Goal: Task Accomplishment & Management: Manage account settings

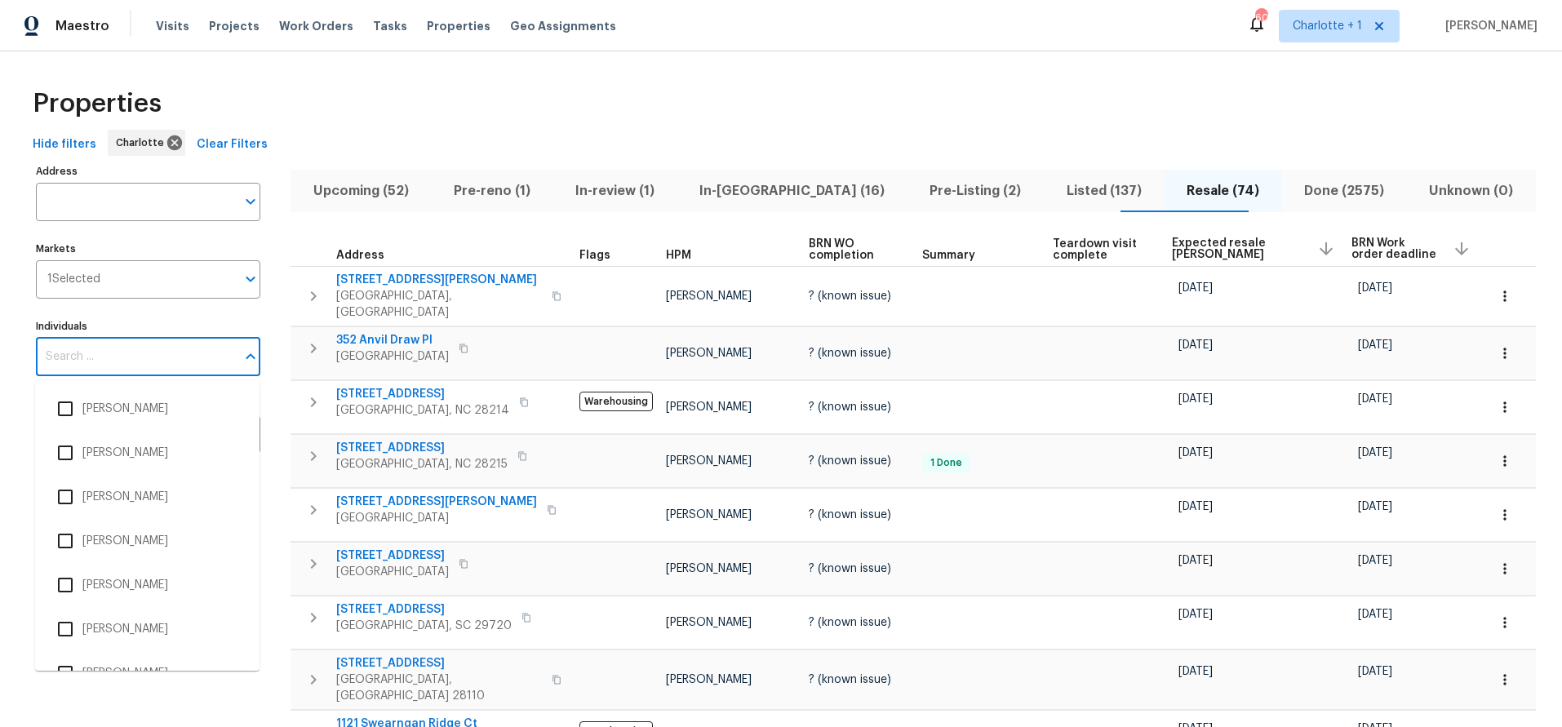
click at [122, 351] on input "Individuals" at bounding box center [136, 357] width 200 height 38
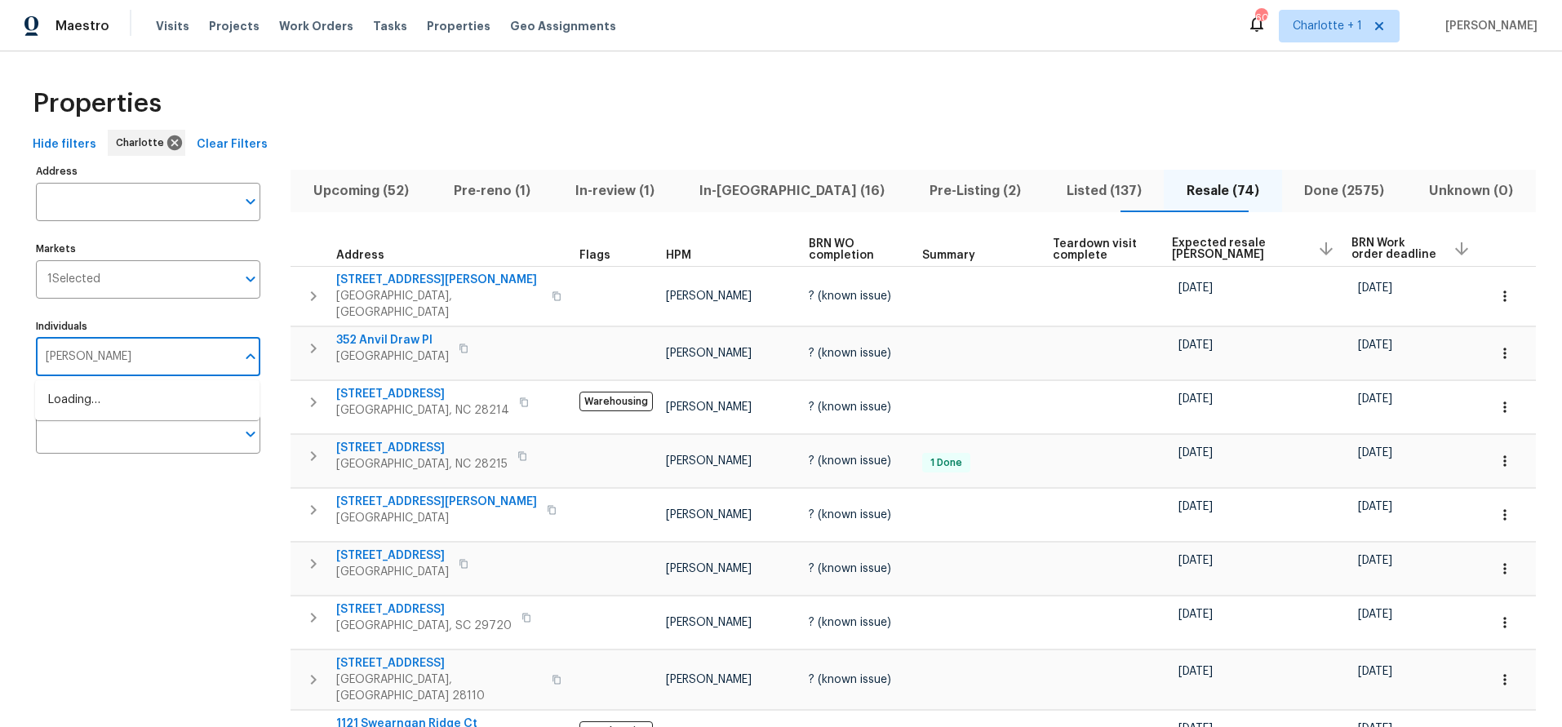
type input "jason boque"
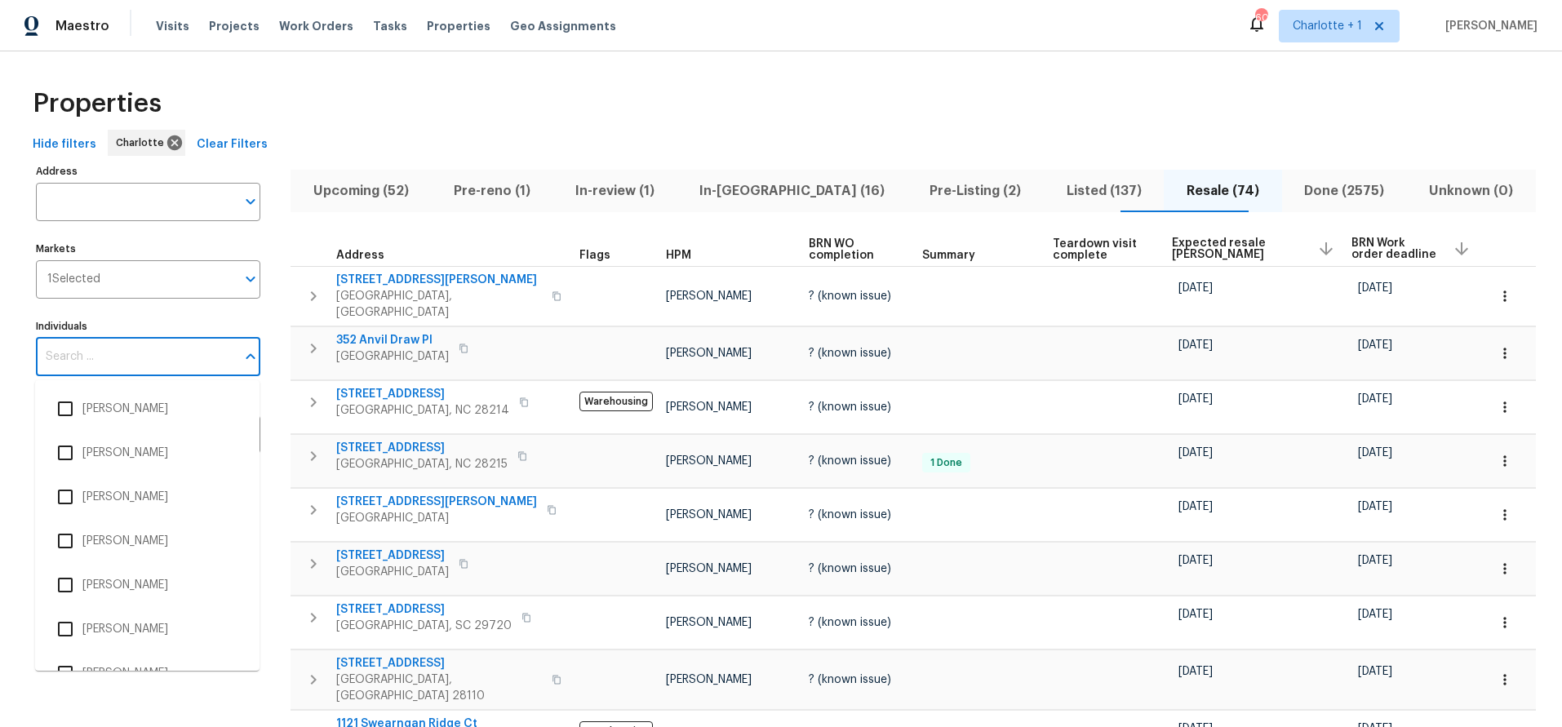
click at [132, 357] on input "Individuals" at bounding box center [136, 357] width 200 height 38
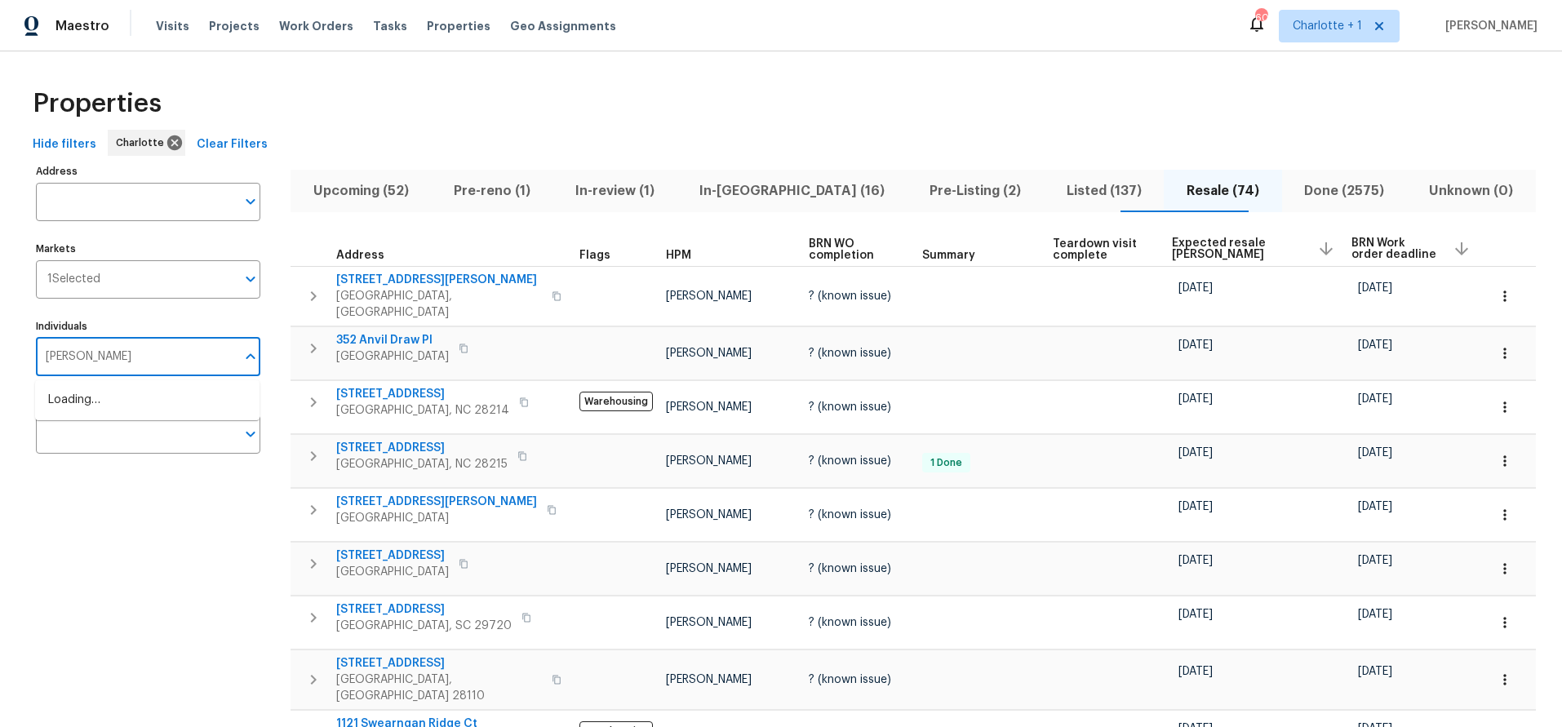
type input "jason bouque"
click at [80, 403] on input "checkbox" at bounding box center [65, 409] width 34 height 34
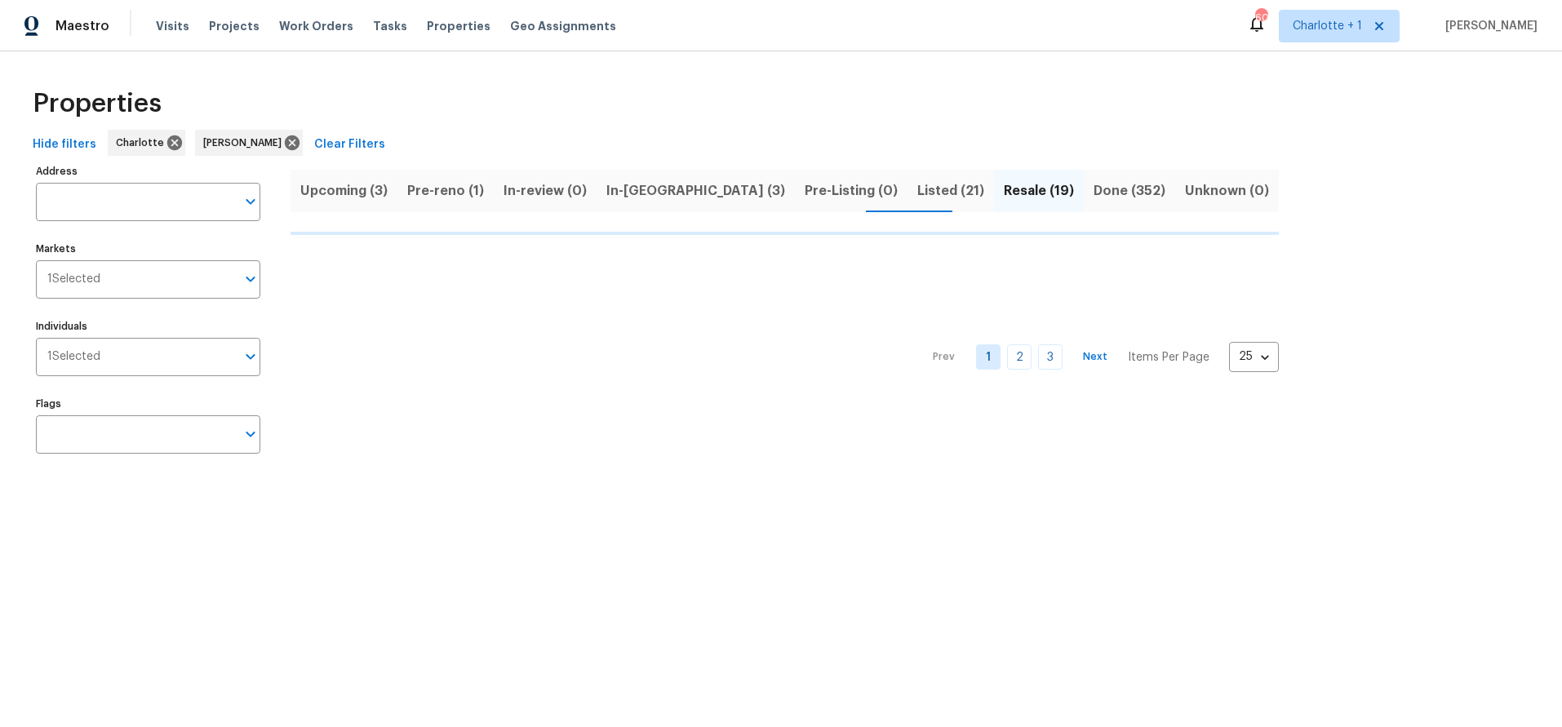
click at [624, 209] on button "In-reno (3)" at bounding box center [696, 191] width 198 height 42
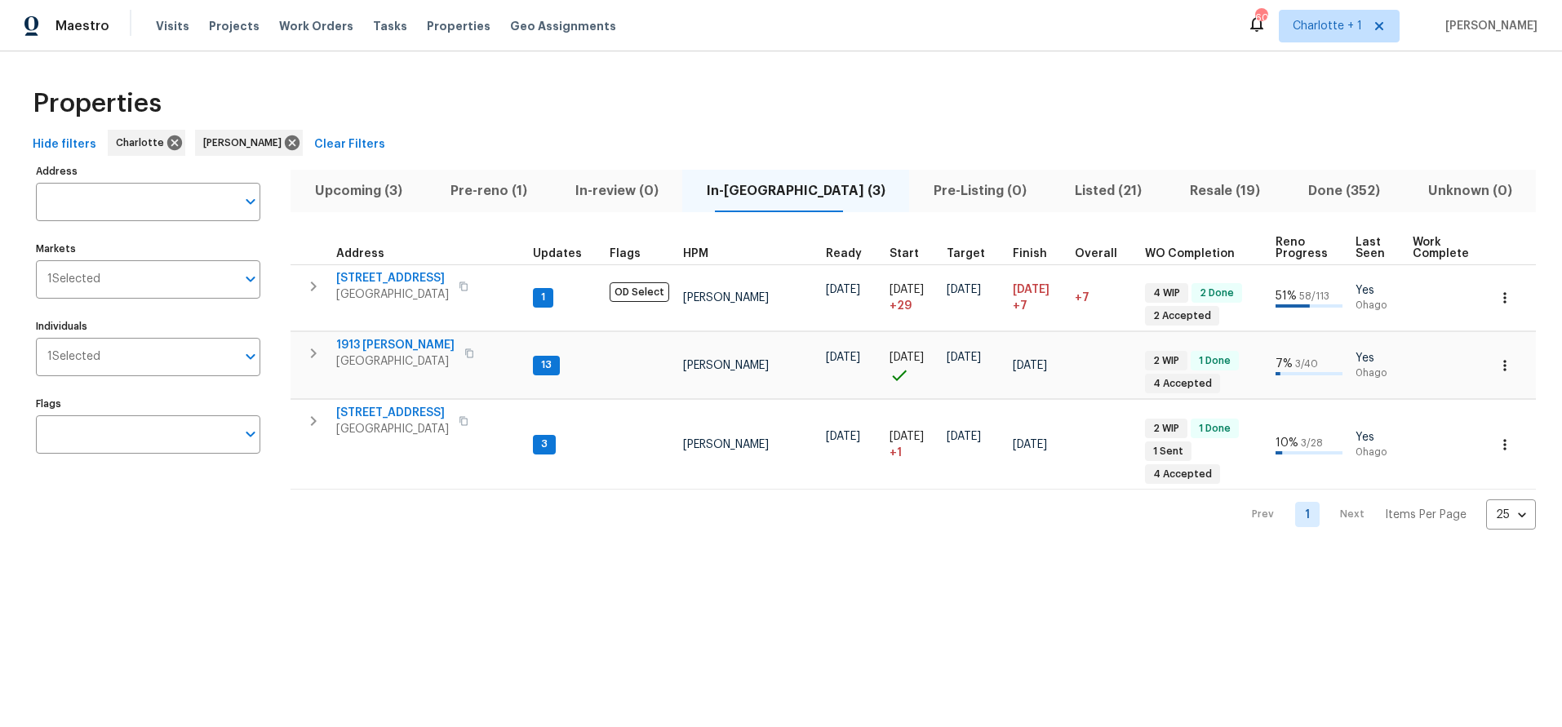
scroll to position [0, 1]
click at [541, 189] on span "Pre-reno (1)" at bounding box center [488, 191] width 105 height 23
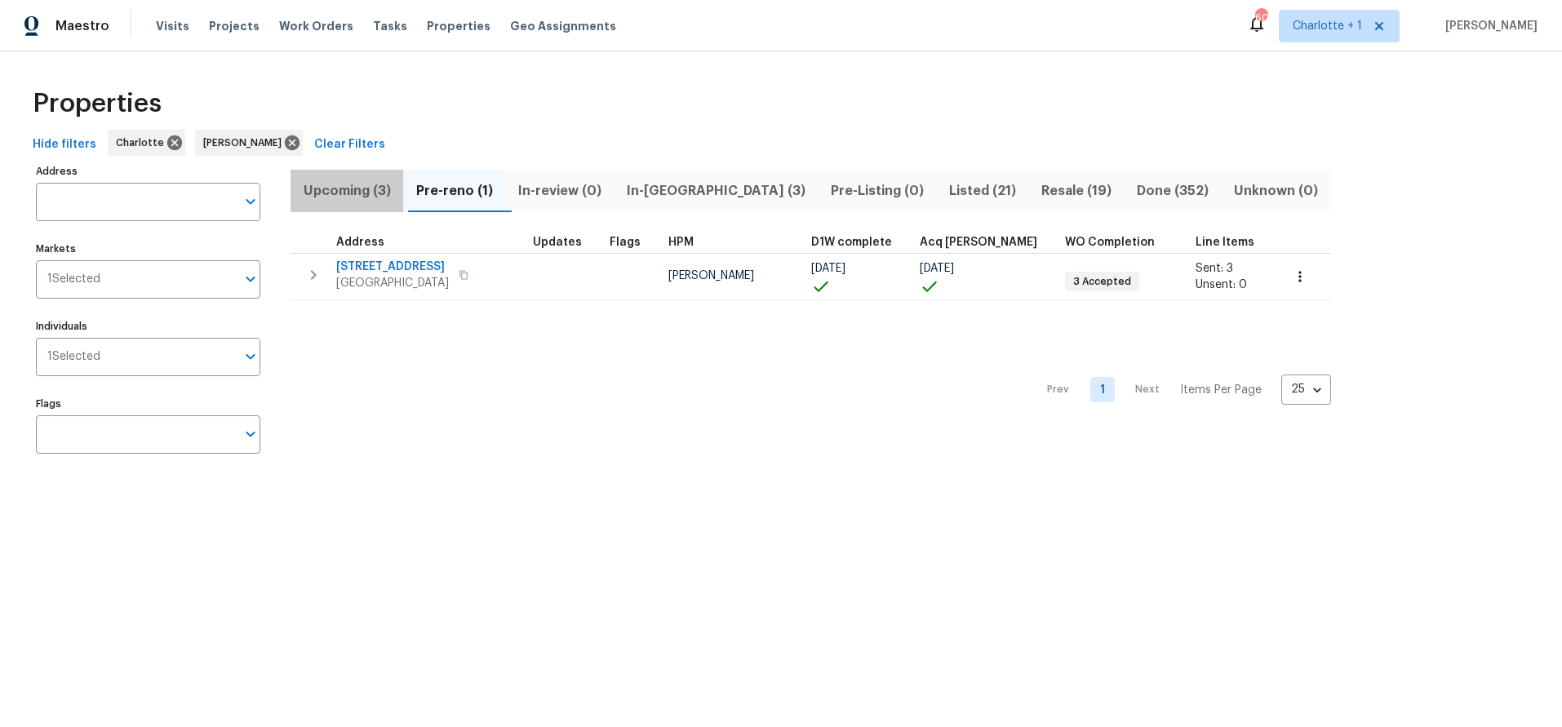
click at [331, 188] on span "Upcoming (3)" at bounding box center [346, 191] width 93 height 23
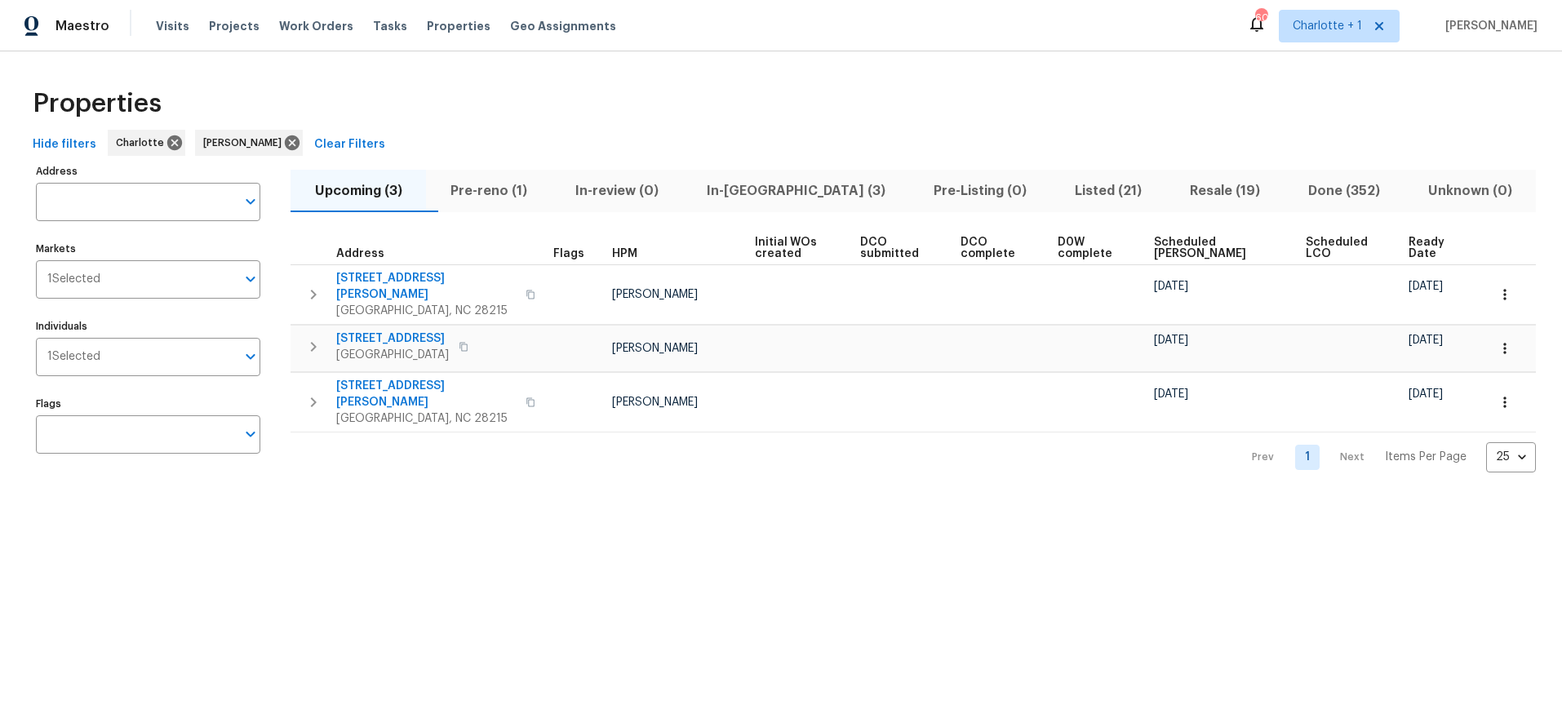
click at [697, 101] on div "Properties" at bounding box center [781, 104] width 1510 height 52
click at [530, 138] on div "Hide filters Charlotte Jason Bouque Clear Filters" at bounding box center [781, 145] width 1510 height 30
click at [769, 181] on span "In-reno (3)" at bounding box center [795, 191] width 207 height 23
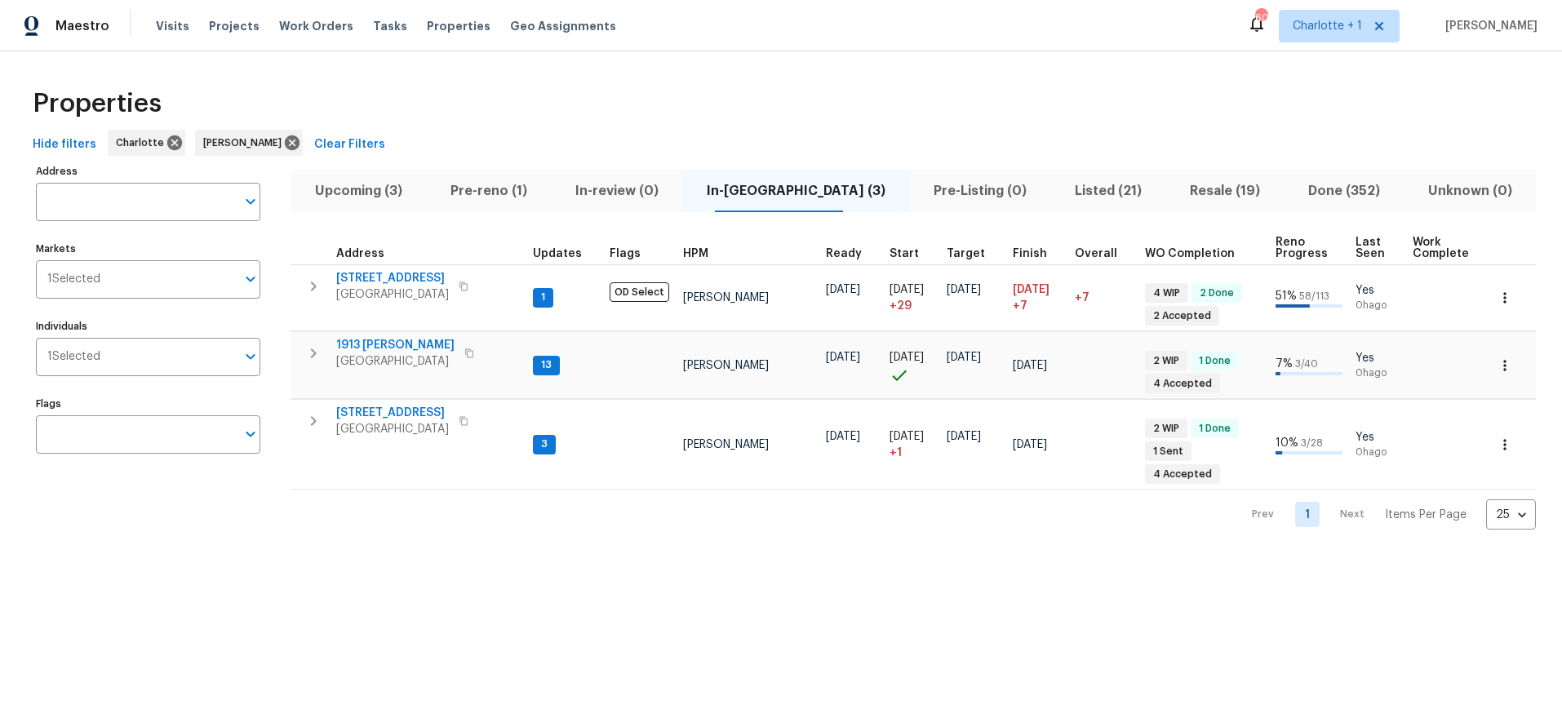
click at [214, 460] on div "Address Address Markets 1 Selected Markets Individuals 1 Selected Individuals F…" at bounding box center [158, 345] width 245 height 371
click at [494, 84] on div "Properties" at bounding box center [781, 104] width 1510 height 52
click at [522, 124] on div "Properties" at bounding box center [781, 104] width 1510 height 52
click at [371, 342] on span "1913 Nigel Ct" at bounding box center [395, 345] width 118 height 16
click at [1497, 366] on icon "button" at bounding box center [1505, 365] width 16 height 16
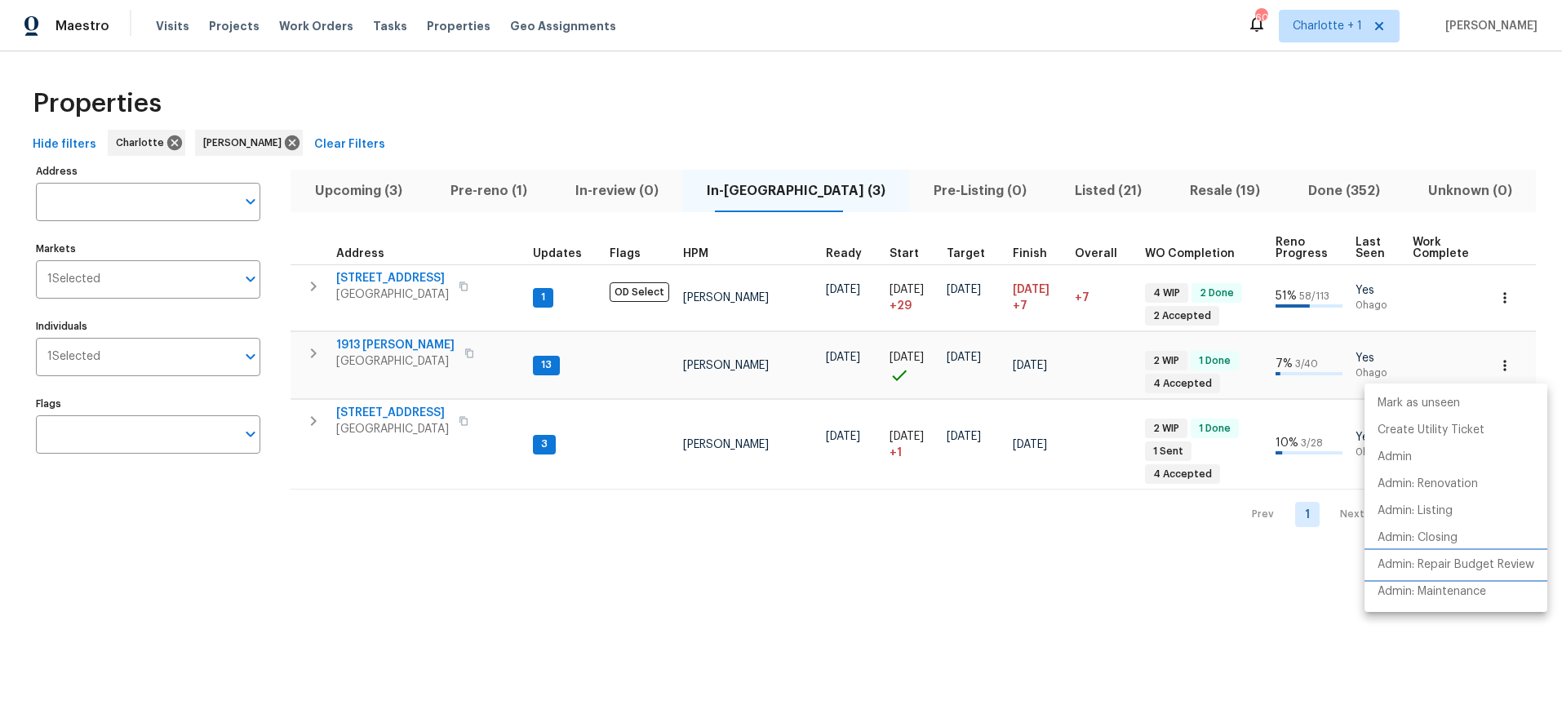
click at [1434, 572] on p "Admin: Repair Budget Review" at bounding box center [1456, 565] width 157 height 17
click at [484, 579] on div at bounding box center [781, 363] width 1562 height 727
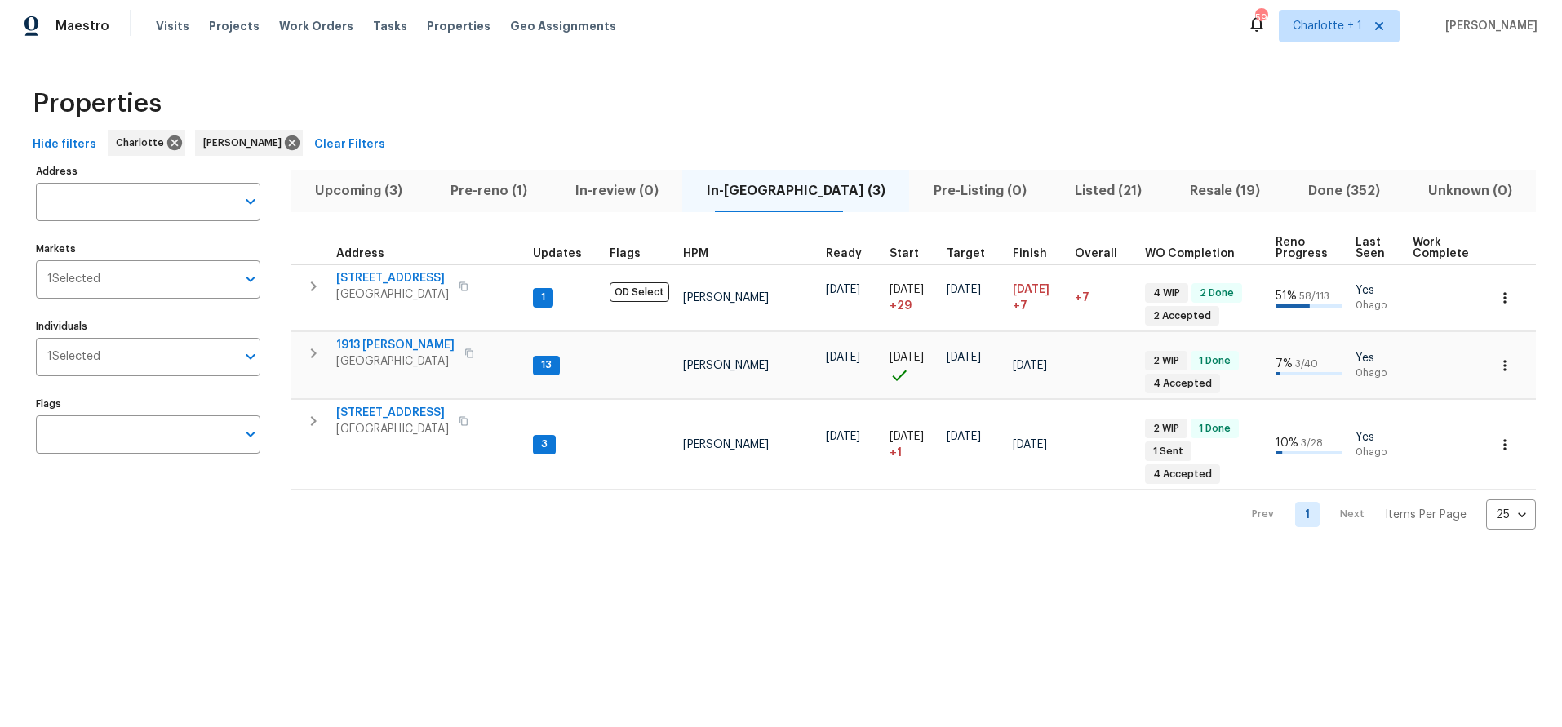
click at [860, 110] on div "Properties" at bounding box center [781, 104] width 1510 height 52
click at [710, 82] on div "Properties" at bounding box center [781, 104] width 1510 height 52
drag, startPoint x: 1014, startPoint y: 79, endPoint x: 851, endPoint y: 76, distance: 162.5
click at [1005, 80] on div "Properties" at bounding box center [781, 104] width 1510 height 52
click at [628, 83] on div "Properties" at bounding box center [781, 104] width 1510 height 52
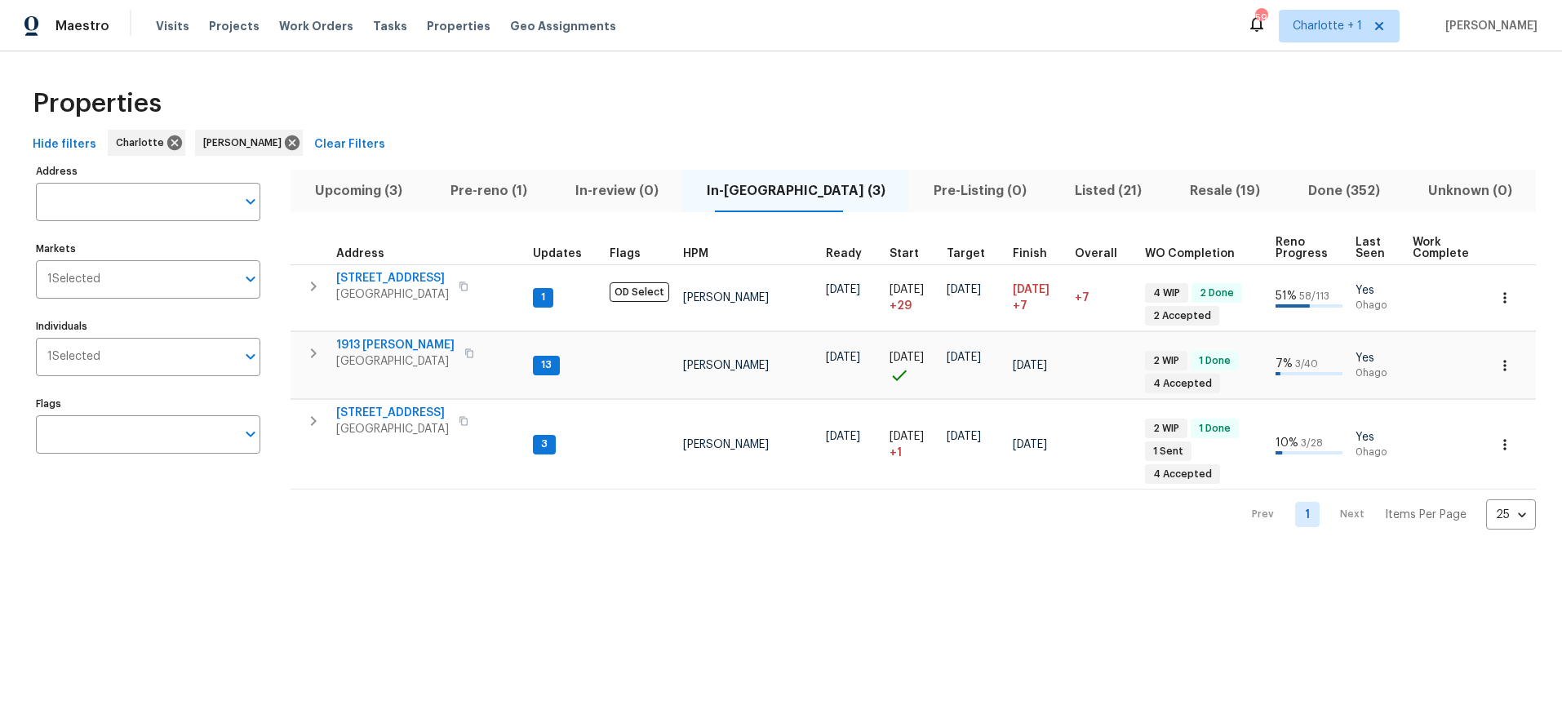
click at [606, 104] on div "Properties" at bounding box center [781, 104] width 1510 height 52
click at [372, 344] on span "1913 Nigel Ct" at bounding box center [395, 345] width 118 height 16
click at [546, 152] on div "Hide filters Charlotte Jason Bouque Clear Filters" at bounding box center [781, 145] width 1510 height 30
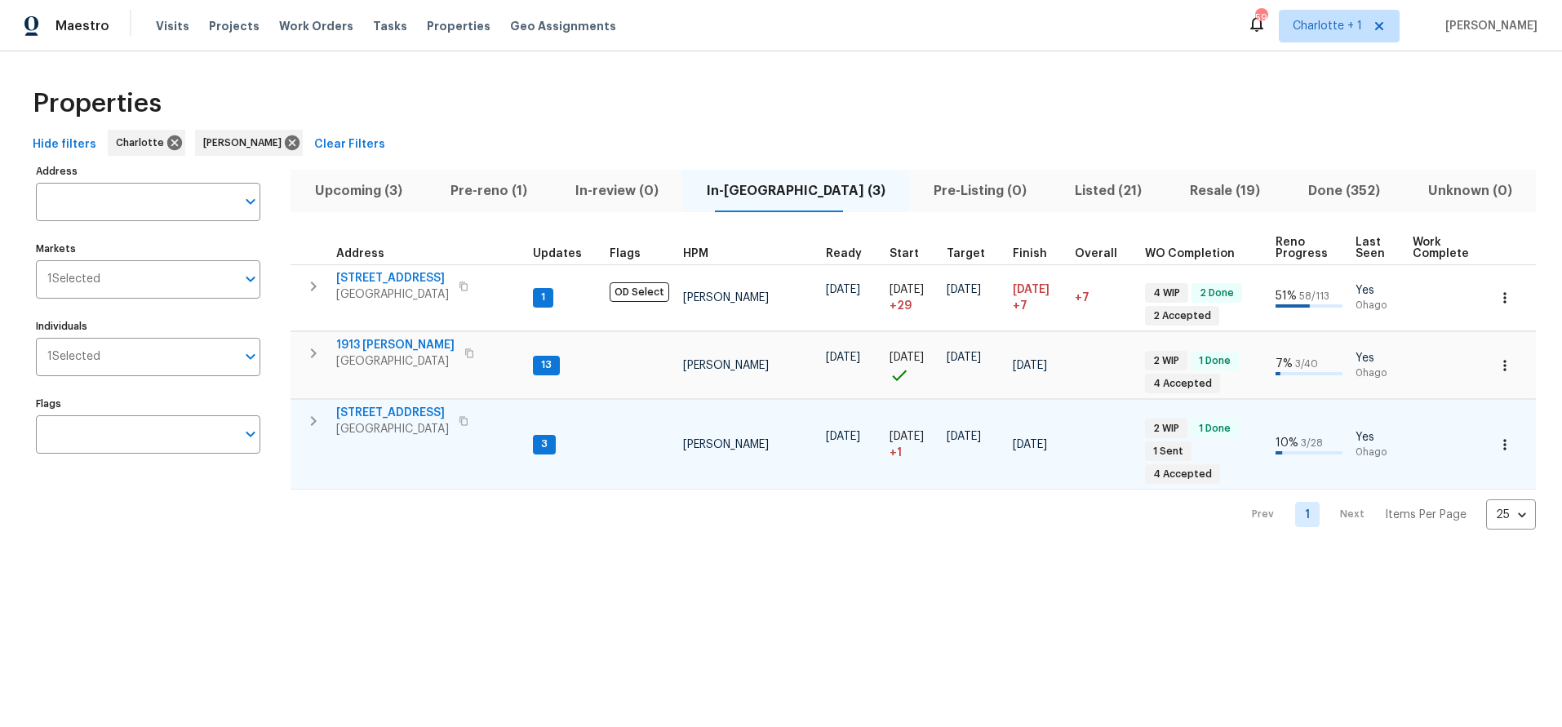
click at [379, 415] on span "[STREET_ADDRESS]" at bounding box center [392, 413] width 113 height 16
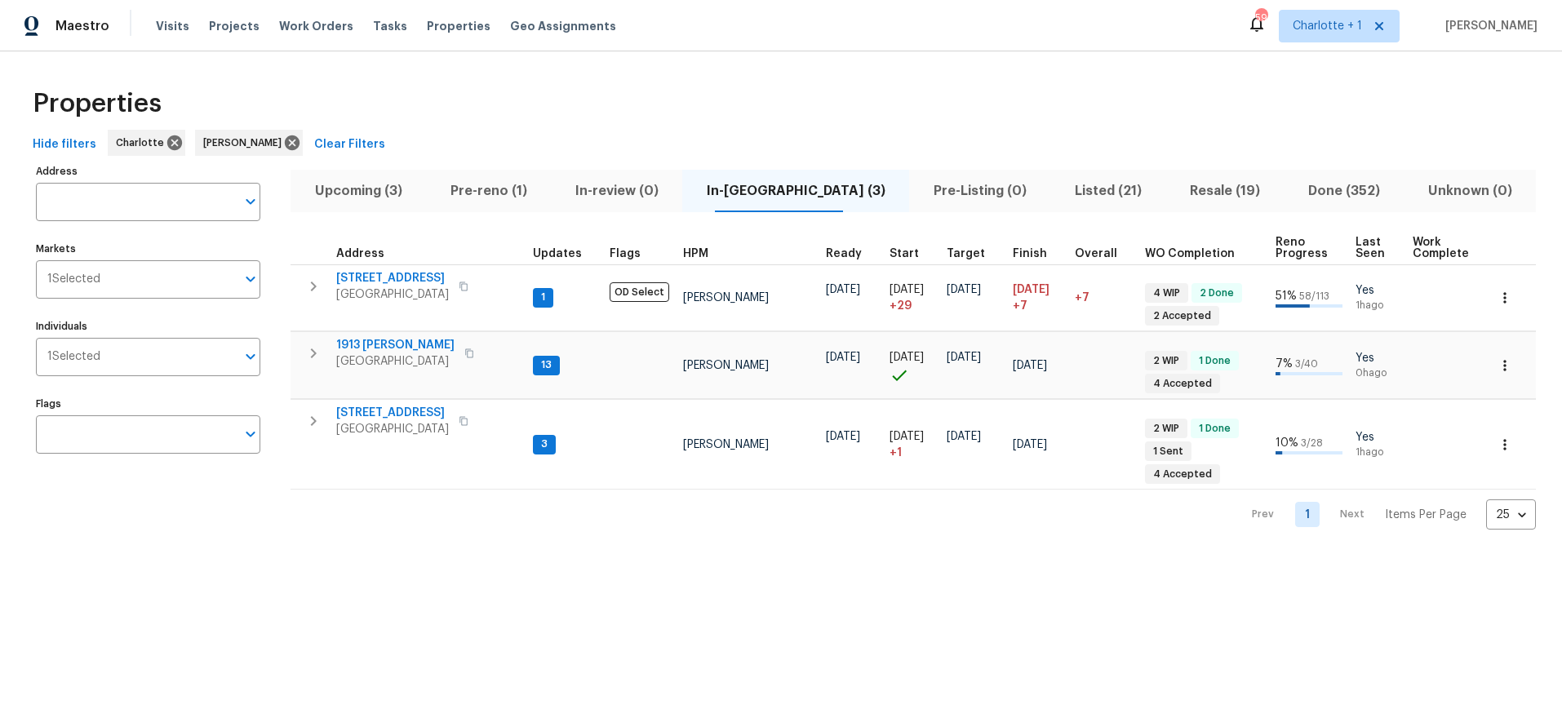
click at [404, 82] on div "Properties" at bounding box center [781, 104] width 1510 height 52
click at [646, 71] on div "Properties Hide filters Charlotte Jason Bouque Clear Filters Address Address Ma…" at bounding box center [781, 303] width 1562 height 504
click at [455, 136] on div "Hide filters Charlotte Jason Bouque Clear Filters" at bounding box center [781, 145] width 1510 height 30
click at [462, 98] on div "Properties" at bounding box center [781, 104] width 1510 height 52
click at [361, 190] on span "Upcoming (3)" at bounding box center [358, 191] width 116 height 23
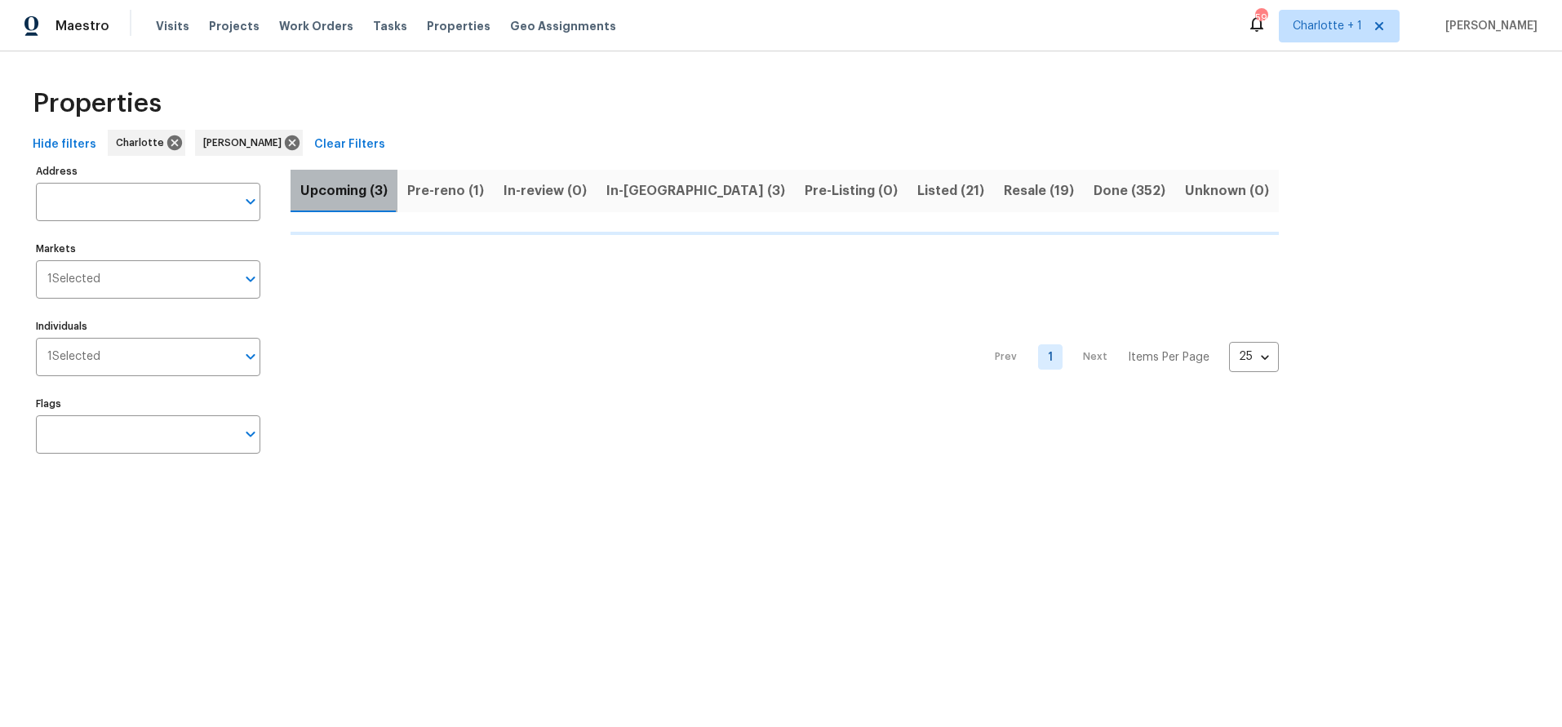
click at [361, 190] on span "Upcoming (3)" at bounding box center [343, 191] width 87 height 23
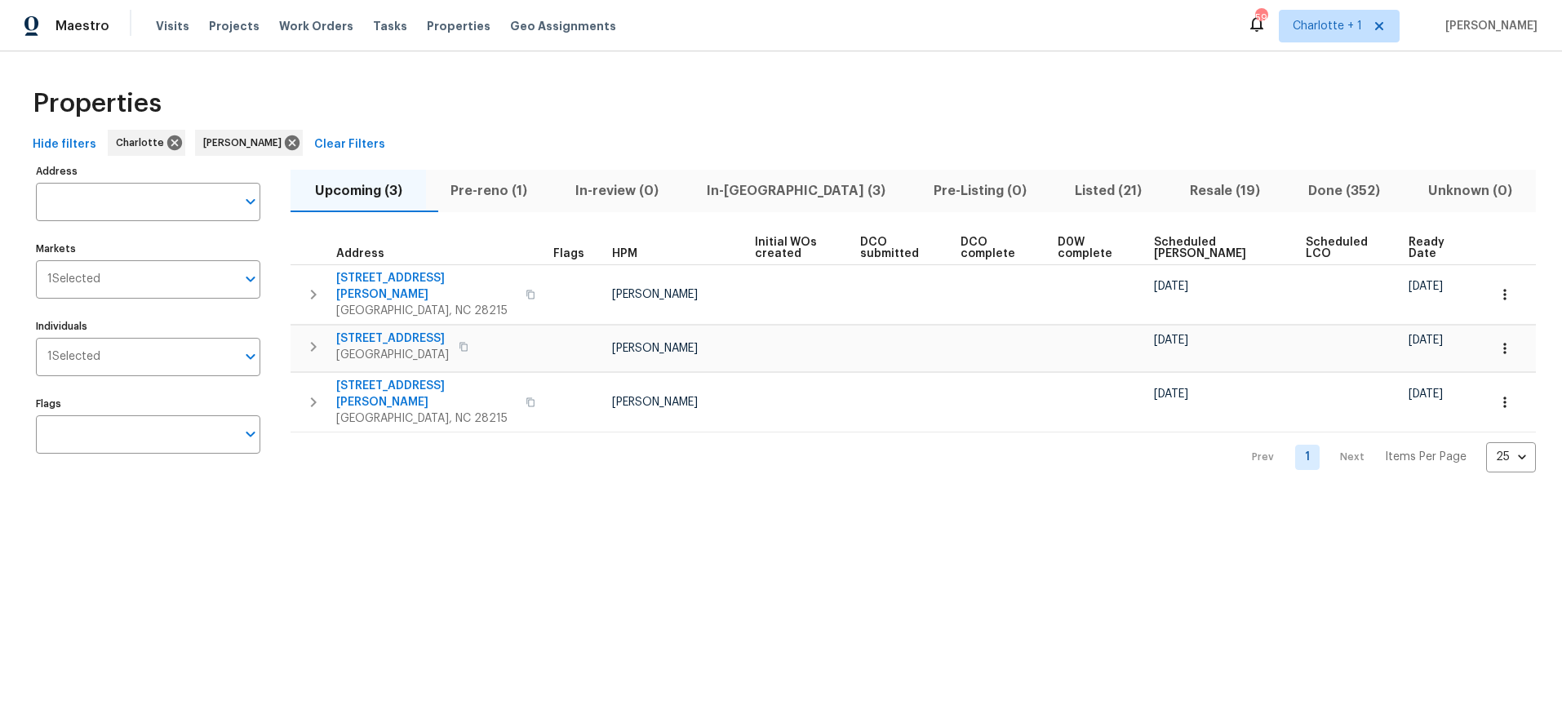
click at [796, 62] on div "Properties Hide filters Charlotte Jason Bouque Clear Filters Address Address Ma…" at bounding box center [781, 274] width 1562 height 447
click at [1173, 251] on span "Scheduled [PERSON_NAME]" at bounding box center [1215, 248] width 123 height 23
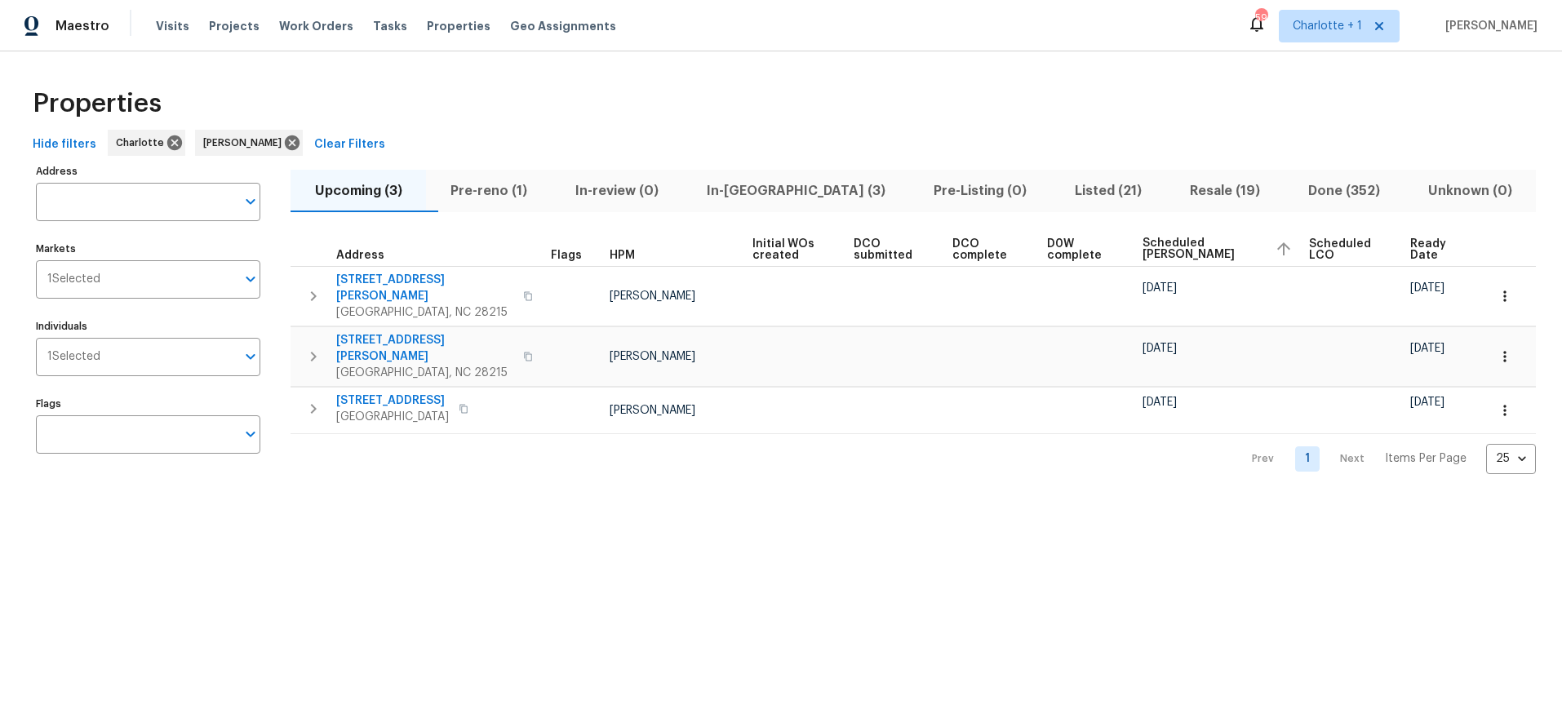
click at [837, 113] on div "Properties" at bounding box center [781, 104] width 1510 height 52
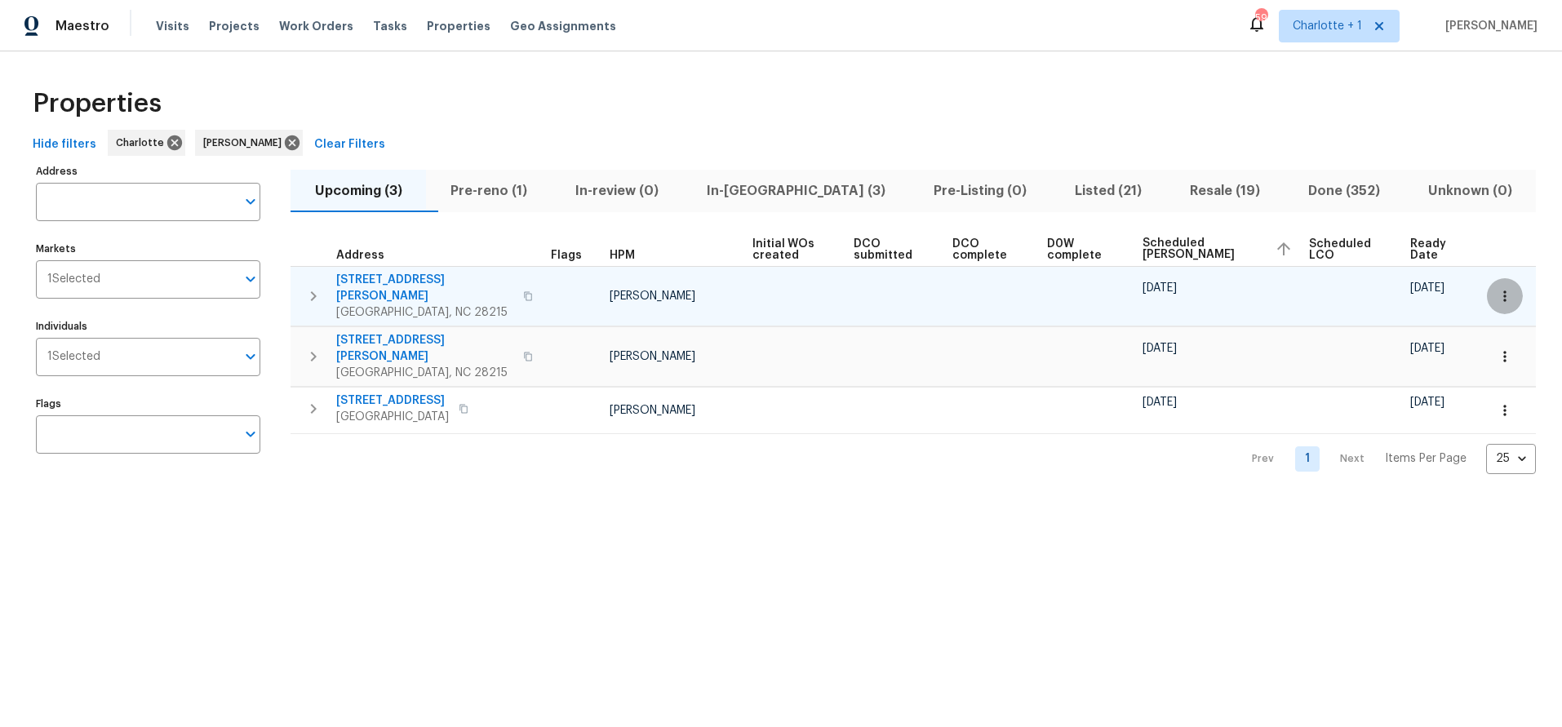
click at [1487, 280] on button "button" at bounding box center [1505, 296] width 36 height 36
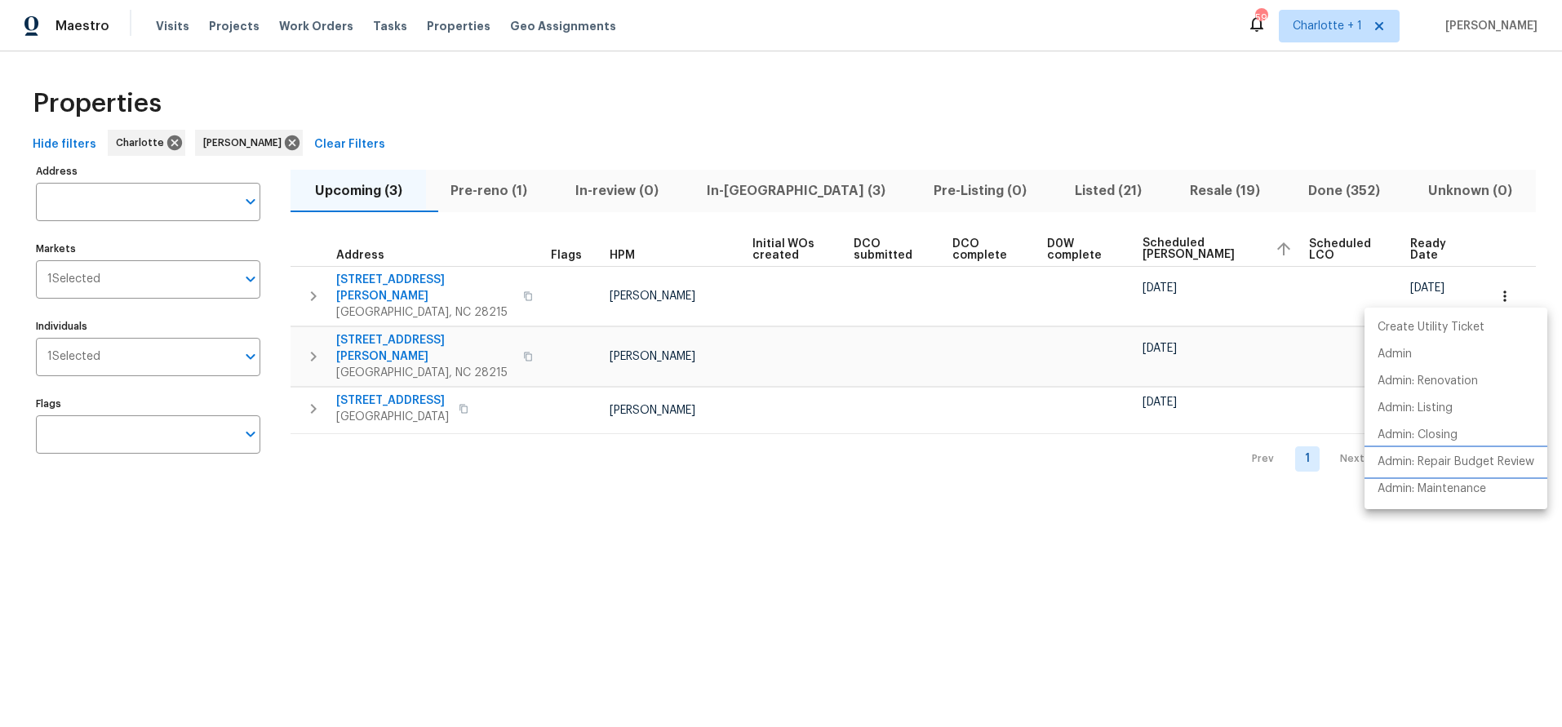
click at [1452, 468] on p "Admin: Repair Budget Review" at bounding box center [1456, 462] width 157 height 17
click at [649, 129] on div at bounding box center [781, 363] width 1562 height 727
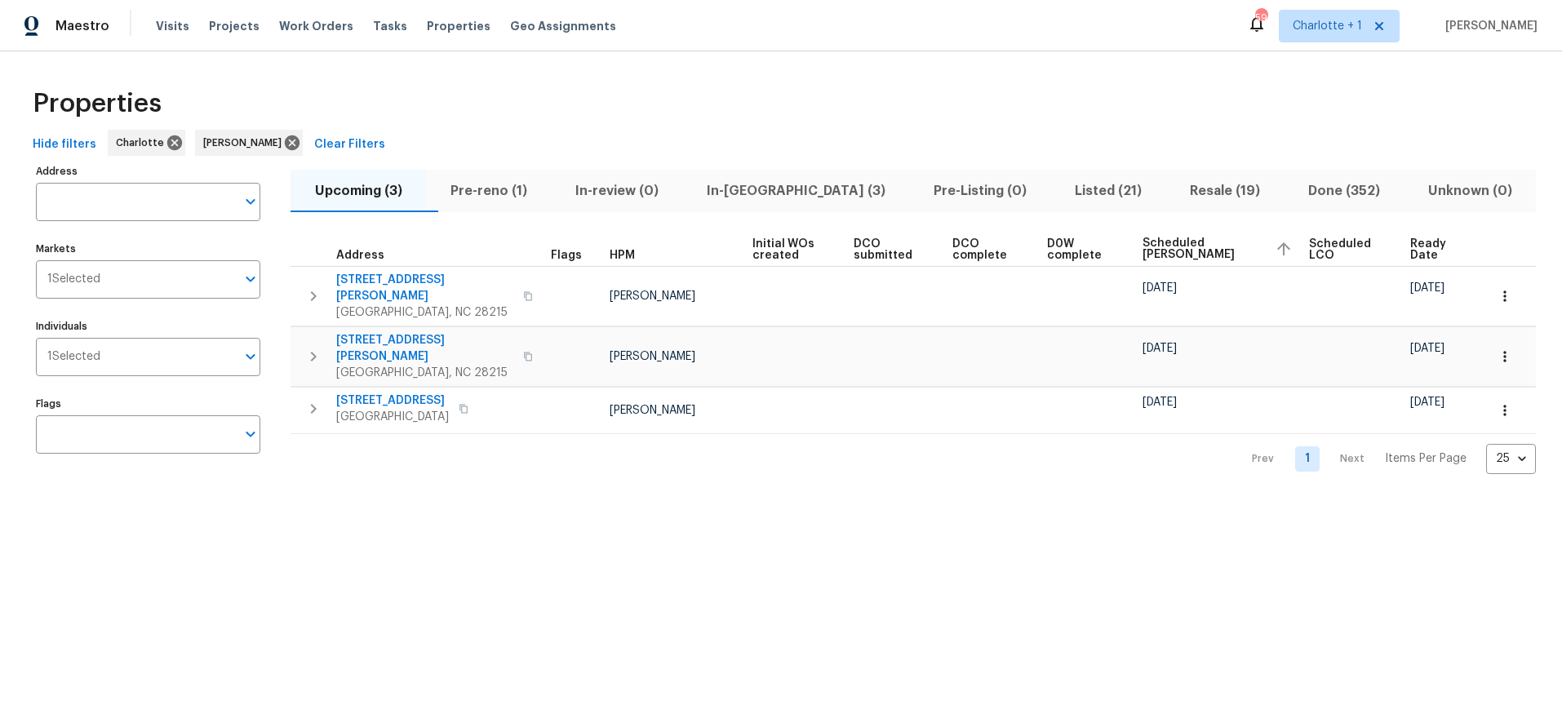
click at [461, 87] on div "Properties" at bounding box center [781, 104] width 1510 height 52
drag, startPoint x: 617, startPoint y: 56, endPoint x: 683, endPoint y: 99, distance: 79.0
click at [617, 56] on div "Properties Hide filters Charlotte Jason Bouque Clear Filters Address Address Ma…" at bounding box center [781, 275] width 1562 height 449
click at [1175, 187] on span "Resale (19)" at bounding box center [1224, 191] width 99 height 23
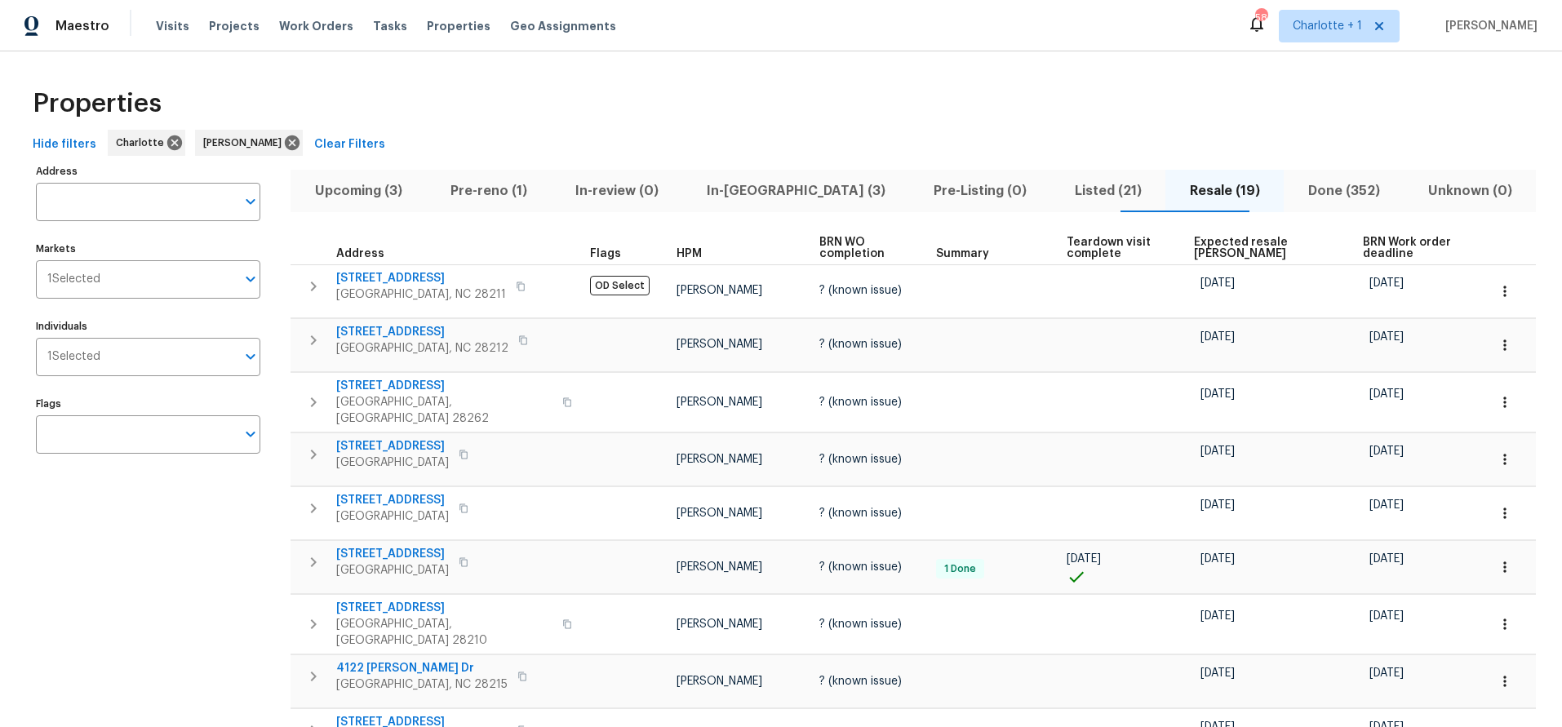
click at [1220, 241] on span "Expected resale [PERSON_NAME]" at bounding box center [1264, 248] width 141 height 23
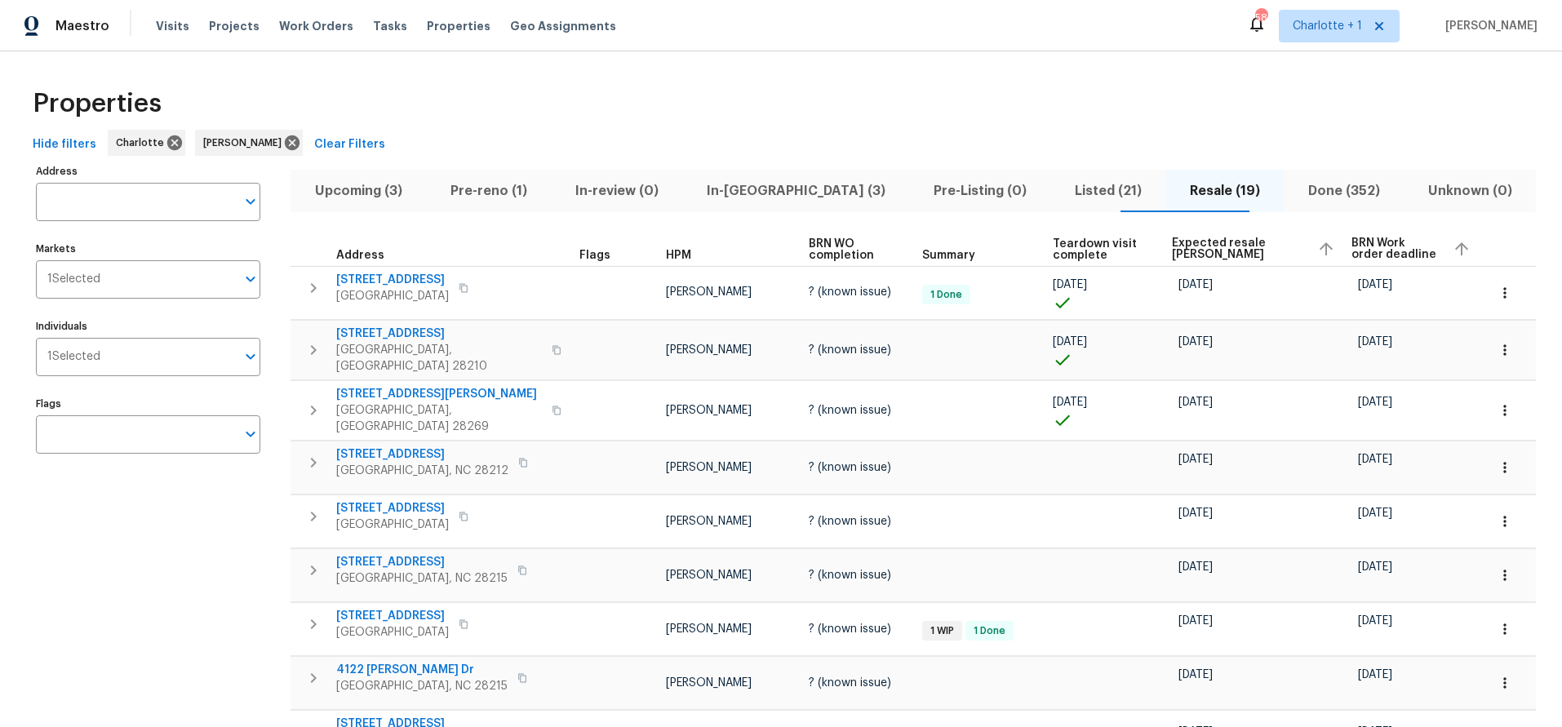
click at [1187, 250] on span "Expected resale [PERSON_NAME]" at bounding box center [1238, 249] width 132 height 23
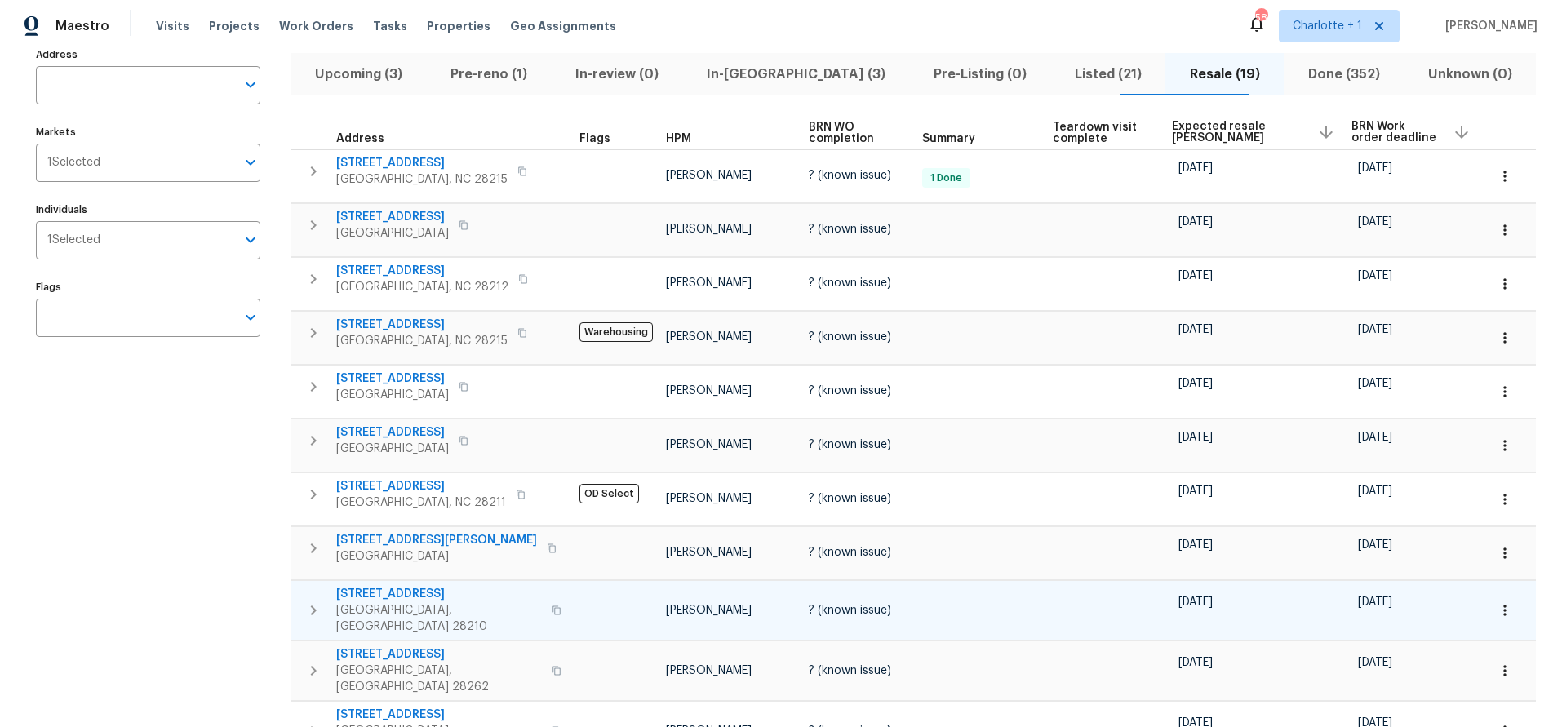
scroll to position [119, 0]
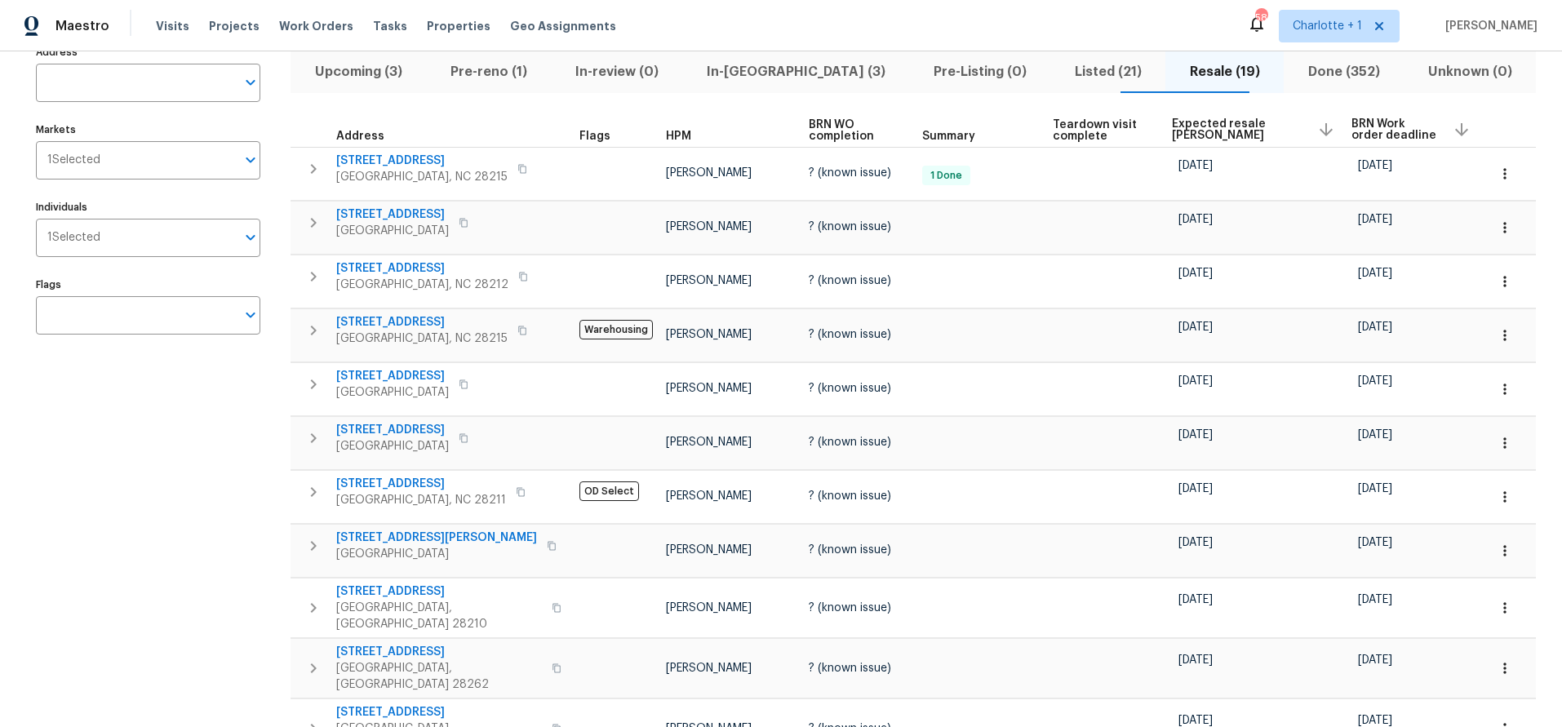
click at [155, 532] on div "Address Address Markets 1 Selected Markets Individuals 1 Selected Individuals F…" at bounding box center [158, 642] width 245 height 1202
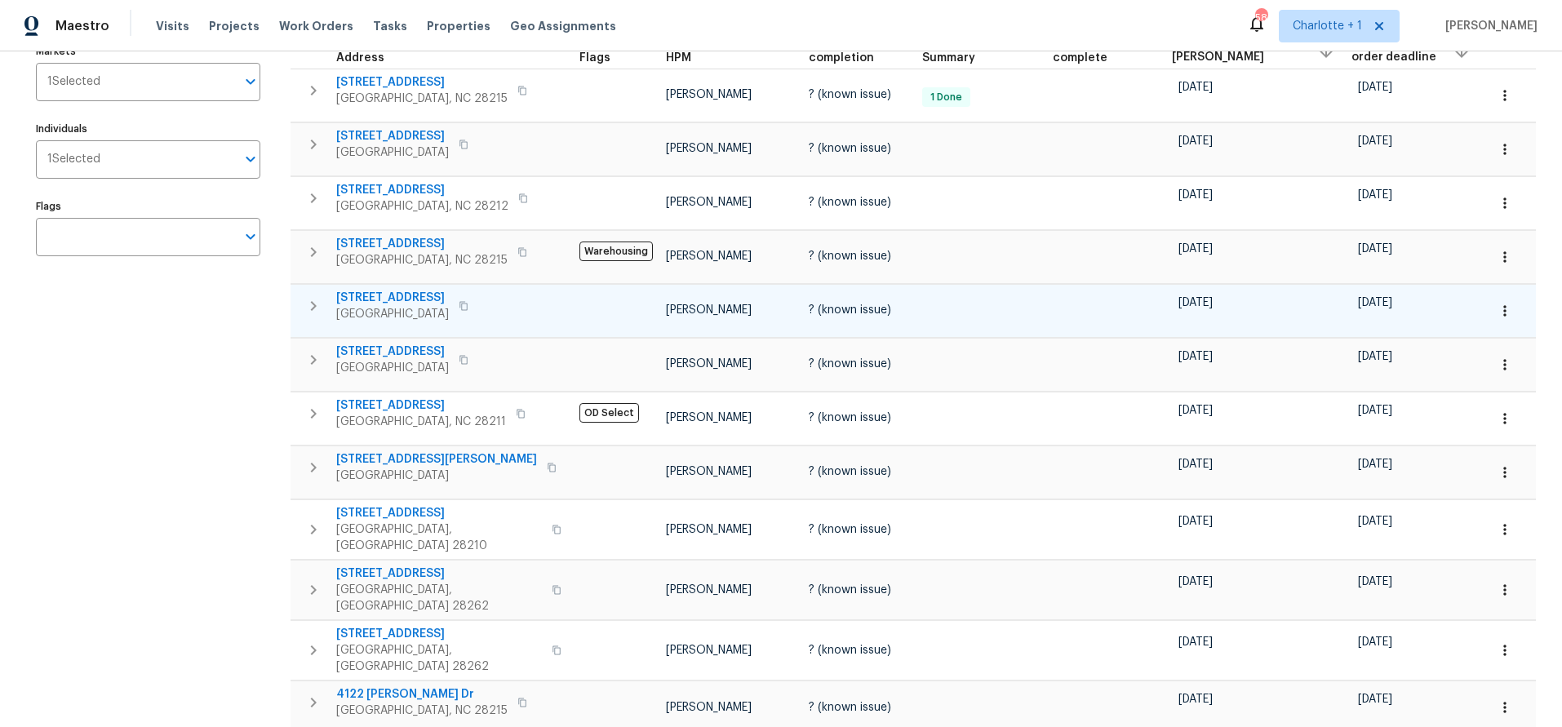
scroll to position [0, 0]
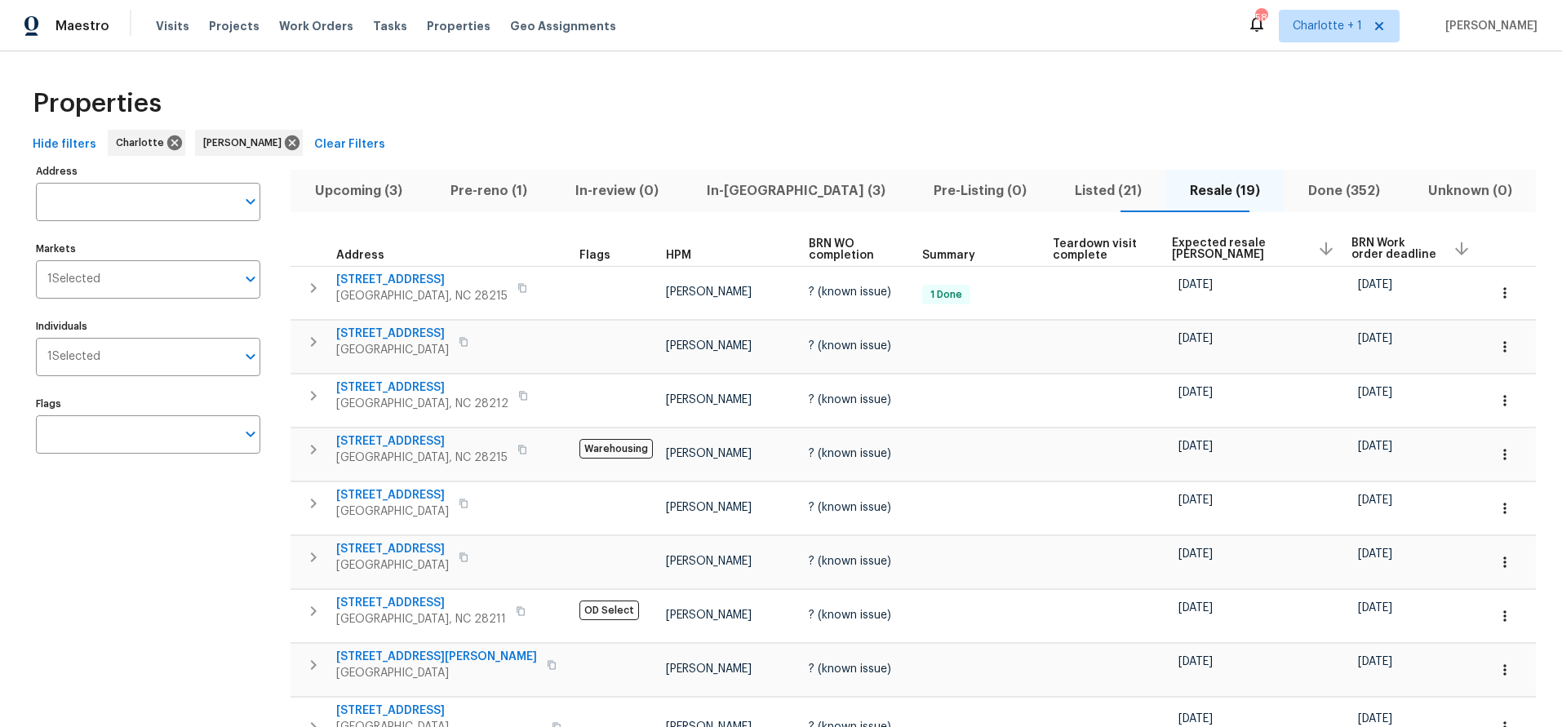
click at [1179, 239] on span "Expected resale [PERSON_NAME]" at bounding box center [1238, 249] width 132 height 23
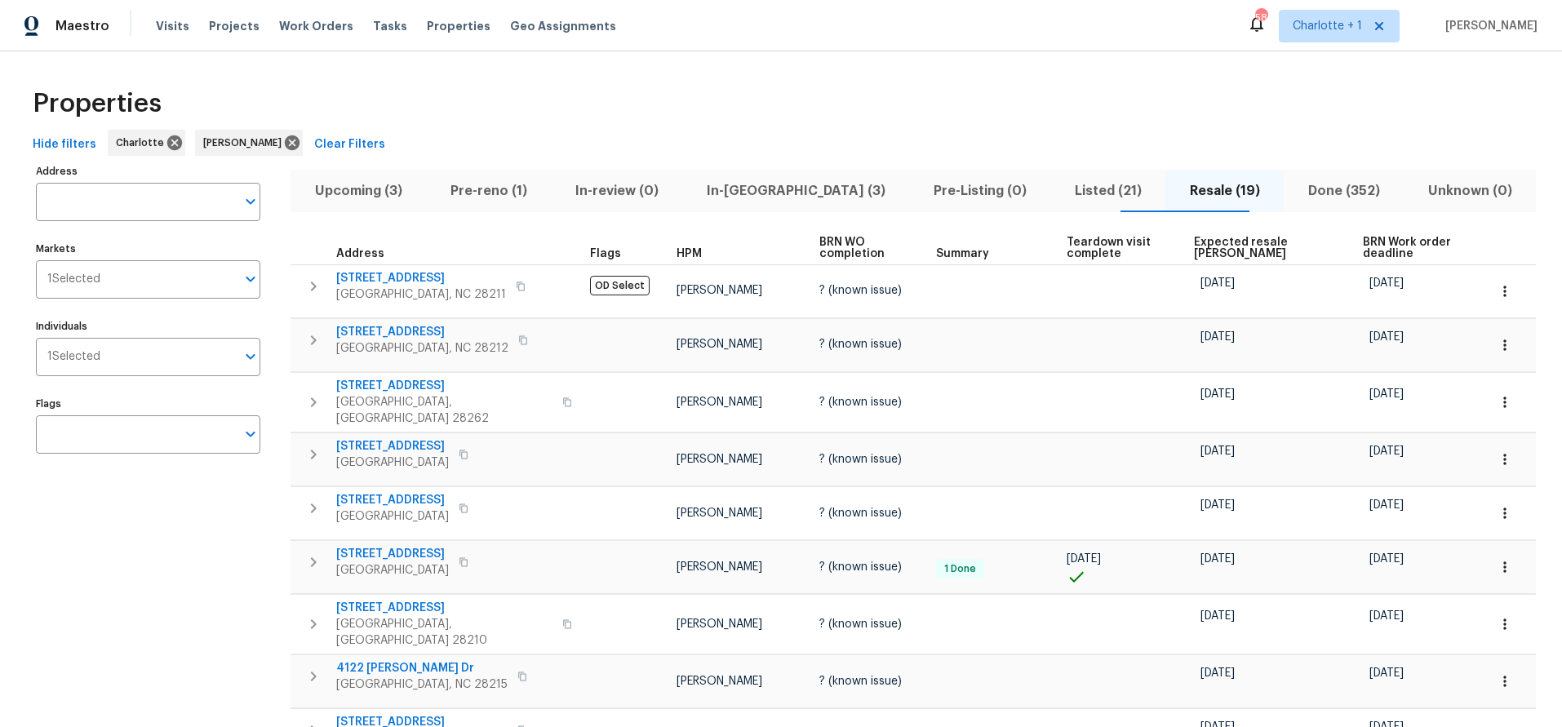
click at [1209, 248] on span "Expected resale [PERSON_NAME]" at bounding box center [1264, 248] width 141 height 23
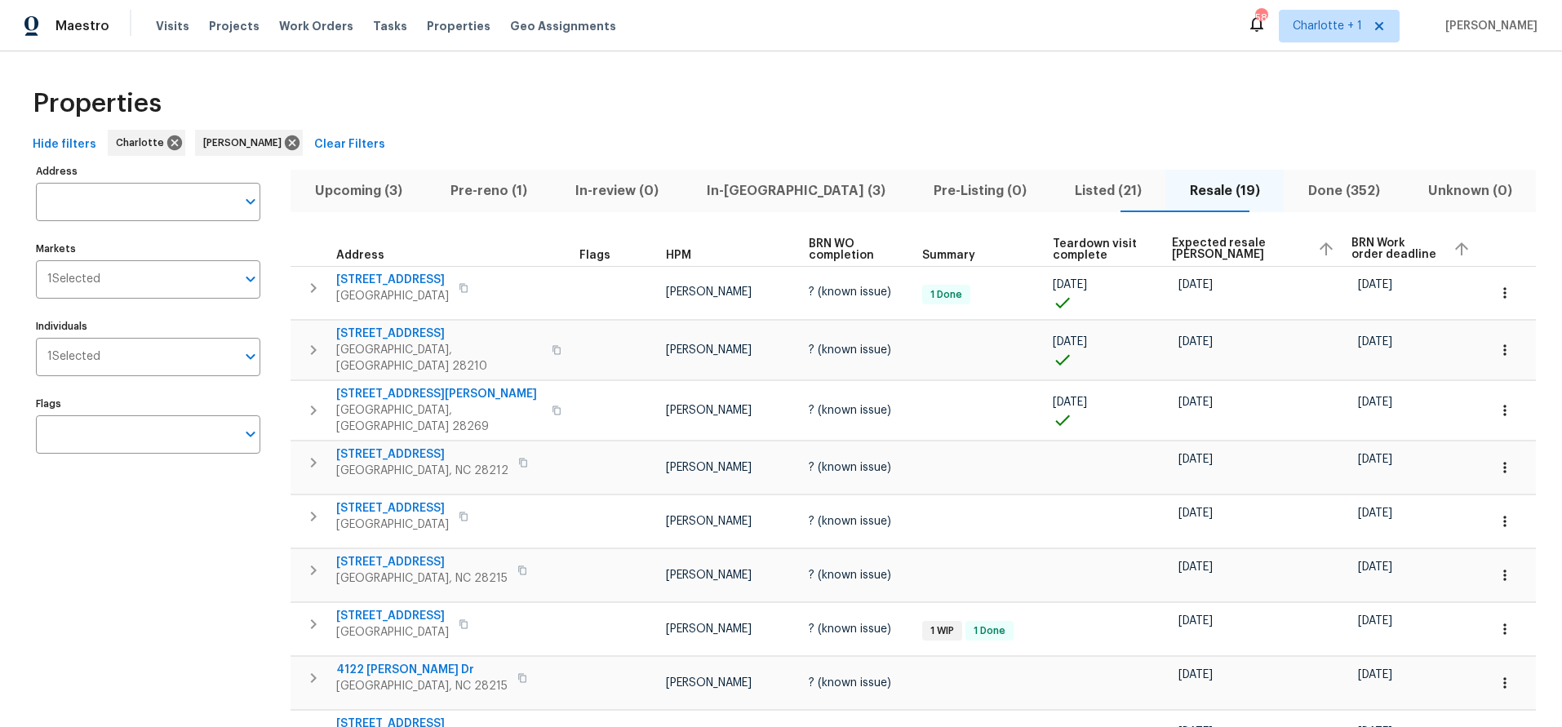
click at [1197, 248] on span "Expected resale [PERSON_NAME]" at bounding box center [1238, 249] width 132 height 23
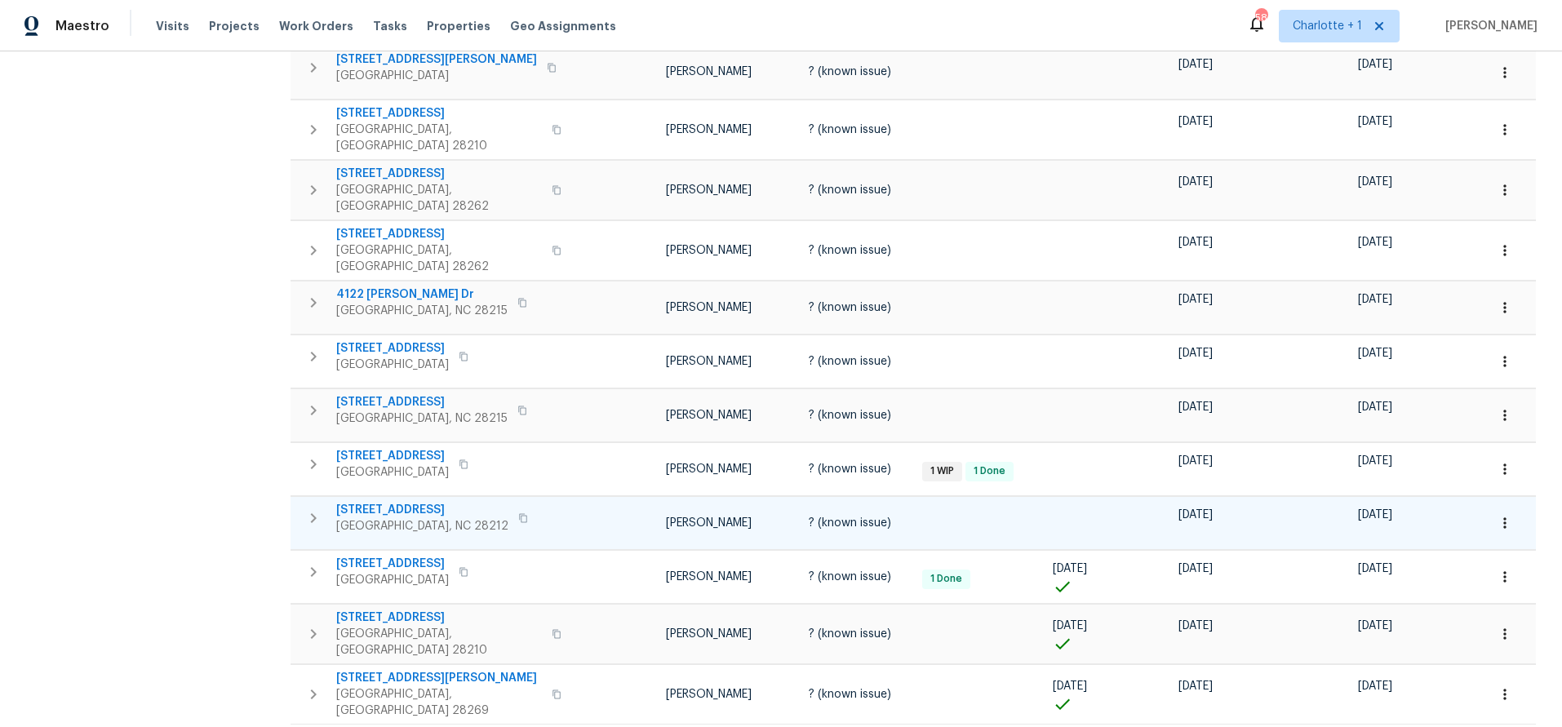
scroll to position [599, 0]
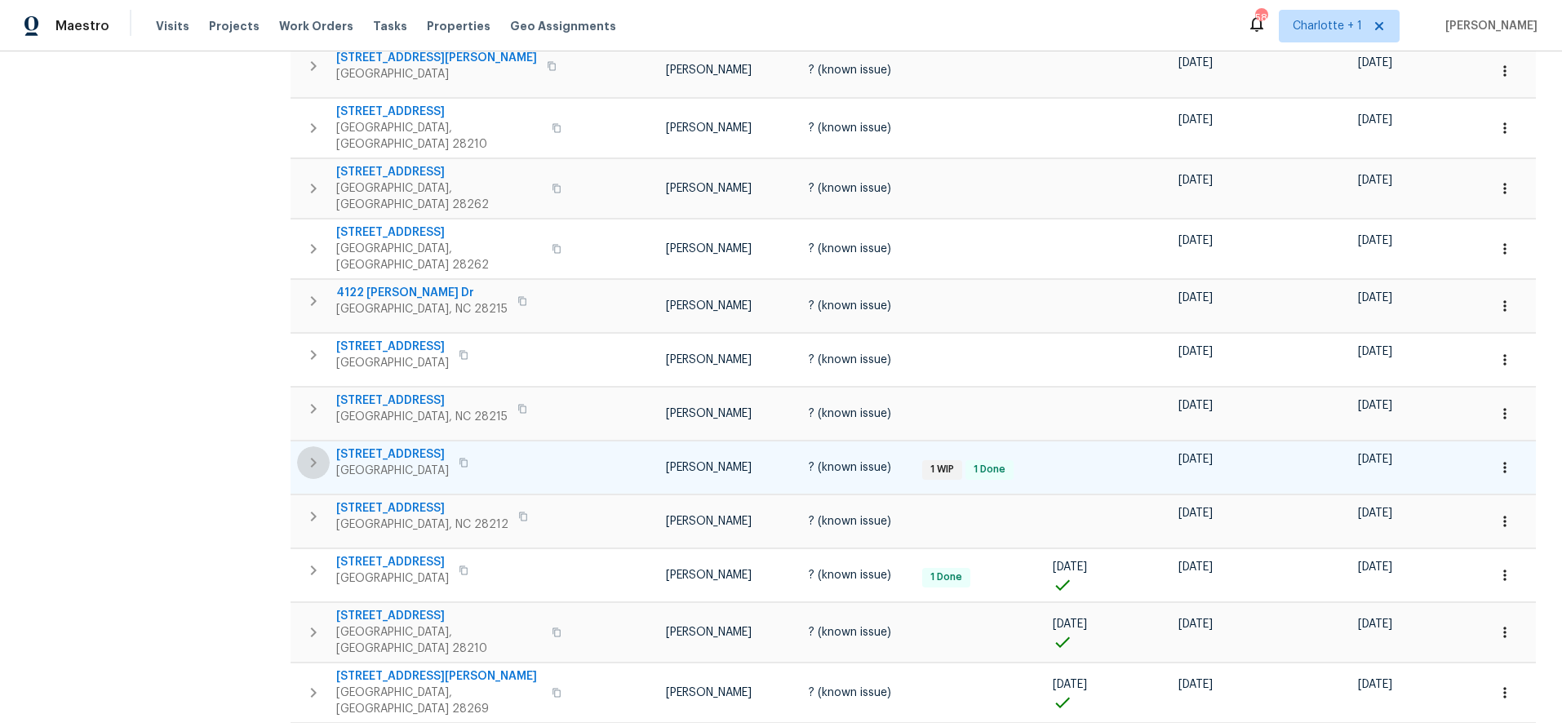
click at [317, 453] on icon "button" at bounding box center [314, 463] width 20 height 20
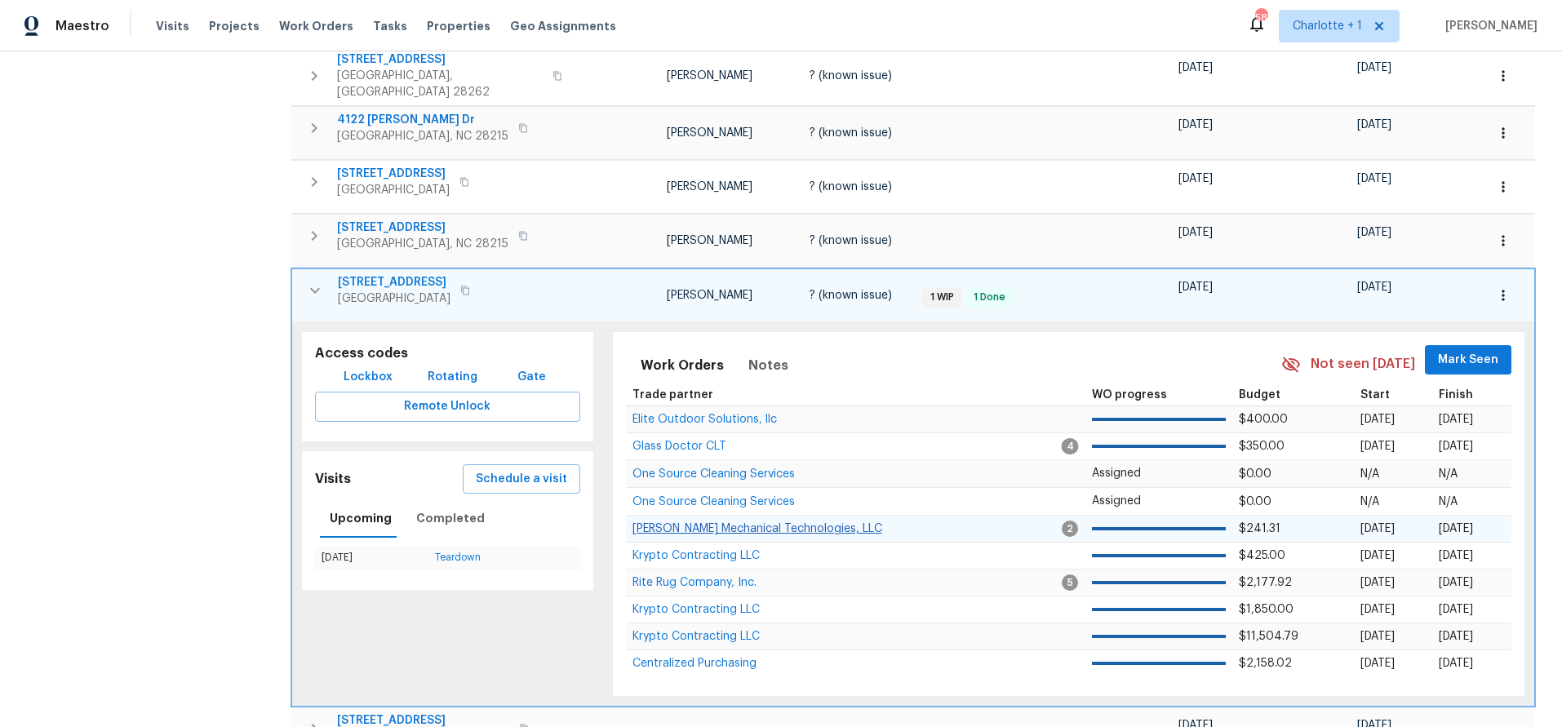
scroll to position [773, 0]
click at [300, 273] on button "button" at bounding box center [315, 289] width 33 height 33
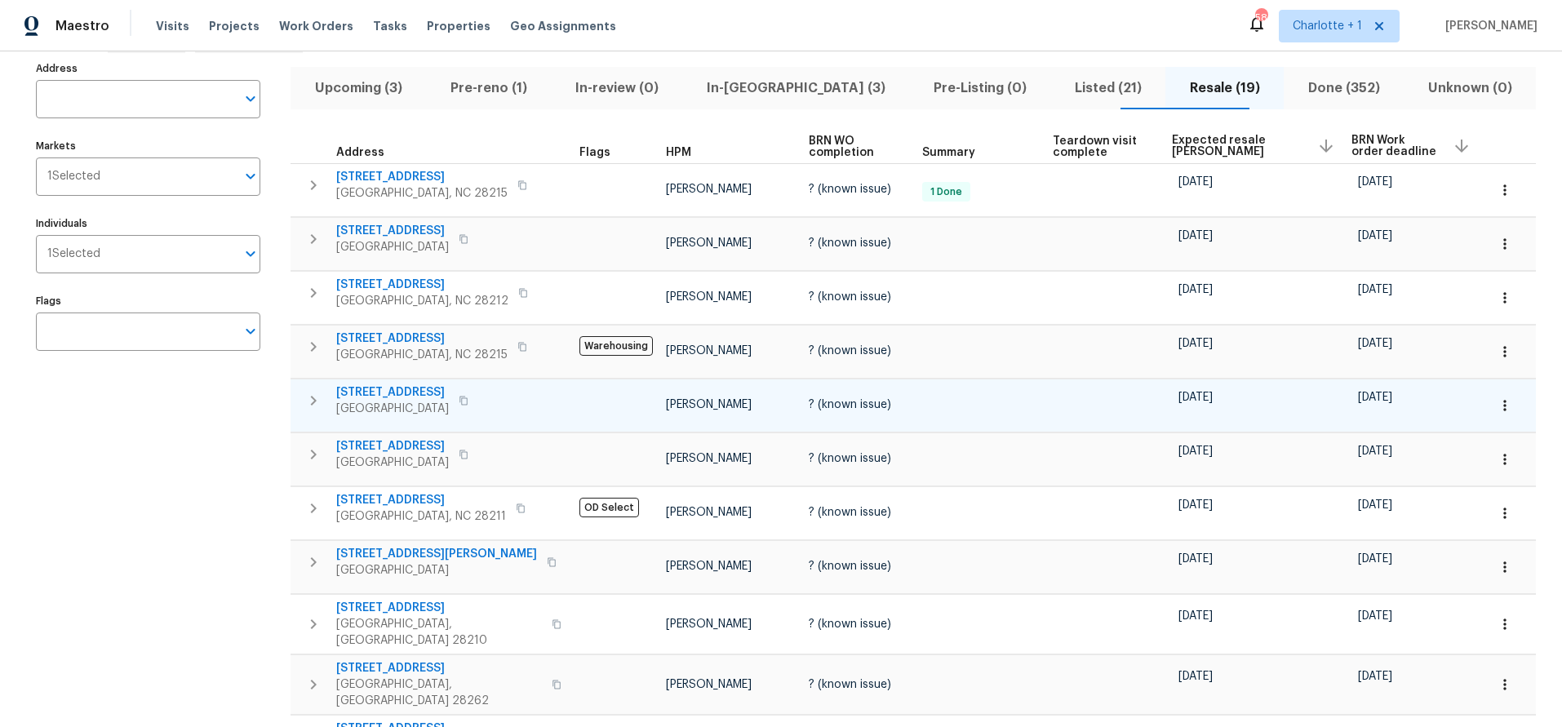
scroll to position [108, 0]
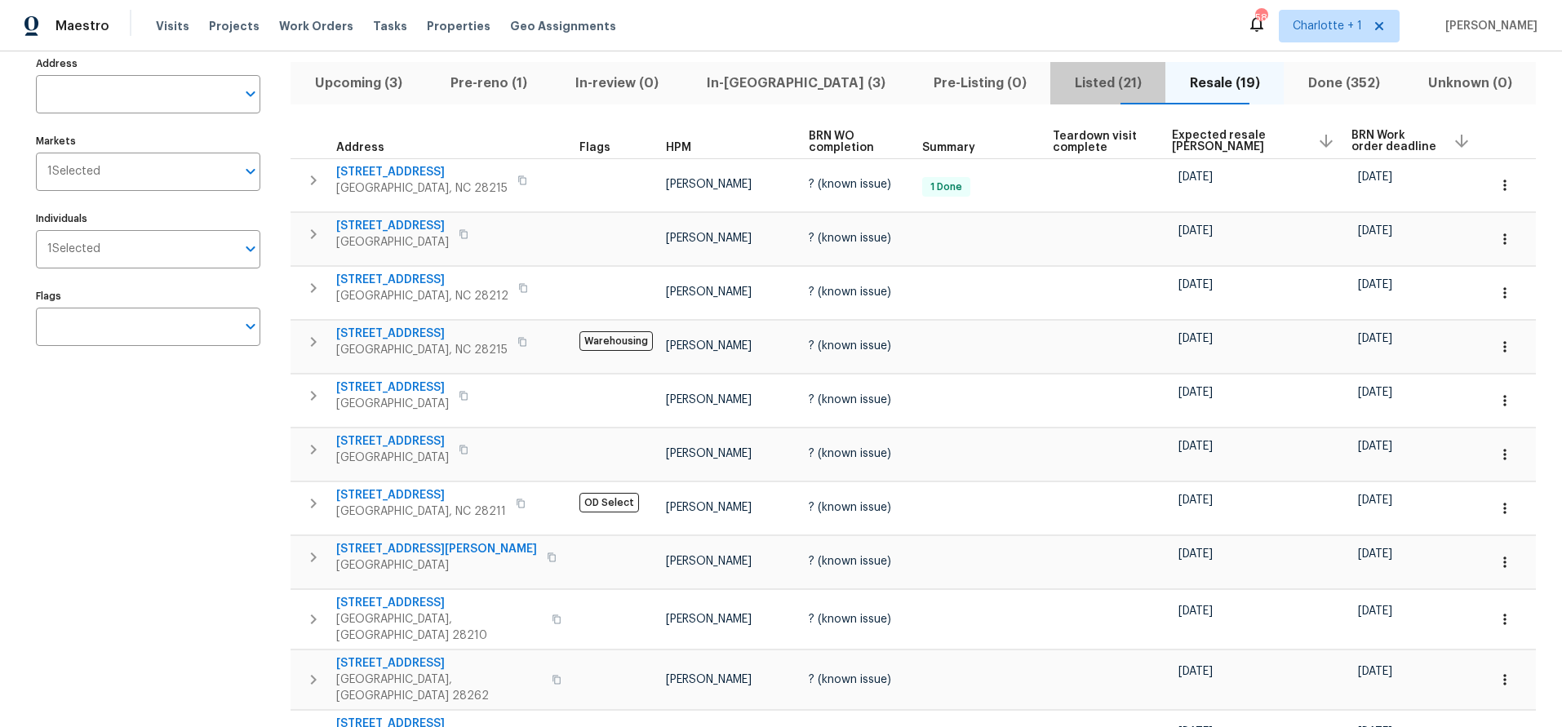
click at [1050, 67] on button "Listed (21)" at bounding box center [1107, 83] width 115 height 42
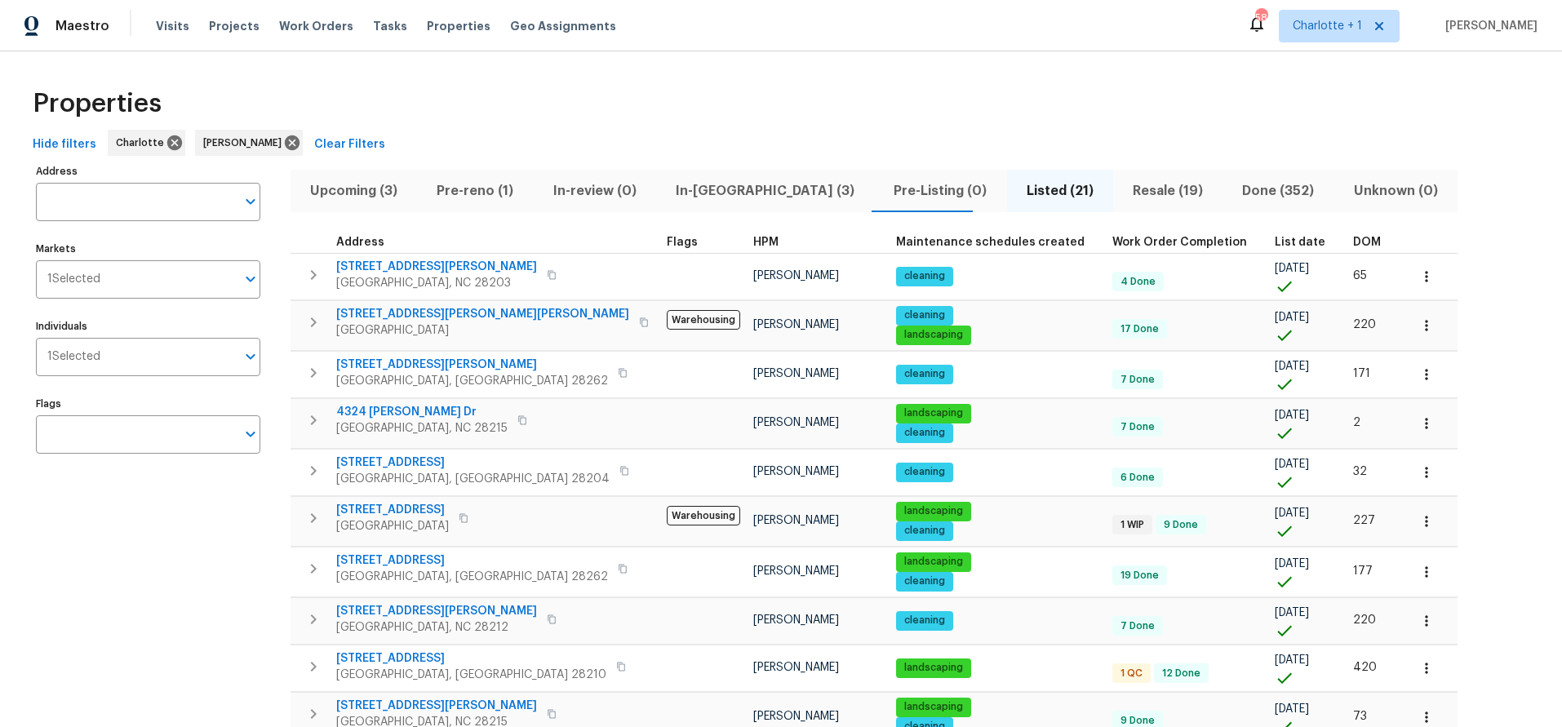
click at [1353, 238] on span "DOM" at bounding box center [1367, 242] width 28 height 11
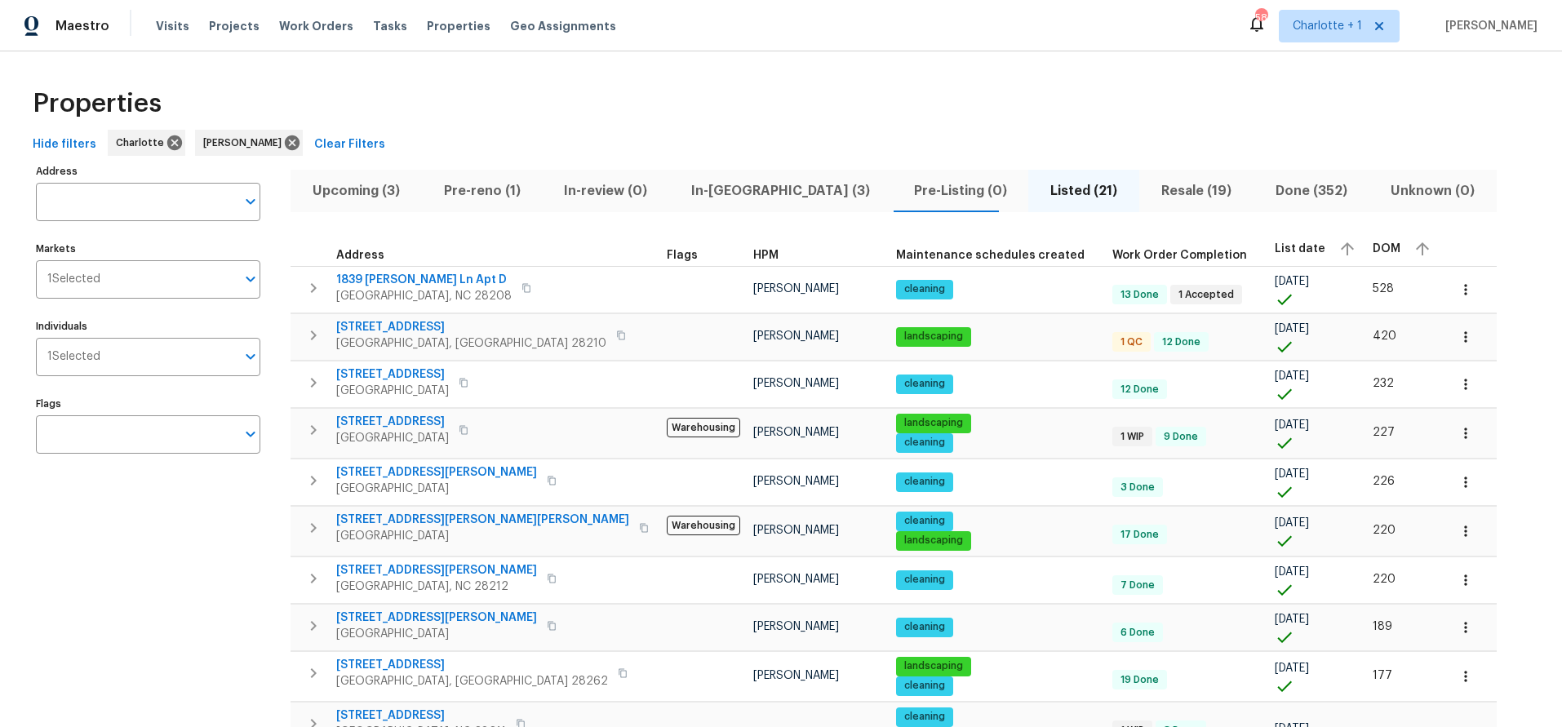
click at [1149, 181] on span "Resale (19)" at bounding box center [1196, 191] width 95 height 23
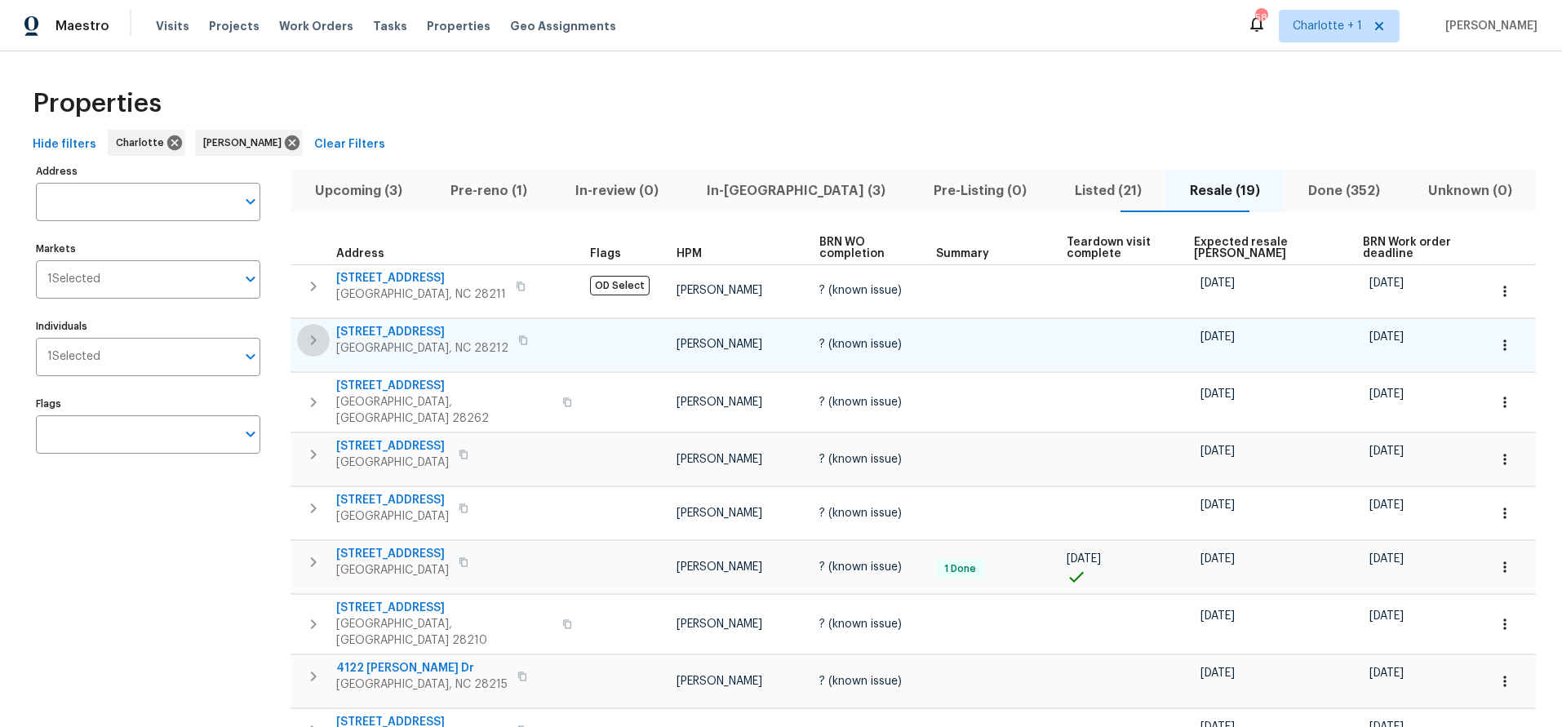
click at [311, 340] on icon "button" at bounding box center [314, 341] width 20 height 20
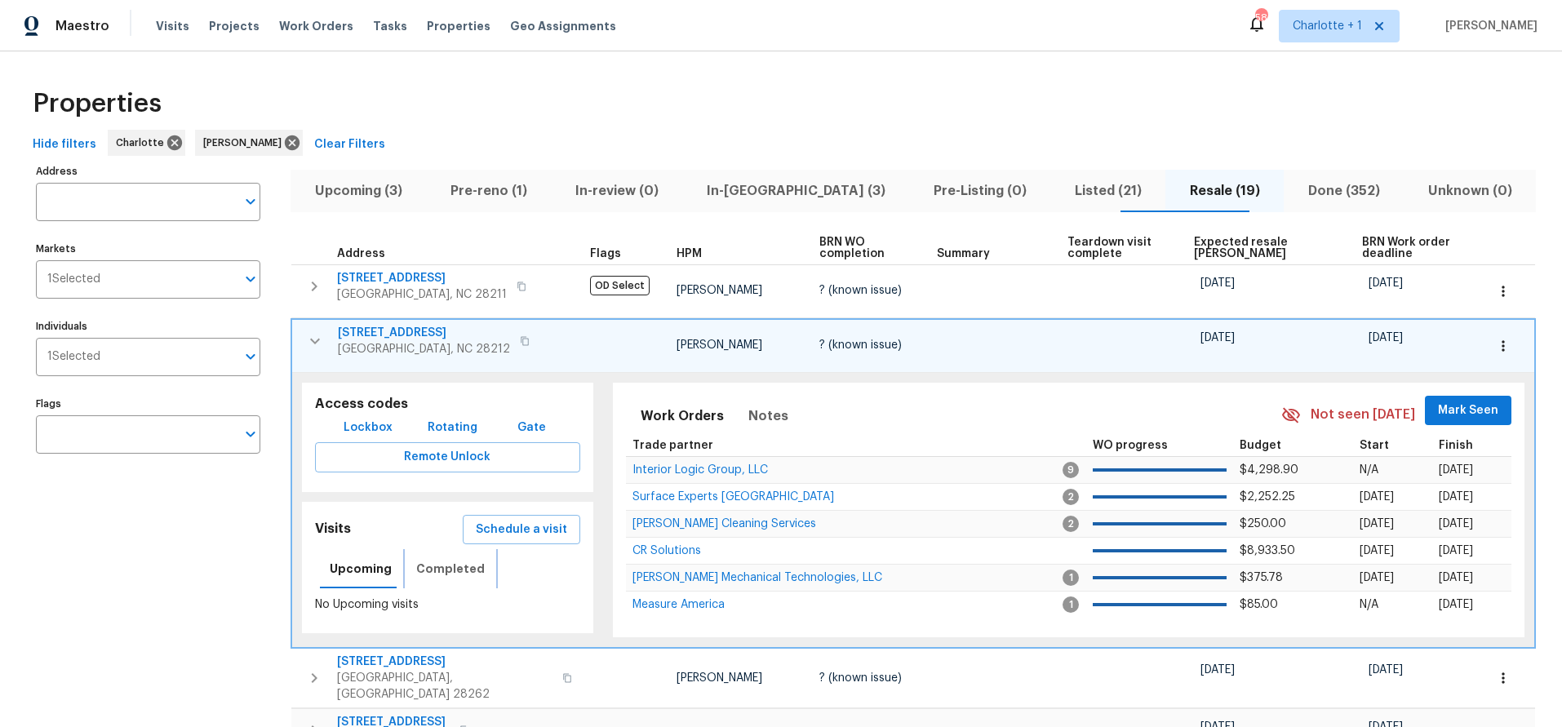
click at [436, 577] on span "Completed" at bounding box center [450, 569] width 69 height 20
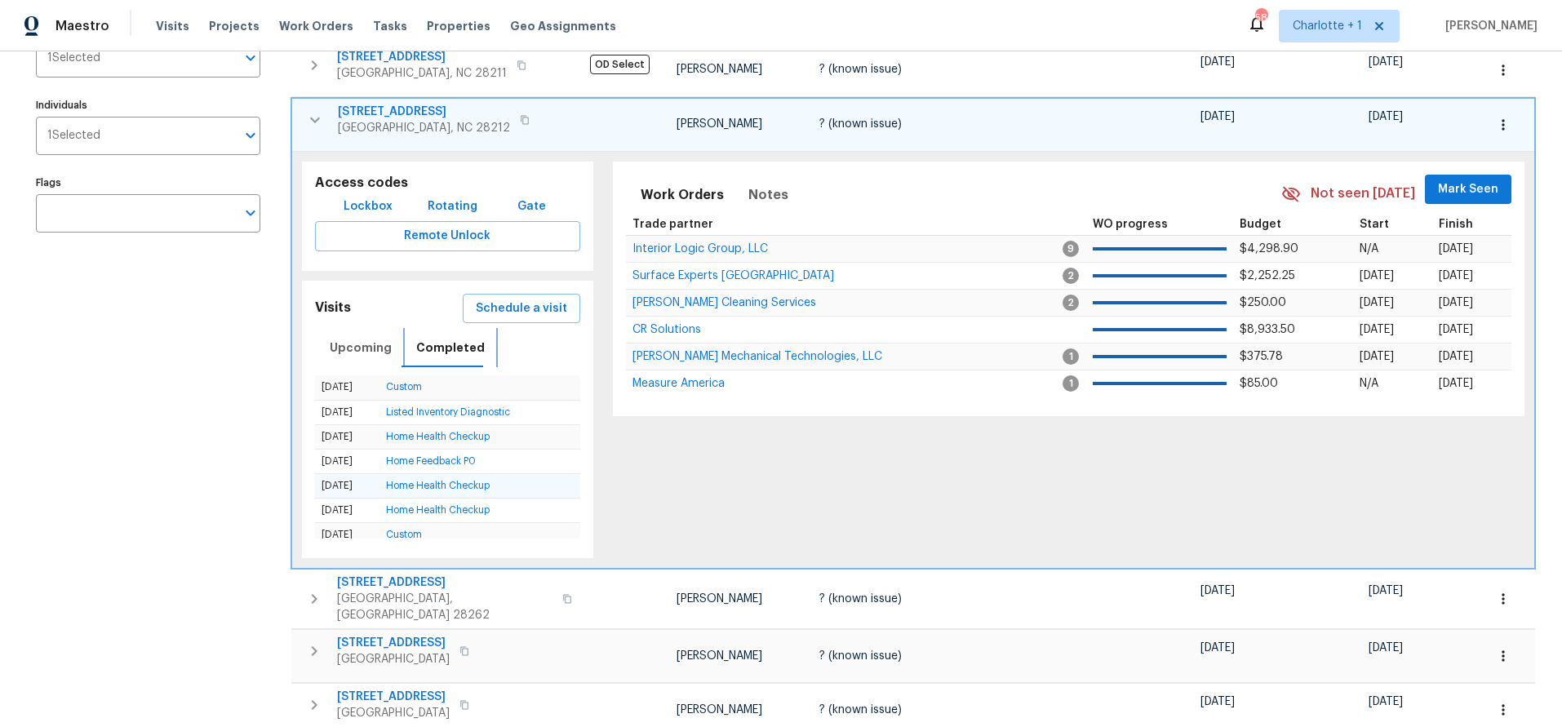
scroll to position [216, 0]
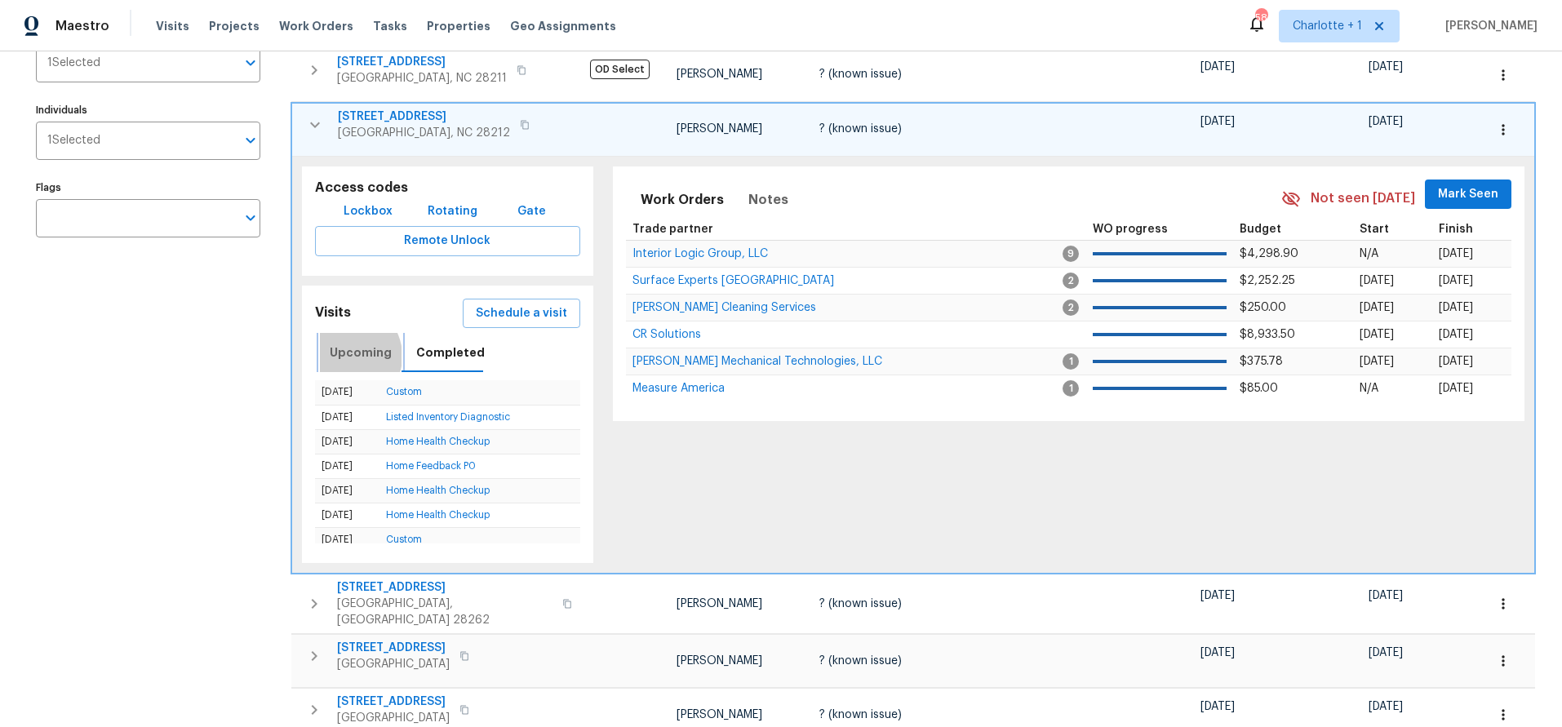
click at [347, 357] on span "Upcoming" at bounding box center [361, 353] width 62 height 20
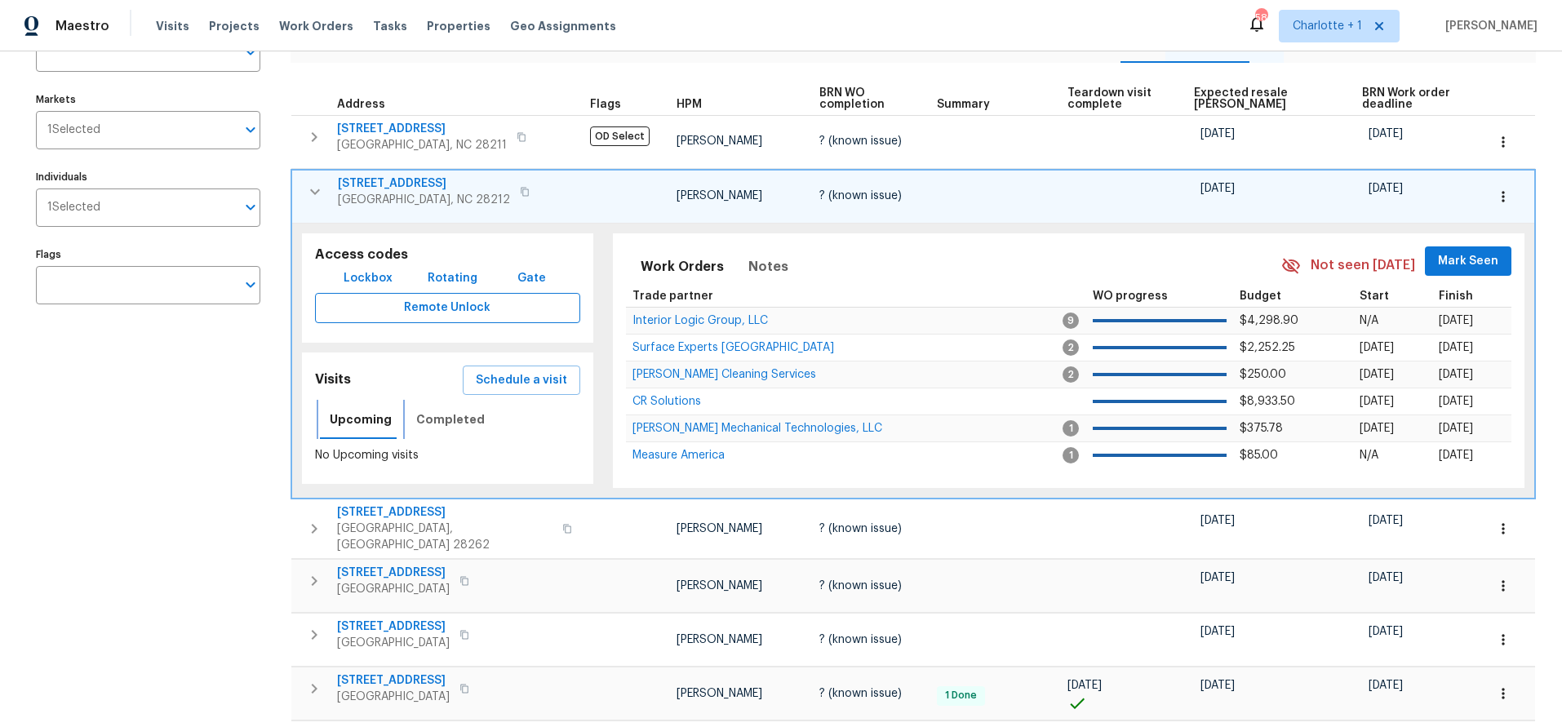
scroll to position [145, 0]
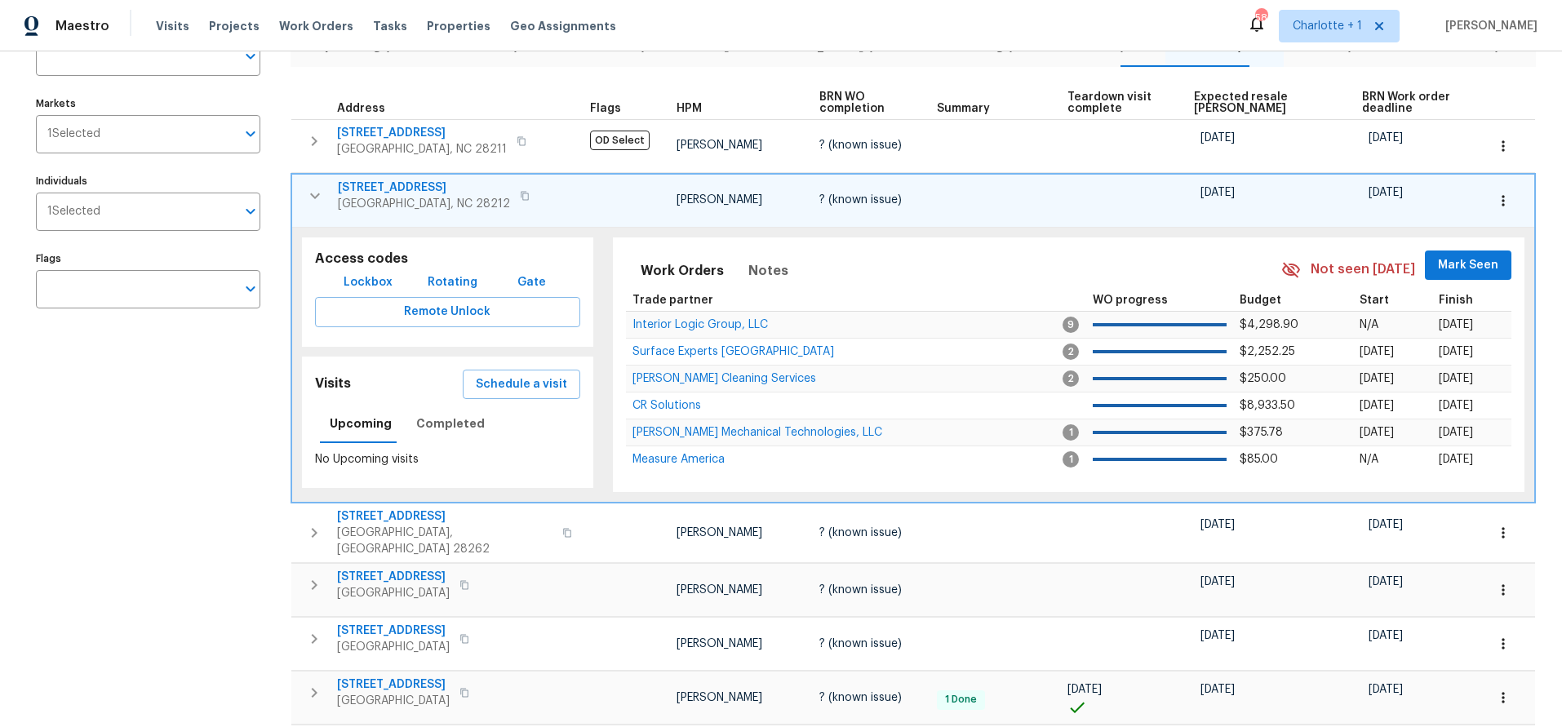
drag, startPoint x: 543, startPoint y: 390, endPoint x: 523, endPoint y: 450, distance: 62.7
click at [524, 451] on div "Visits Schedule a visit Upcoming Completed No Upcoming visits" at bounding box center [447, 423] width 291 height 132
click at [526, 389] on span "Schedule a visit" at bounding box center [521, 385] width 91 height 20
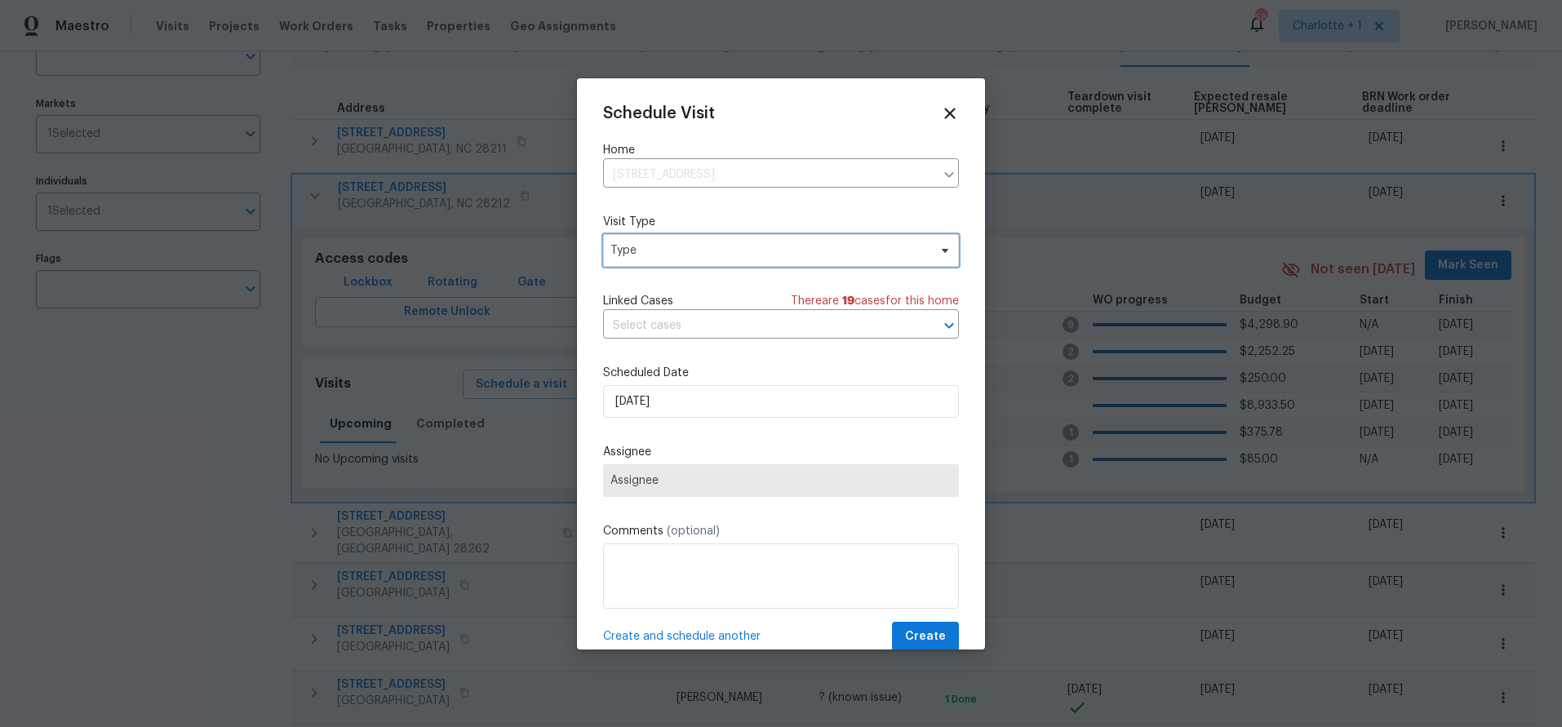
click at [753, 242] on span "Type" at bounding box center [769, 250] width 317 height 16
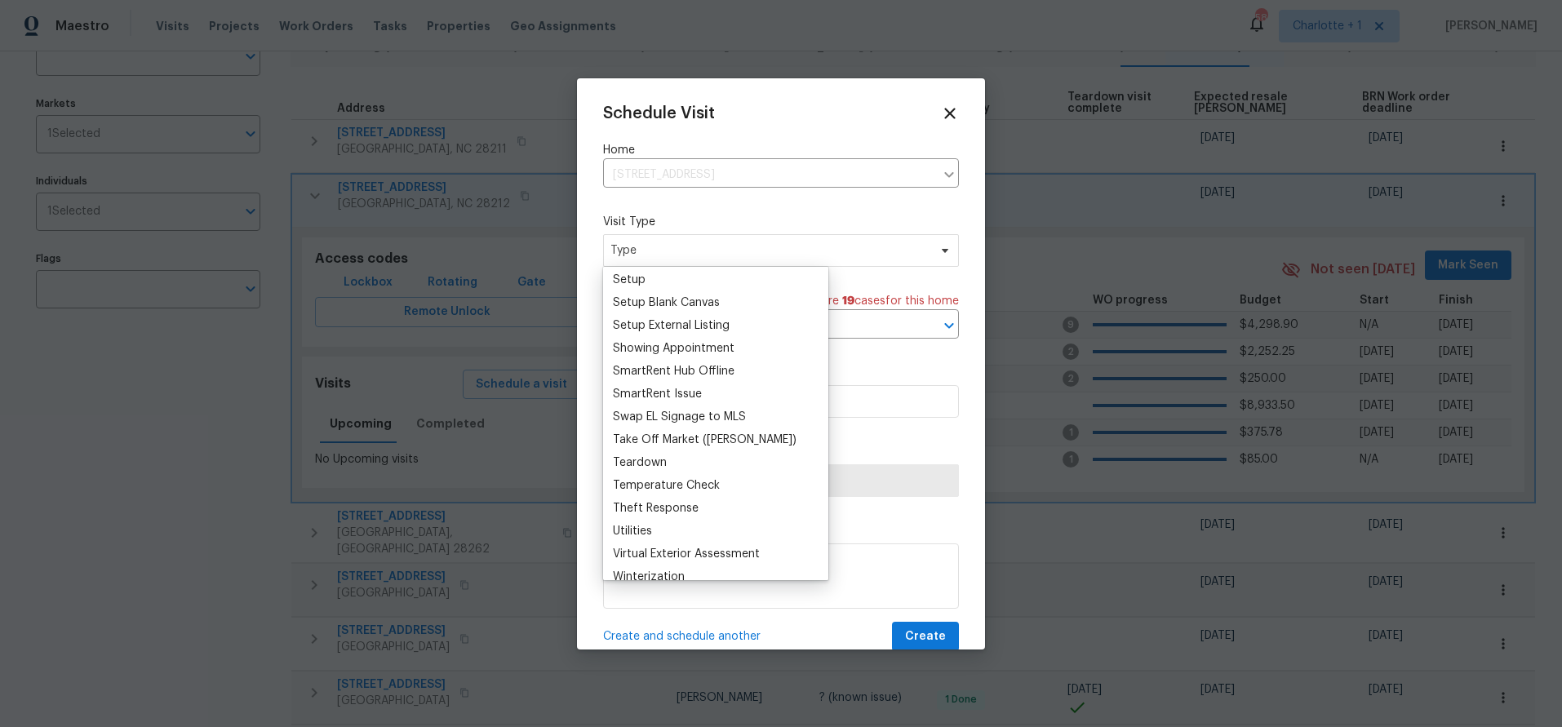
scroll to position [1351, 0]
click at [648, 464] on div "Teardown" at bounding box center [640, 462] width 54 height 16
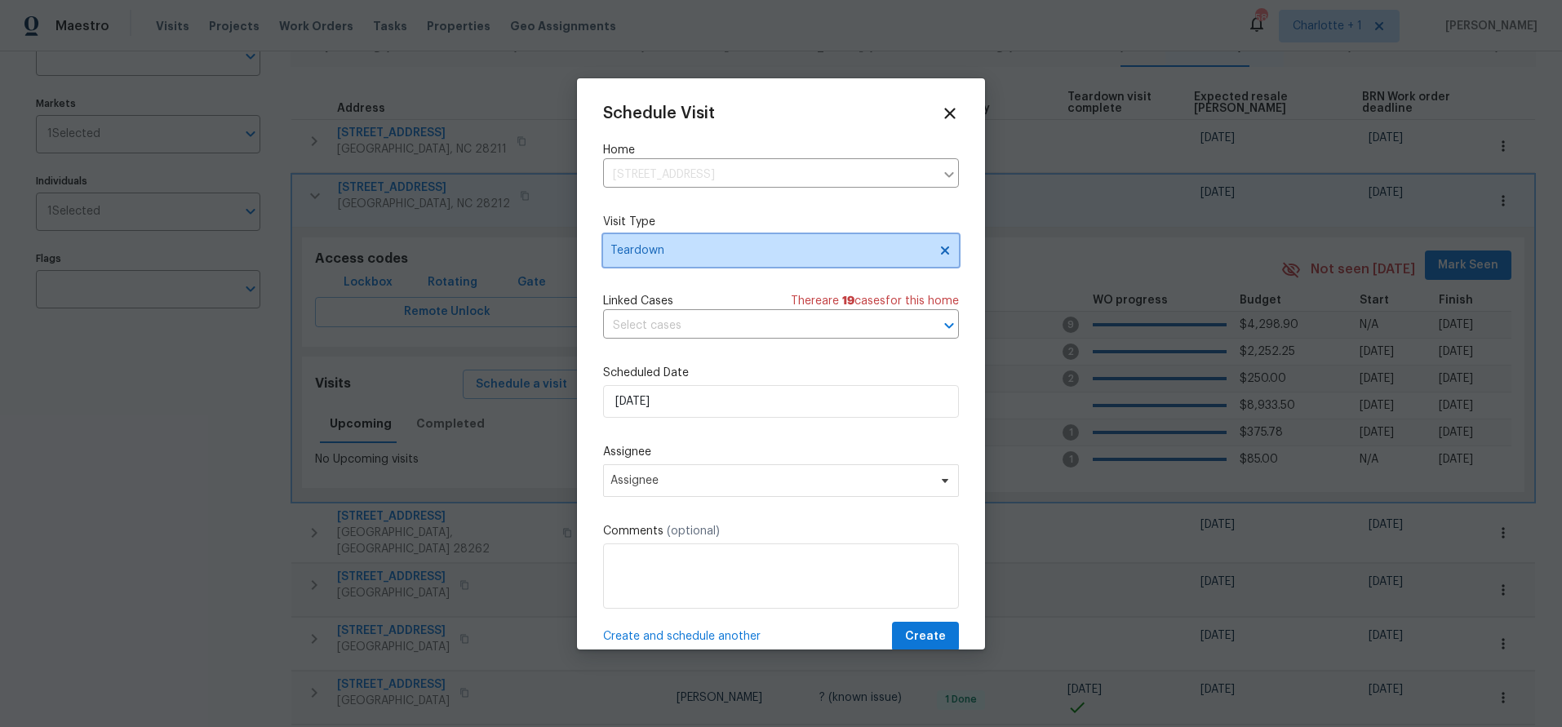
click at [939, 244] on icon at bounding box center [945, 250] width 13 height 13
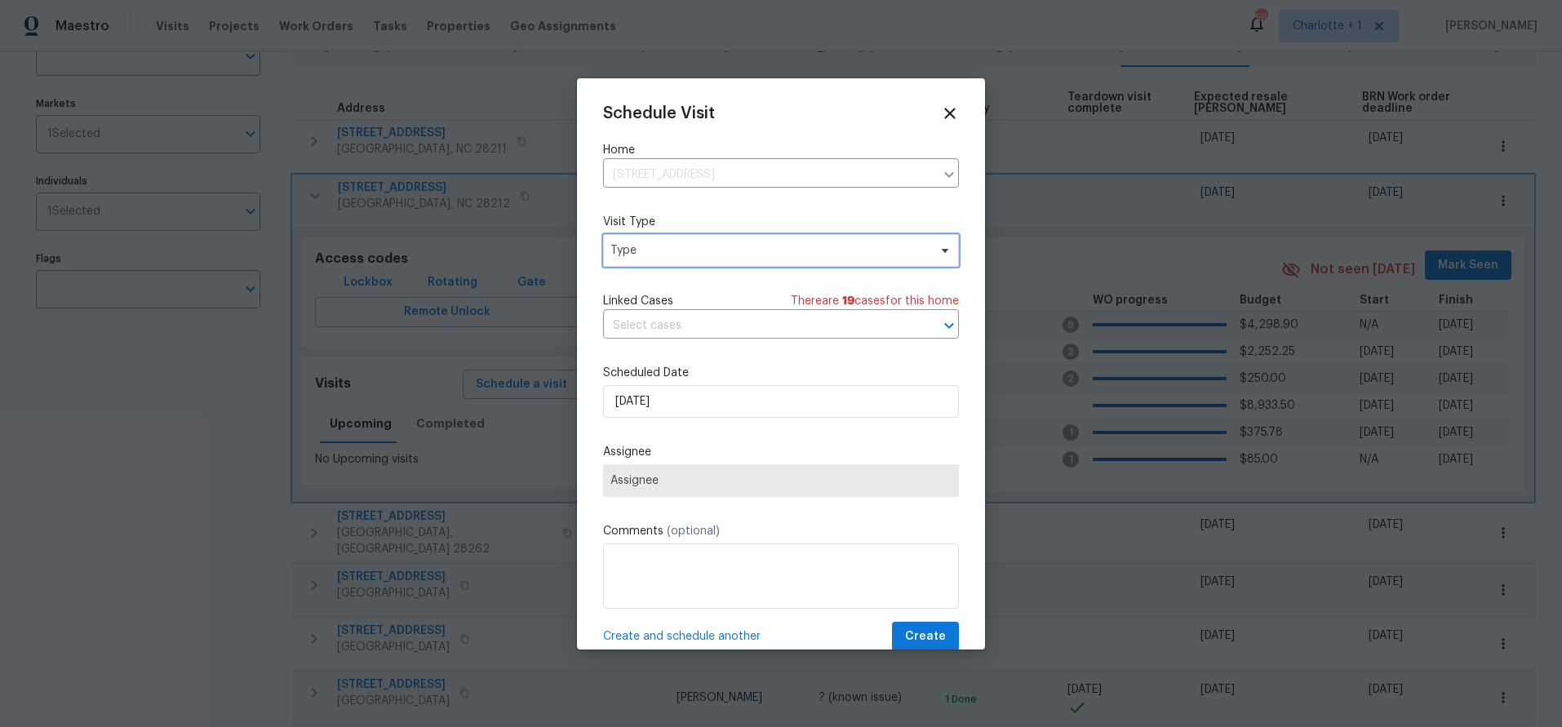
click at [718, 253] on span "Type" at bounding box center [769, 250] width 317 height 16
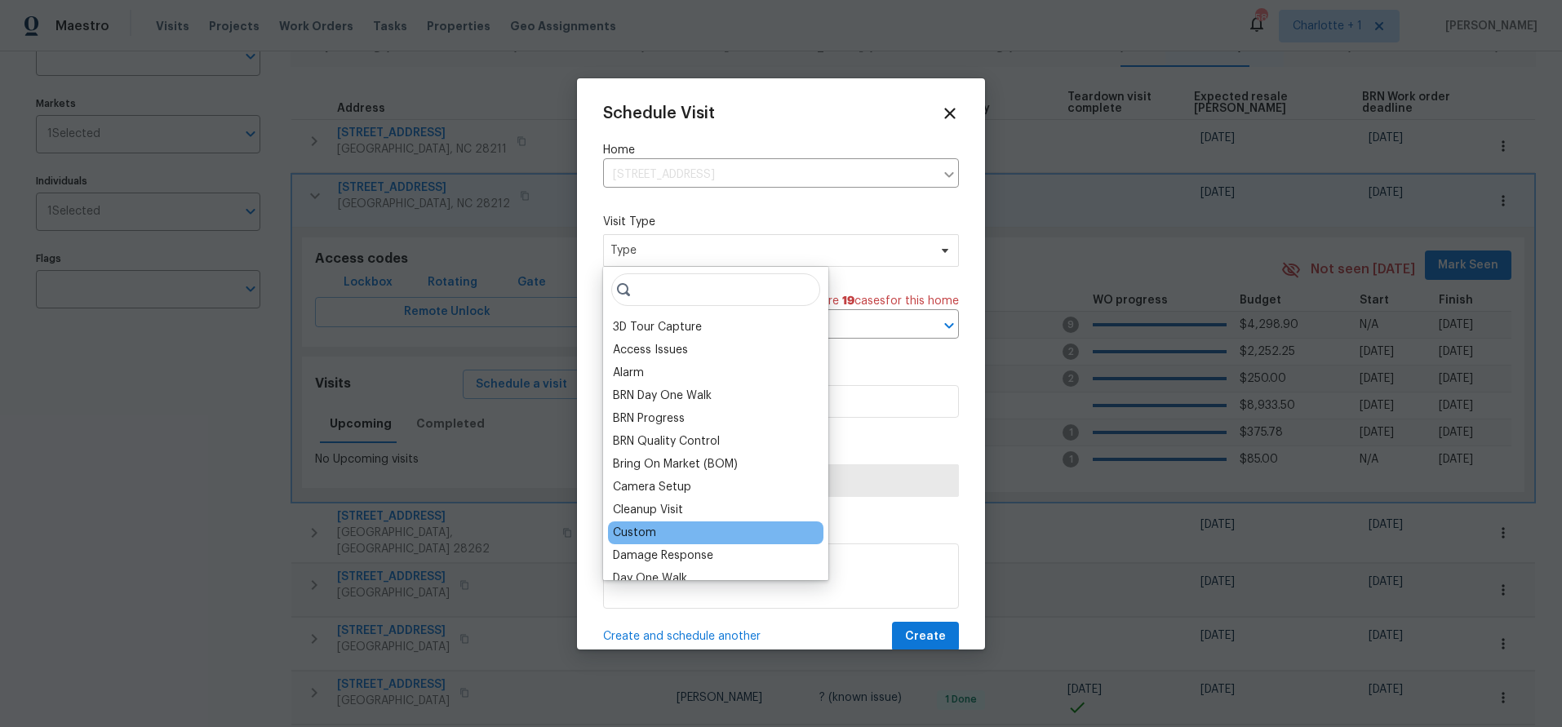
click at [656, 539] on div "Custom" at bounding box center [715, 533] width 215 height 23
click at [632, 533] on div "Custom" at bounding box center [634, 533] width 43 height 16
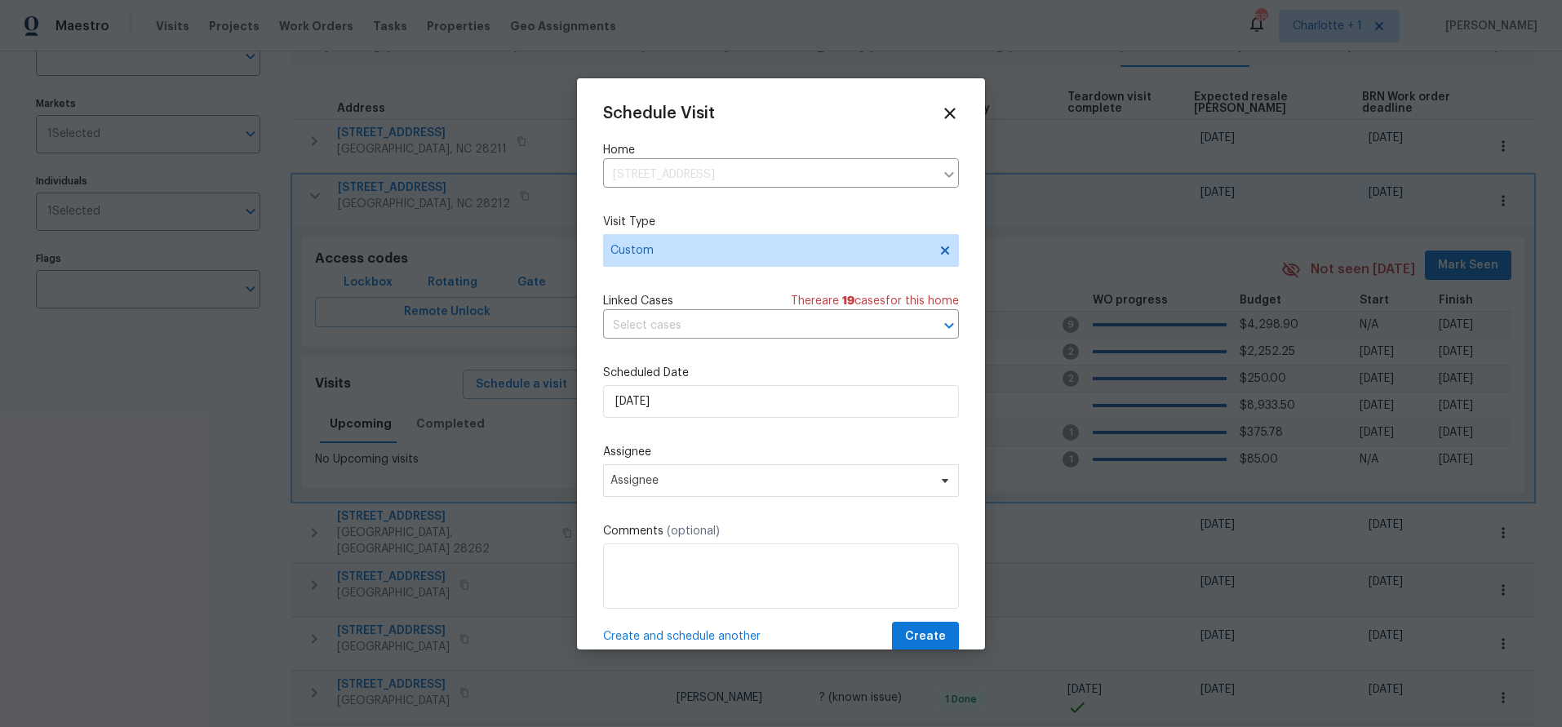
drag, startPoint x: 723, startPoint y: 452, endPoint x: 722, endPoint y: 433, distance: 18.8
click at [723, 451] on label "Assignee" at bounding box center [781, 452] width 356 height 16
drag, startPoint x: 710, startPoint y: 485, endPoint x: 730, endPoint y: 453, distance: 37.4
click at [710, 485] on span "Assignee" at bounding box center [771, 480] width 320 height 13
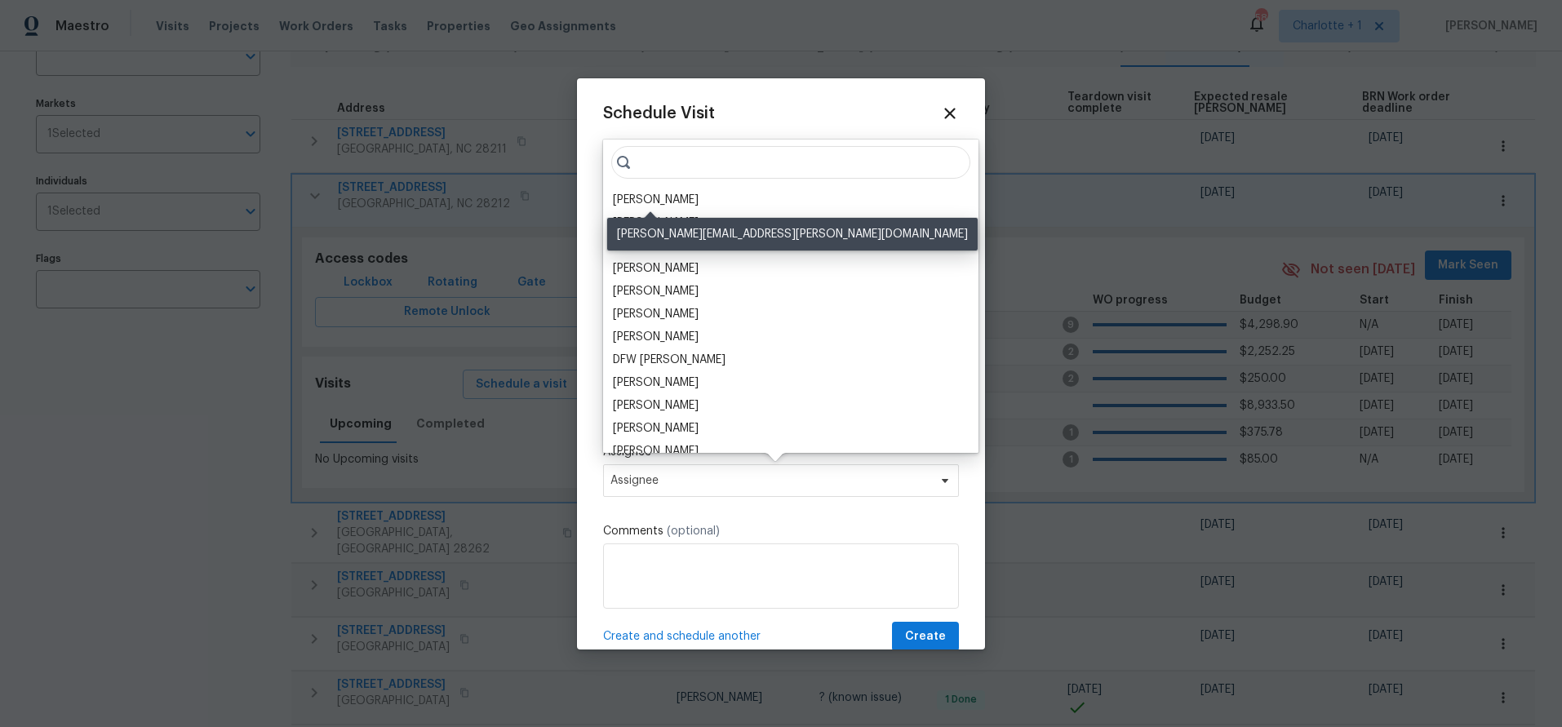
click at [666, 202] on div "Jason Bouque" at bounding box center [656, 200] width 86 height 16
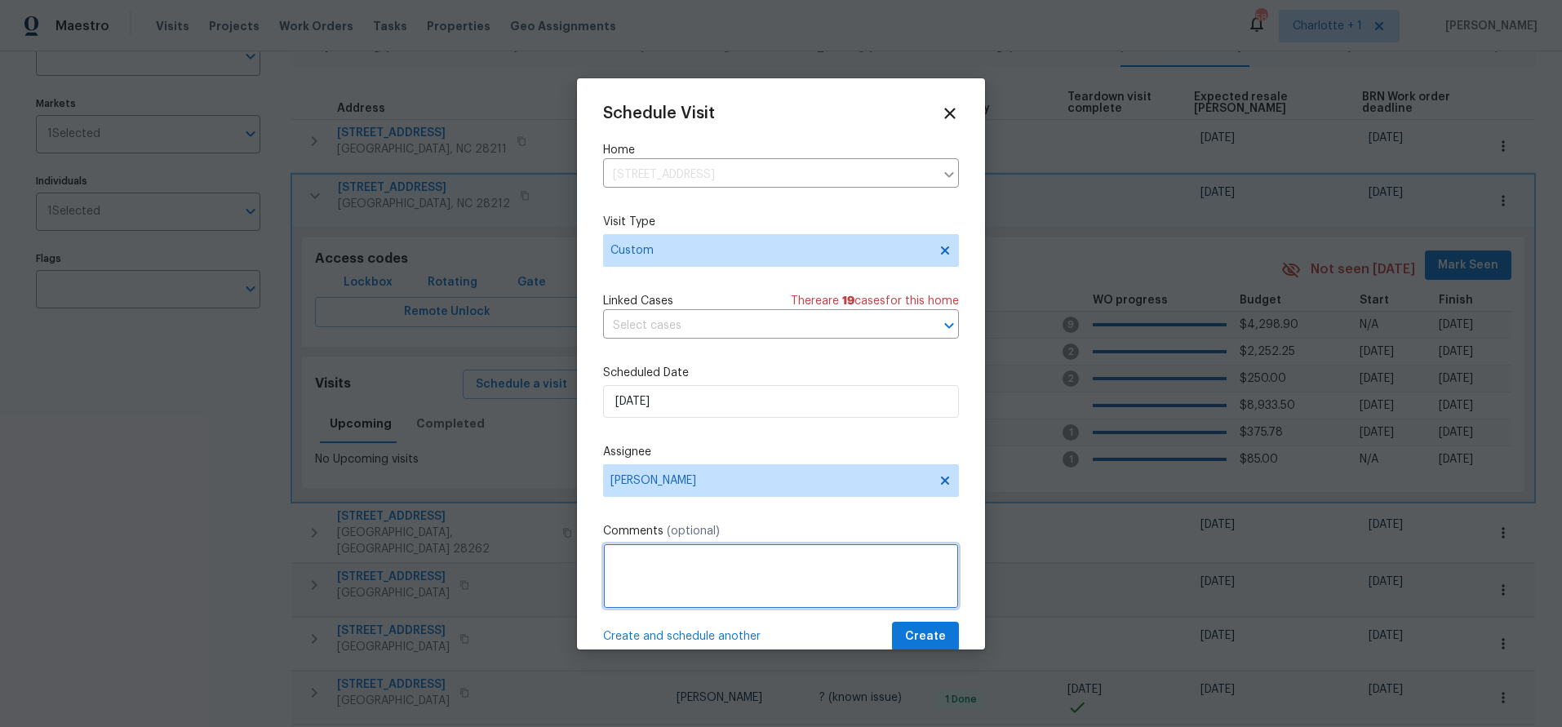
click at [654, 575] on textarea at bounding box center [781, 576] width 356 height 65
type textarea "P"
type textarea "Teardown?"
click at [892, 648] on button "Create" at bounding box center [925, 635] width 67 height 30
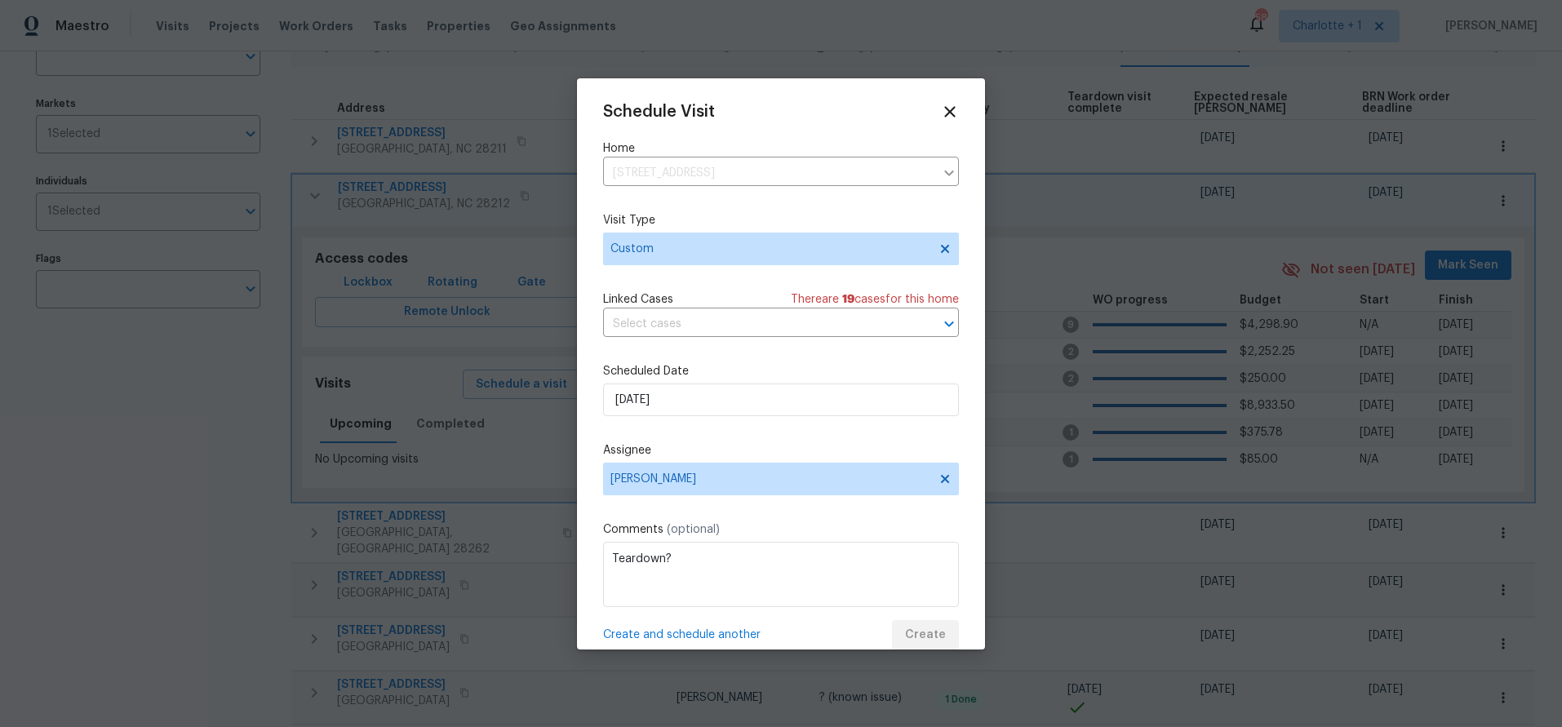
click at [907, 630] on div "Create and schedule another Create" at bounding box center [781, 635] width 356 height 30
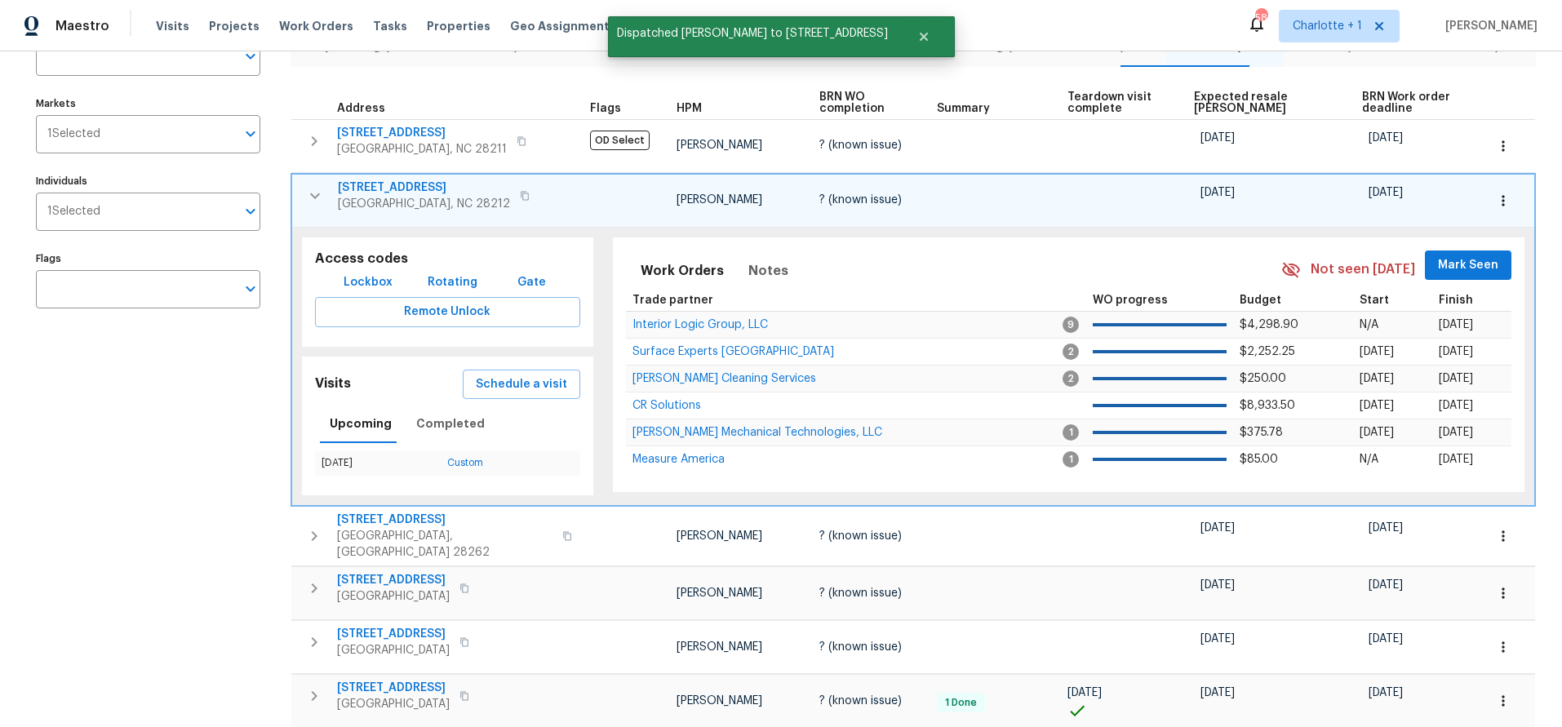
drag, startPoint x: 189, startPoint y: 447, endPoint x: 301, endPoint y: 386, distance: 128.2
click at [318, 195] on icon "button" at bounding box center [315, 196] width 20 height 20
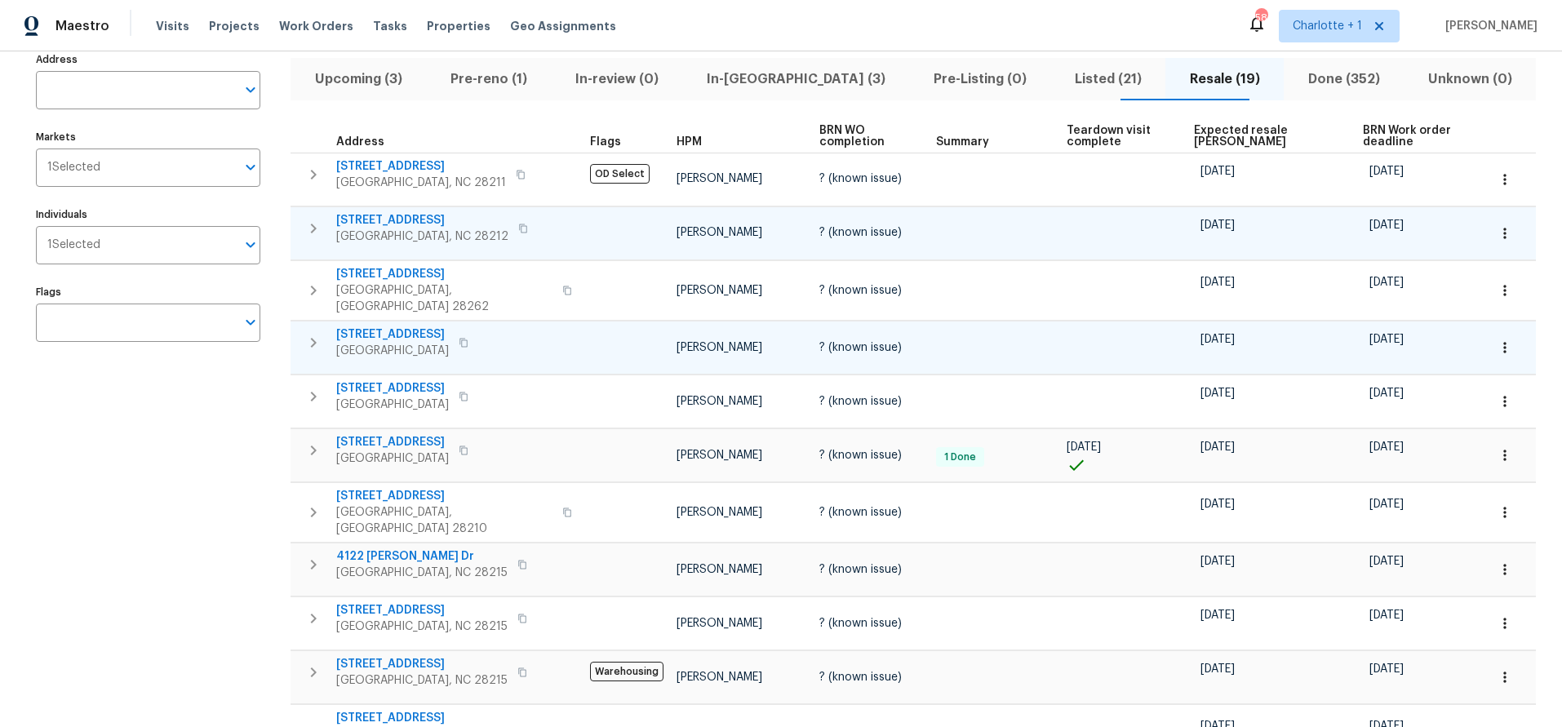
scroll to position [111, 0]
click at [199, 480] on div "Address Address Markets 1 Selected Markets Individuals 1 Selected Individuals F…" at bounding box center [158, 649] width 245 height 1201
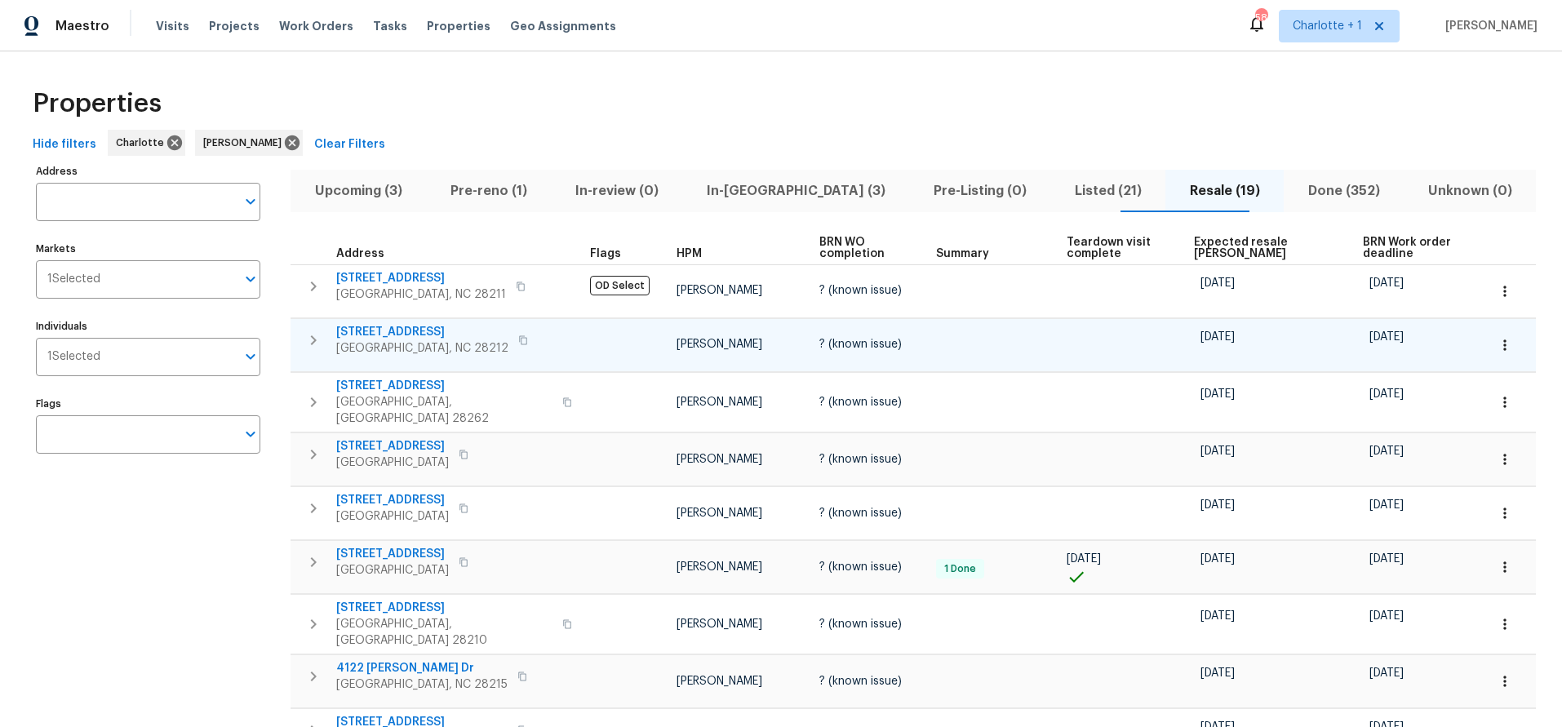
click at [540, 100] on div "Properties" at bounding box center [781, 104] width 1510 height 52
click at [345, 92] on div "Properties" at bounding box center [781, 104] width 1510 height 52
click at [526, 121] on div "Properties" at bounding box center [781, 104] width 1510 height 52
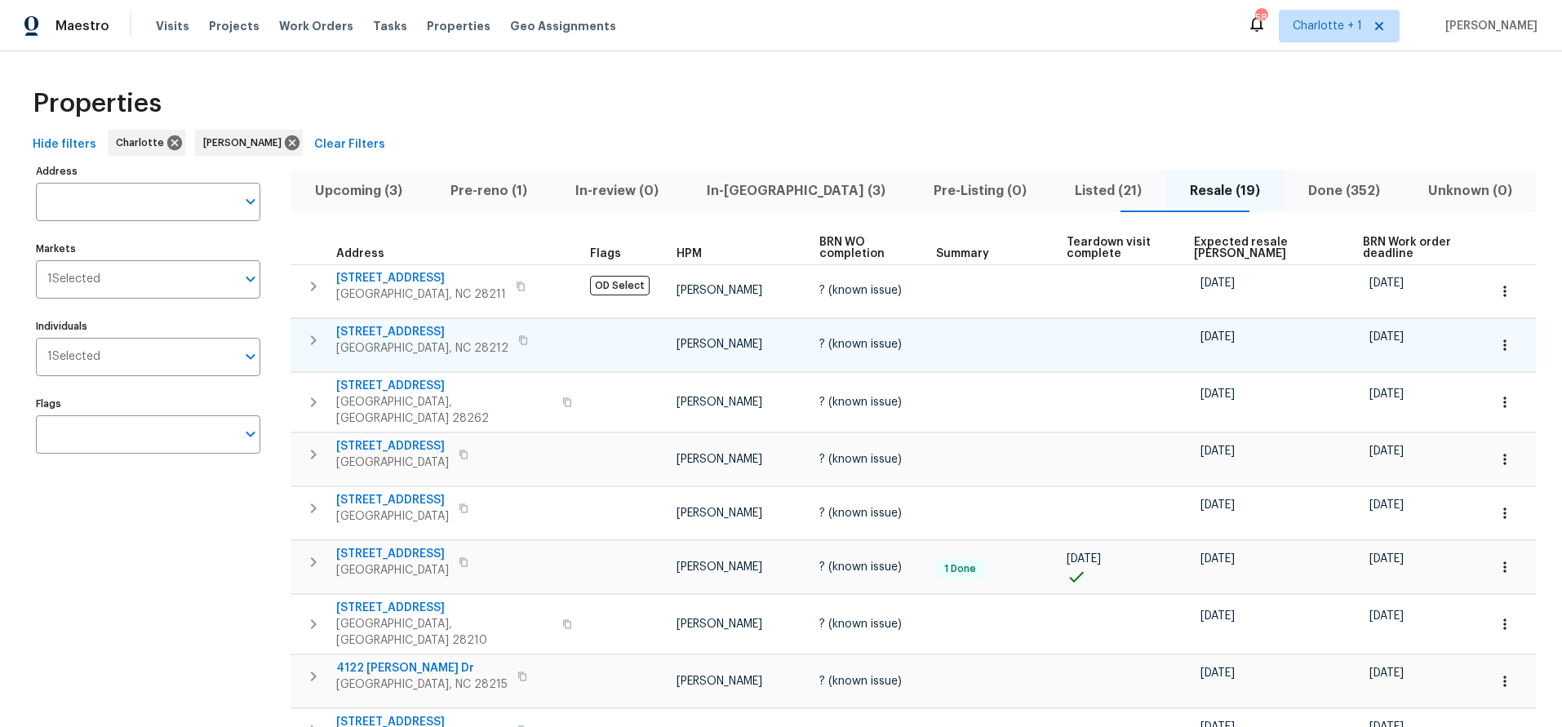
click at [433, 60] on div "Properties Hide filters Charlotte Jason Bouque Clear Filters Address Address Ma…" at bounding box center [781, 718] width 1562 height 1335
drag, startPoint x: 921, startPoint y: 100, endPoint x: 723, endPoint y: 141, distance: 201.7
click at [921, 100] on div "Properties" at bounding box center [781, 104] width 1510 height 52
drag, startPoint x: 188, startPoint y: 556, endPoint x: 251, endPoint y: 496, distance: 87.2
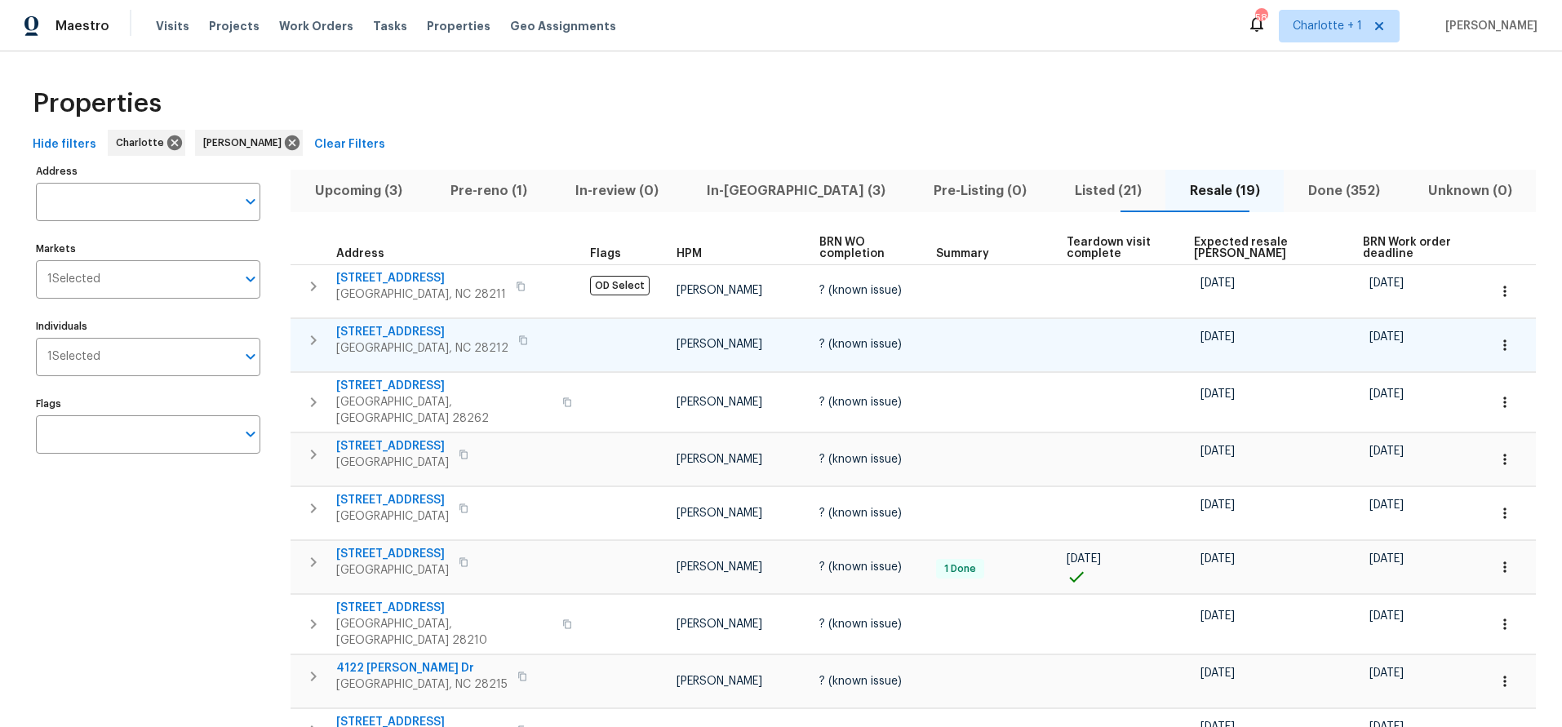
click at [775, 90] on div "Properties" at bounding box center [781, 104] width 1510 height 52
click at [594, 91] on div "Properties" at bounding box center [781, 104] width 1510 height 52
click at [717, 68] on div "Properties Hide filters Charlotte Jason Bouque Clear Filters Address Address Ma…" at bounding box center [781, 718] width 1562 height 1335
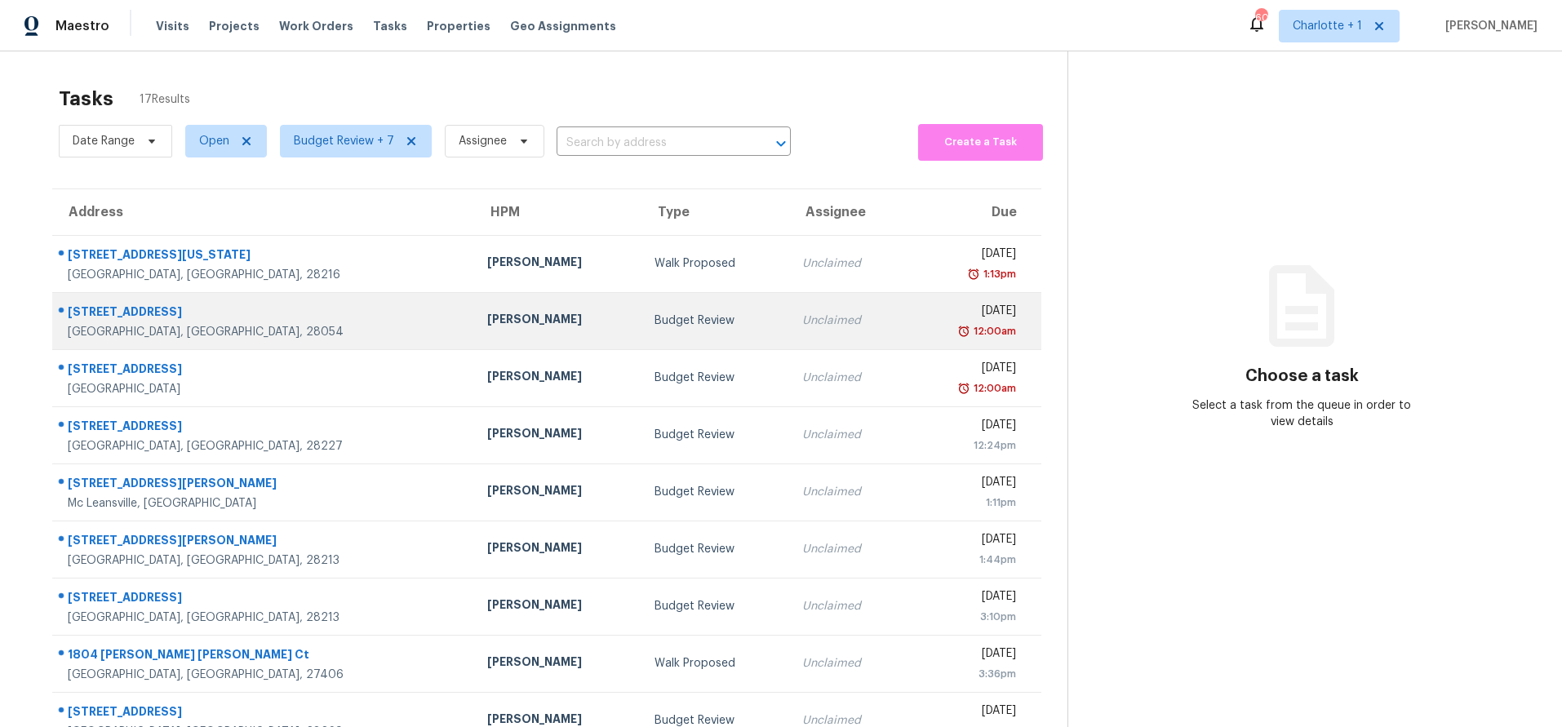
click at [258, 335] on div "[GEOGRAPHIC_DATA], [GEOGRAPHIC_DATA], 28054" at bounding box center [264, 332] width 393 height 16
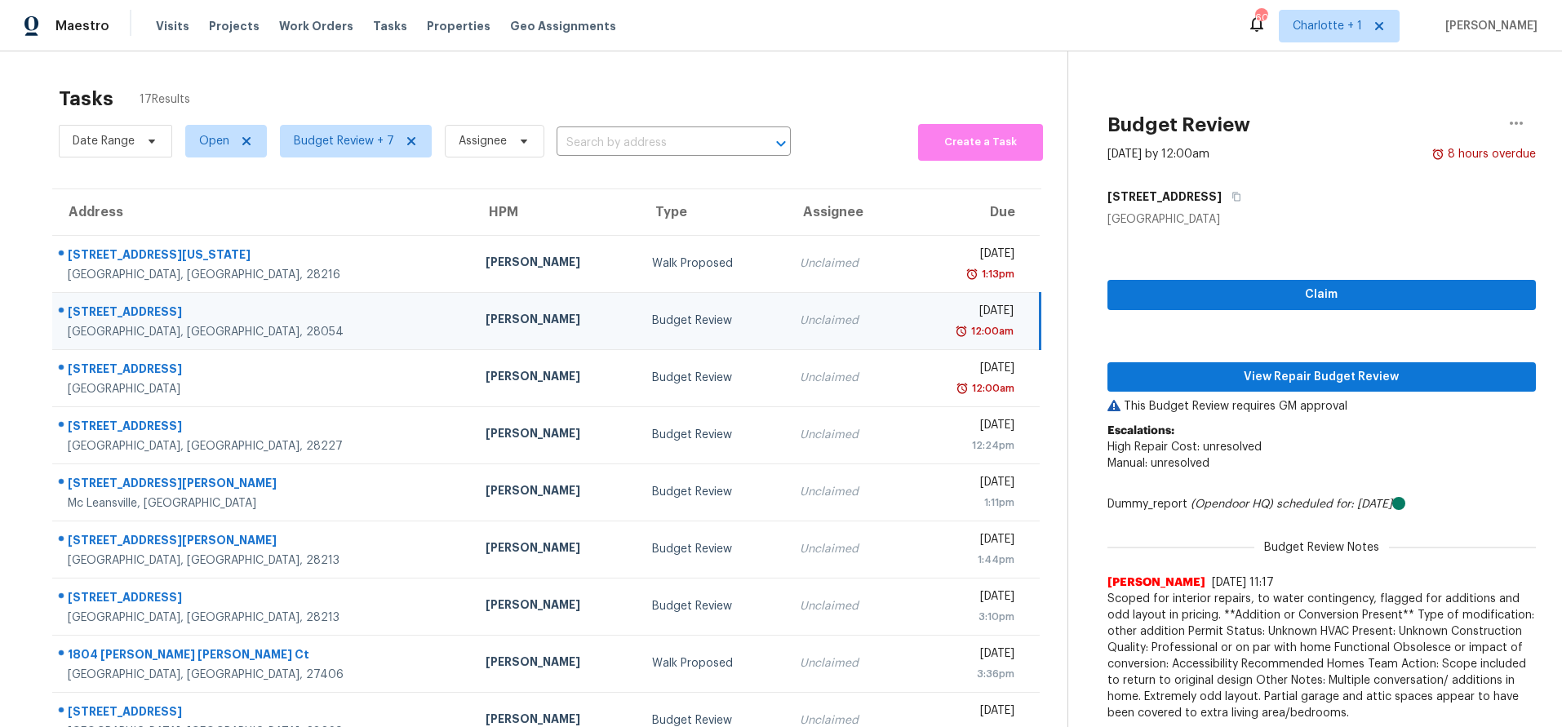
click at [652, 326] on div "Budget Review" at bounding box center [713, 321] width 122 height 16
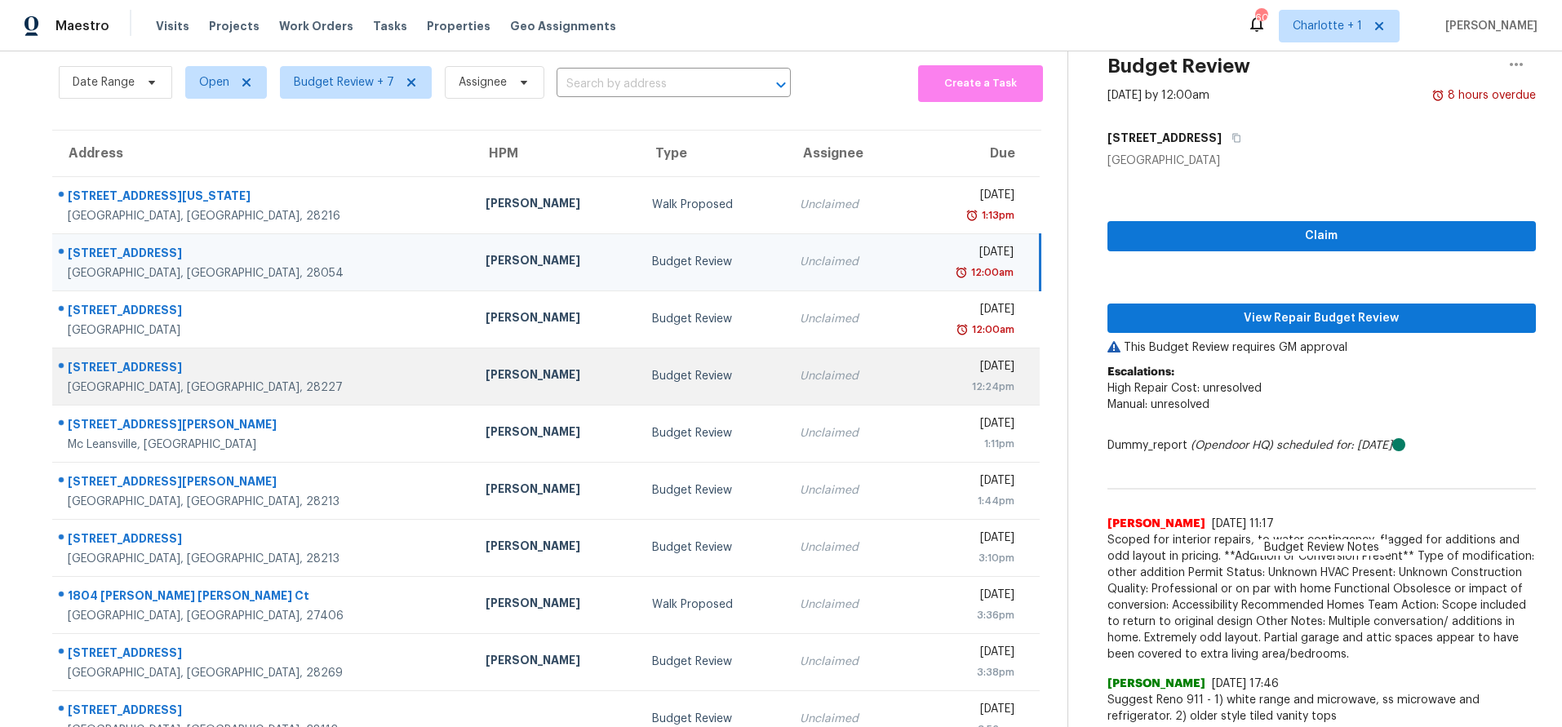
scroll to position [135, 0]
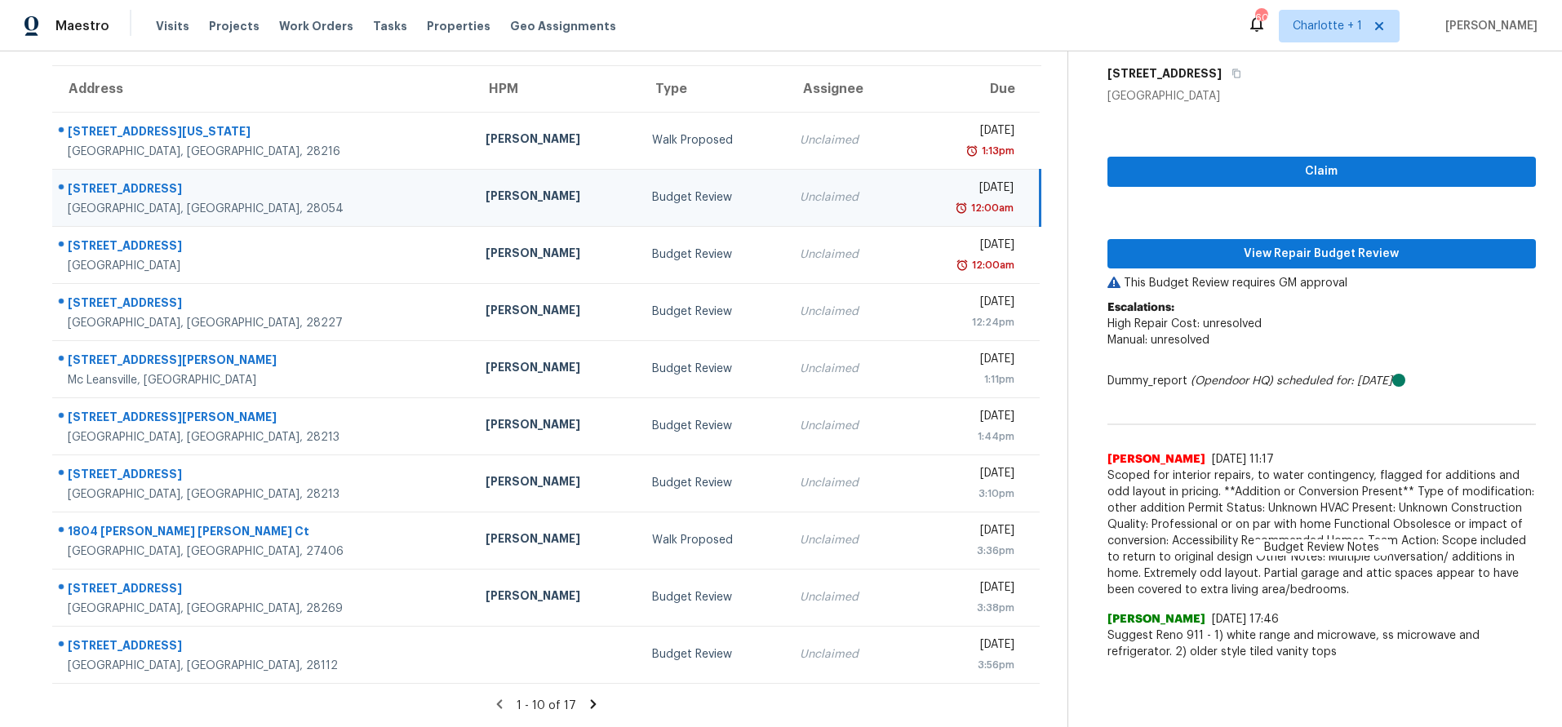
click at [588, 697] on icon at bounding box center [593, 704] width 15 height 15
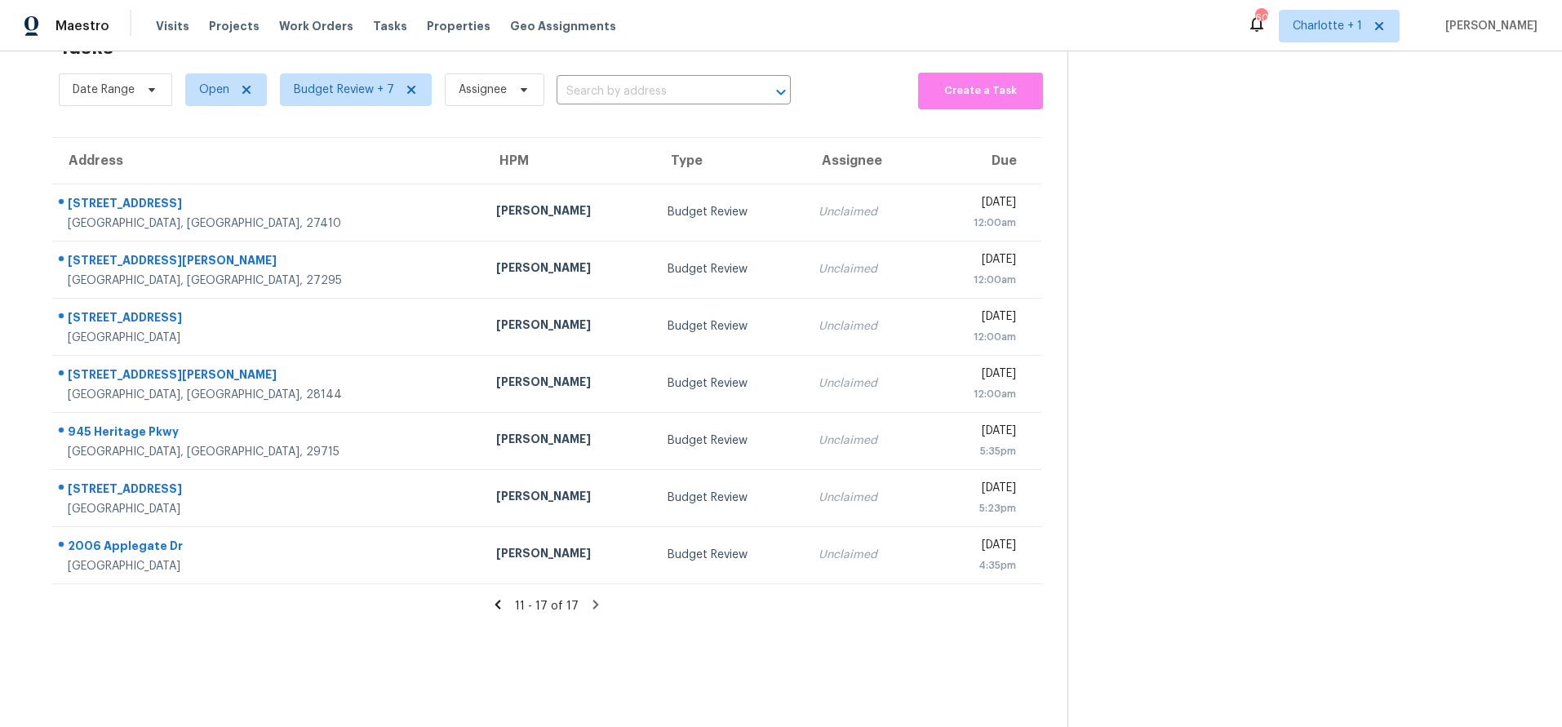
click at [491, 597] on icon at bounding box center [498, 604] width 15 height 15
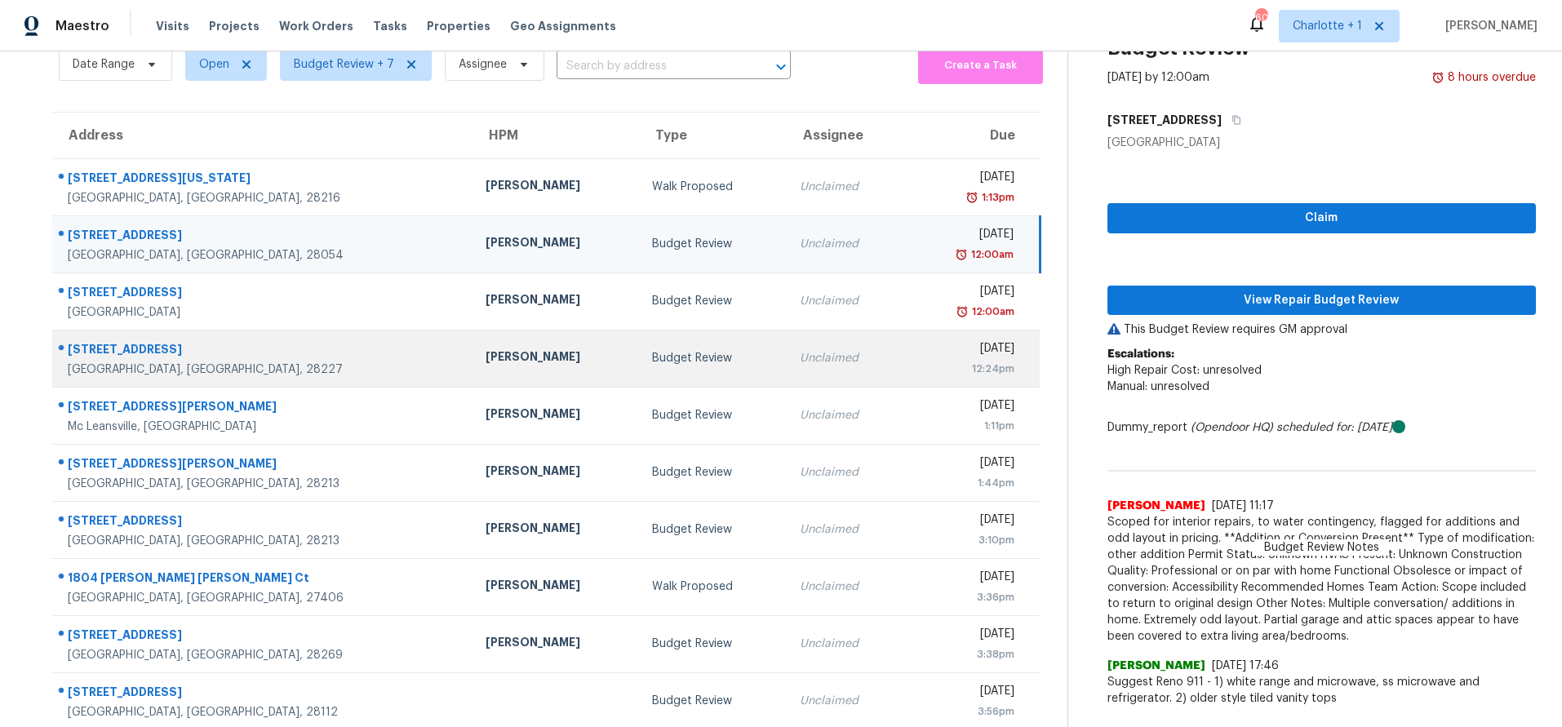
scroll to position [135, 0]
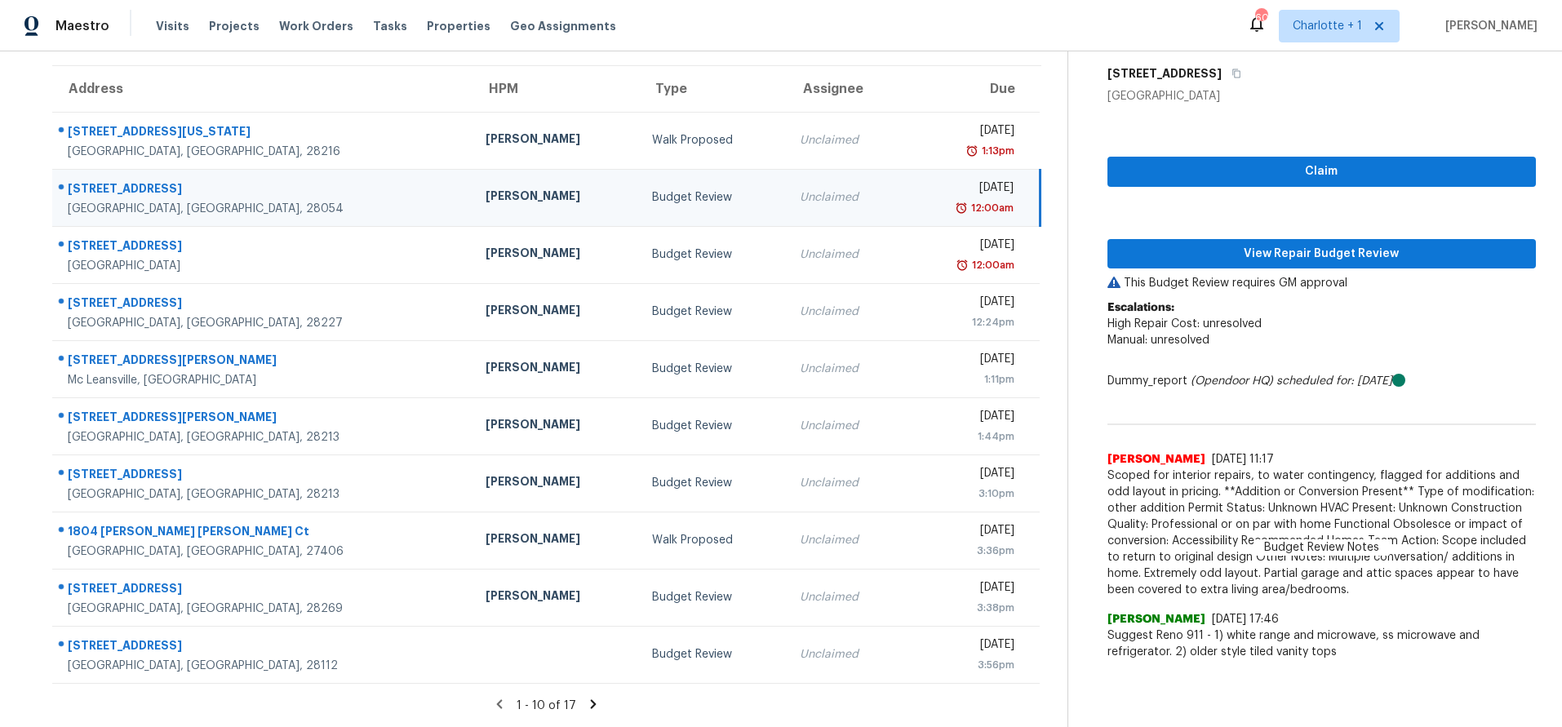
click at [639, 205] on td "Budget Review" at bounding box center [713, 197] width 148 height 57
click at [1153, 224] on div "Claim View Repair Budget Review This Budget Review requires GM approval Escalat…" at bounding box center [1322, 386] width 428 height 564
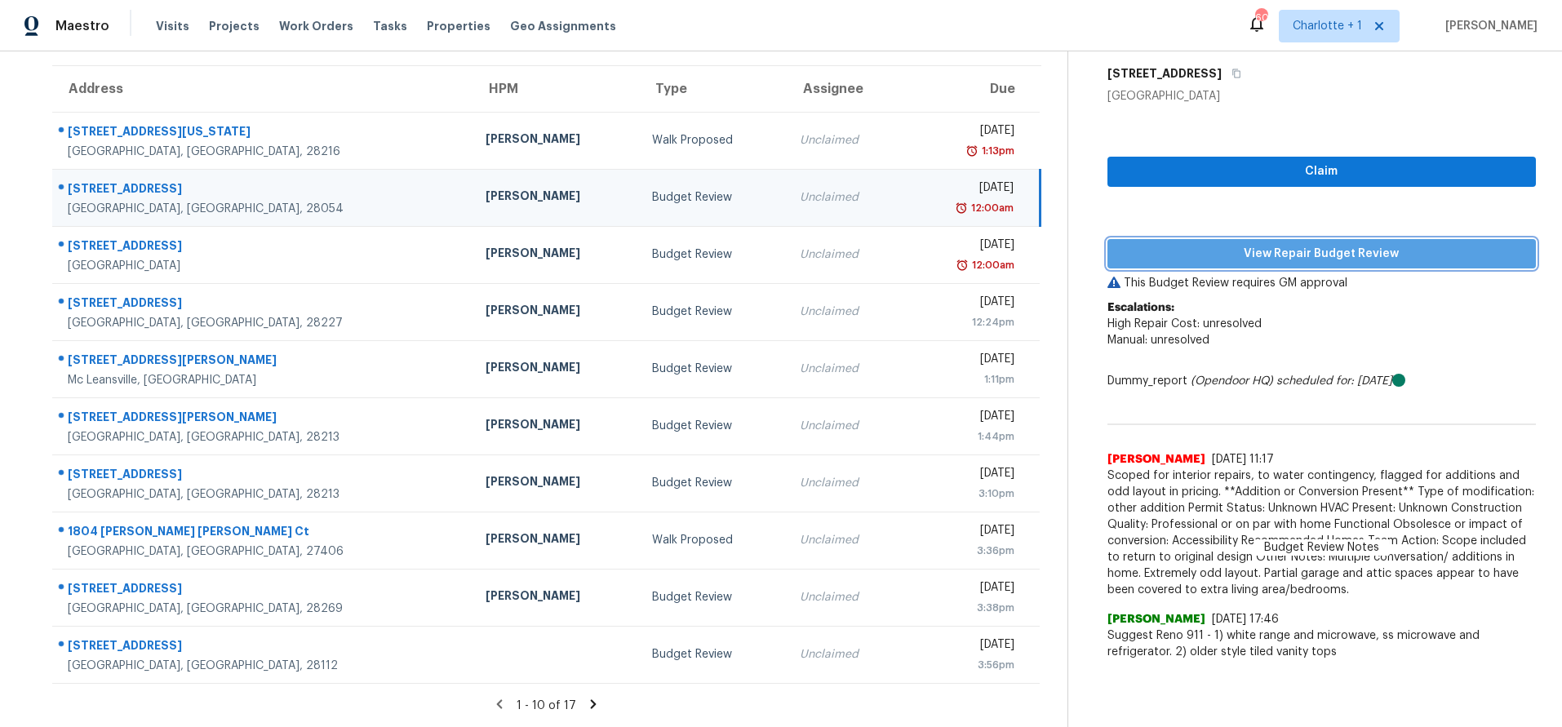
click at [1158, 239] on button "View Repair Budget Review" at bounding box center [1322, 254] width 428 height 30
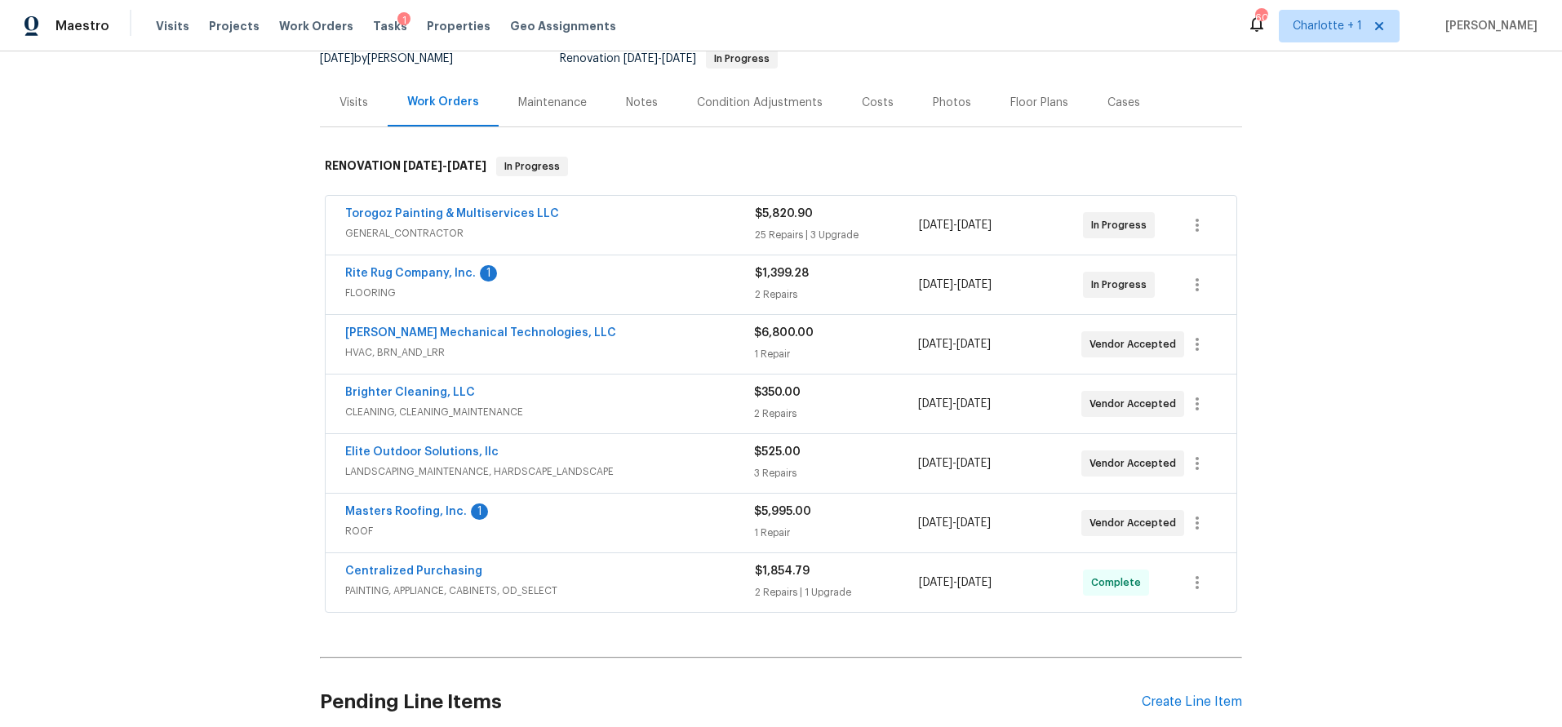
scroll to position [168, 0]
click at [855, 92] on div "Costs" at bounding box center [877, 103] width 71 height 48
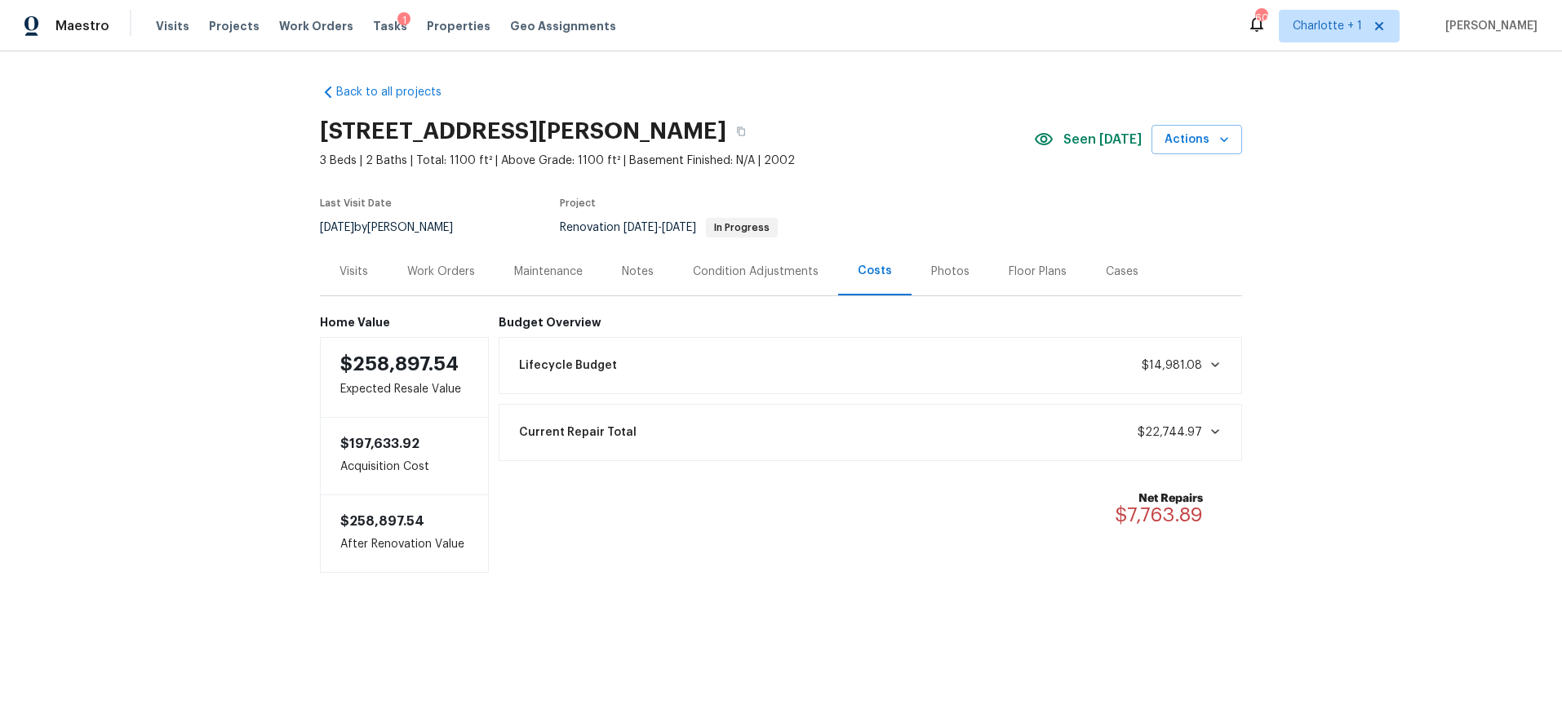
drag, startPoint x: 1403, startPoint y: 210, endPoint x: 1396, endPoint y: 216, distance: 9.2
click at [1403, 210] on div "Back to all projects 1913 Nigel Ct, Charlotte, NC 28213 3 Beds | 2 Baths | Tota…" at bounding box center [781, 360] width 1562 height 619
click at [127, 282] on div "Back to all projects 1913 Nigel Ct, Charlotte, NC 28213 3 Beds | 2 Baths | Tota…" at bounding box center [781, 360] width 1562 height 619
click at [424, 282] on div "Work Orders" at bounding box center [441, 271] width 107 height 48
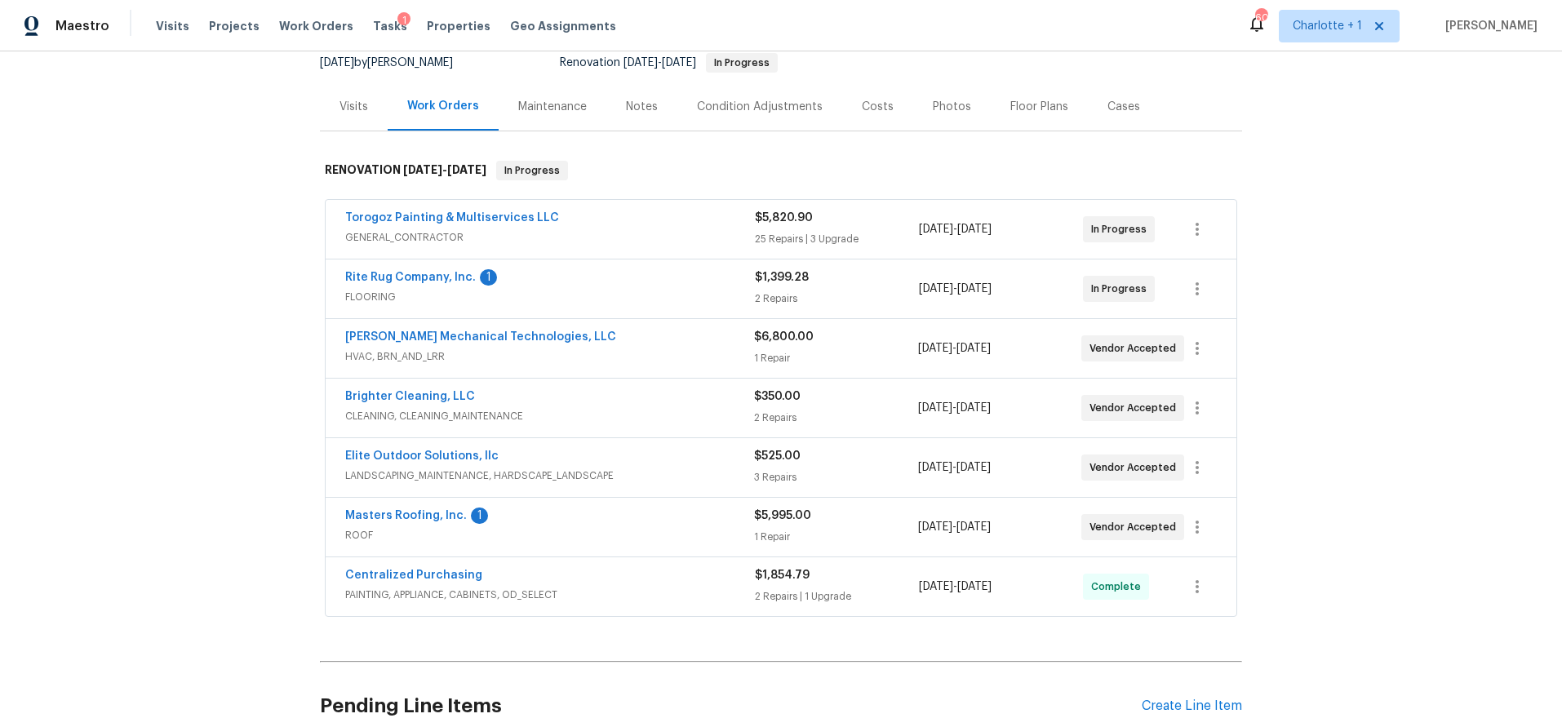
scroll to position [183, 0]
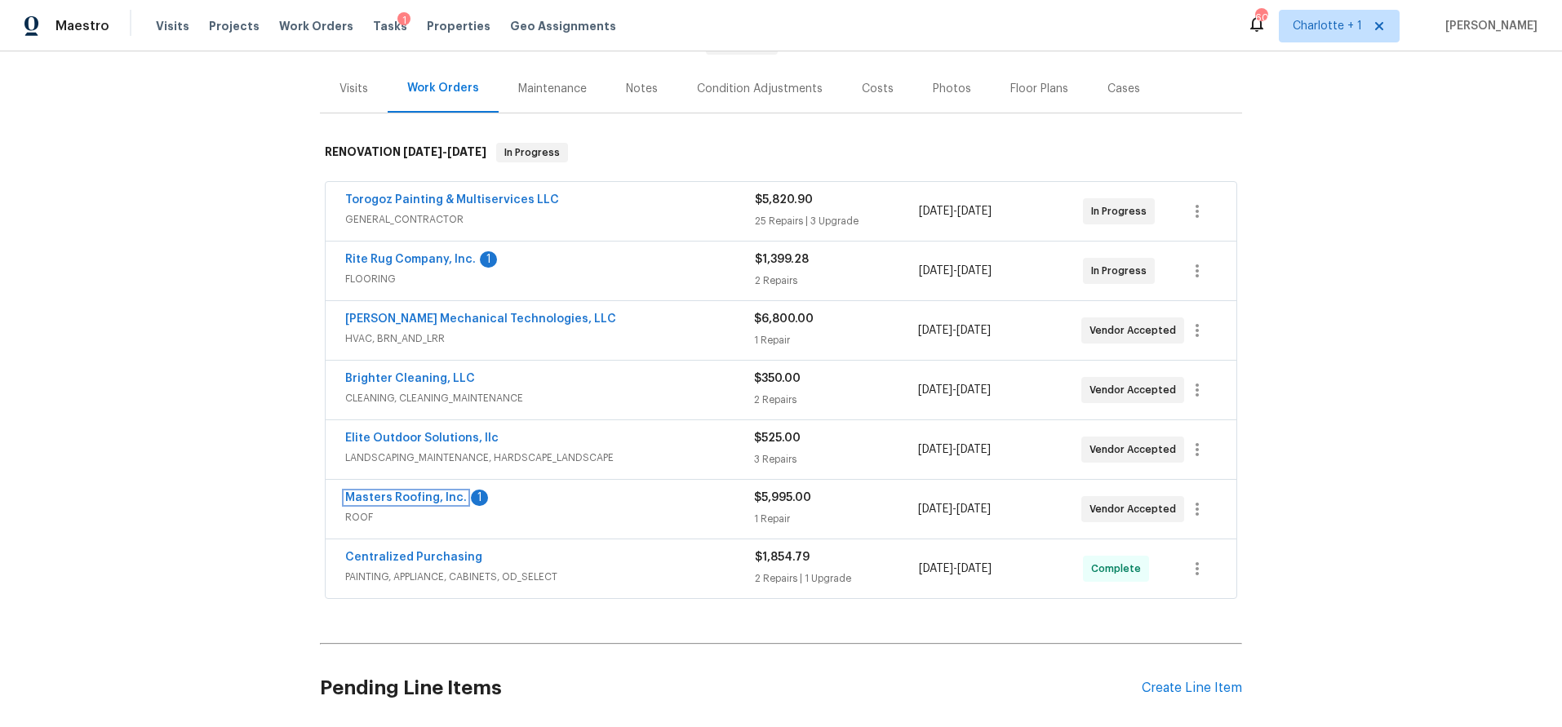
click at [410, 500] on link "Masters Roofing, Inc." at bounding box center [406, 497] width 122 height 11
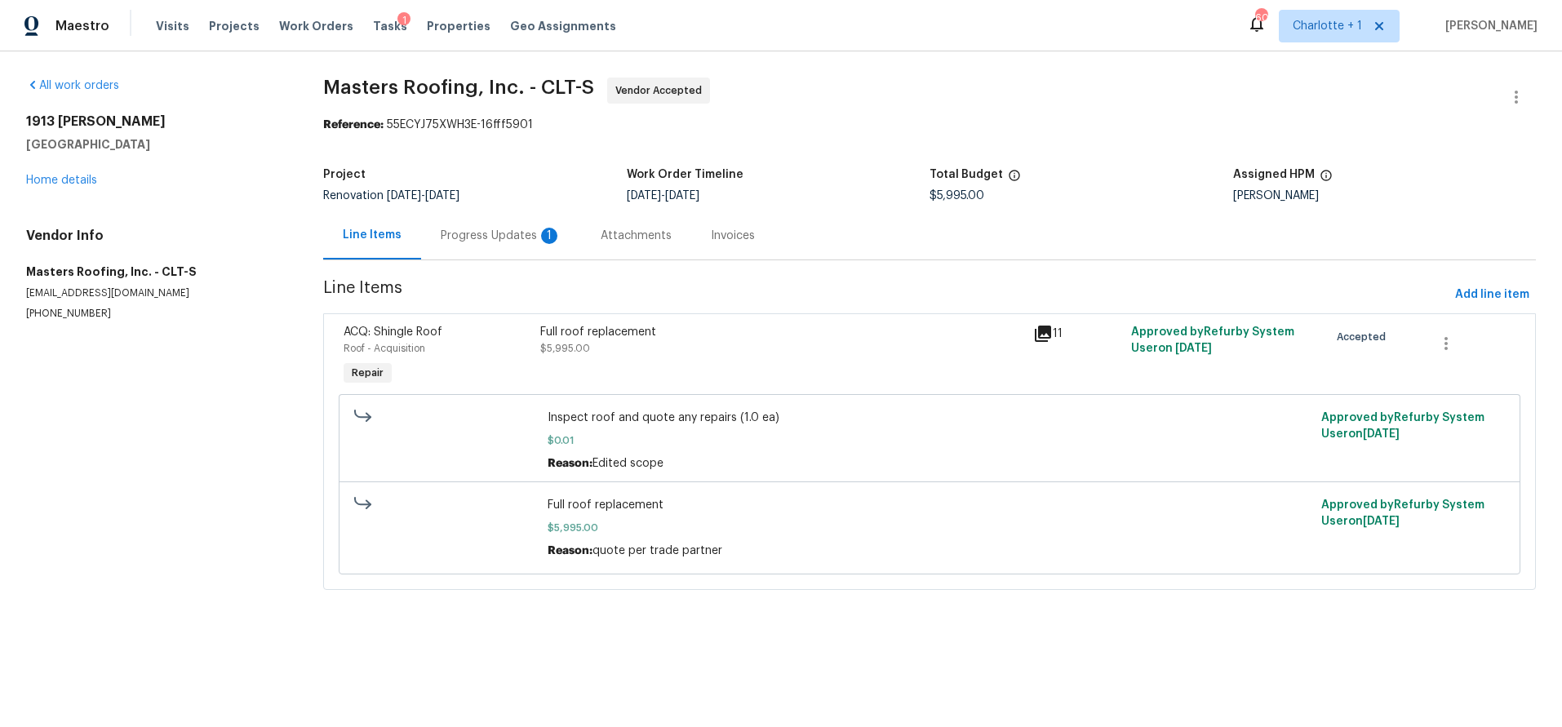
click at [522, 247] on div "Progress Updates 1" at bounding box center [501, 235] width 160 height 48
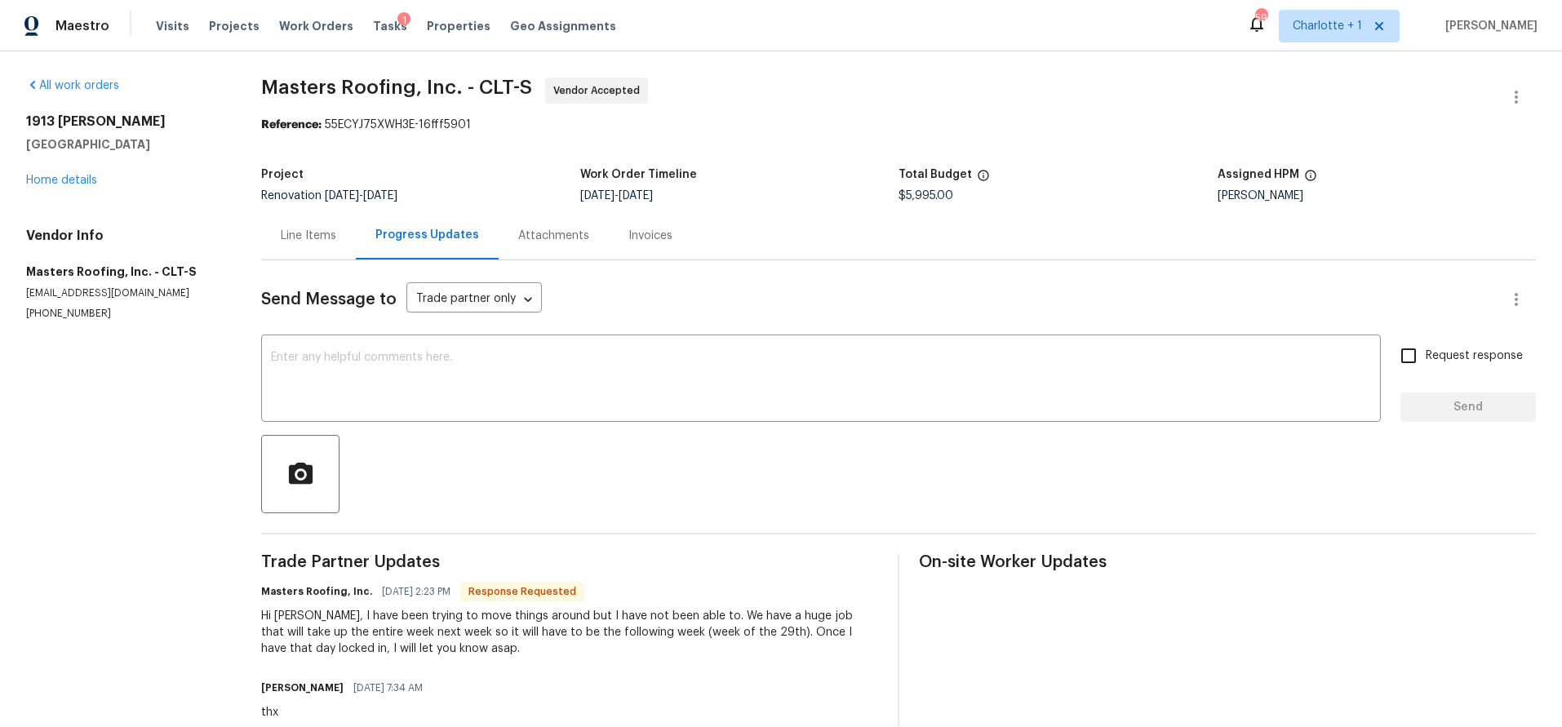
scroll to position [94, 0]
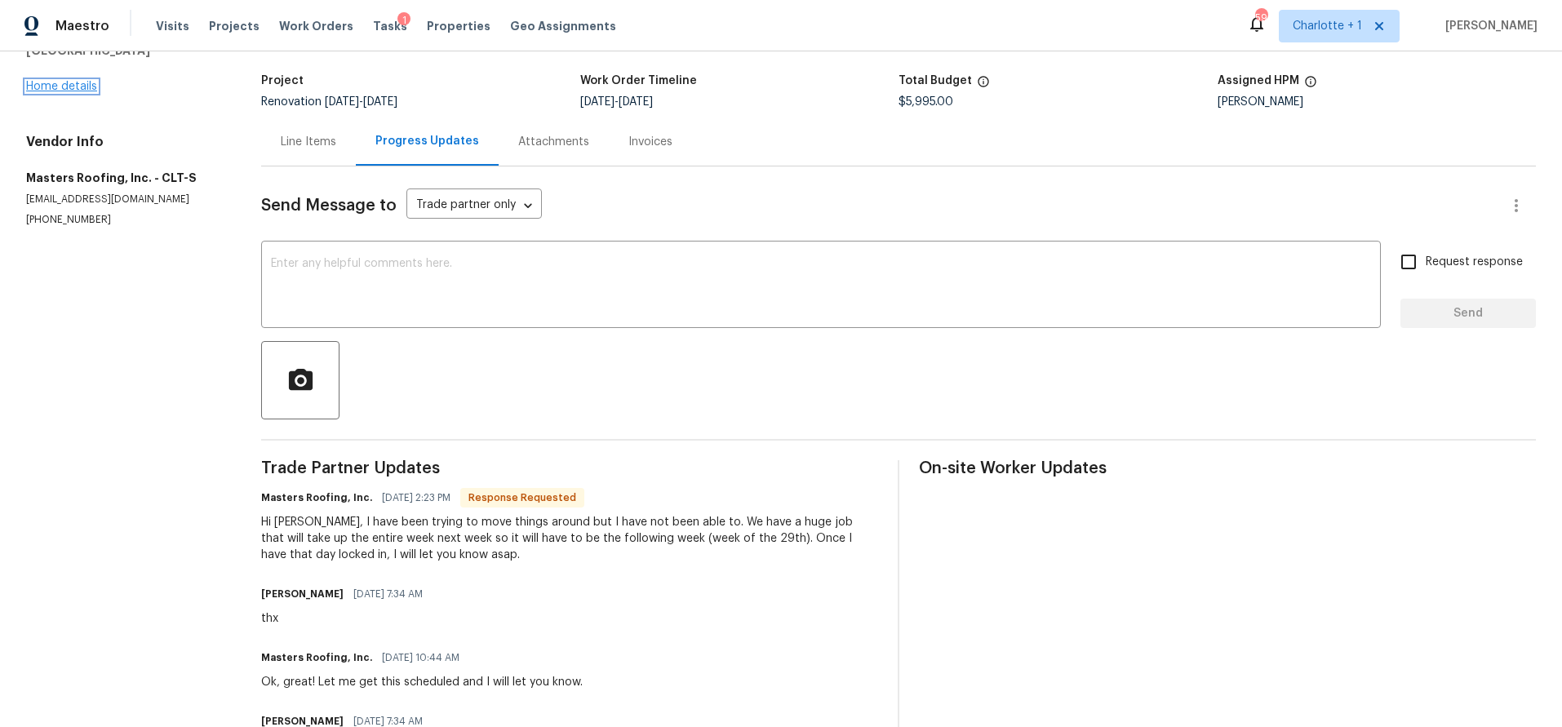
click at [34, 82] on link "Home details" at bounding box center [61, 86] width 71 height 11
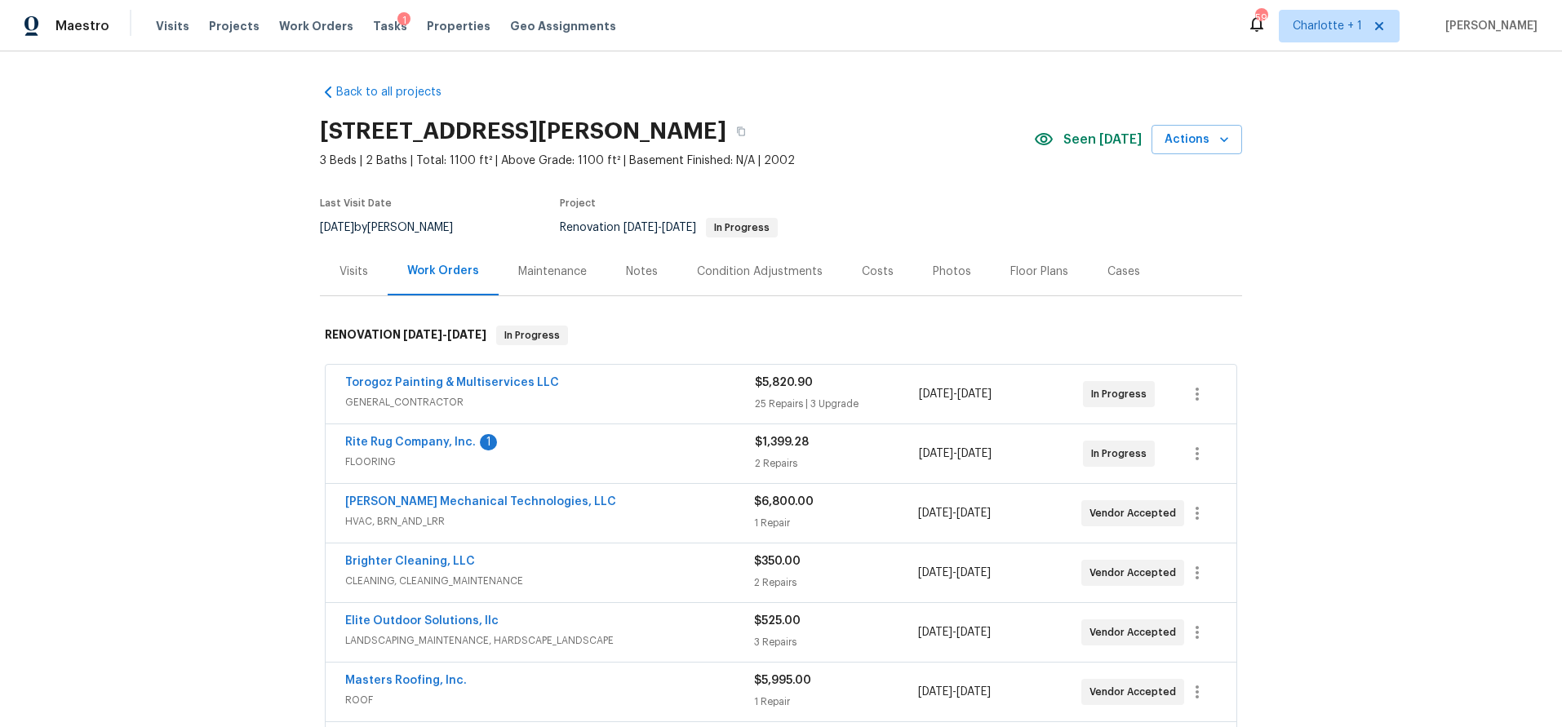
click at [166, 382] on div "Back to all projects 1913 Nigel Ct, Charlotte, NC 28213 3 Beds | 2 Baths | Tota…" at bounding box center [781, 389] width 1562 height 676
click at [1274, 188] on div "Back to all projects 1913 Nigel Ct, Charlotte, NC 28213 3 Beds | 2 Baths | Tota…" at bounding box center [781, 389] width 1562 height 676
click at [174, 324] on div "Back to all projects 1913 Nigel Ct, Charlotte, NC 28213 3 Beds | 2 Baths | Tota…" at bounding box center [781, 389] width 1562 height 676
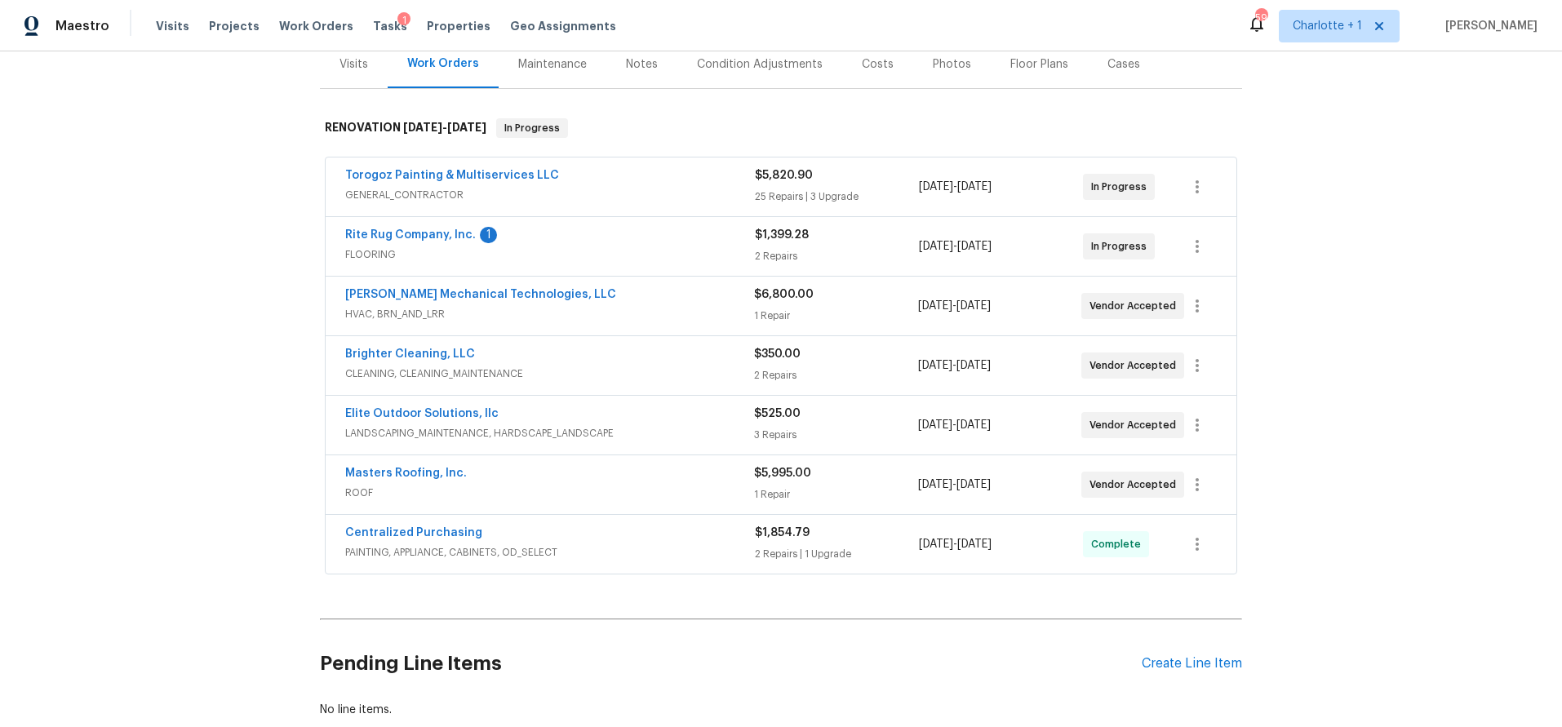
drag, startPoint x: 293, startPoint y: 416, endPoint x: 302, endPoint y: 419, distance: 9.3
click at [291, 416] on div "Back to all projects 1913 Nigel Ct, Charlotte, NC 28213 3 Beds | 2 Baths | Tota…" at bounding box center [781, 389] width 1562 height 676
drag, startPoint x: 1379, startPoint y: 248, endPoint x: 1045, endPoint y: 285, distance: 335.8
click at [1378, 248] on div "Back to all projects 1913 Nigel Ct, Charlotte, NC 28213 3 Beds | 2 Baths | Tota…" at bounding box center [781, 389] width 1562 height 676
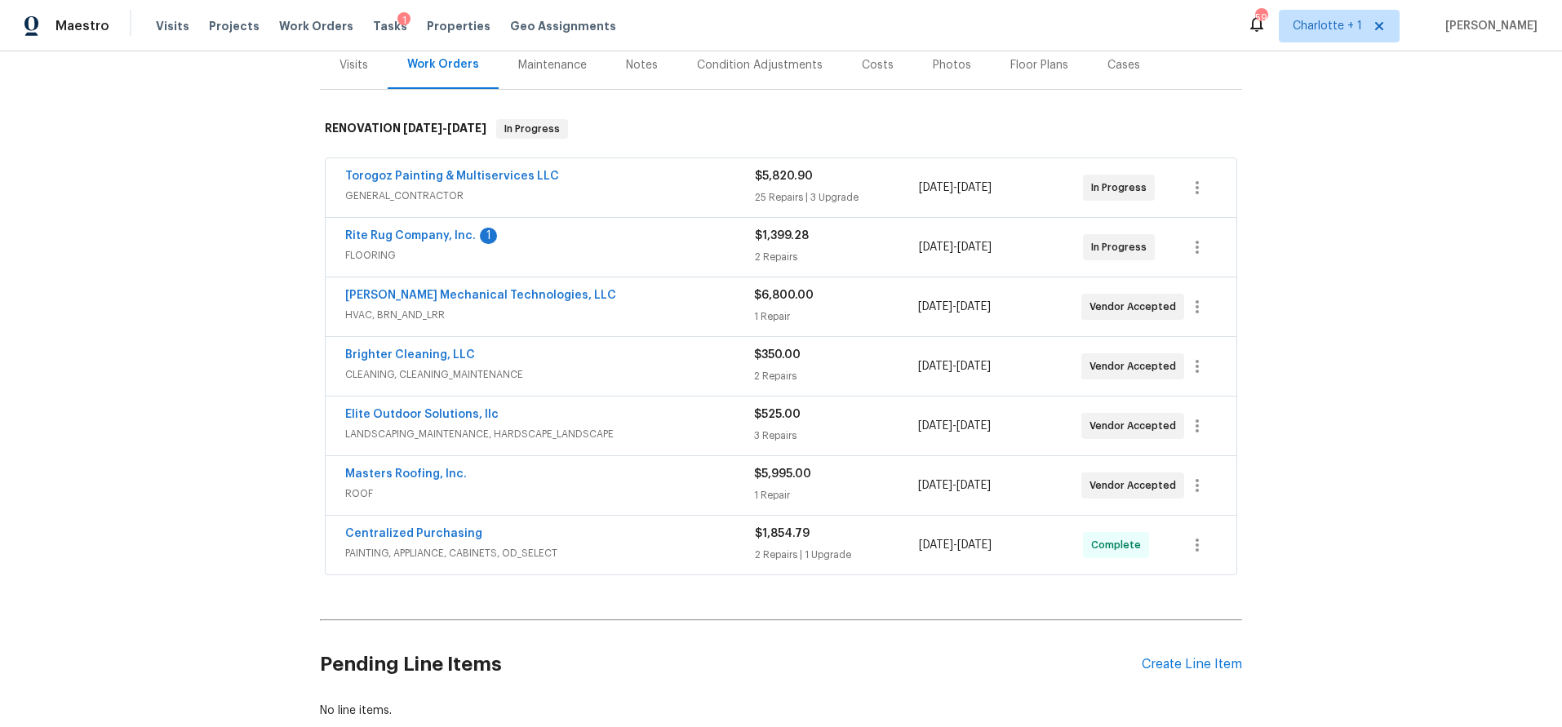
click at [285, 453] on div "Back to all projects 1913 Nigel Ct, Charlotte, NC 28213 3 Beds | 2 Baths | Tota…" at bounding box center [781, 389] width 1562 height 676
click at [380, 476] on link "Masters Roofing, Inc." at bounding box center [406, 473] width 122 height 11
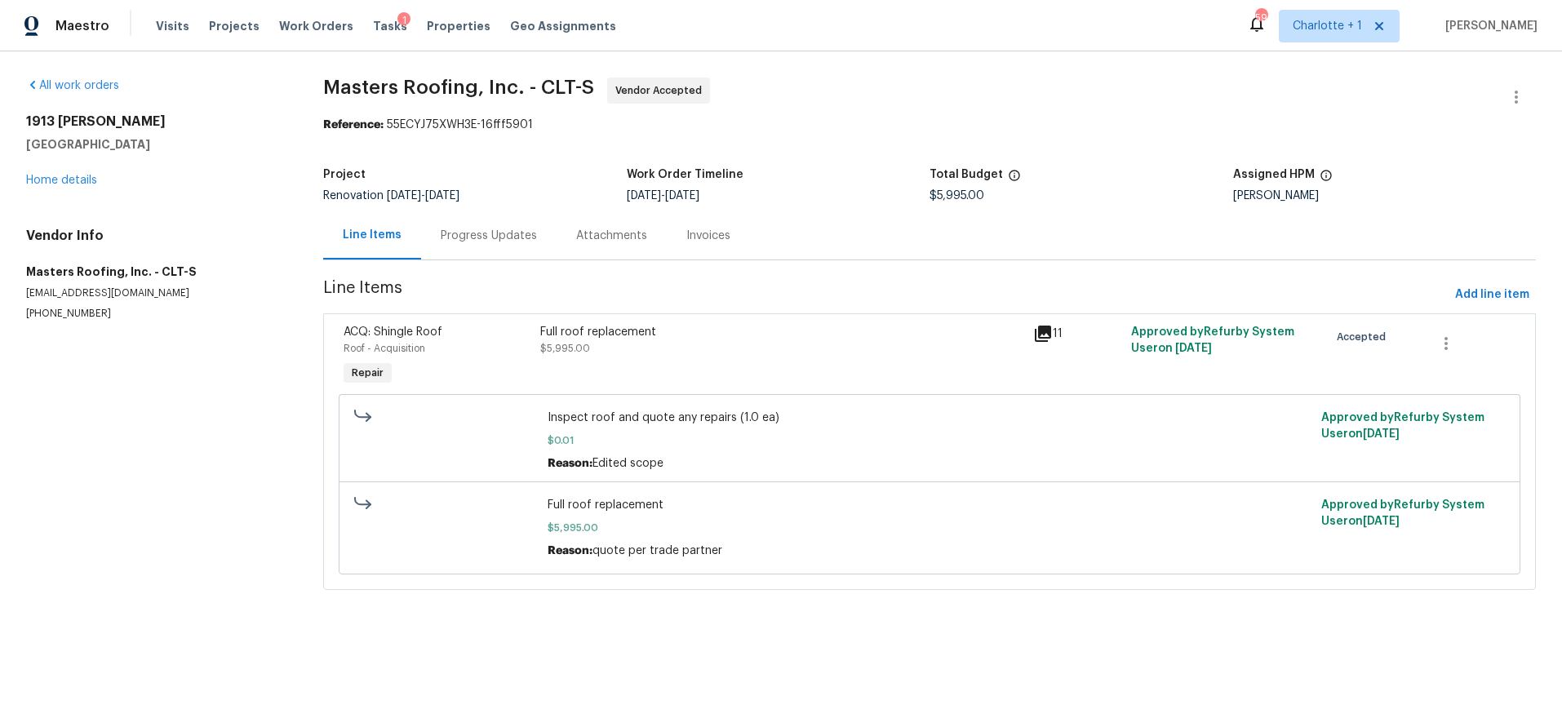
click at [510, 233] on div "Progress Updates" at bounding box center [489, 236] width 96 height 16
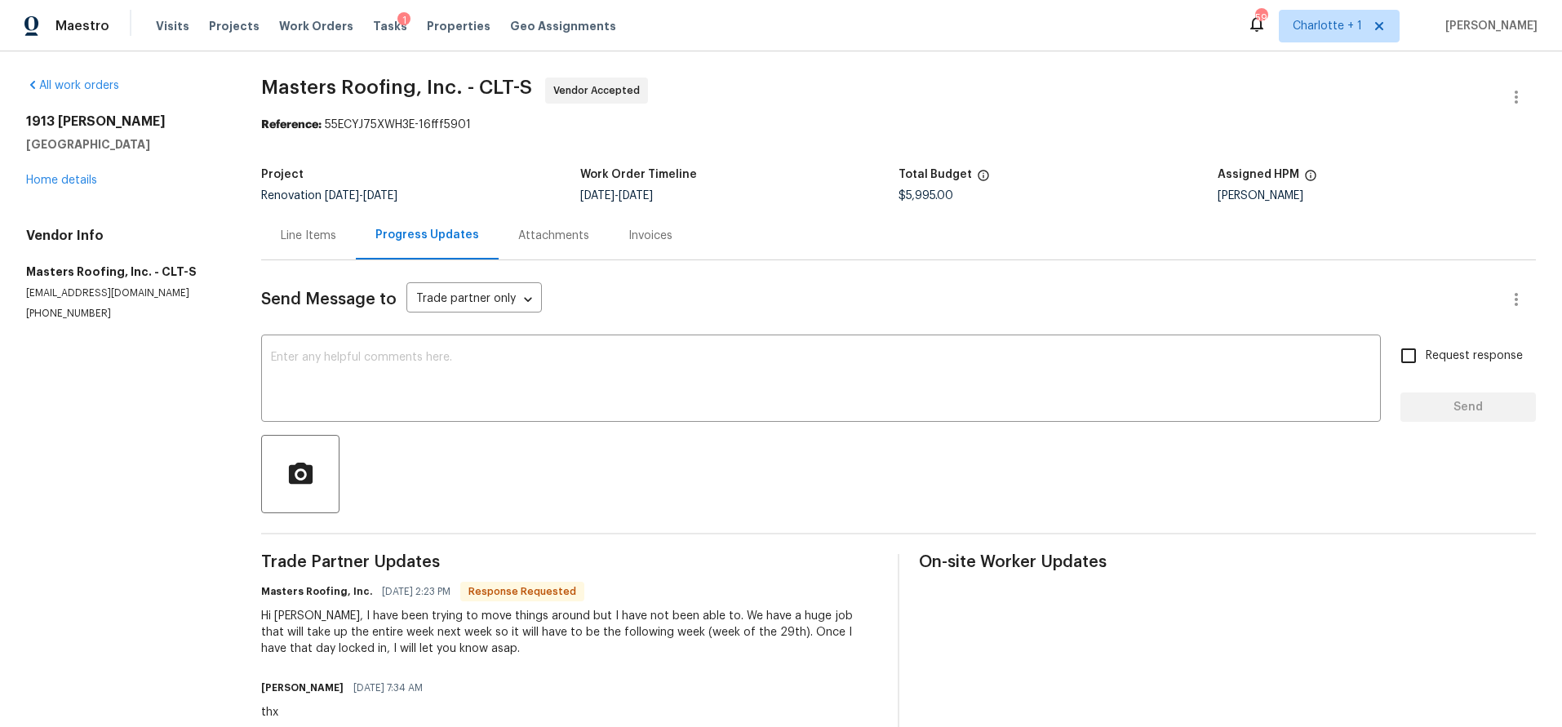
click at [274, 238] on div "Line Items" at bounding box center [308, 235] width 95 height 48
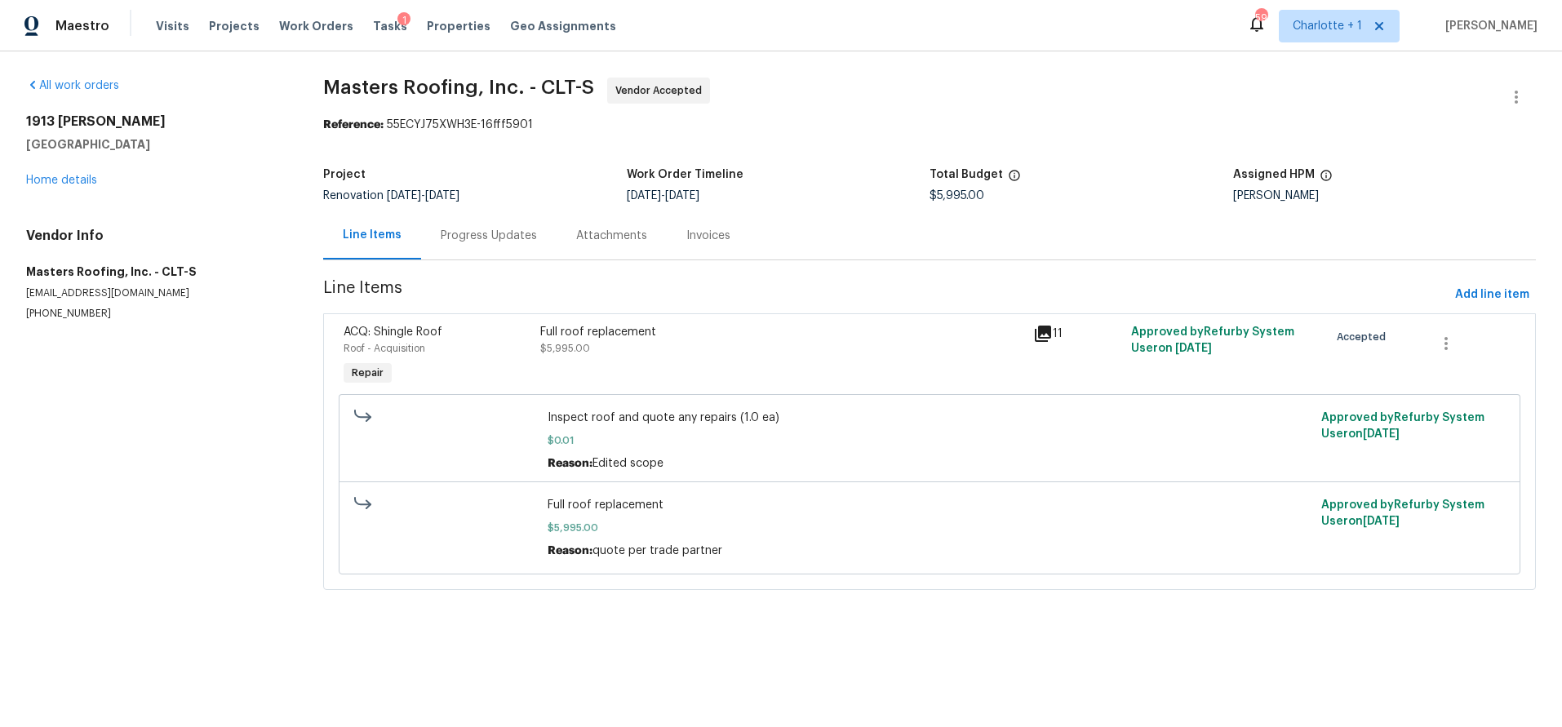
click at [1033, 330] on icon at bounding box center [1043, 334] width 20 height 20
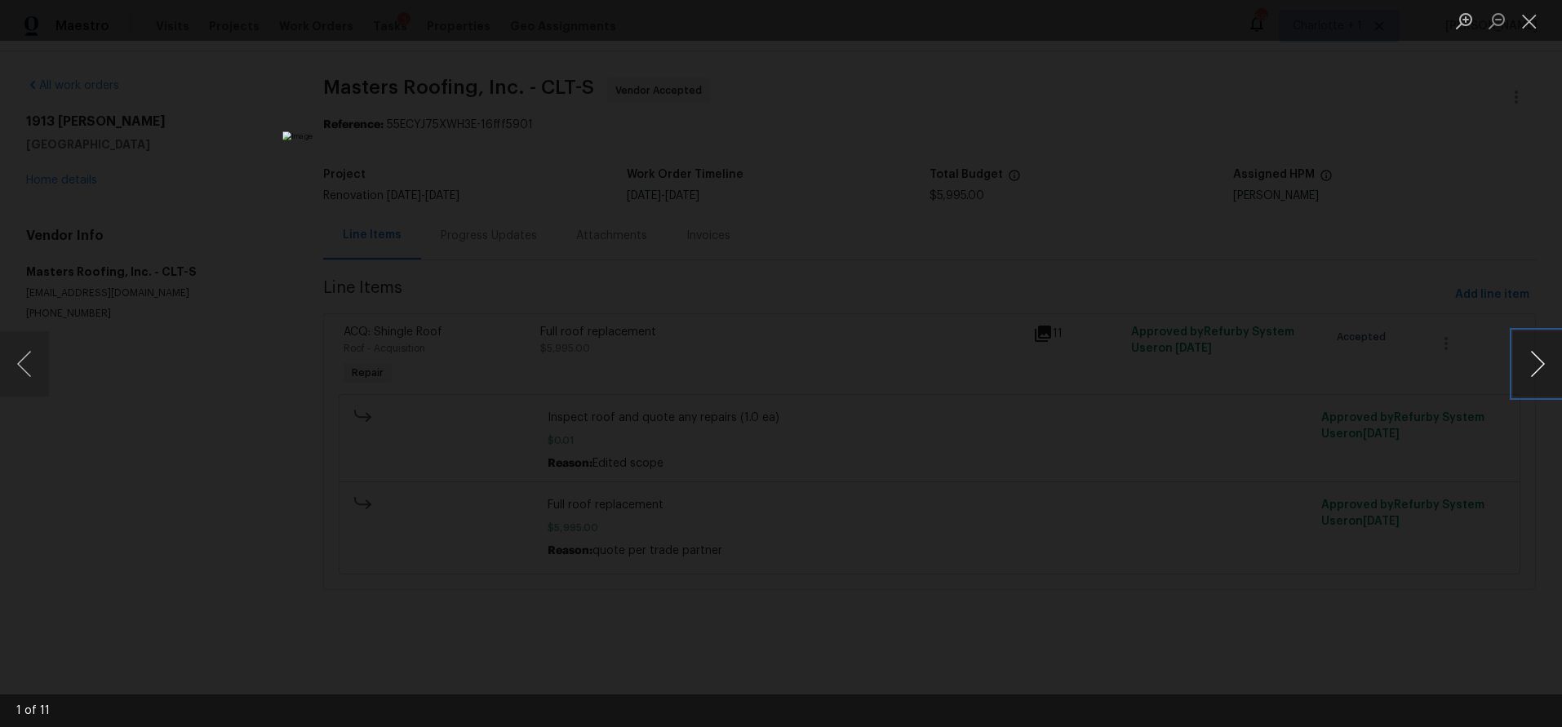
click at [1526, 351] on button "Next image" at bounding box center [1537, 363] width 49 height 65
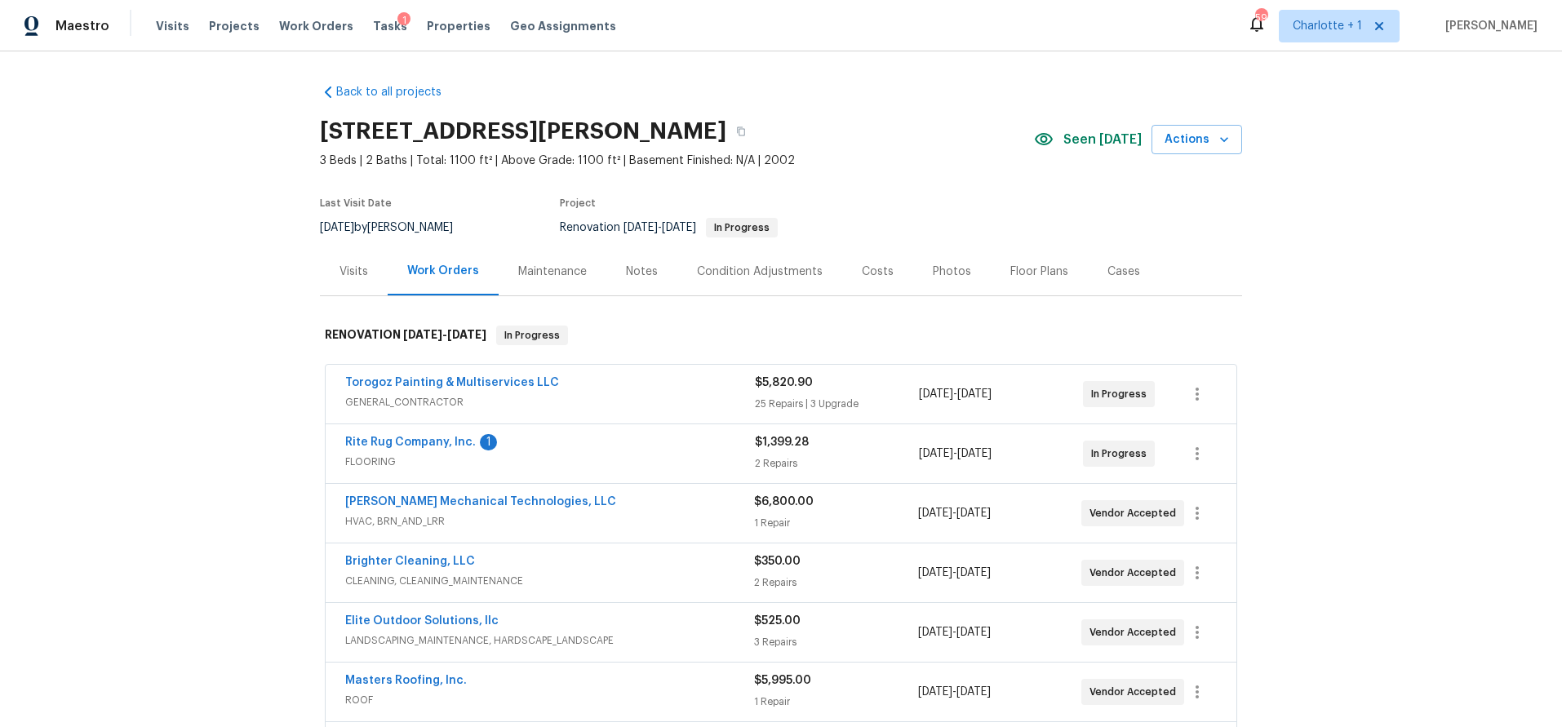
click at [207, 400] on div "Back to all projects [STREET_ADDRESS][PERSON_NAME] 3 Beds | 2 Baths | Total: 11…" at bounding box center [781, 389] width 1562 height 676
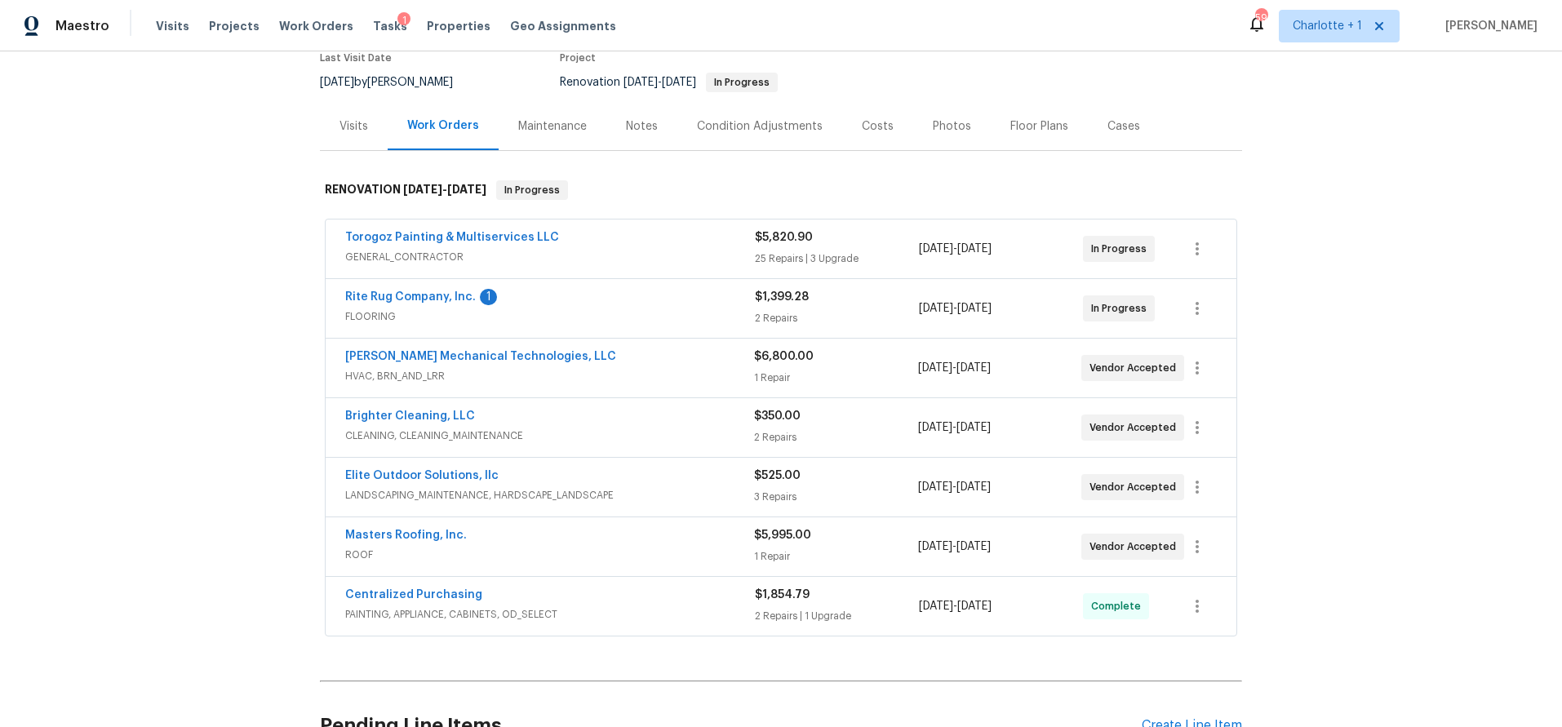
scroll to position [153, 0]
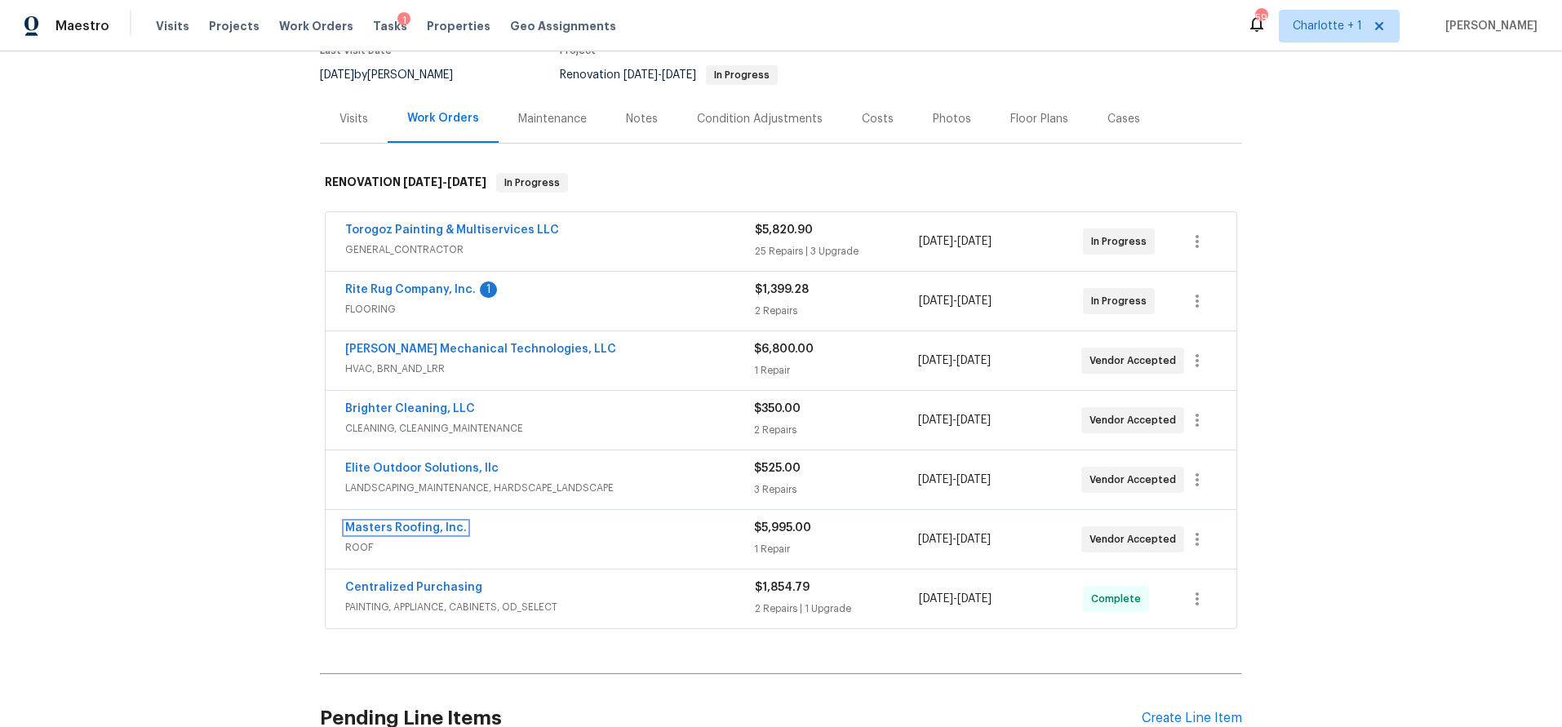
click at [427, 532] on link "Masters Roofing, Inc." at bounding box center [406, 527] width 122 height 11
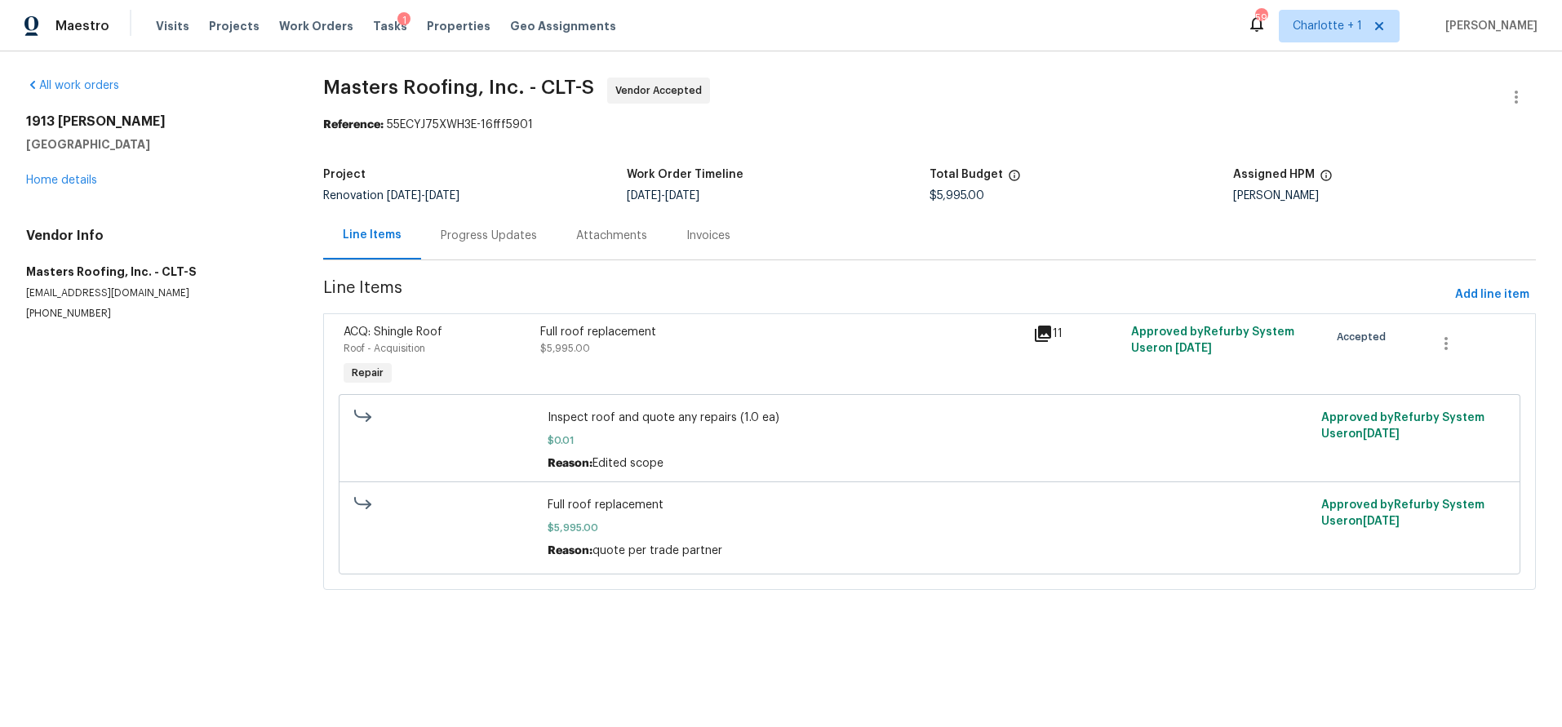
click at [1042, 335] on icon at bounding box center [1043, 334] width 16 height 16
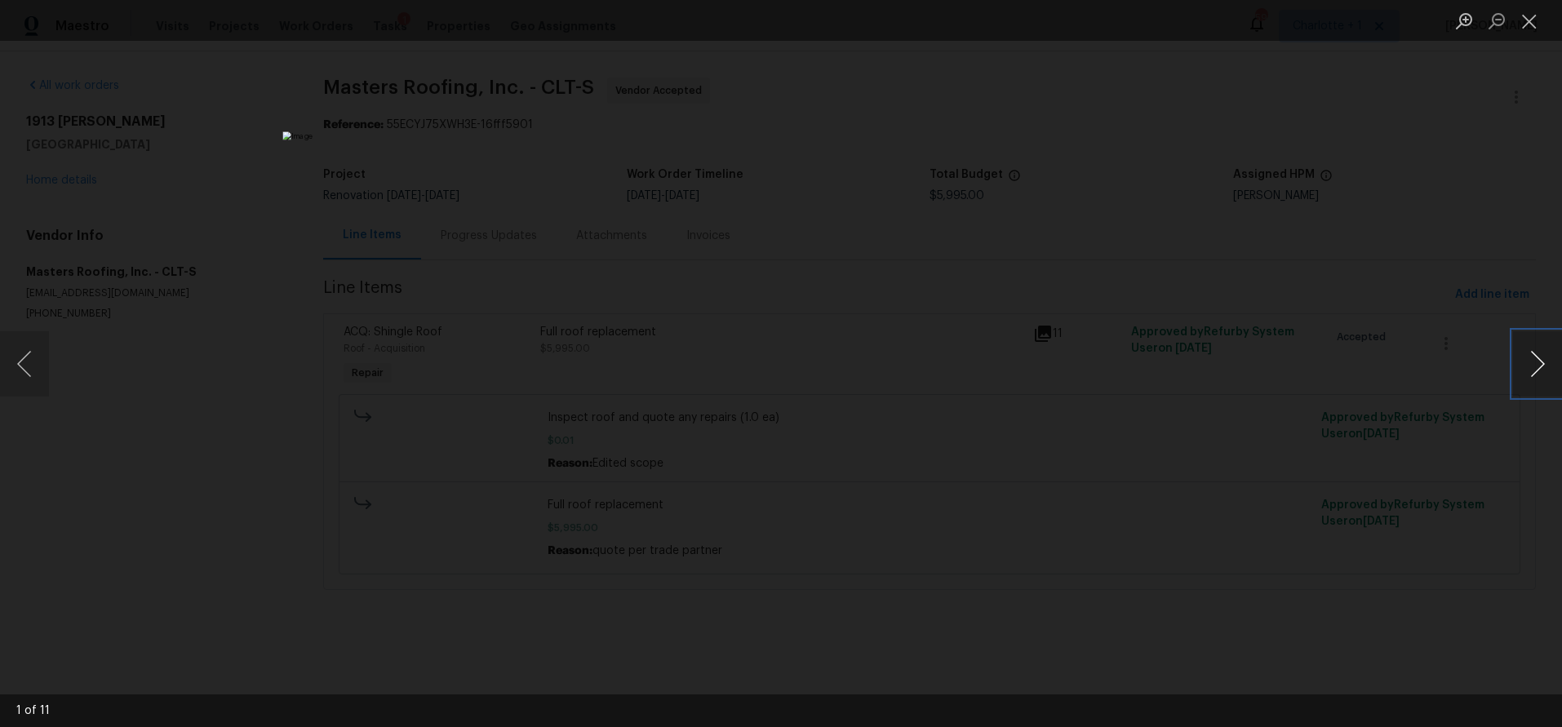
click at [1530, 353] on button "Next image" at bounding box center [1537, 363] width 49 height 65
click at [1523, 366] on button "Next image" at bounding box center [1537, 363] width 49 height 65
click at [1526, 363] on button "Next image" at bounding box center [1537, 363] width 49 height 65
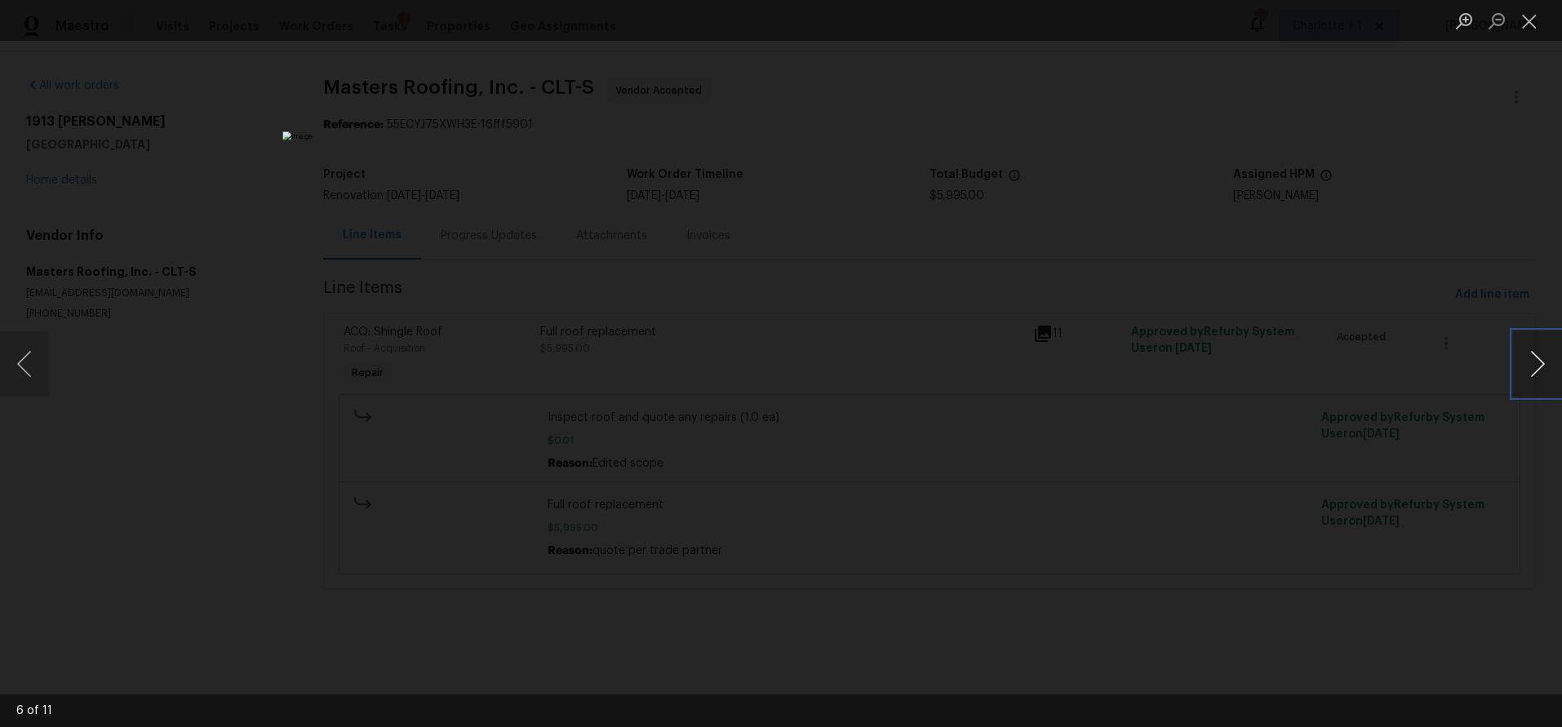
click at [1526, 363] on button "Next image" at bounding box center [1537, 363] width 49 height 65
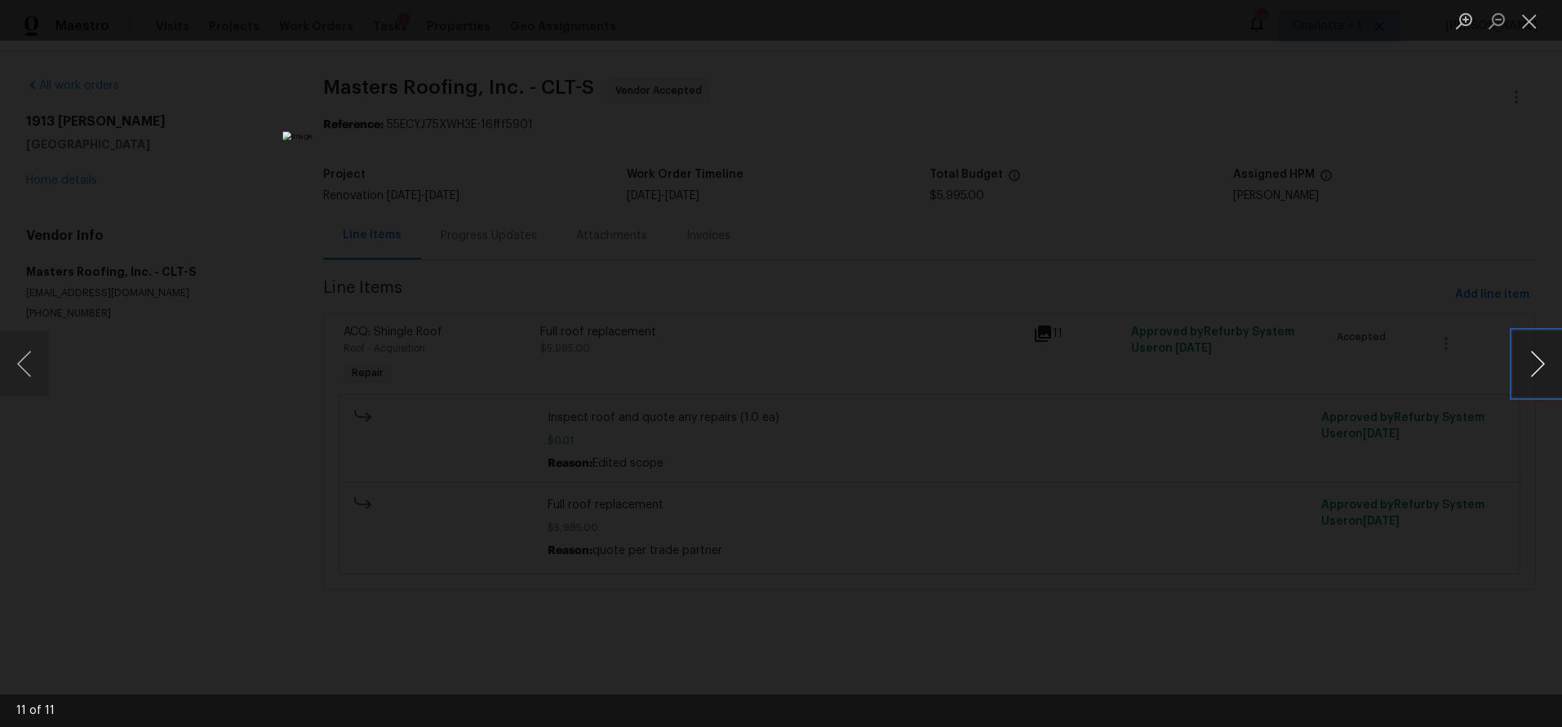
click at [1526, 363] on button "Next image" at bounding box center [1537, 363] width 49 height 65
drag, startPoint x: 1258, startPoint y: 253, endPoint x: 1129, endPoint y: 106, distance: 195.5
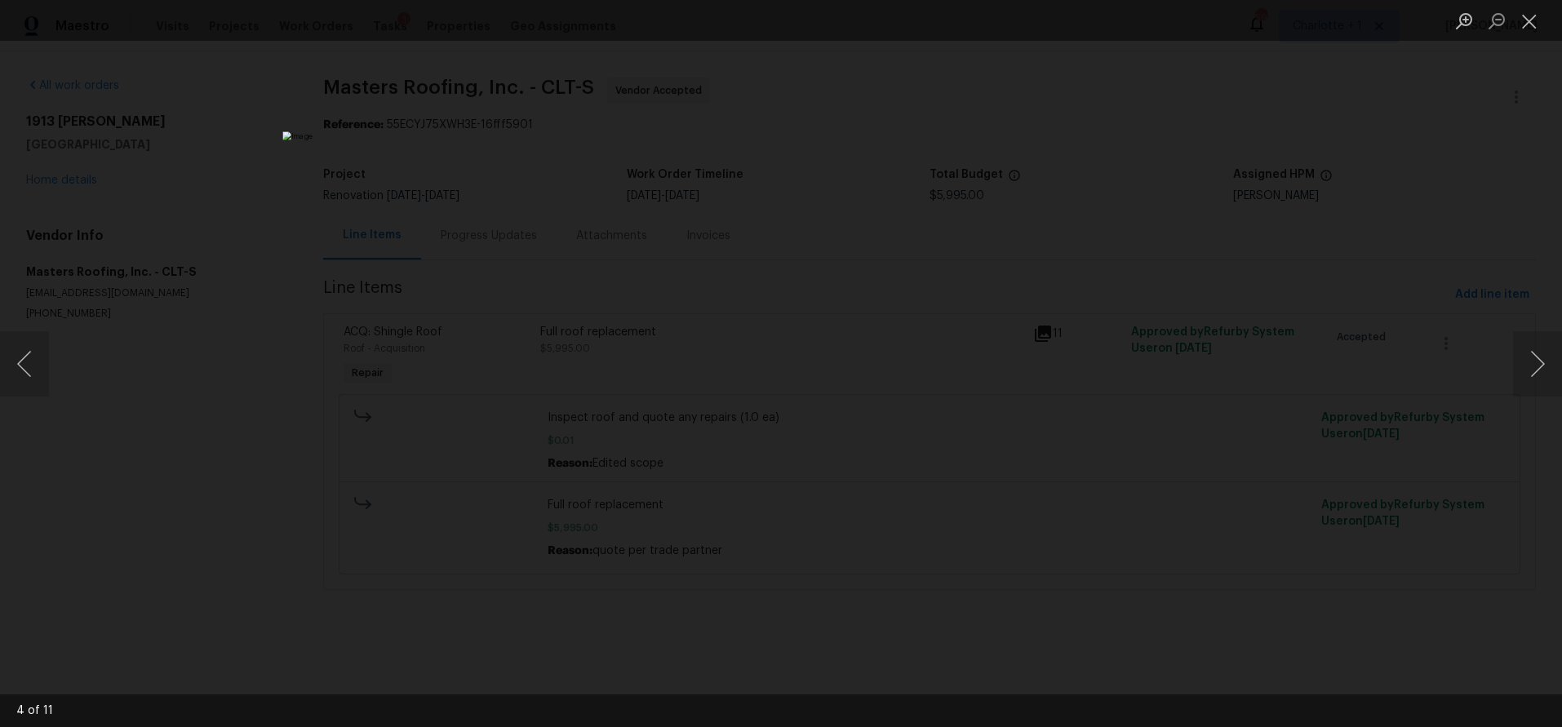
click at [1256, 247] on div "Lightbox" at bounding box center [781, 363] width 1562 height 727
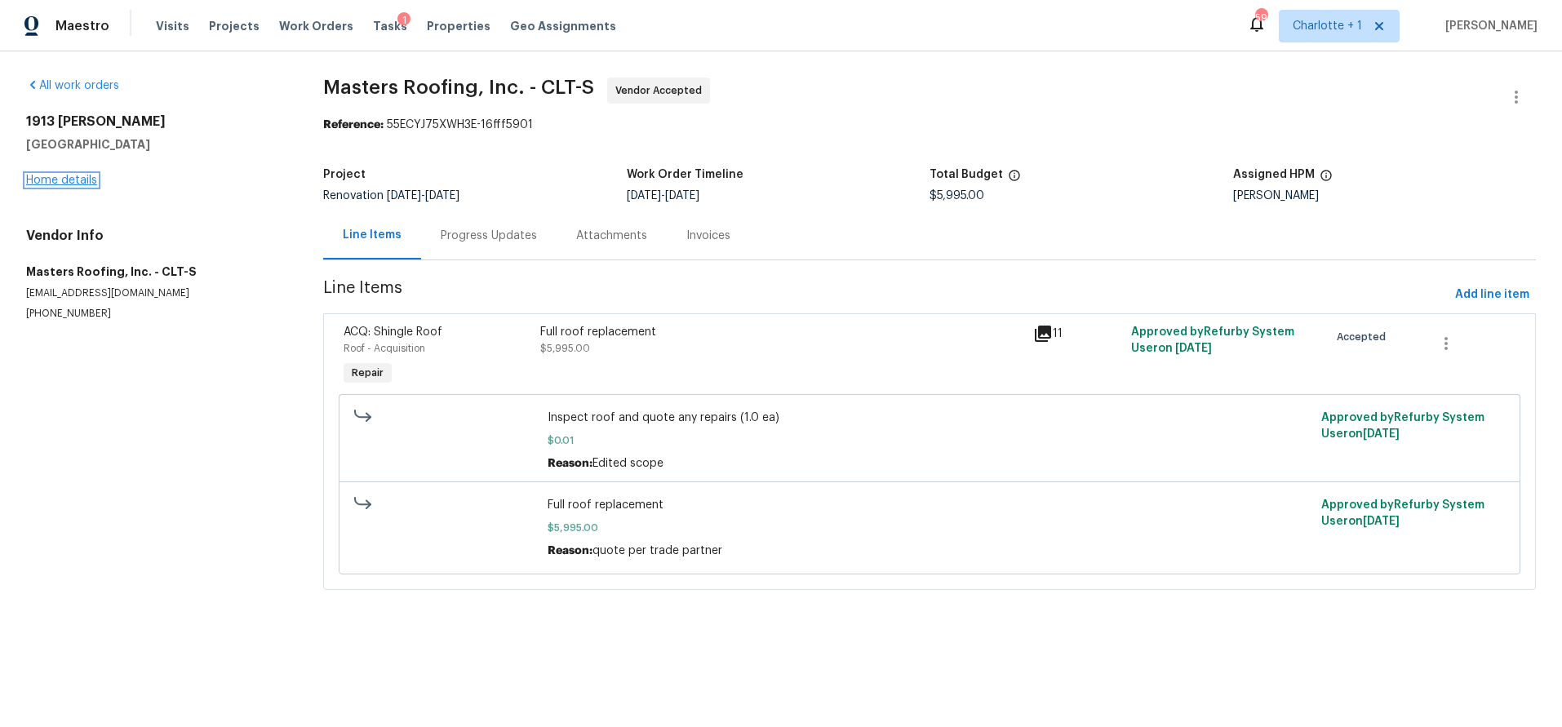
click at [39, 176] on link "Home details" at bounding box center [61, 180] width 71 height 11
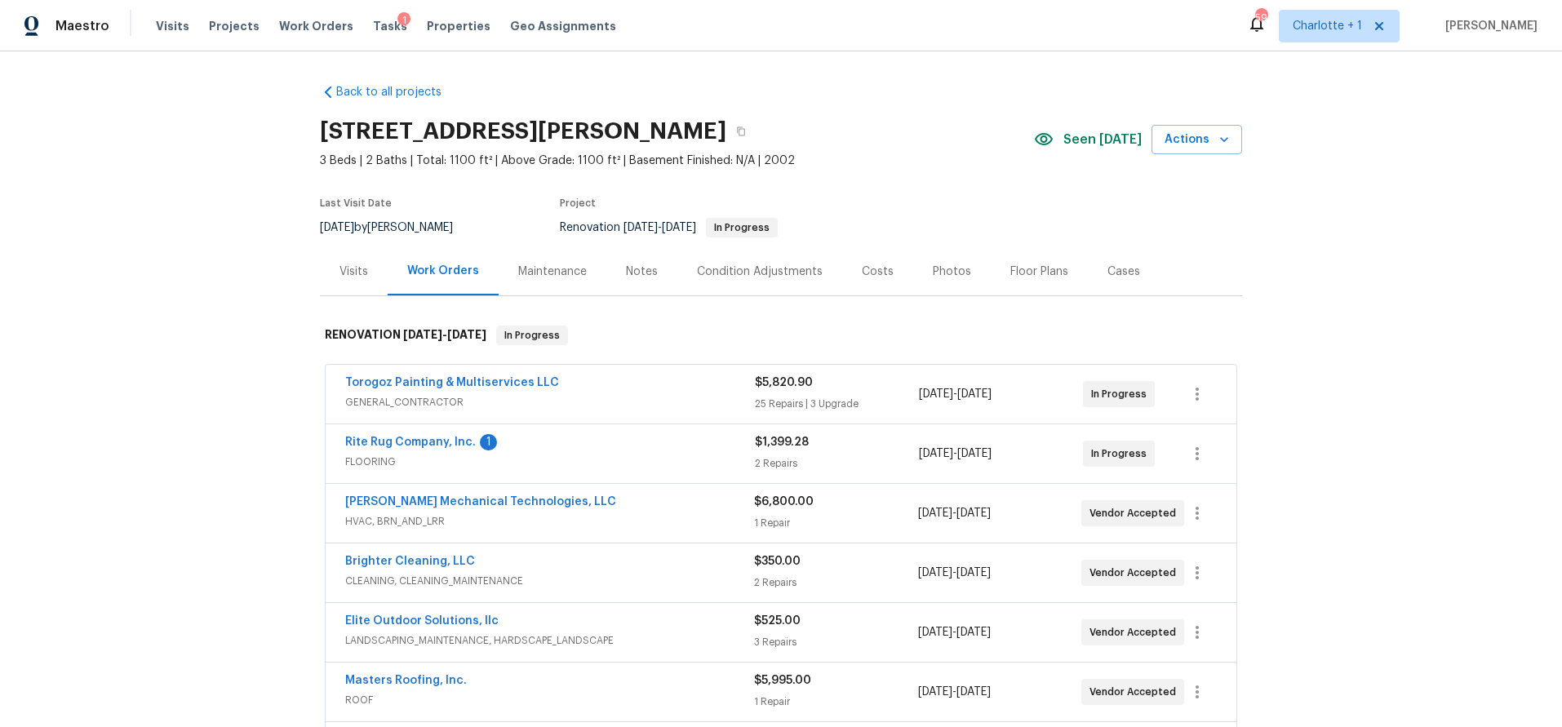
click at [773, 85] on div "Back to all projects 1913 Nigel Ct, Charlotte, NC 28213 3 Beds | 2 Baths | Tota…" at bounding box center [781, 505] width 922 height 868
drag, startPoint x: 1388, startPoint y: 164, endPoint x: 615, endPoint y: 138, distance: 774.2
click at [1388, 164] on div "Back to all projects 1913 Nigel Ct, Charlotte, NC 28213 3 Beds | 2 Baths | Tota…" at bounding box center [781, 389] width 1562 height 676
click at [63, 139] on div "Back to all projects 1913 Nigel Ct, Charlotte, NC 28213 3 Beds | 2 Baths | Tota…" at bounding box center [781, 389] width 1562 height 676
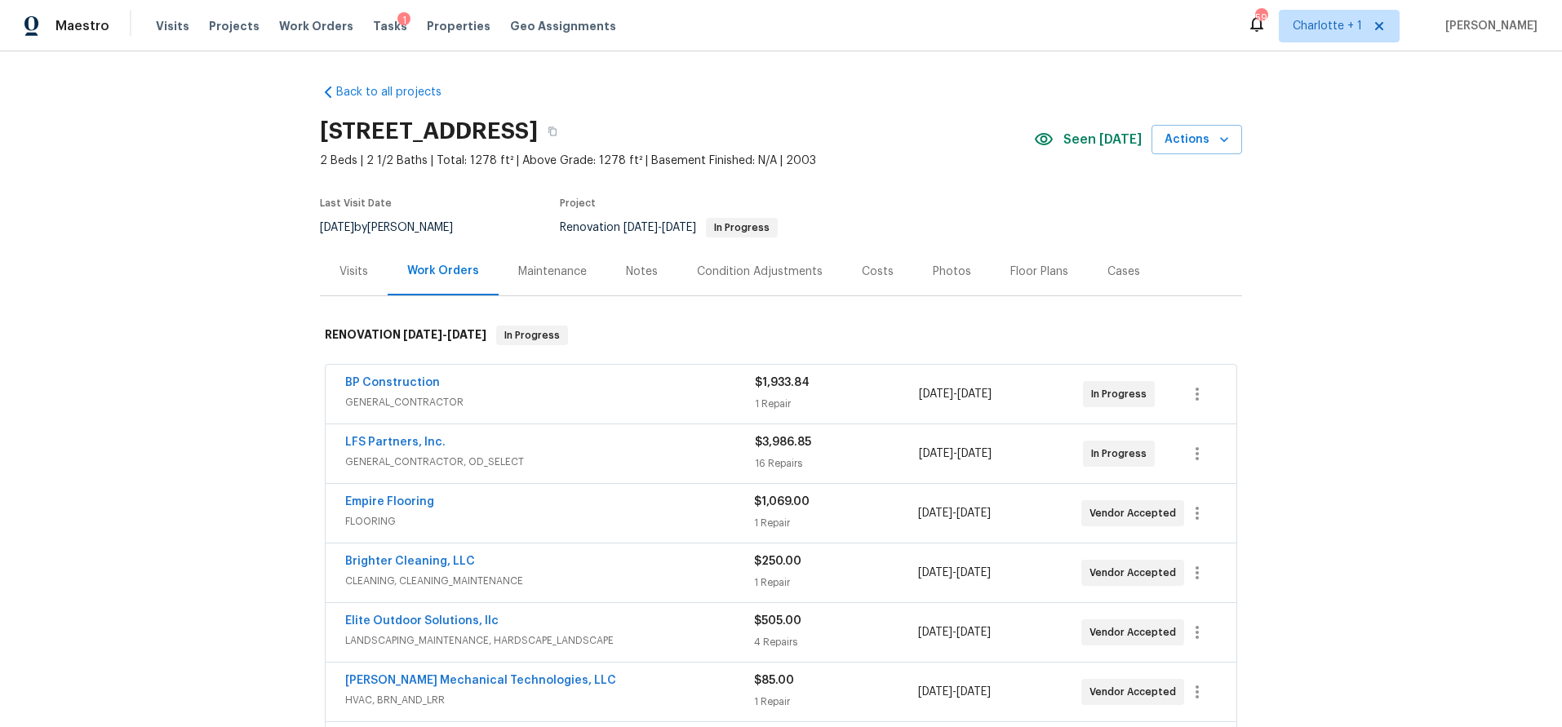
click at [170, 117] on div "Back to all projects 5542 Santeelah Ct, Charlotte, NC 28217 2 Beds | 2 1/2 Bath…" at bounding box center [781, 389] width 1562 height 676
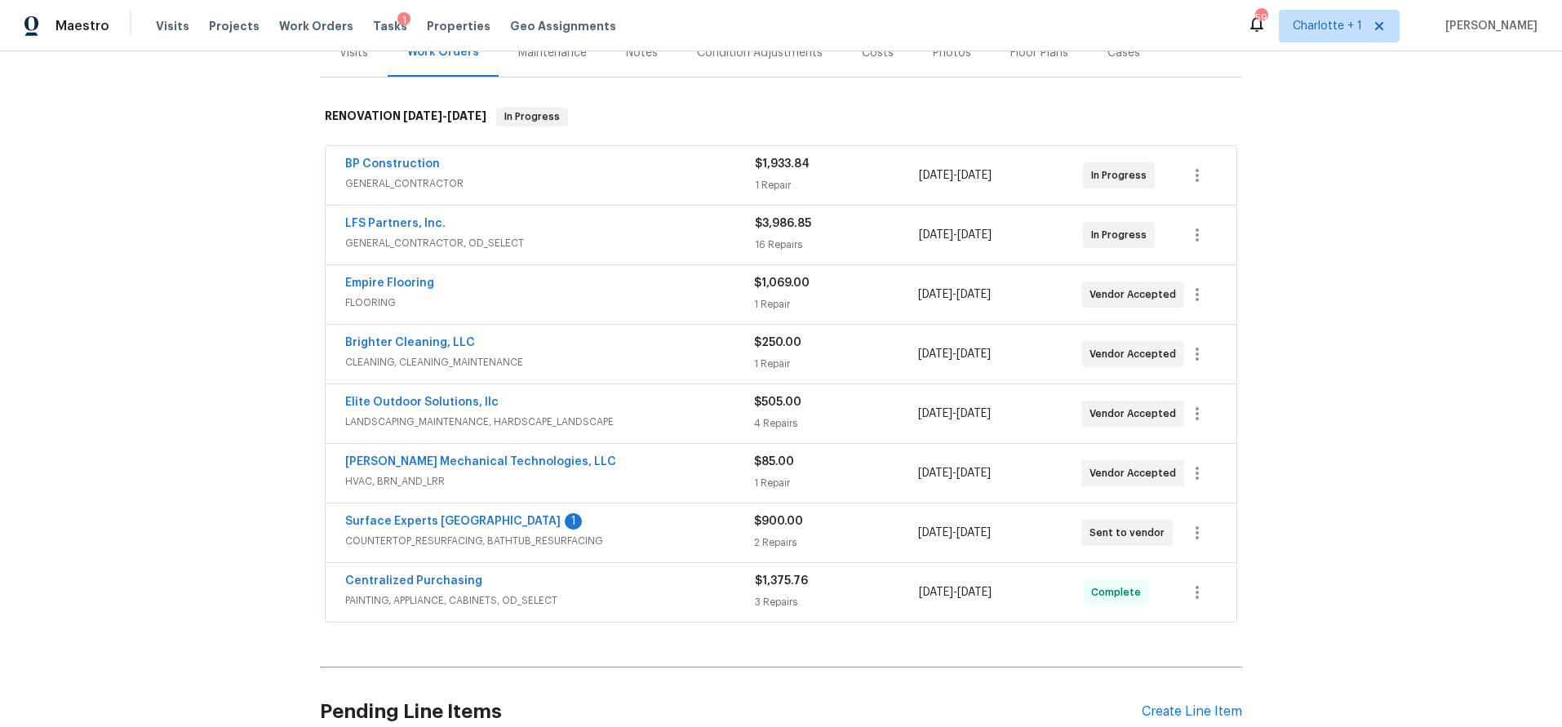
scroll to position [220, 0]
click at [468, 463] on link "Johnson's Mechanical Technologies, LLC" at bounding box center [480, 460] width 271 height 11
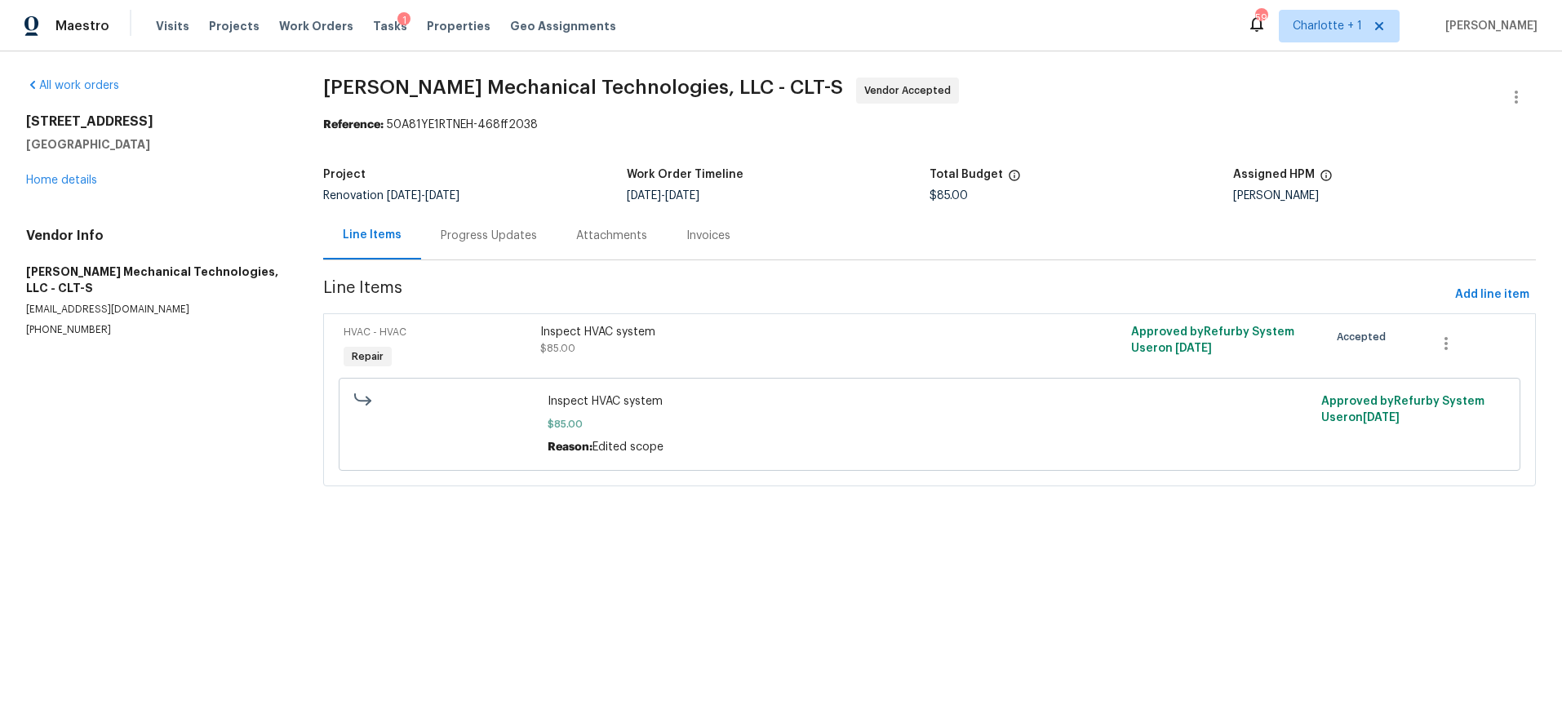
click at [467, 232] on div "Progress Updates" at bounding box center [489, 236] width 96 height 16
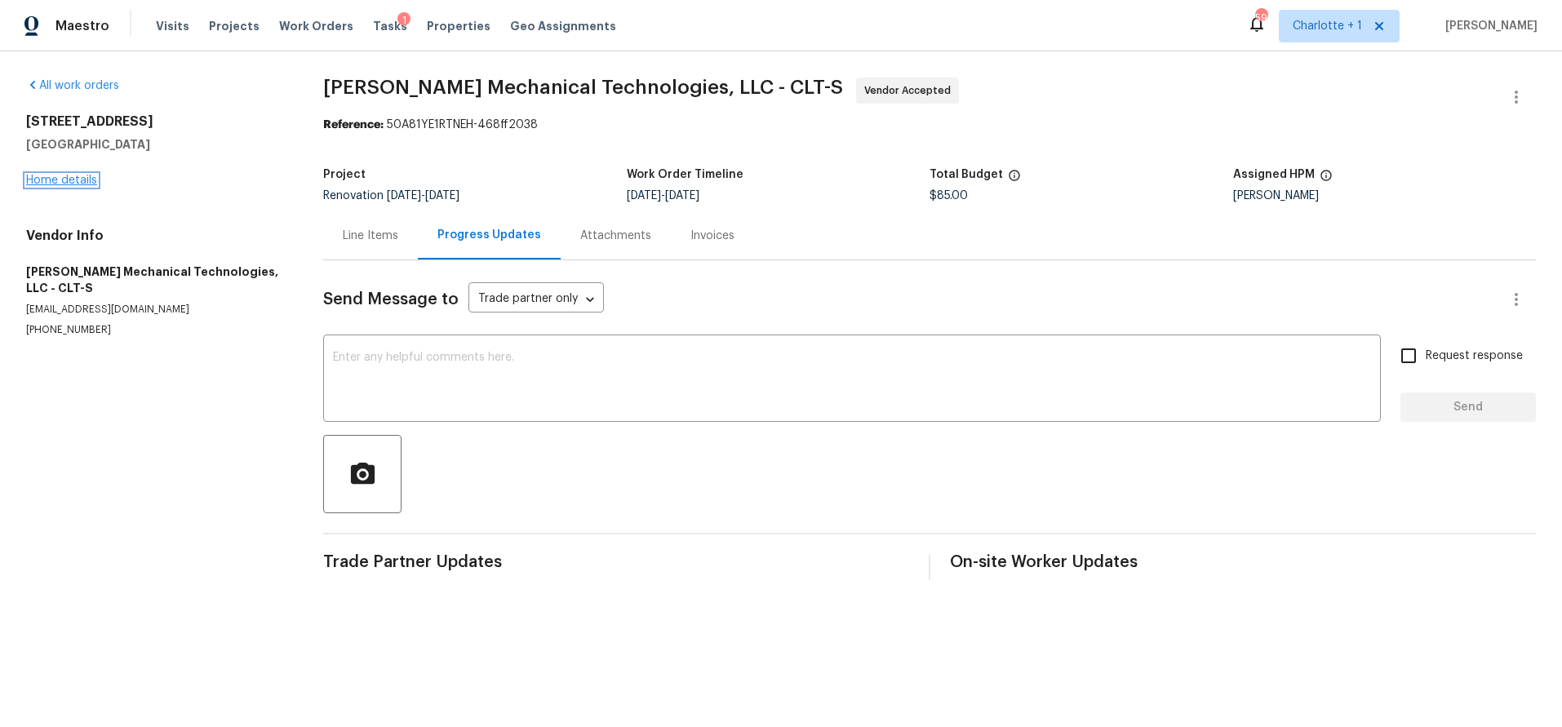
click at [52, 175] on link "Home details" at bounding box center [61, 180] width 71 height 11
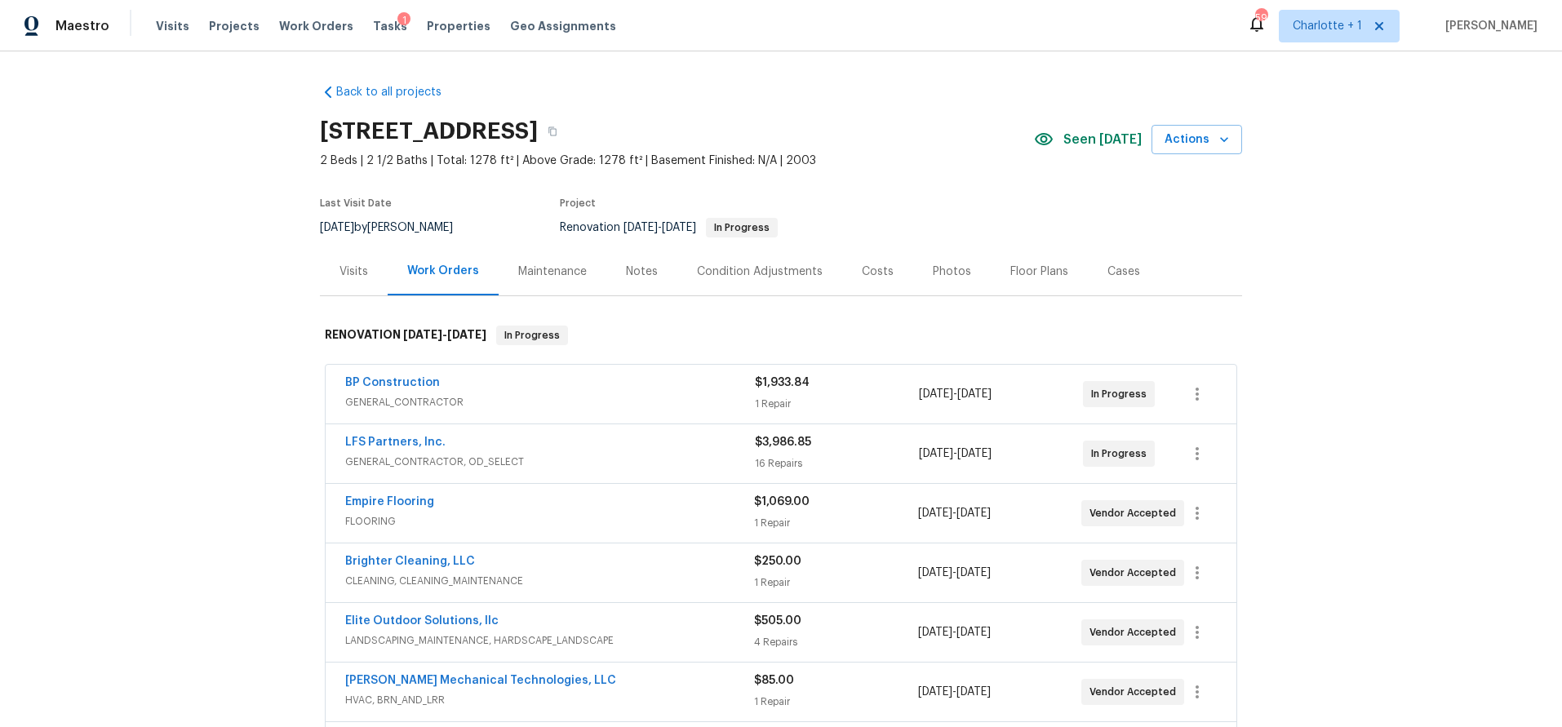
click at [627, 375] on div "BP Construction" at bounding box center [550, 385] width 410 height 20
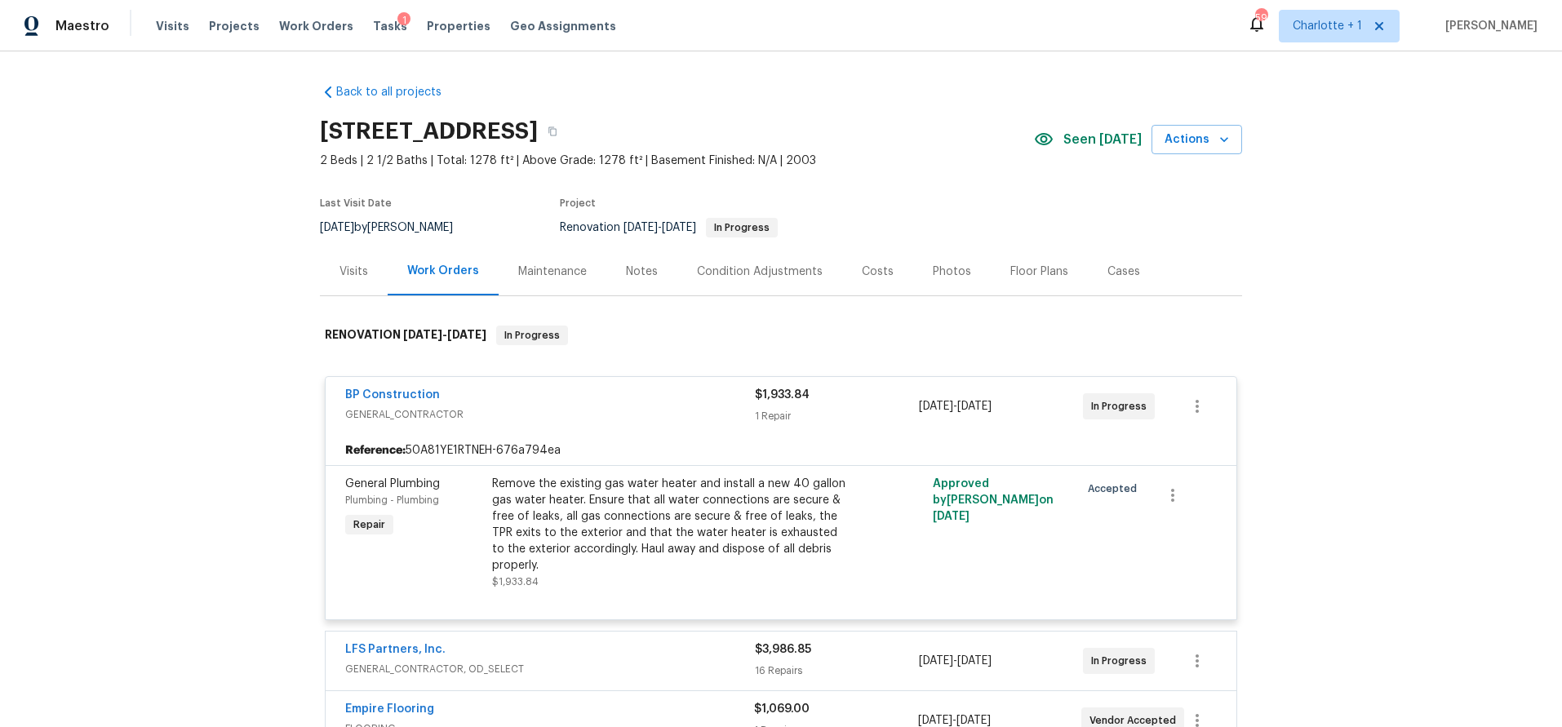
click at [523, 402] on div "BP Construction" at bounding box center [550, 397] width 410 height 20
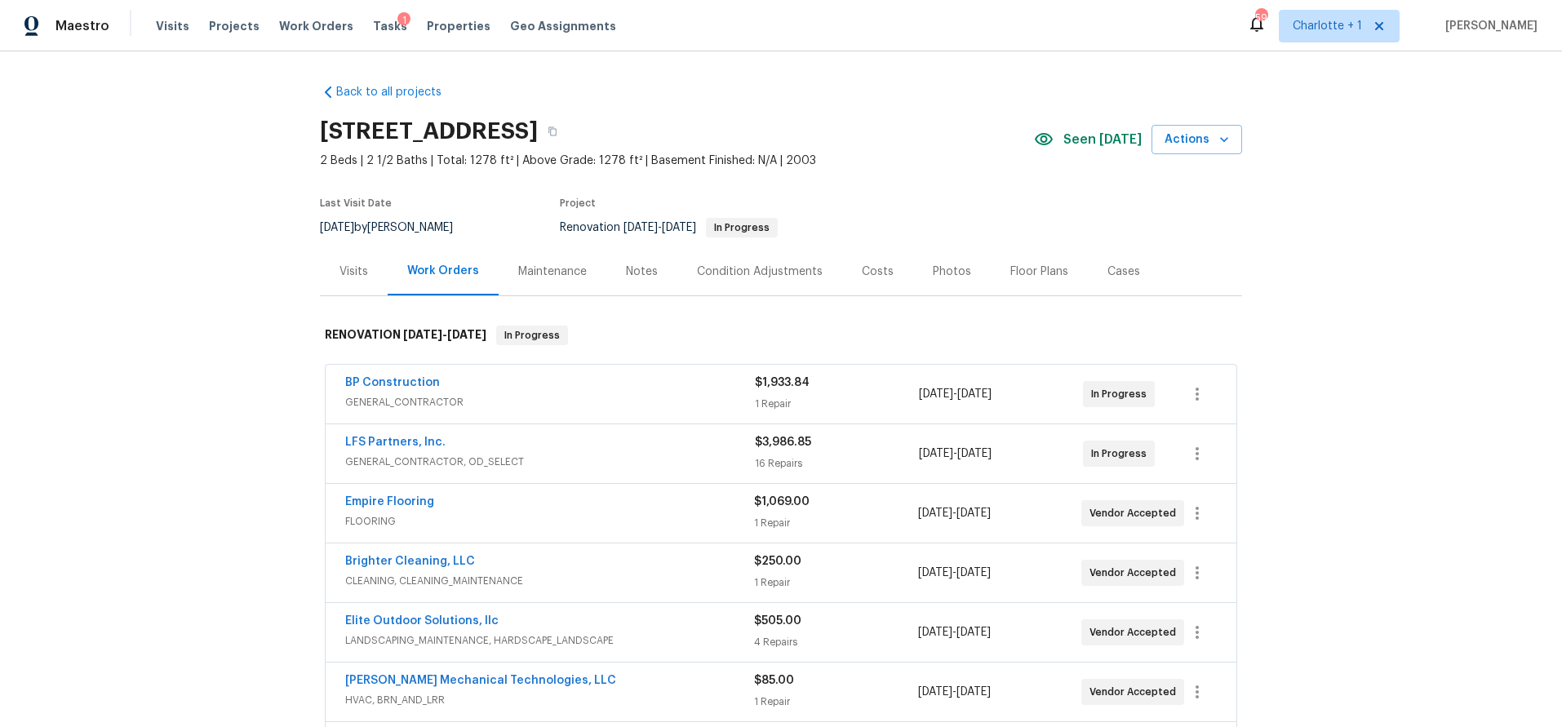
click at [469, 394] on span "GENERAL_CONTRACTOR" at bounding box center [550, 402] width 410 height 16
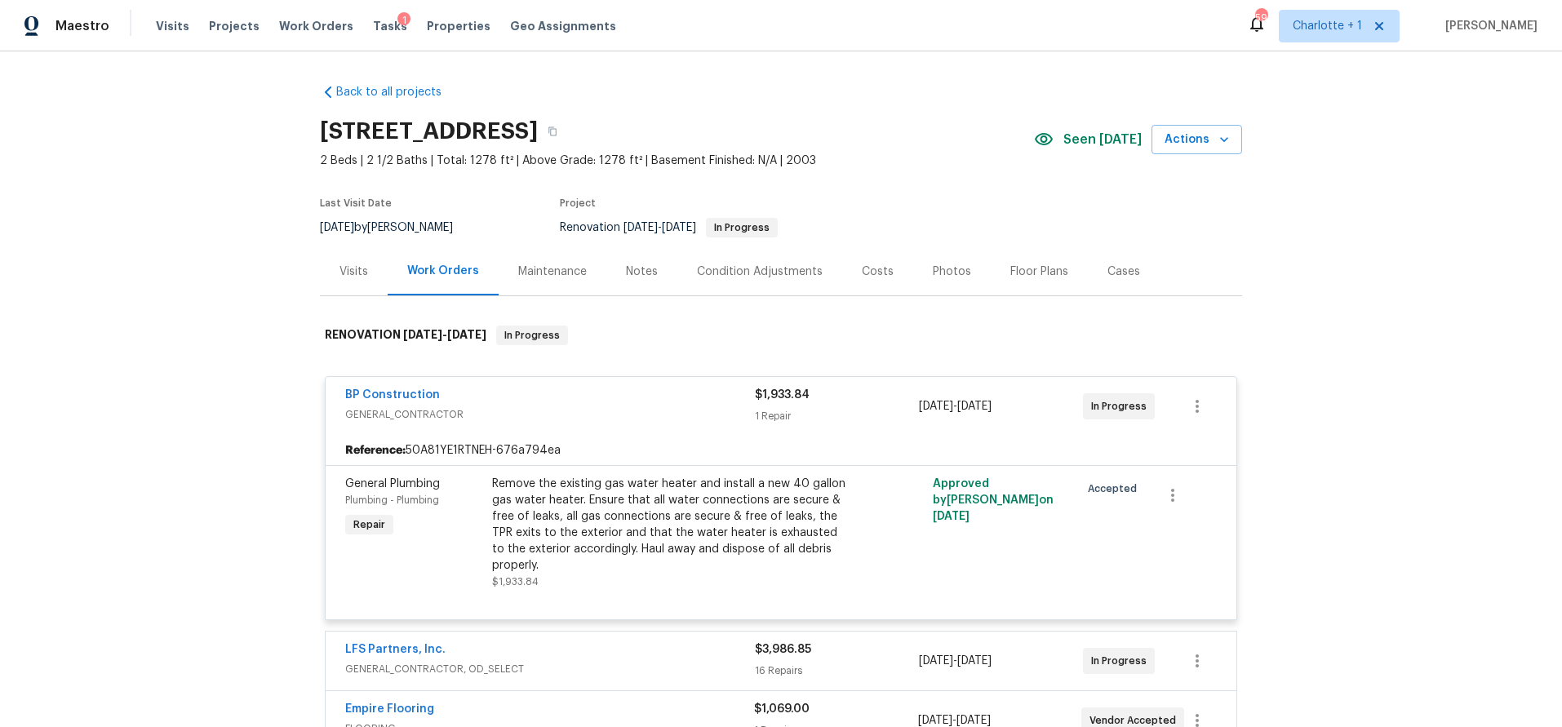
click at [624, 387] on div "BP Construction" at bounding box center [550, 397] width 410 height 20
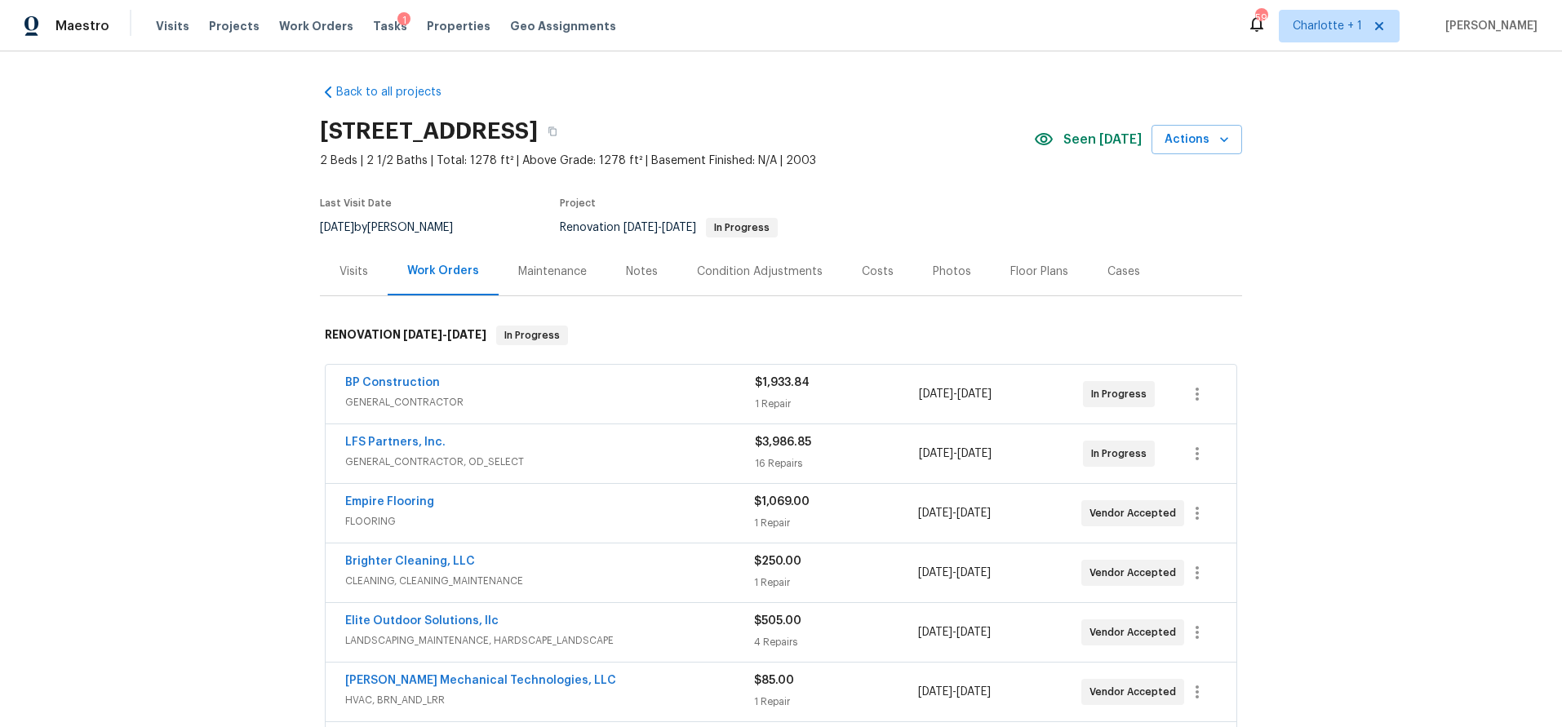
click at [1304, 317] on div "Back to all projects 5542 Santeelah Ct, Charlotte, NC 28217 2 Beds | 2 1/2 Bath…" at bounding box center [781, 389] width 1562 height 676
click at [143, 350] on div "Back to all projects 5542 Santeelah Ct, Charlotte, NC 28217 2 Beds | 2 1/2 Bath…" at bounding box center [781, 389] width 1562 height 676
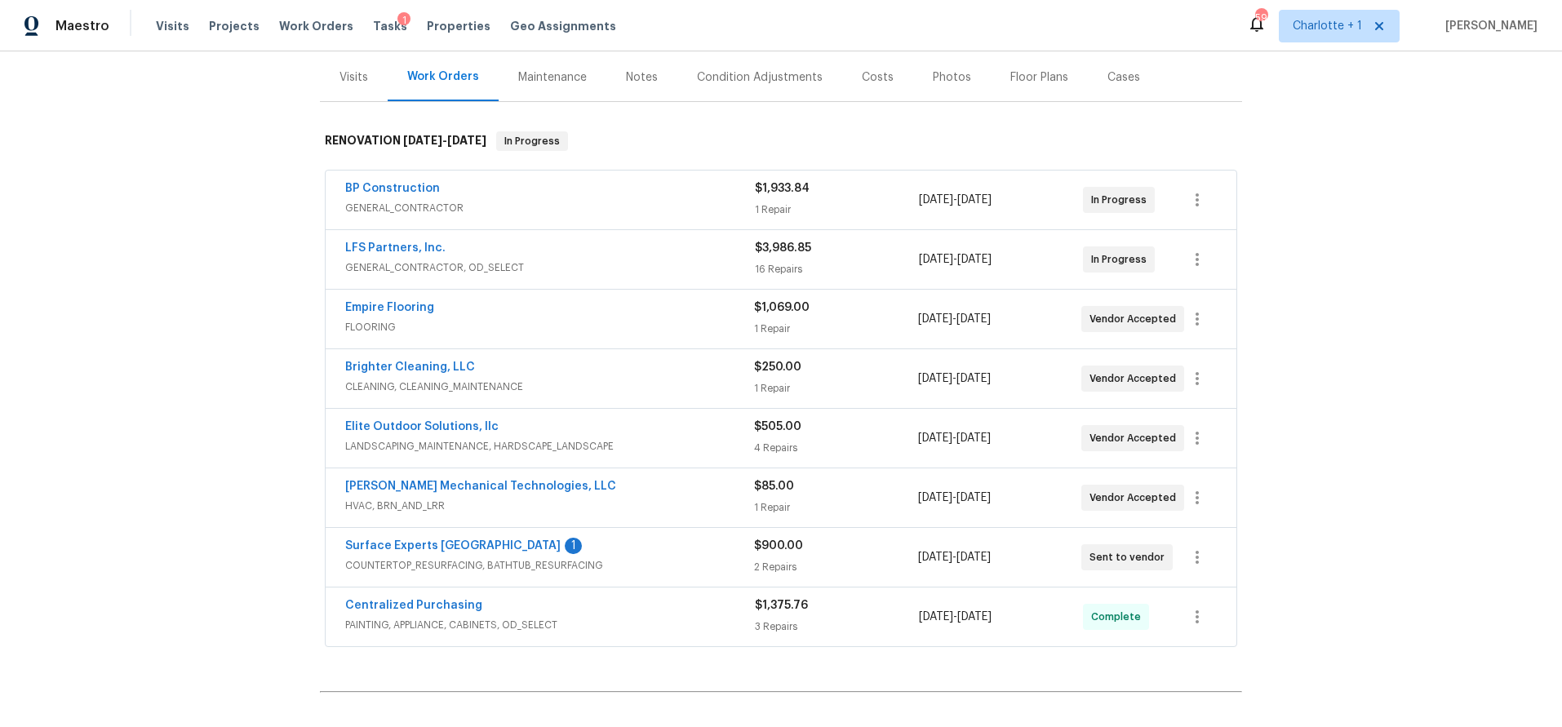
scroll to position [244, 0]
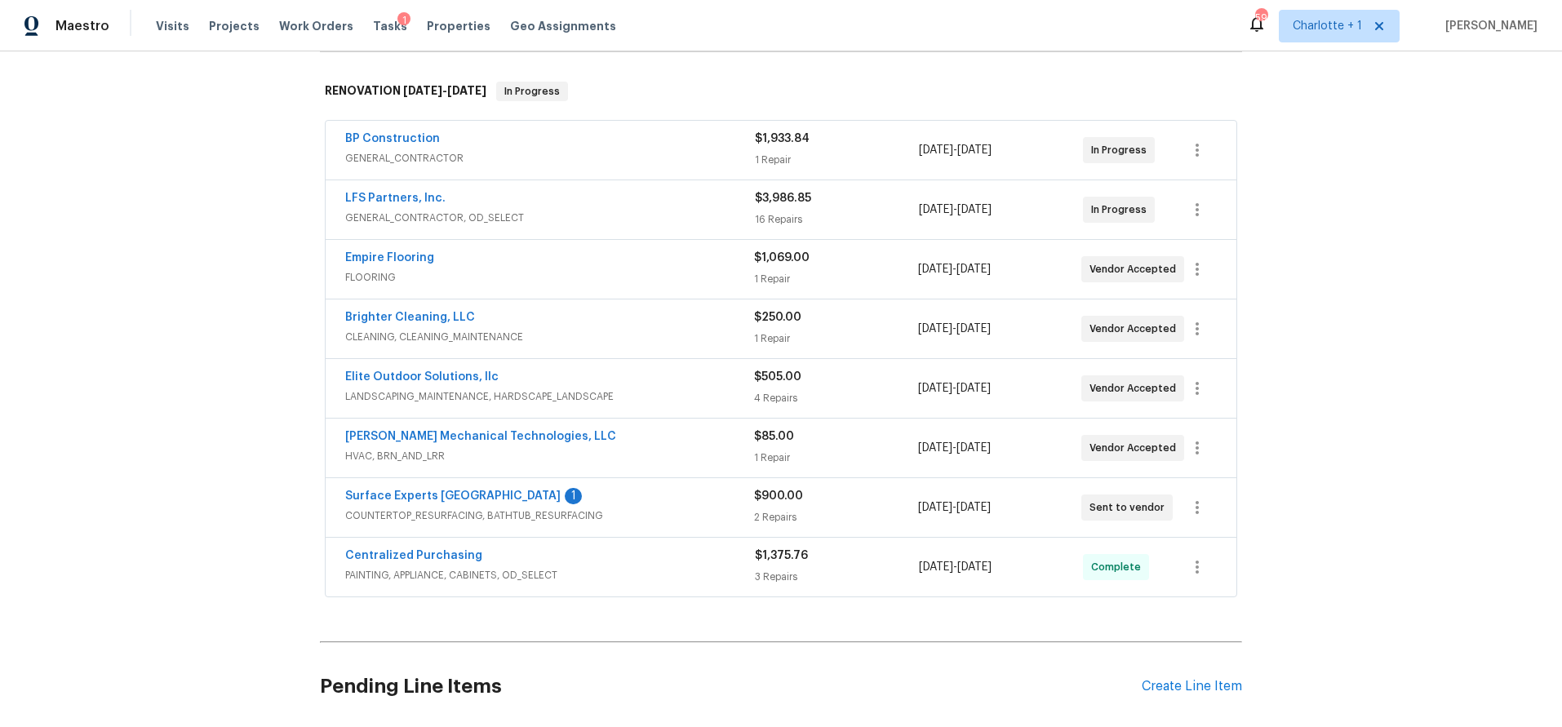
click at [167, 446] on div "Back to all projects 5542 Santeelah Ct, Charlotte, NC 28217 2 Beds | 2 1/2 Bath…" at bounding box center [781, 389] width 1562 height 676
click at [205, 457] on div "Back to all projects 5542 Santeelah Ct, Charlotte, NC 28217 2 Beds | 2 1/2 Bath…" at bounding box center [781, 389] width 1562 height 676
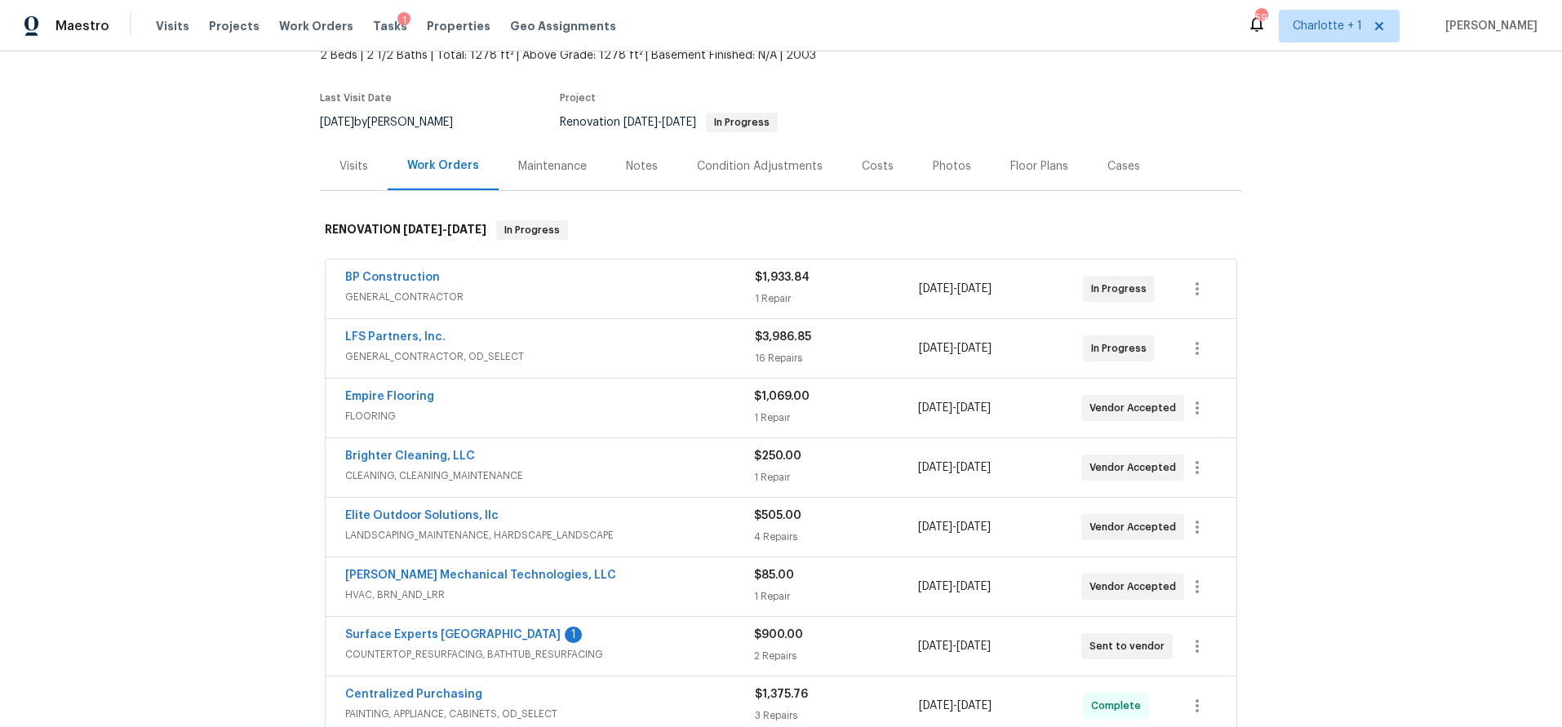
scroll to position [76, 0]
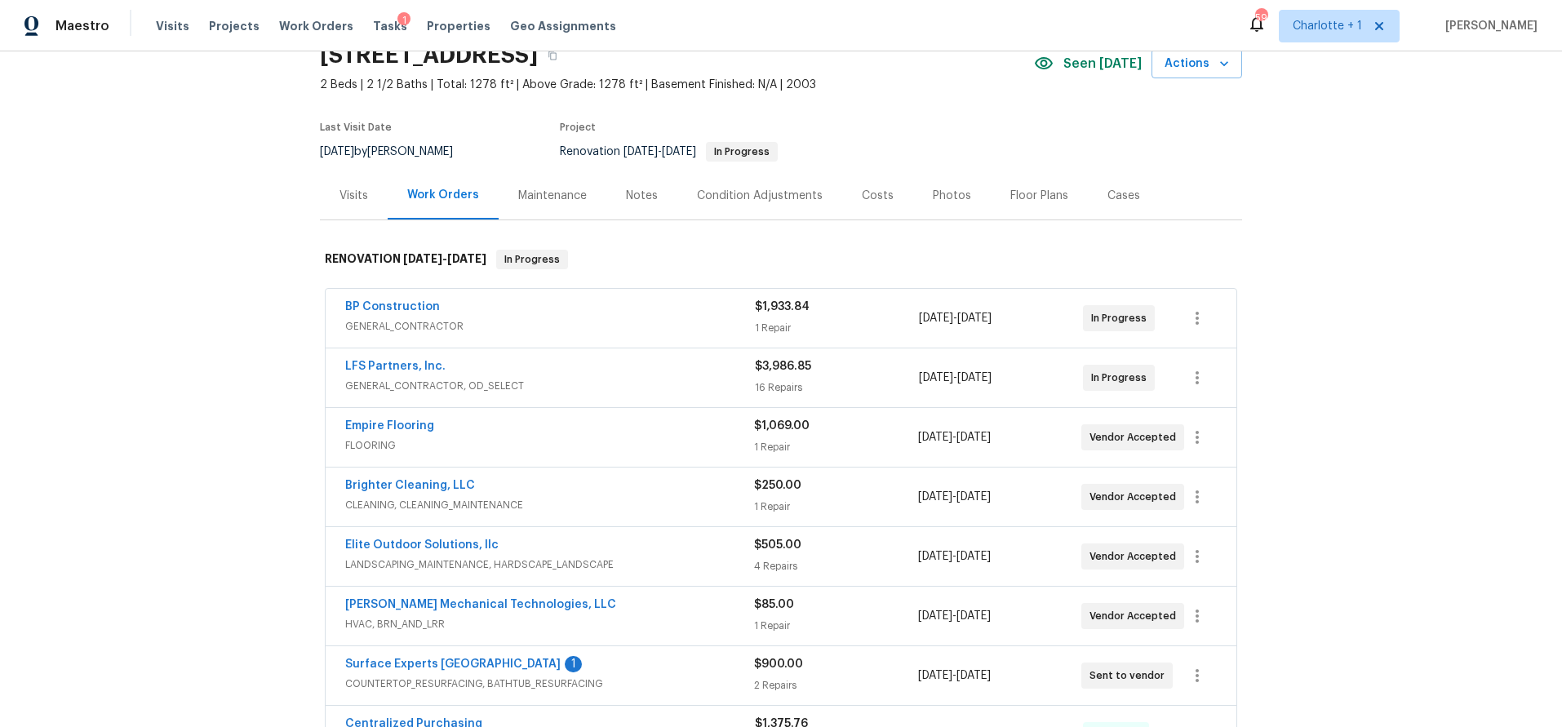
drag, startPoint x: 166, startPoint y: 372, endPoint x: 165, endPoint y: 381, distance: 9.0
click at [166, 372] on div "Back to all projects 5542 Santeelah Ct, Charlotte, NC 28217 2 Beds | 2 1/2 Bath…" at bounding box center [781, 389] width 1562 height 676
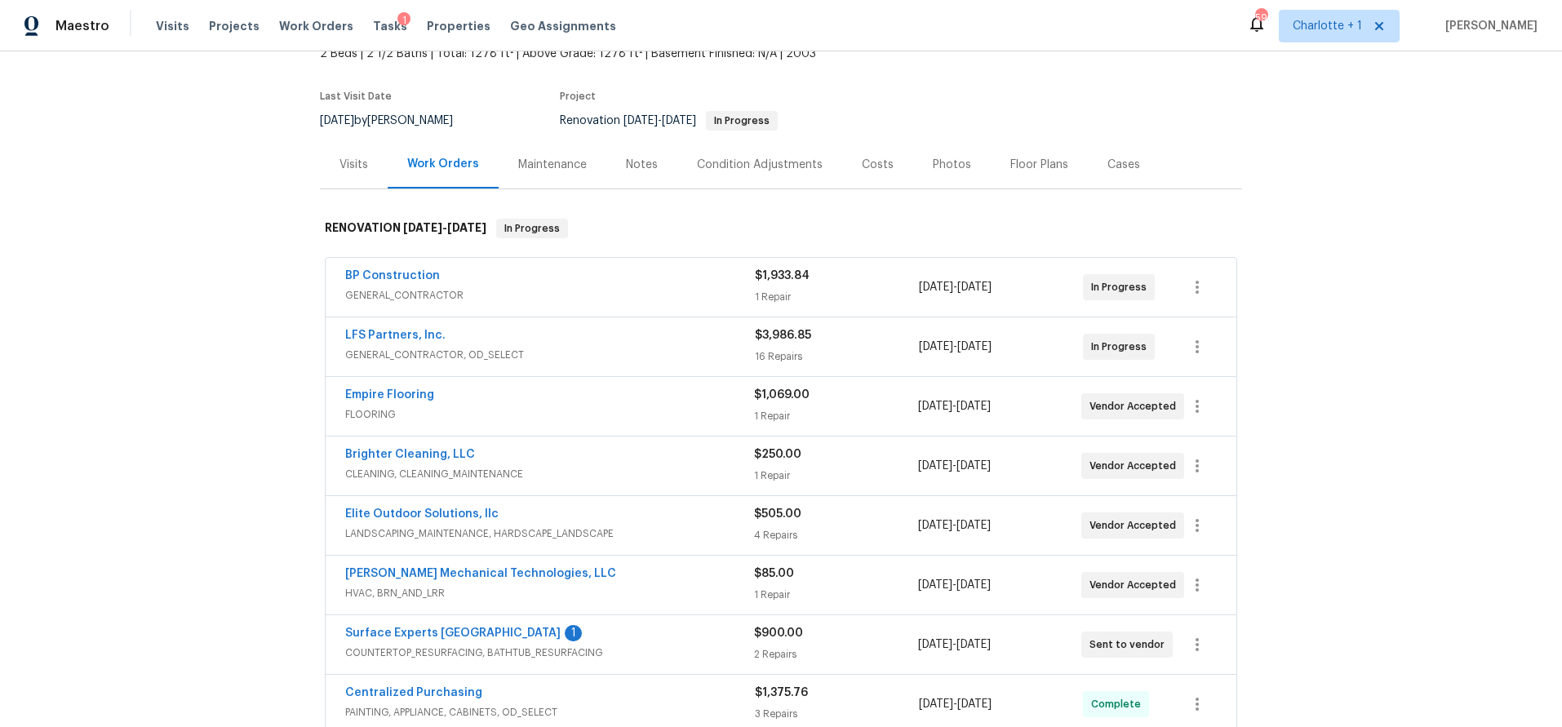
scroll to position [105, 0]
click at [347, 160] on div "Visits" at bounding box center [354, 166] width 29 height 16
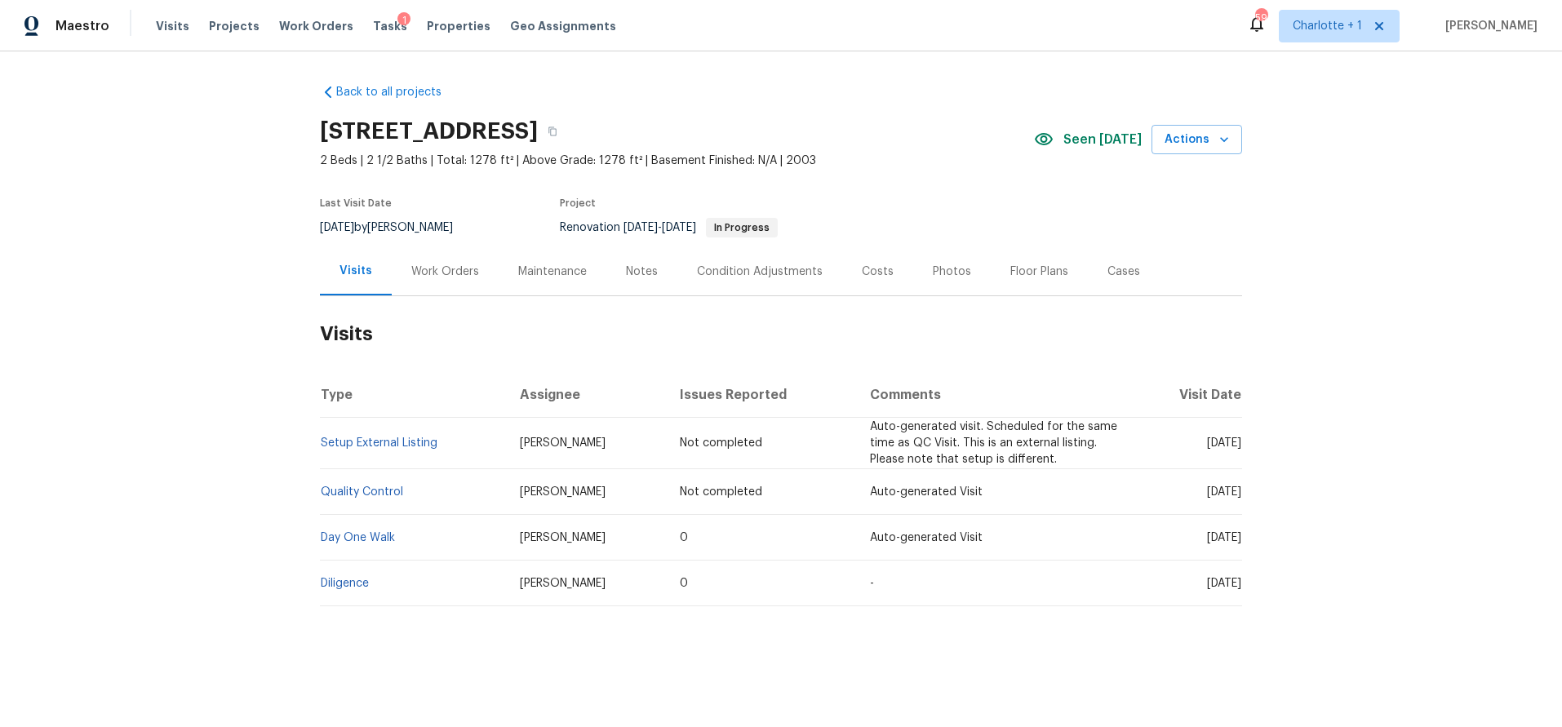
scroll to position [2, 0]
click at [637, 279] on div "Notes" at bounding box center [641, 271] width 71 height 48
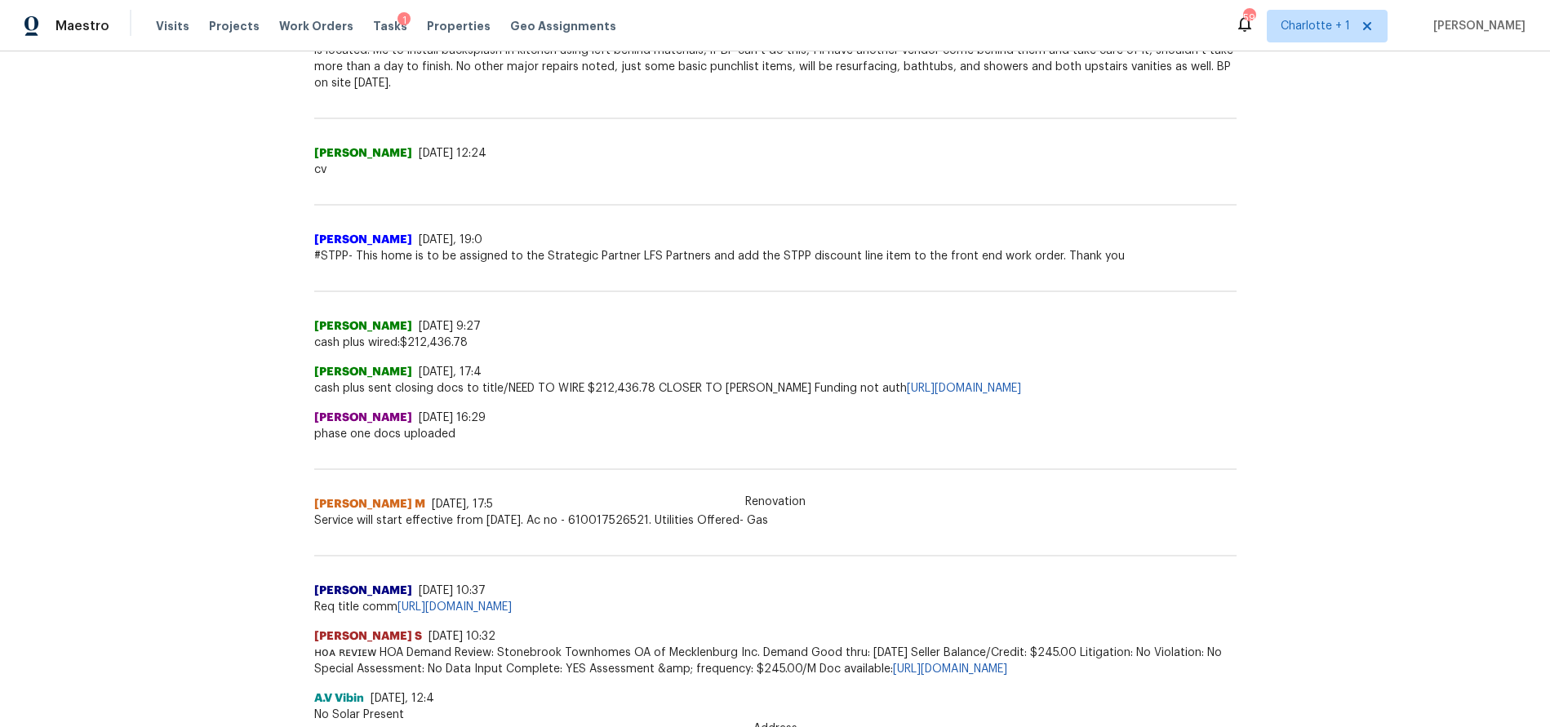
scroll to position [610, 0]
click at [508, 256] on span "#STPP- This home is to be assigned to the Strategic Partner LFS Partners and ad…" at bounding box center [775, 257] width 922 height 16
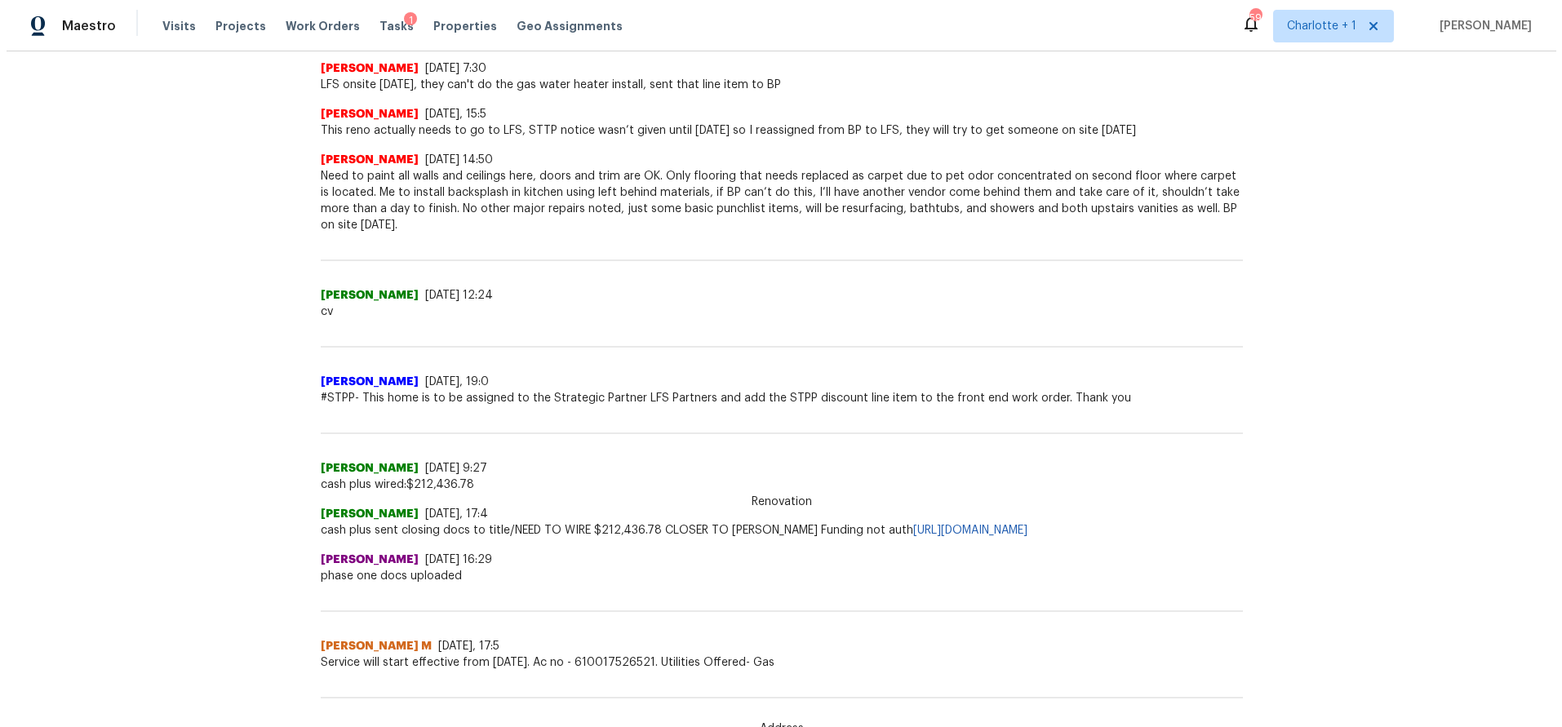
scroll to position [169, 0]
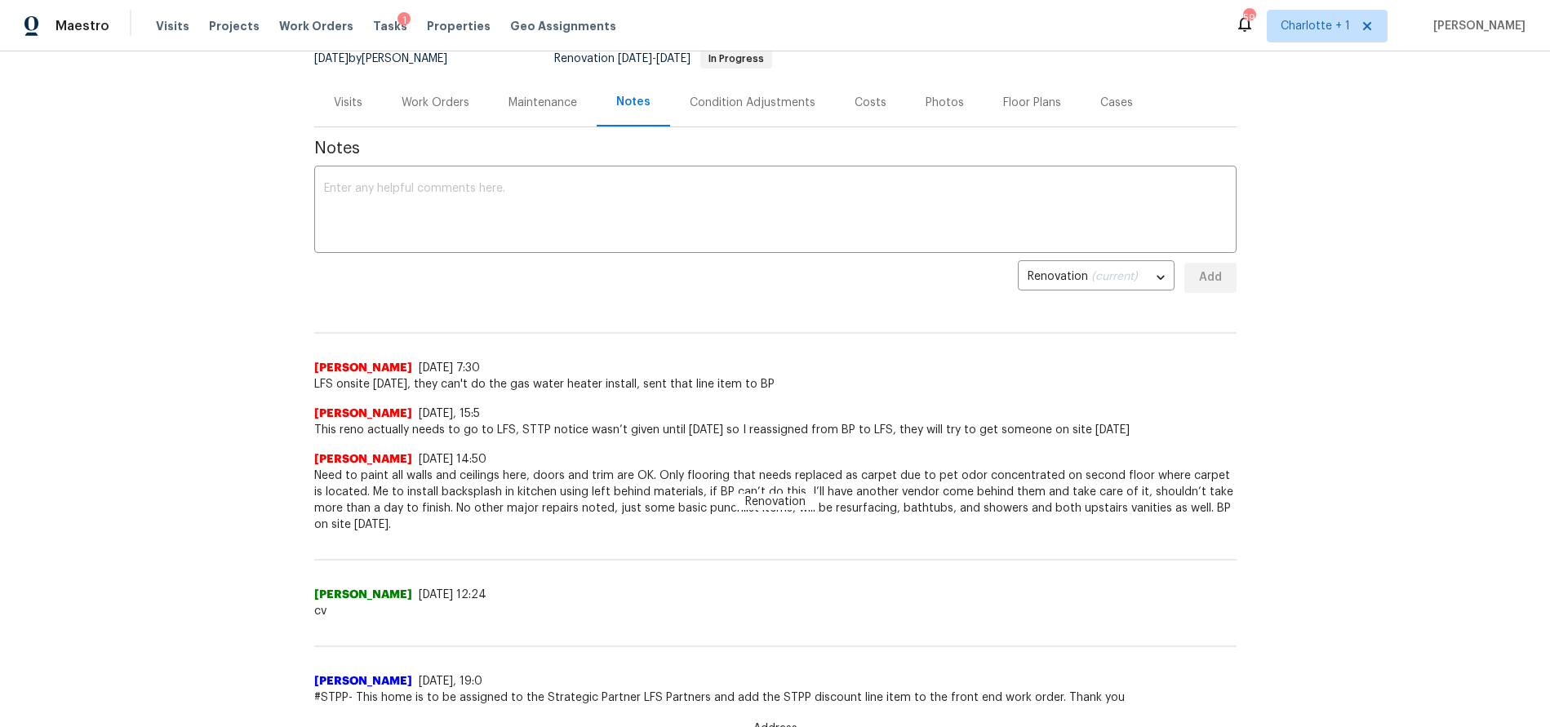
click at [403, 100] on div "Work Orders" at bounding box center [436, 103] width 68 height 16
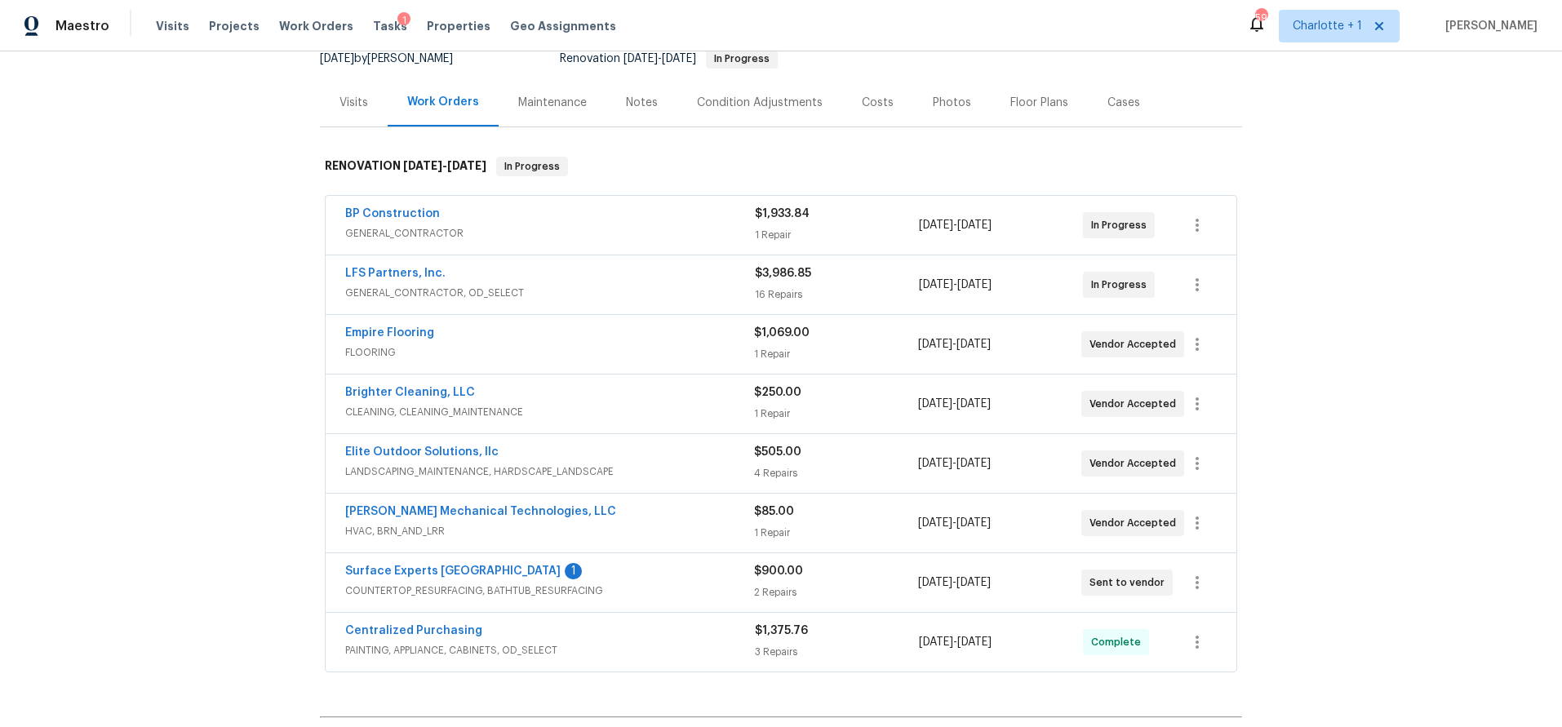
click at [132, 337] on div "Back to all projects 5542 Santeelah Ct, Charlotte, NC 28217 2 Beds | 2 1/2 Bath…" at bounding box center [781, 389] width 1562 height 676
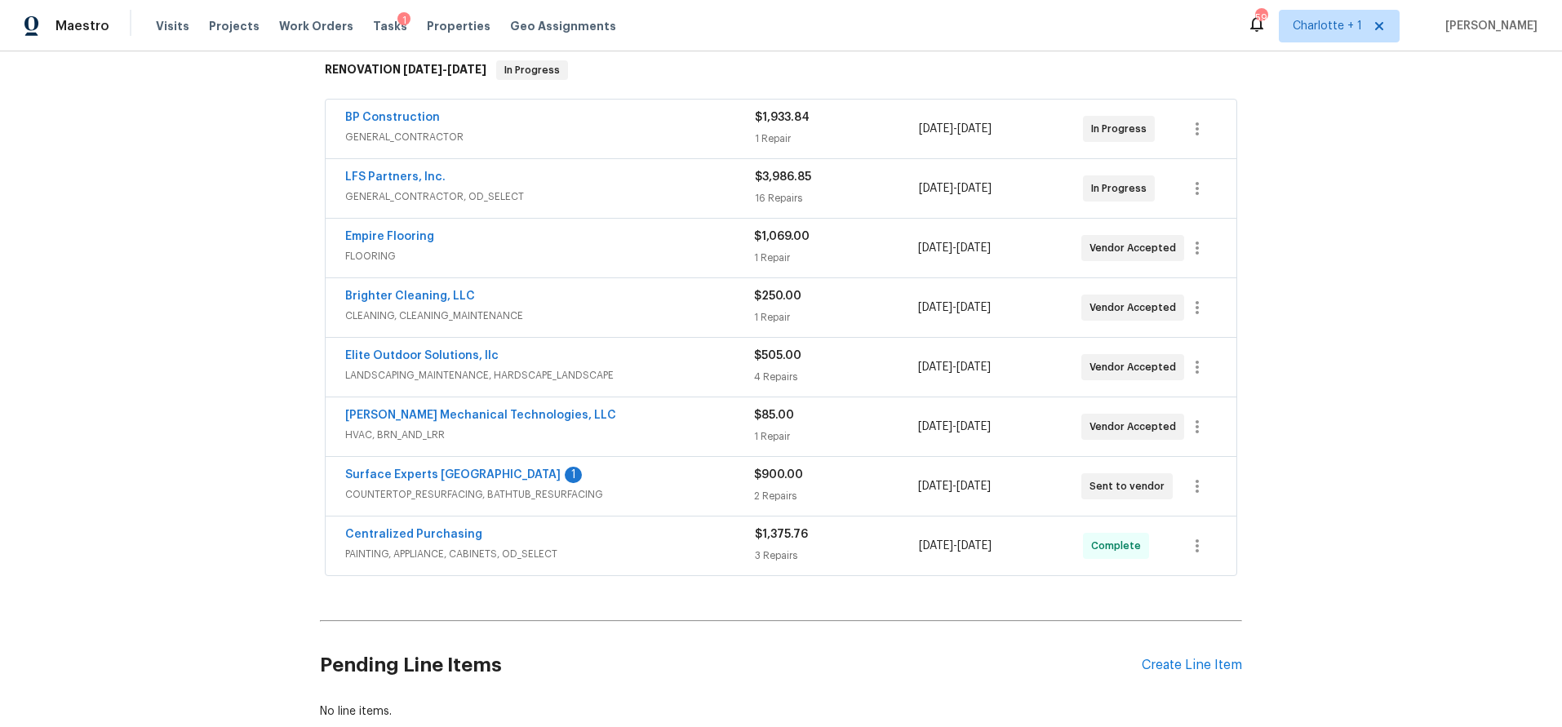
scroll to position [267, 0]
click at [247, 364] on div "Back to all projects 5542 Santeelah Ct, Charlotte, NC 28217 2 Beds | 2 1/2 Bath…" at bounding box center [781, 389] width 1562 height 676
click at [1365, 184] on div "Back to all projects 5542 Santeelah Ct, Charlotte, NC 28217 2 Beds | 2 1/2 Bath…" at bounding box center [781, 389] width 1562 height 676
click at [193, 234] on div "Back to all projects 5542 Santeelah Ct, Charlotte, NC 28217 2 Beds | 2 1/2 Bath…" at bounding box center [781, 389] width 1562 height 676
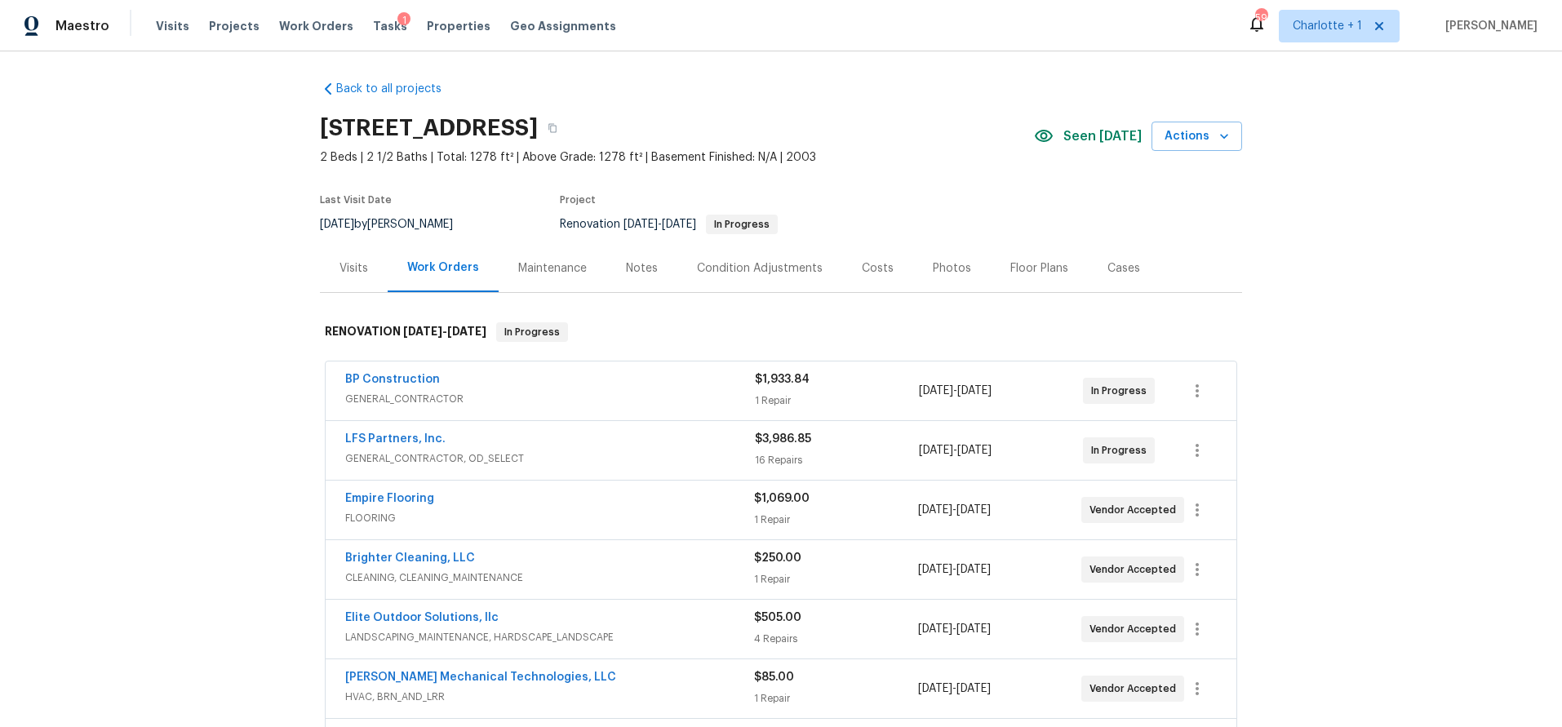
scroll to position [2, 0]
click at [198, 304] on div "Back to all projects 5542 Santeelah Ct, Charlotte, NC 28217 2 Beds | 2 1/2 Bath…" at bounding box center [781, 389] width 1562 height 676
click at [191, 290] on div "Back to all projects 5542 Santeelah Ct, Charlotte, NC 28217 2 Beds | 2 1/2 Bath…" at bounding box center [781, 389] width 1562 height 676
click at [191, 291] on div "Back to all projects 5542 Santeelah Ct, Charlotte, NC 28217 2 Beds | 2 1/2 Bath…" at bounding box center [781, 389] width 1562 height 676
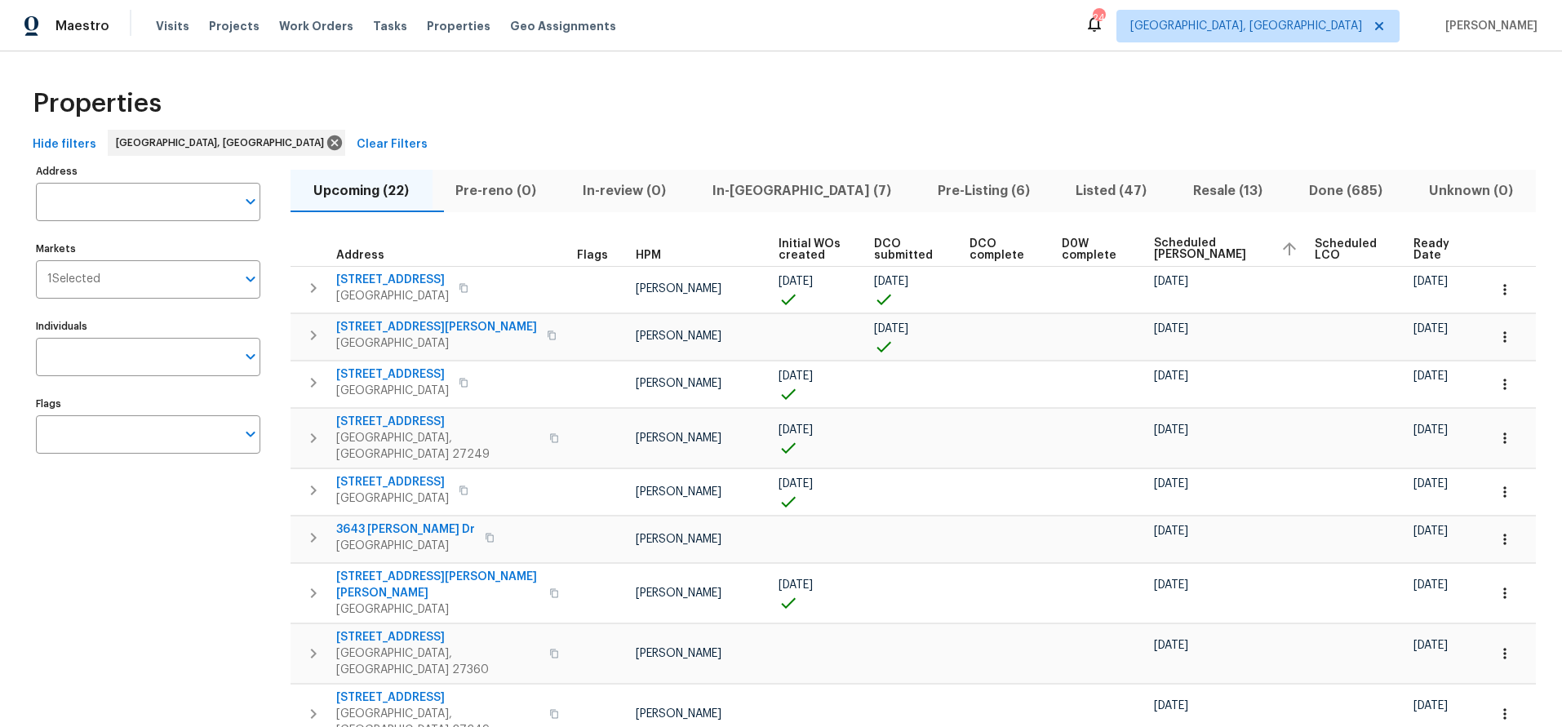
click at [397, 134] on div "Hide filters [GEOGRAPHIC_DATA], [GEOGRAPHIC_DATA] Clear Filters" at bounding box center [781, 145] width 1510 height 30
click at [784, 182] on span "In-[GEOGRAPHIC_DATA] (7)" at bounding box center [802, 191] width 206 height 23
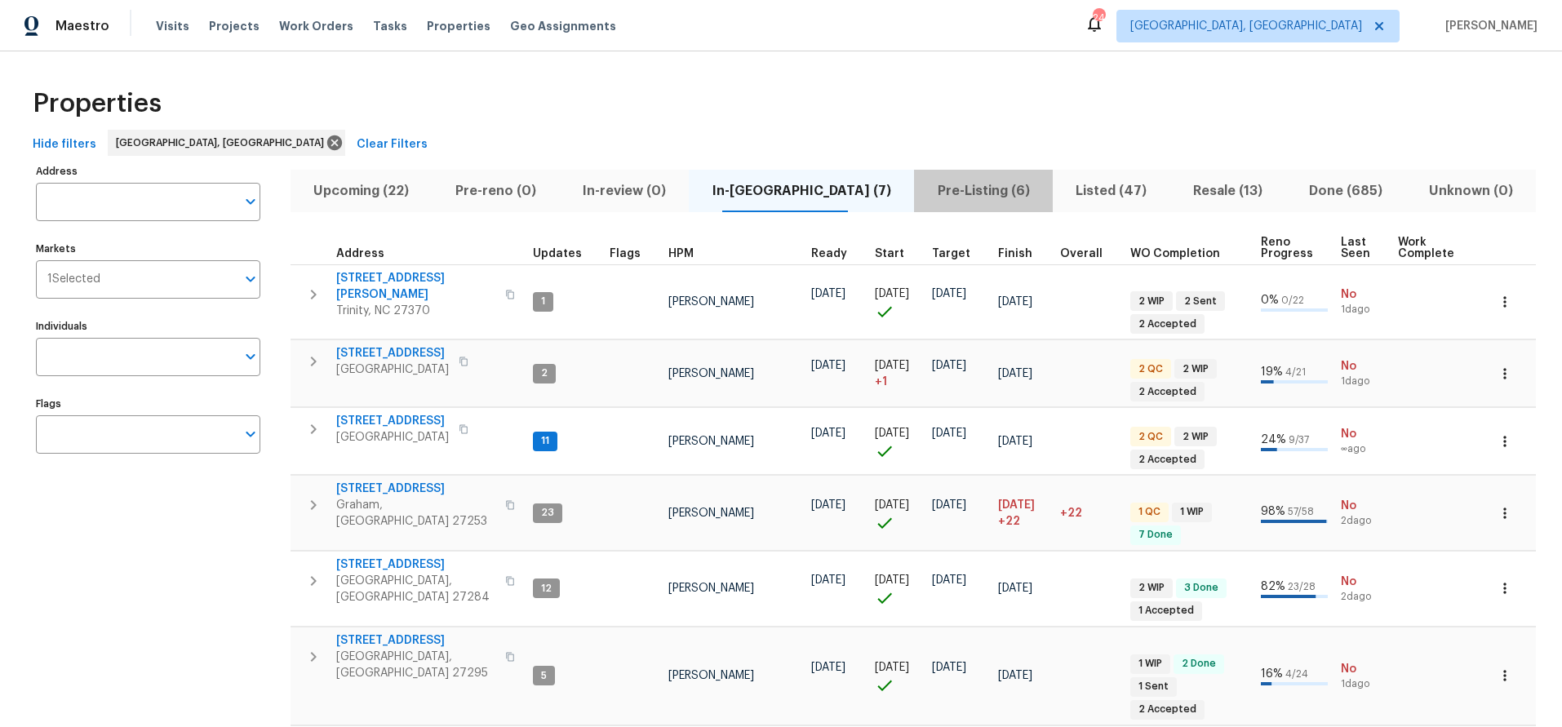
click at [924, 193] on span "Pre-Listing (6)" at bounding box center [983, 191] width 119 height 23
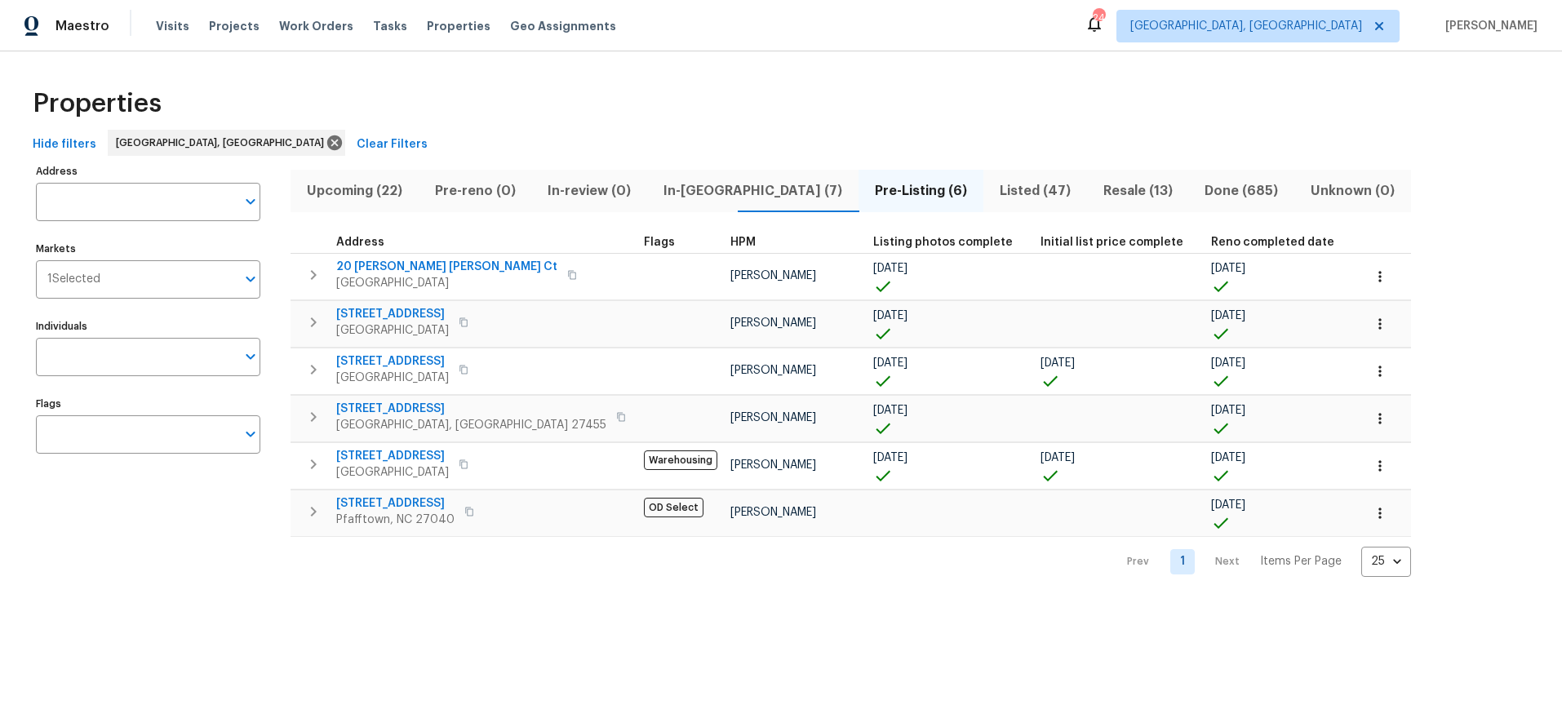
click at [166, 539] on div "Address Address Markets 1 Selected Markets Individuals Individuals Flags Flags" at bounding box center [158, 368] width 245 height 417
click at [390, 503] on span "[STREET_ADDRESS]" at bounding box center [395, 503] width 118 height 16
click at [615, 99] on div "Properties" at bounding box center [781, 104] width 1510 height 52
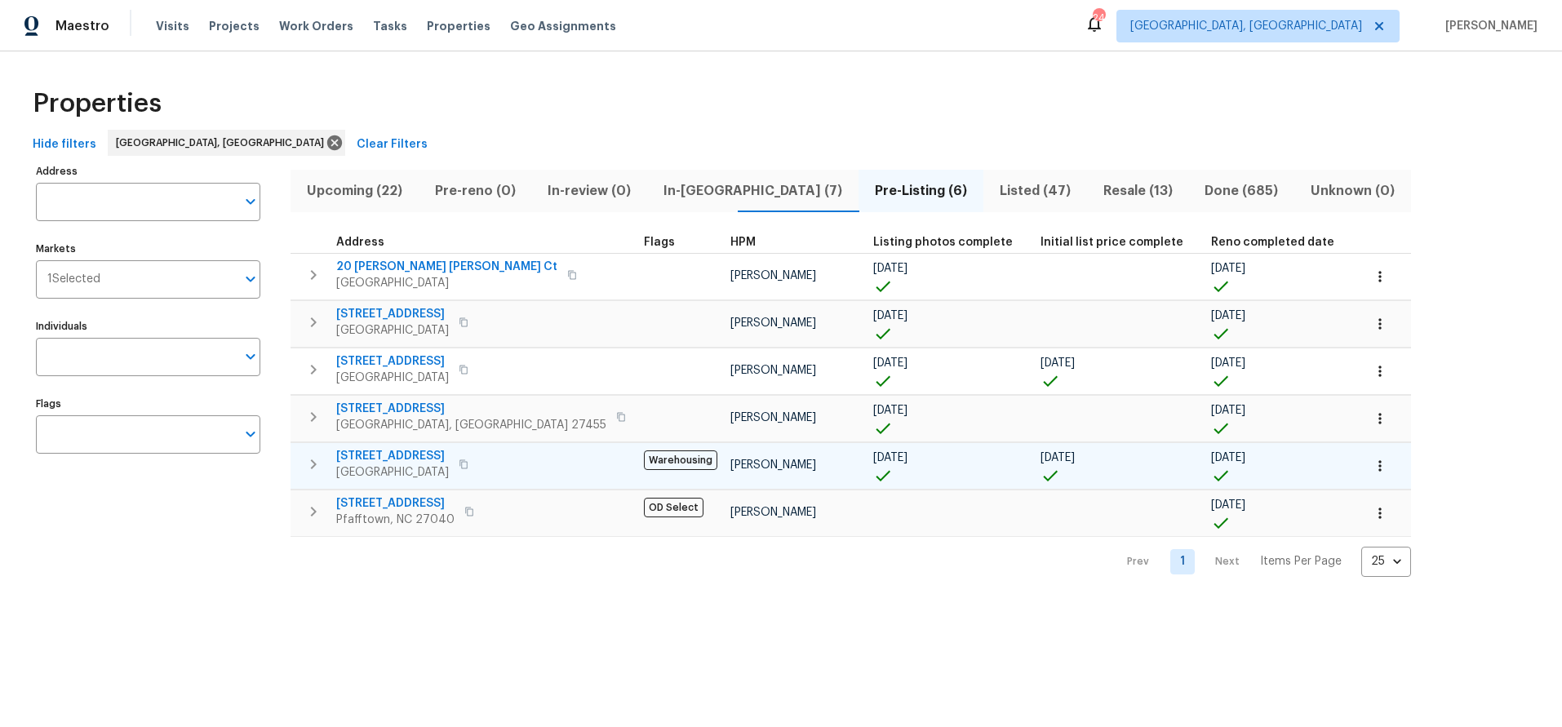
click at [397, 453] on span "[STREET_ADDRESS]" at bounding box center [392, 456] width 113 height 16
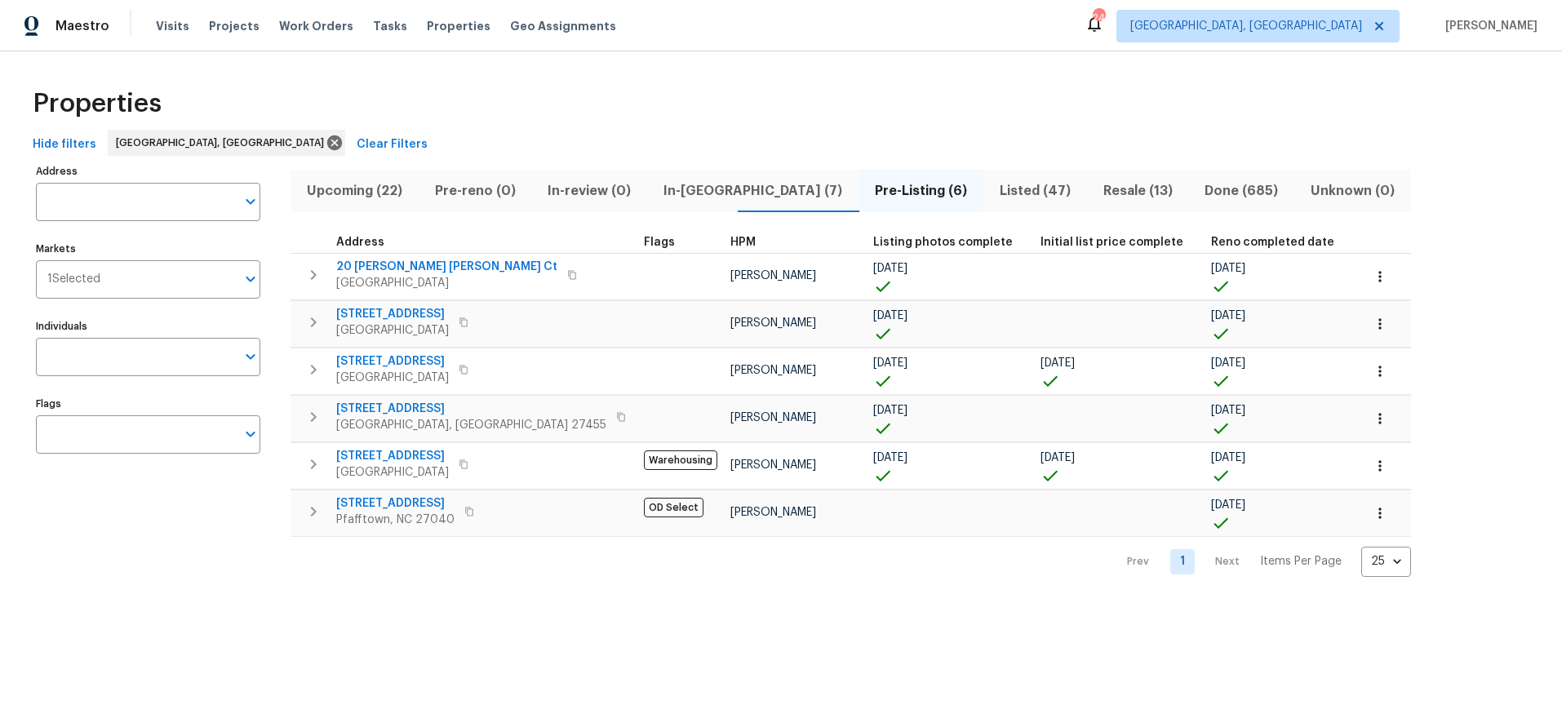
click at [864, 144] on div "Hide filters [GEOGRAPHIC_DATA], [GEOGRAPHIC_DATA] Clear Filters" at bounding box center [781, 145] width 1510 height 30
click at [1343, 259] on div "Address Address Markets 1 Selected Markets Individuals Individuals Flags Flags …" at bounding box center [781, 368] width 1510 height 417
drag, startPoint x: 815, startPoint y: 115, endPoint x: 788, endPoint y: 132, distance: 31.2
click at [815, 115] on div "Properties" at bounding box center [781, 104] width 1510 height 52
click at [992, 64] on div "Properties Hide filters [GEOGRAPHIC_DATA], [GEOGRAPHIC_DATA] Clear Filters Addr…" at bounding box center [781, 327] width 1562 height 552
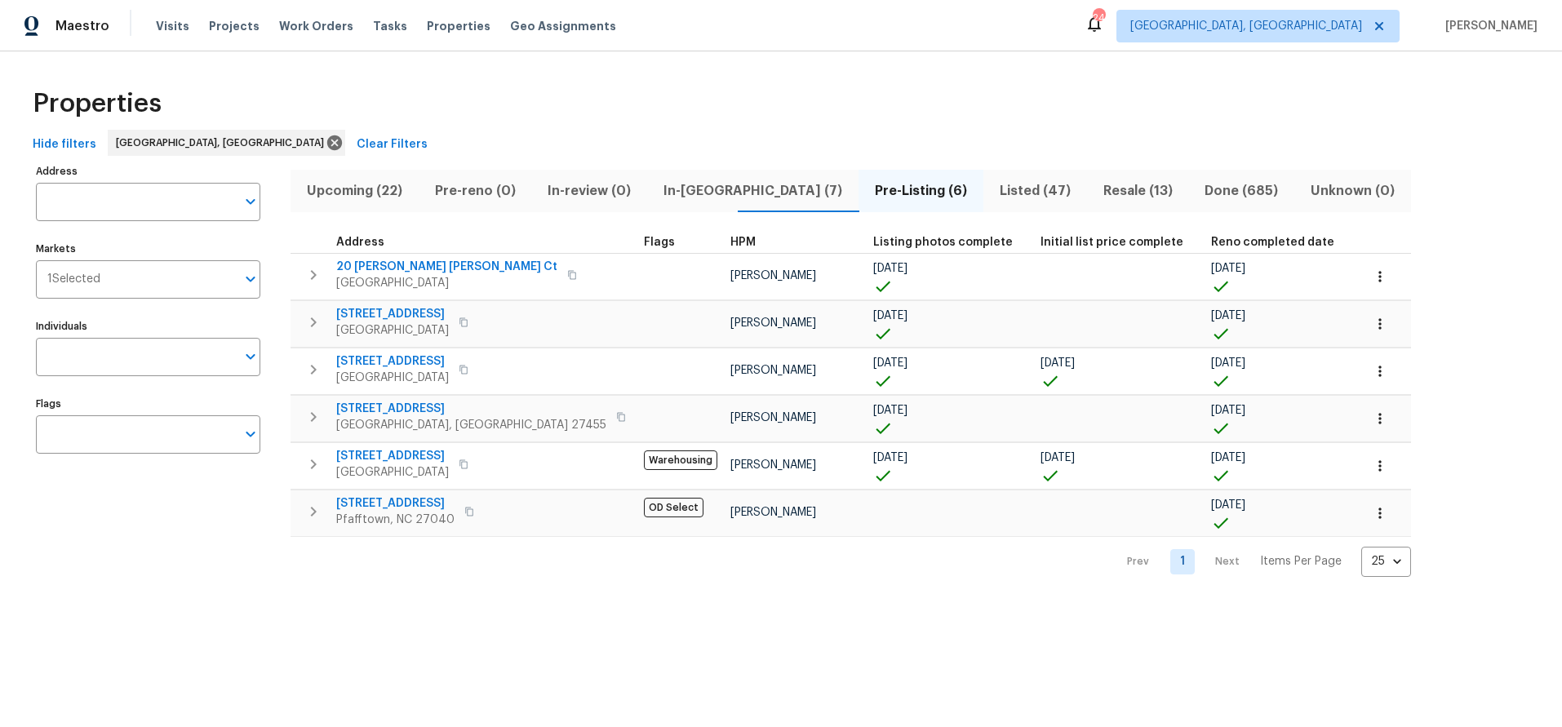
drag, startPoint x: 920, startPoint y: 131, endPoint x: 1078, endPoint y: 160, distance: 160.9
click at [921, 131] on div "Hide filters [GEOGRAPHIC_DATA], [GEOGRAPHIC_DATA] Clear Filters" at bounding box center [781, 145] width 1510 height 30
drag, startPoint x: 1309, startPoint y: 167, endPoint x: 1008, endPoint y: 196, distance: 302.5
click at [1308, 170] on div "Address Address Markets 1 Selected Markets Individuals Individuals Flags Flags …" at bounding box center [781, 368] width 1510 height 417
click at [993, 198] on span "Listed (47)" at bounding box center [1035, 191] width 84 height 23
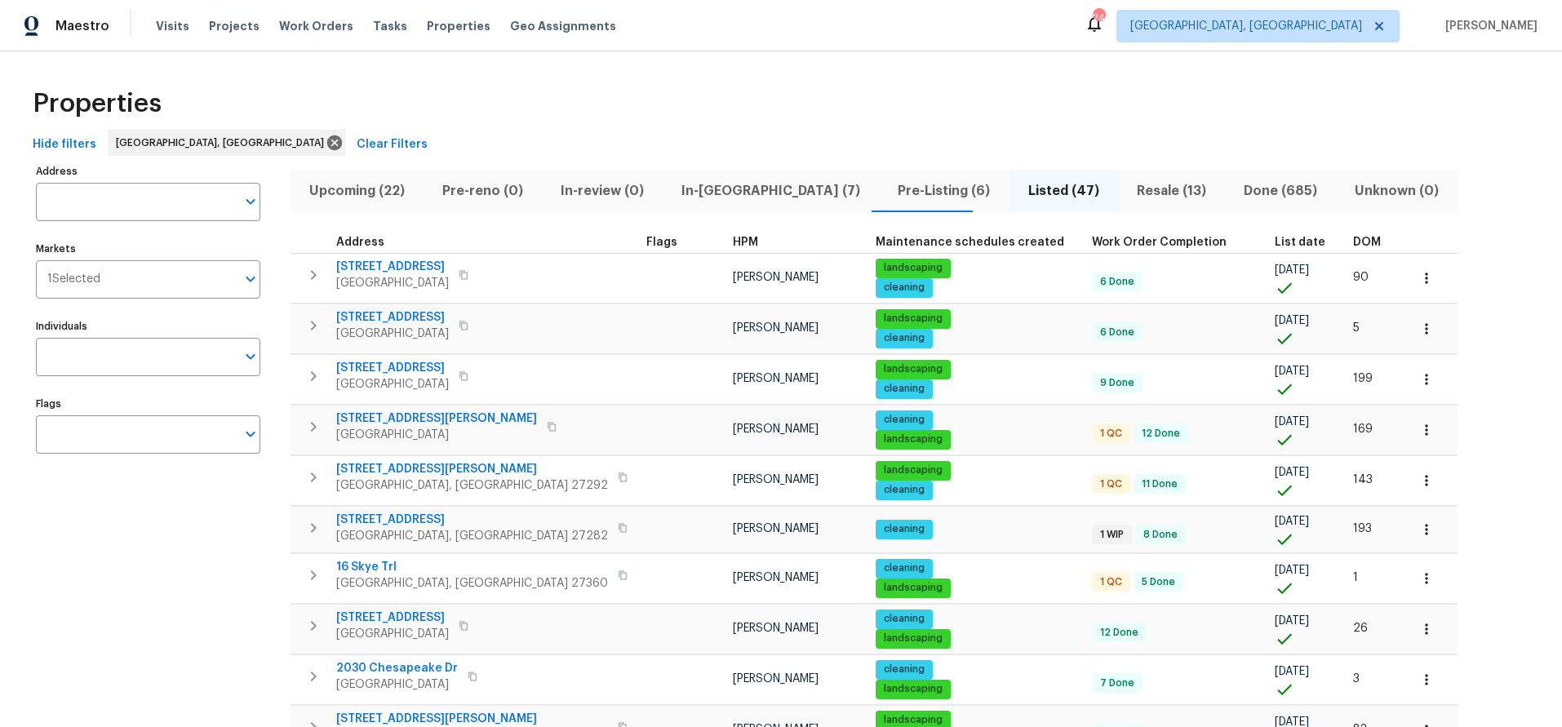
click at [1347, 233] on th "DOM" at bounding box center [1375, 243] width 56 height 22
click at [1353, 238] on span "DOM" at bounding box center [1367, 242] width 28 height 11
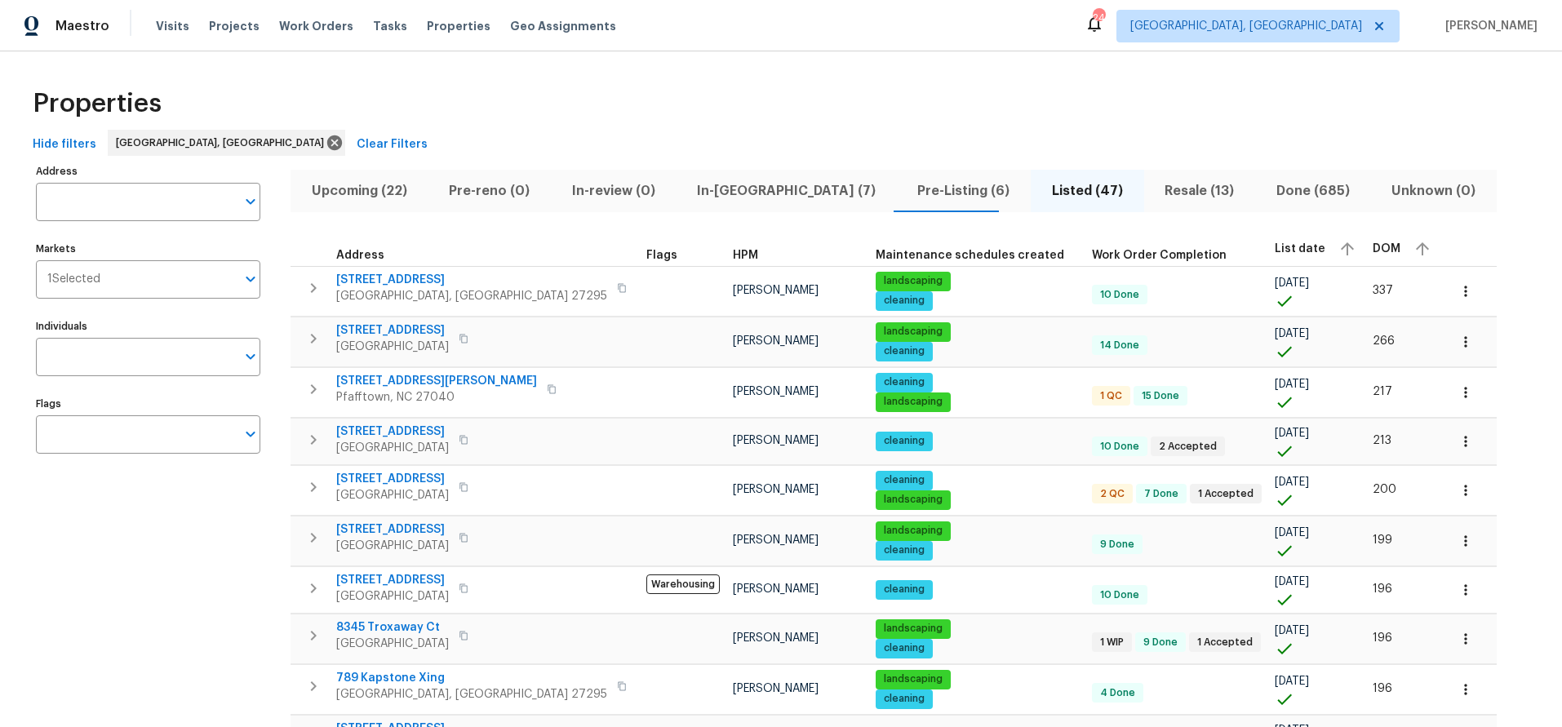
click at [907, 198] on span "Pre-Listing (6)" at bounding box center [964, 191] width 114 height 23
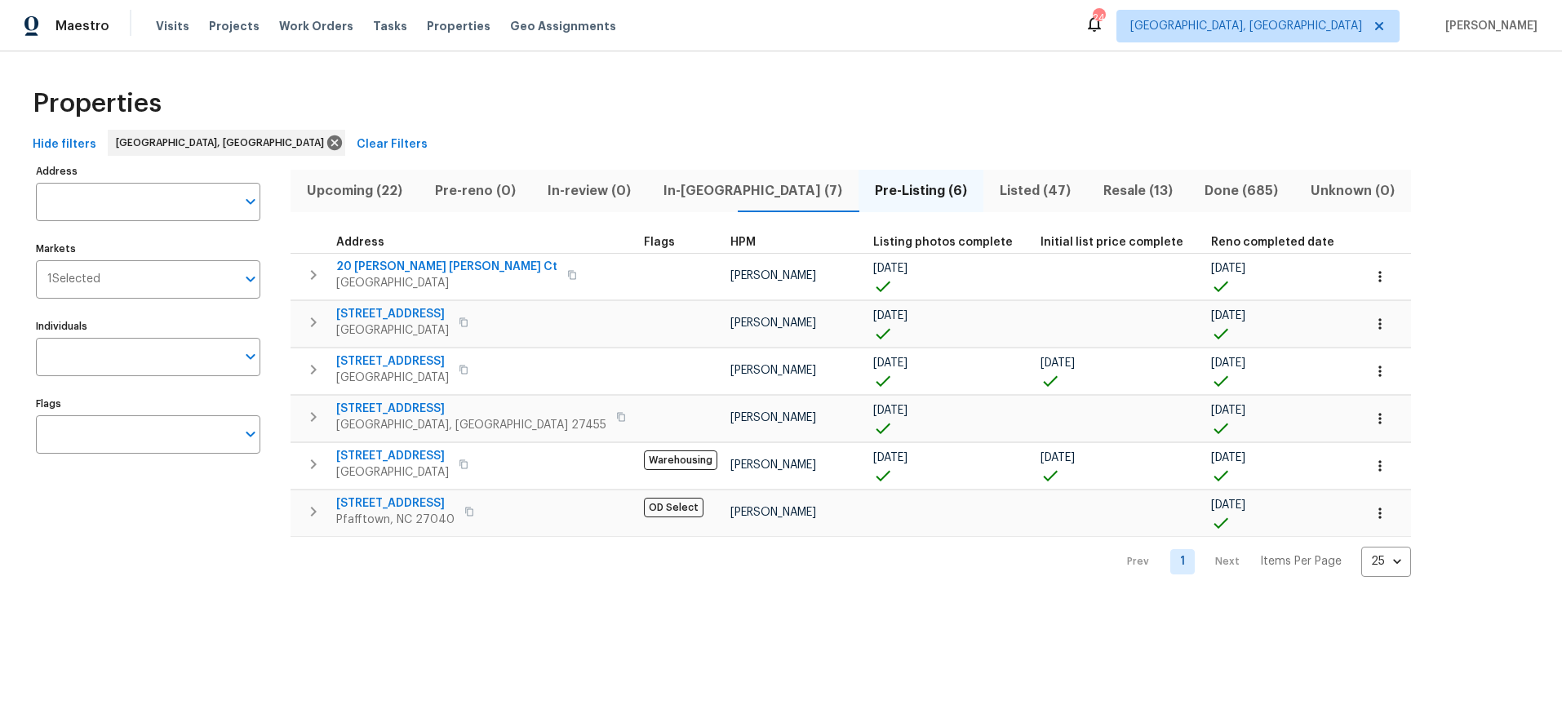
click at [740, 105] on div "Properties" at bounding box center [781, 104] width 1510 height 52
drag, startPoint x: 691, startPoint y: 72, endPoint x: 708, endPoint y: 78, distance: 17.3
click at [691, 72] on div "Properties Hide filters [GEOGRAPHIC_DATA], [GEOGRAPHIC_DATA] Clear Filters Addr…" at bounding box center [781, 327] width 1562 height 552
click at [993, 194] on span "Listed (47)" at bounding box center [1035, 191] width 84 height 23
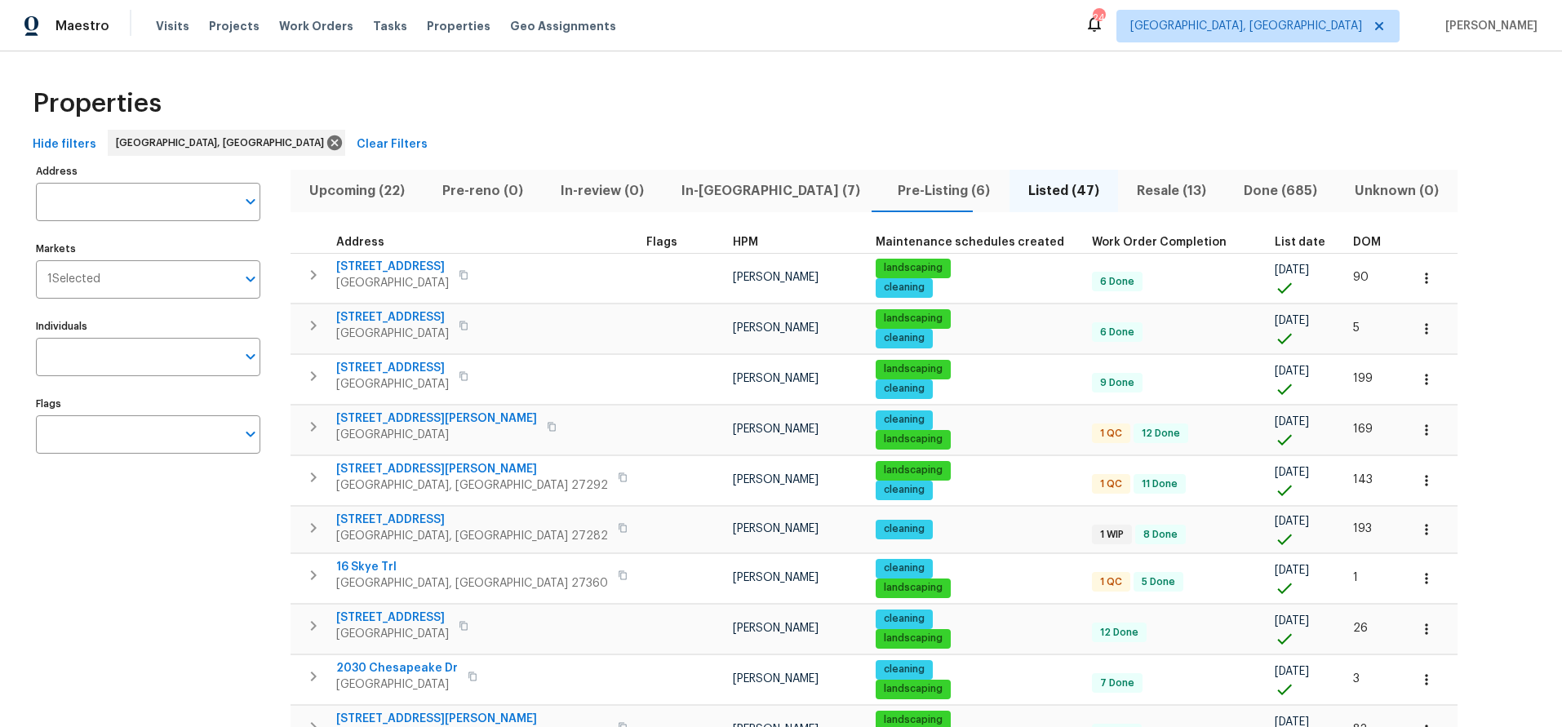
click at [1347, 233] on th "DOM" at bounding box center [1375, 243] width 56 height 22
click at [1353, 237] on span "DOM" at bounding box center [1367, 242] width 28 height 11
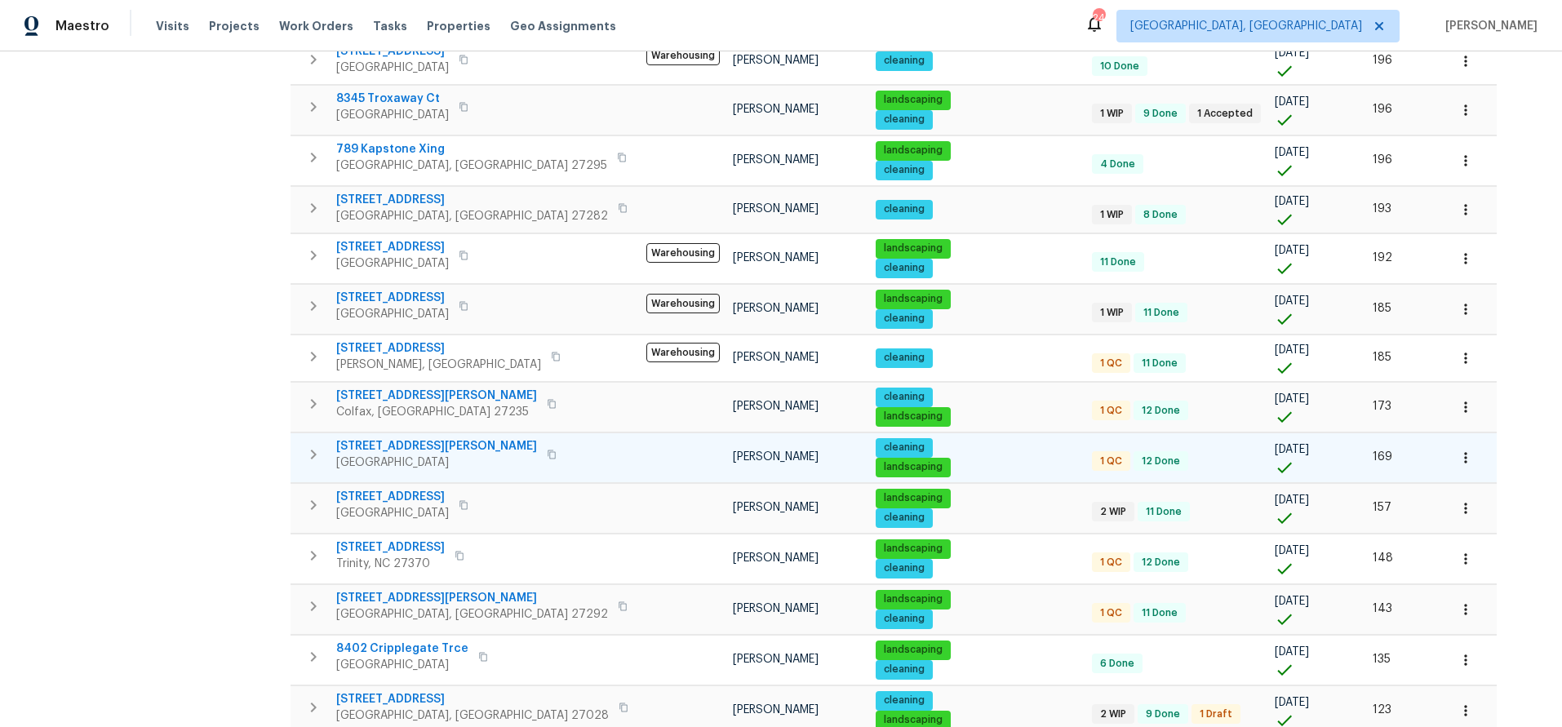
scroll to position [544, 0]
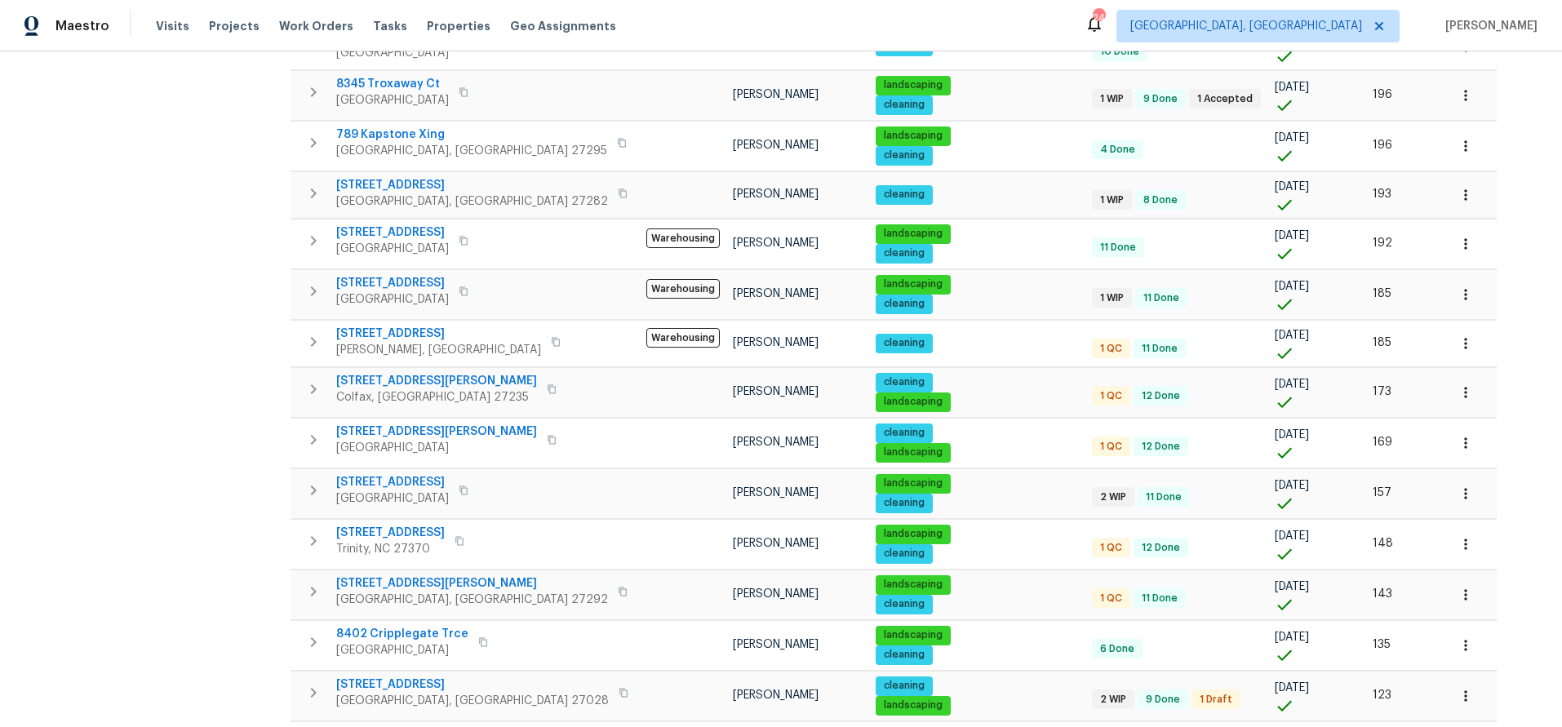
click at [1401, 311] on div "Address Address Markets 1 Selected Markets Individuals Individuals Flags Flags …" at bounding box center [781, 313] width 1510 height 1395
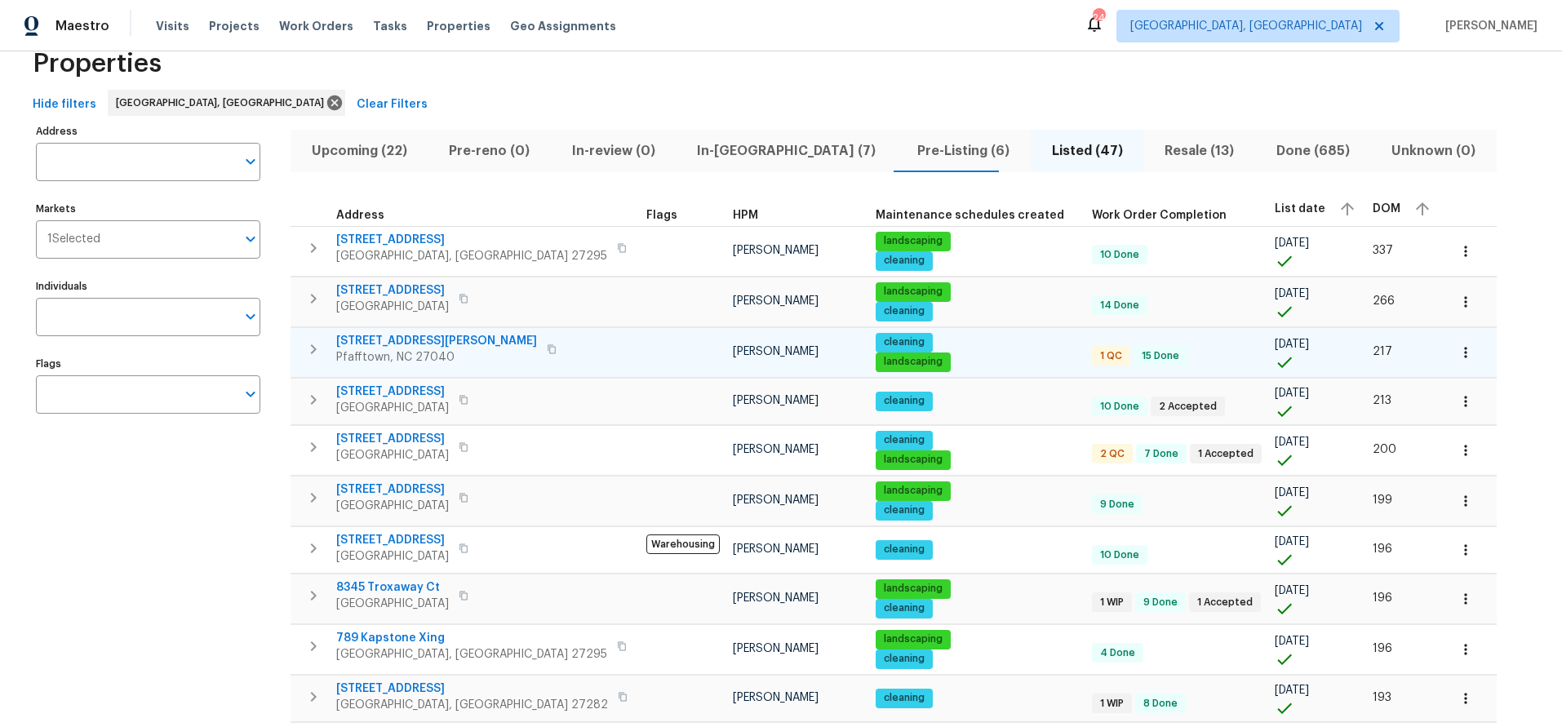
scroll to position [0, 0]
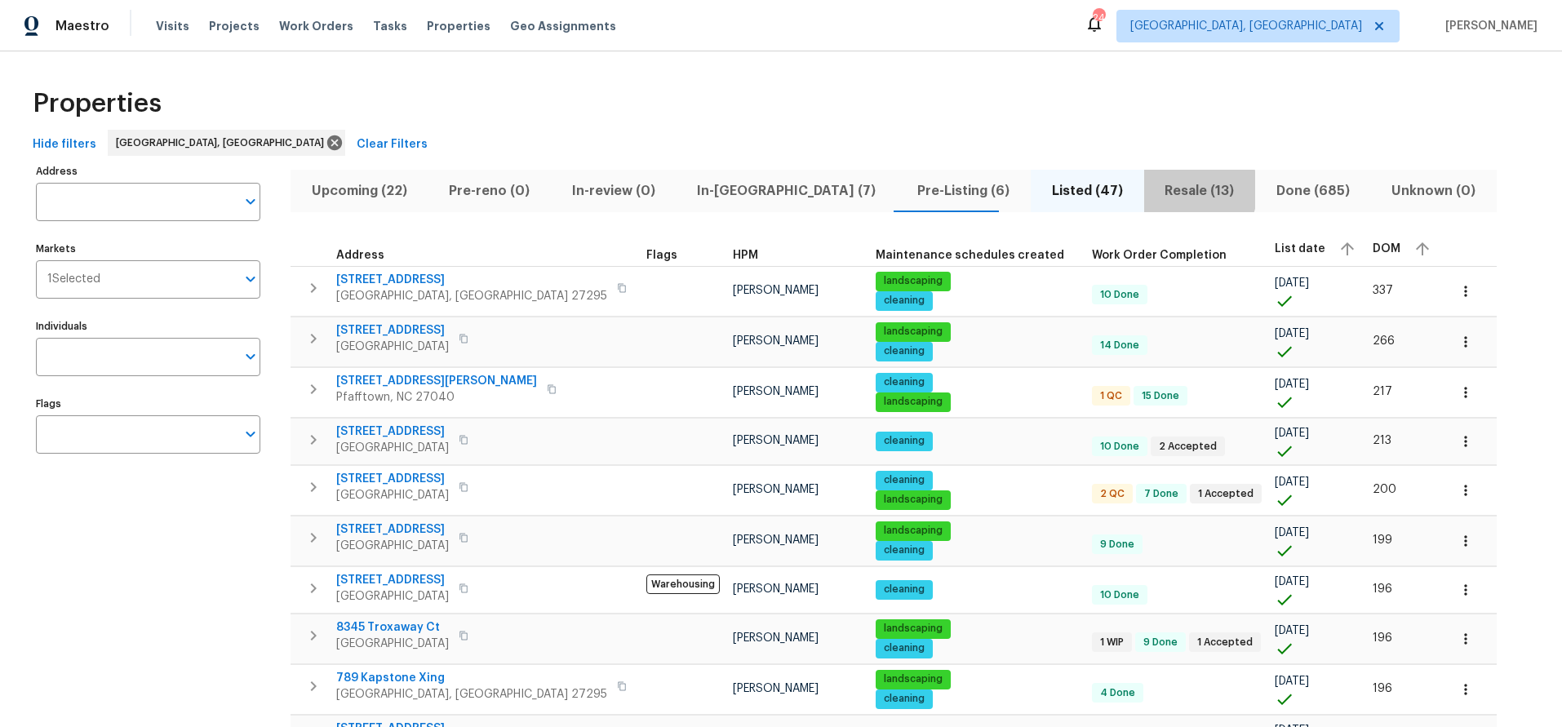
click at [1154, 189] on span "Resale (13)" at bounding box center [1199, 191] width 91 height 23
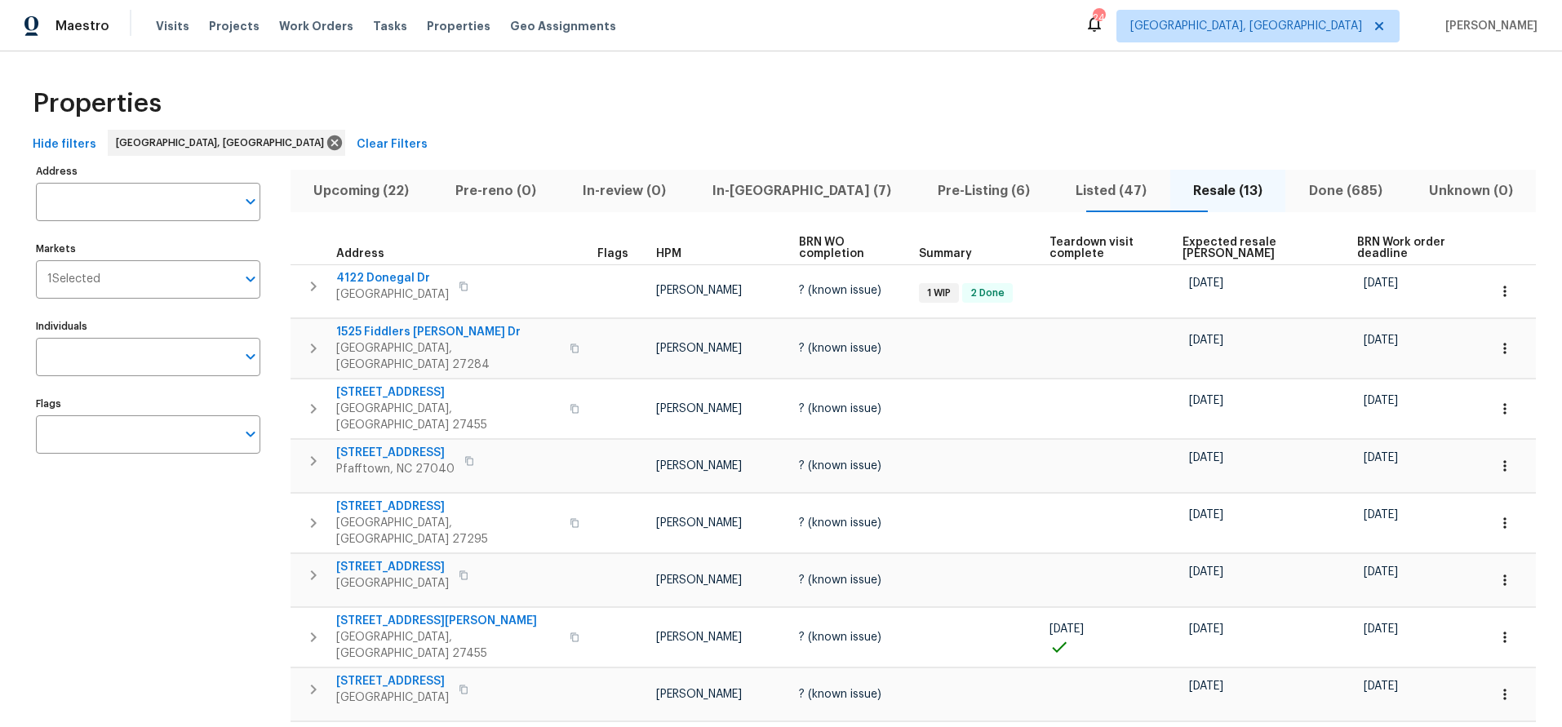
click at [1186, 248] on th "Expected resale [PERSON_NAME]" at bounding box center [1263, 248] width 175 height 33
click at [1188, 242] on span "Expected resale [PERSON_NAME]" at bounding box center [1256, 248] width 147 height 23
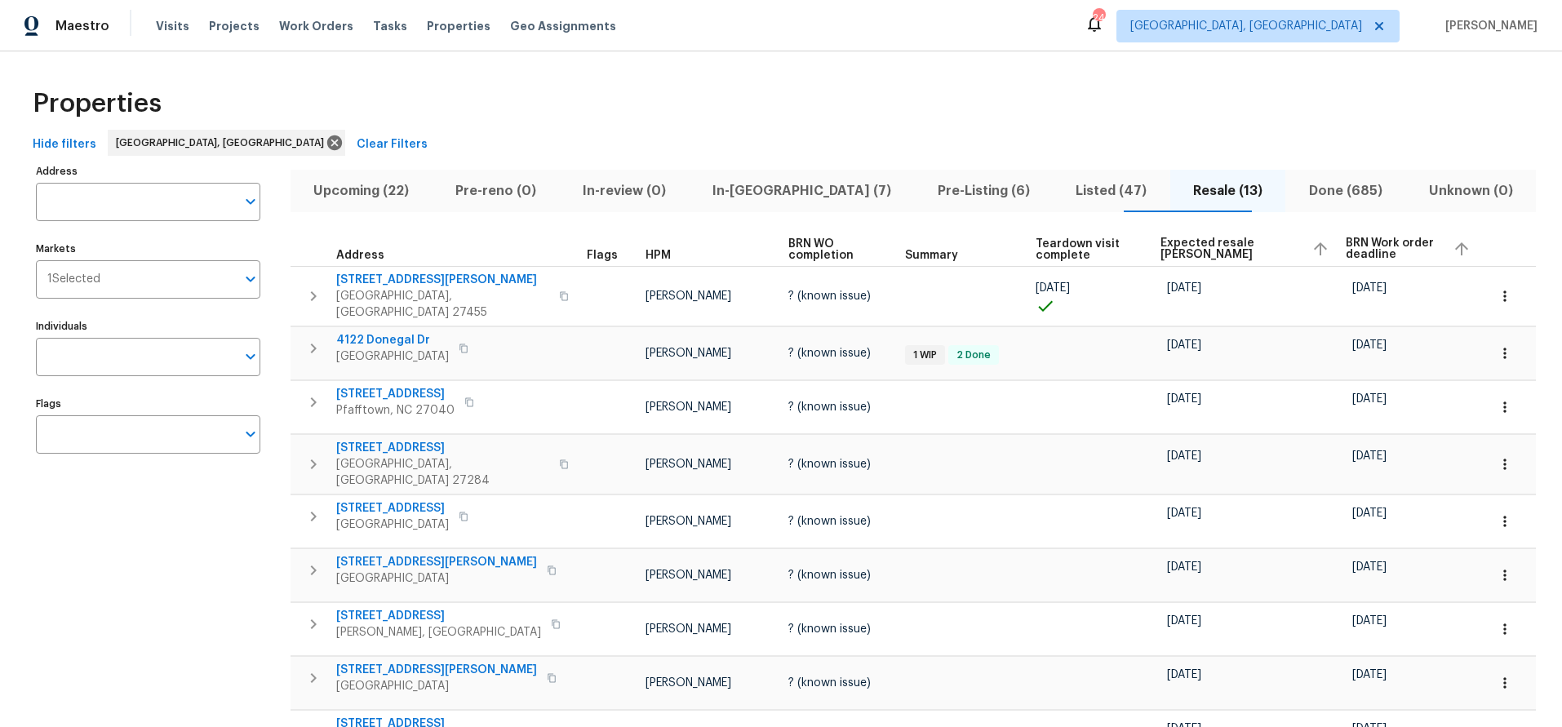
click at [1188, 242] on span "Expected resale [PERSON_NAME]" at bounding box center [1230, 249] width 138 height 23
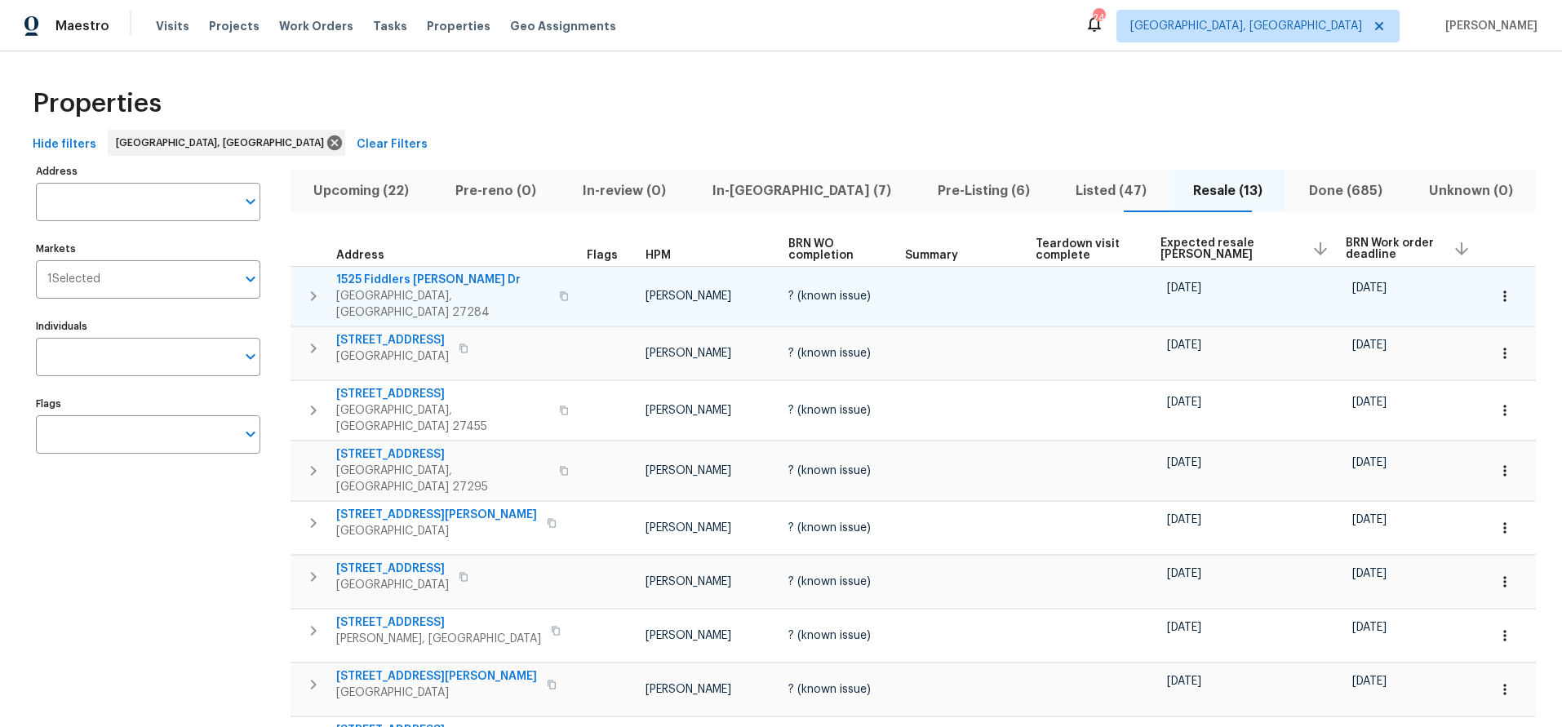
click at [430, 280] on span "1525 Fiddlers [PERSON_NAME] Dr" at bounding box center [442, 280] width 213 height 16
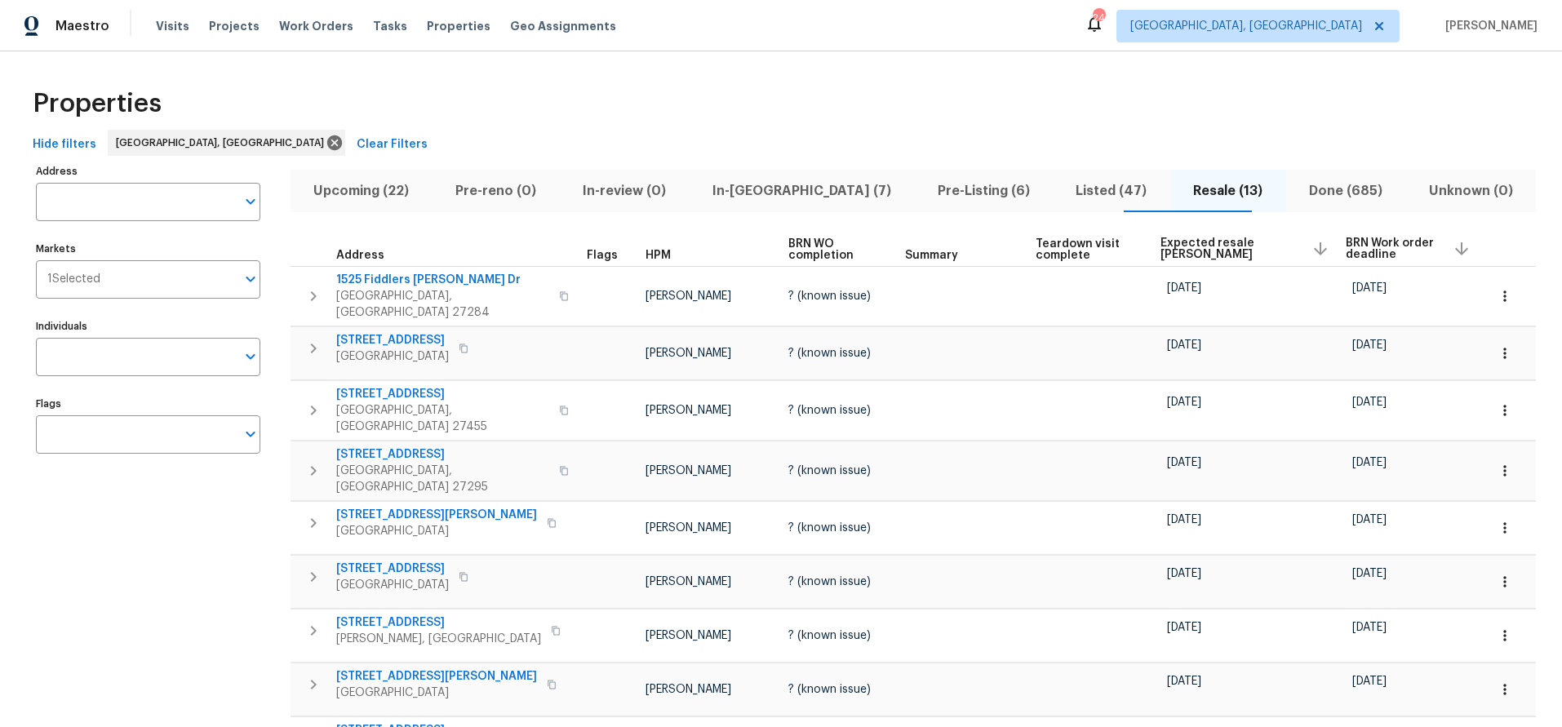
drag, startPoint x: 723, startPoint y: 121, endPoint x: 709, endPoint y: 146, distance: 28.9
click at [723, 127] on div "Properties" at bounding box center [781, 104] width 1510 height 52
click at [1068, 195] on span "Listed (47)" at bounding box center [1112, 191] width 98 height 23
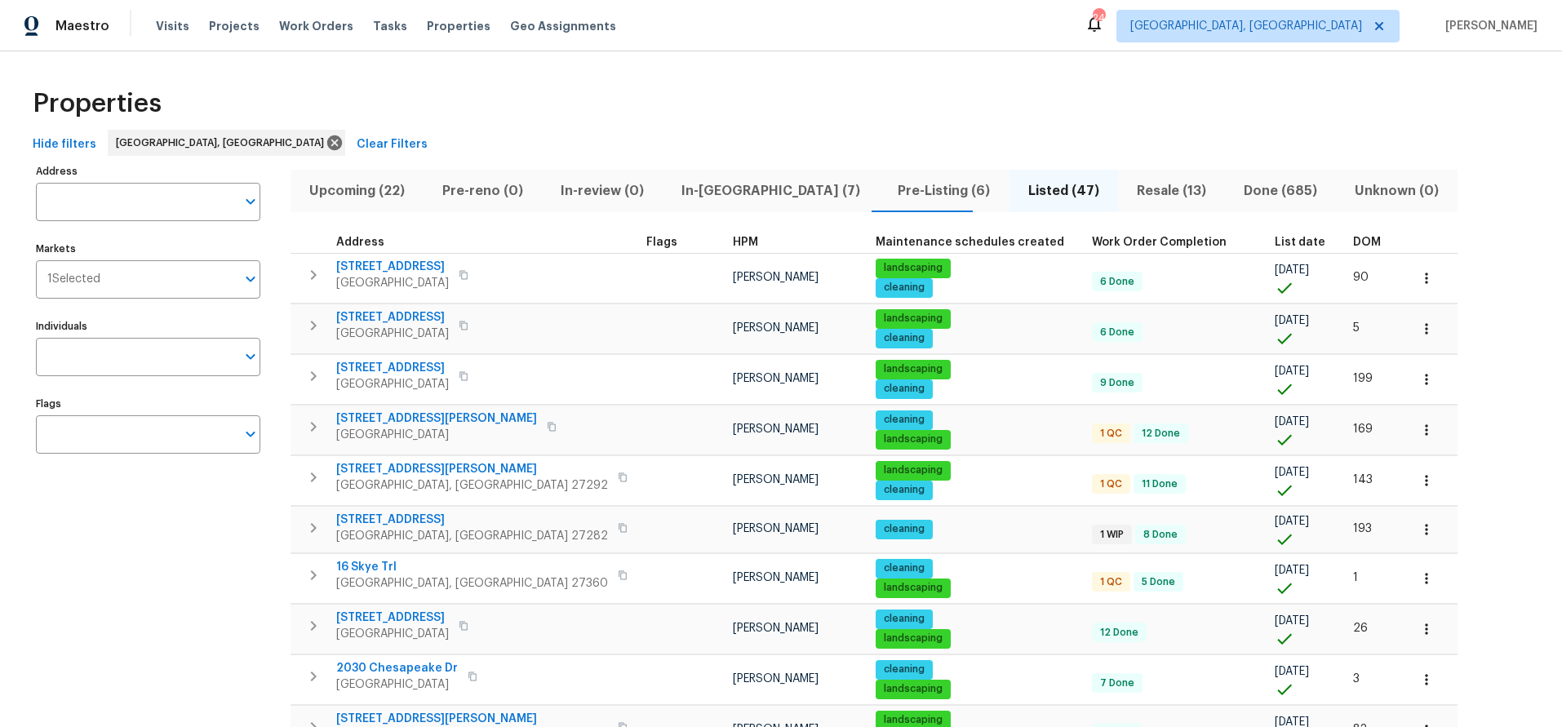
click at [1353, 237] on span "DOM" at bounding box center [1367, 242] width 28 height 11
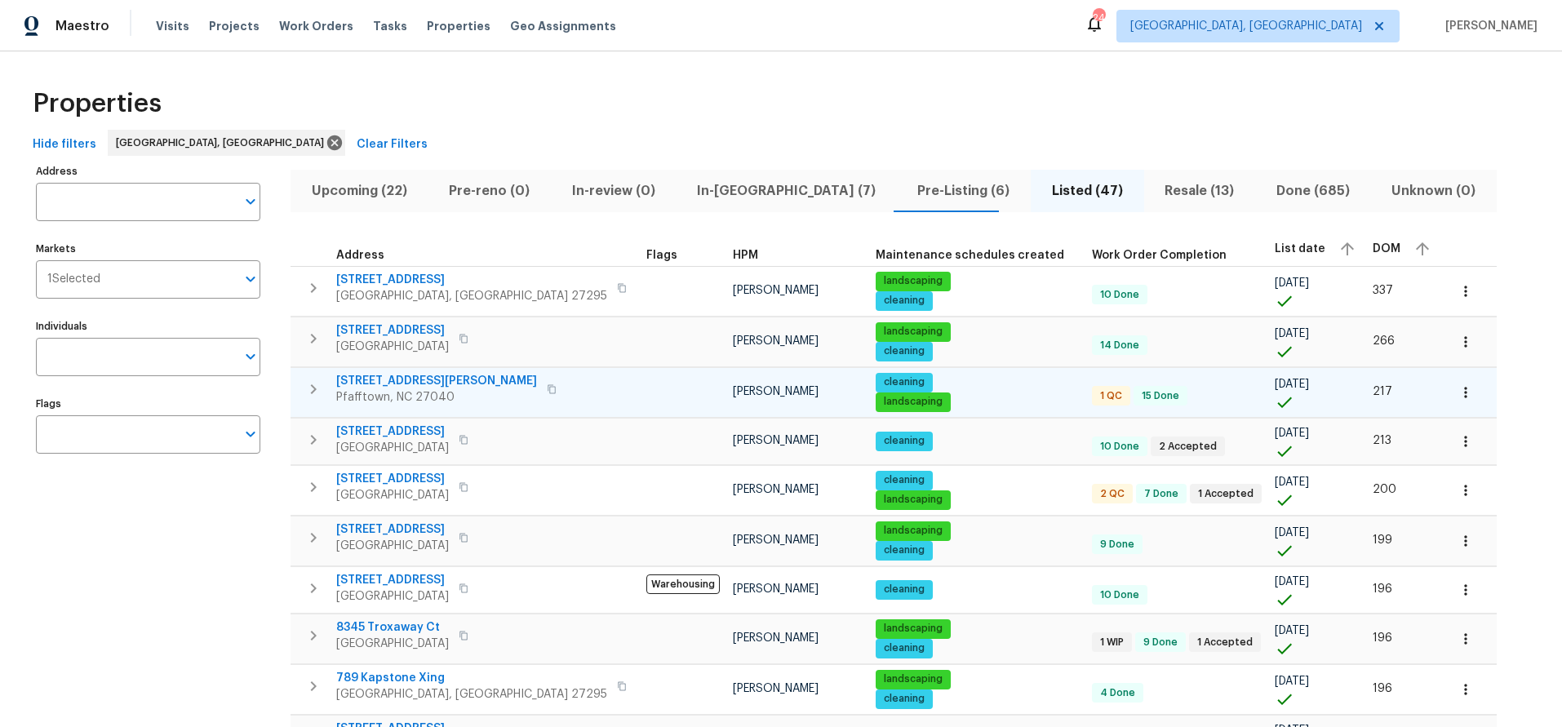
scroll to position [2, 0]
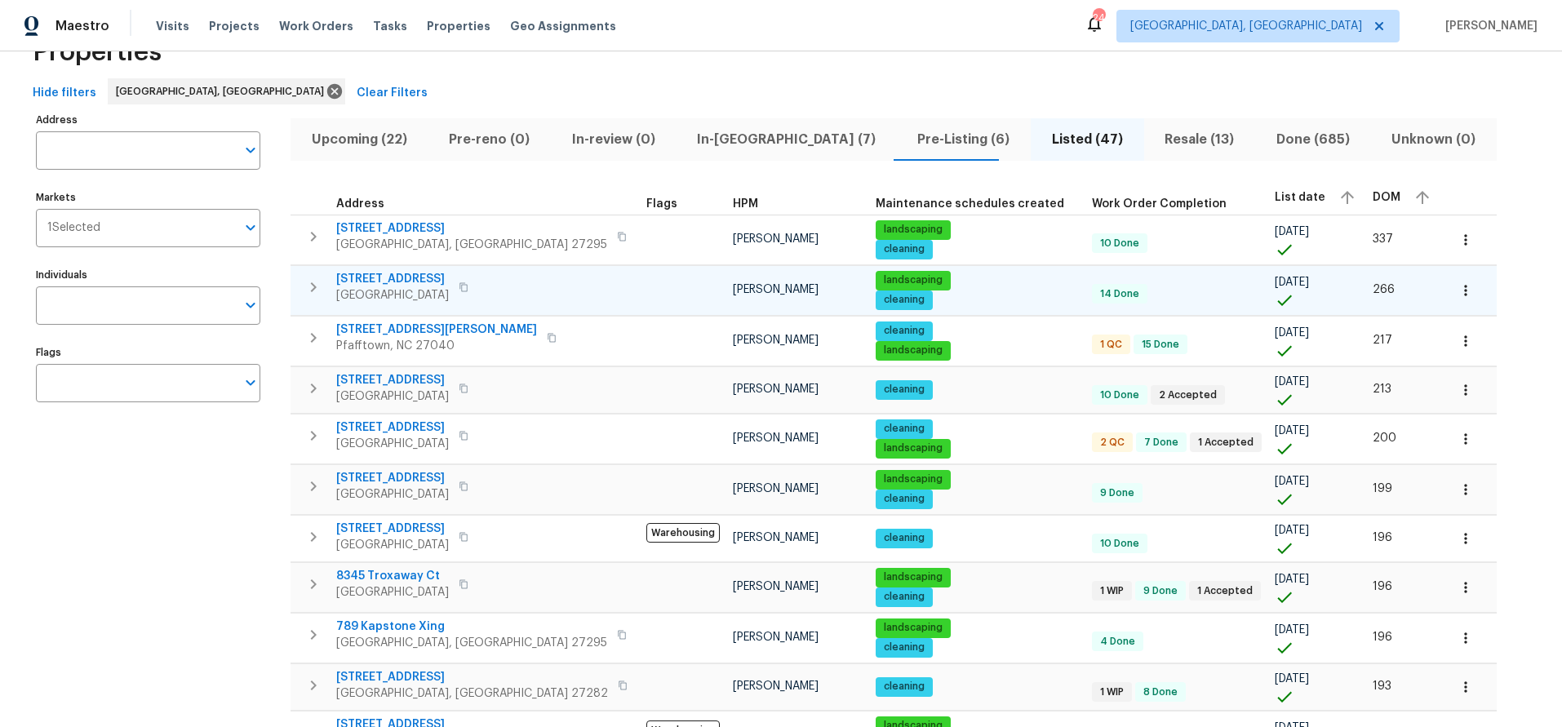
scroll to position [50, 0]
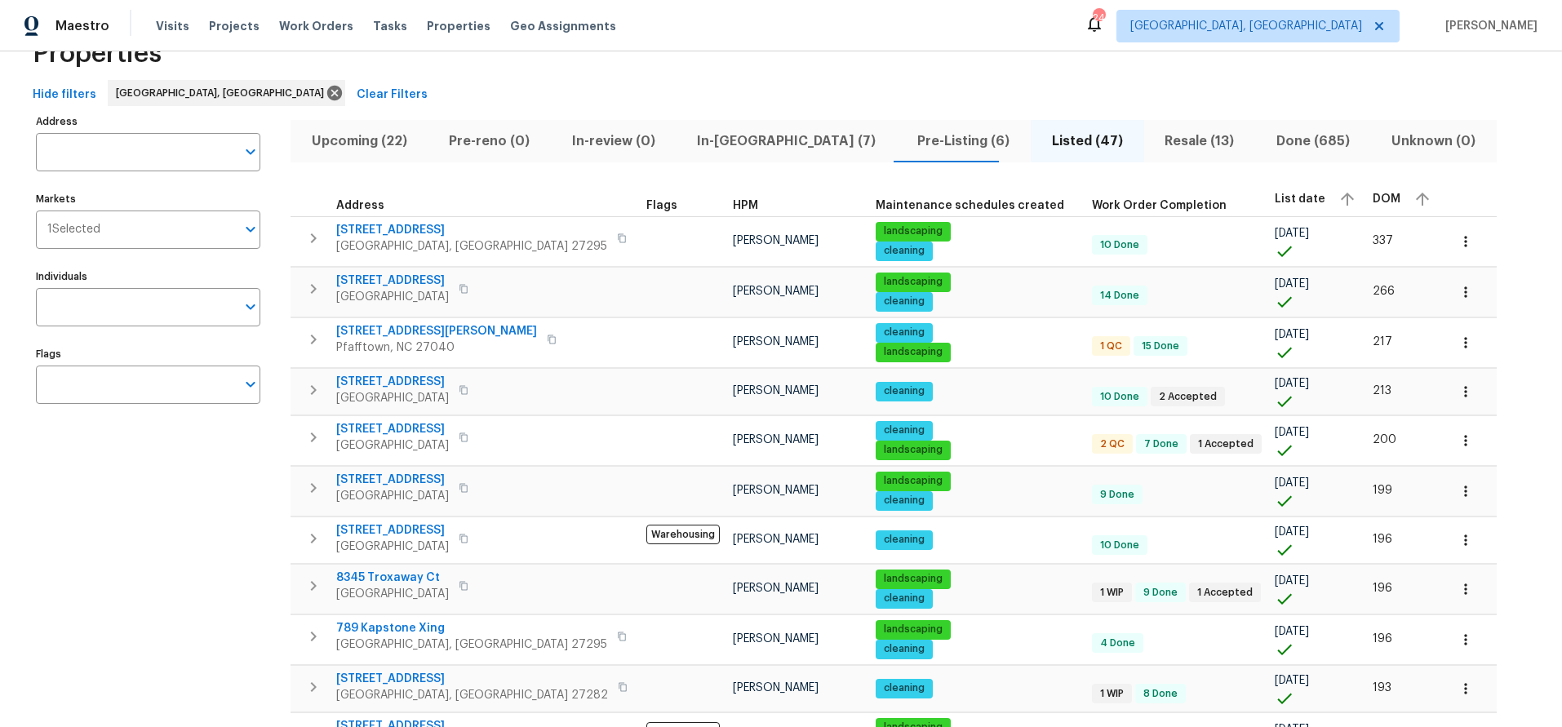
drag, startPoint x: 177, startPoint y: 624, endPoint x: 188, endPoint y: 508, distance: 116.4
drag, startPoint x: 160, startPoint y: 564, endPoint x: 246, endPoint y: 393, distance: 191.3
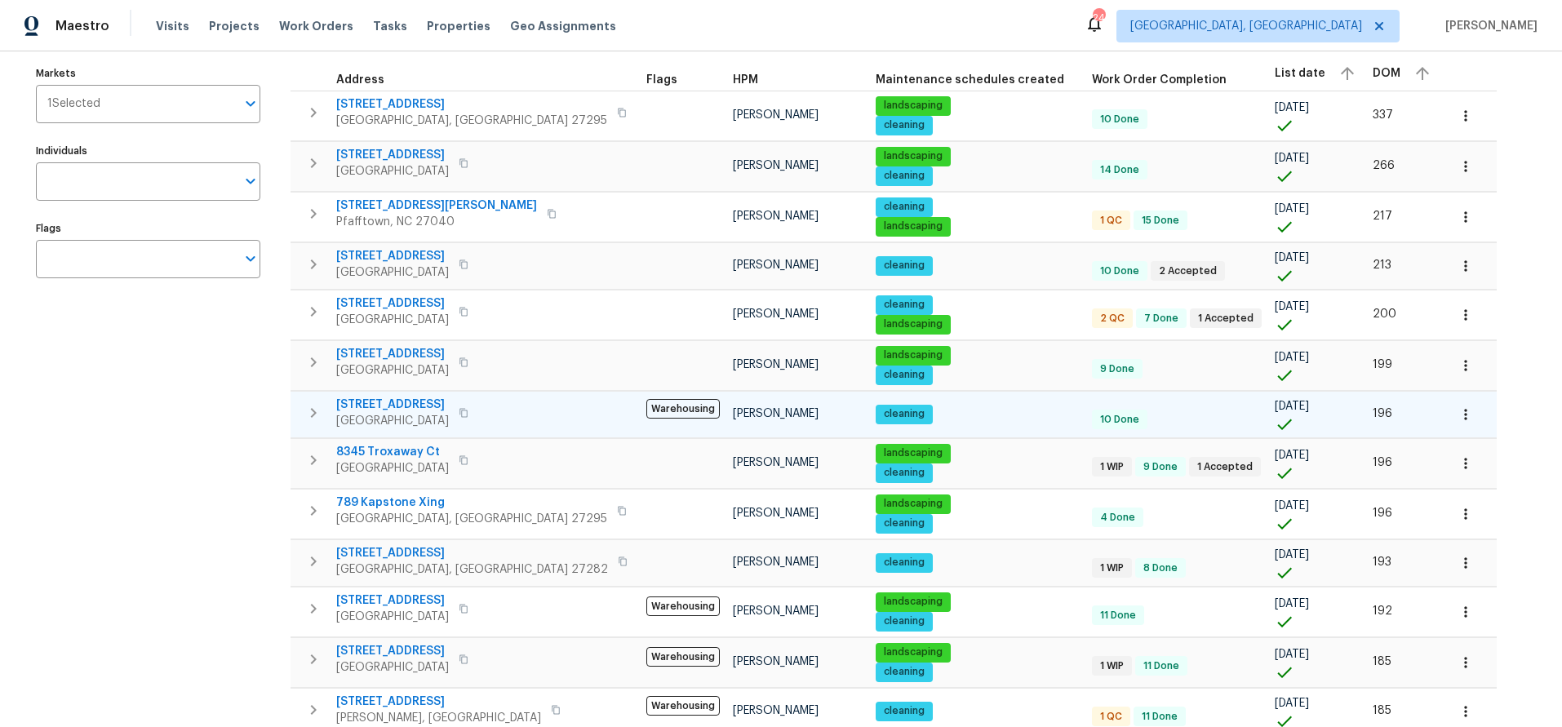
scroll to position [235, 0]
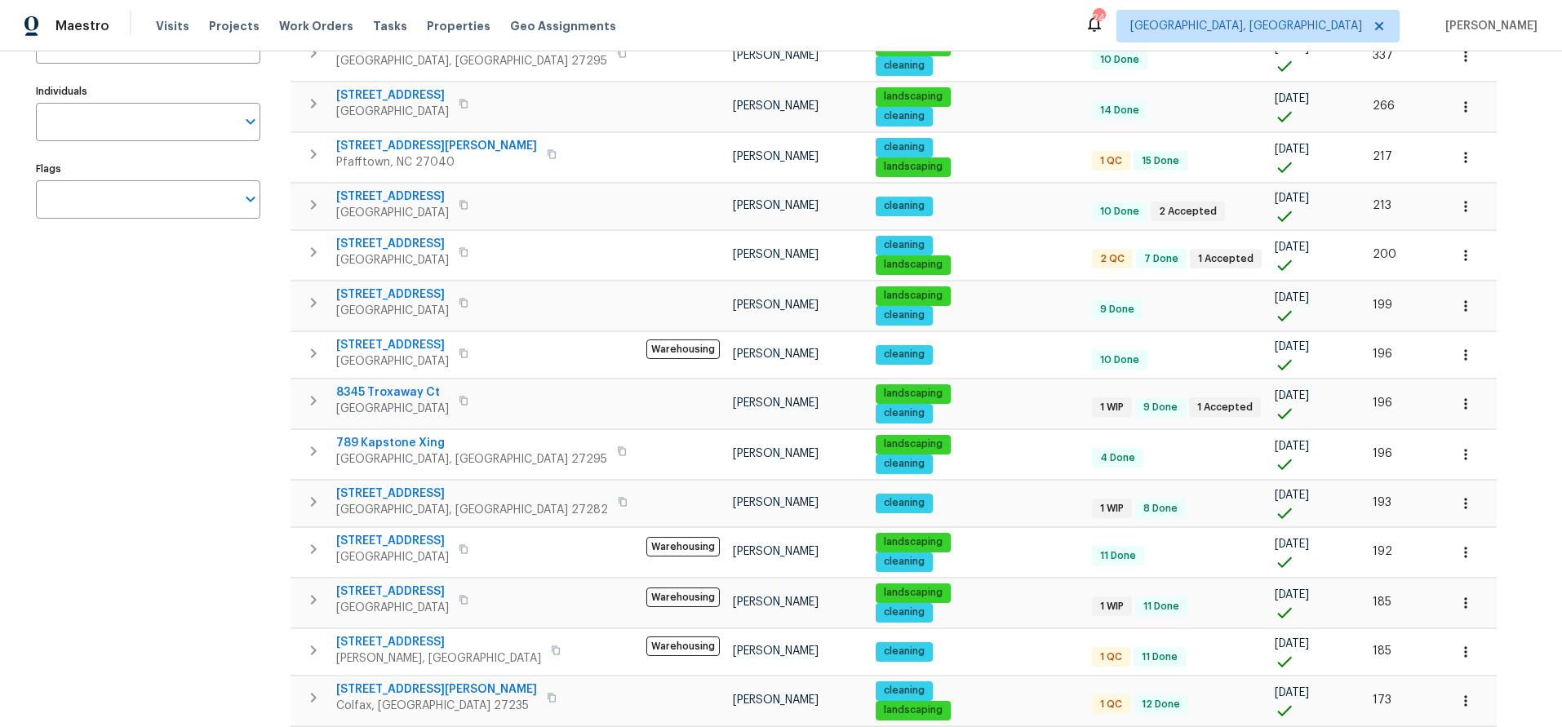
drag, startPoint x: 170, startPoint y: 389, endPoint x: 182, endPoint y: 389, distance: 12.3
click at [170, 389] on div "Address Address Markets 1 Selected Markets Individuals Individuals Flags Flags" at bounding box center [158, 622] width 245 height 1395
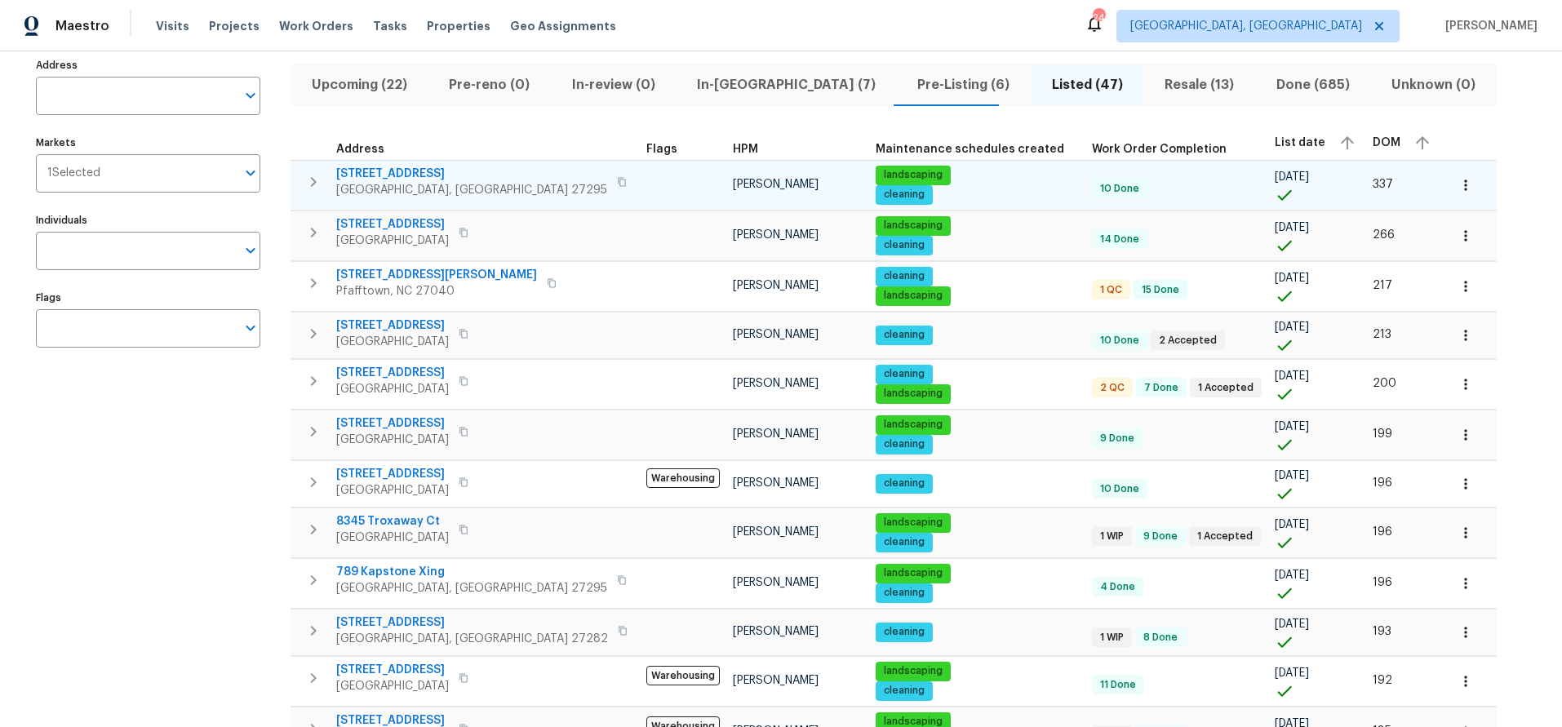
scroll to position [0, 0]
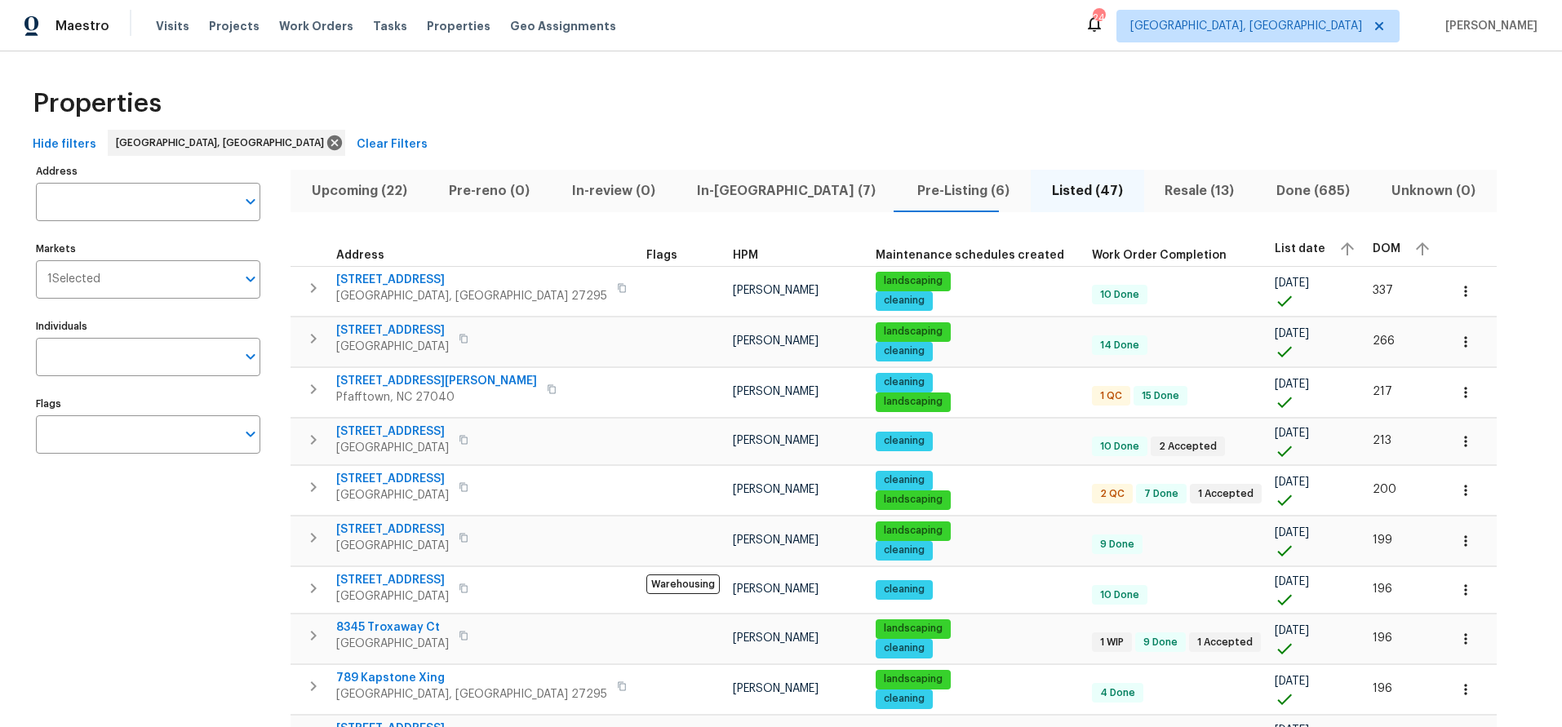
drag, startPoint x: 1456, startPoint y: 249, endPoint x: 1201, endPoint y: 227, distance: 256.4
drag, startPoint x: 1053, startPoint y: 199, endPoint x: 901, endPoint y: 140, distance: 163.1
drag, startPoint x: 895, startPoint y: 137, endPoint x: 717, endPoint y: 132, distance: 177.2
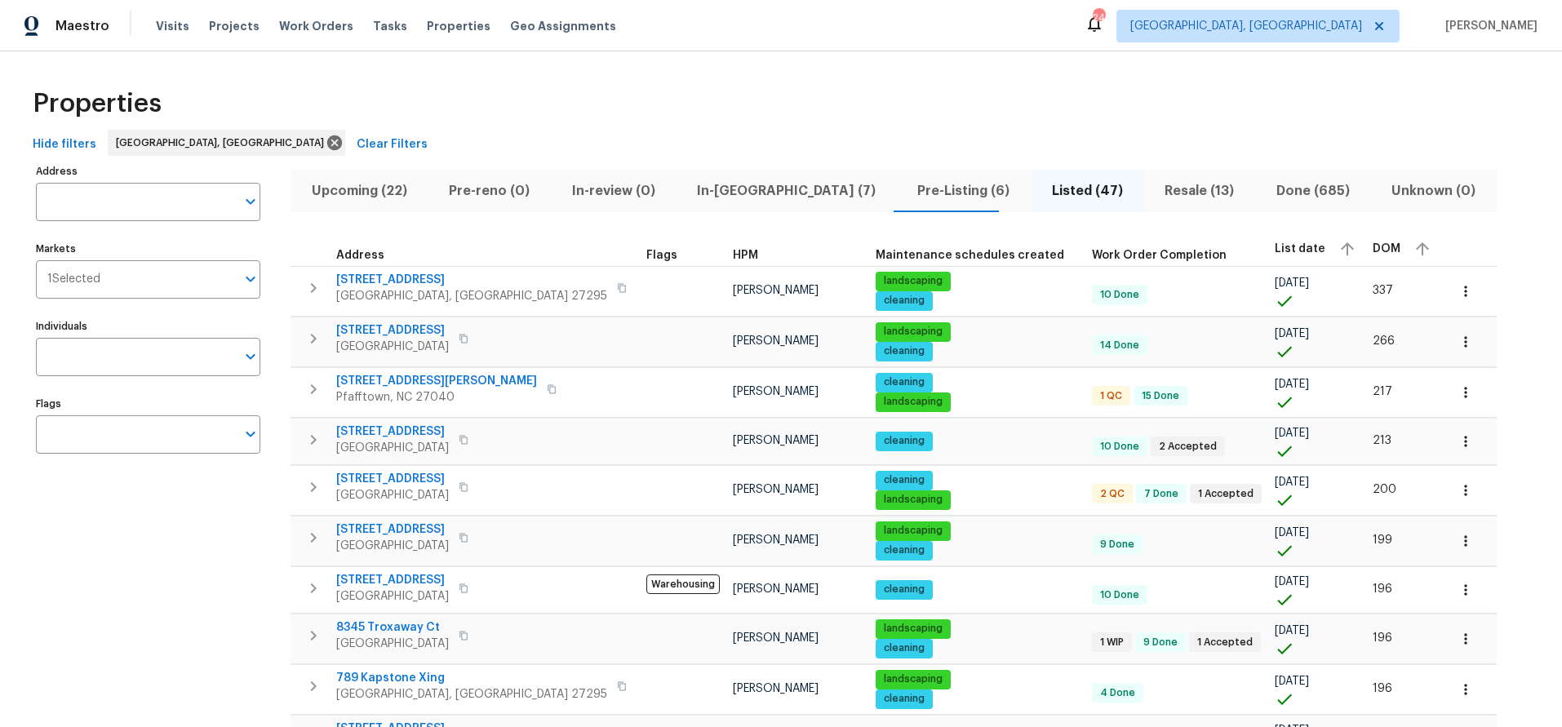
click at [894, 137] on div "Hide filters [GEOGRAPHIC_DATA], [GEOGRAPHIC_DATA] Clear Filters" at bounding box center [781, 145] width 1510 height 30
click at [717, 183] on span "In-[GEOGRAPHIC_DATA] (7)" at bounding box center [786, 191] width 201 height 23
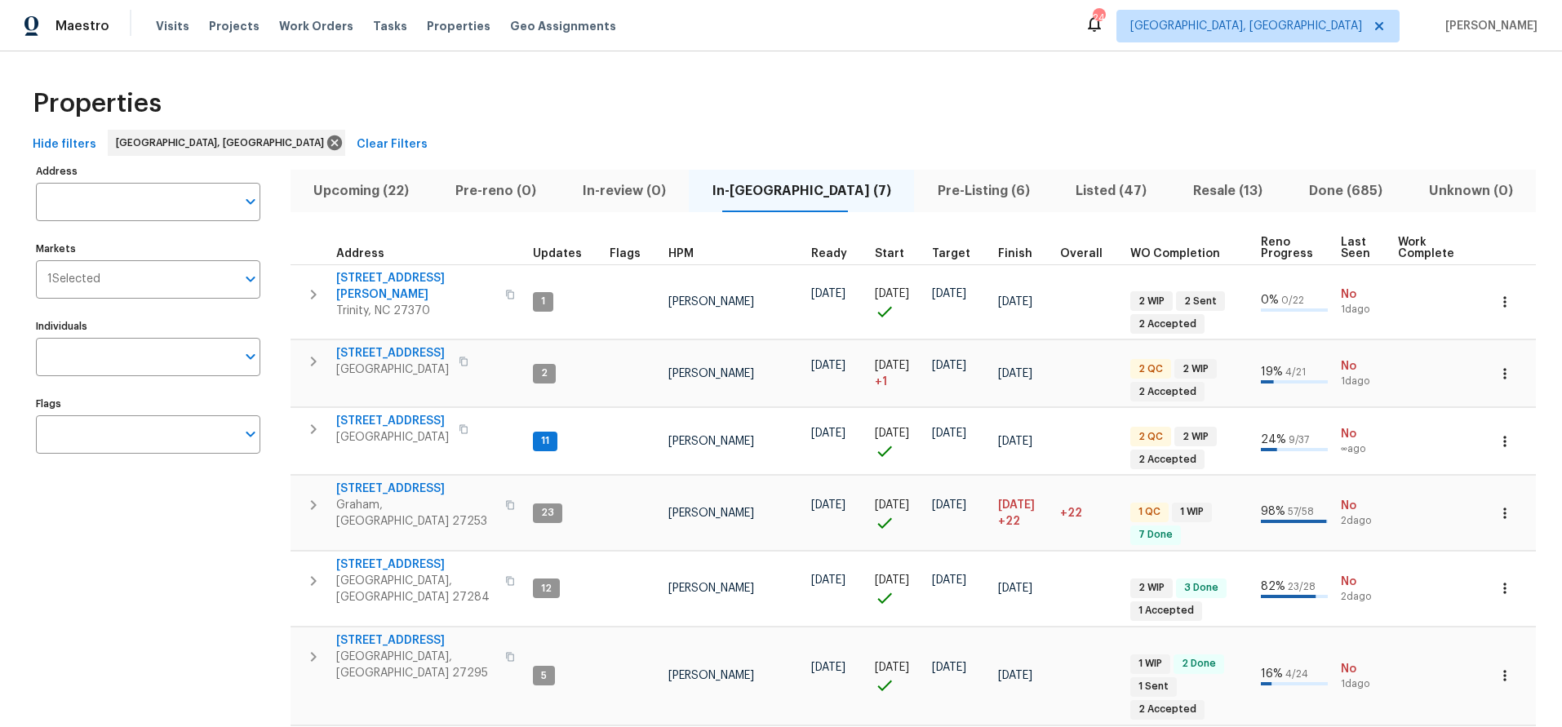
click at [202, 499] on div "Address Address Markets 1 Selected Markets Individuals Individuals Flags Flags" at bounding box center [158, 508] width 245 height 696
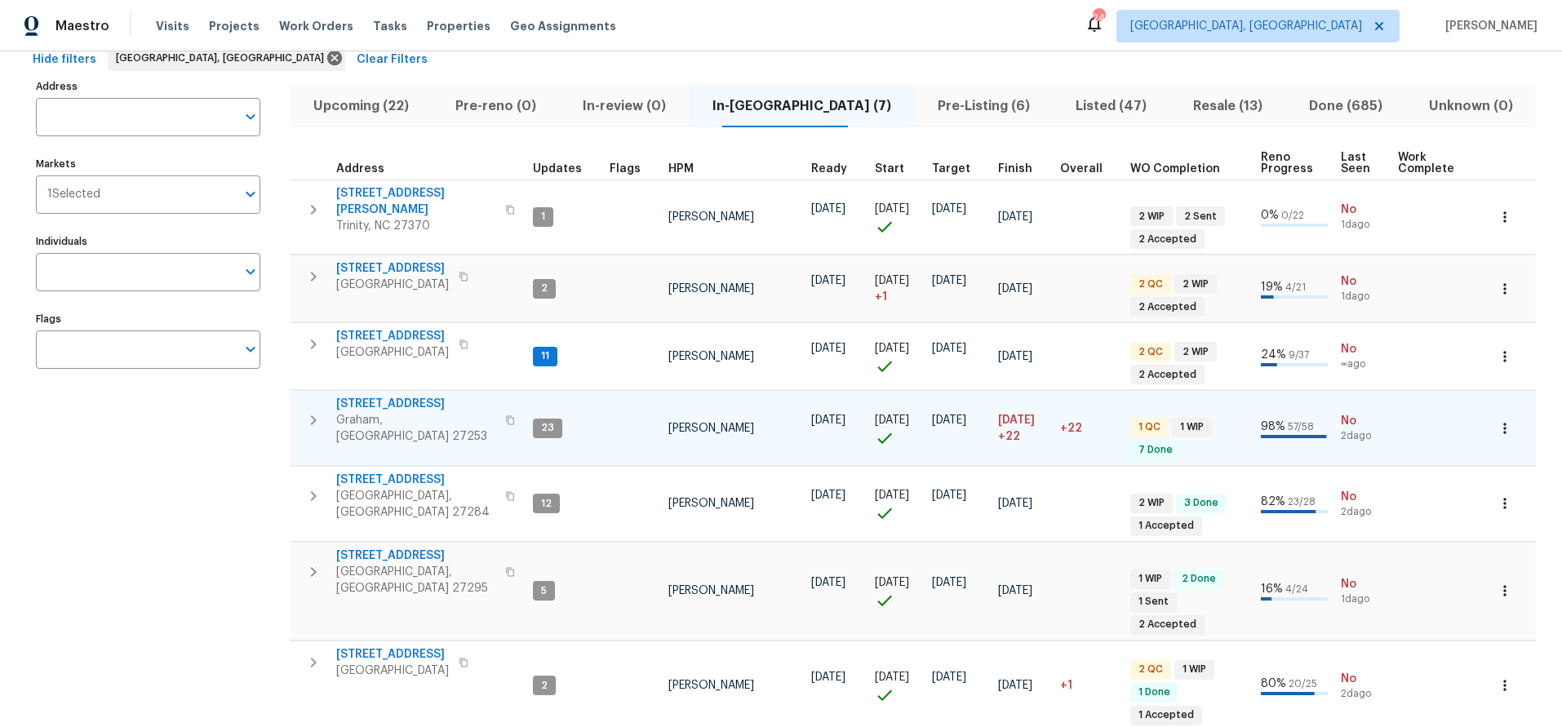
scroll to position [123, 0]
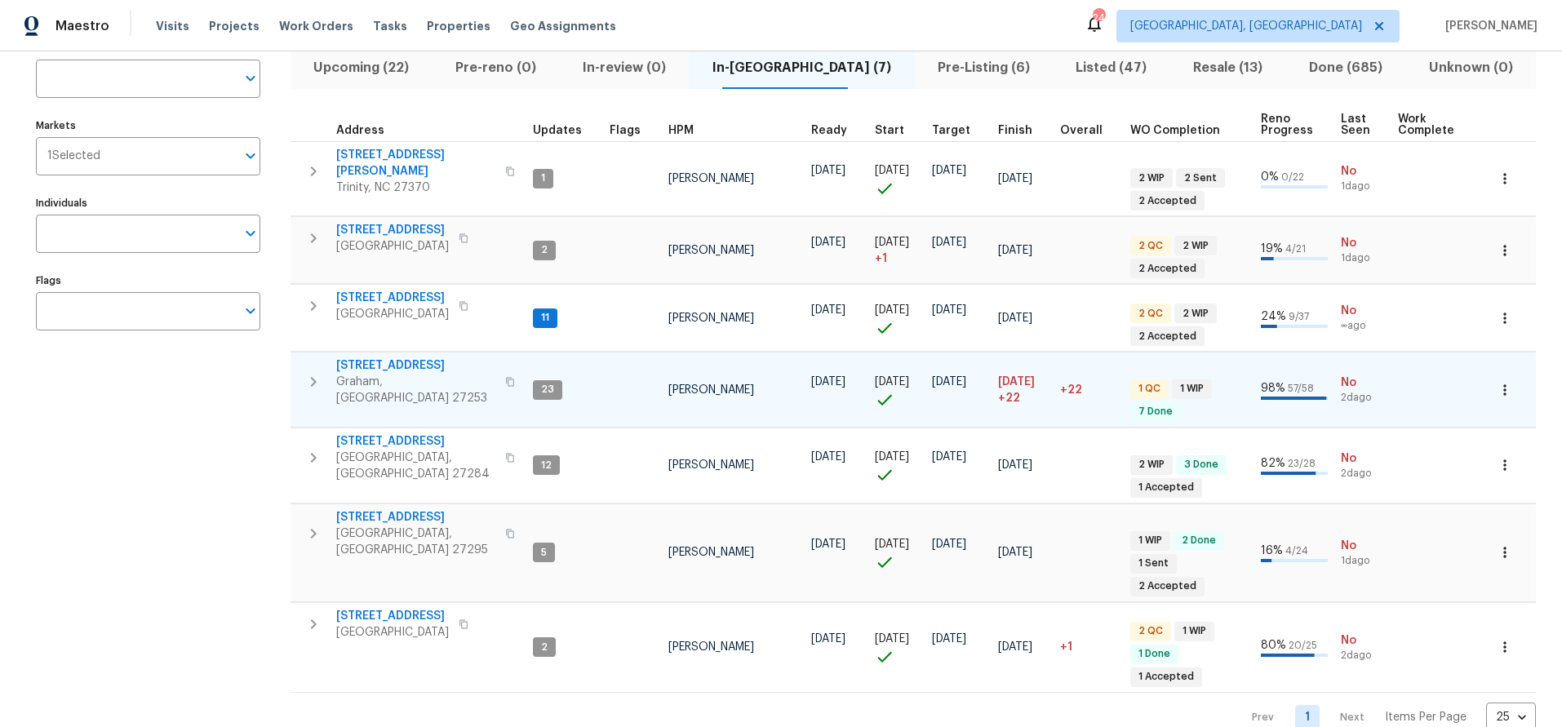
click at [364, 357] on span "[STREET_ADDRESS]" at bounding box center [415, 365] width 159 height 16
click at [183, 457] on div "Address Address Markets 1 Selected Markets Individuals Individuals Flags Flags" at bounding box center [158, 385] width 245 height 696
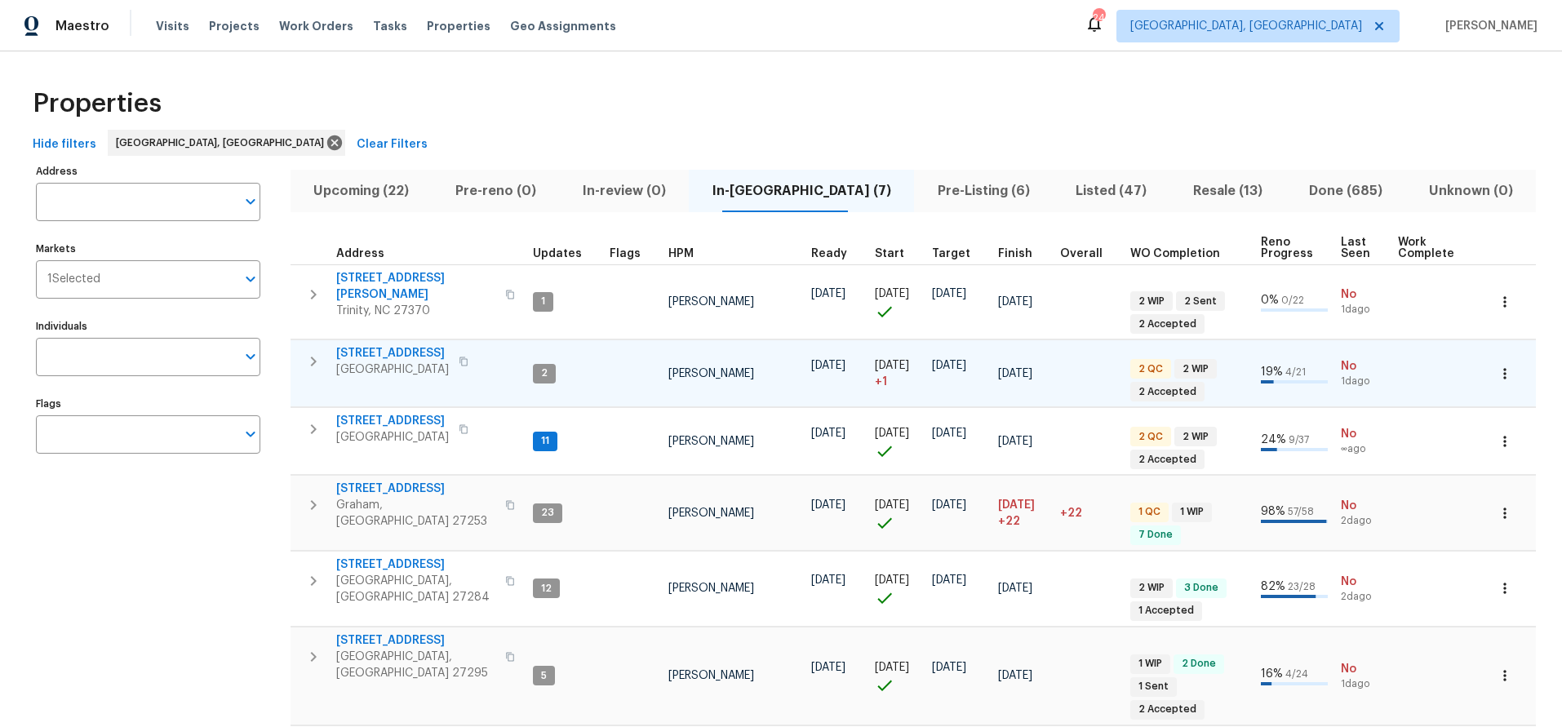
scroll to position [2, 0]
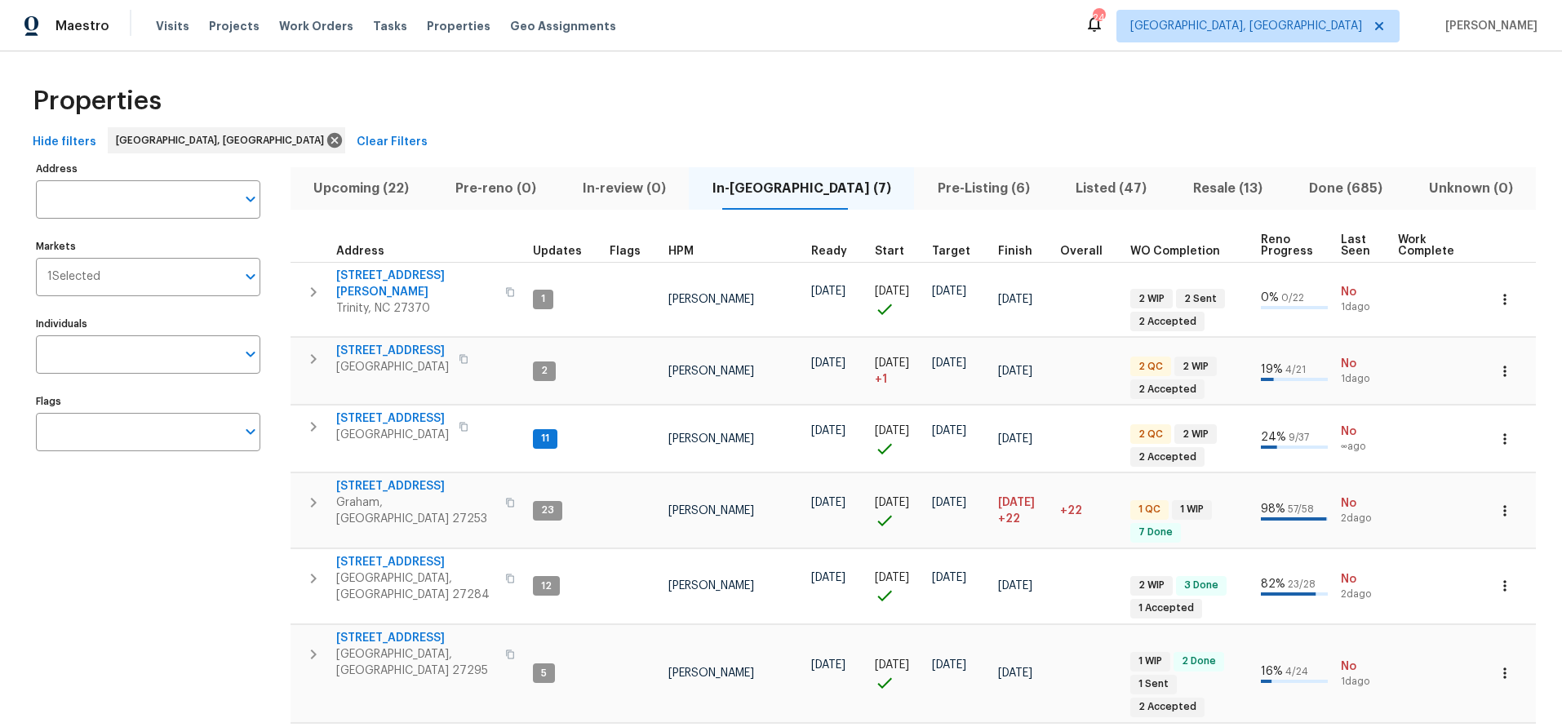
drag, startPoint x: 113, startPoint y: 659, endPoint x: 134, endPoint y: 660, distance: 20.5
click at [113, 659] on div "Address Address Markets 1 Selected Markets Individuals Individuals Flags Flags" at bounding box center [158, 506] width 245 height 696
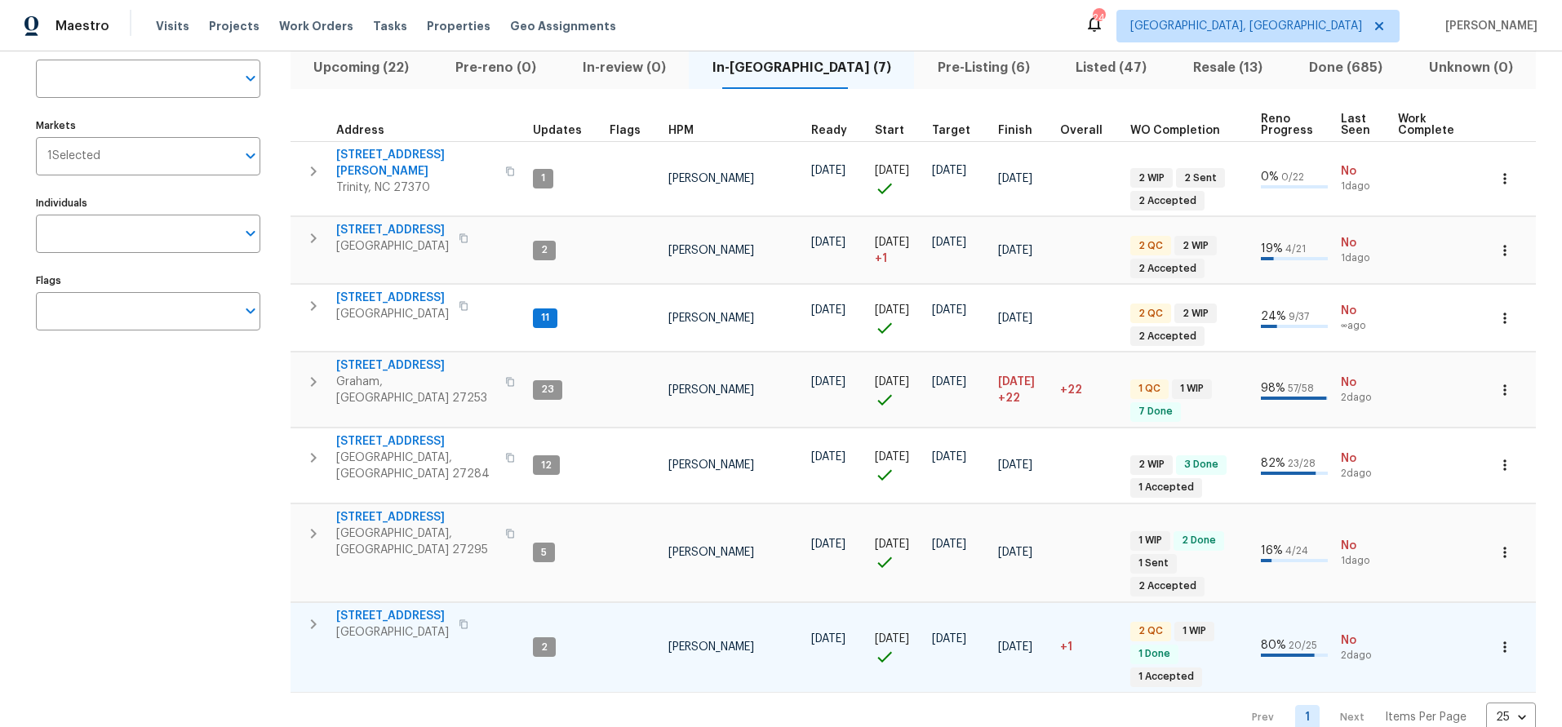
drag, startPoint x: 389, startPoint y: 541, endPoint x: 387, endPoint y: 551, distance: 9.9
click at [389, 541] on tr "[STREET_ADDRESS] 5 [PERSON_NAME] [DATE] [DATE] [DATE] [DATE] 1 WIP 2 Done 1 Sen…" at bounding box center [995, 553] width 1409 height 98
click at [384, 608] on span "[STREET_ADDRESS]" at bounding box center [392, 616] width 113 height 16
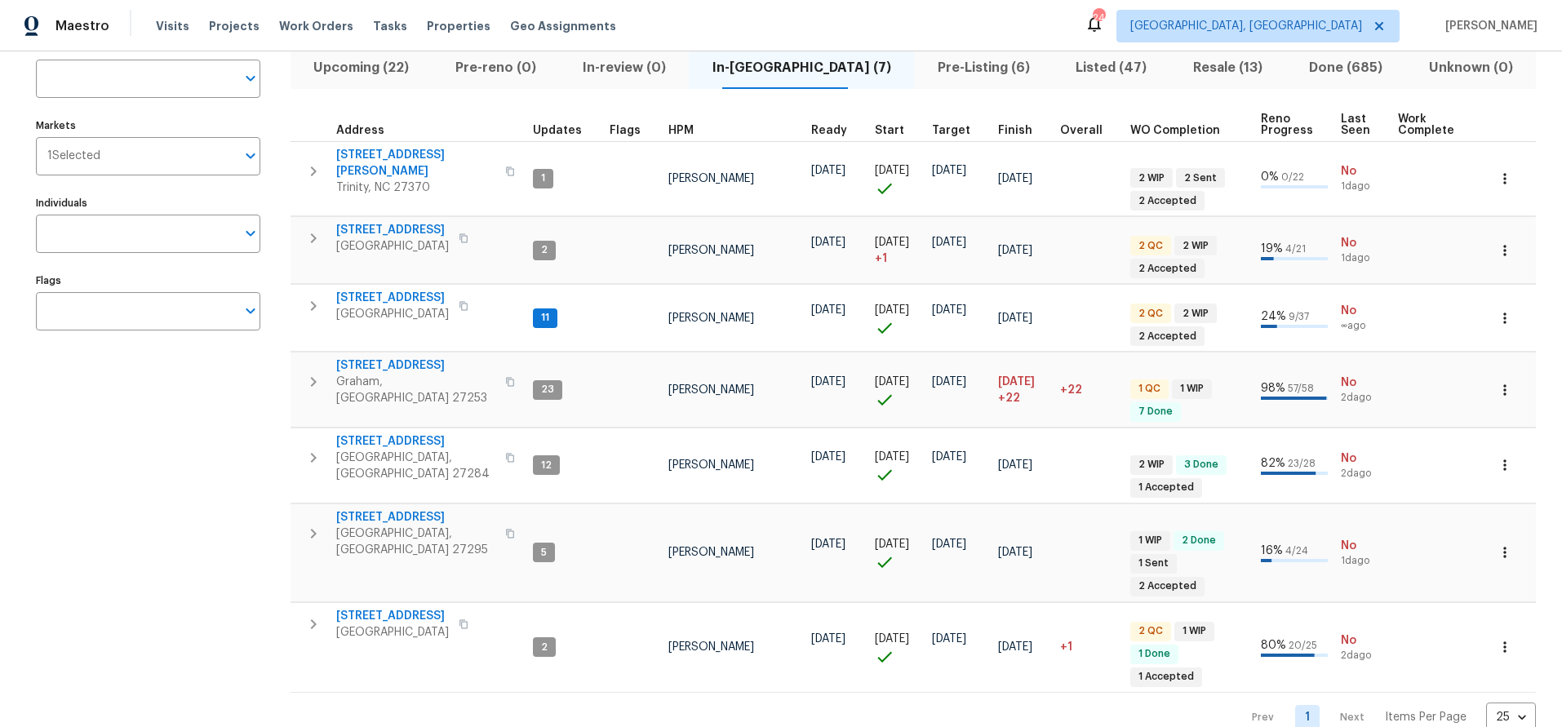
click at [140, 467] on div "Address Address Markets 1 Selected Markets Individuals Individuals Flags Flags" at bounding box center [158, 385] width 245 height 696
click at [139, 461] on div "Address Address Markets 1 Selected Markets Individuals Individuals Flags Flags" at bounding box center [158, 385] width 245 height 696
drag, startPoint x: 140, startPoint y: 487, endPoint x: 147, endPoint y: 467, distance: 21.7
click at [140, 486] on div "Address Address Markets 1 Selected Markets Individuals Individuals Flags Flags" at bounding box center [158, 385] width 245 height 696
click at [229, 474] on div "Address Address Markets 1 Selected Markets Individuals Individuals Flags Flags" at bounding box center [158, 385] width 245 height 696
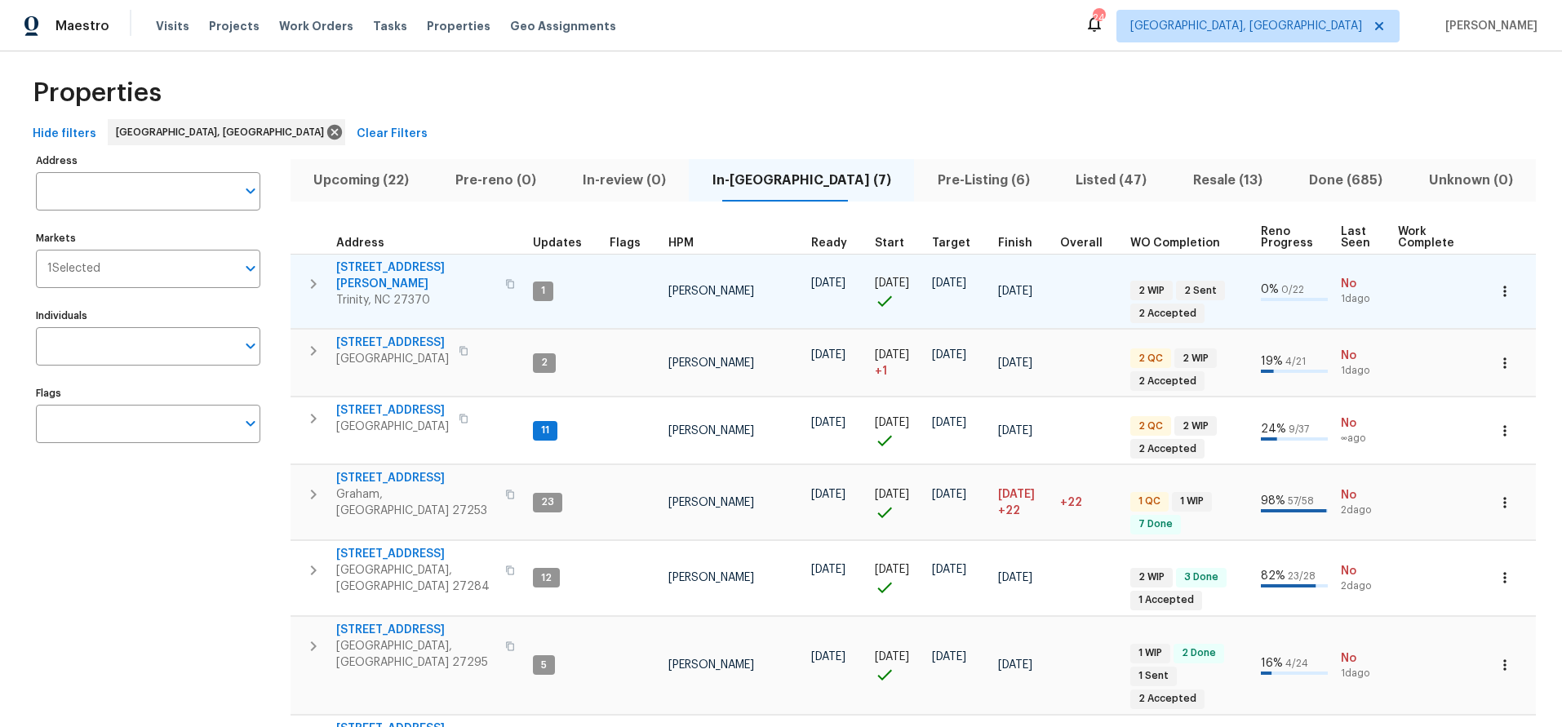
scroll to position [0, 0]
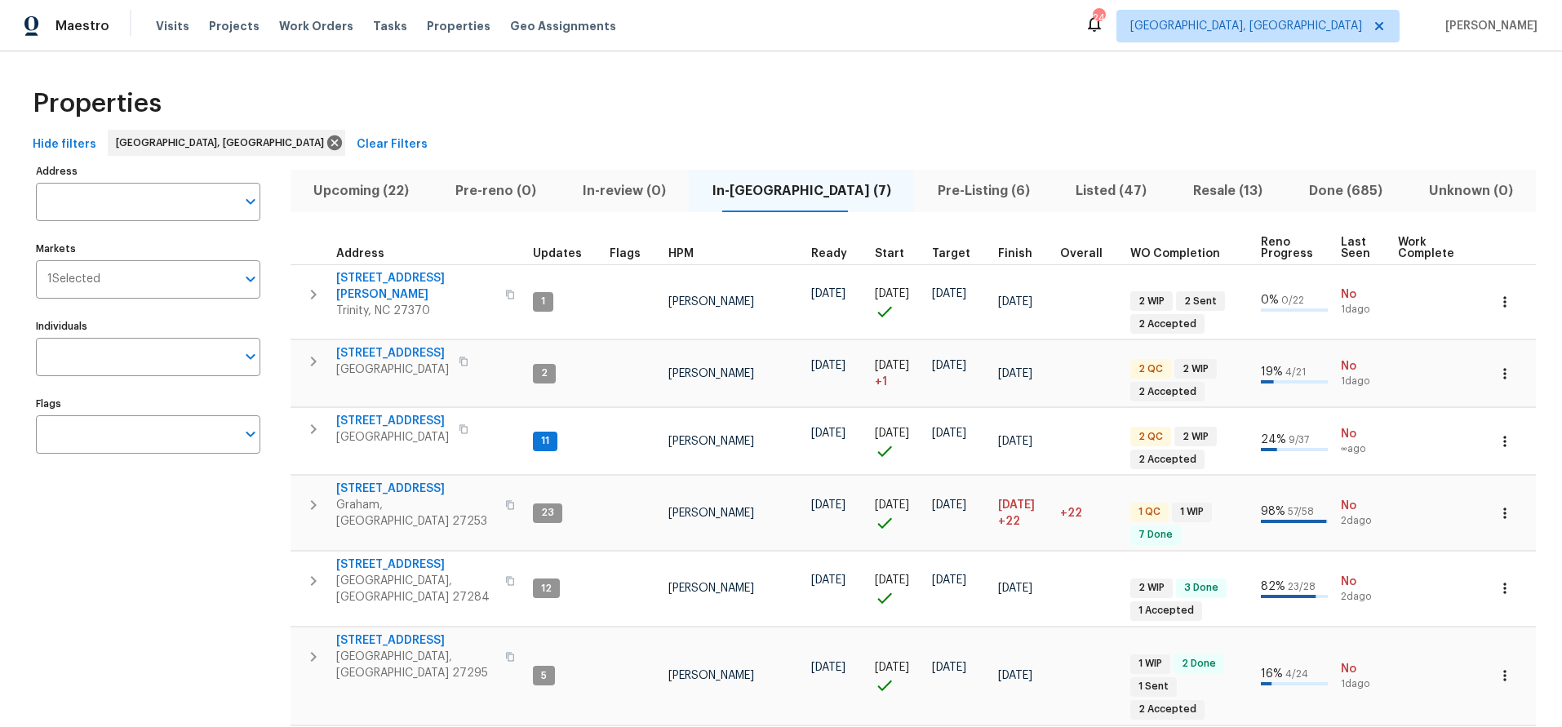
click at [779, 98] on div "Properties" at bounding box center [781, 104] width 1510 height 52
drag, startPoint x: 872, startPoint y: 129, endPoint x: 917, endPoint y: 152, distance: 49.6
click at [872, 130] on div "Properties Hide filters [GEOGRAPHIC_DATA], [GEOGRAPHIC_DATA] Clear Filters Addr…" at bounding box center [781, 466] width 1562 height 831
click at [924, 186] on span "Pre-Listing (6)" at bounding box center [983, 191] width 119 height 23
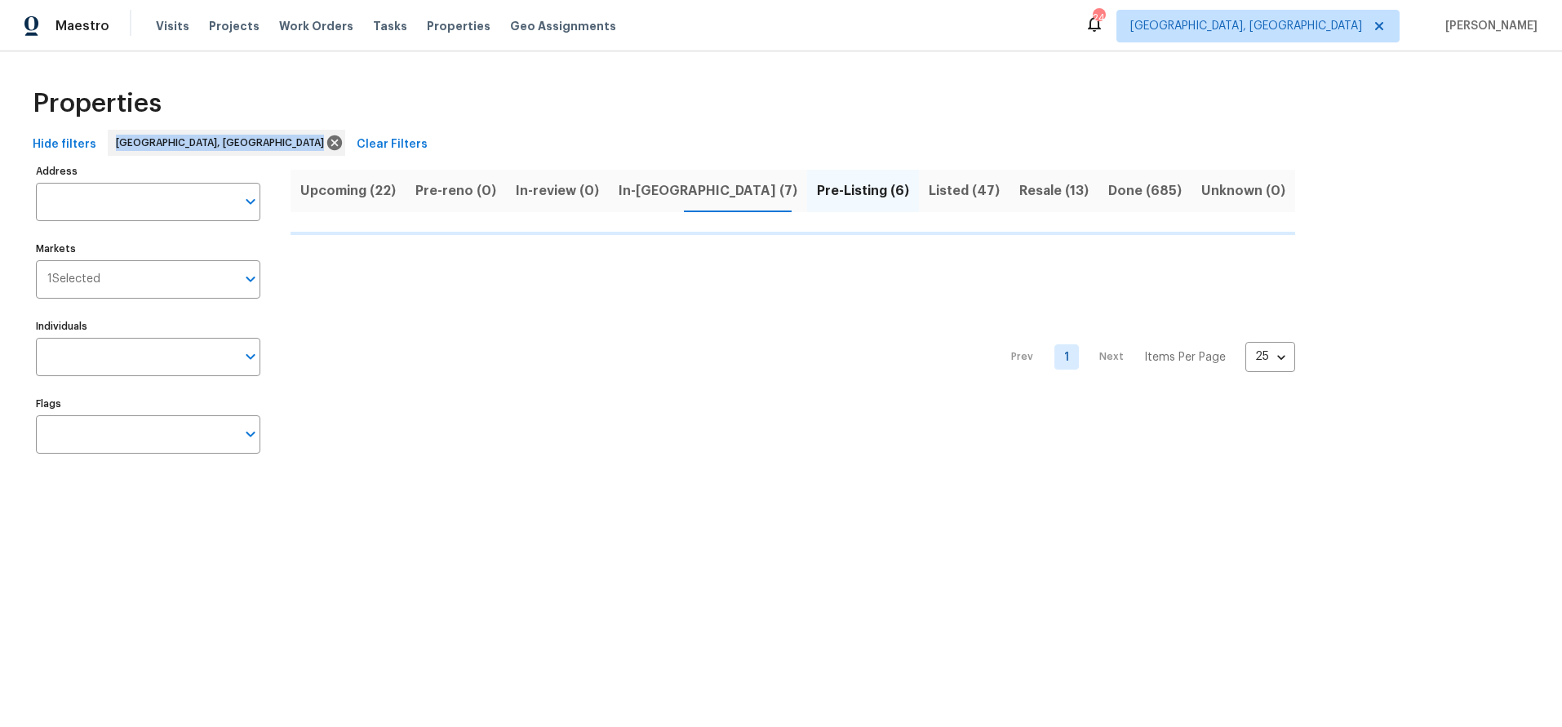
click at [942, 140] on div "Hide filters [GEOGRAPHIC_DATA], [GEOGRAPHIC_DATA] Clear Filters" at bounding box center [781, 145] width 1510 height 30
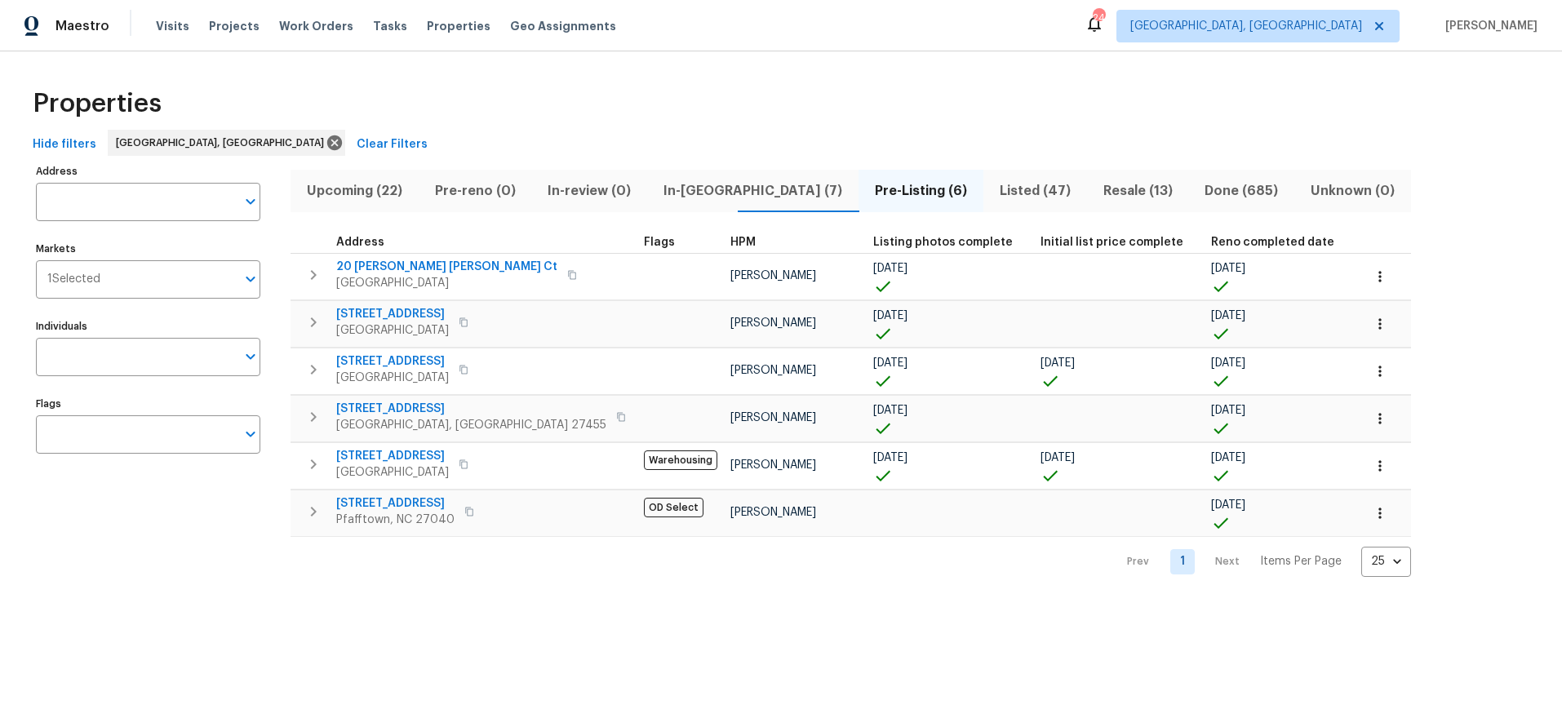
drag, startPoint x: 850, startPoint y: 132, endPoint x: 675, endPoint y: 131, distance: 174.7
click at [849, 132] on div "Hide filters [GEOGRAPHIC_DATA], [GEOGRAPHIC_DATA] Clear Filters" at bounding box center [781, 145] width 1510 height 30
click at [132, 540] on div "Address Address Markets 1 Selected Markets Individuals Individuals Flags Flags" at bounding box center [158, 368] width 245 height 417
click at [774, 105] on div "Properties" at bounding box center [781, 104] width 1510 height 52
click at [1383, 323] on div "Address Address Markets 1 Selected Markets Individuals Individuals Flags Flags …" at bounding box center [781, 368] width 1510 height 417
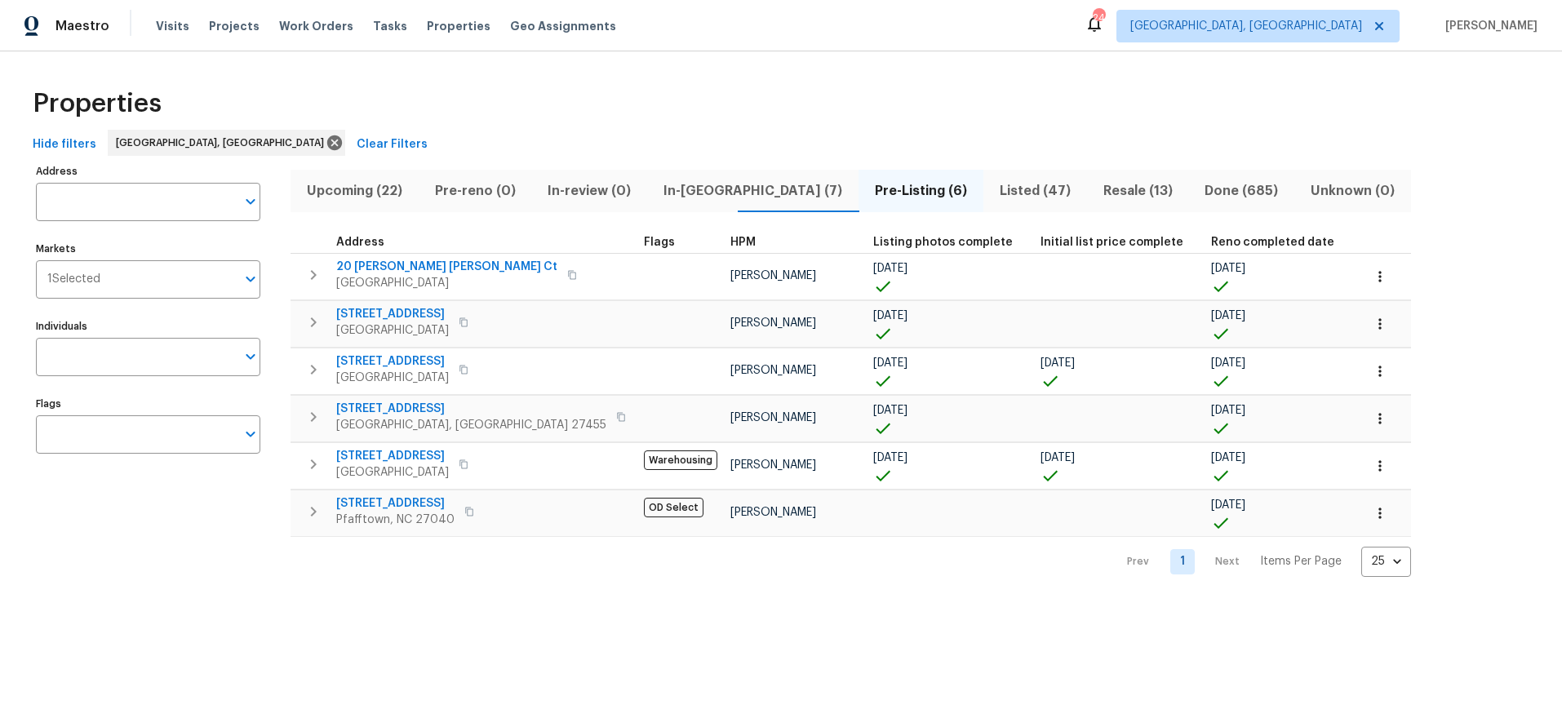
click at [905, 129] on div "Properties" at bounding box center [781, 104] width 1510 height 52
click at [659, 107] on div "Properties" at bounding box center [781, 104] width 1510 height 52
click at [993, 182] on span "Listed (47)" at bounding box center [1035, 191] width 84 height 23
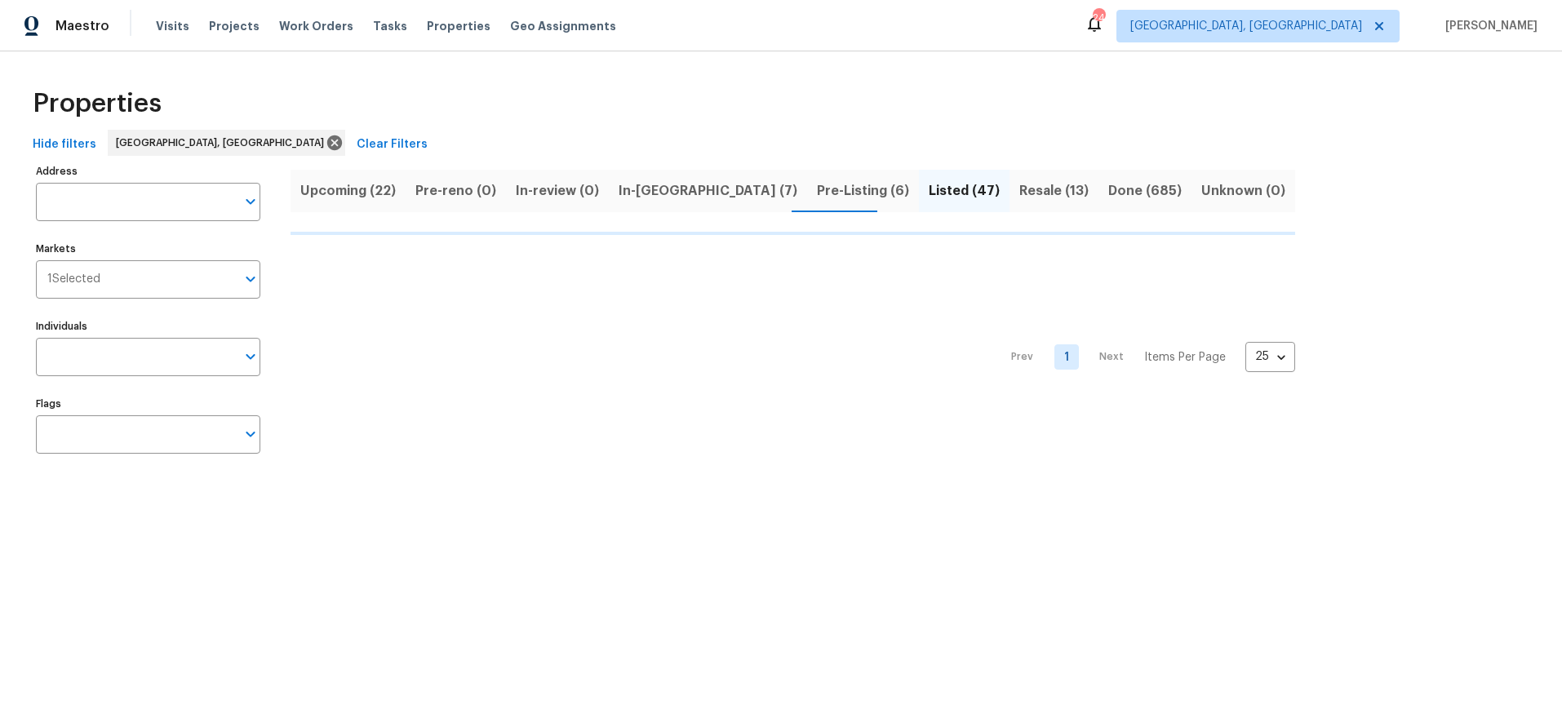
click at [774, 78] on div "Properties" at bounding box center [781, 104] width 1510 height 52
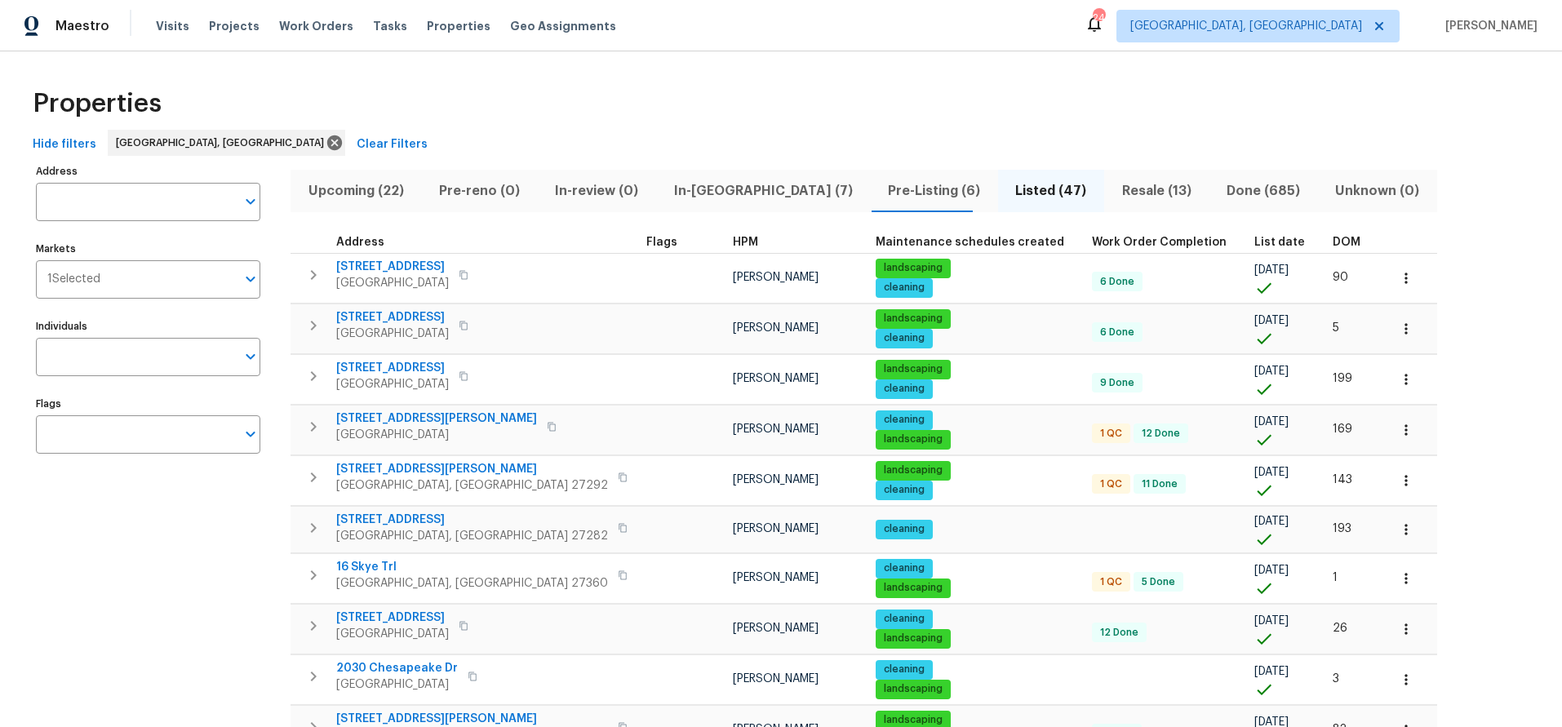
click at [353, 199] on span "Upcoming (22)" at bounding box center [355, 191] width 111 height 23
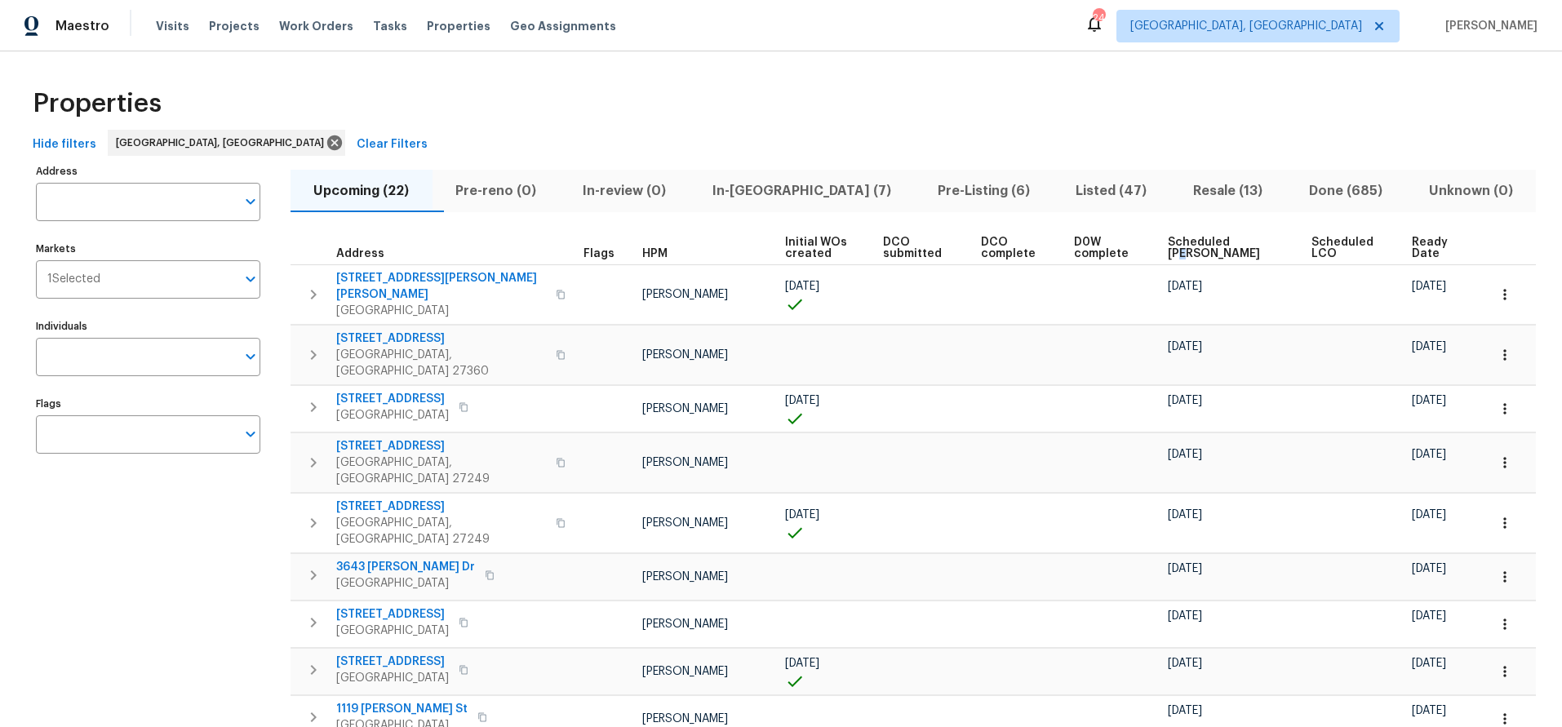
click at [1188, 258] on span "Scheduled [PERSON_NAME]" at bounding box center [1226, 248] width 117 height 23
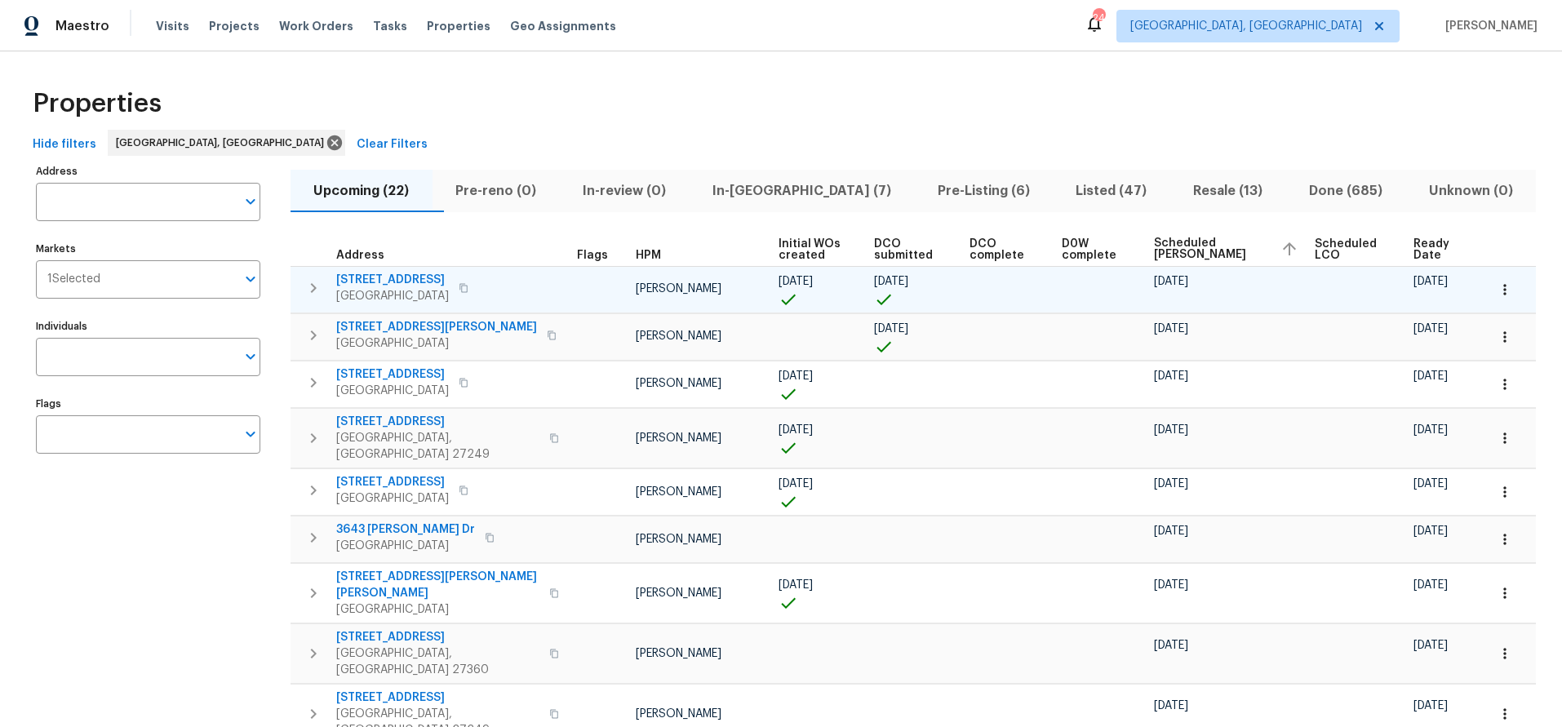
click at [407, 280] on span "[STREET_ADDRESS]" at bounding box center [392, 280] width 113 height 16
click at [1499, 292] on icon "button" at bounding box center [1505, 290] width 16 height 16
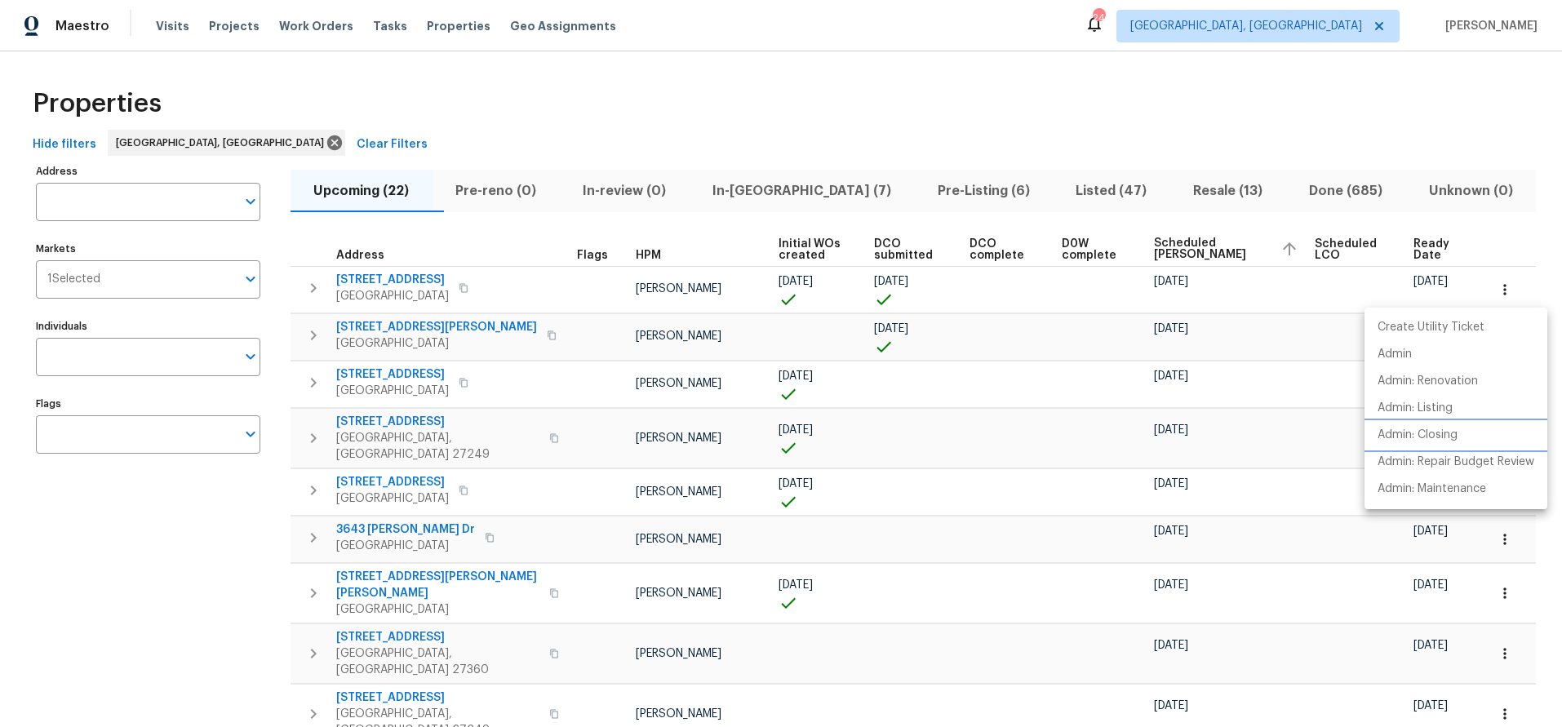
click at [1427, 445] on li "Admin: Closing" at bounding box center [1456, 435] width 183 height 27
drag, startPoint x: 485, startPoint y: 129, endPoint x: 474, endPoint y: 128, distance: 10.6
click at [485, 129] on div at bounding box center [781, 363] width 1562 height 727
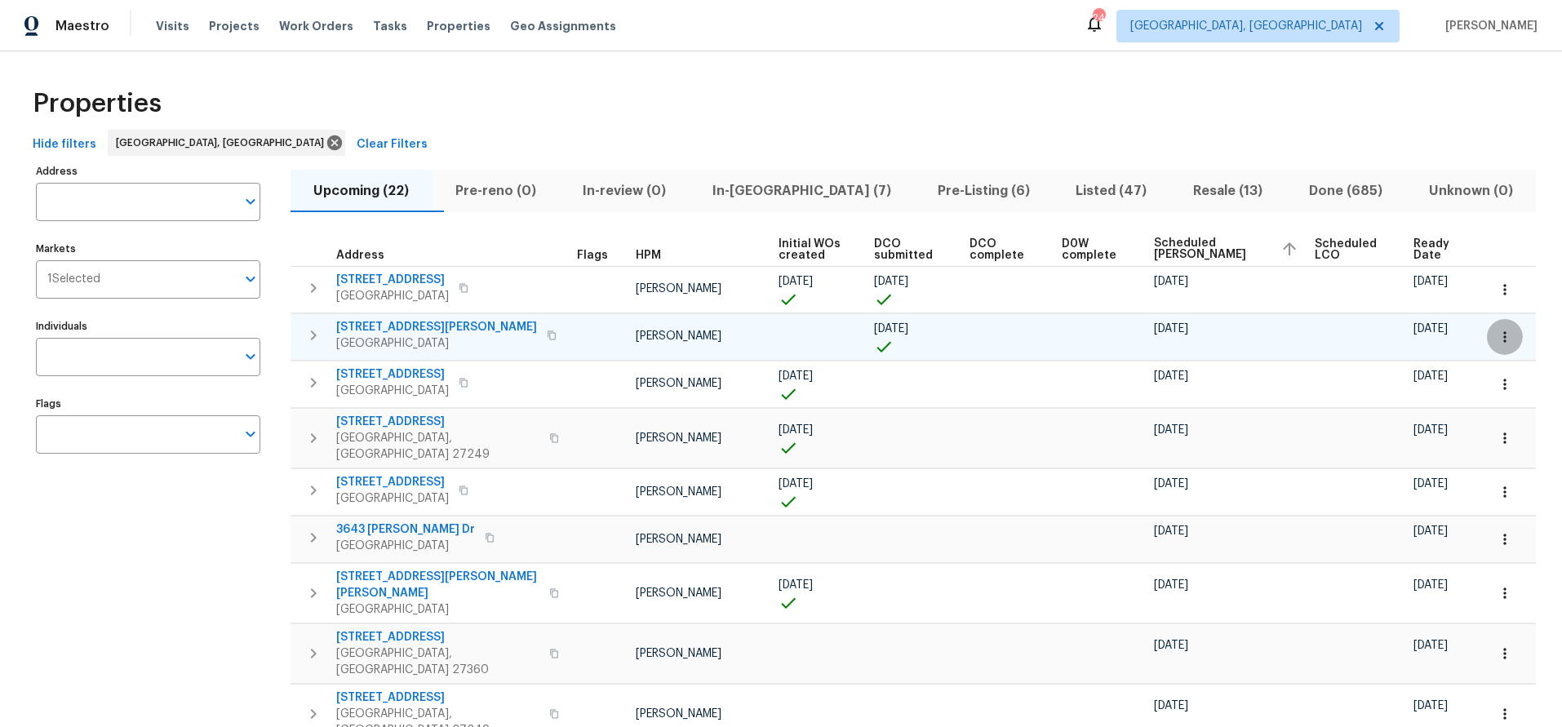
click at [1487, 345] on button "button" at bounding box center [1505, 337] width 36 height 36
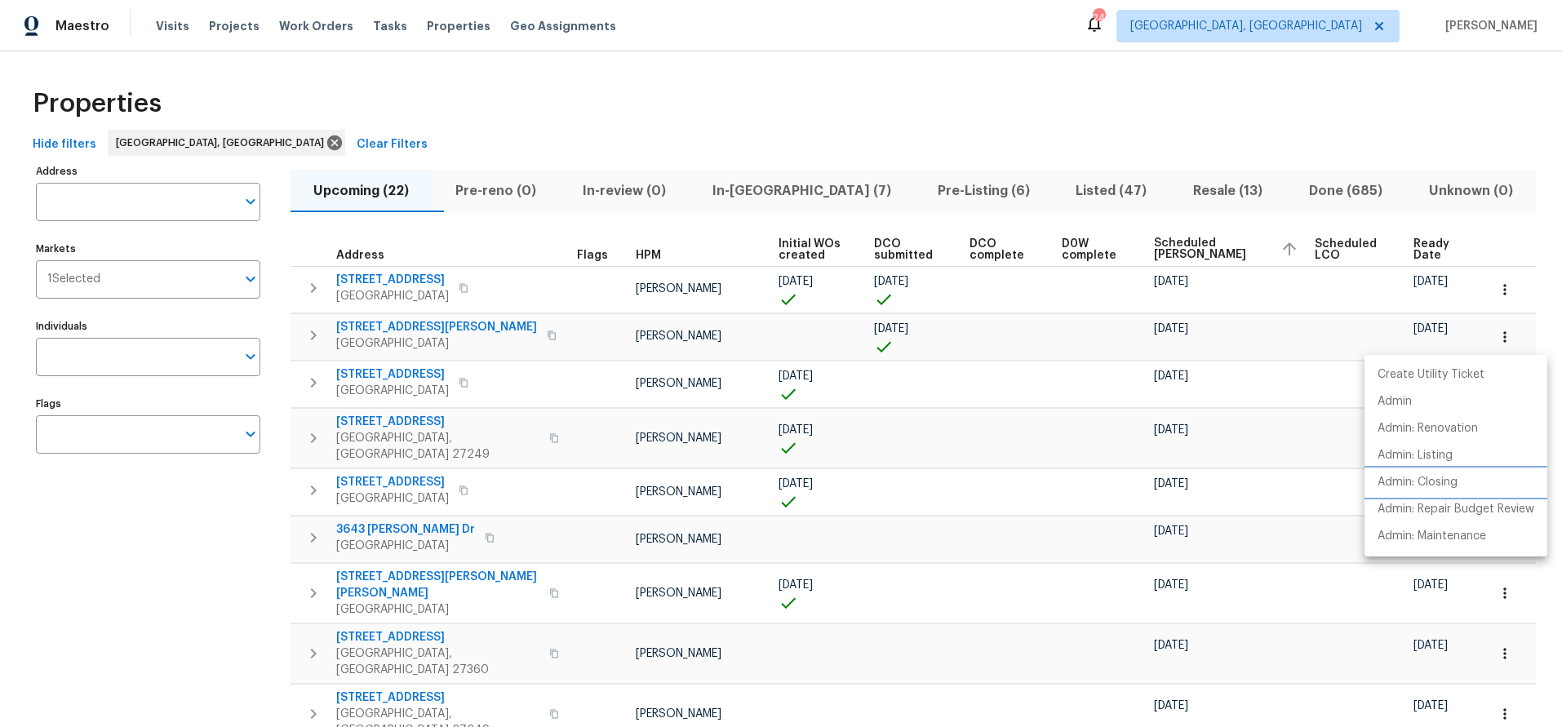
click at [1397, 486] on p "Admin: Closing" at bounding box center [1418, 482] width 80 height 17
click at [583, 78] on div at bounding box center [781, 363] width 1562 height 727
click at [775, 189] on span "In-reno (7)" at bounding box center [802, 191] width 206 height 23
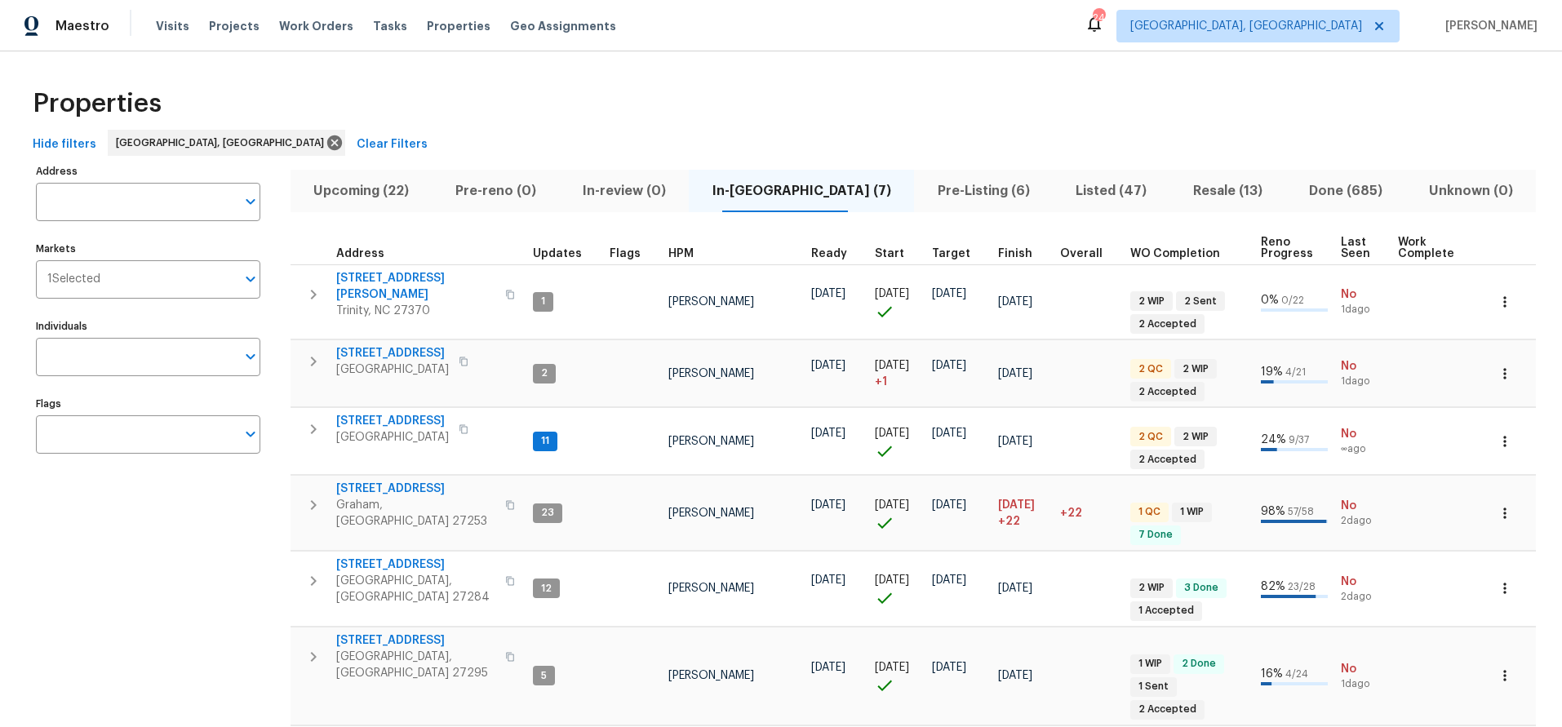
scroll to position [3, 0]
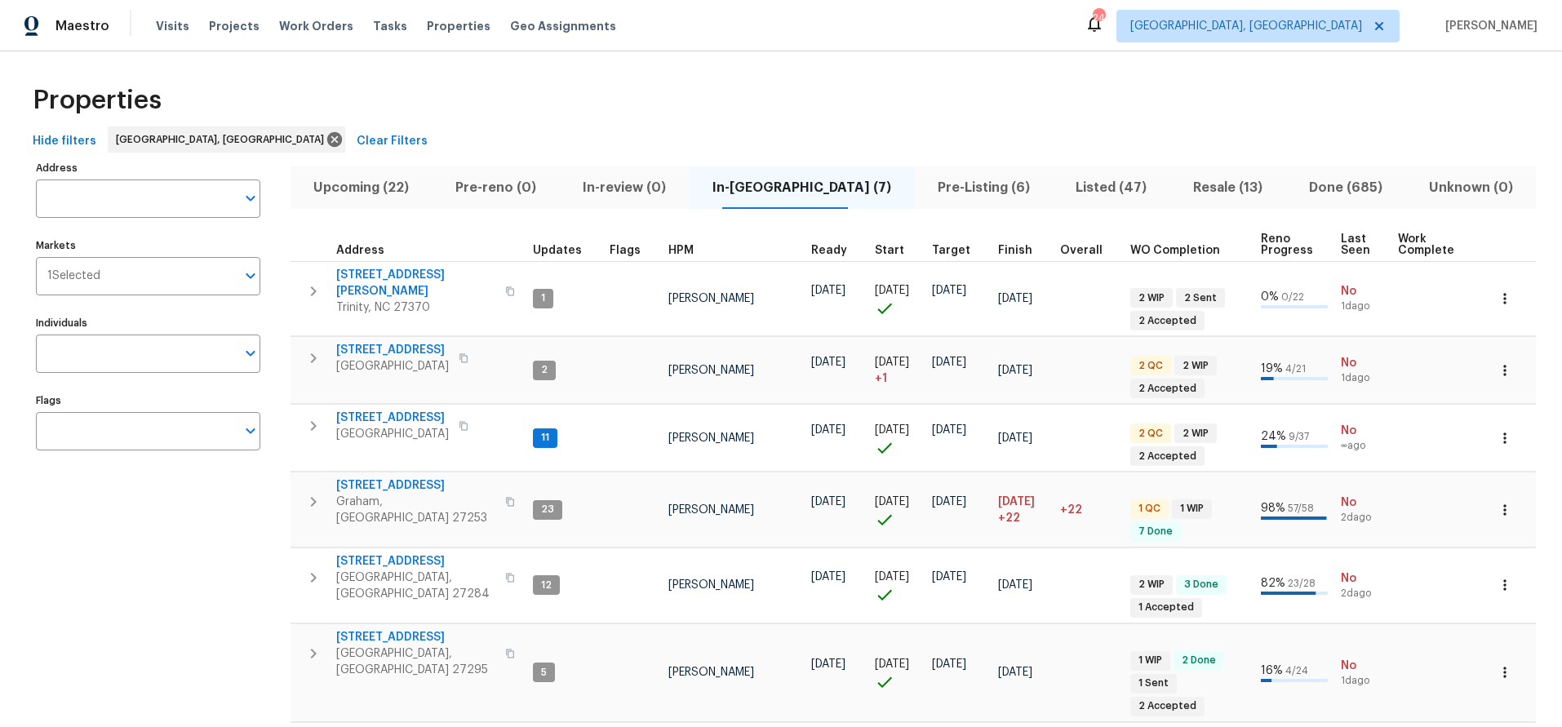
click at [924, 189] on span "Pre-Listing (6)" at bounding box center [983, 187] width 119 height 23
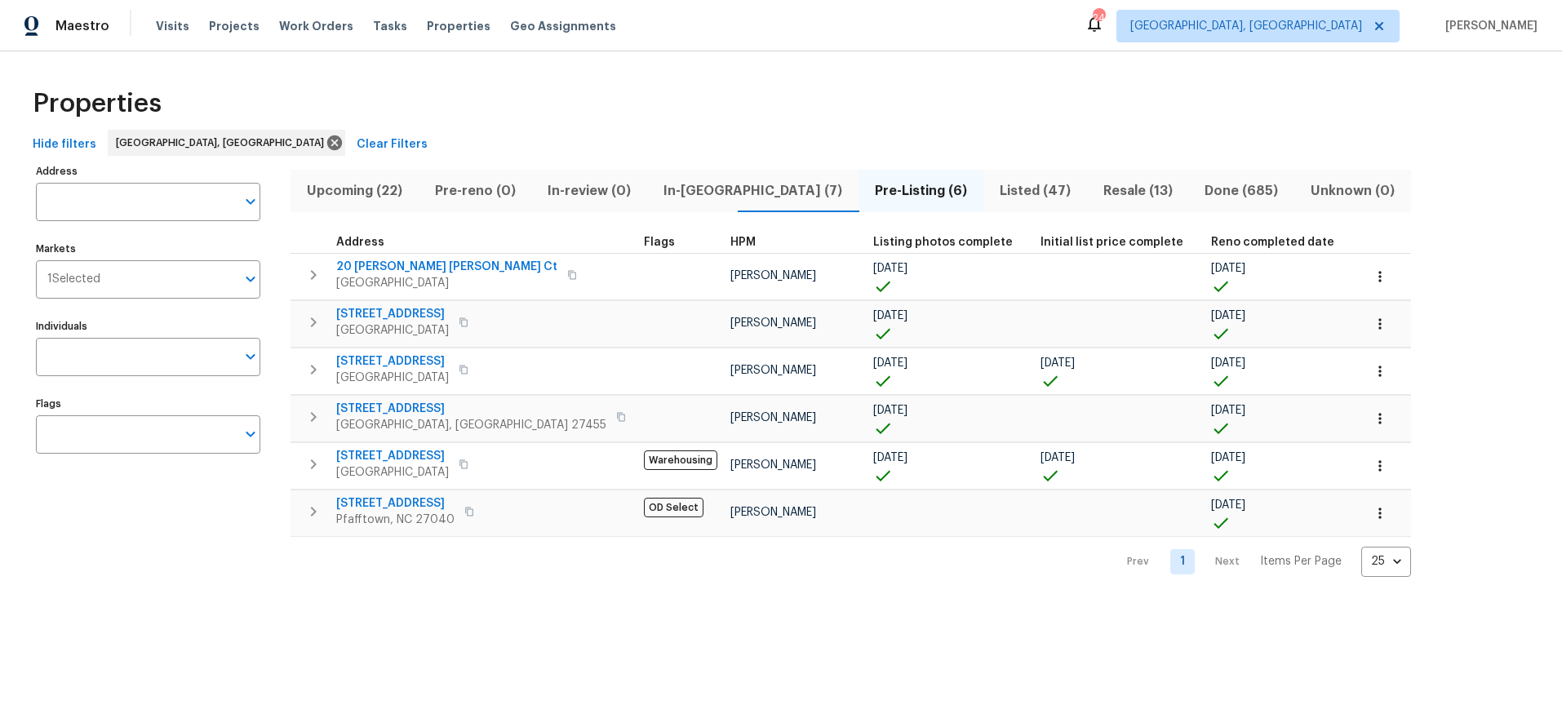
drag, startPoint x: 970, startPoint y: 126, endPoint x: 930, endPoint y: 153, distance: 49.4
click at [970, 126] on div "Properties" at bounding box center [781, 104] width 1510 height 52
click at [993, 189] on span "Listed (47)" at bounding box center [1035, 191] width 84 height 23
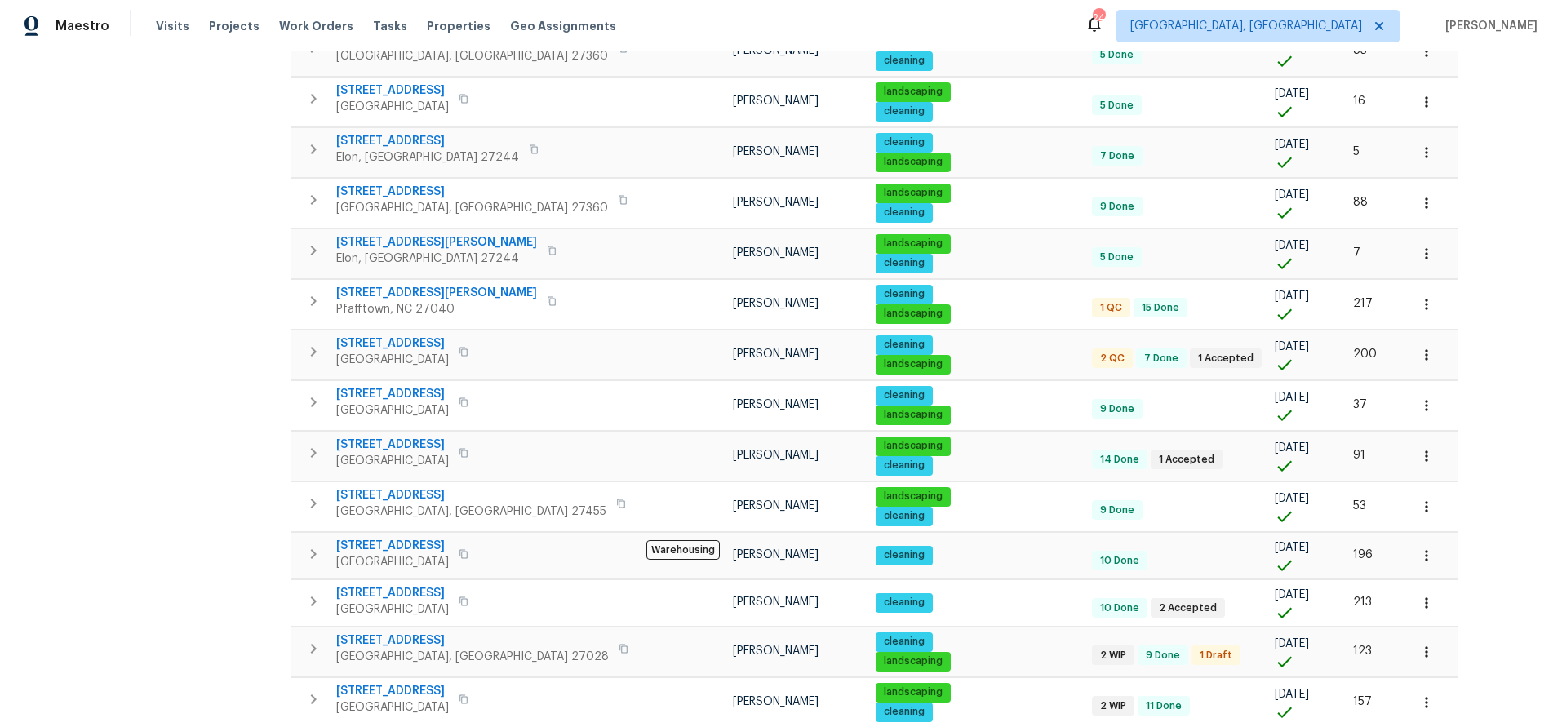
scroll to position [855, 0]
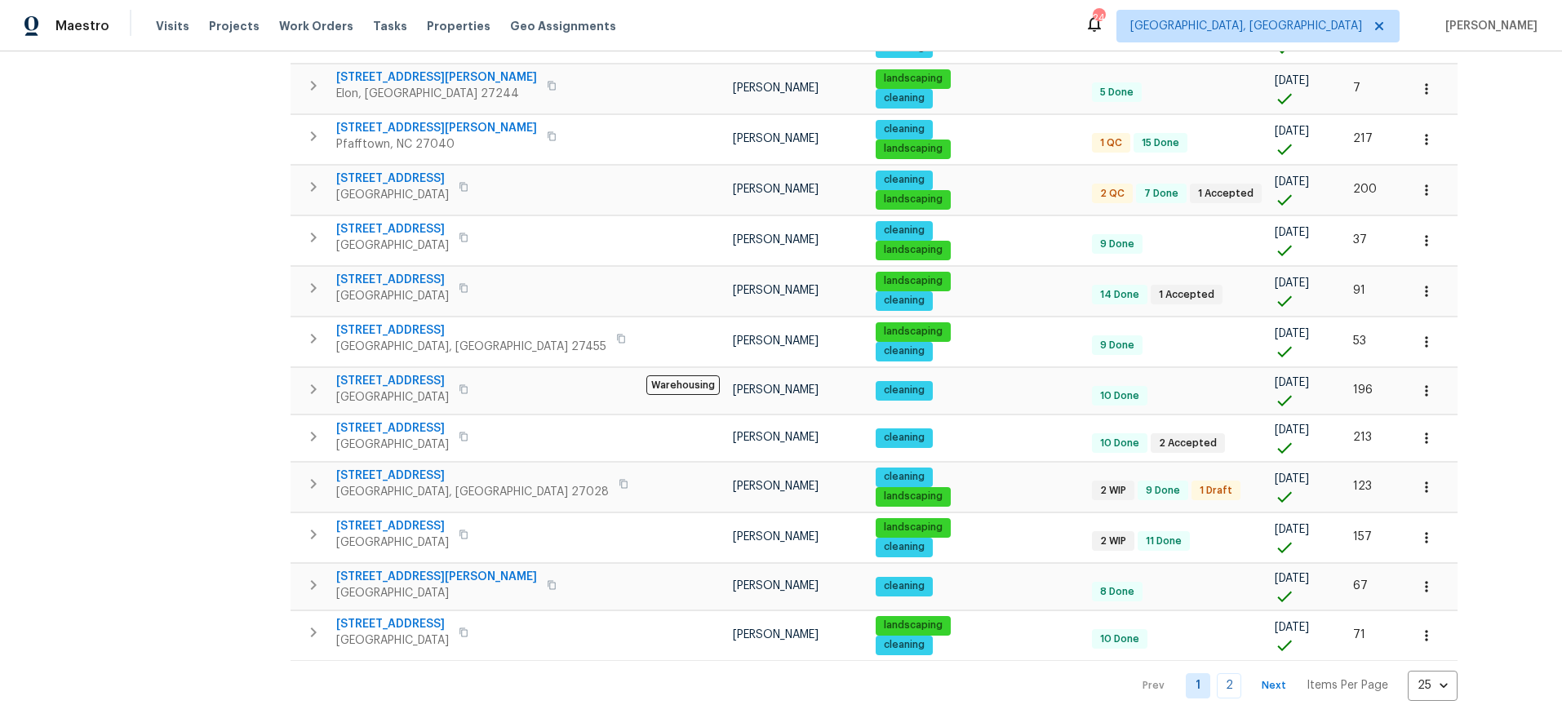
click at [220, 360] on div "Address Address Markets 1 Selected Markets Individuals Individuals Flags Flags" at bounding box center [158, 8] width 245 height 1385
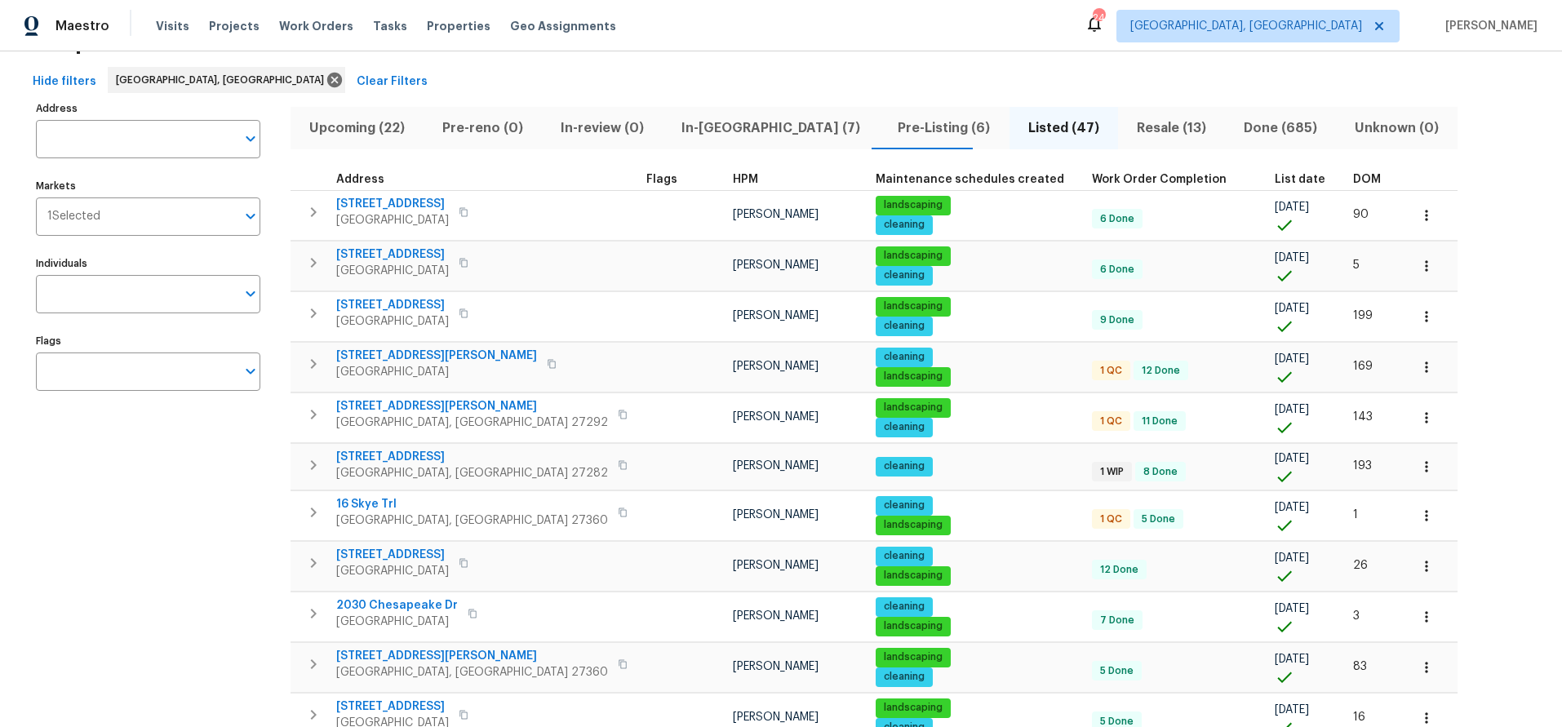
scroll to position [0, 0]
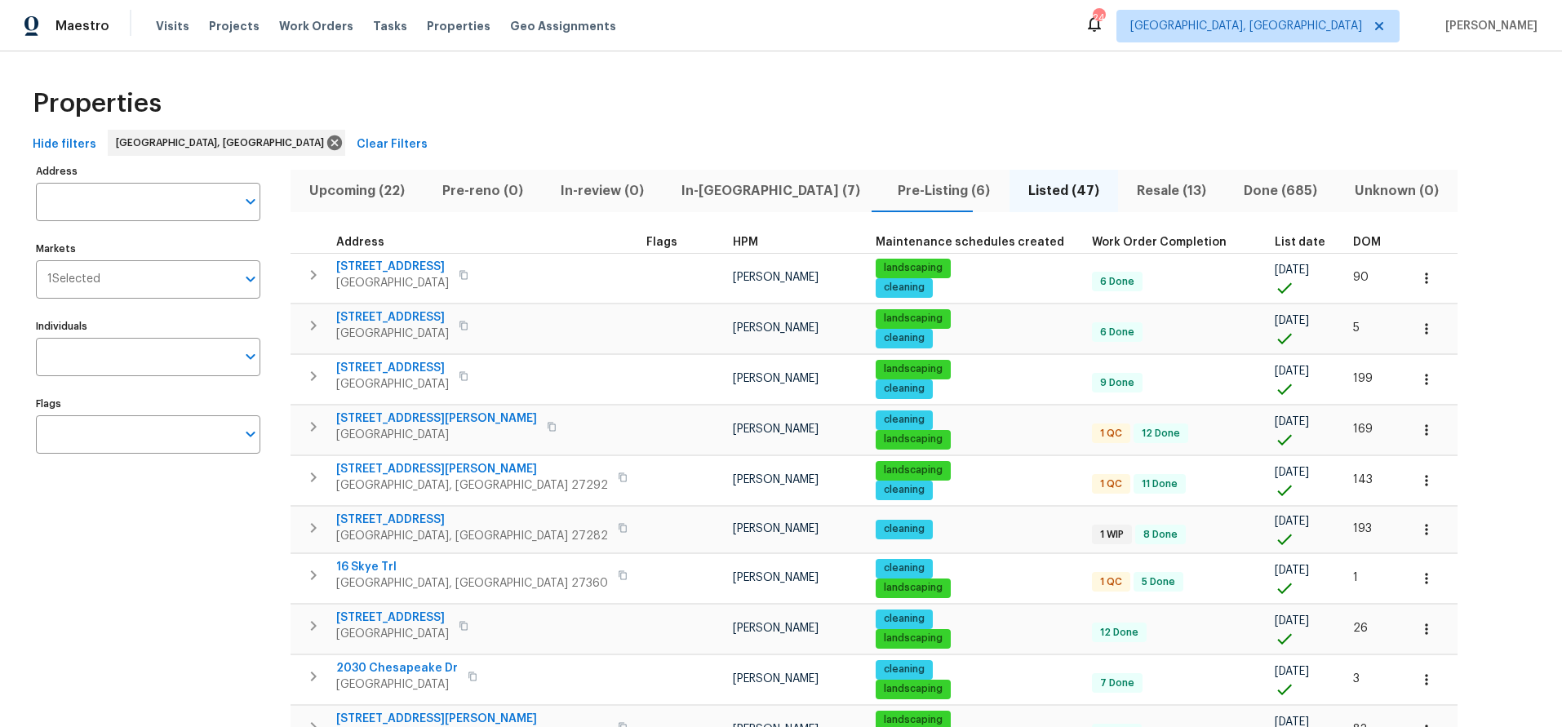
drag, startPoint x: 1410, startPoint y: 240, endPoint x: 1368, endPoint y: 240, distance: 42.4
drag, startPoint x: 1082, startPoint y: 138, endPoint x: 1062, endPoint y: 162, distance: 31.9
click at [1082, 139] on div "Hide filters Greensboro, NC Clear Filters" at bounding box center [781, 145] width 1510 height 30
click at [452, 104] on div "Properties" at bounding box center [781, 104] width 1510 height 52
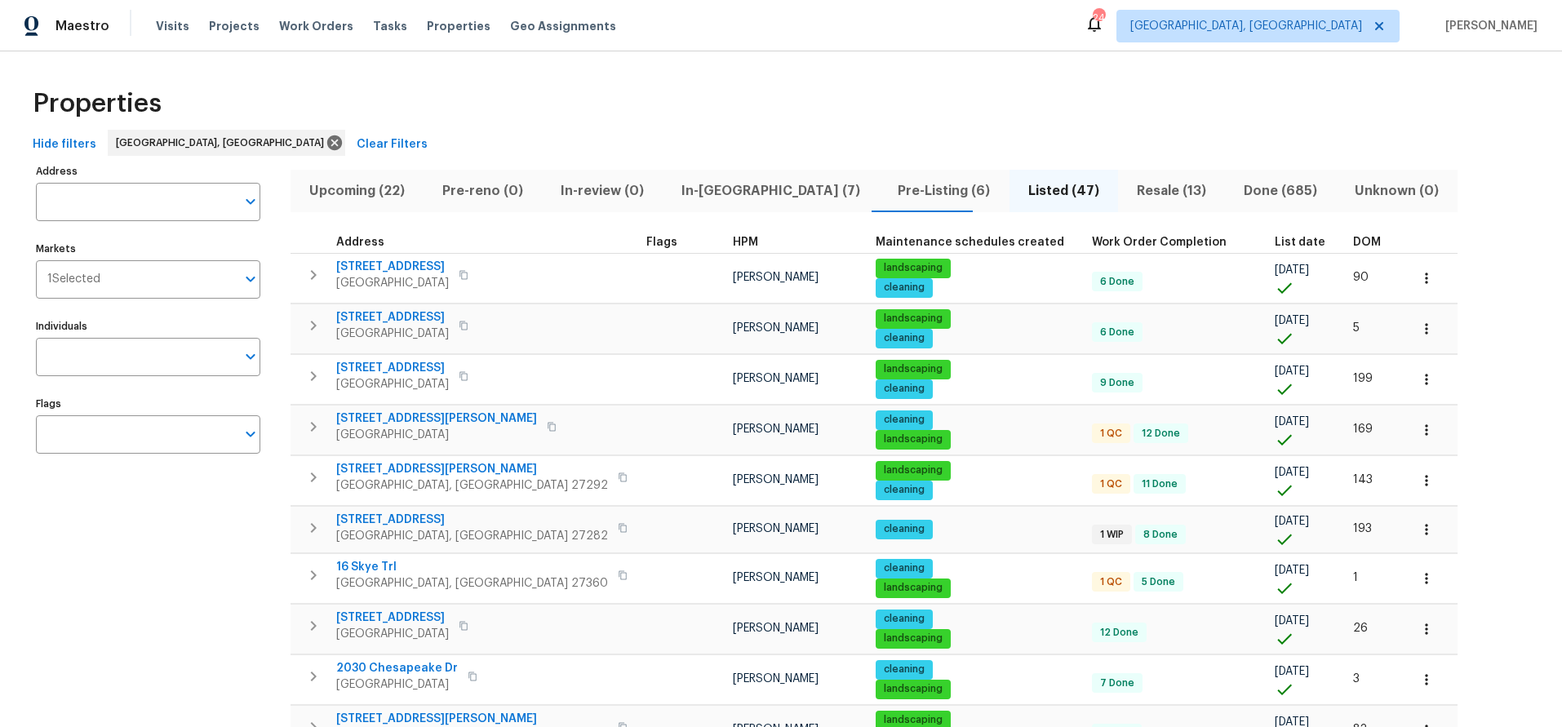
click at [751, 157] on div "Hide filters Greensboro, NC Clear Filters" at bounding box center [781, 145] width 1510 height 30
click at [1506, 136] on div "Hide filters Greensboro, NC Clear Filters" at bounding box center [781, 145] width 1510 height 30
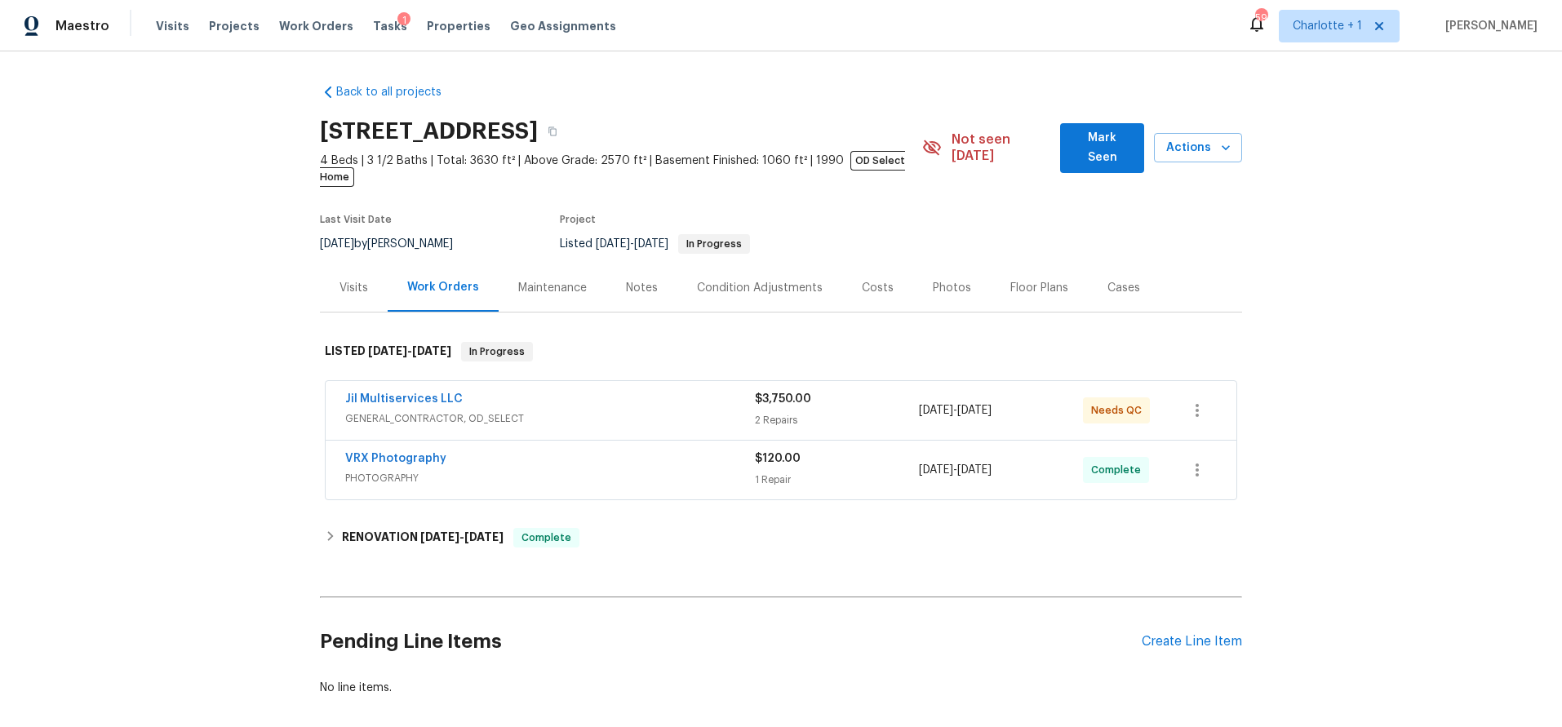
click at [617, 391] on div "Jil Multiservices LLC" at bounding box center [550, 401] width 410 height 20
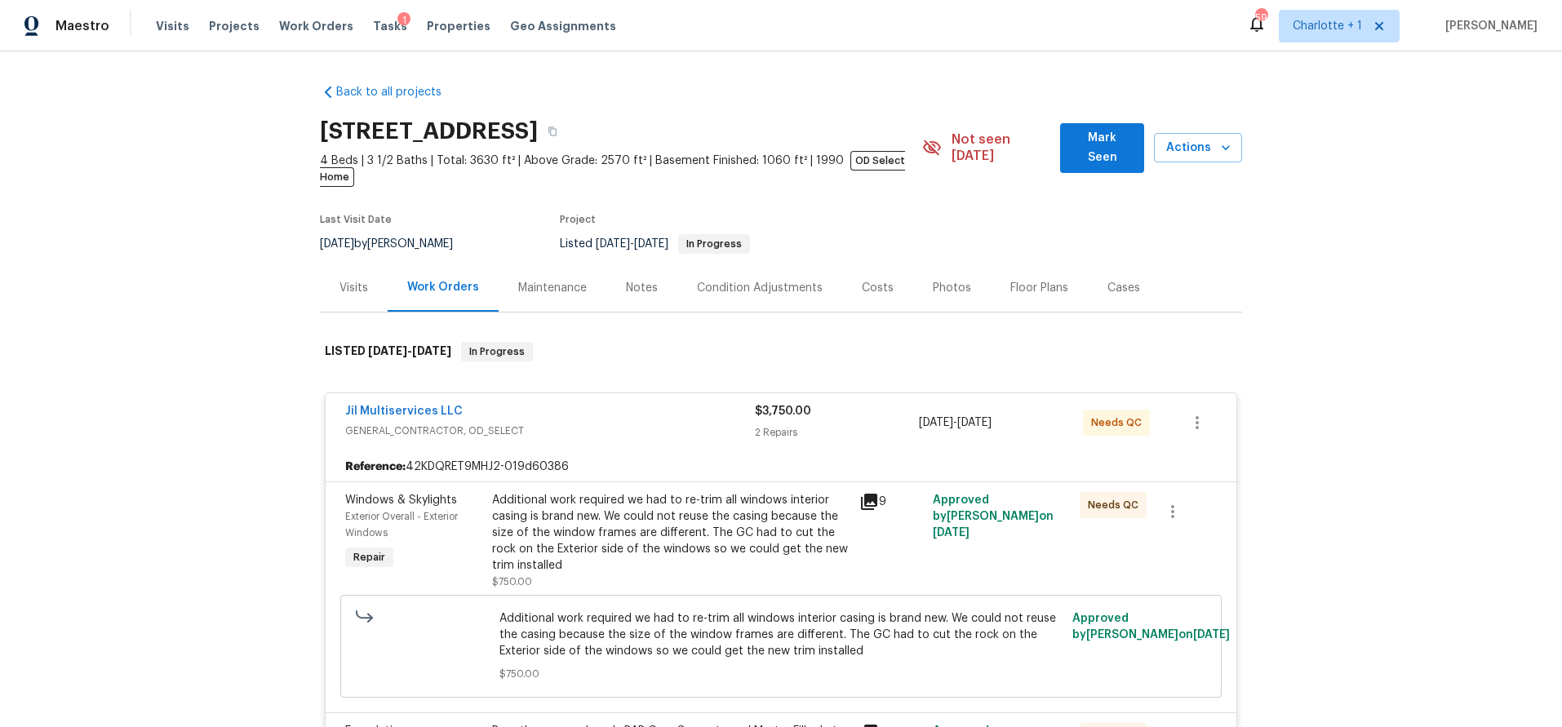
click at [617, 403] on div "Jil Multiservices LLC" at bounding box center [550, 413] width 410 height 20
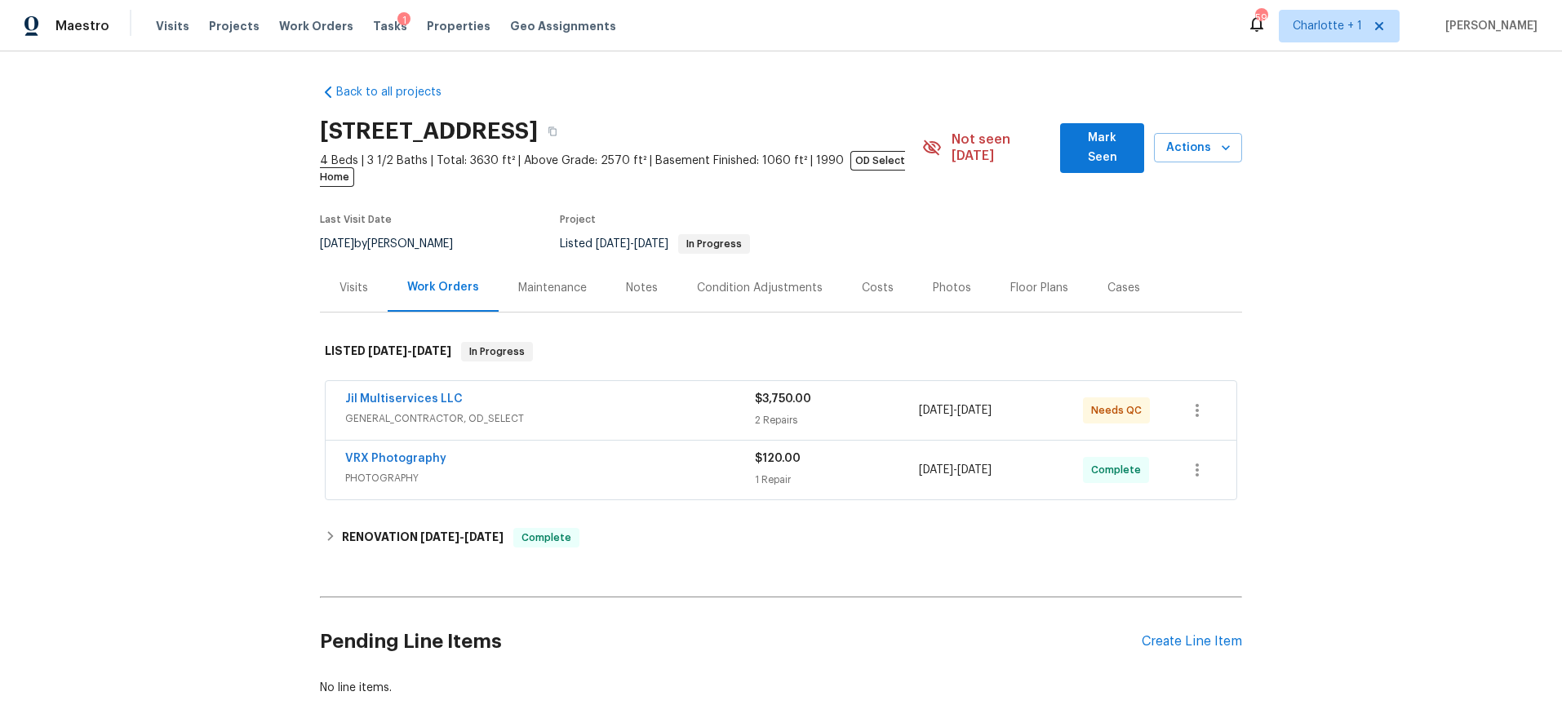
drag, startPoint x: 1396, startPoint y: 271, endPoint x: 1380, endPoint y: 263, distance: 17.5
click at [1396, 271] on div "Back to all projects [STREET_ADDRESS] 4 Beds | 3 1/2 Baths | Total: 3630 ft² | …" at bounding box center [781, 389] width 1562 height 676
click at [1218, 140] on icon "button" at bounding box center [1226, 148] width 16 height 16
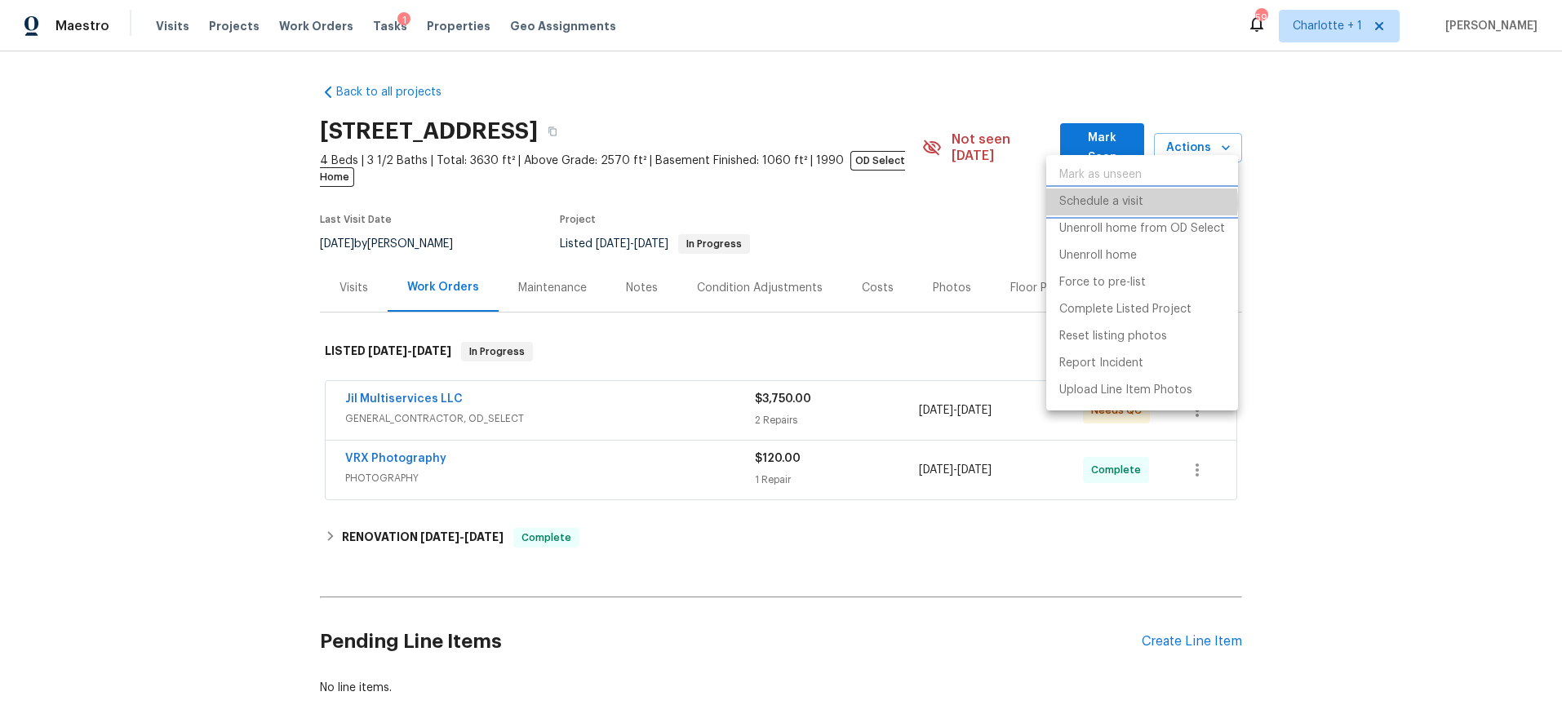
click at [1121, 202] on p "Schedule a visit" at bounding box center [1101, 201] width 84 height 17
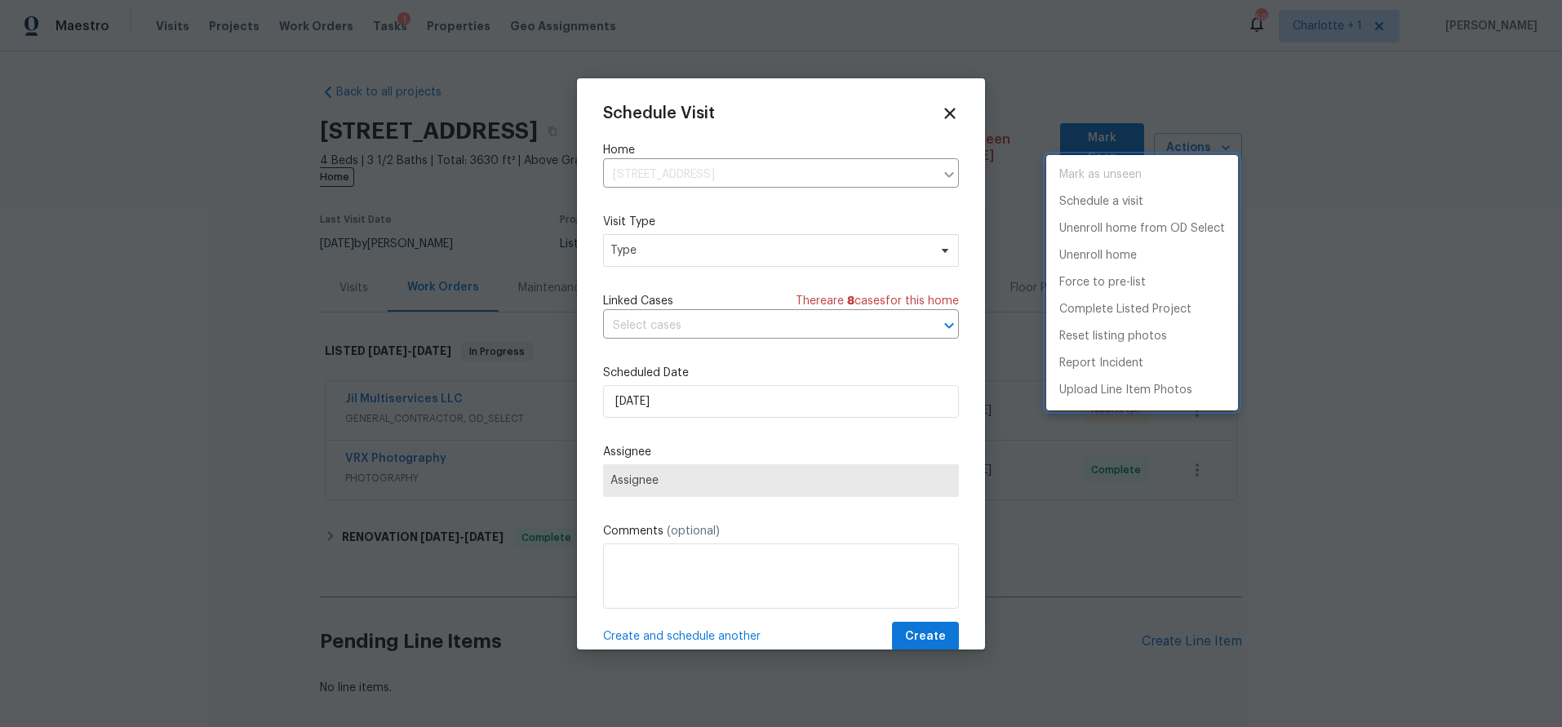
click at [746, 269] on div at bounding box center [781, 363] width 1562 height 727
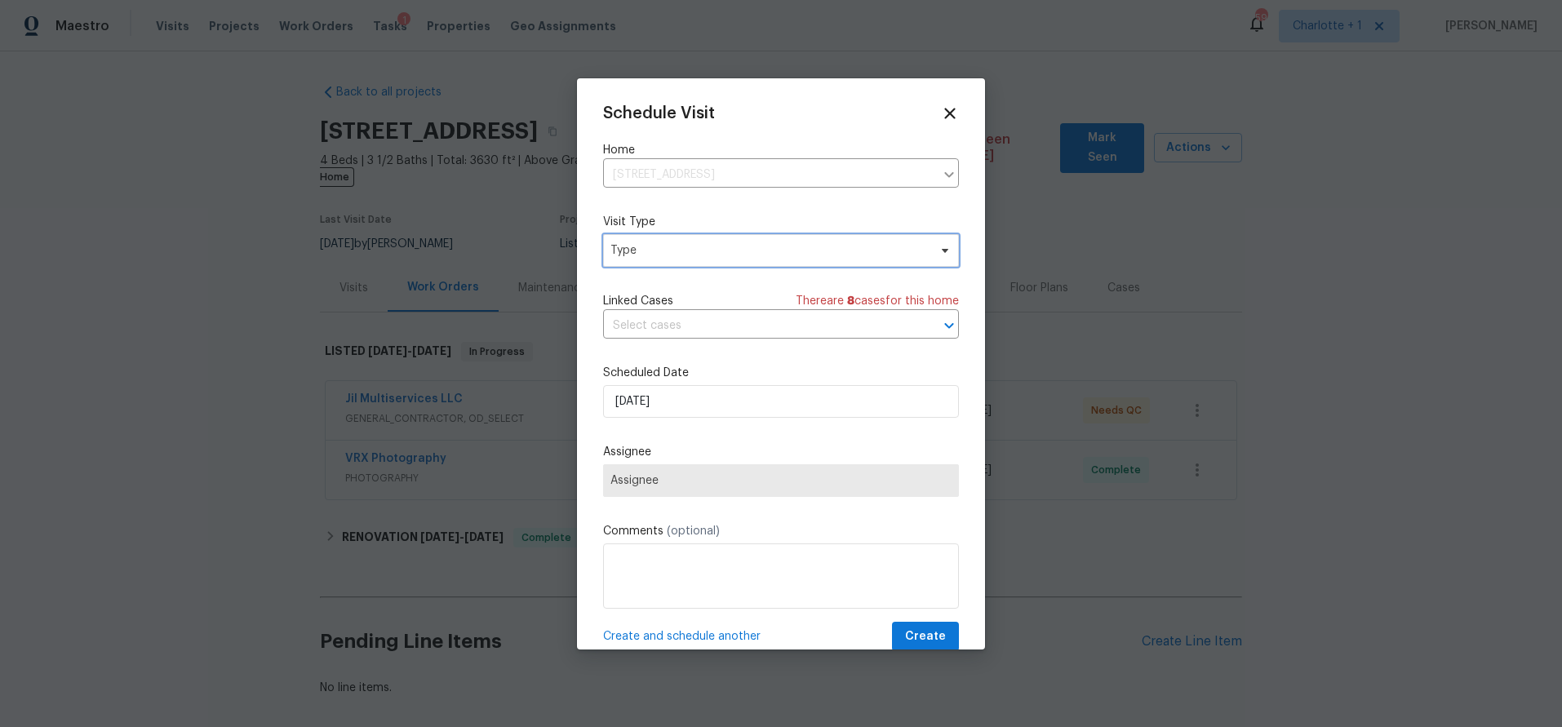
click at [713, 249] on span "Type" at bounding box center [769, 250] width 317 height 16
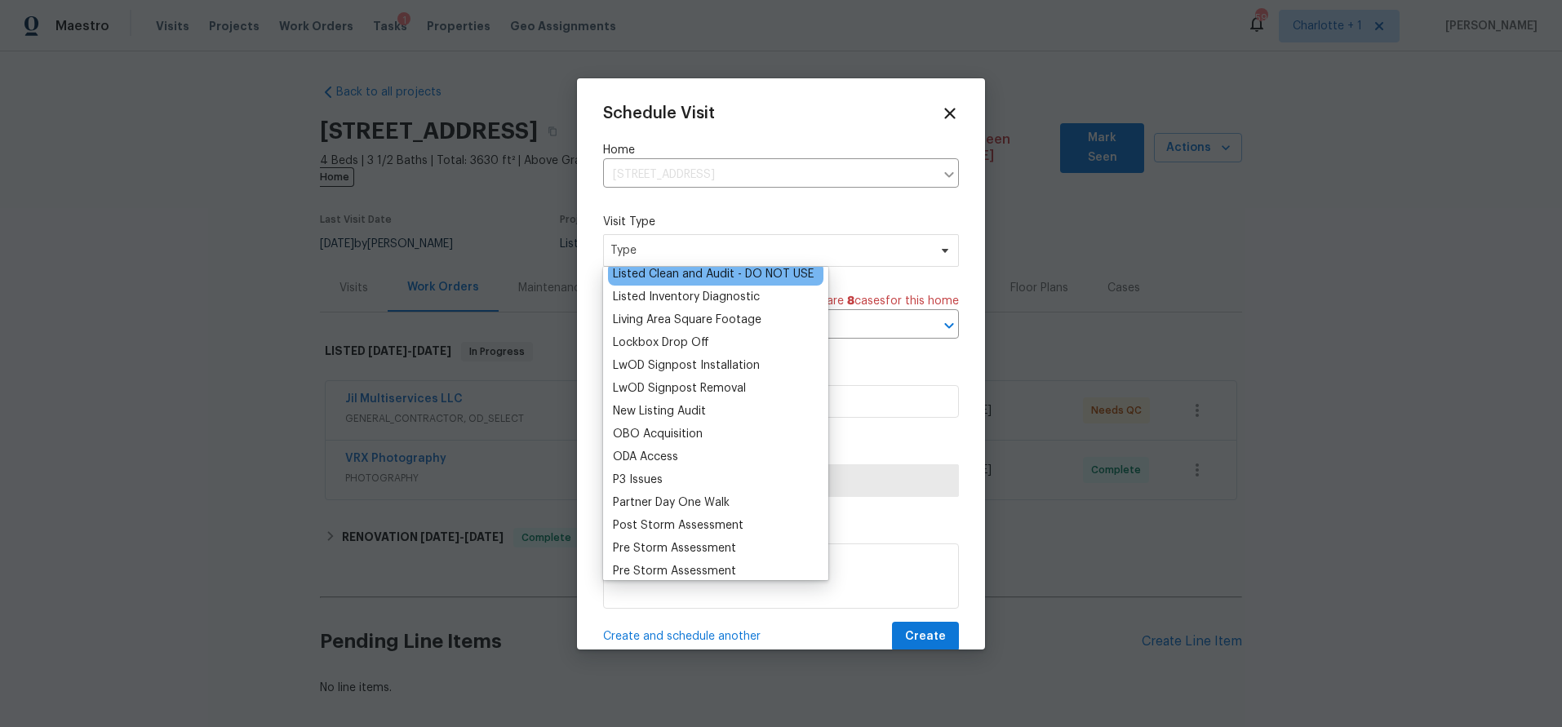
scroll to position [832, 0]
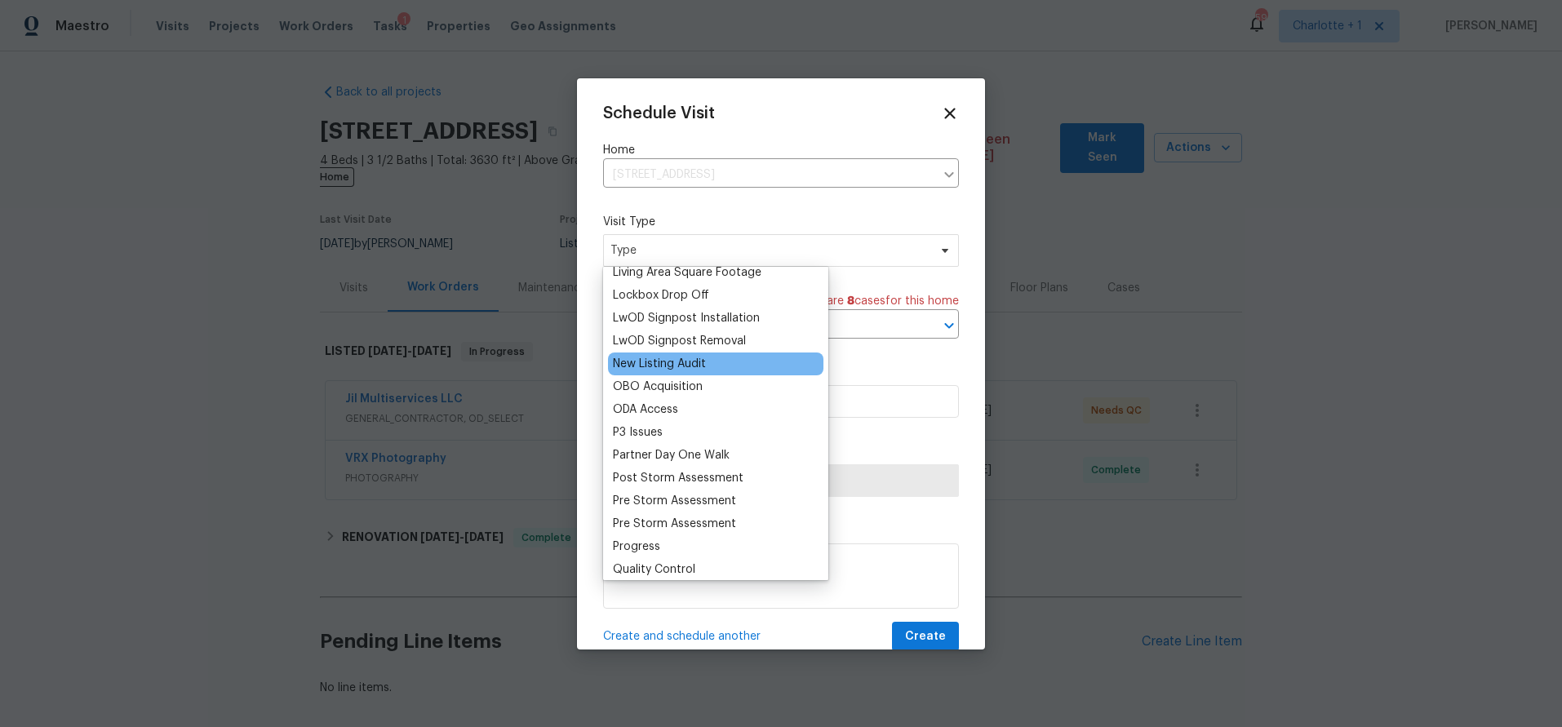
click at [694, 369] on div "New Listing Audit" at bounding box center [659, 364] width 93 height 16
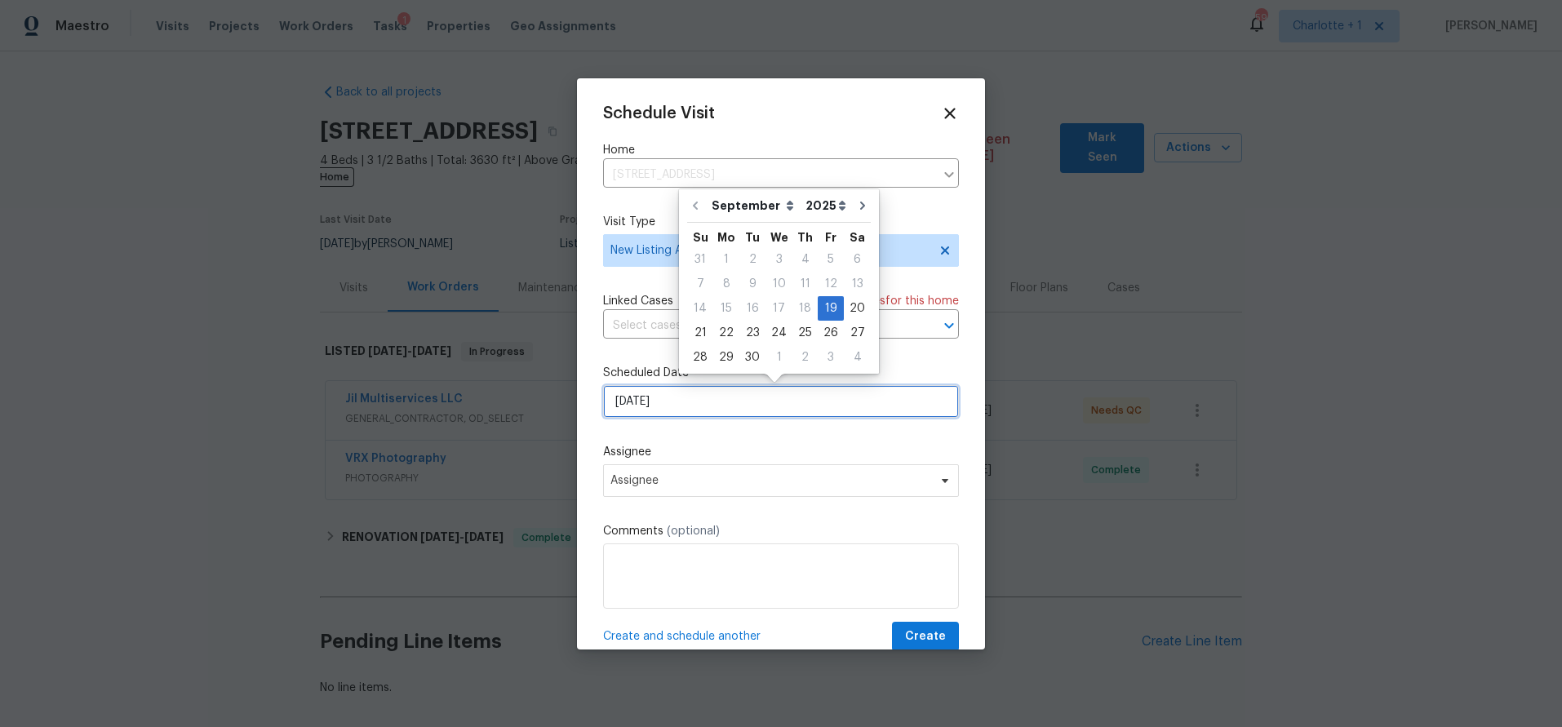
click at [728, 418] on input "9/19/2025" at bounding box center [781, 401] width 356 height 33
click at [751, 333] on div "23" at bounding box center [752, 333] width 26 height 23
type input "9/23/2025"
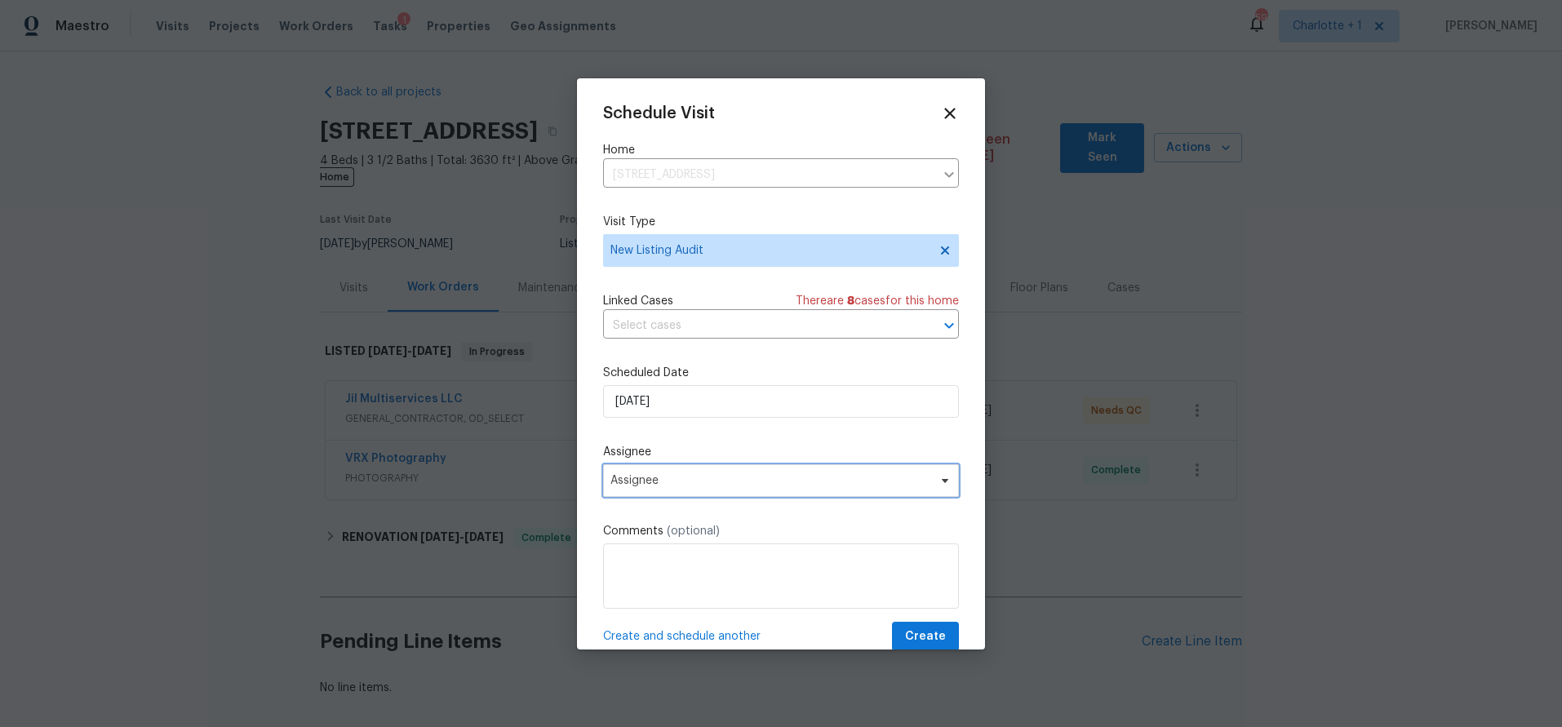
click at [686, 481] on span "Assignee" at bounding box center [771, 480] width 320 height 13
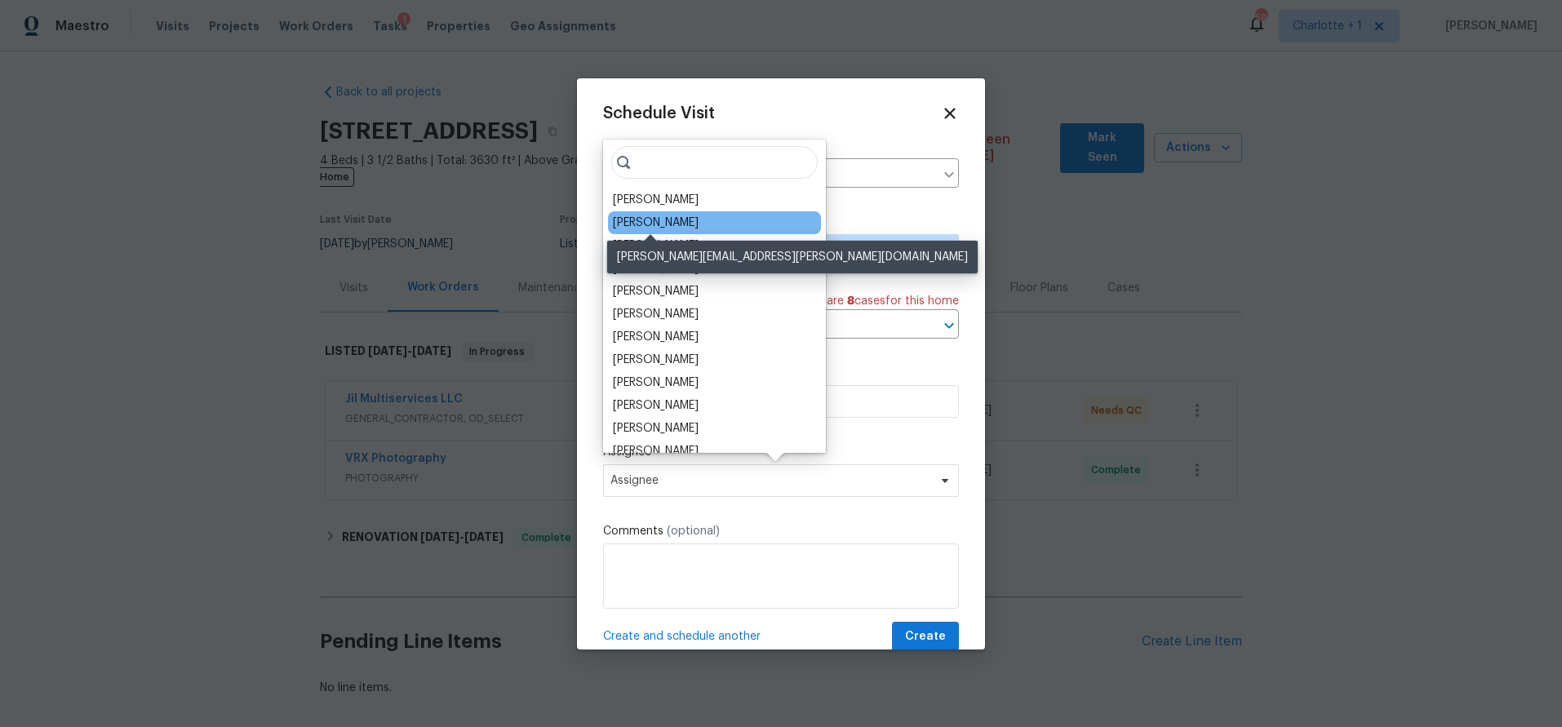
click at [658, 220] on div "[PERSON_NAME]" at bounding box center [656, 223] width 86 height 16
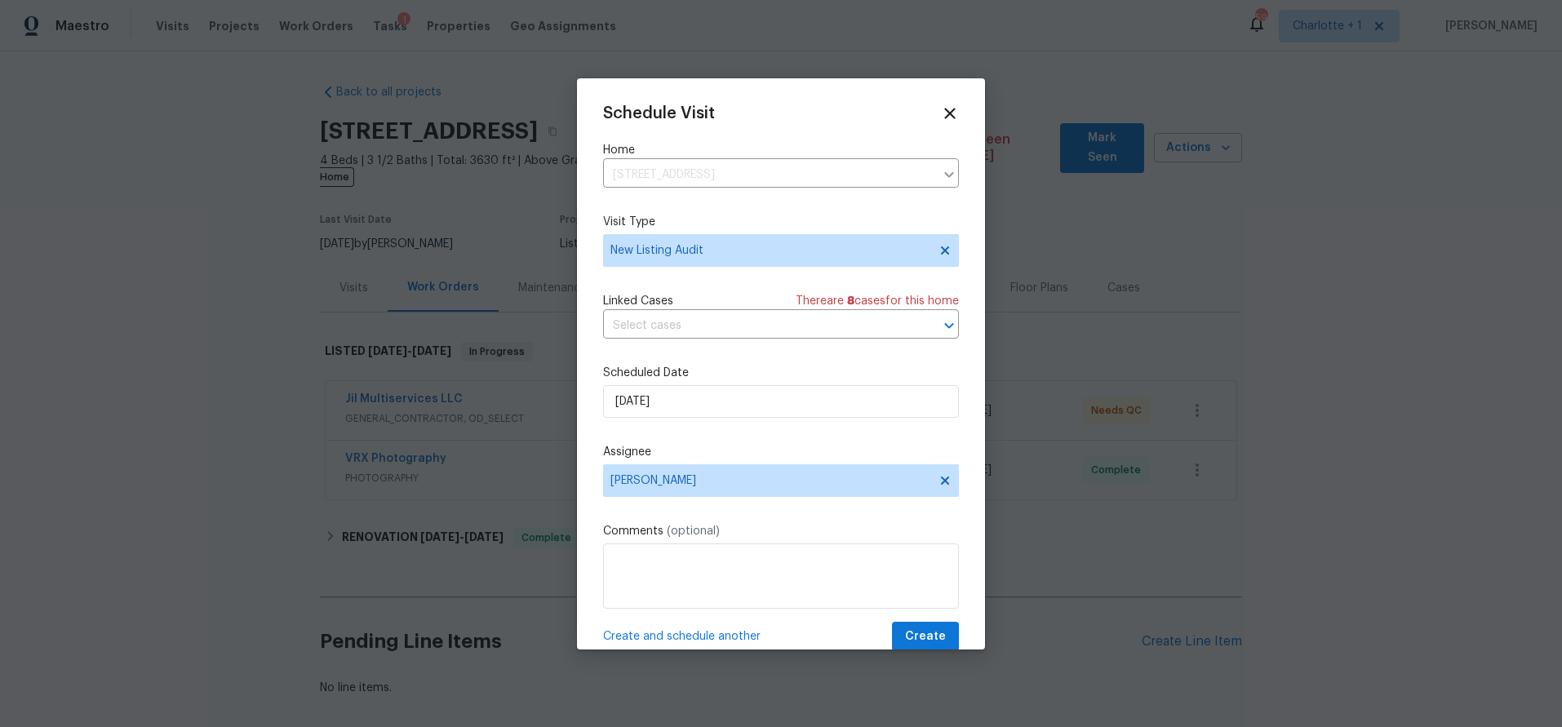
drag, startPoint x: 733, startPoint y: 427, endPoint x: 778, endPoint y: 474, distance: 65.2
click at [734, 427] on div "Schedule Visit Home 4436 Lochurst Dr, Pfafftown, NC 27040 ​ Visit Type New List…" at bounding box center [781, 378] width 356 height 548
click at [911, 634] on span "Create" at bounding box center [925, 637] width 41 height 20
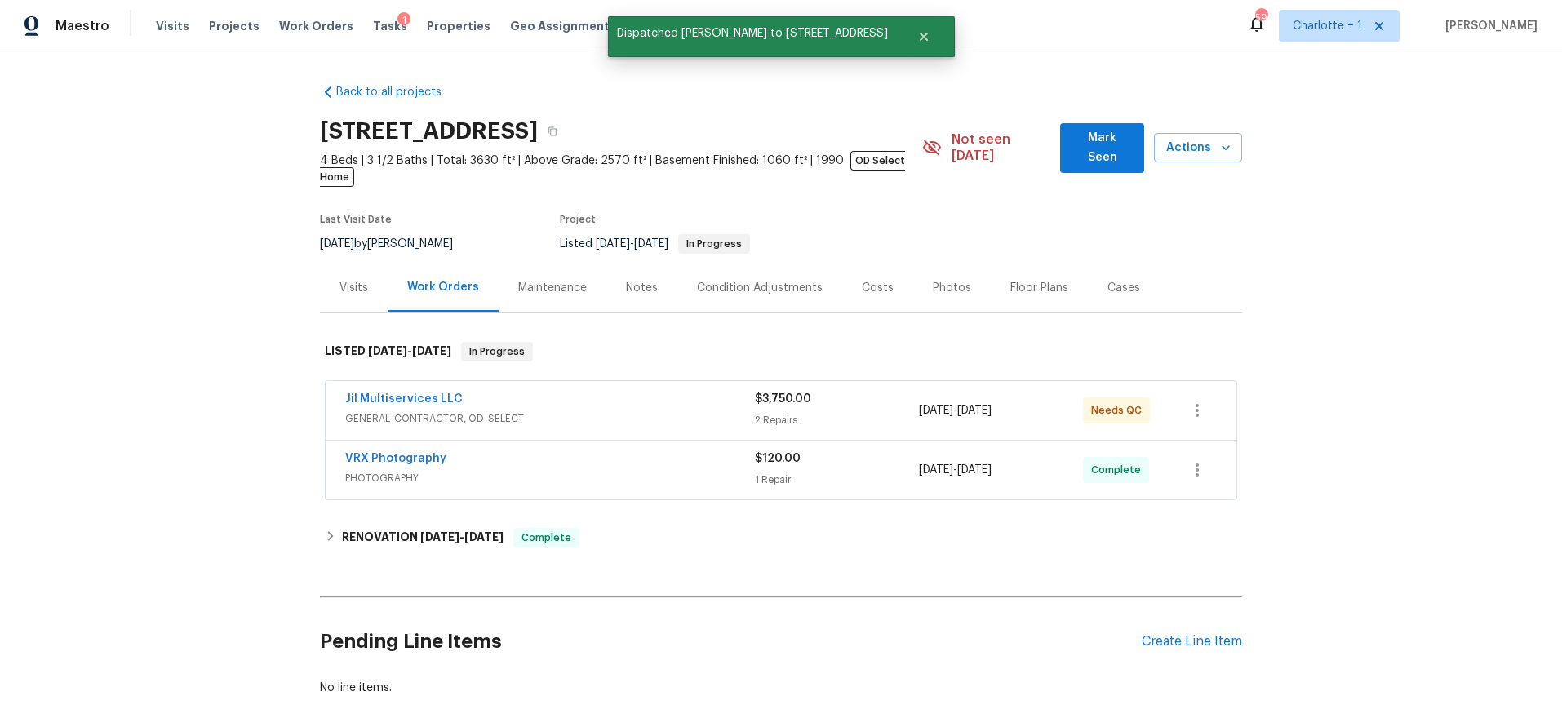
click at [1223, 211] on section "4436 Lochurst Dr, Pfafftown, NC 27040 4 Beds | 3 1/2 Baths | Total: 3630 ft² | …" at bounding box center [781, 186] width 922 height 153
click at [1303, 232] on div "Back to all projects 4436 Lochurst Dr, Pfafftown, NC 27040 4 Beds | 3 1/2 Baths…" at bounding box center [781, 389] width 1562 height 676
click at [227, 288] on div "Back to all projects 4436 Lochurst Dr, Pfafftown, NC 27040 4 Beds | 3 1/2 Baths…" at bounding box center [781, 389] width 1562 height 676
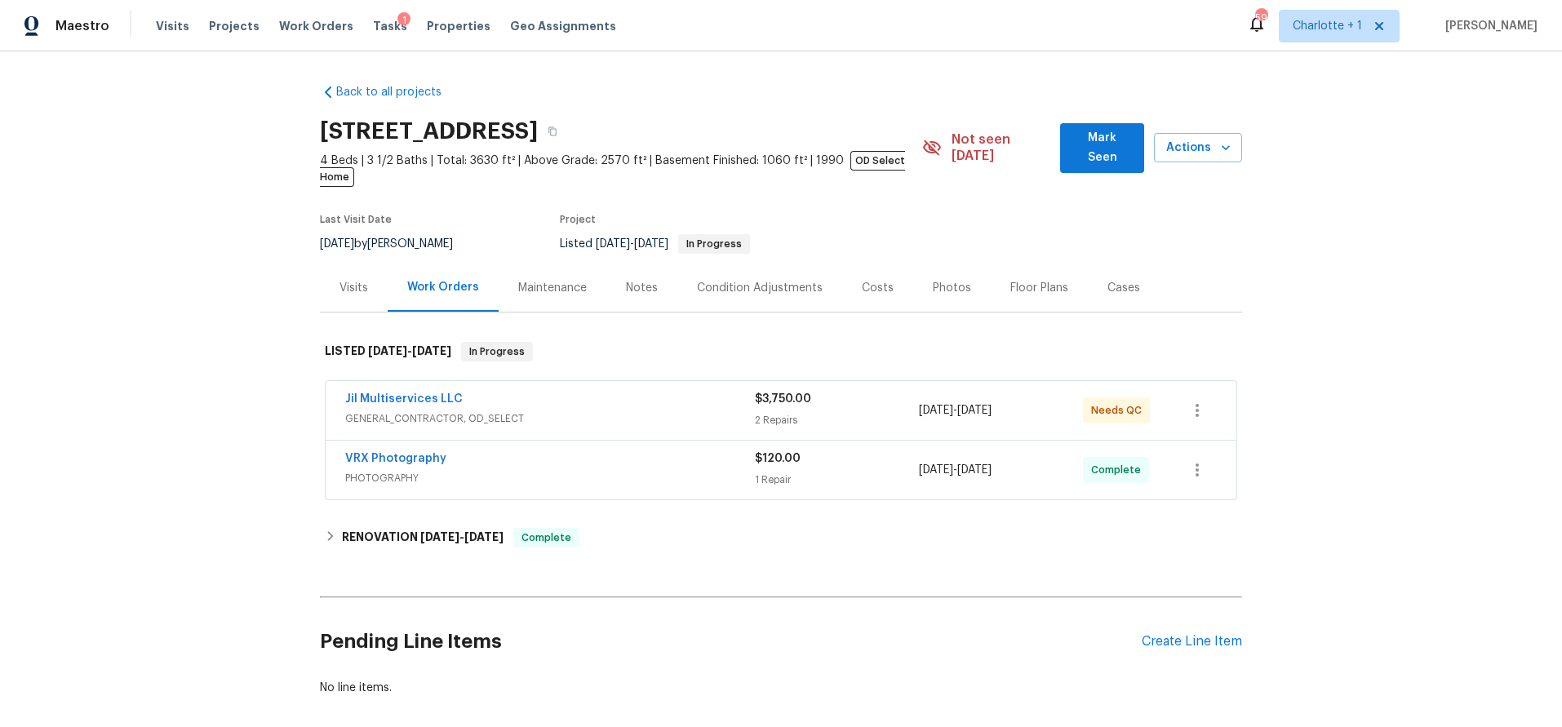
click at [955, 280] on div "Photos" at bounding box center [952, 288] width 38 height 16
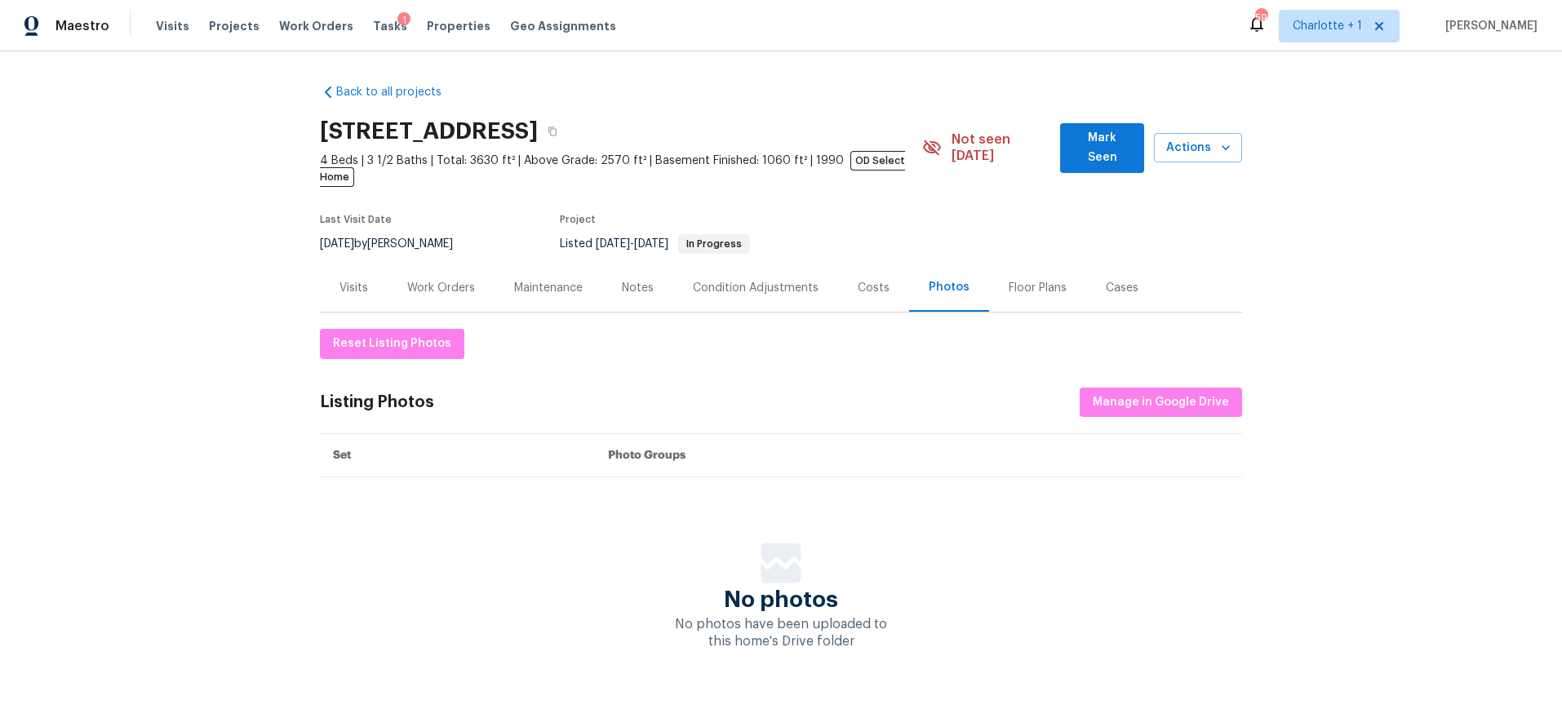
click at [1030, 264] on div "Floor Plans" at bounding box center [1037, 288] width 97 height 48
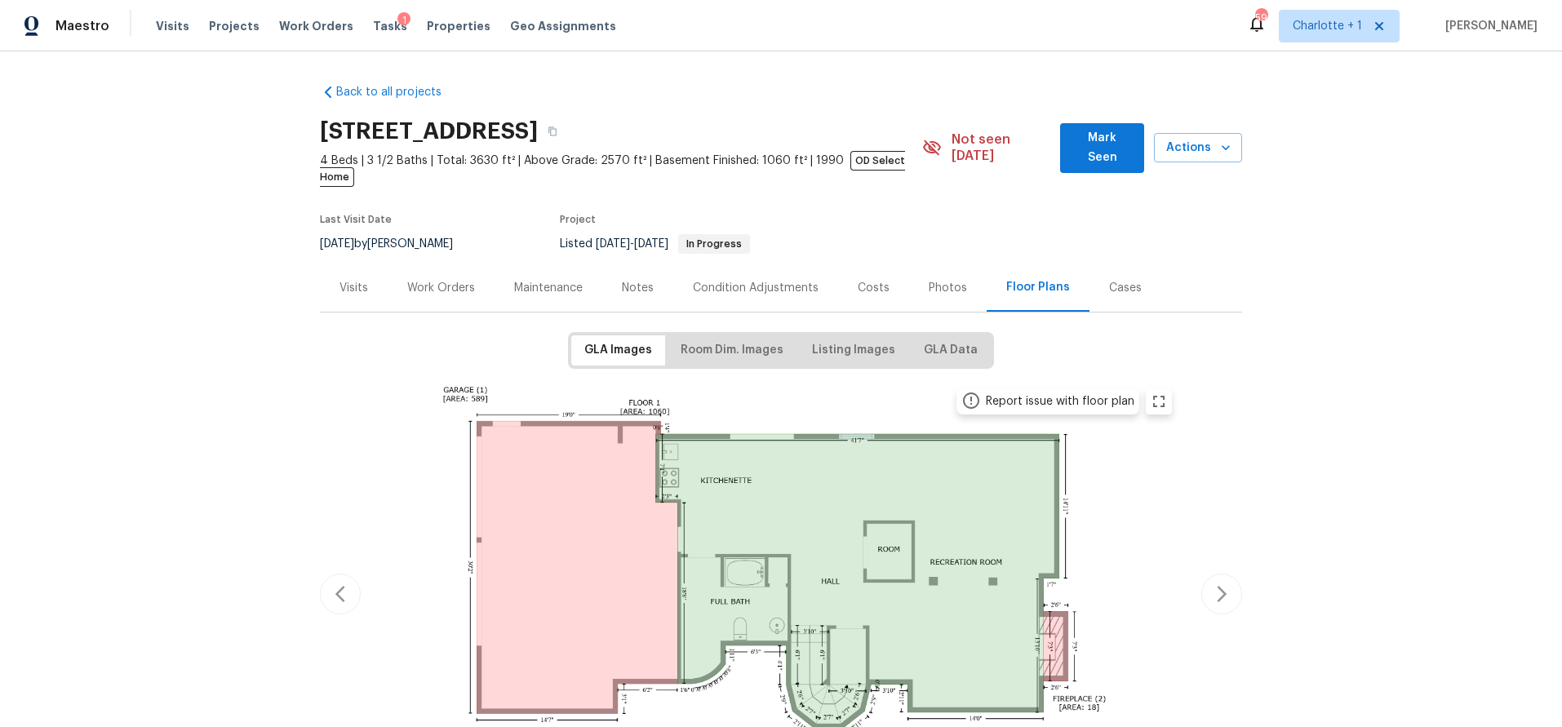
click at [263, 372] on div "Back to all projects 4436 Lochurst Dr, Pfafftown, NC 27040 4 Beds | 3 1/2 Baths…" at bounding box center [781, 389] width 1562 height 676
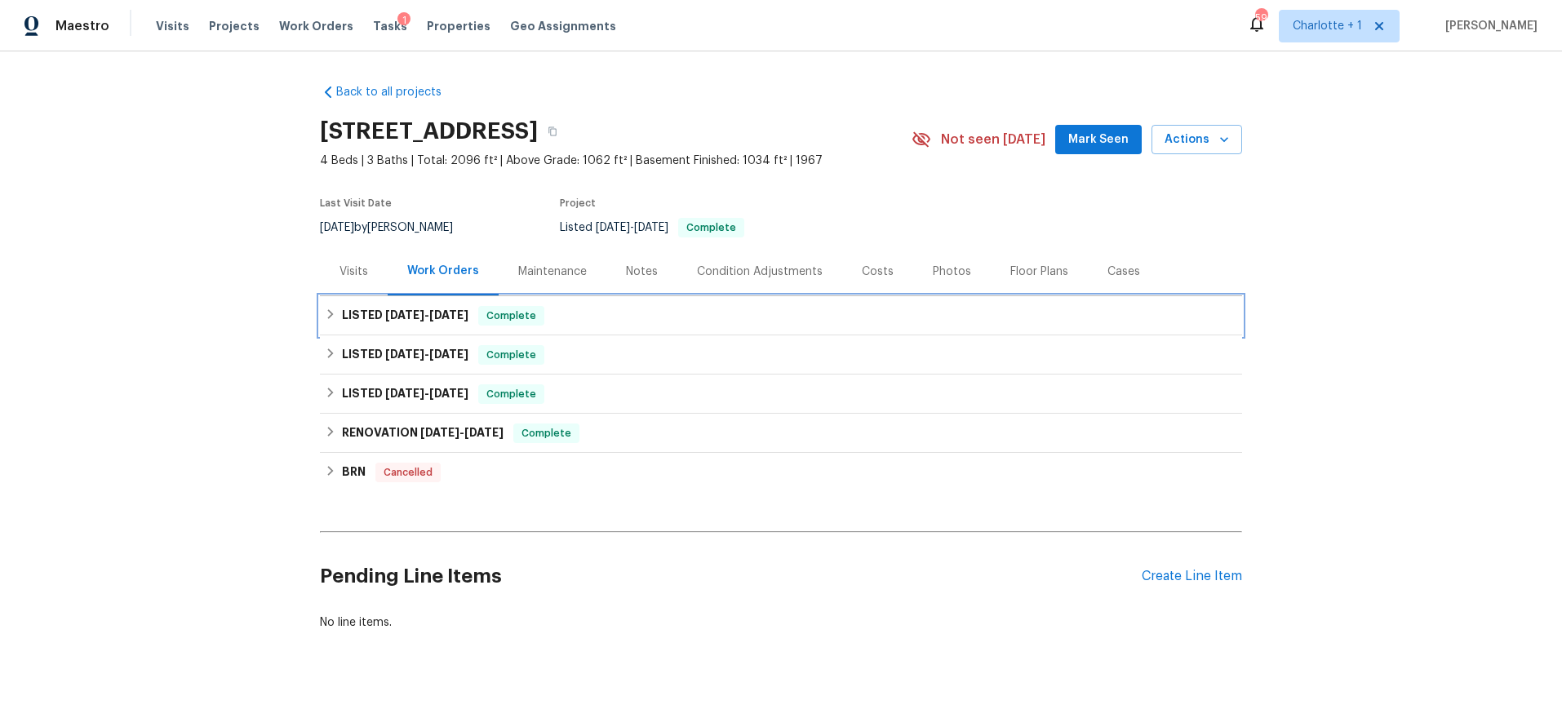
click at [400, 316] on span "[DATE]" at bounding box center [404, 314] width 39 height 11
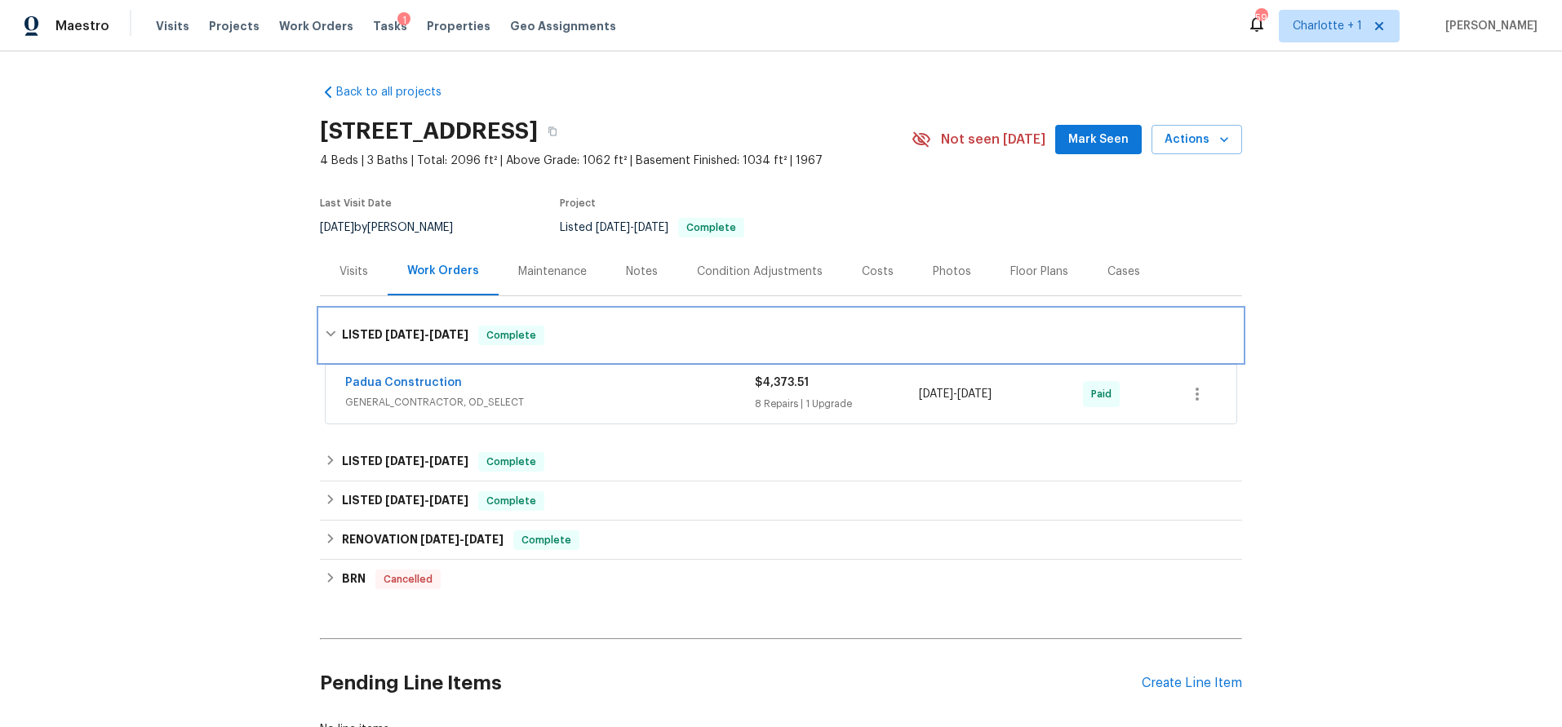
click at [400, 316] on div "LISTED [DATE] - [DATE] Complete" at bounding box center [781, 335] width 922 height 52
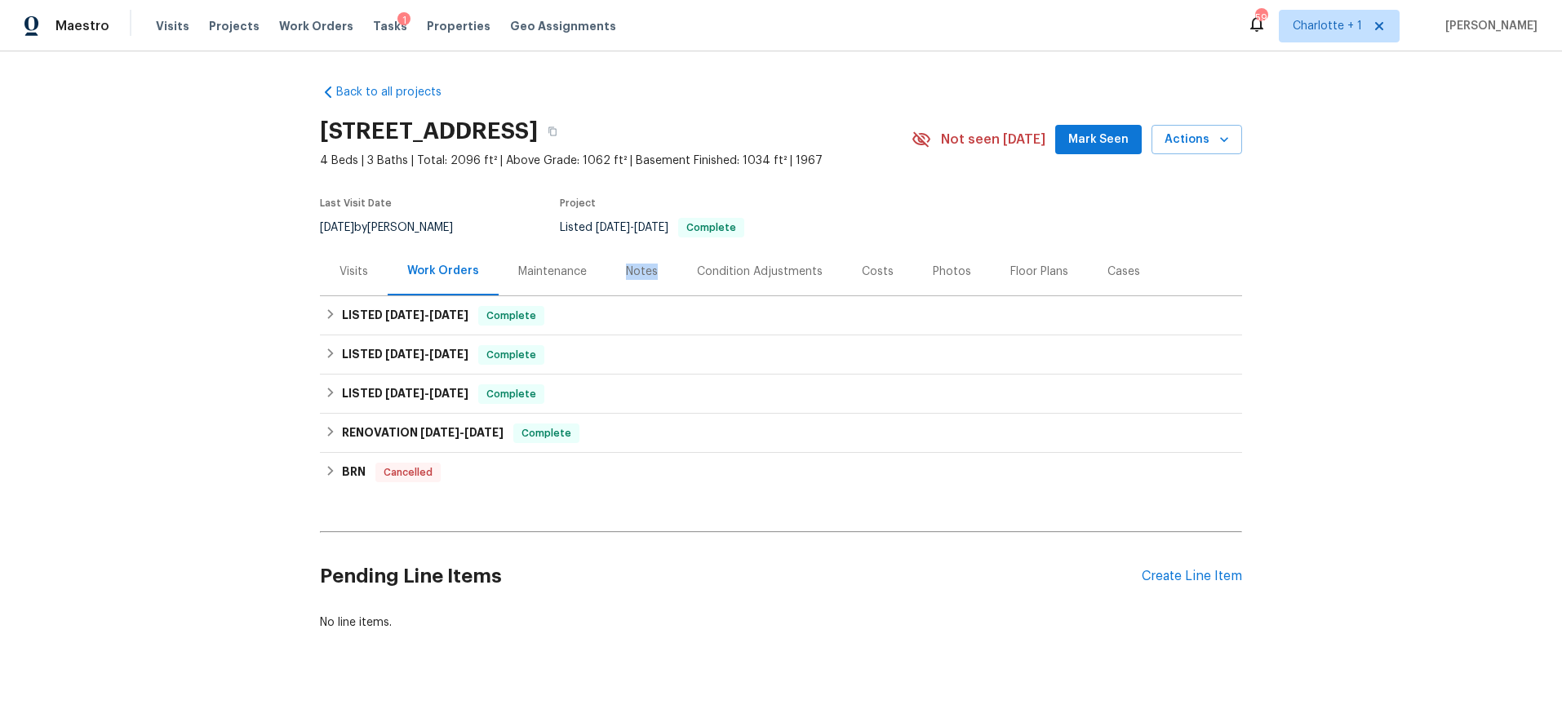
drag, startPoint x: 599, startPoint y: 286, endPoint x: 619, endPoint y: 286, distance: 20.4
click at [611, 286] on div "Visits Work Orders Maintenance Notes Condition Adjustments Costs Photos Floor P…" at bounding box center [781, 271] width 922 height 49
click at [637, 284] on div "Notes" at bounding box center [641, 271] width 71 height 48
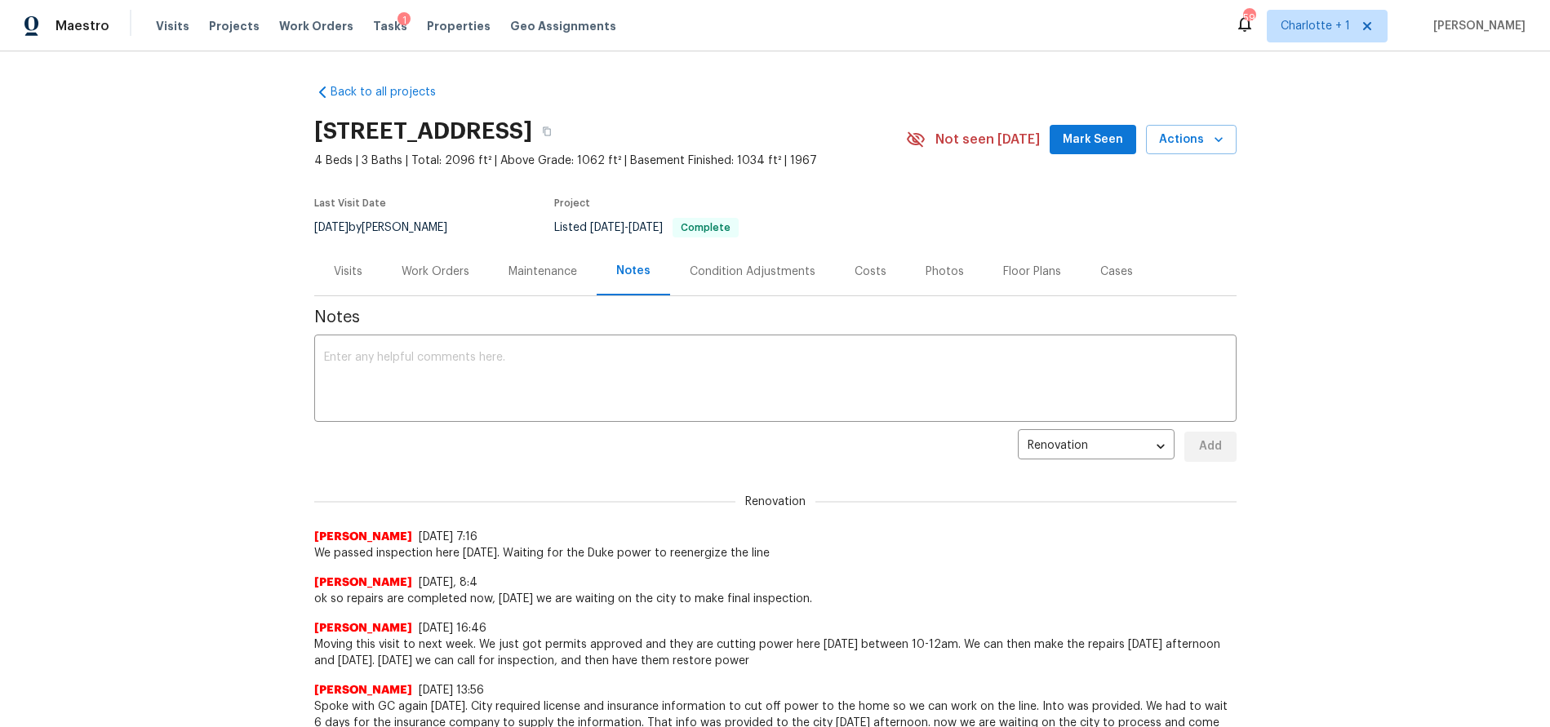
click at [212, 224] on div "Back to all projects [STREET_ADDRESS] 4 Beds | 3 Baths | Total: 2096 ft² | Abov…" at bounding box center [775, 389] width 1550 height 676
click at [927, 264] on div "Photos" at bounding box center [945, 272] width 38 height 16
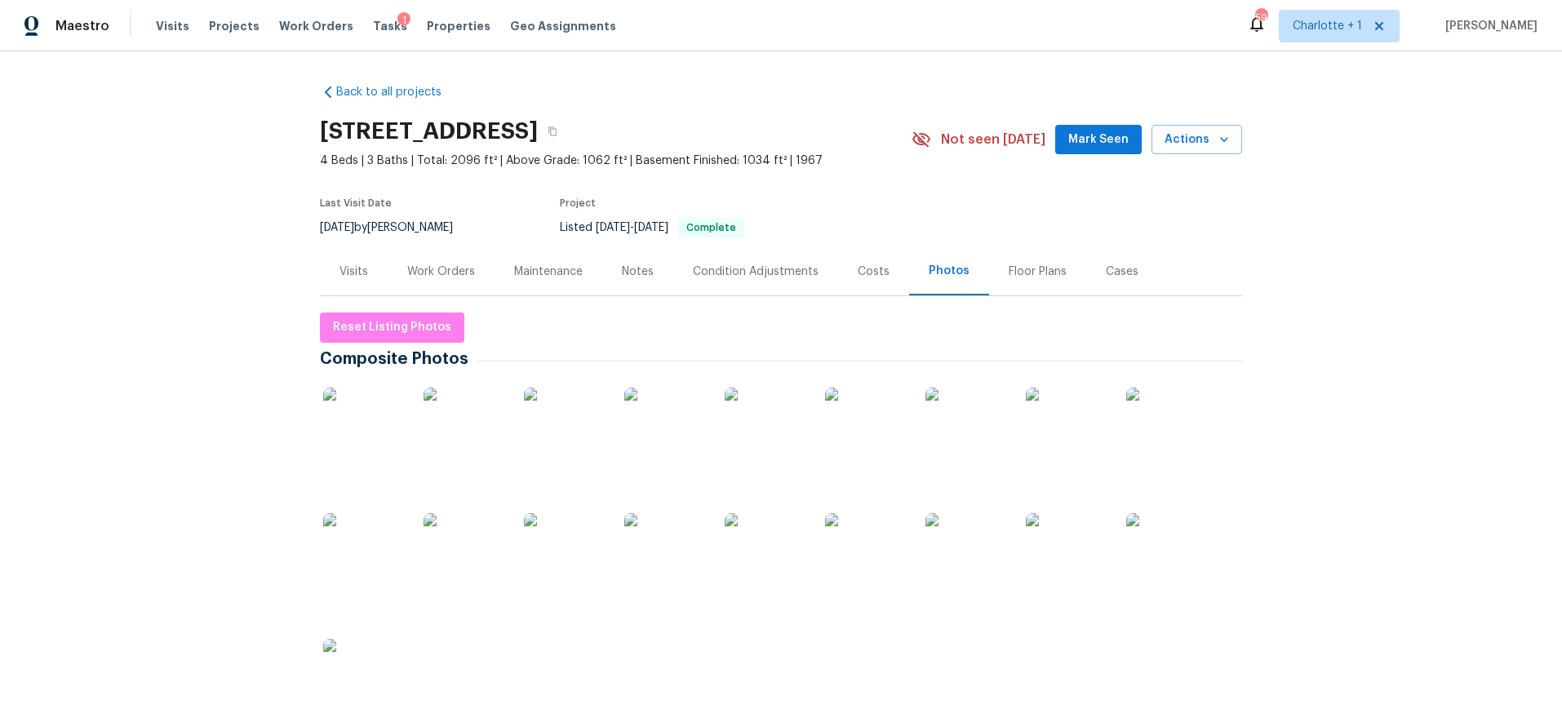
click at [366, 432] on img at bounding box center [364, 429] width 82 height 82
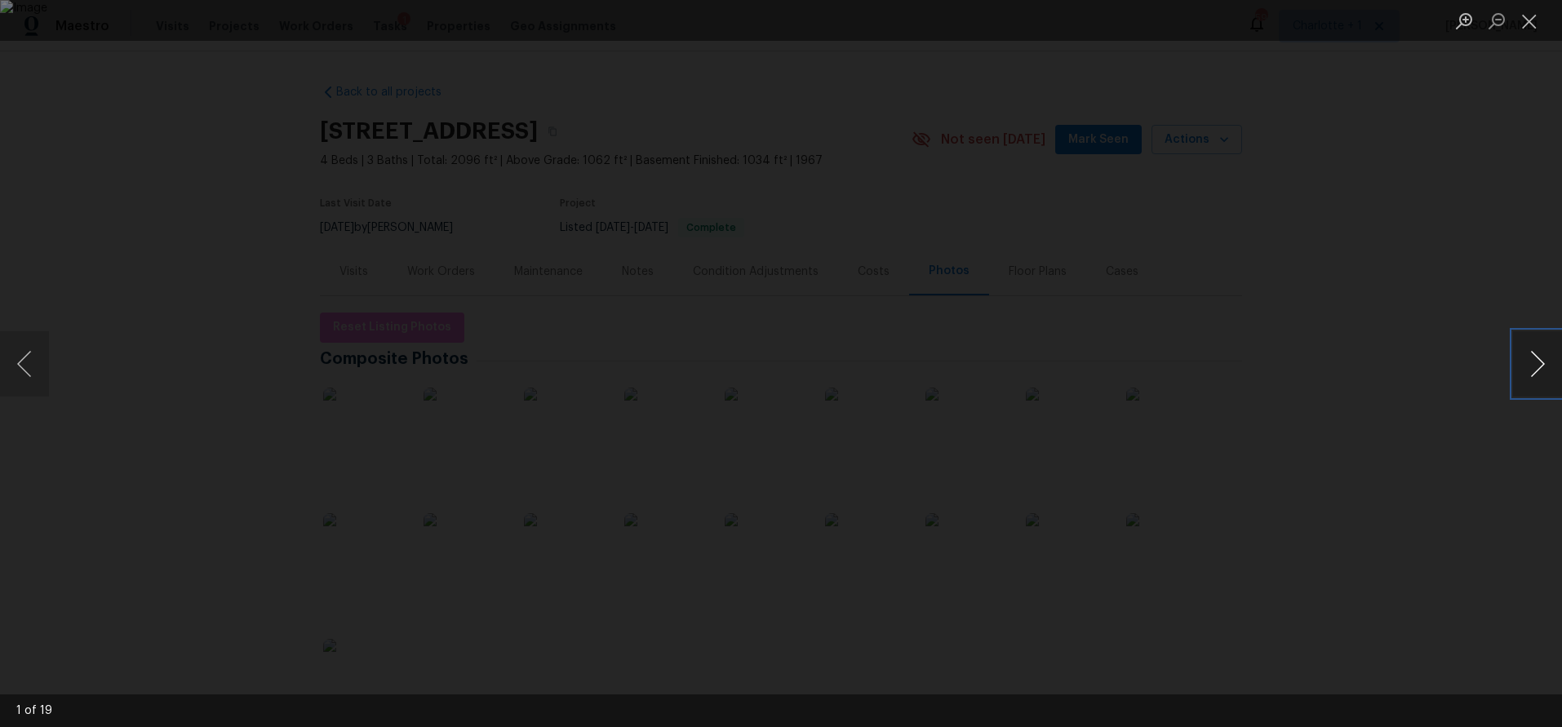
click at [1525, 383] on button "Next image" at bounding box center [1537, 363] width 49 height 65
click at [1520, 382] on button "Next image" at bounding box center [1537, 363] width 49 height 65
click at [1519, 382] on button "Next image" at bounding box center [1537, 363] width 49 height 65
drag, startPoint x: 1371, startPoint y: 226, endPoint x: 1351, endPoint y: 228, distance: 20.5
click at [1371, 226] on div "Lightbox" at bounding box center [781, 363] width 1562 height 727
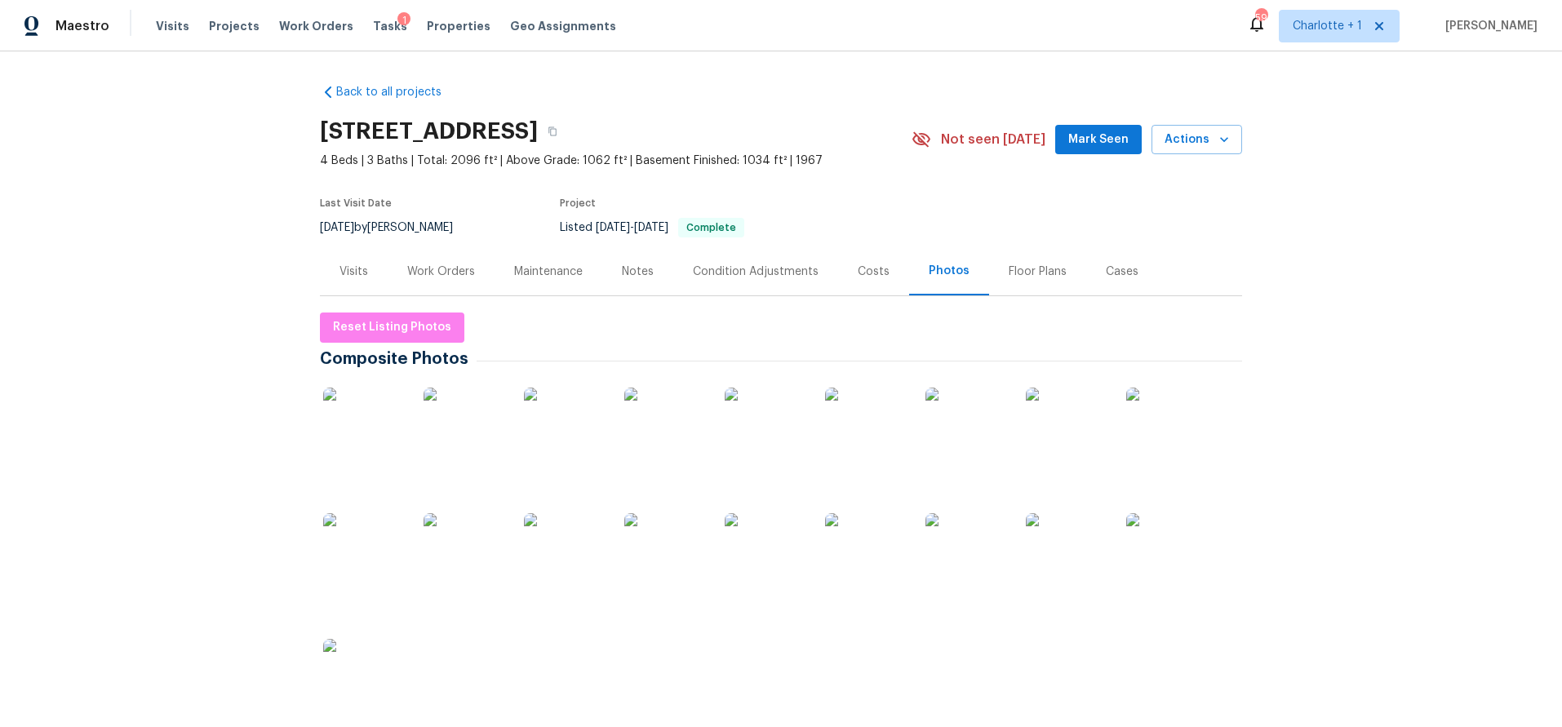
click at [127, 198] on div "Back to all projects [STREET_ADDRESS] 4 Beds | 3 Baths | Total: 2096 ft² | Abov…" at bounding box center [781, 389] width 1562 height 676
click at [195, 202] on div "Back to all projects [STREET_ADDRESS] 4 Beds | 3 Baths | Total: 2096 ft² | Abov…" at bounding box center [781, 389] width 1562 height 676
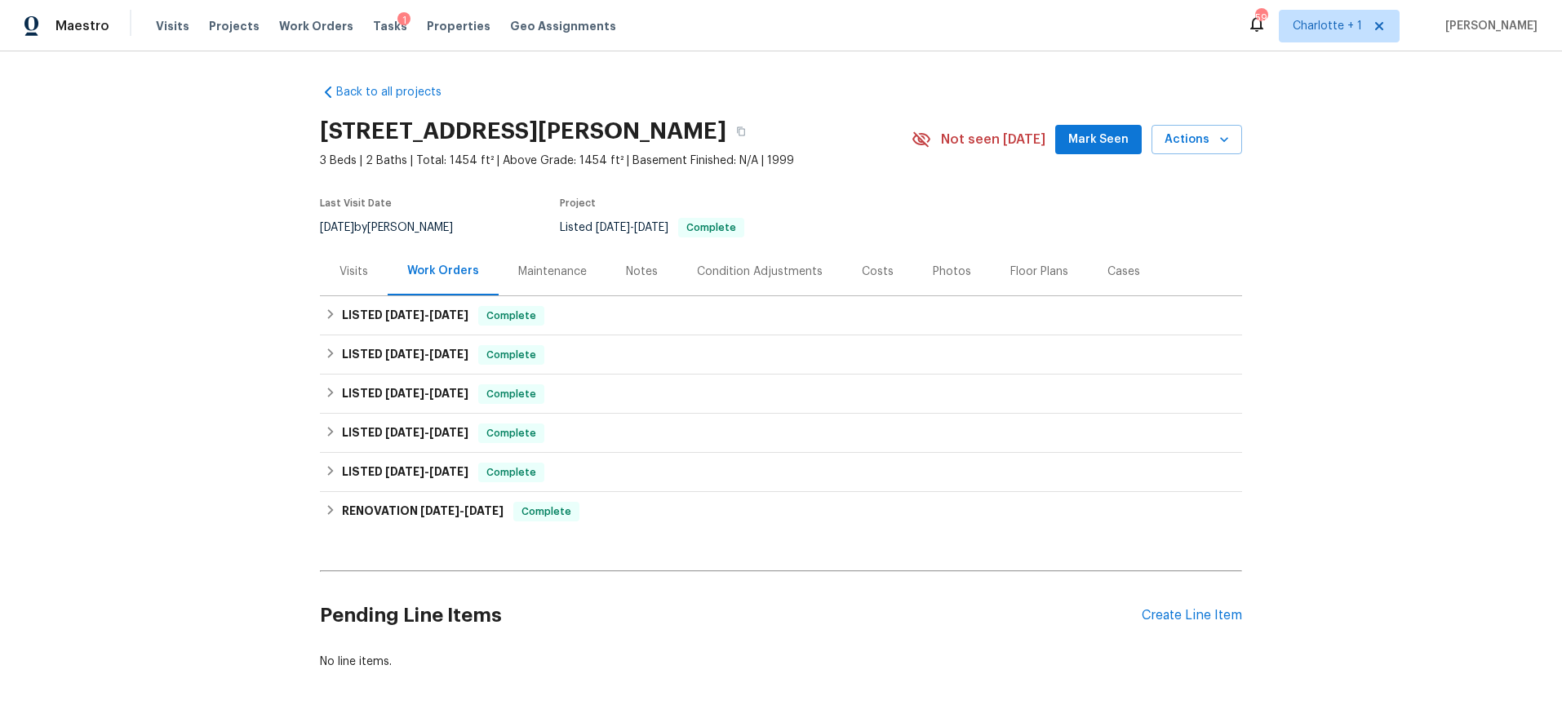
click at [320, 264] on div "Visits" at bounding box center [354, 271] width 68 height 48
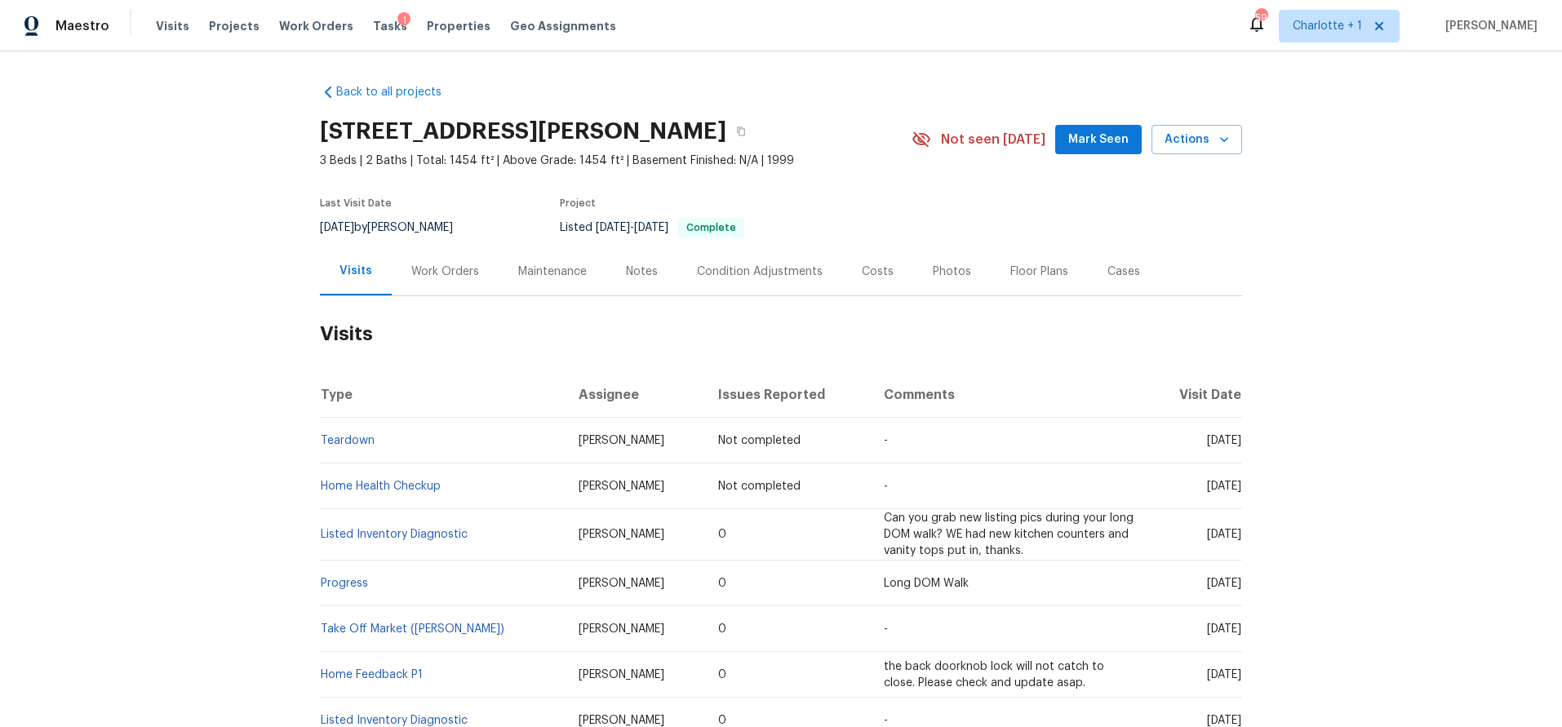
click at [345, 269] on div "Visits" at bounding box center [356, 271] width 33 height 16
click at [941, 274] on div "Photos" at bounding box center [952, 272] width 38 height 16
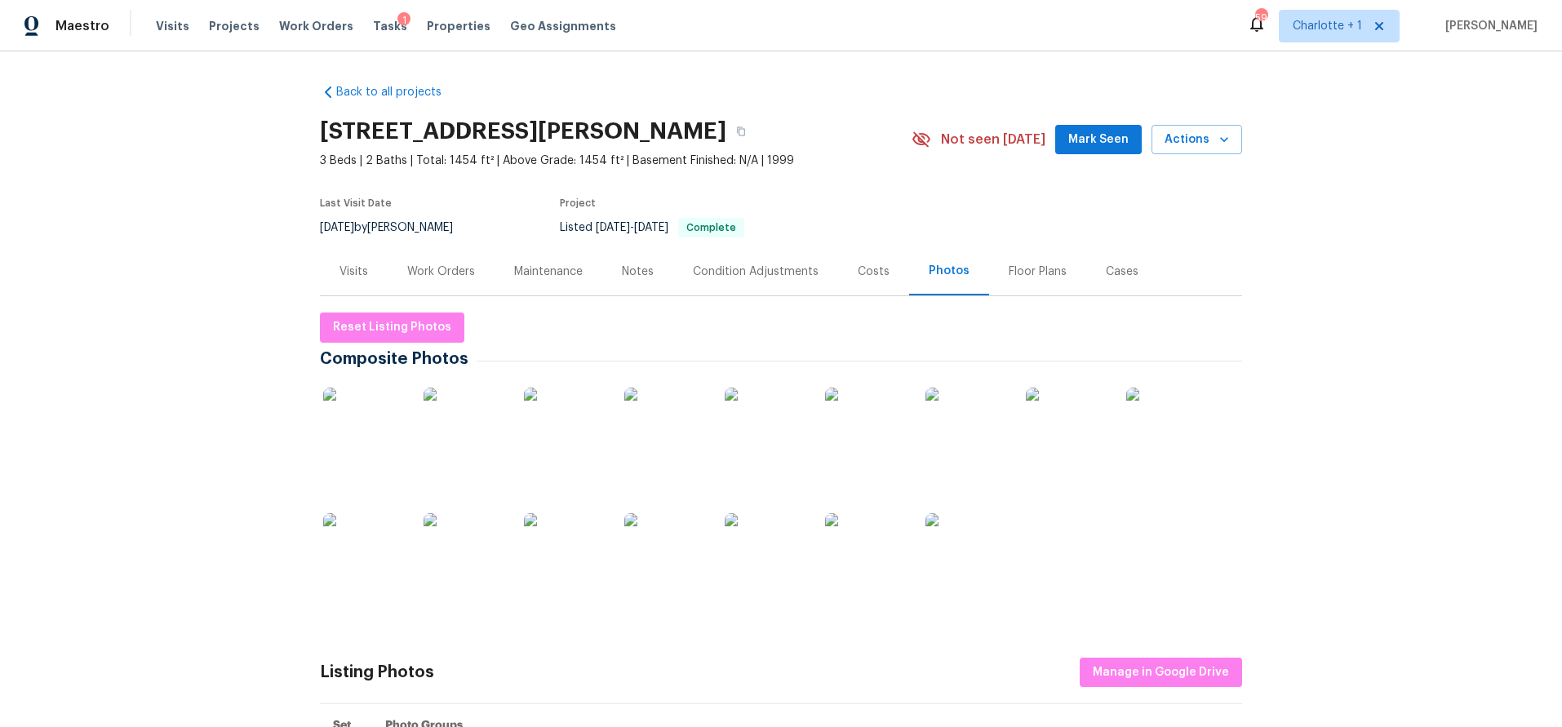
click at [348, 402] on img at bounding box center [364, 429] width 82 height 82
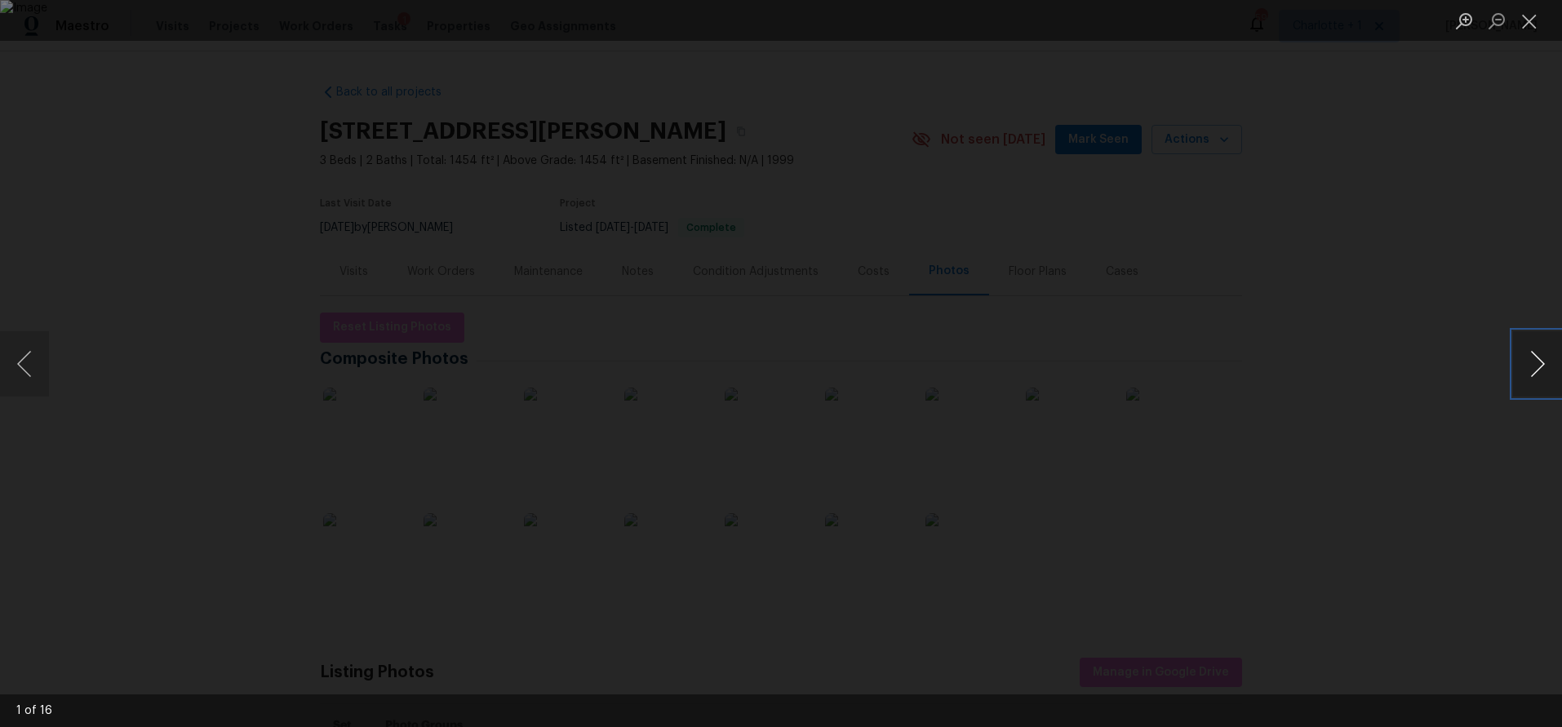
click at [1524, 366] on button "Next image" at bounding box center [1537, 363] width 49 height 65
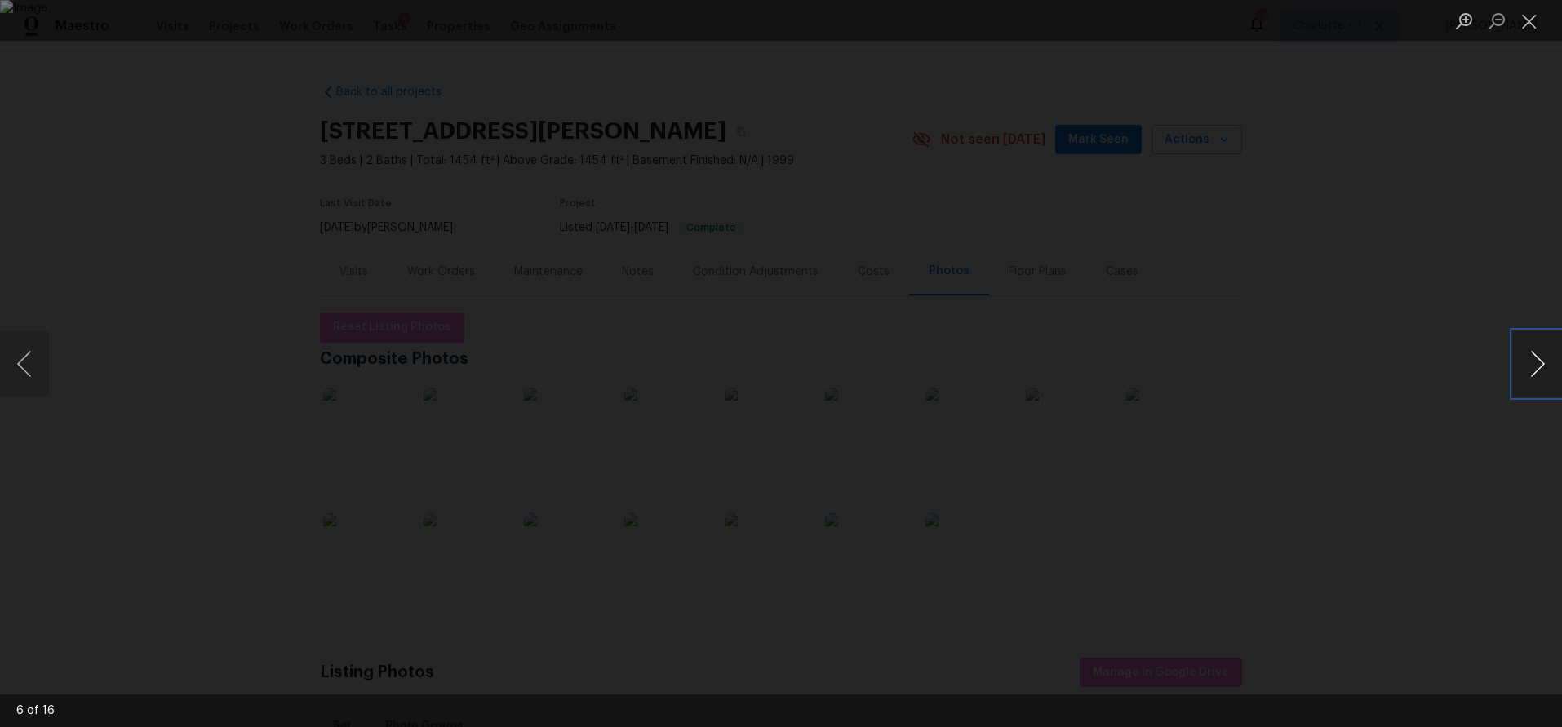
click at [1524, 366] on button "Next image" at bounding box center [1537, 363] width 49 height 65
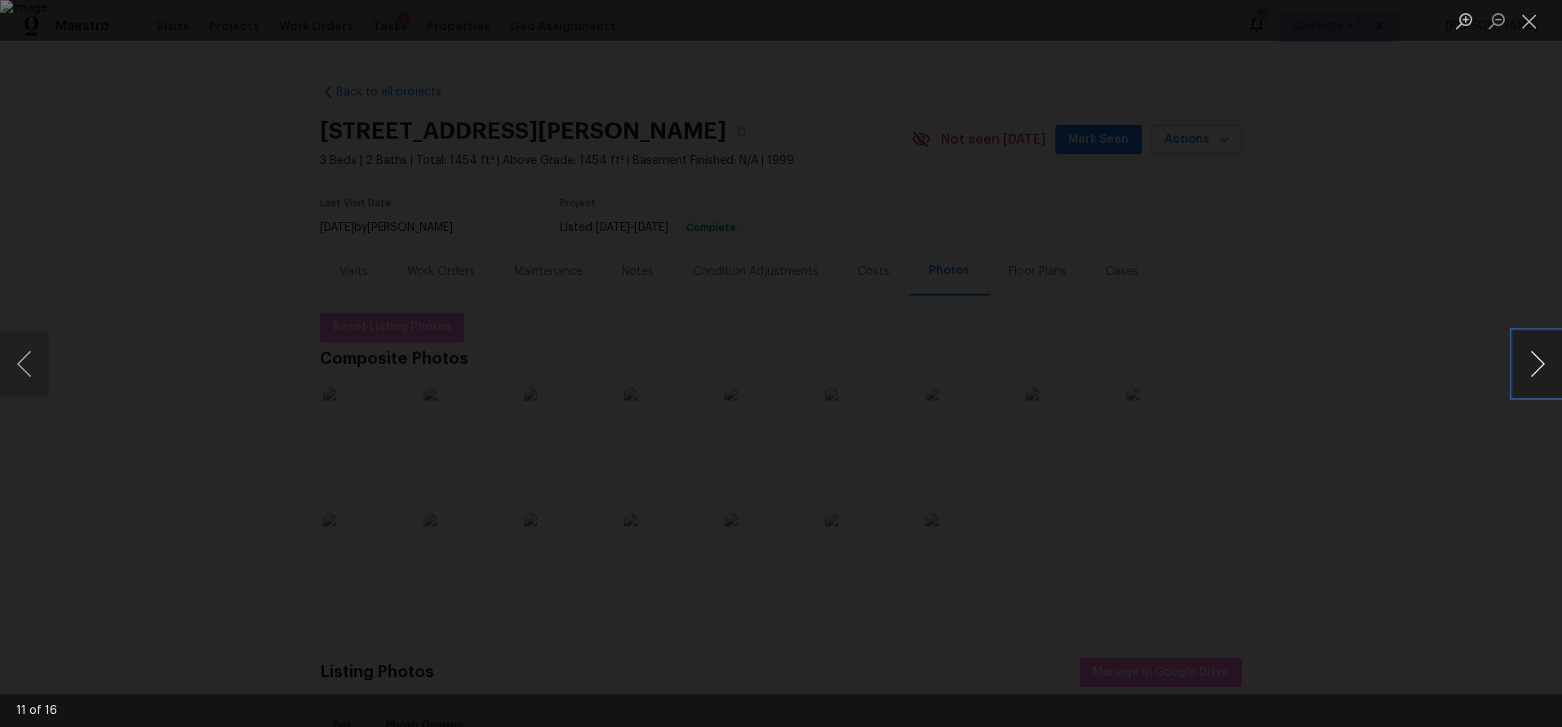
click at [1524, 366] on button "Next image" at bounding box center [1537, 363] width 49 height 65
click at [1348, 254] on div "Lightbox" at bounding box center [781, 363] width 1562 height 727
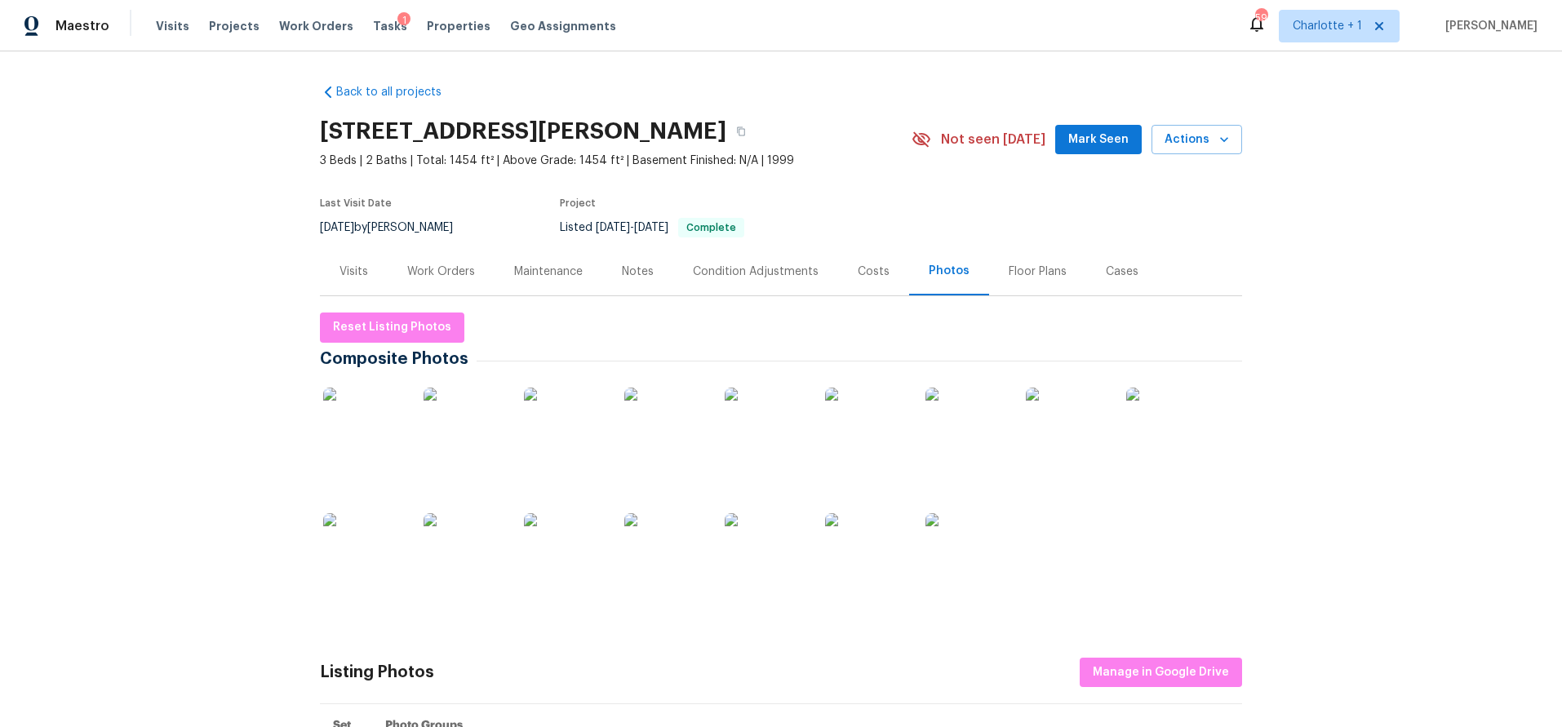
click at [366, 271] on div "Visits" at bounding box center [354, 271] width 68 height 48
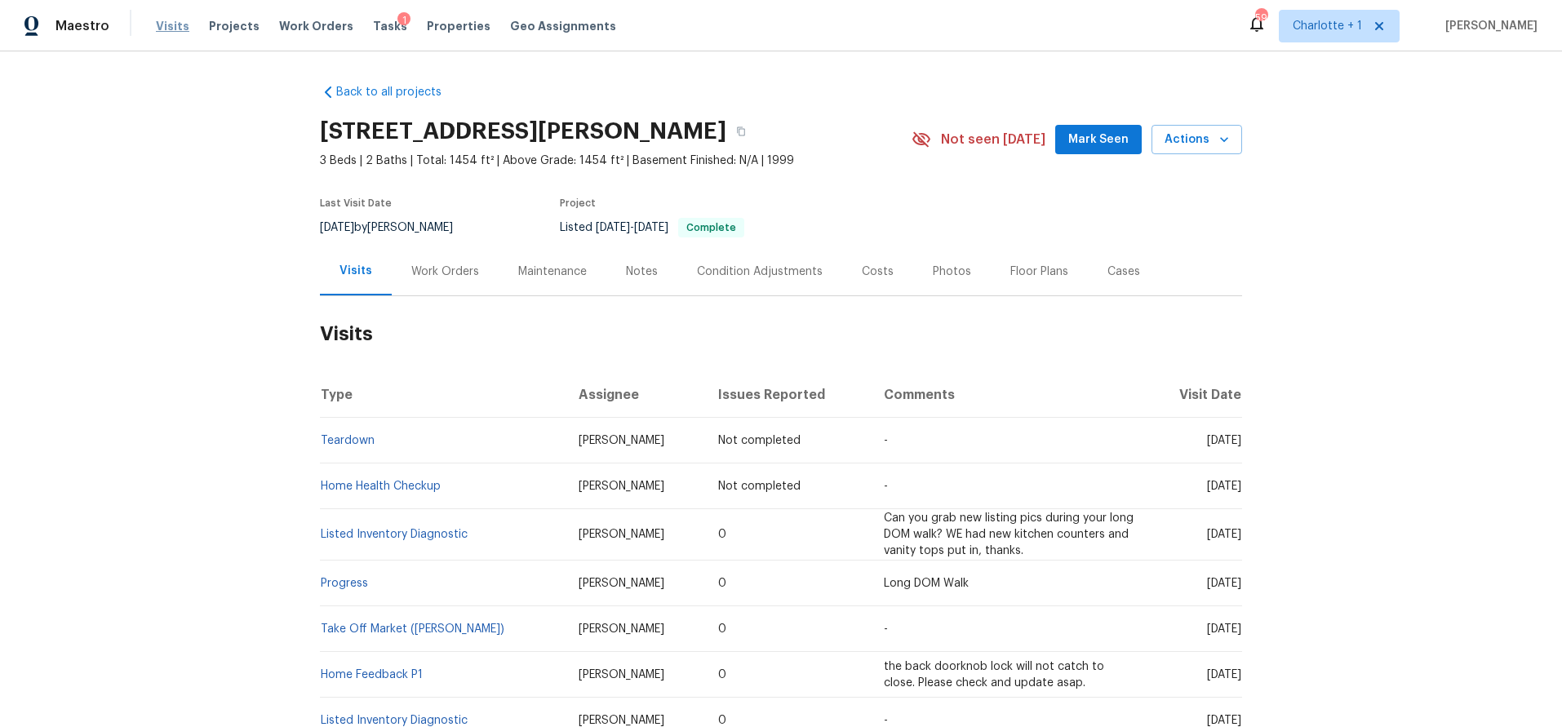
click at [161, 27] on span "Visits" at bounding box center [172, 26] width 33 height 16
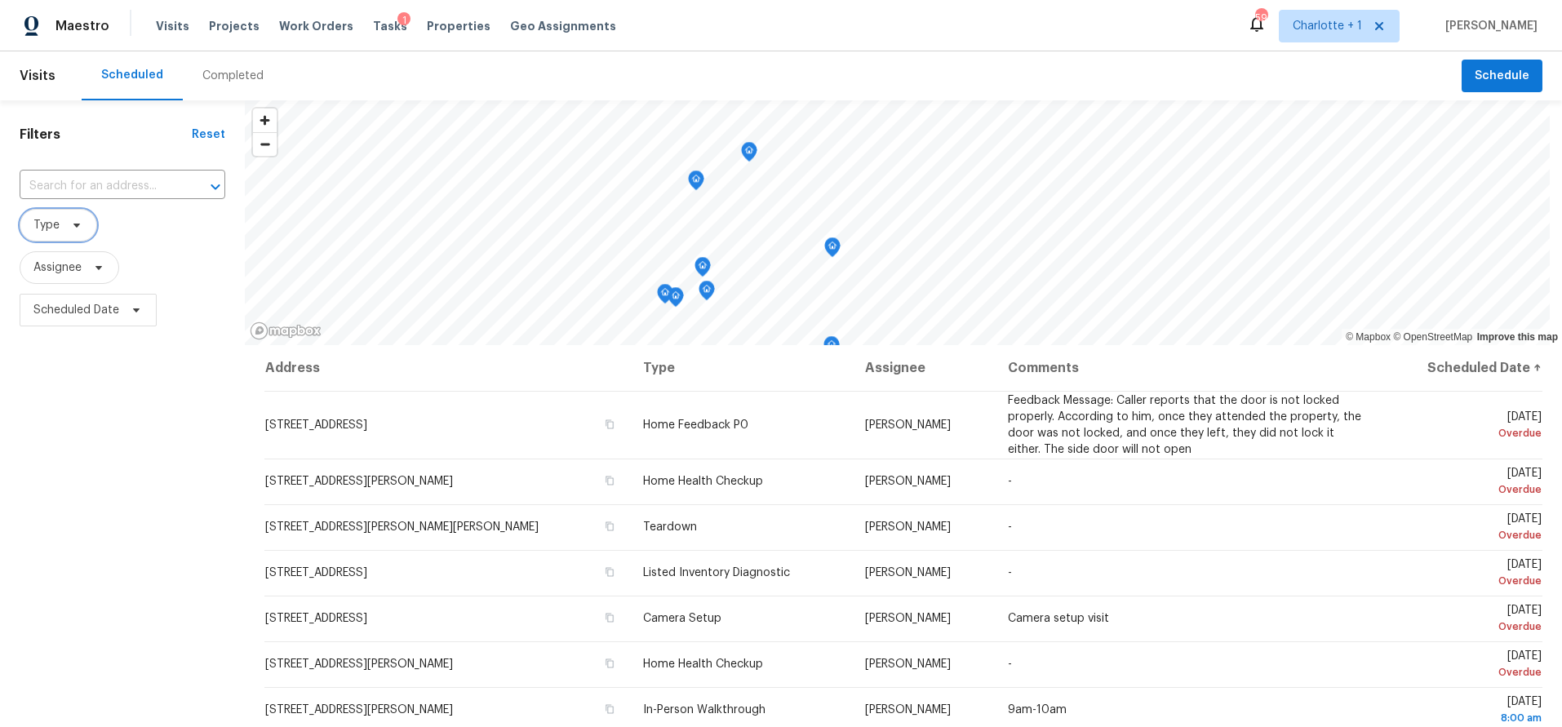
click at [73, 238] on span "Type" at bounding box center [59, 225] width 78 height 33
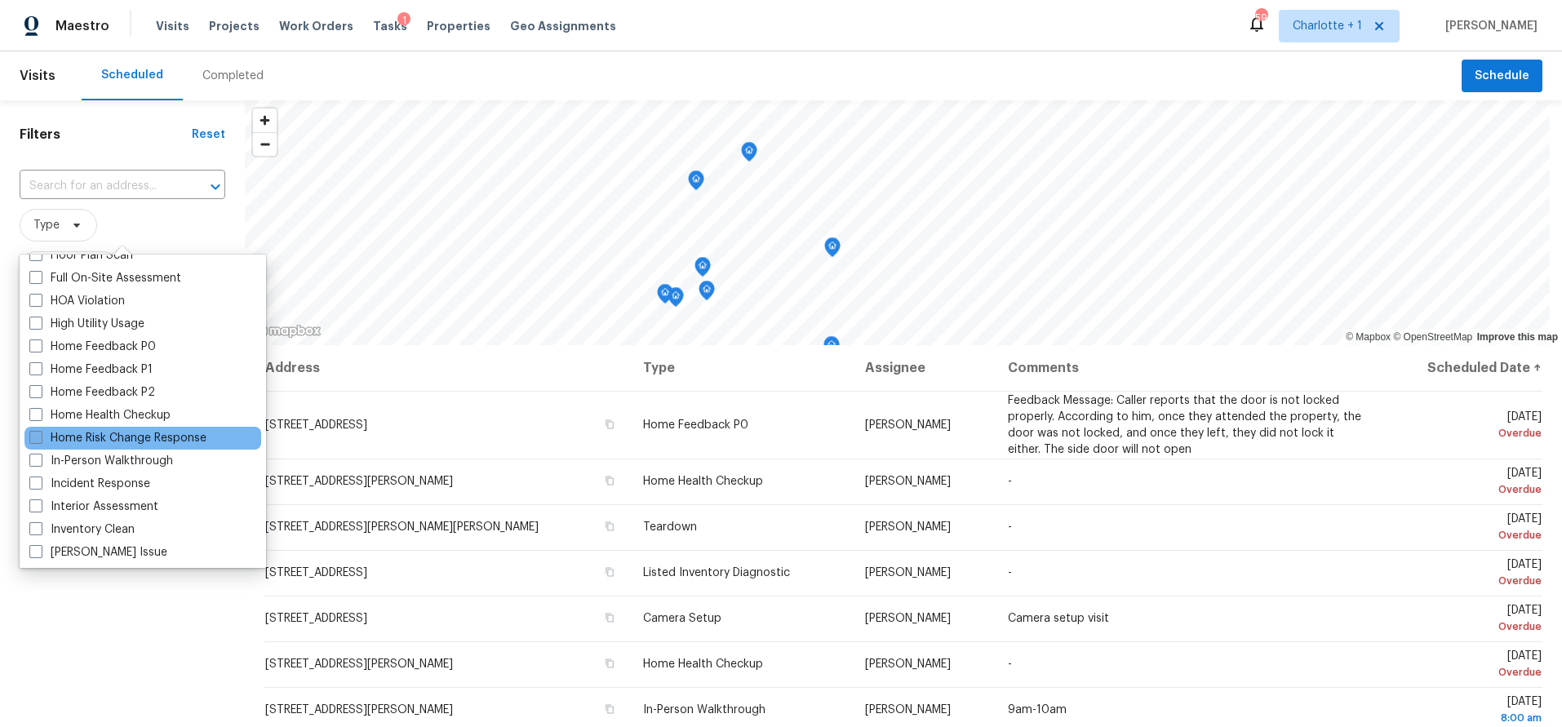
scroll to position [442, 0]
click at [122, 422] on label "Home Health Checkup" at bounding box center [99, 422] width 141 height 16
click at [40, 422] on input "Home Health Checkup" at bounding box center [34, 419] width 11 height 11
checkbox input "true"
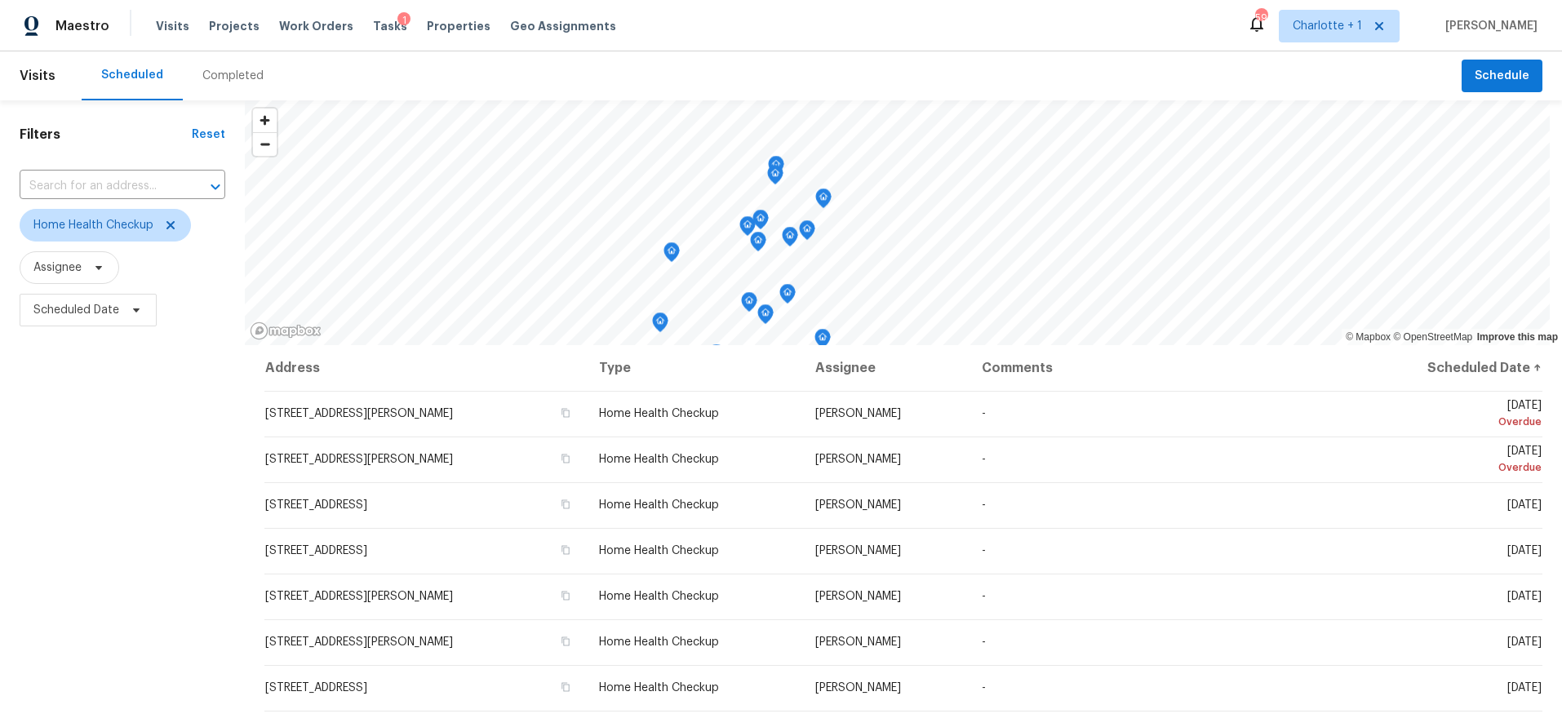
drag, startPoint x: 93, startPoint y: 651, endPoint x: 377, endPoint y: 603, distance: 288.1
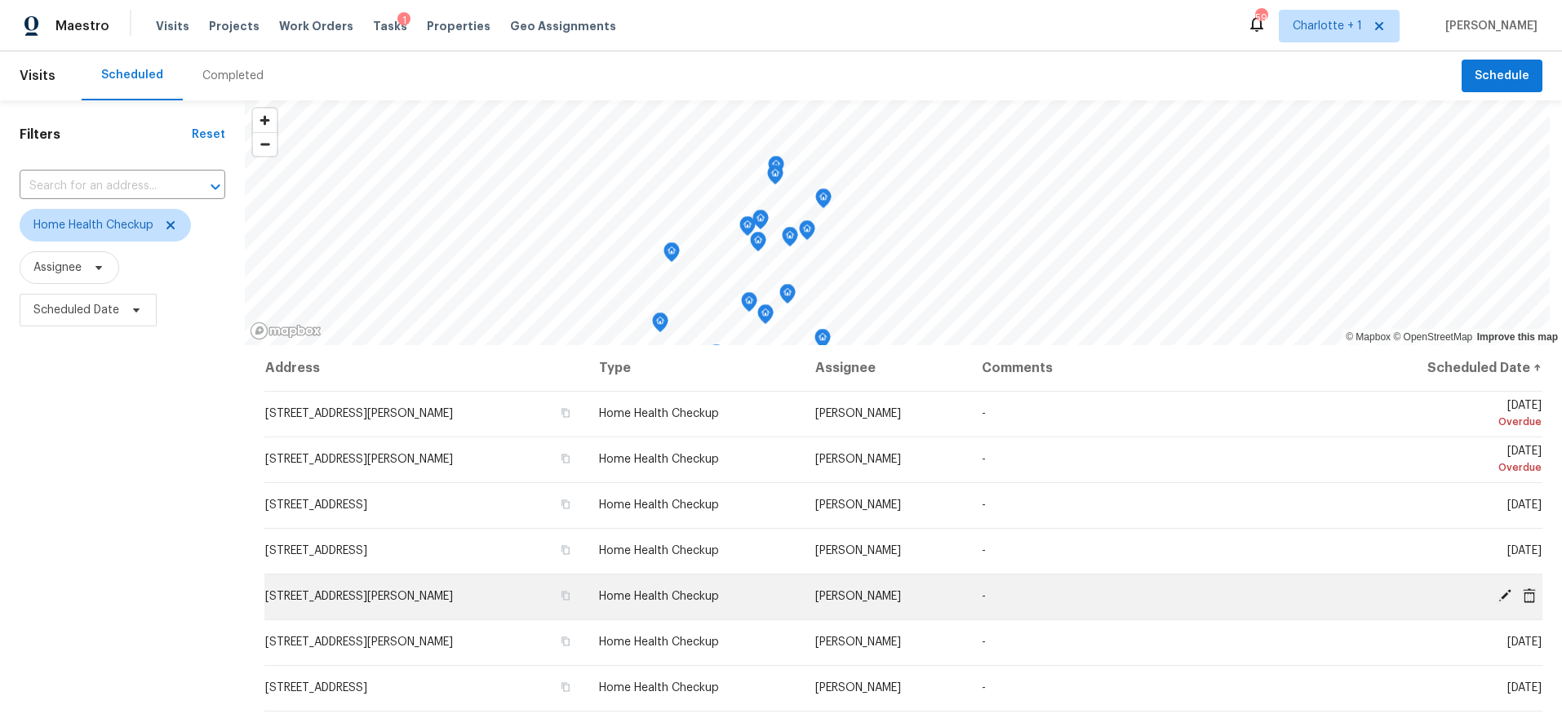
click at [93, 651] on div "Filters Reset ​ Home Health Checkup Assignee Scheduled Date" at bounding box center [122, 513] width 245 height 827
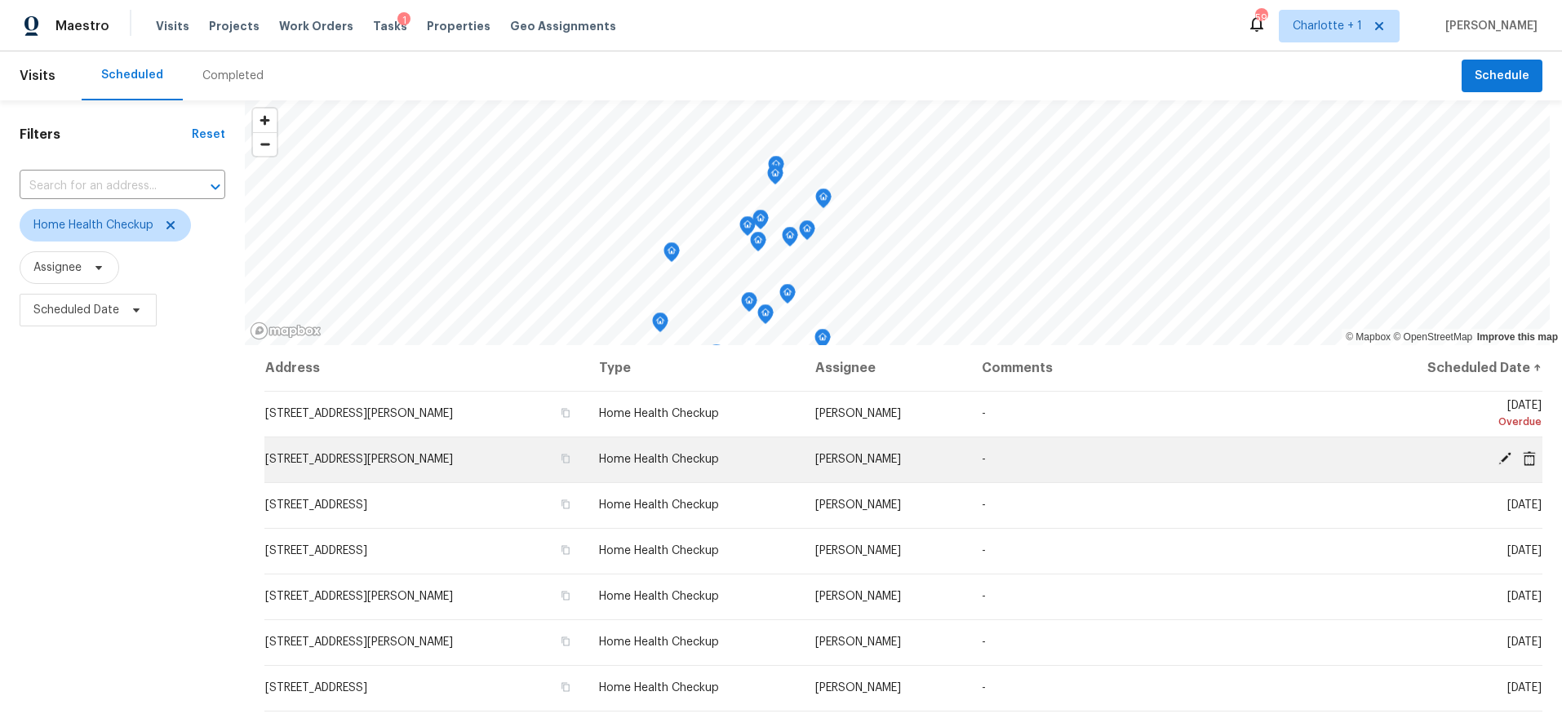
click at [1523, 460] on icon at bounding box center [1529, 458] width 13 height 15
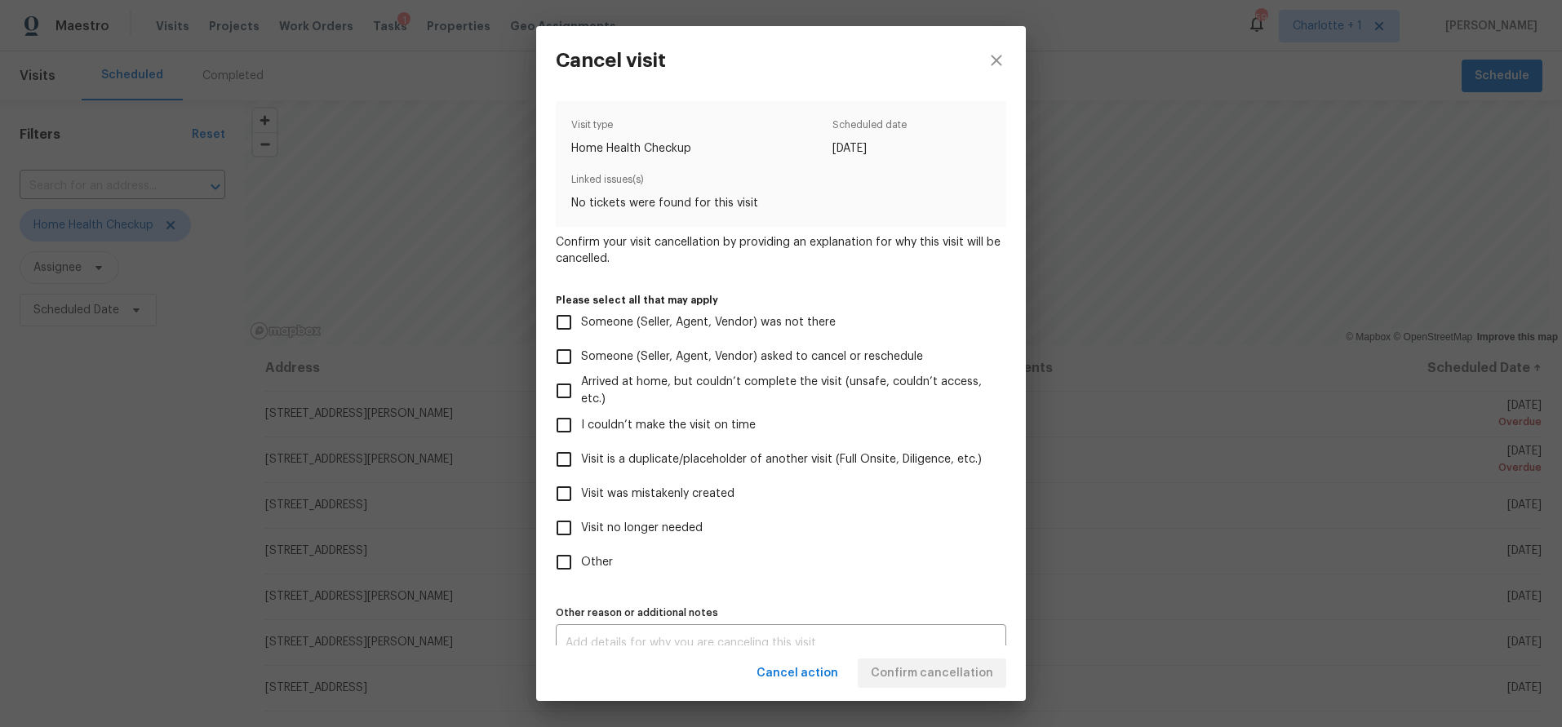
scroll to position [23, 0]
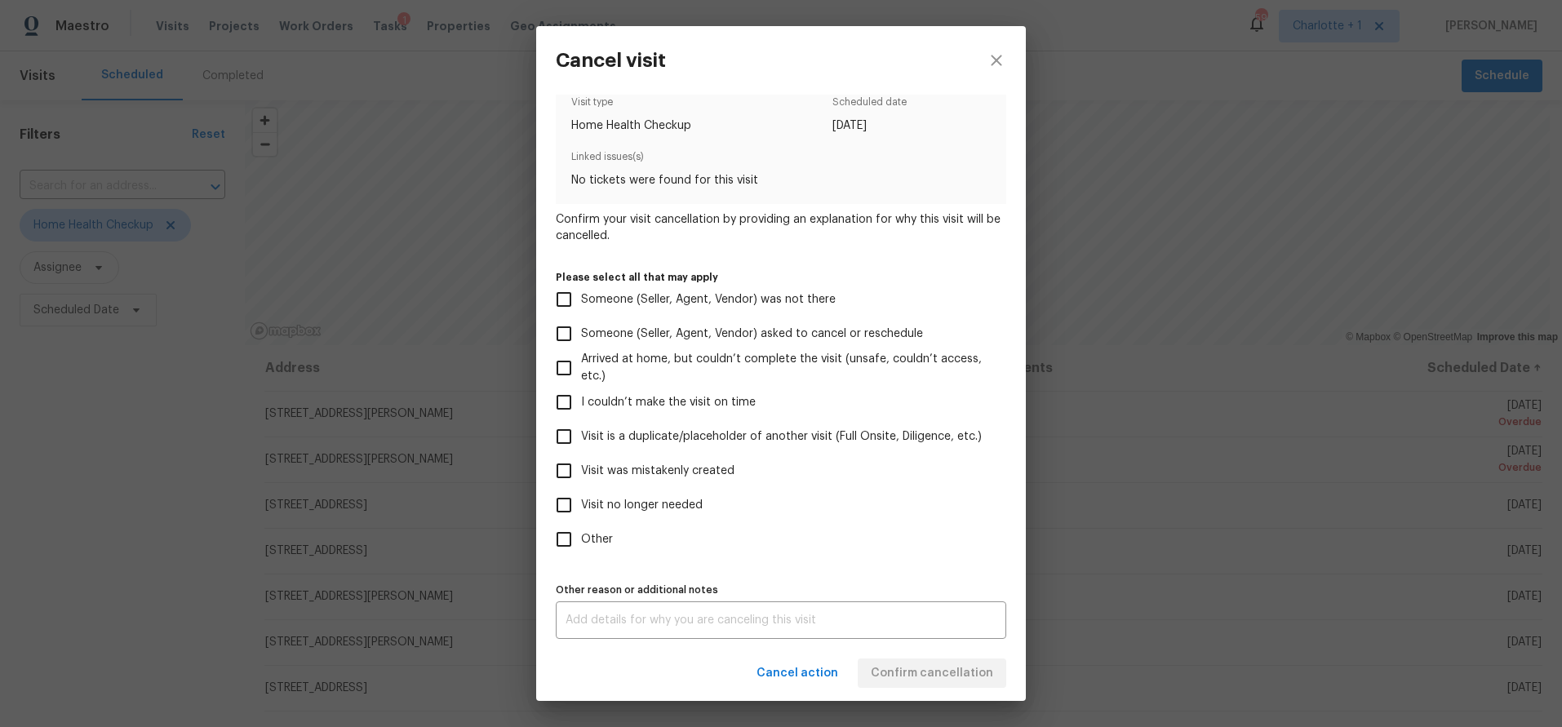
click at [659, 519] on label "Visit no longer needed" at bounding box center [770, 505] width 446 height 34
click at [581, 519] on input "Visit no longer needed" at bounding box center [564, 505] width 34 height 34
checkbox input "true"
click at [647, 615] on textarea at bounding box center [781, 620] width 431 height 11
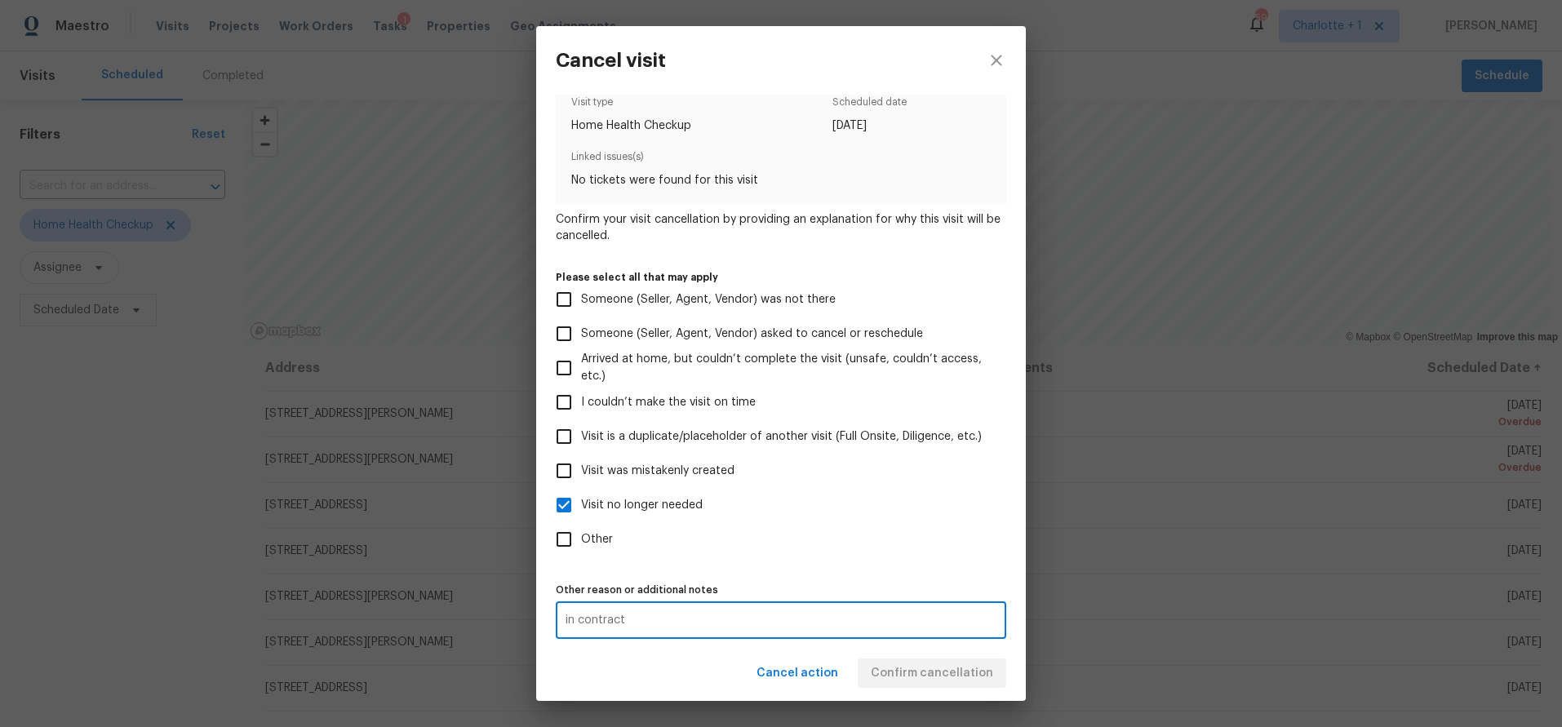
type textarea "in contract"
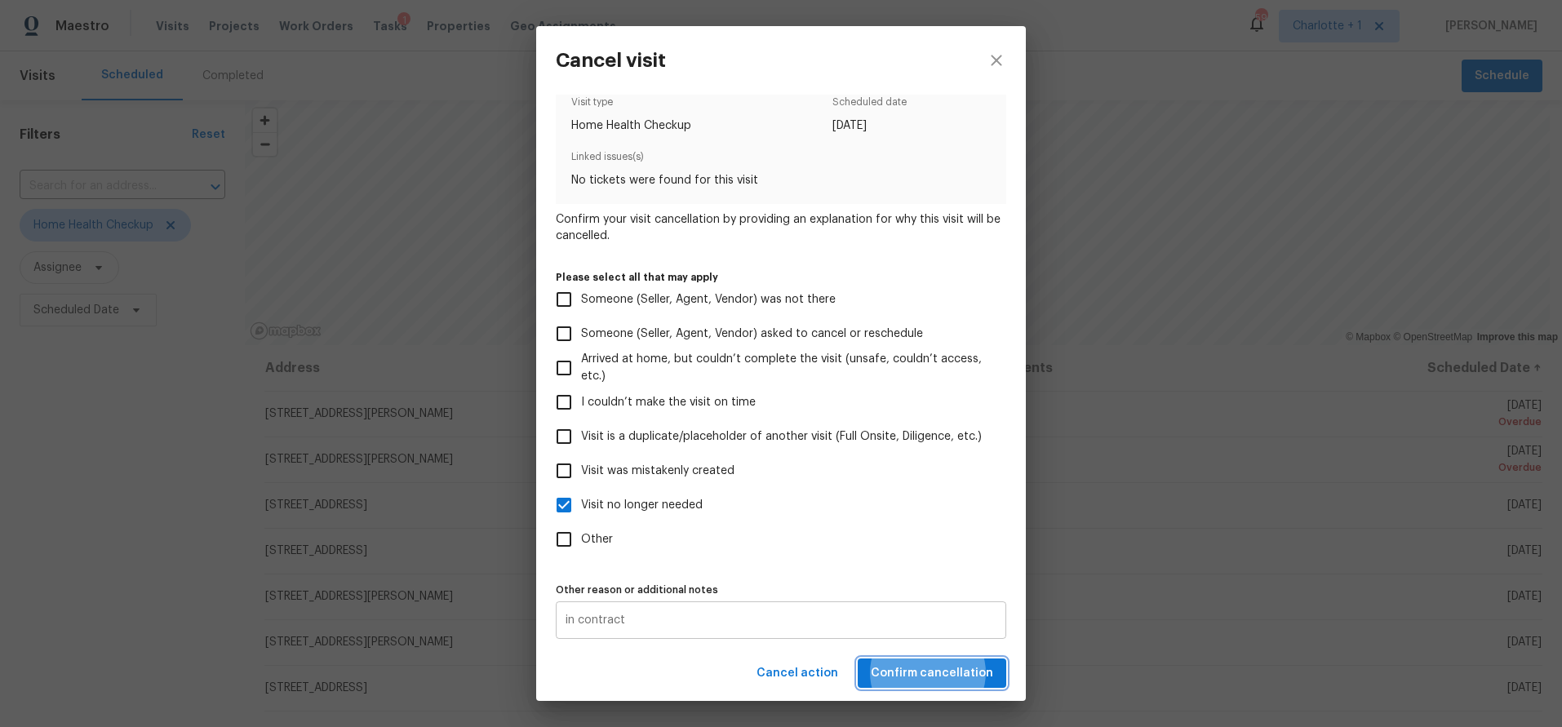
click at [858, 659] on button "Confirm cancellation" at bounding box center [932, 674] width 149 height 30
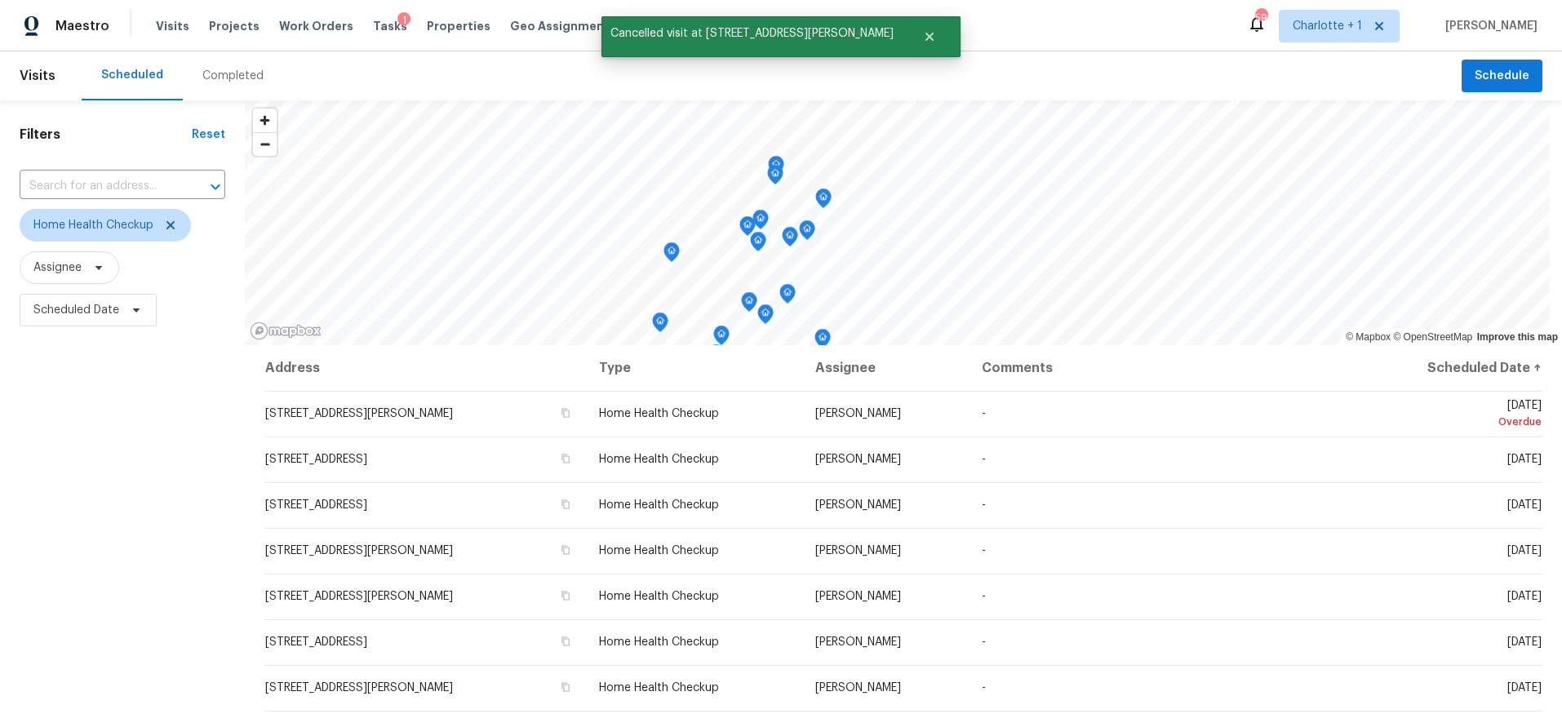
click at [186, 404] on div "Filters Reset ​ Home Health Checkup Assignee Scheduled Date" at bounding box center [122, 513] width 245 height 827
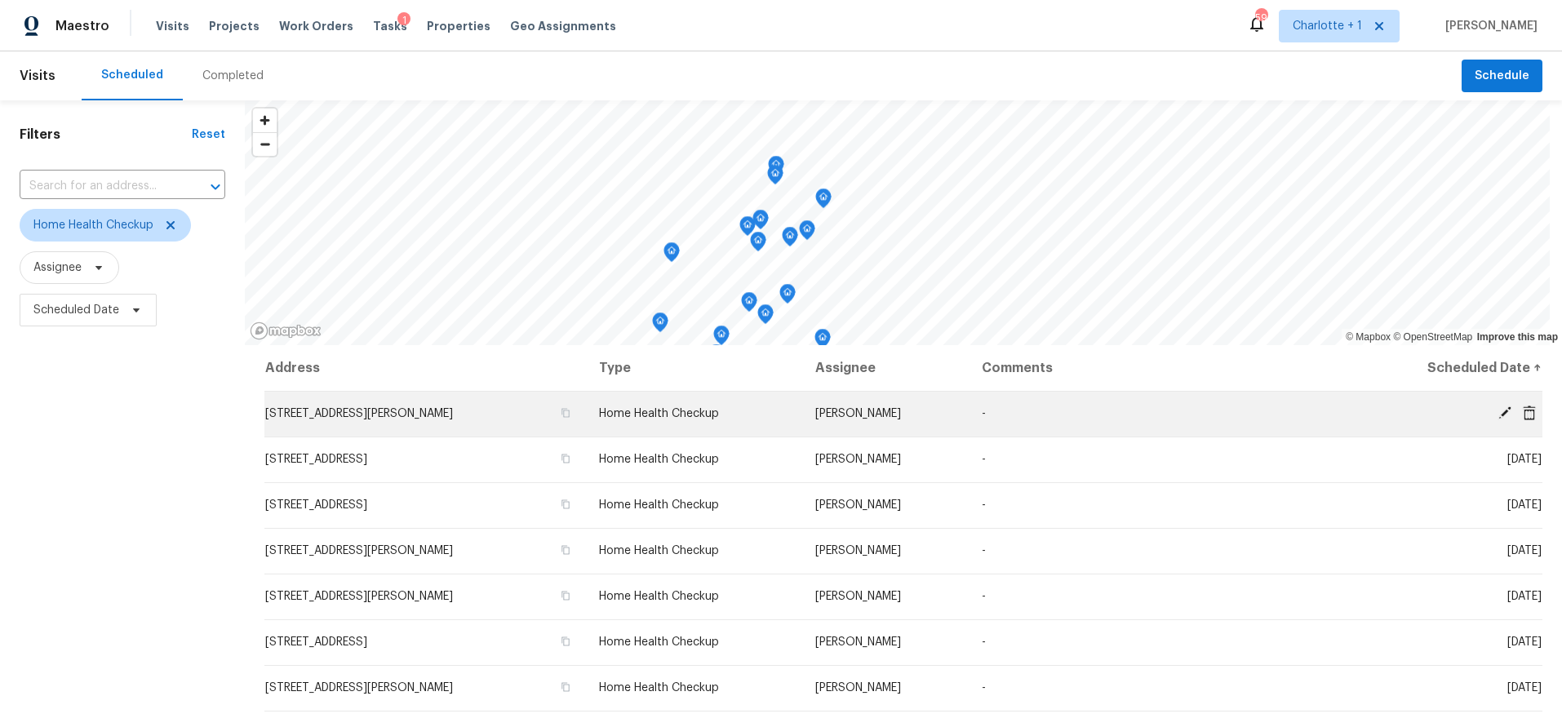
click at [1498, 415] on icon at bounding box center [1505, 413] width 15 height 15
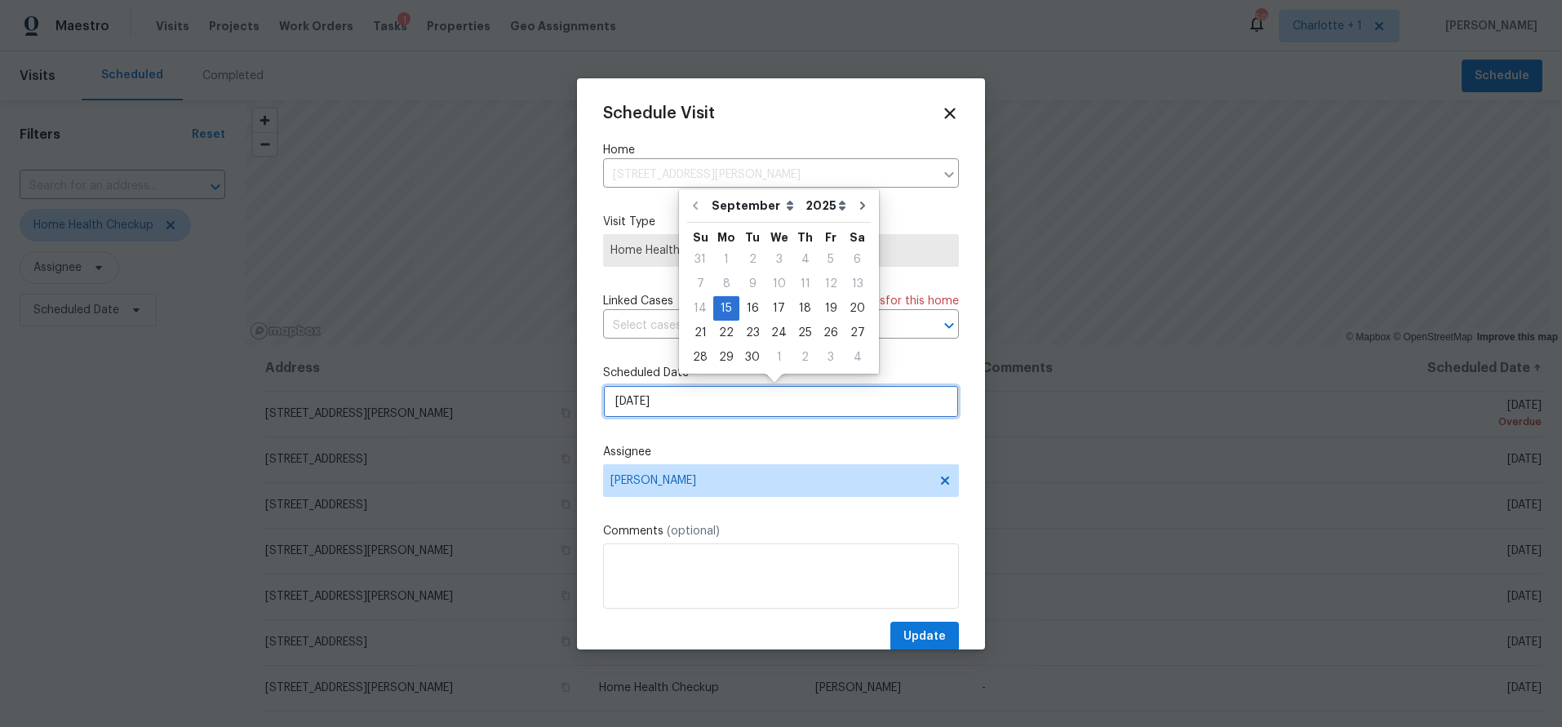
click at [667, 418] on input "9/15/2025" at bounding box center [781, 401] width 356 height 33
click at [718, 333] on div "22" at bounding box center [726, 333] width 26 height 23
type input "[DATE]"
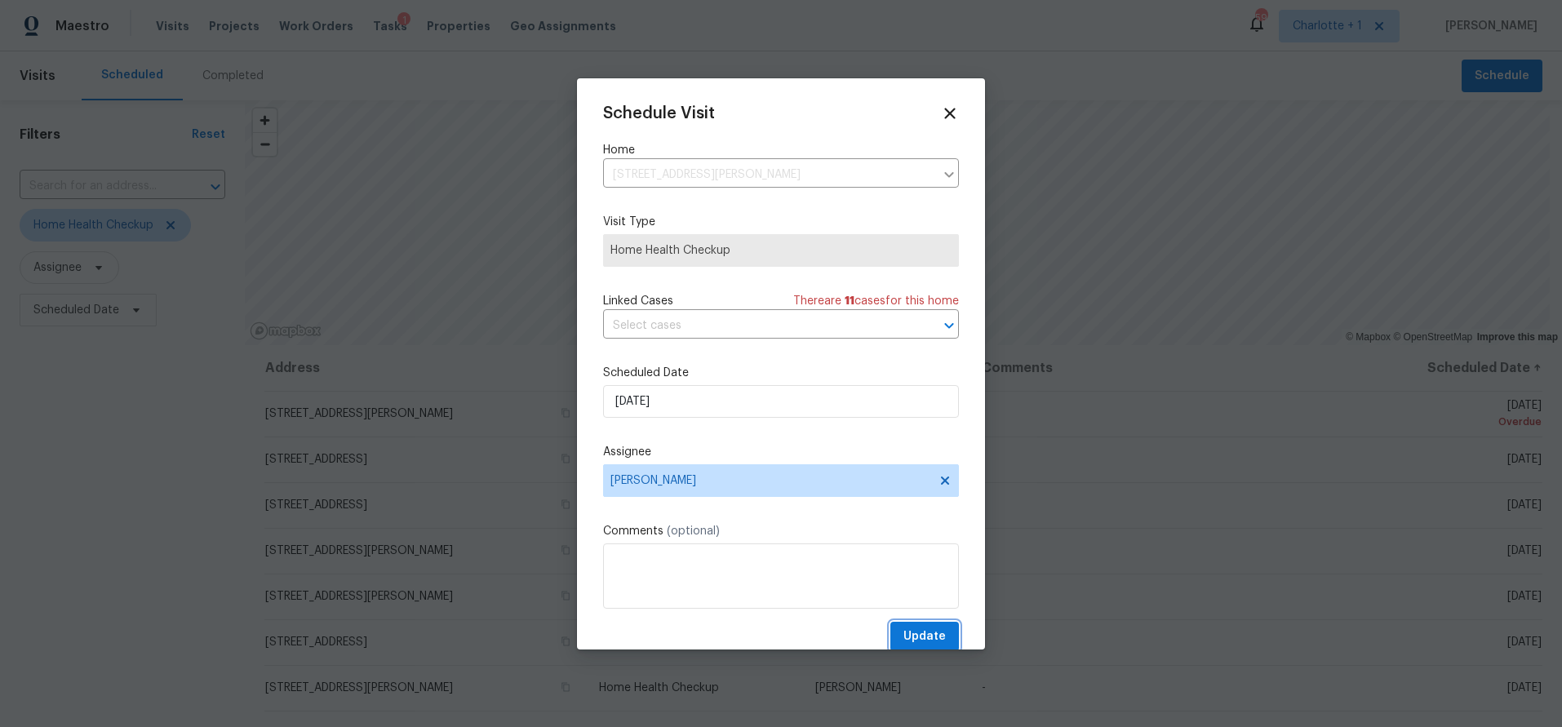
click at [921, 634] on span "Update" at bounding box center [925, 637] width 42 height 20
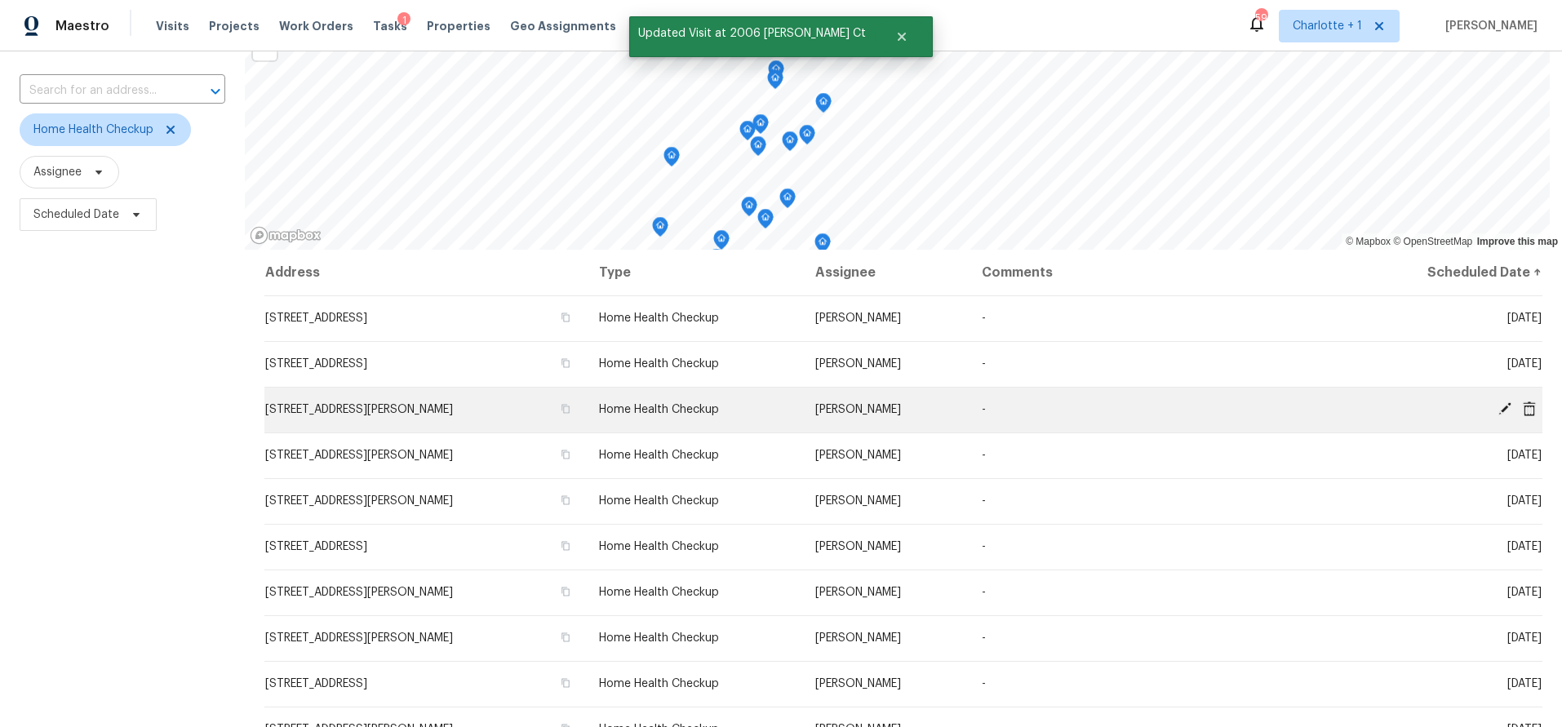
scroll to position [0, 0]
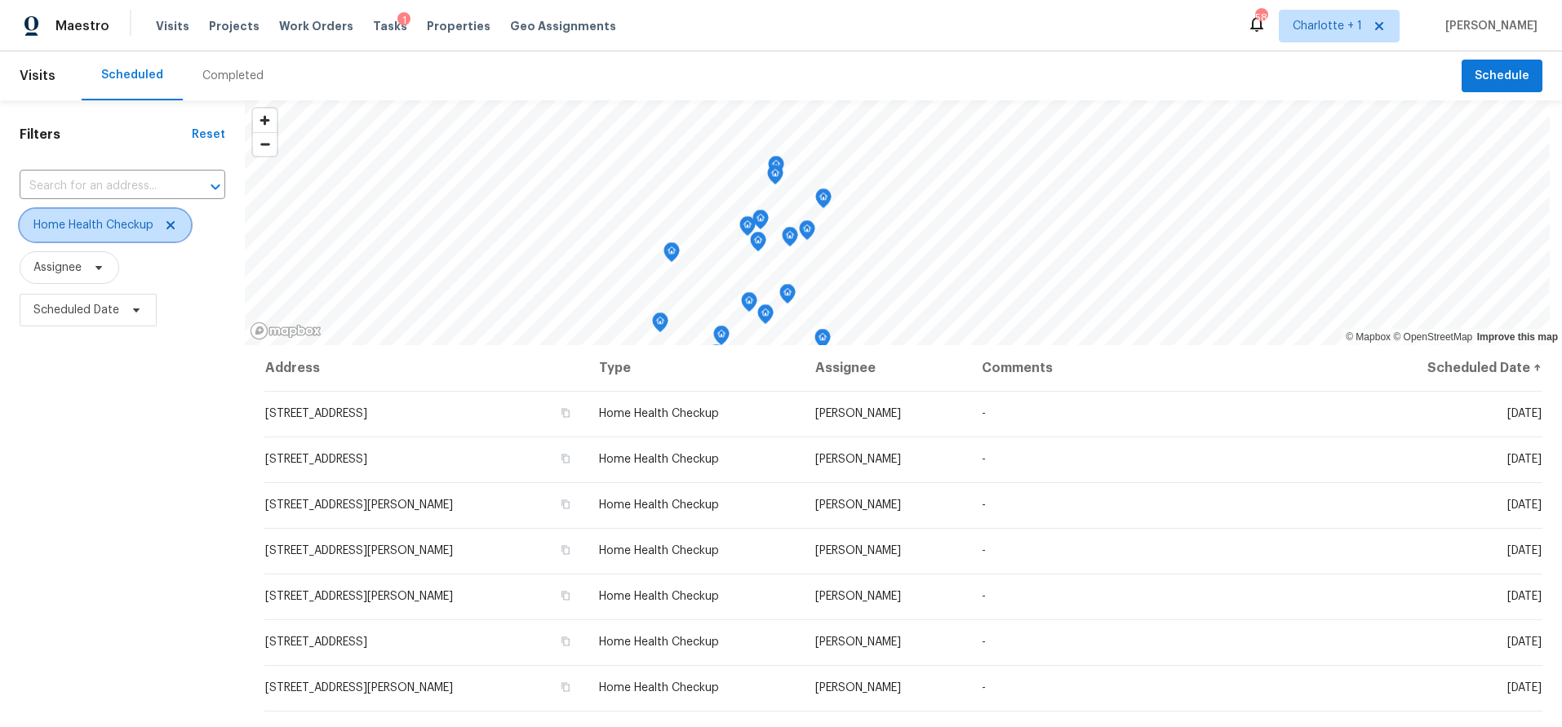
click at [171, 224] on icon at bounding box center [170, 225] width 13 height 13
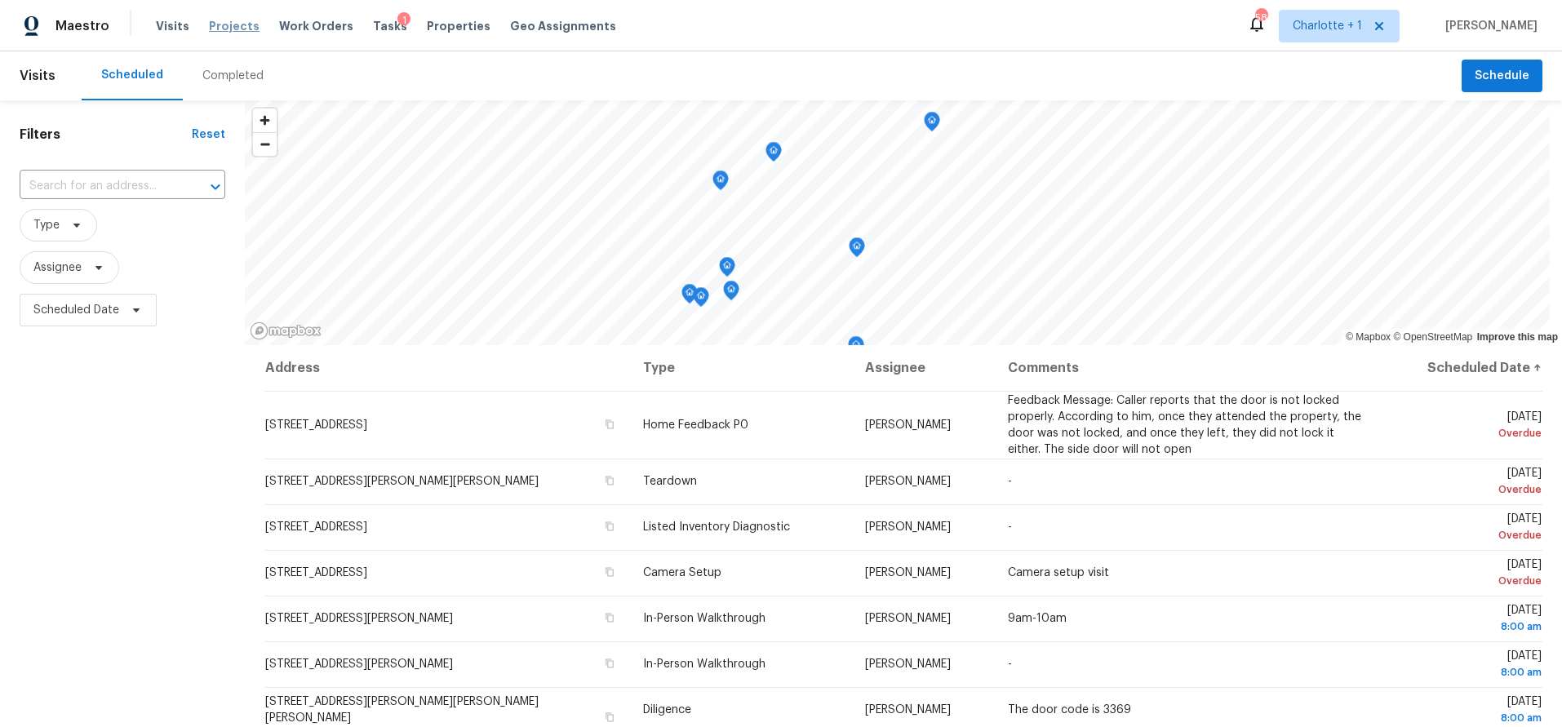
click at [223, 26] on span "Projects" at bounding box center [234, 26] width 51 height 16
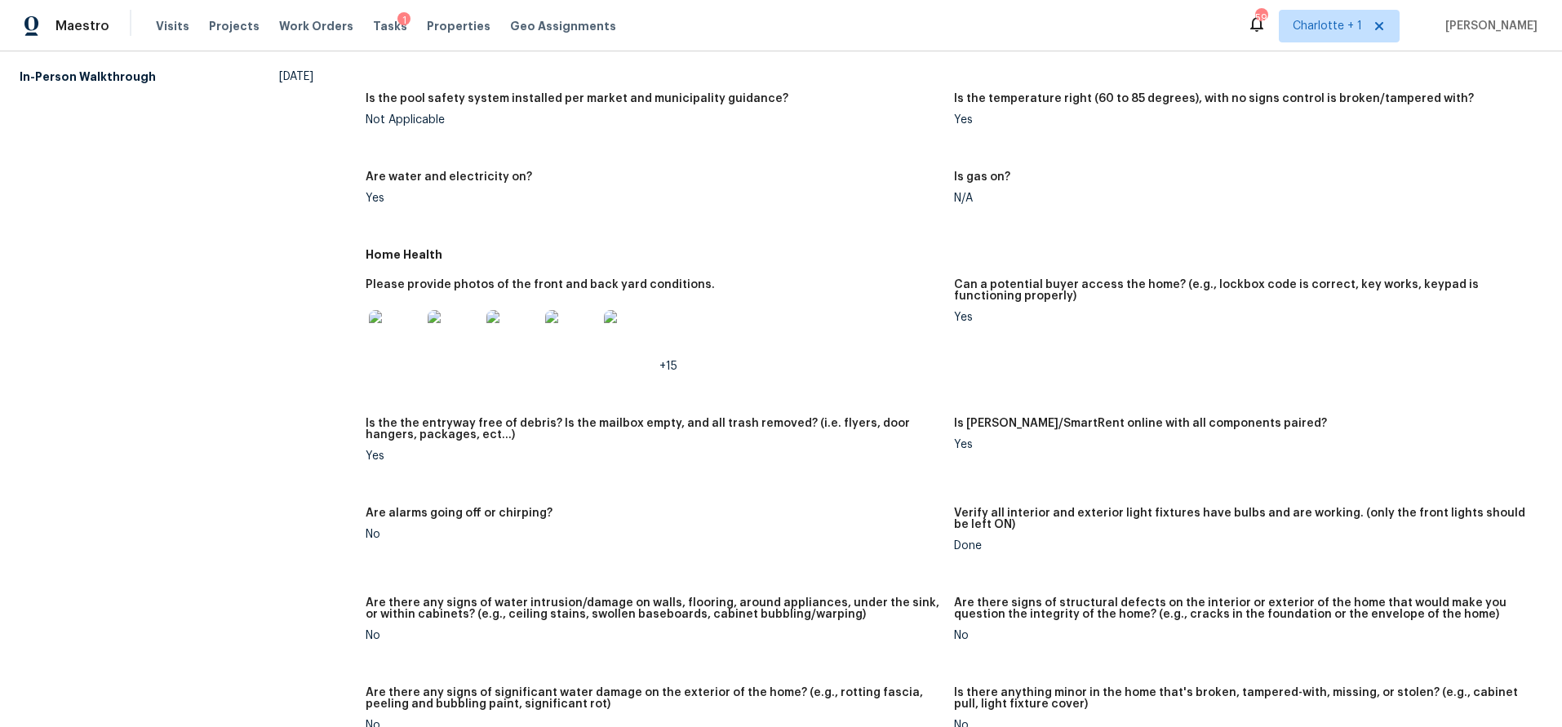
scroll to position [534, 0]
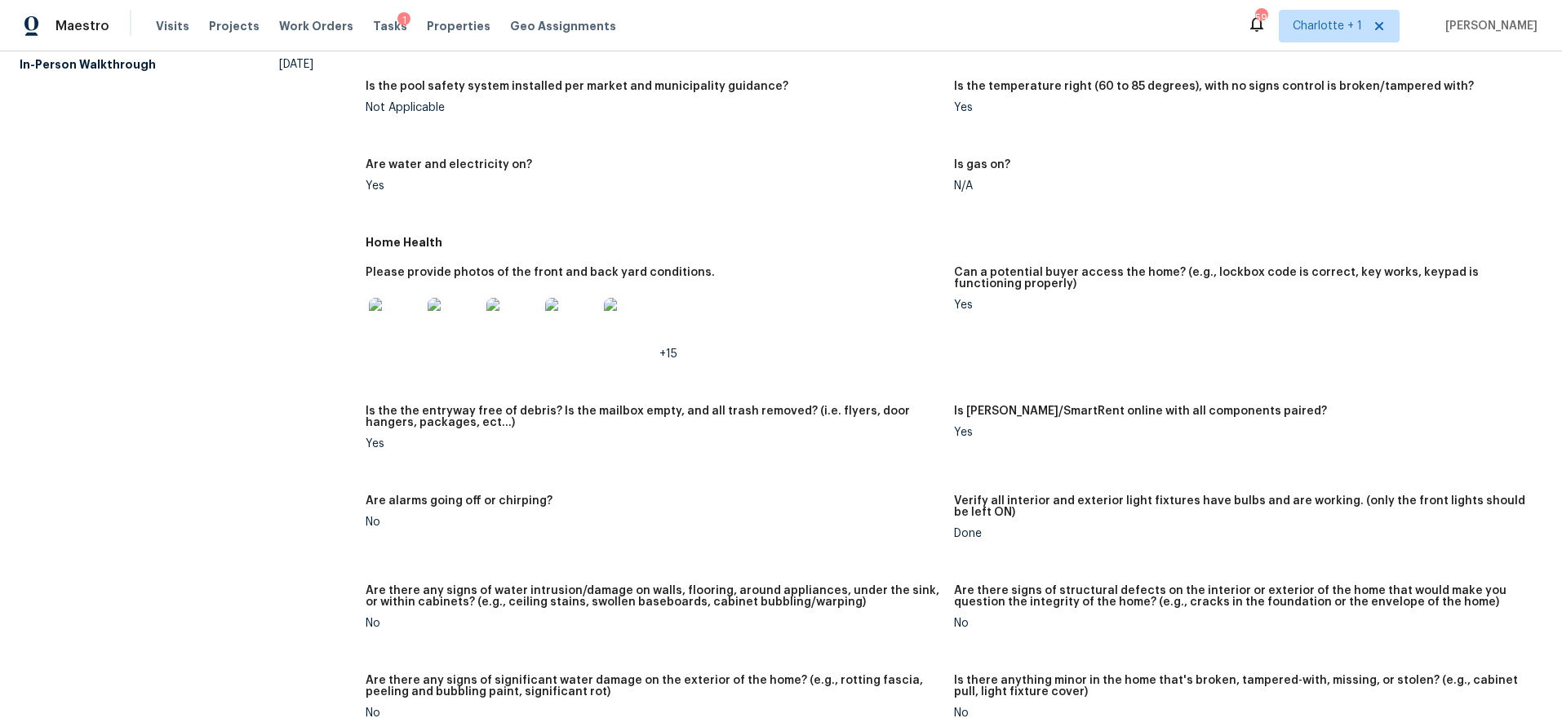
click at [407, 336] on img at bounding box center [395, 324] width 52 height 52
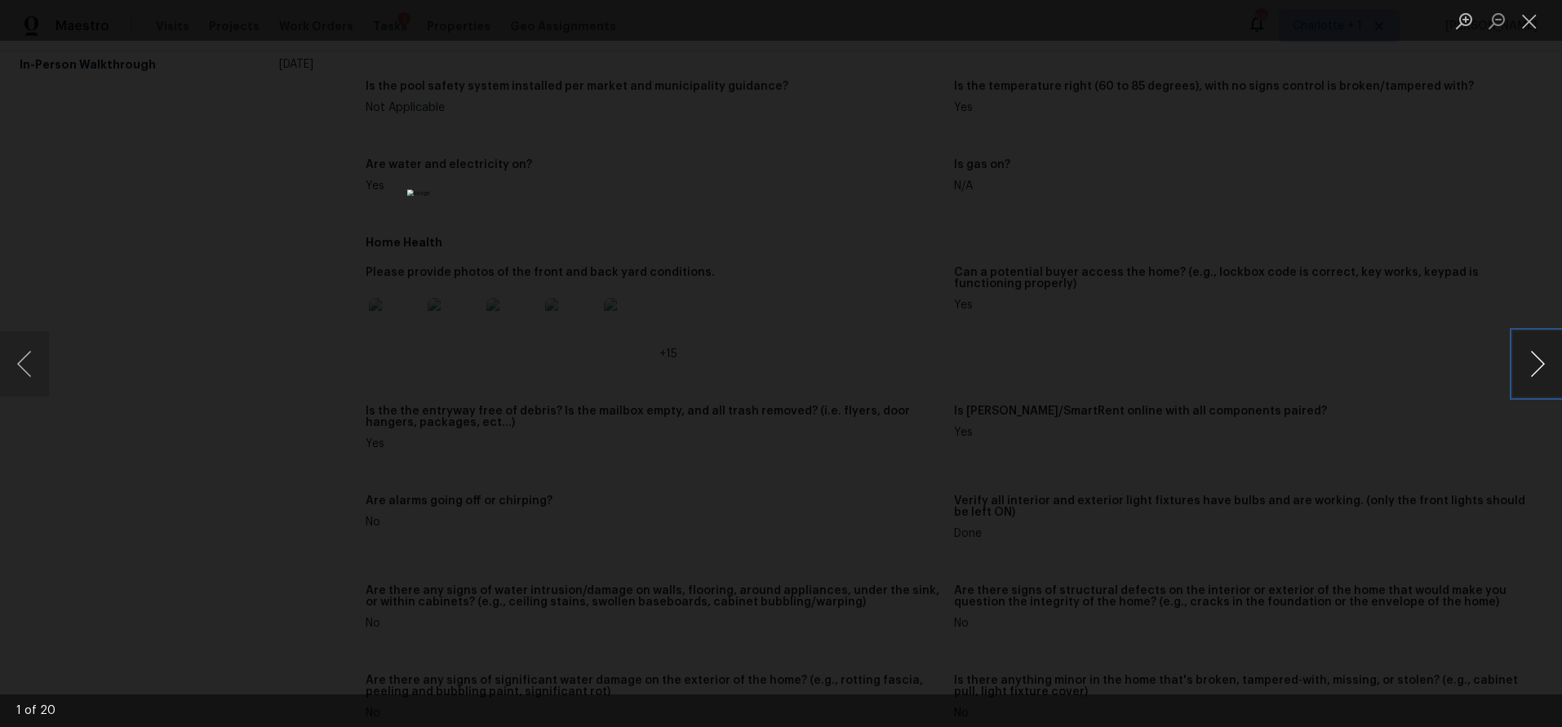
click at [1533, 362] on button "Next image" at bounding box center [1537, 363] width 49 height 65
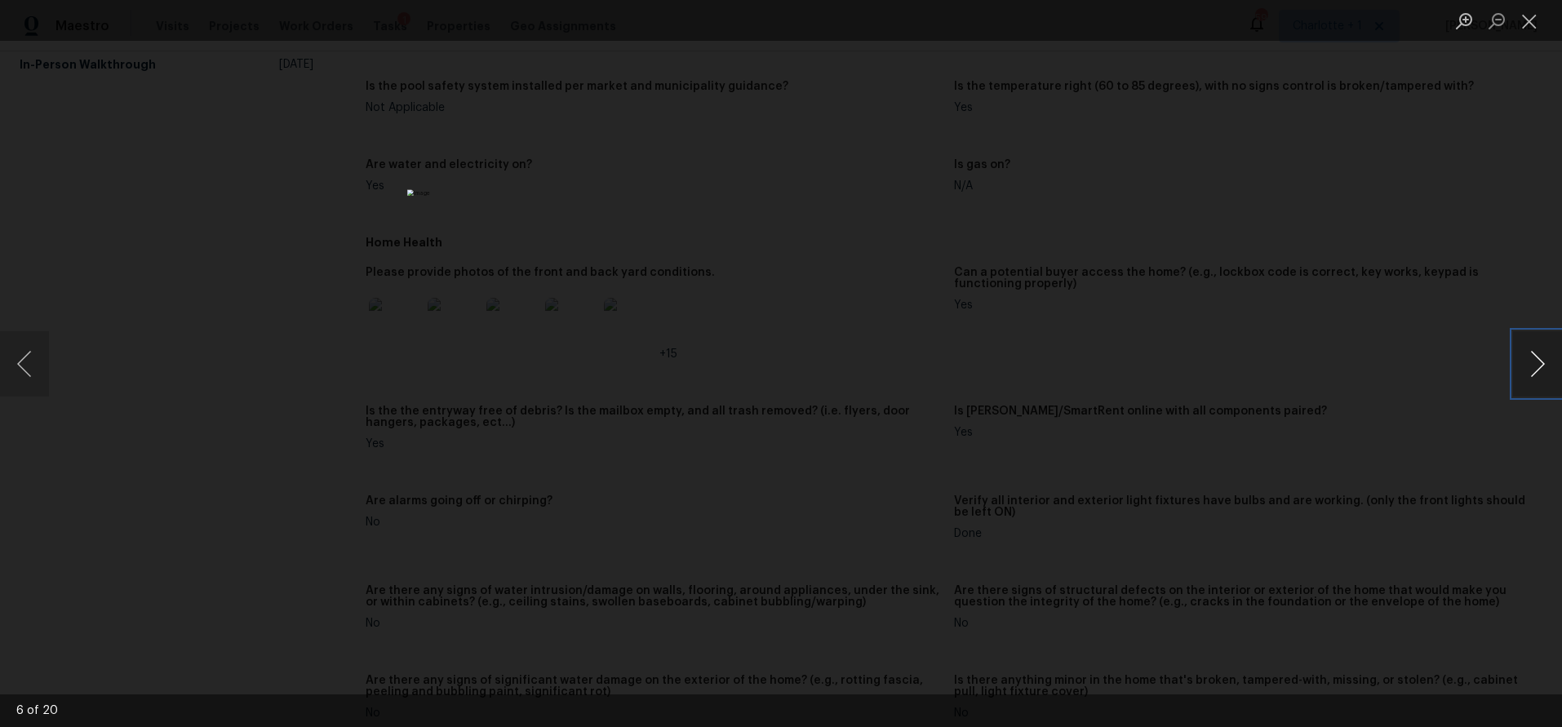
click at [1533, 362] on button "Next image" at bounding box center [1537, 363] width 49 height 65
click at [1387, 214] on div "Lightbox" at bounding box center [781, 363] width 1562 height 727
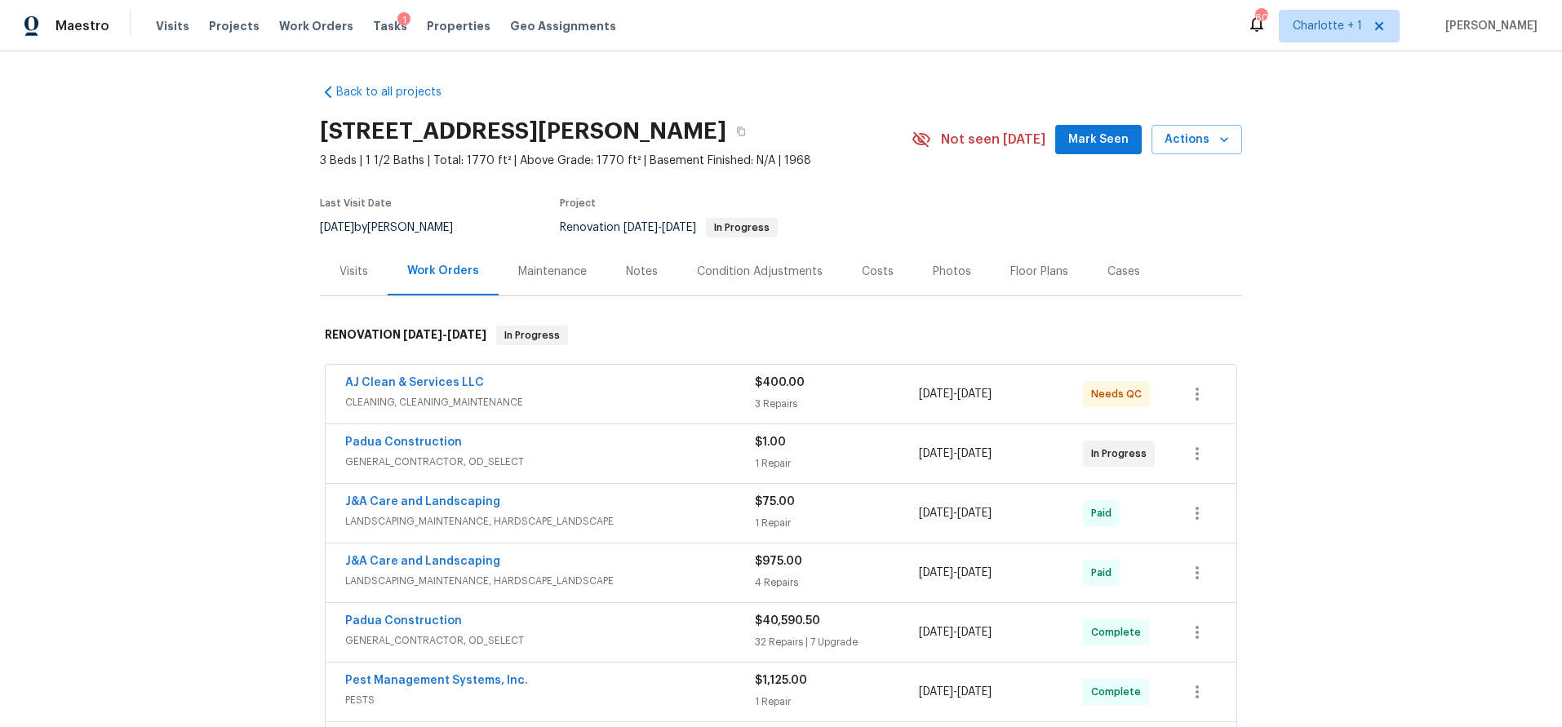
click at [632, 267] on div "Notes" at bounding box center [642, 272] width 32 height 16
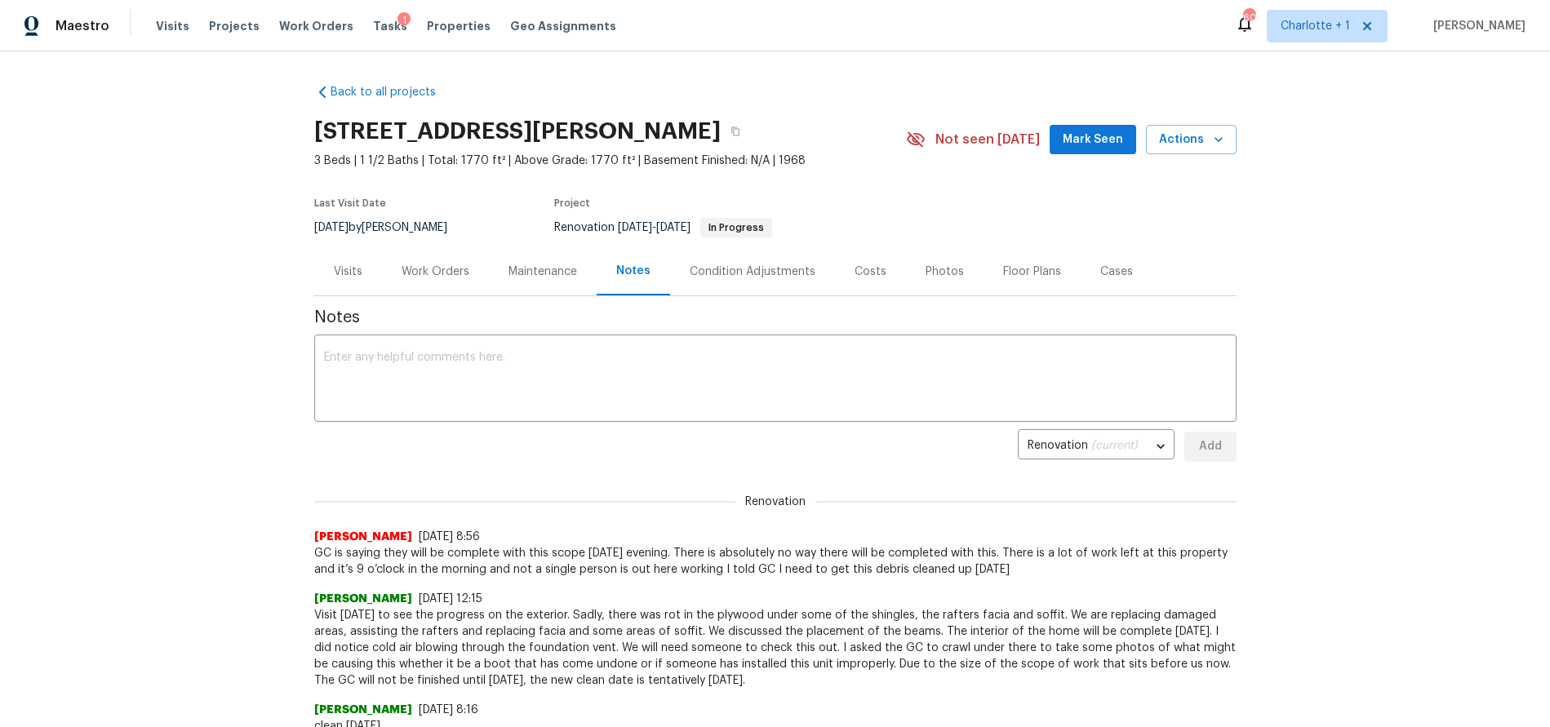
scroll to position [75, 0]
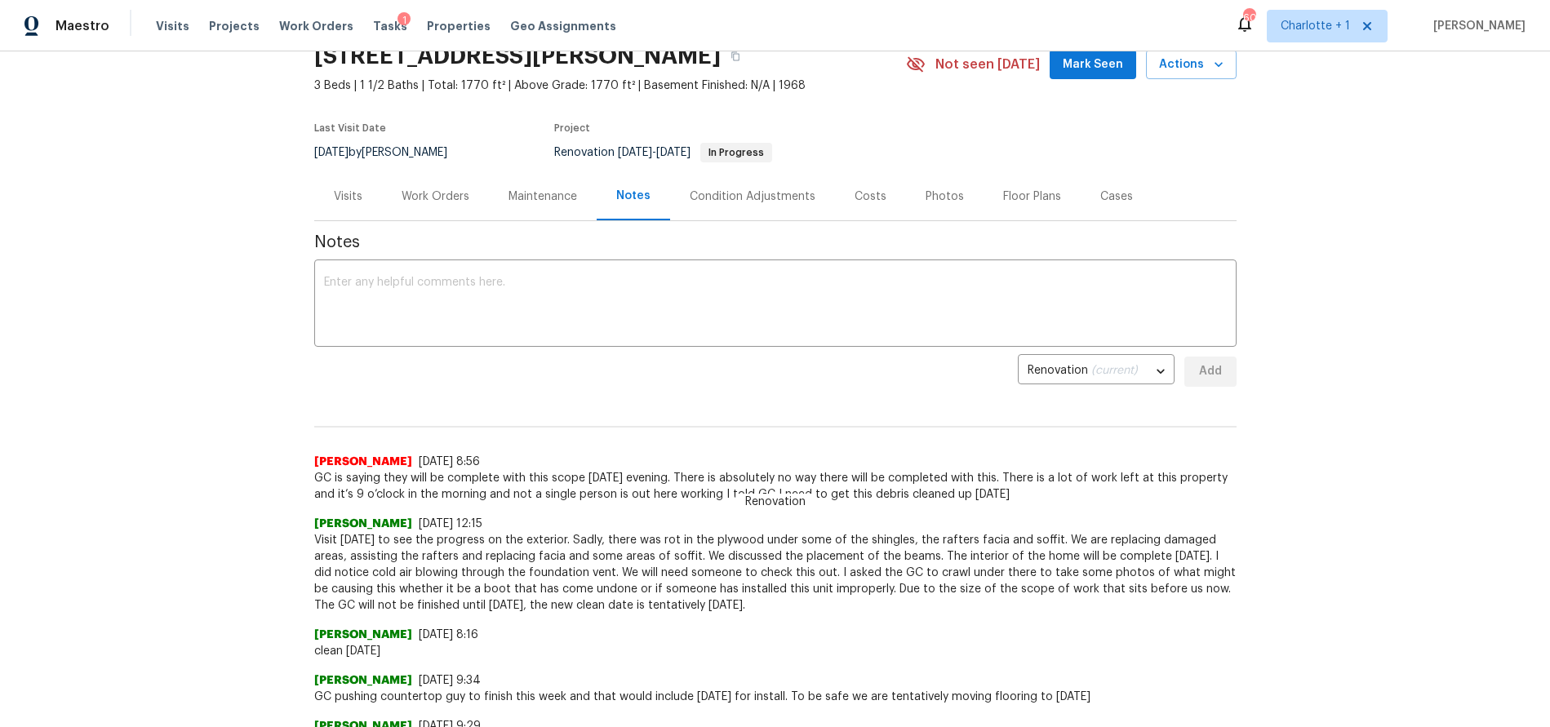
click at [819, 501] on span "GC is saying they will be complete with this scope [DATE] evening. There is abs…" at bounding box center [775, 486] width 922 height 33
click at [906, 468] on div "[PERSON_NAME] [DATE] 8:56" at bounding box center [775, 462] width 922 height 16
click at [457, 466] on div "[PERSON_NAME] [DATE] 8:56" at bounding box center [775, 462] width 922 height 16
click at [447, 191] on div "Work Orders" at bounding box center [436, 195] width 68 height 16
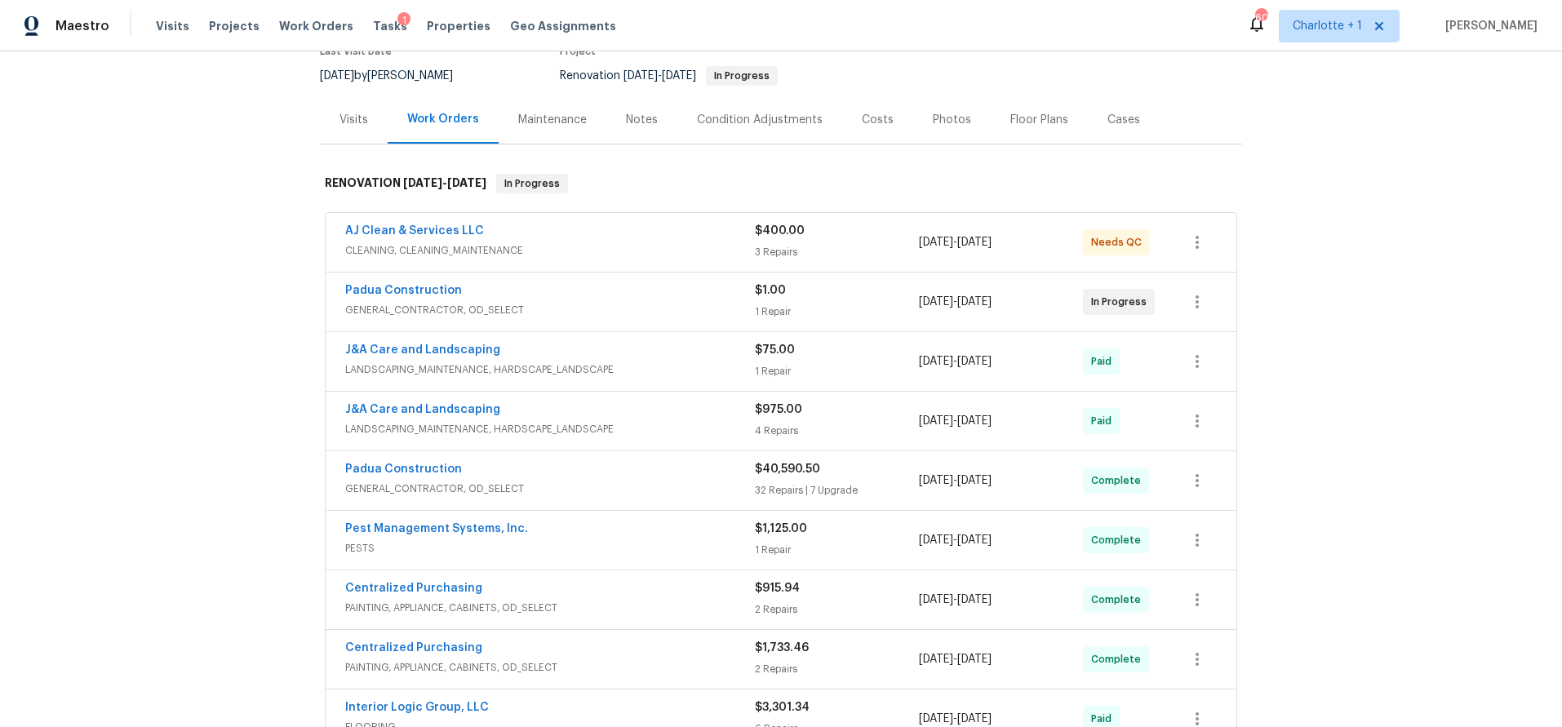
scroll to position [155, 0]
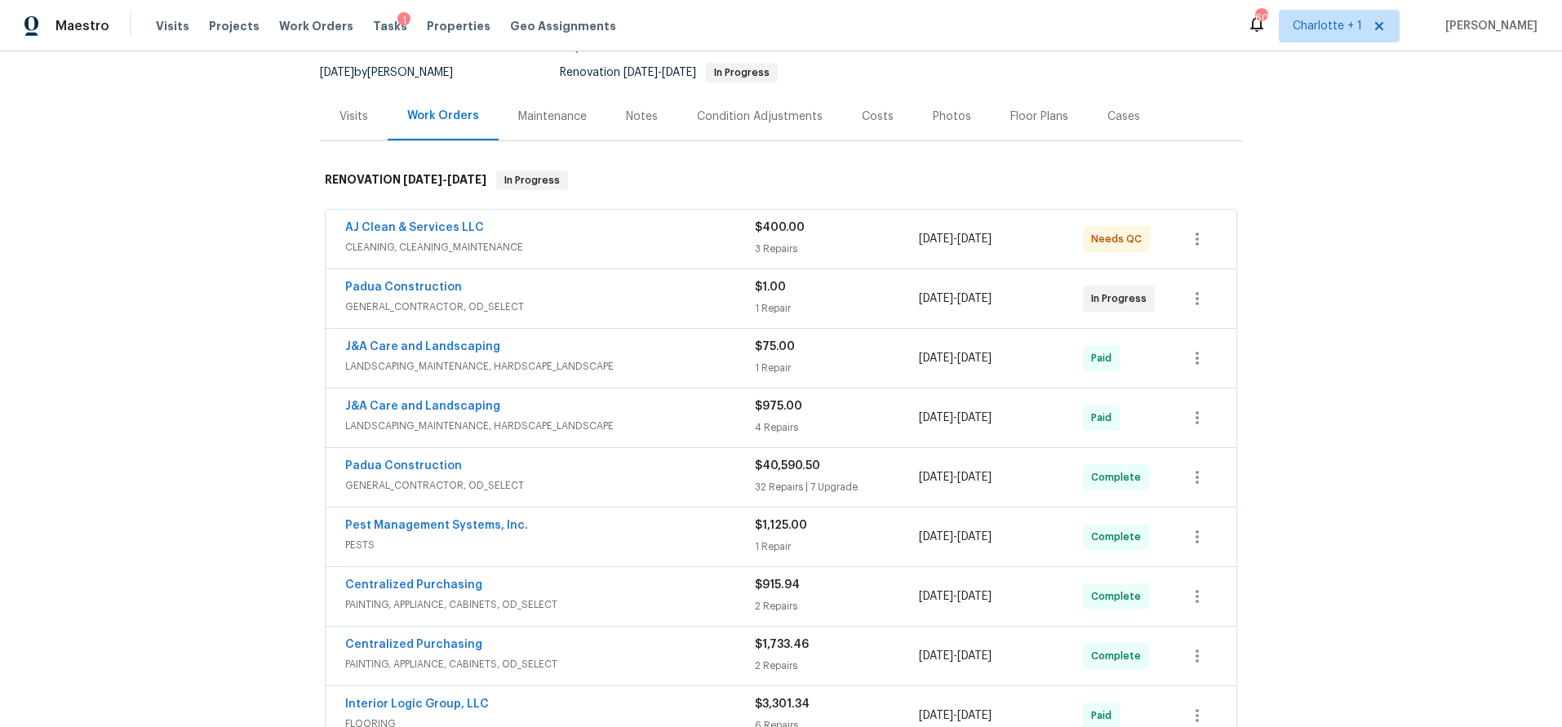
click at [657, 290] on div "Padua Construction" at bounding box center [550, 289] width 410 height 20
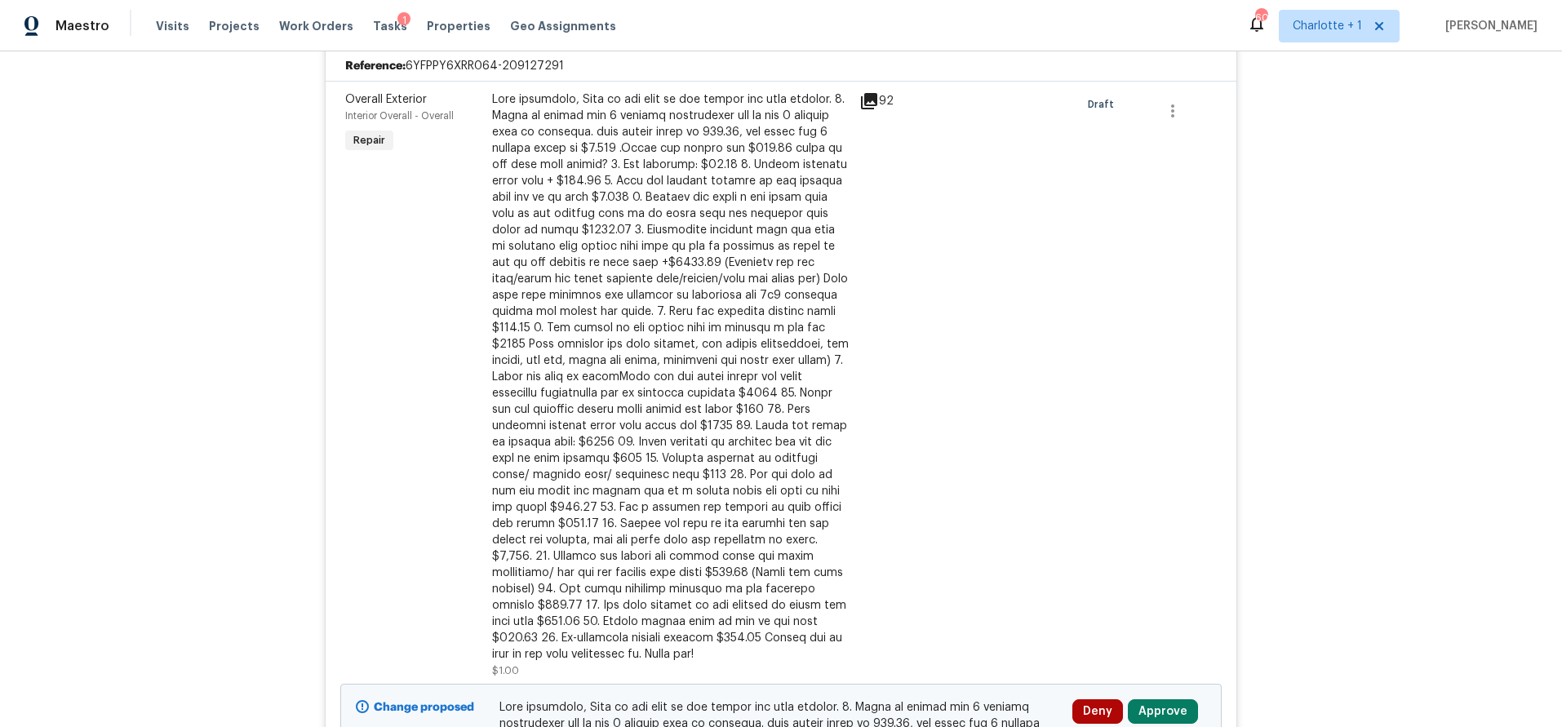
scroll to position [442, 0]
click at [747, 153] on div at bounding box center [670, 378] width 357 height 571
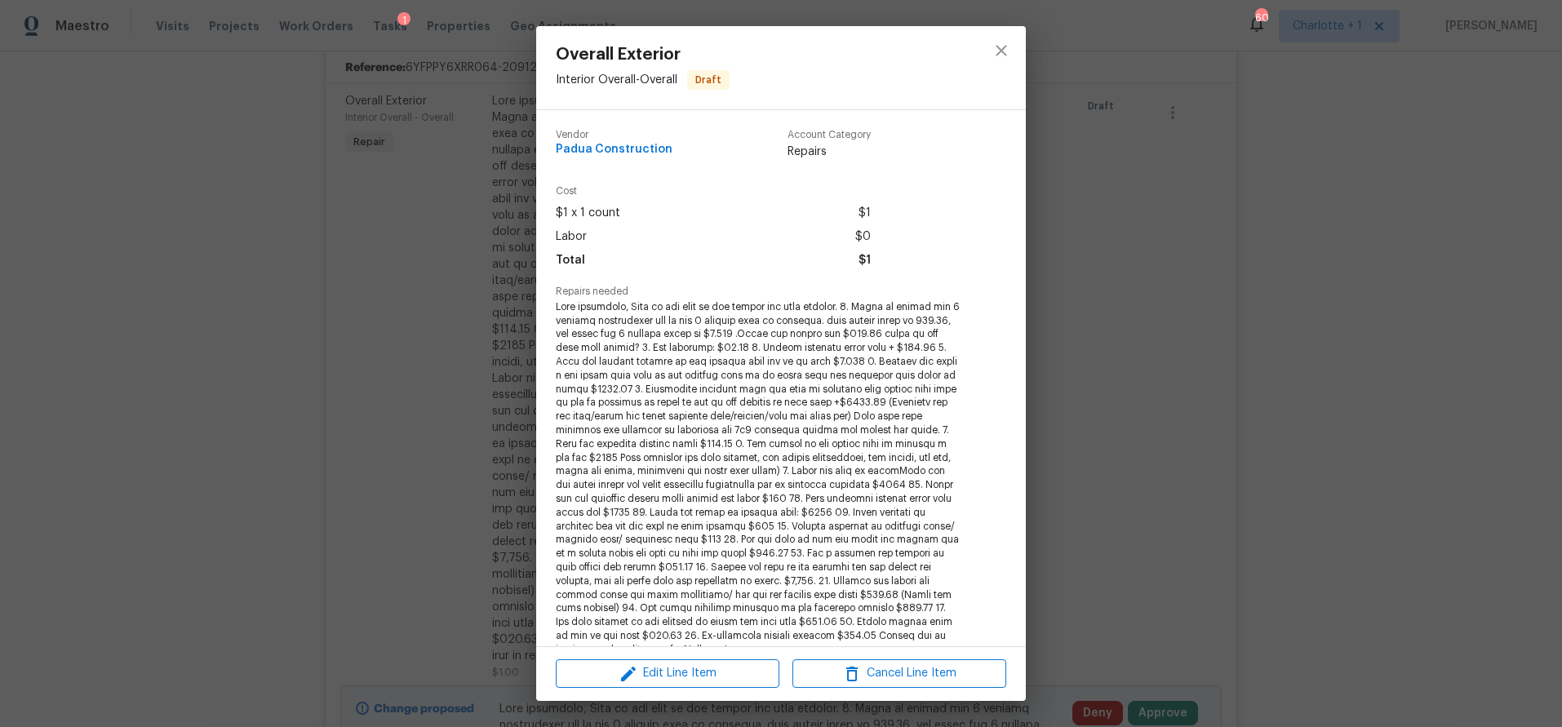
scroll to position [340, 0]
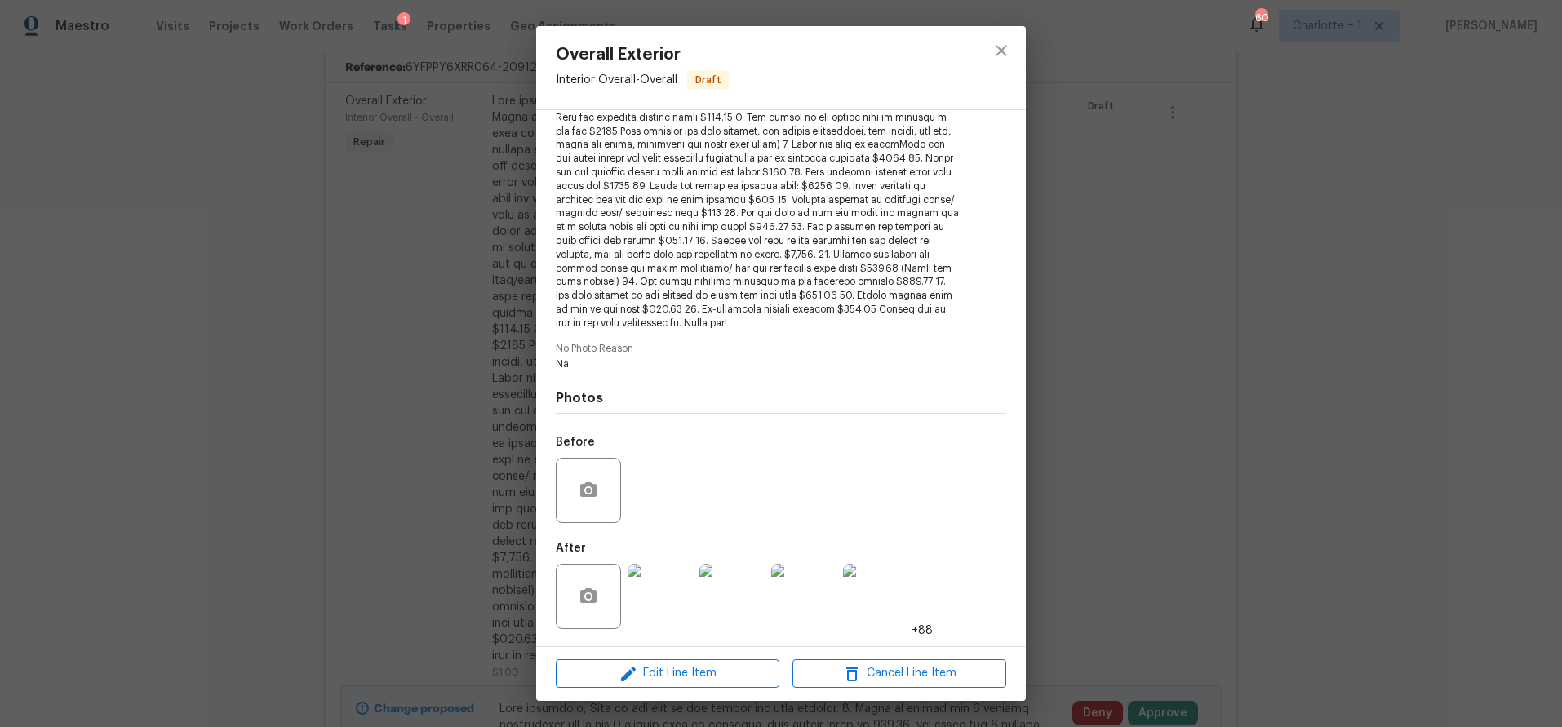
click at [668, 602] on img at bounding box center [660, 596] width 65 height 65
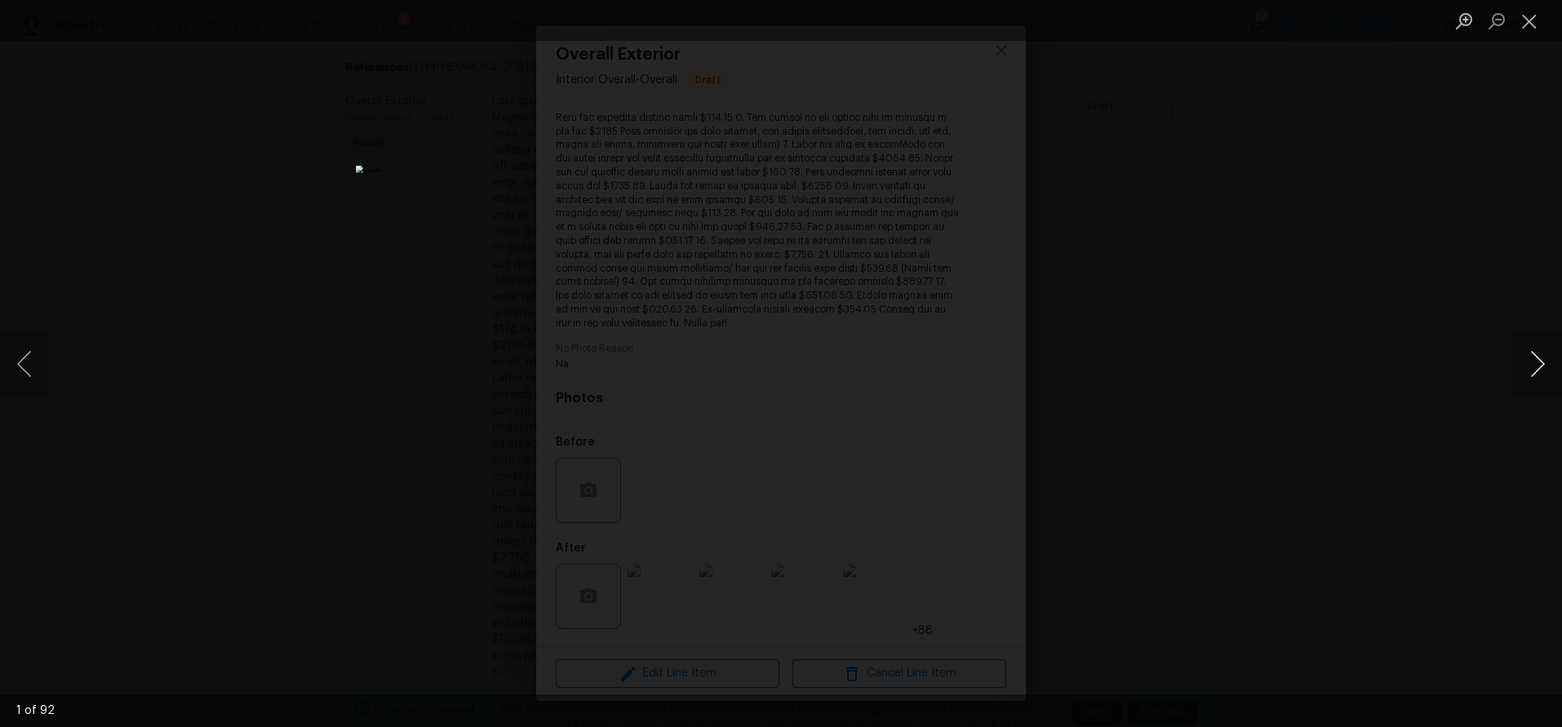
click at [1537, 378] on button "Next image" at bounding box center [1537, 363] width 49 height 65
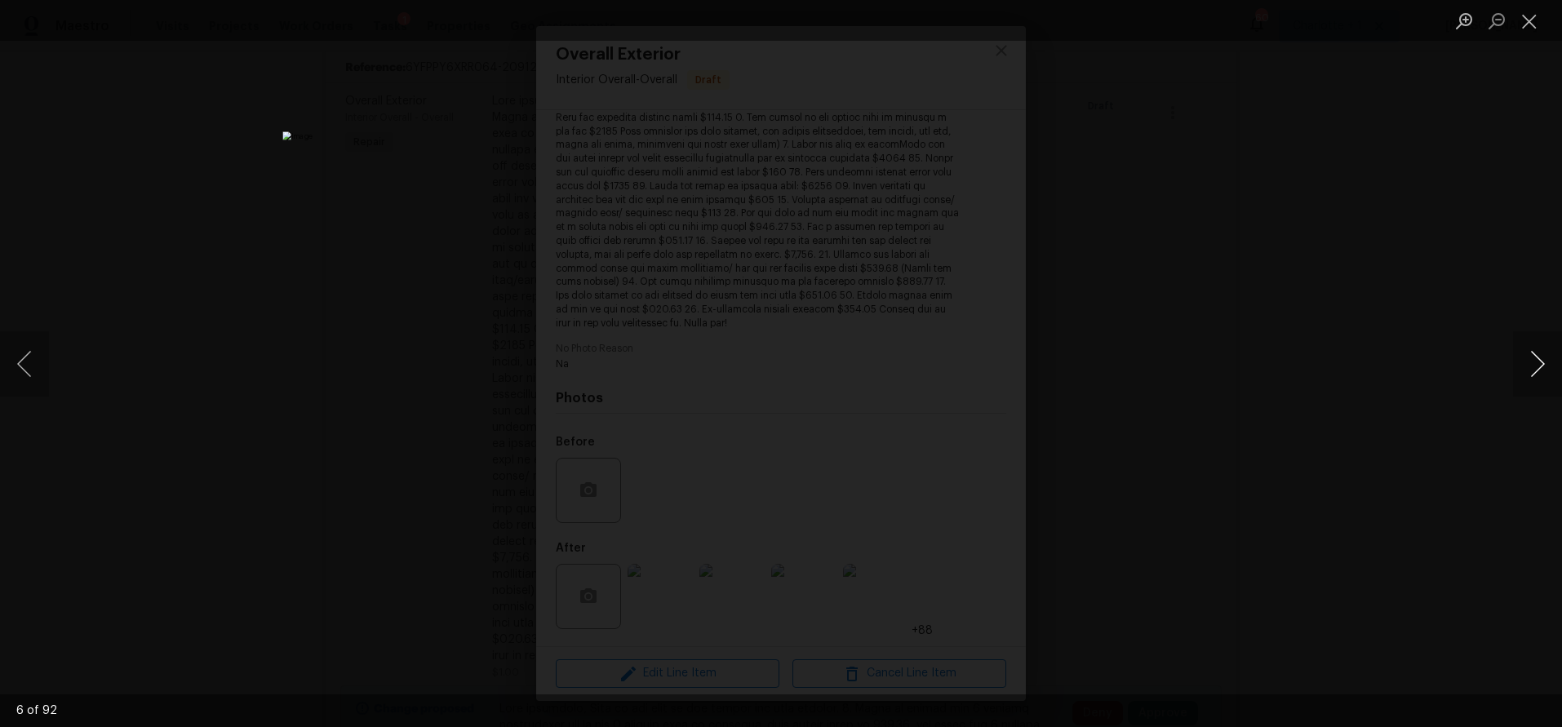
click at [1537, 378] on button "Next image" at bounding box center [1537, 363] width 49 height 65
click at [32, 366] on button "Previous image" at bounding box center [24, 363] width 49 height 65
click at [1523, 366] on button "Next image" at bounding box center [1537, 363] width 49 height 65
click at [1524, 366] on button "Next image" at bounding box center [1537, 363] width 49 height 65
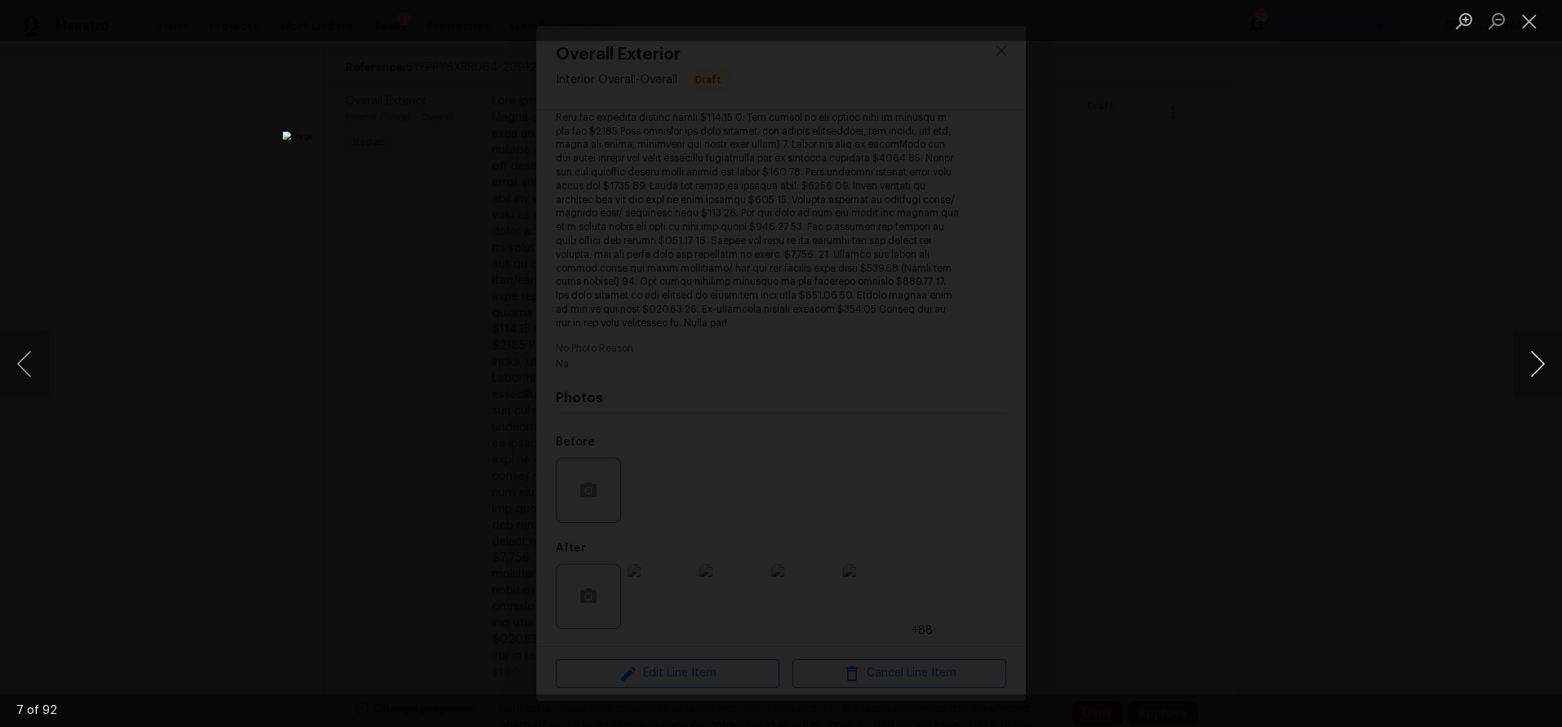
click at [1524, 366] on button "Next image" at bounding box center [1537, 363] width 49 height 65
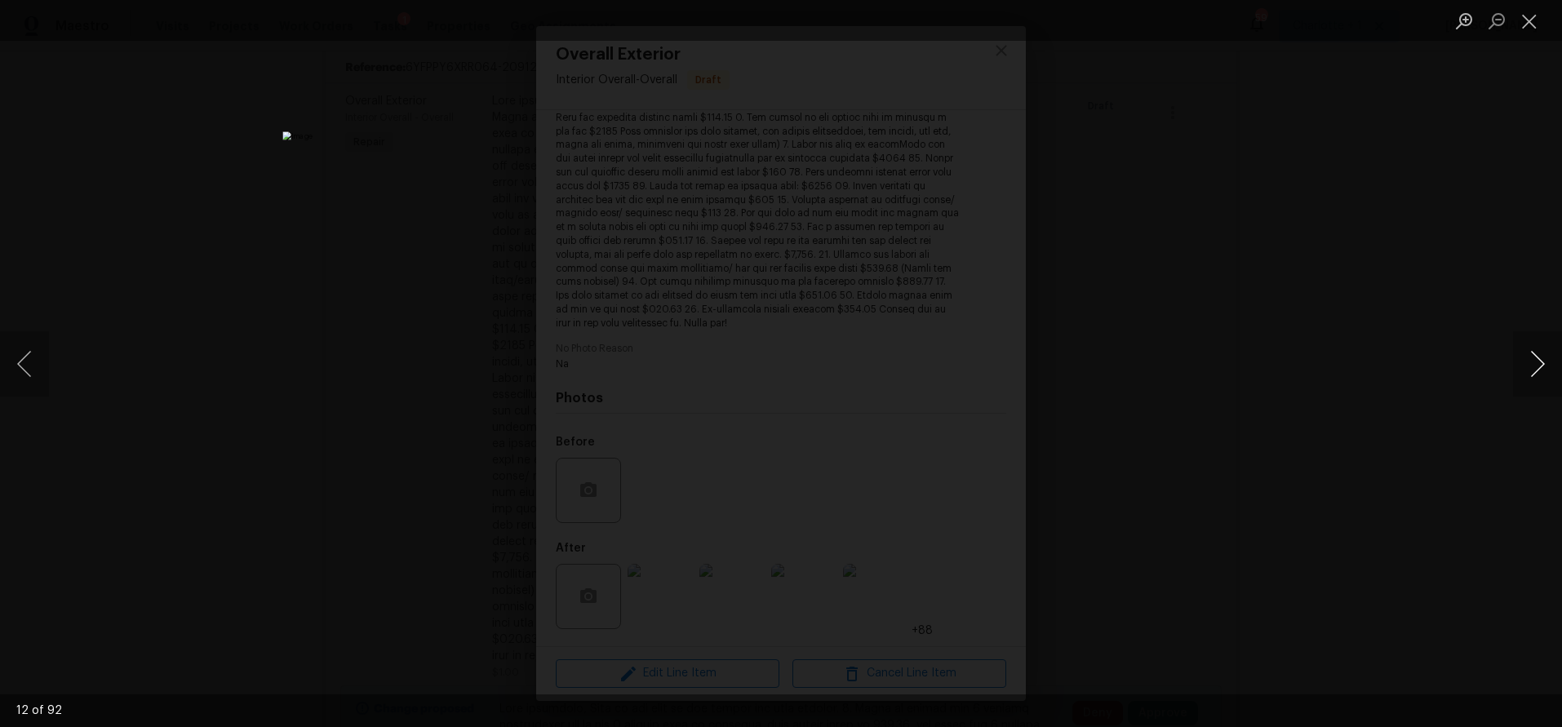
click at [1524, 366] on button "Next image" at bounding box center [1537, 363] width 49 height 65
drag, startPoint x: 1356, startPoint y: 269, endPoint x: 1224, endPoint y: 286, distance: 132.6
click at [1356, 269] on div "Lightbox" at bounding box center [781, 363] width 1562 height 727
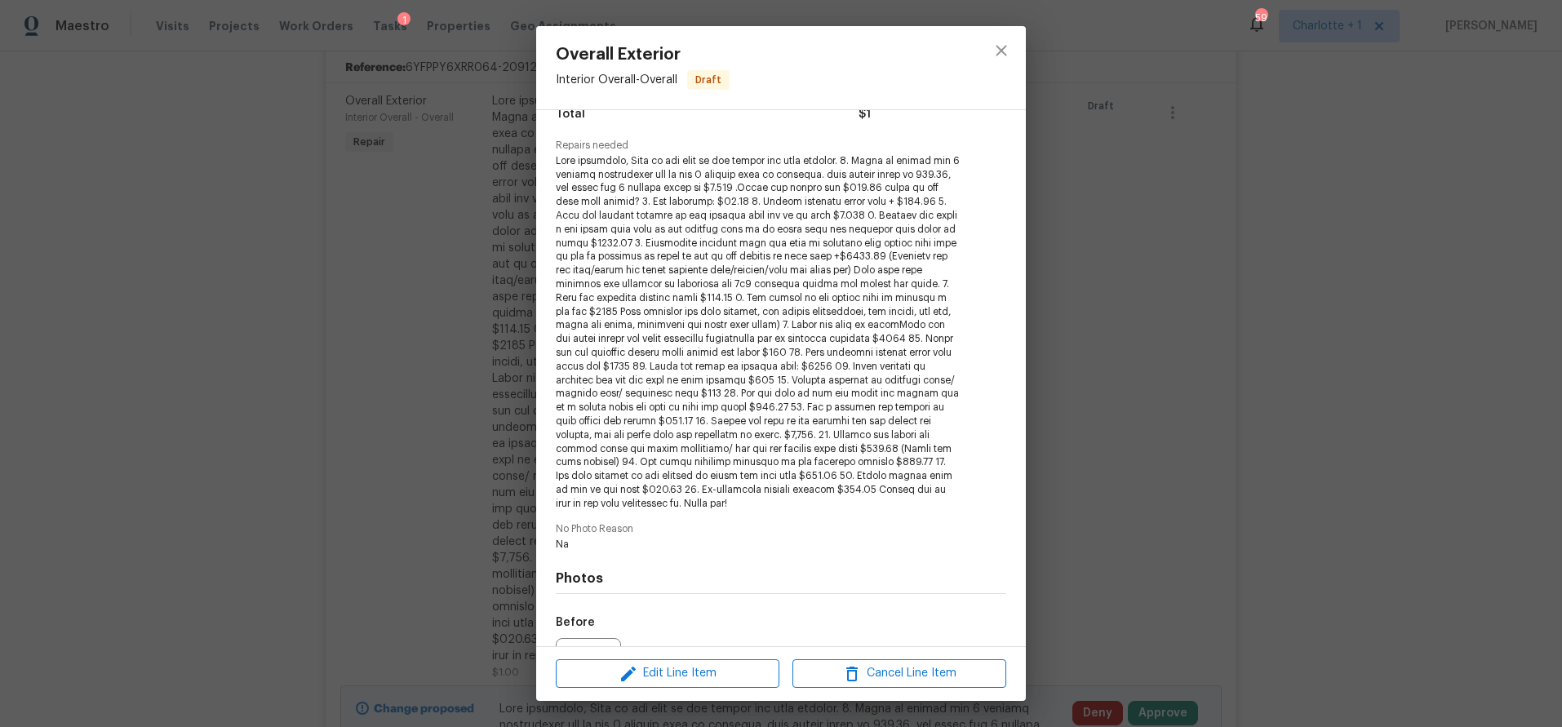
scroll to position [143, 0]
click at [580, 198] on span at bounding box center [759, 336] width 406 height 357
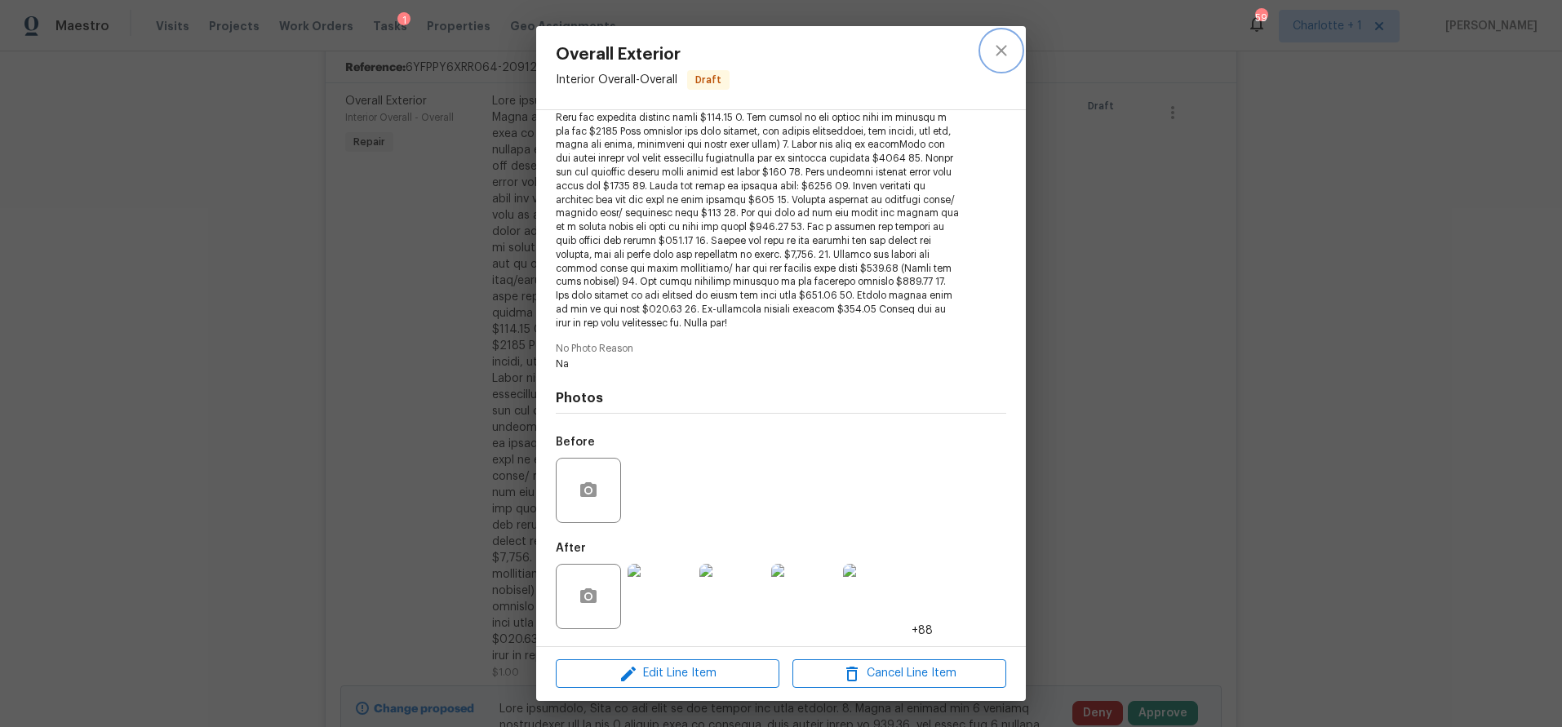
drag, startPoint x: 998, startPoint y: 45, endPoint x: 986, endPoint y: 52, distance: 14.3
click at [997, 45] on icon "close" at bounding box center [1002, 51] width 20 height 20
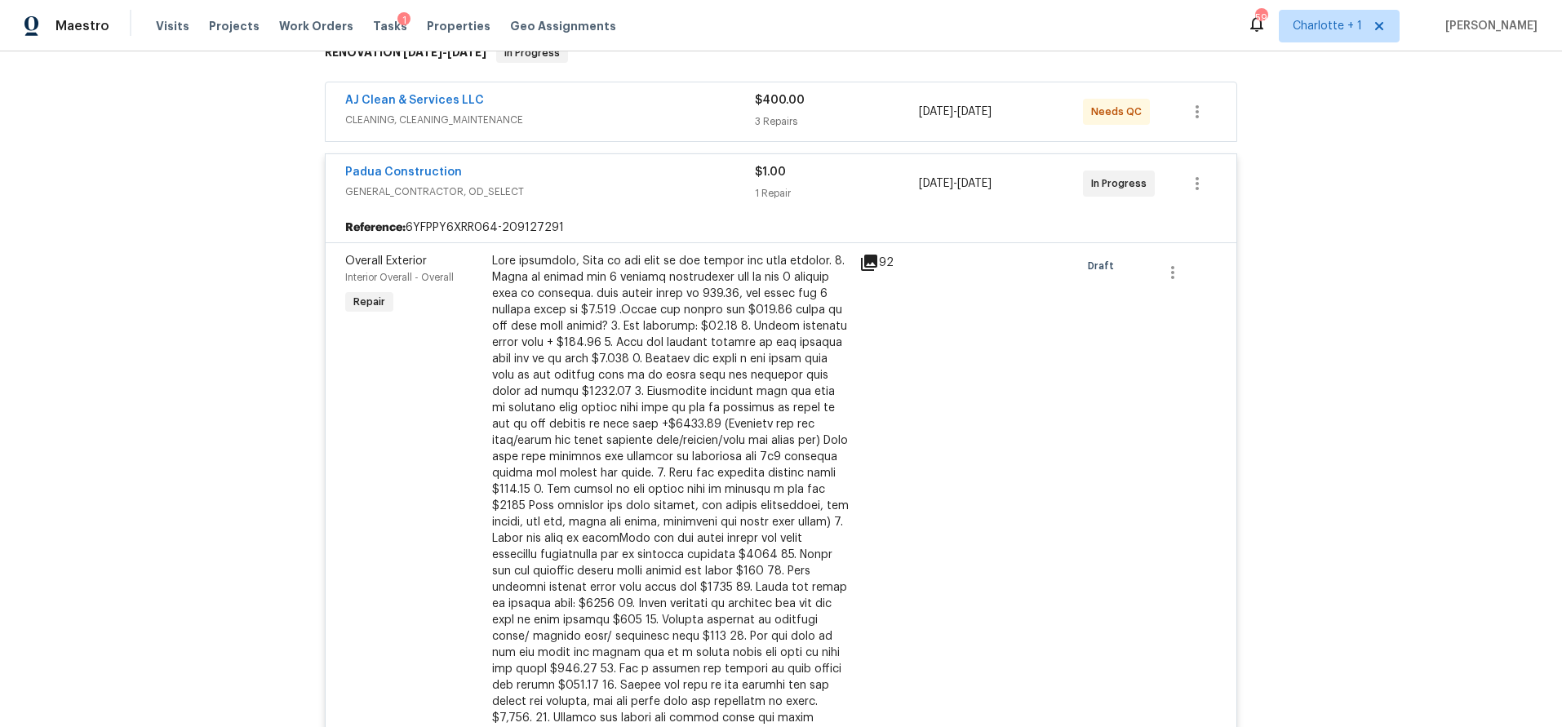
scroll to position [0, 0]
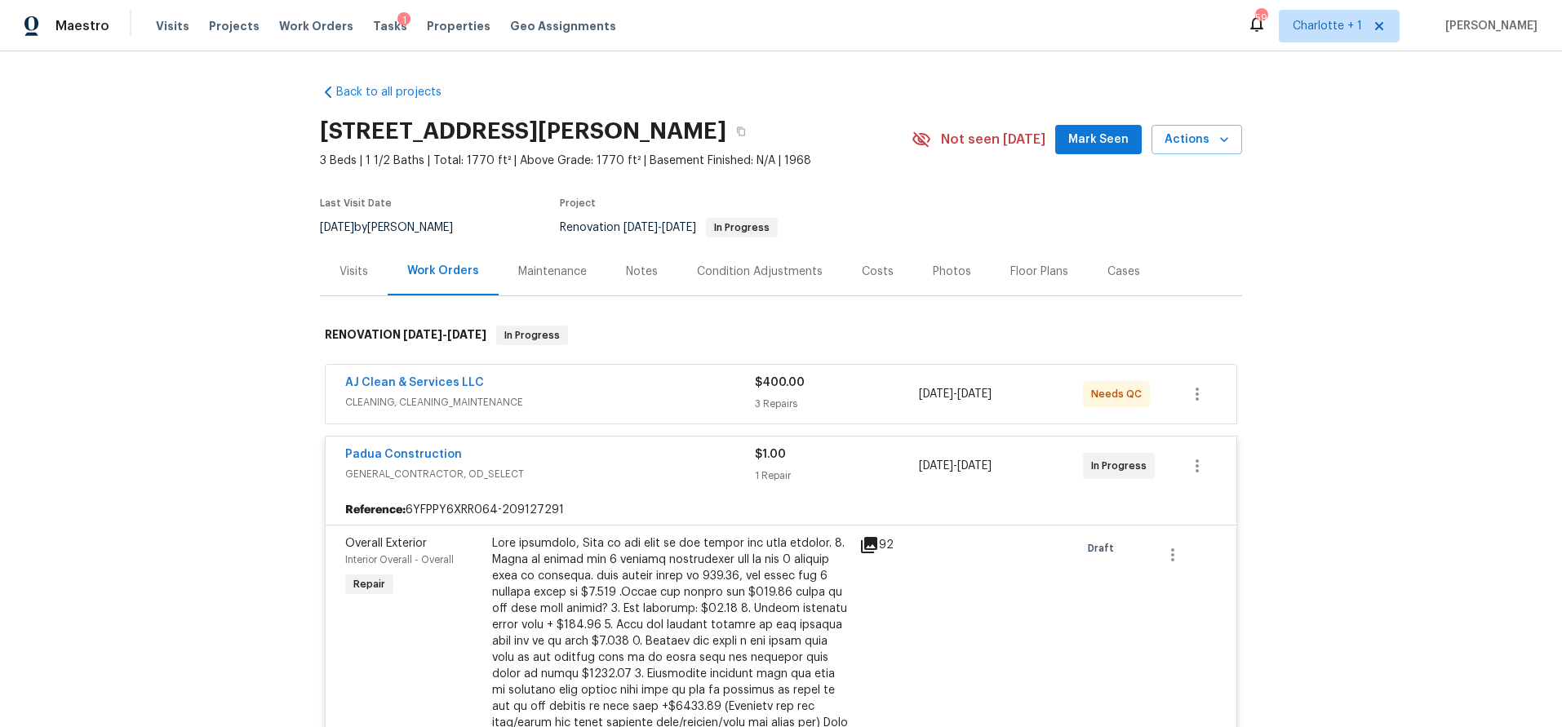
click at [866, 271] on div "Costs" at bounding box center [878, 272] width 32 height 16
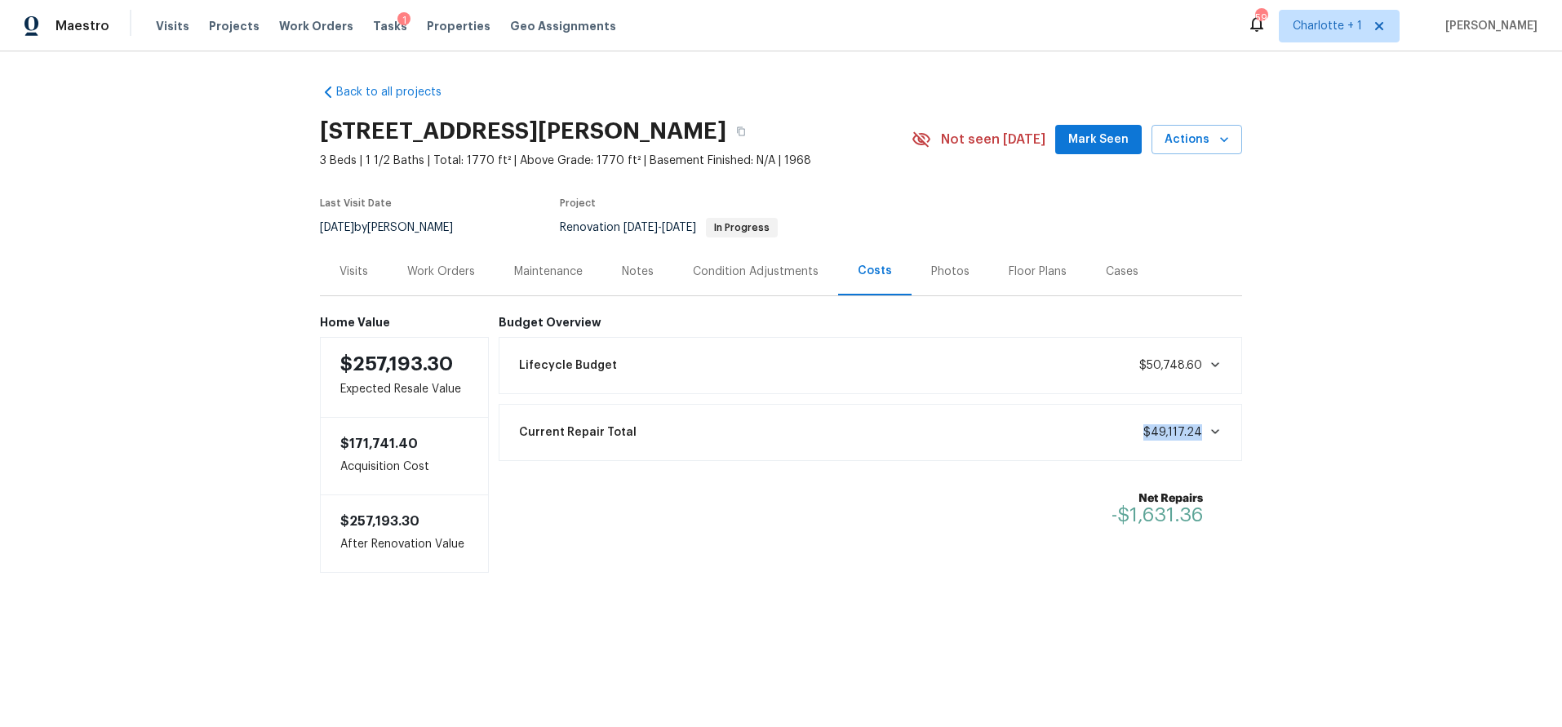
drag, startPoint x: 1146, startPoint y: 438, endPoint x: 1267, endPoint y: 433, distance: 120.9
click at [1267, 433] on div "Back to all projects 516 Wentworth Dr, Graham, NC 27253 3 Beds | 1 1/2 Baths | …" at bounding box center [781, 360] width 1562 height 619
click at [1173, 436] on span "$49,117.24" at bounding box center [1172, 432] width 59 height 11
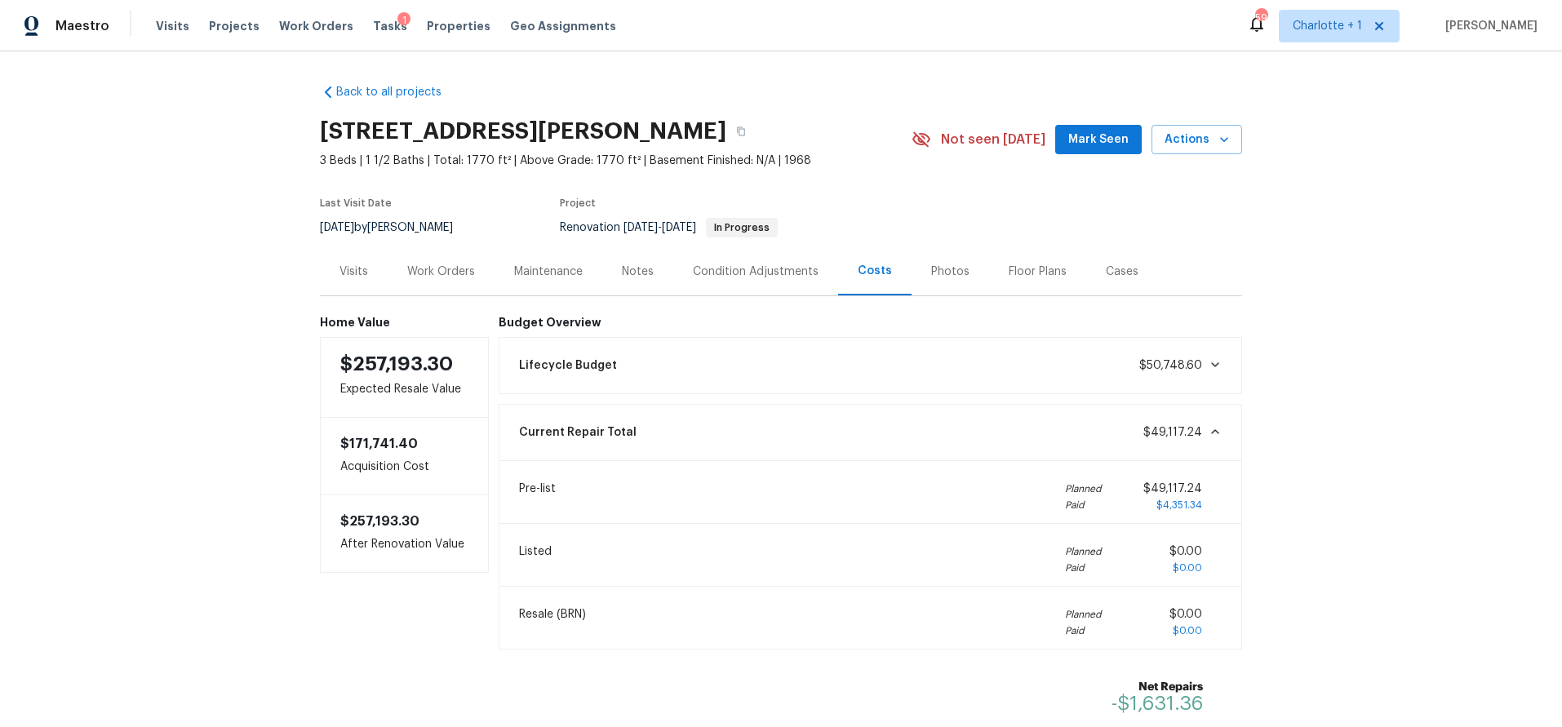
click at [1152, 437] on span "$49,117.24" at bounding box center [1172, 432] width 59 height 11
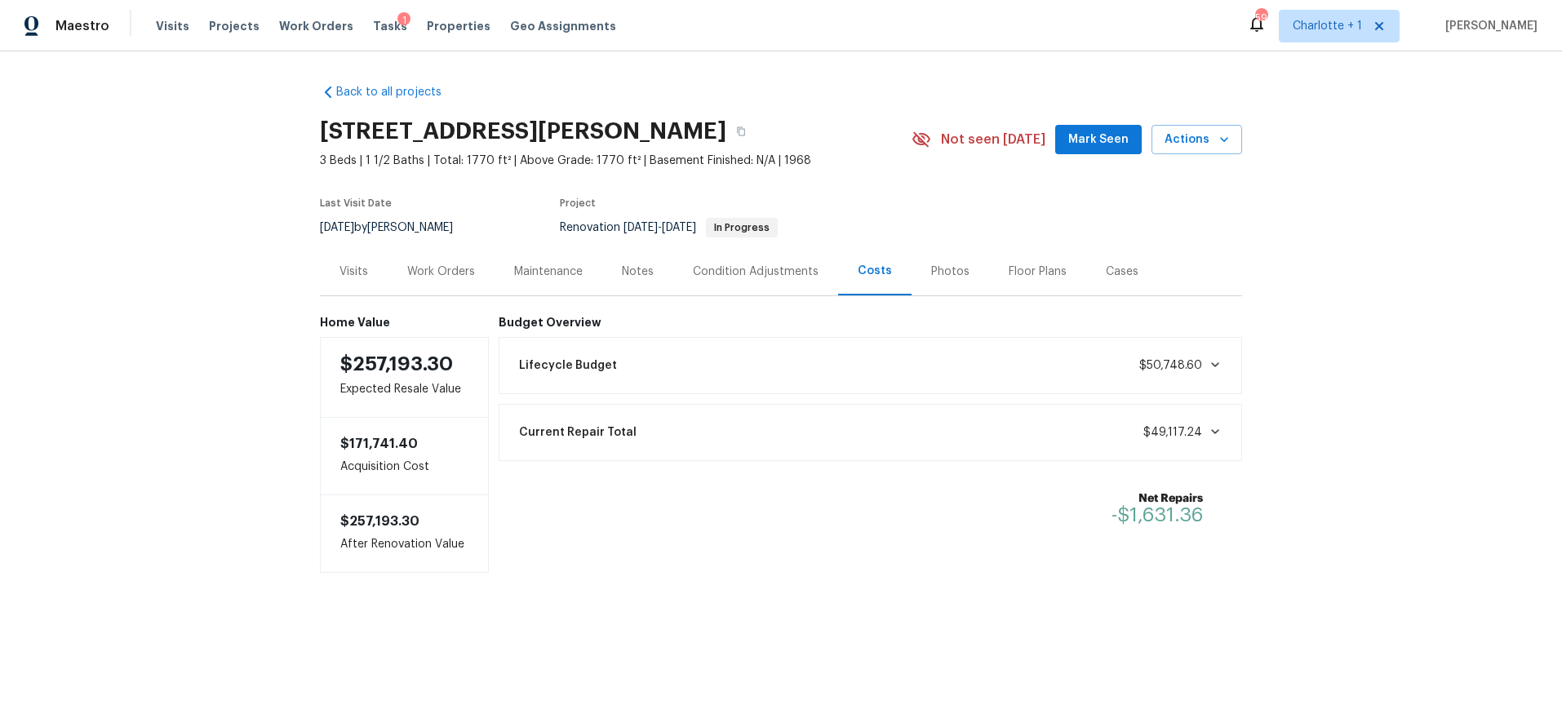
click at [142, 344] on div "Back to all projects 516 Wentworth Dr, Graham, NC 27253 3 Beds | 1 1/2 Baths | …" at bounding box center [781, 360] width 1562 height 619
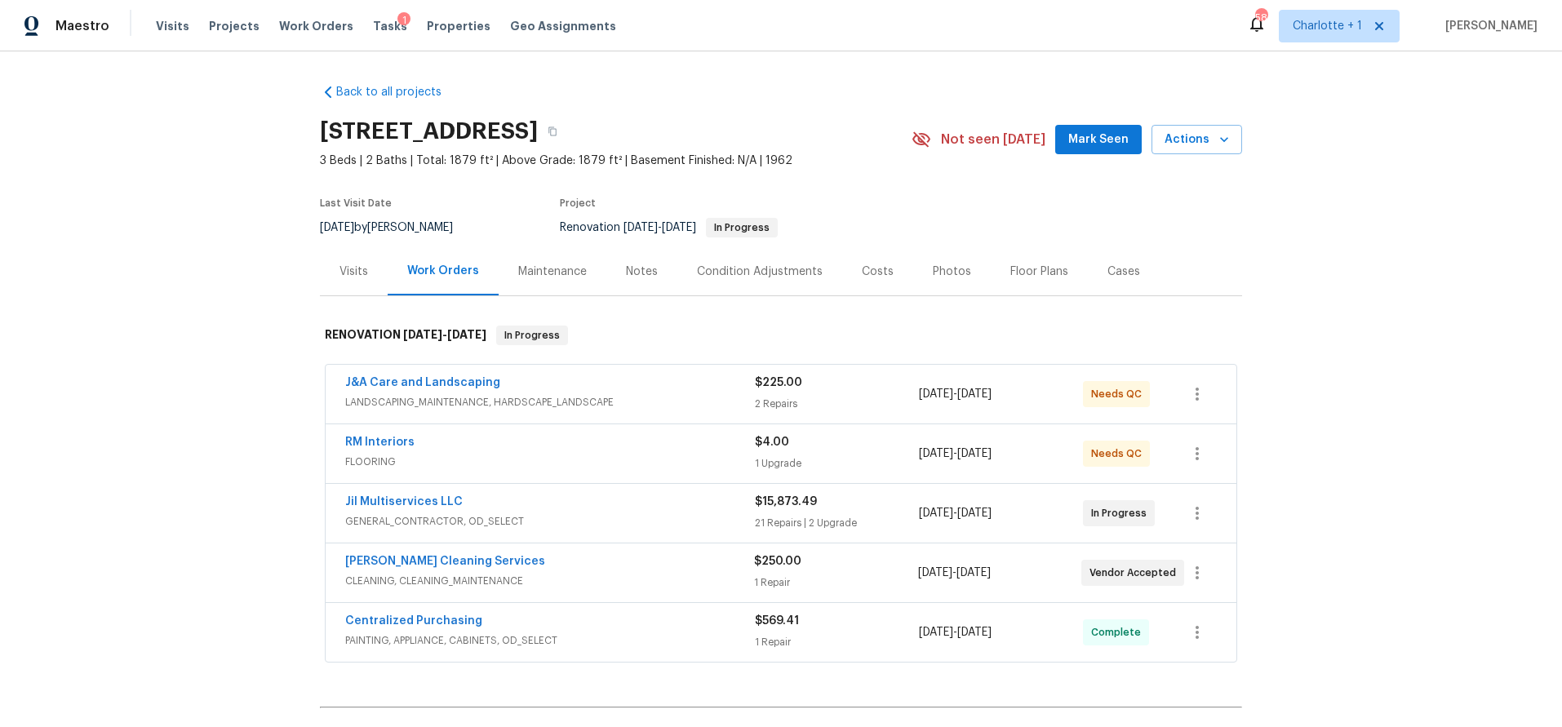
click at [644, 268] on div "Notes" at bounding box center [642, 272] width 32 height 16
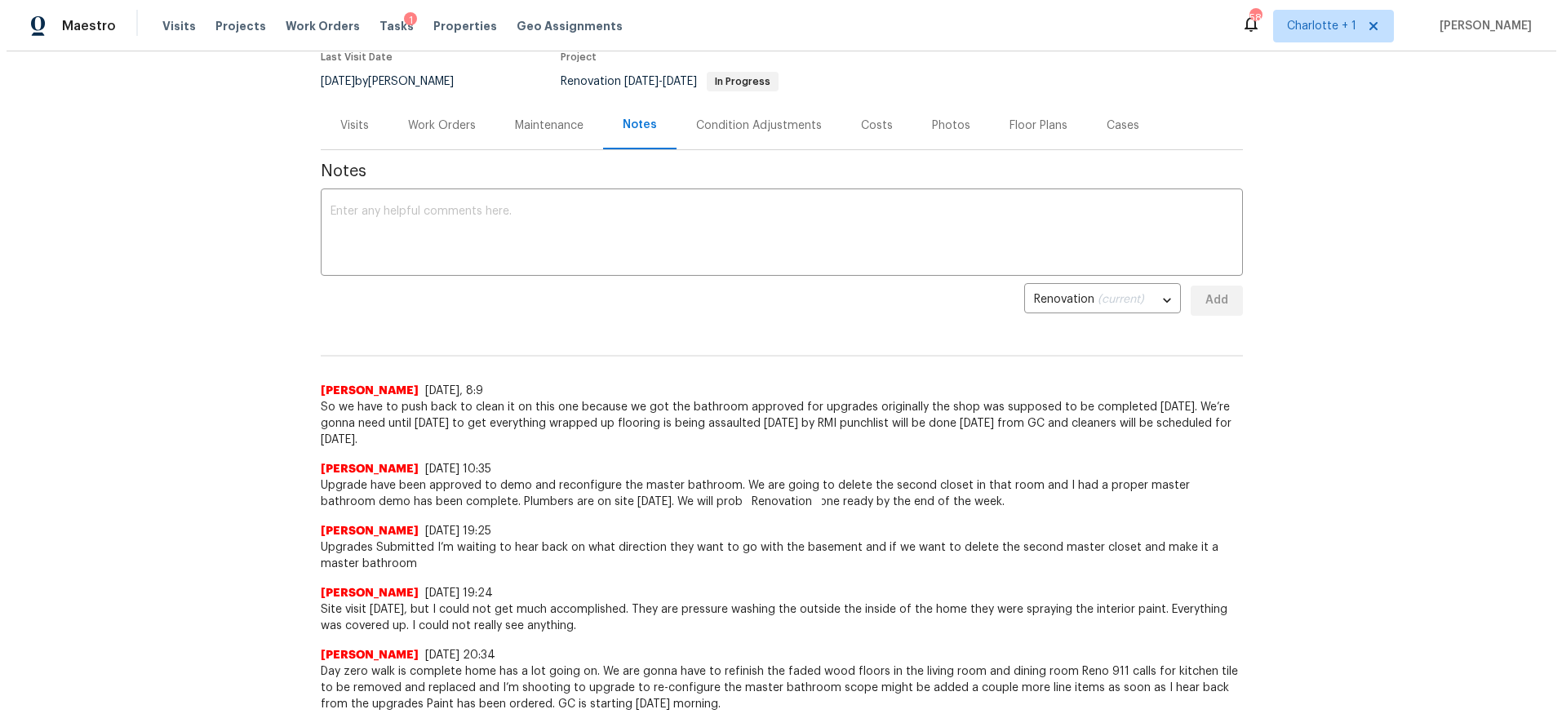
scroll to position [149, 0]
click at [437, 407] on span "So we have to push back to clean it on this one because we got the bathroom app…" at bounding box center [775, 421] width 922 height 49
click at [249, 444] on div "Back to all projects [STREET_ADDRESS] 3 Beds | 2 Baths | Total: 1879 ft² | Abov…" at bounding box center [775, 389] width 1550 height 676
click at [407, 121] on div "Work Orders" at bounding box center [436, 123] width 68 height 16
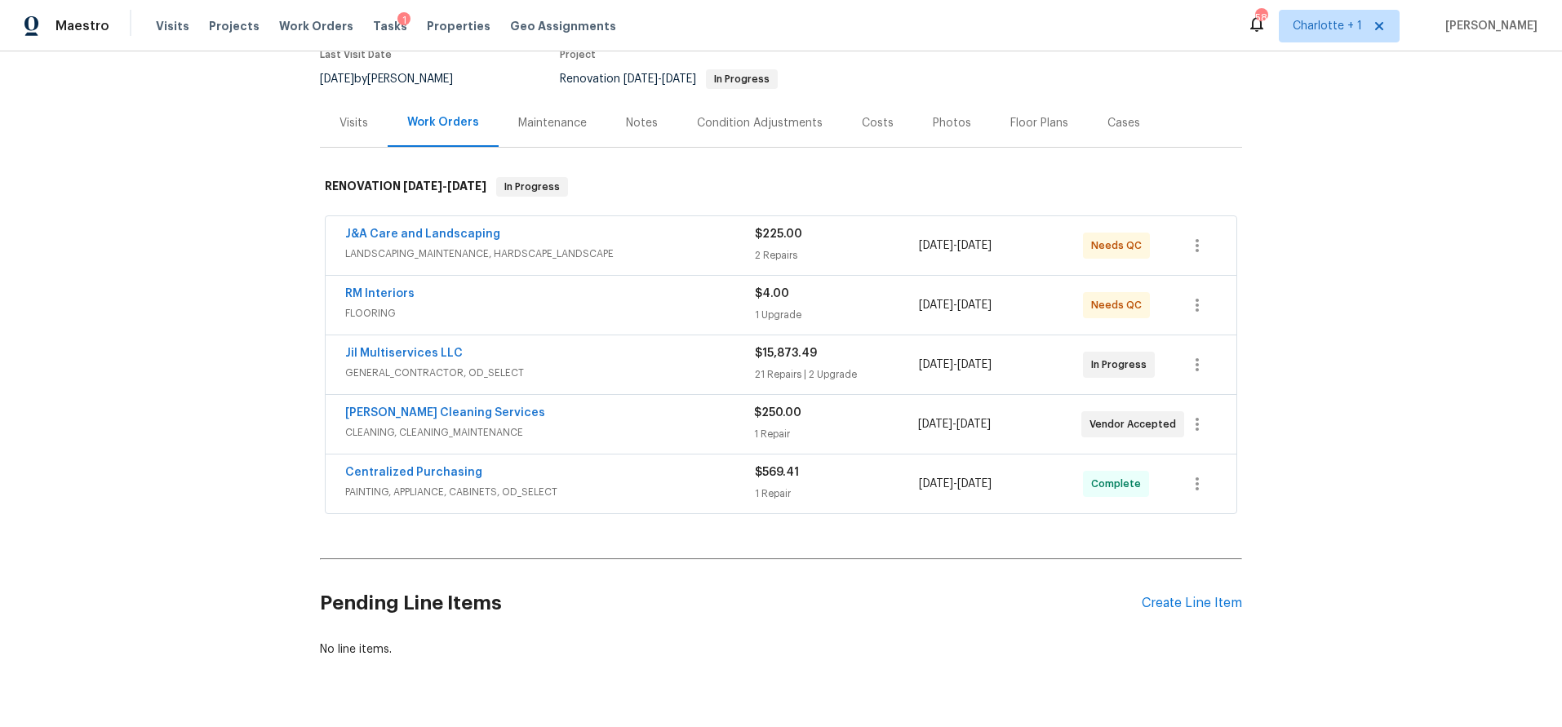
click at [580, 299] on div "RM Interiors" at bounding box center [550, 296] width 410 height 20
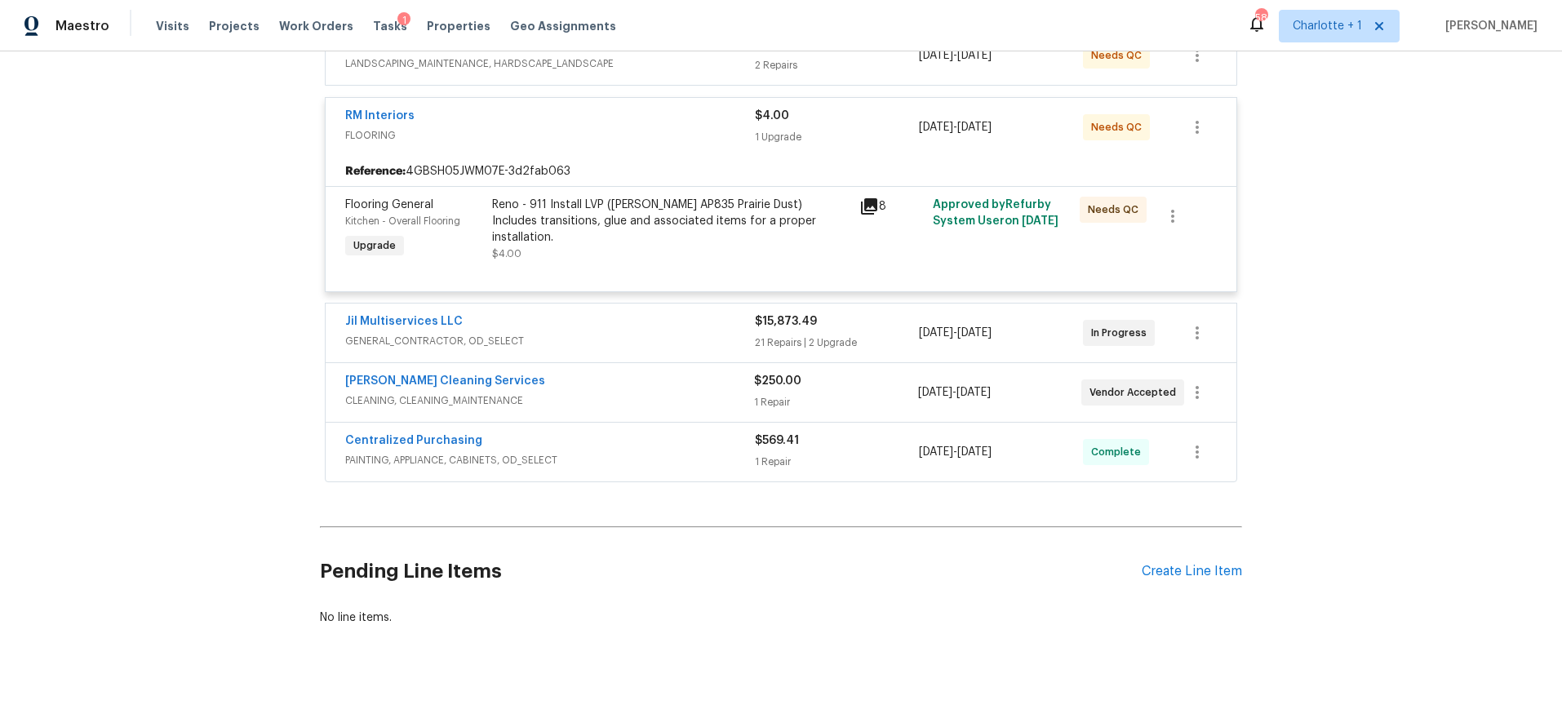
scroll to position [342, 0]
click at [593, 204] on div "Reno - 911 Install LVP ([PERSON_NAME] AP835 Prairie Dust) Includes transitions,…" at bounding box center [670, 217] width 357 height 49
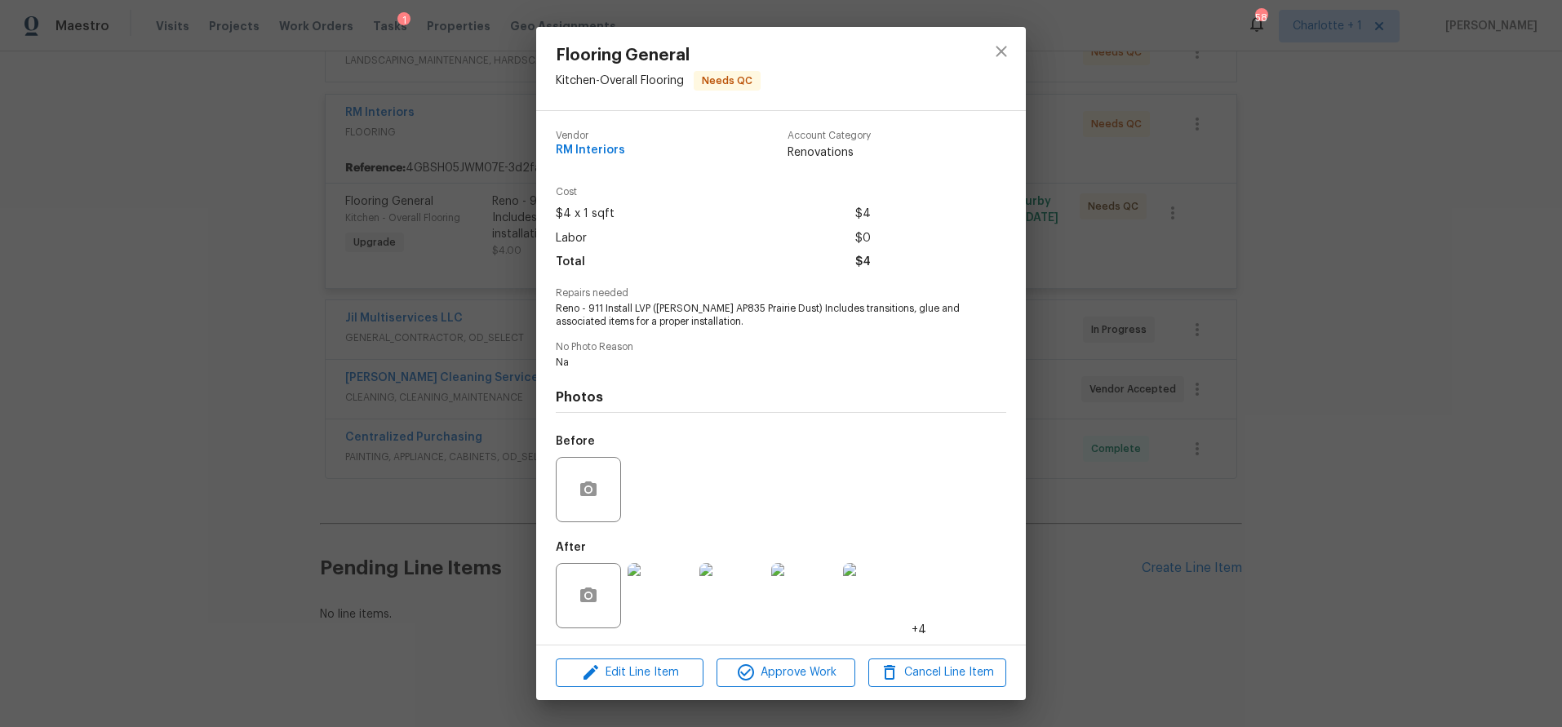
click at [653, 580] on img at bounding box center [660, 595] width 65 height 65
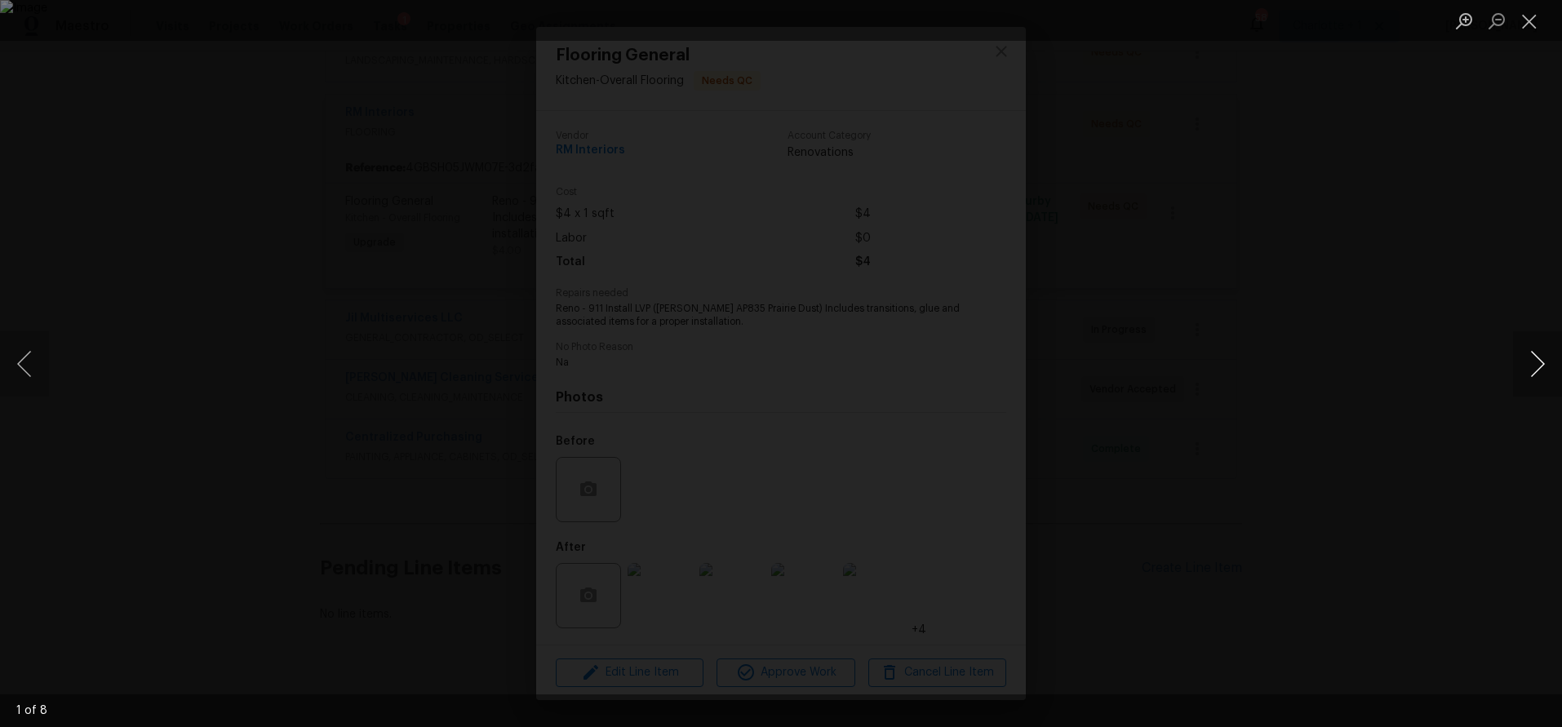
click at [1534, 357] on button "Next image" at bounding box center [1537, 363] width 49 height 65
click at [1532, 362] on button "Next image" at bounding box center [1537, 363] width 49 height 65
drag, startPoint x: 1411, startPoint y: 344, endPoint x: 1033, endPoint y: 355, distance: 378.1
click at [1388, 344] on div "Lightbox" at bounding box center [781, 363] width 1562 height 727
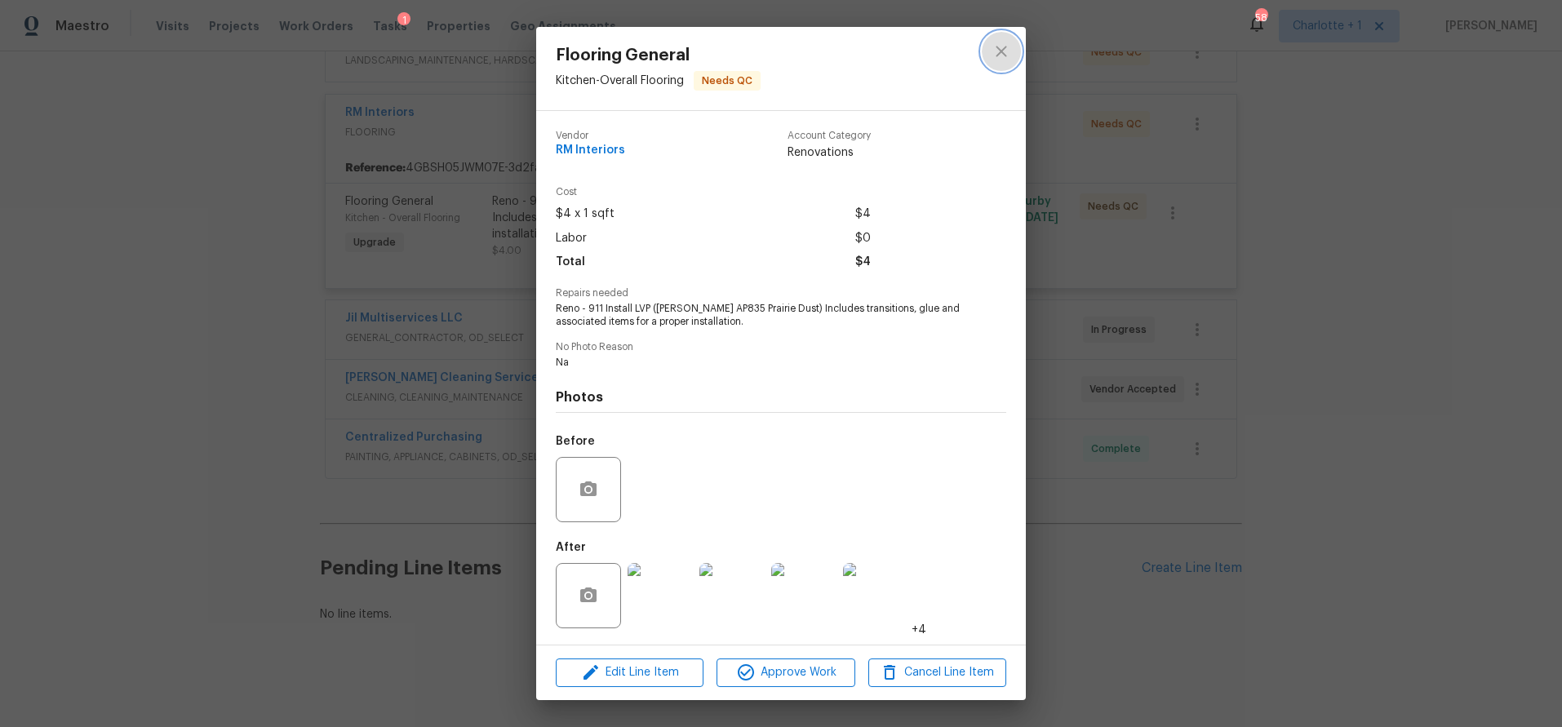
drag, startPoint x: 991, startPoint y: 52, endPoint x: 895, endPoint y: 159, distance: 143.4
click at [992, 52] on icon "close" at bounding box center [1002, 52] width 20 height 20
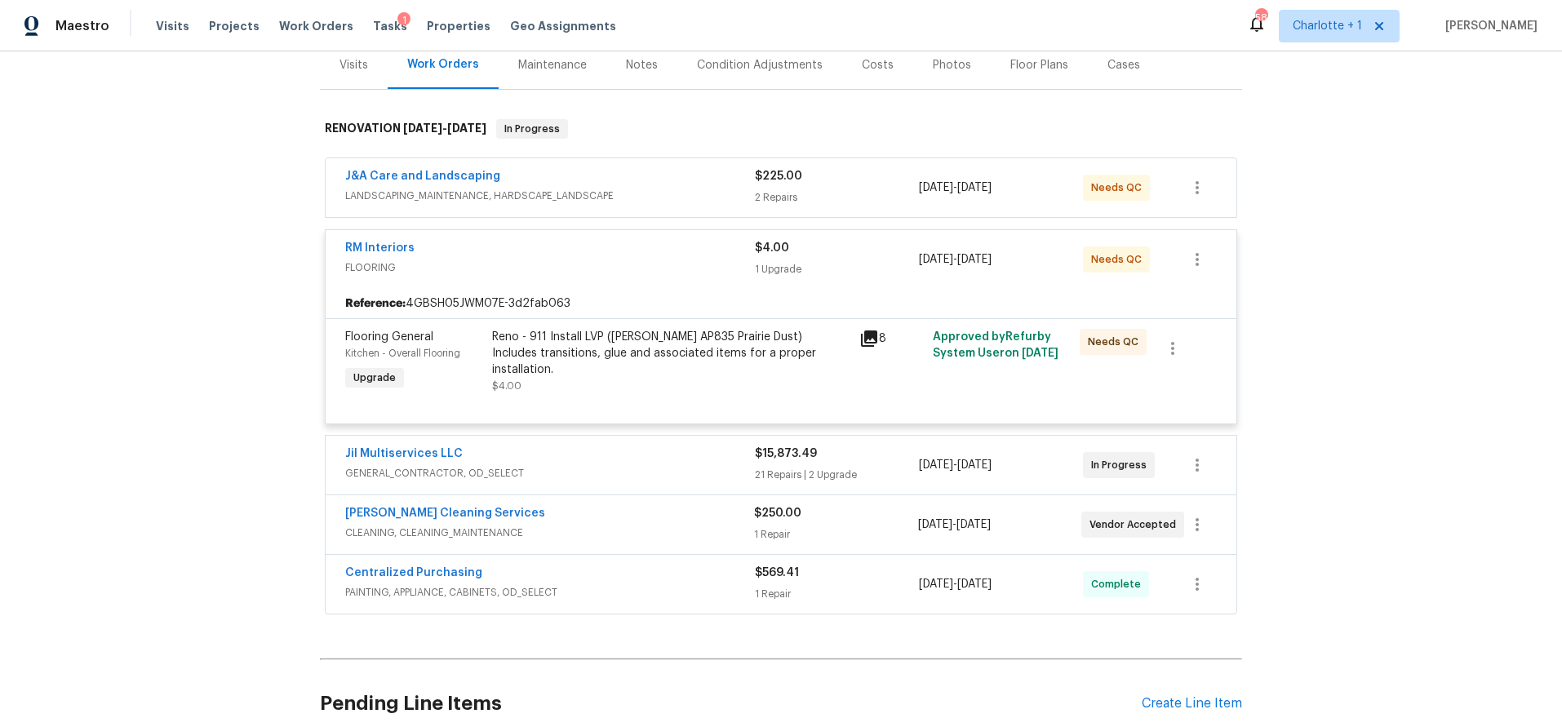
scroll to position [186, 0]
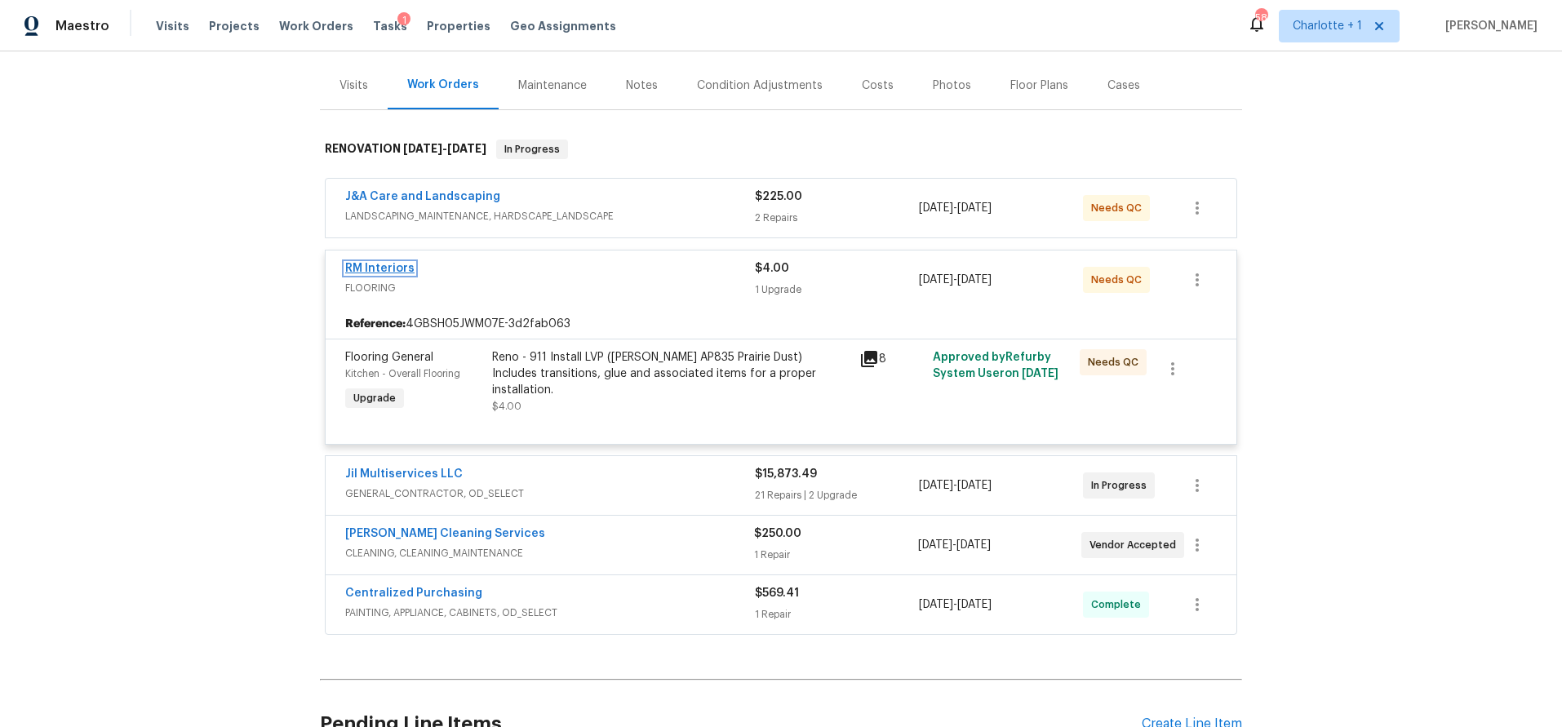
click at [377, 265] on link "RM Interiors" at bounding box center [379, 268] width 69 height 11
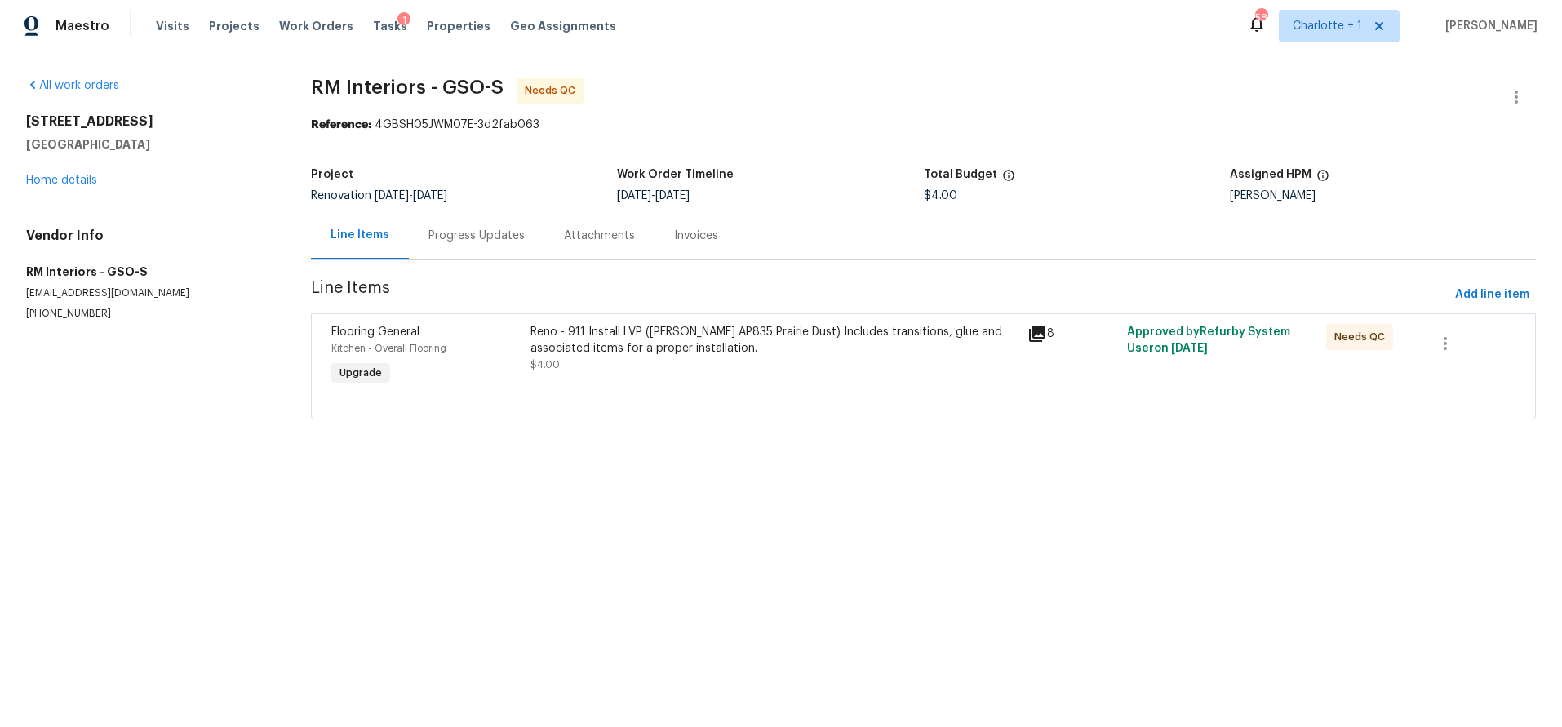
drag, startPoint x: 450, startPoint y: 233, endPoint x: 448, endPoint y: 243, distance: 9.9
click at [449, 233] on div "Progress Updates" at bounding box center [476, 236] width 96 height 16
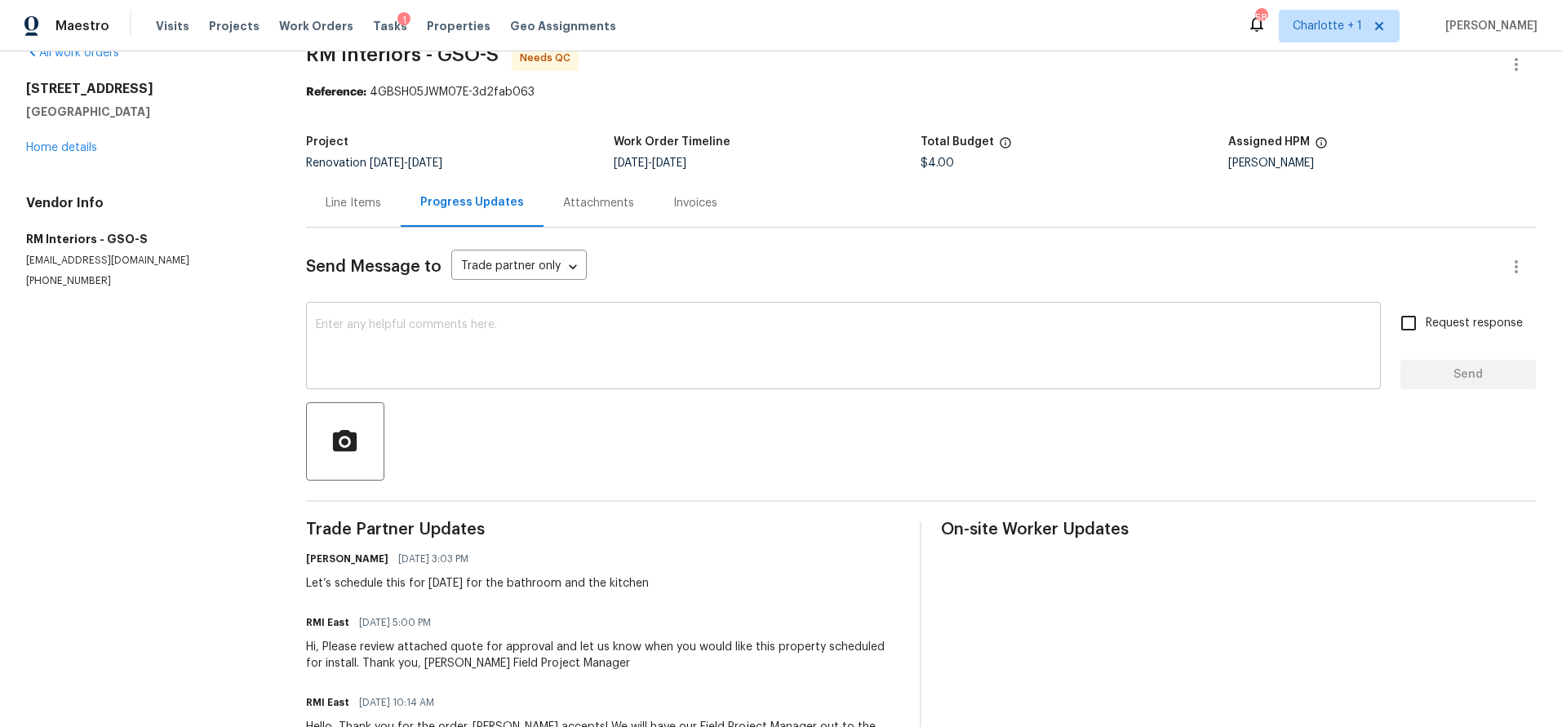
scroll to position [27, 0]
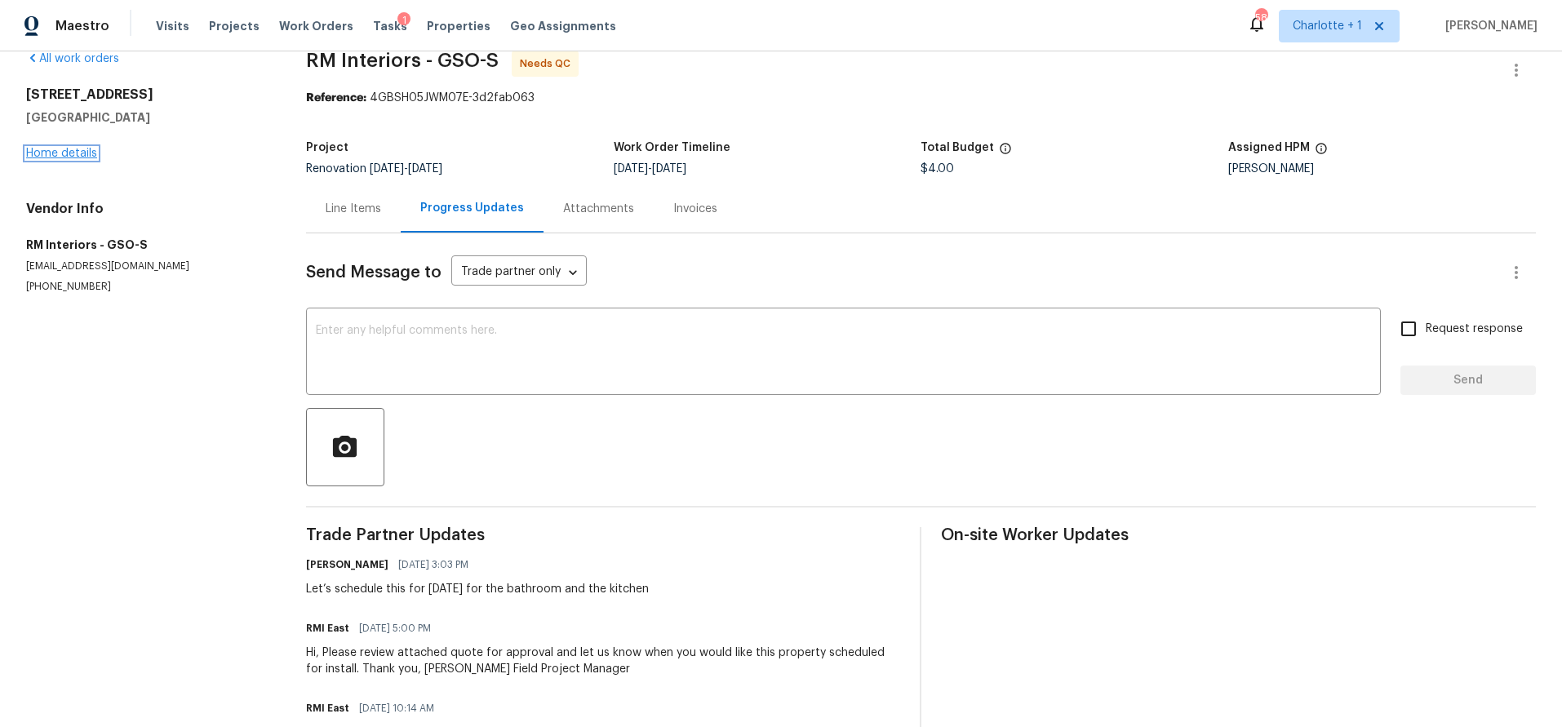
click at [56, 150] on link "Home details" at bounding box center [61, 153] width 71 height 11
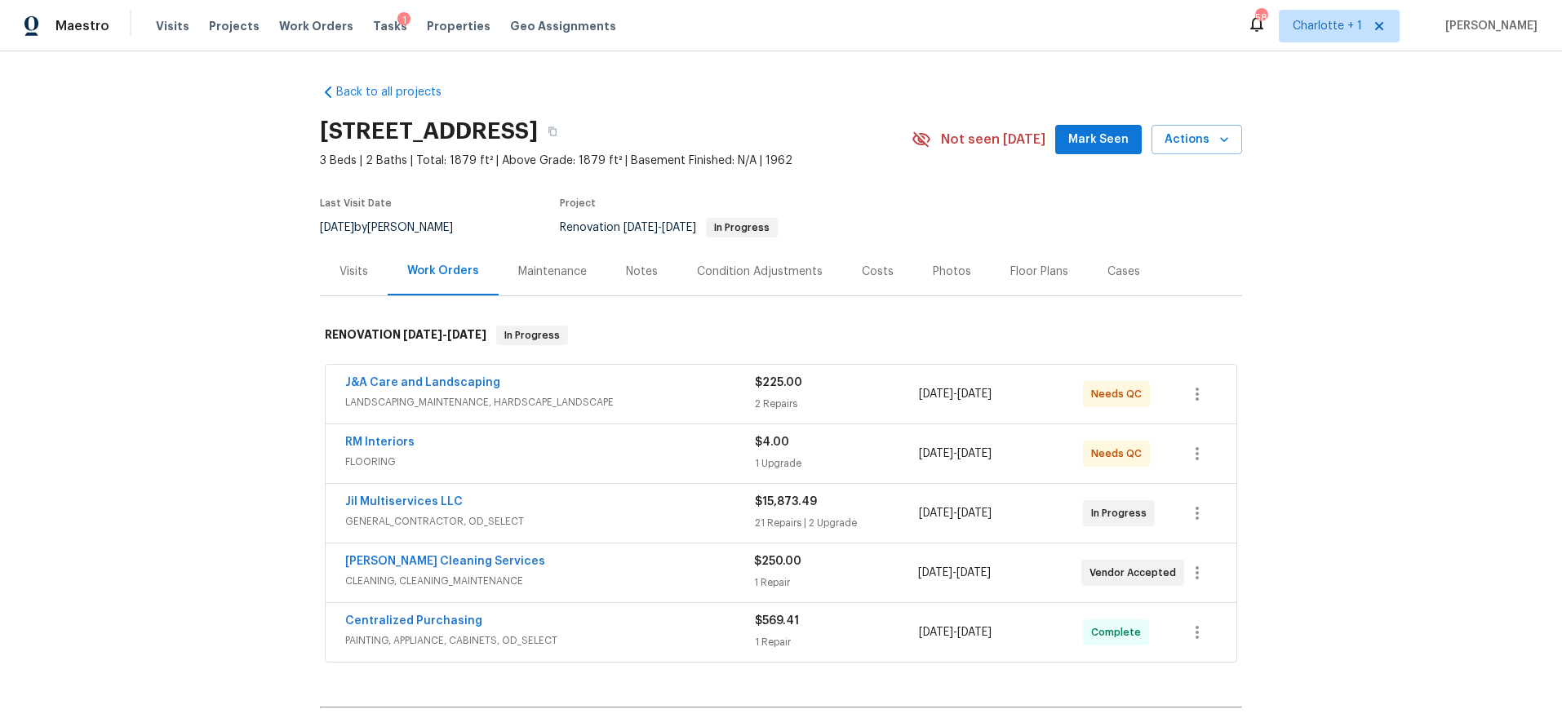
click at [584, 464] on span "FLOORING" at bounding box center [550, 462] width 410 height 16
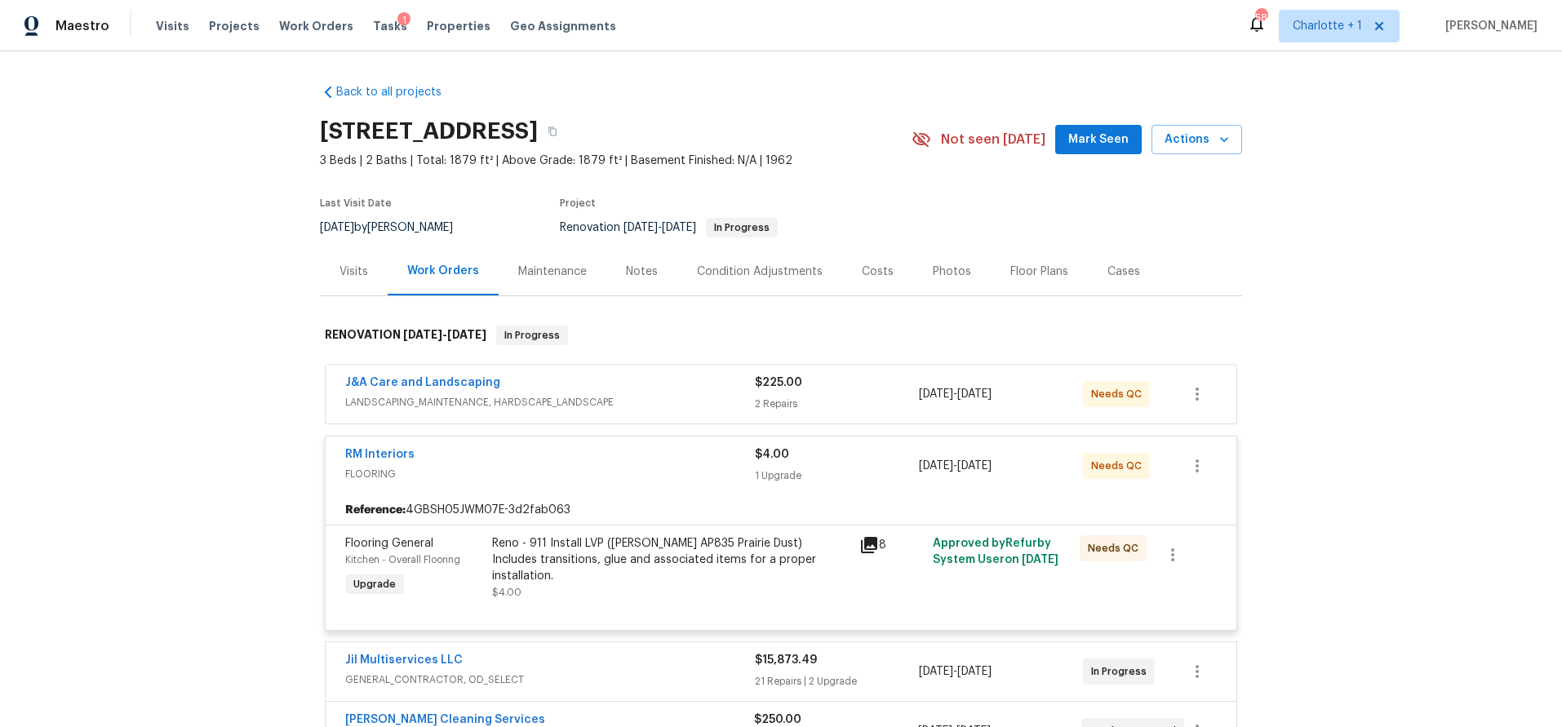
click at [526, 447] on div "RM Interiors" at bounding box center [550, 456] width 410 height 20
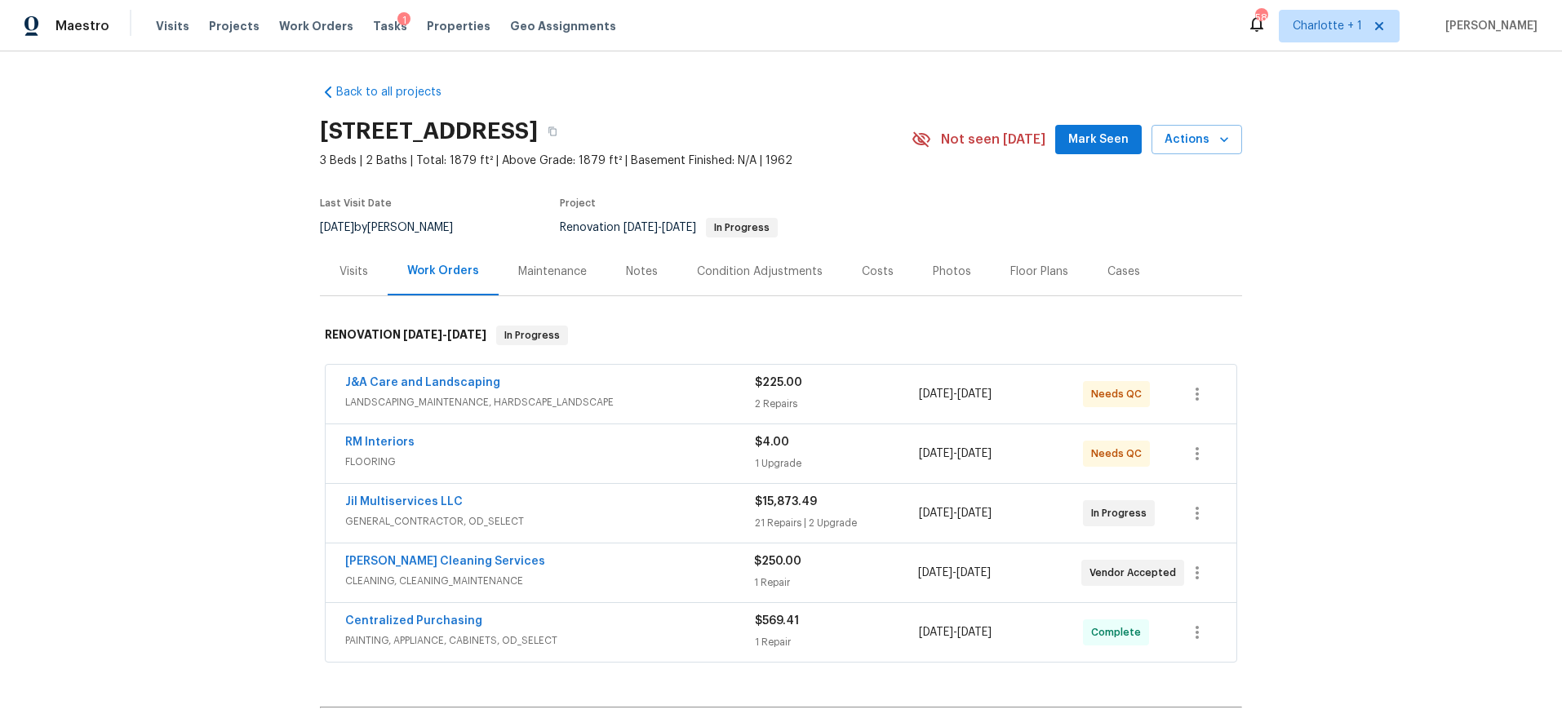
click at [224, 287] on div "Back to all projects [STREET_ADDRESS] 3 Beds | 2 Baths | Total: 1879 ft² | Abov…" at bounding box center [781, 389] width 1562 height 676
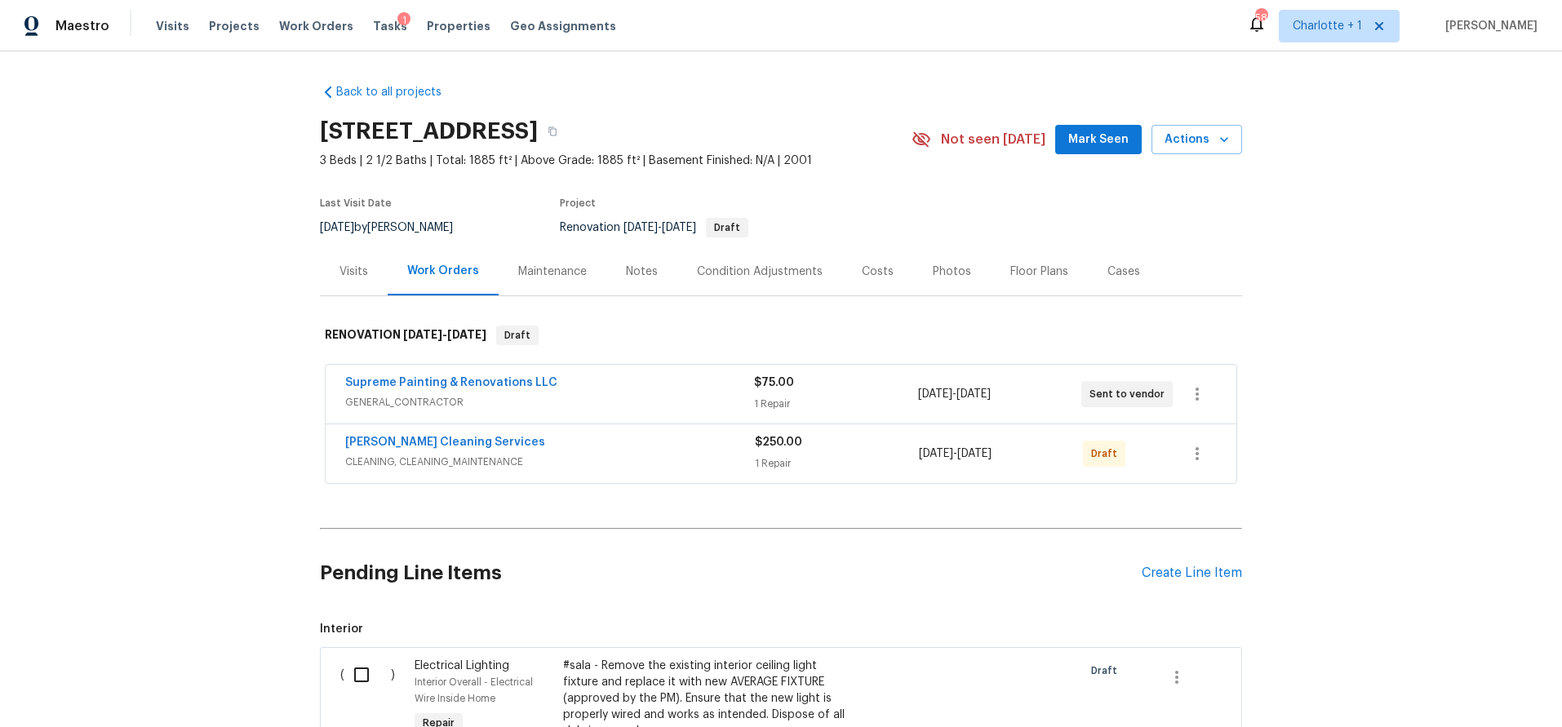
click at [348, 278] on div "Visits" at bounding box center [354, 272] width 29 height 16
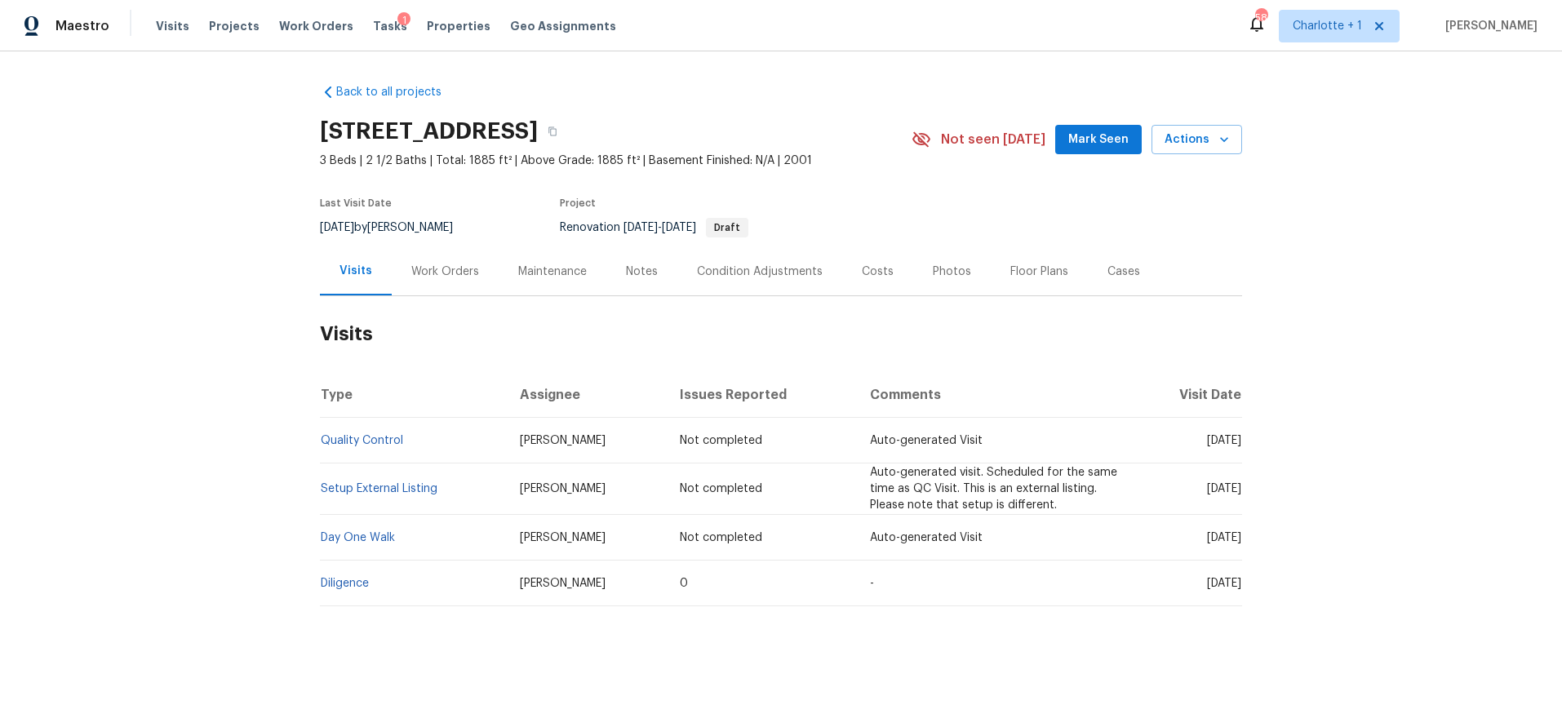
click at [271, 357] on div "Back to all projects [STREET_ADDRESS] 3 Beds | 2 1/2 Baths | Total: 1885 ft² | …" at bounding box center [781, 384] width 1562 height 666
